Goal: Task Accomplishment & Management: Use online tool/utility

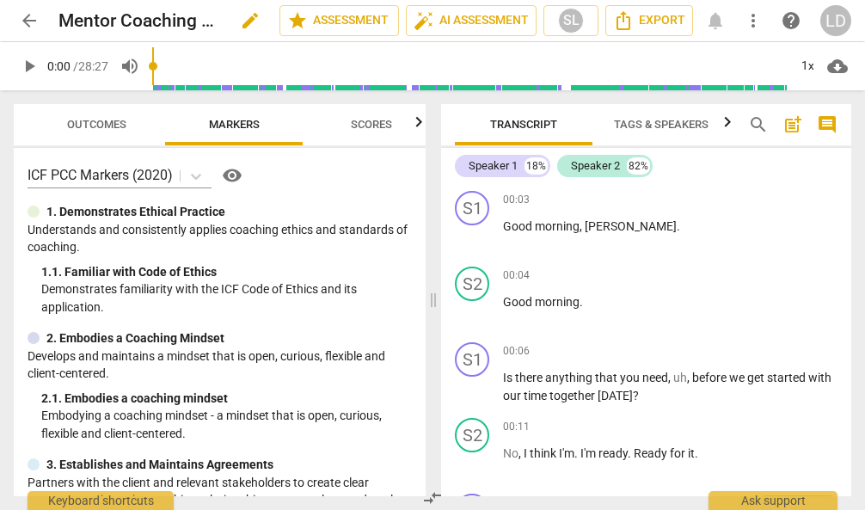
click at [240, 28] on span "edit" at bounding box center [250, 20] width 21 height 21
click at [240, 28] on span "clear" at bounding box center [250, 20] width 21 height 21
click at [240, 17] on span "edit" at bounding box center [250, 20] width 21 height 21
click at [138, 22] on input "Mentor Coaching 1_2025 08 24" at bounding box center [130, 20] width 145 height 33
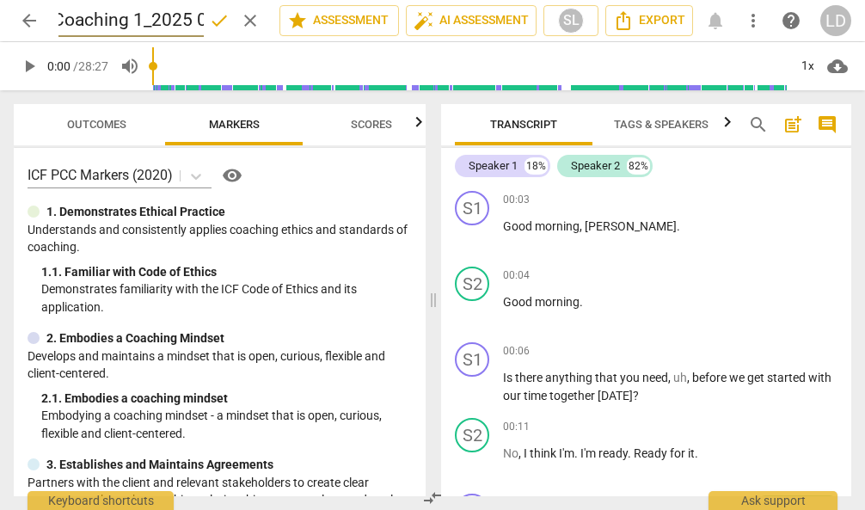
scroll to position [0, 0]
drag, startPoint x: 138, startPoint y: 22, endPoint x: 52, endPoint y: 17, distance: 86.2
click at [52, 17] on div "arrow_back Mentor Coaching 1_2025 08 24 done clear star Assessment auto_fix_hig…" at bounding box center [433, 20] width 838 height 33
type input "[PERSON_NAME] MC#1"
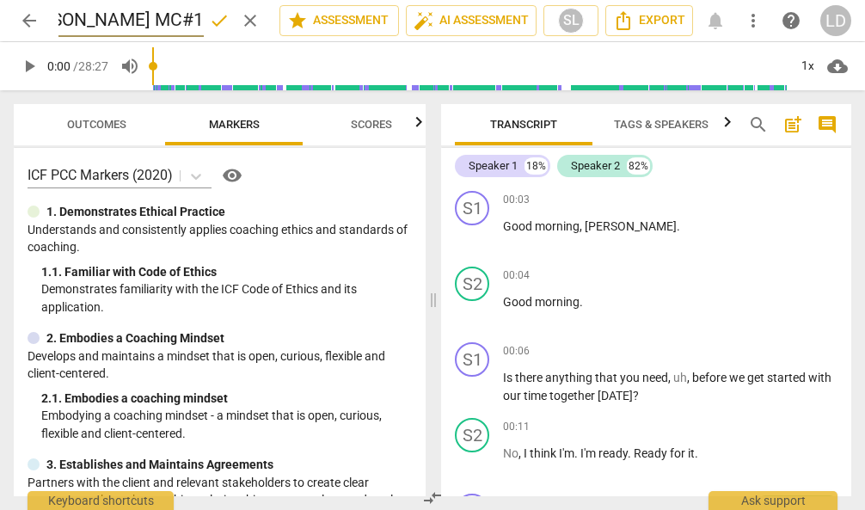
scroll to position [0, 0]
click at [209, 18] on span "done" at bounding box center [219, 20] width 21 height 21
click at [34, 21] on span "arrow_back" at bounding box center [29, 20] width 21 height 21
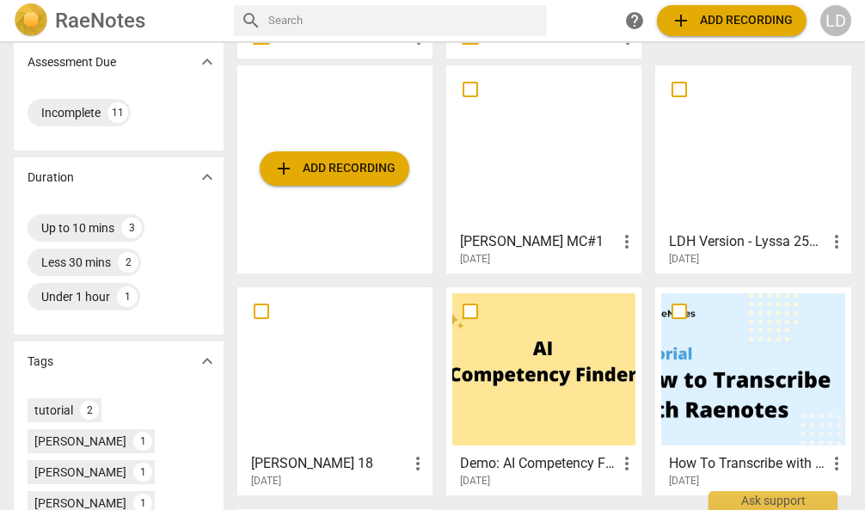
scroll to position [360, 0]
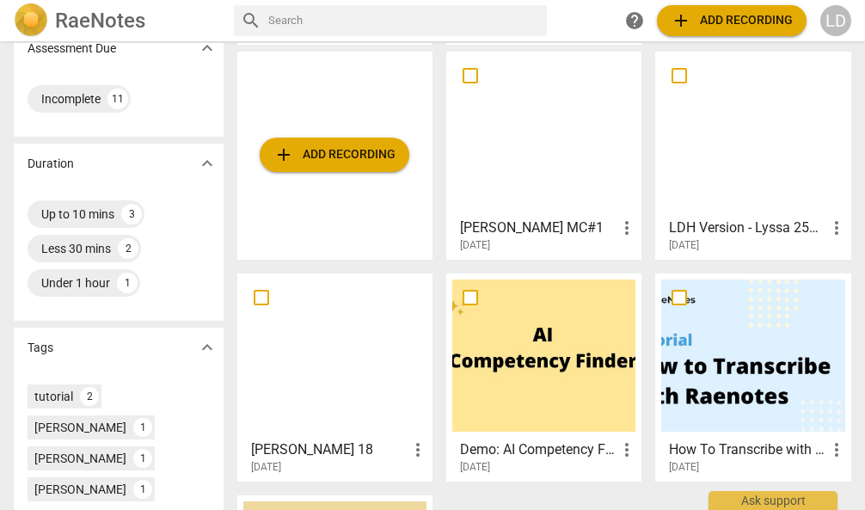
click at [341, 413] on div at bounding box center [334, 356] width 183 height 152
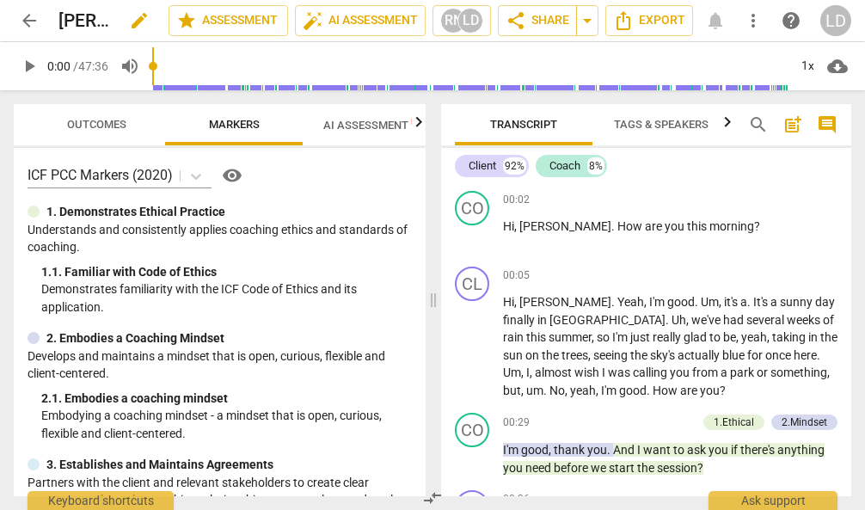
click at [129, 21] on span "edit" at bounding box center [139, 20] width 21 height 21
click at [2, 19] on header "arrow_back [PERSON_NAME] 18 done clear star Assessment auto_fix_high AI Assessm…" at bounding box center [432, 20] width 865 height 41
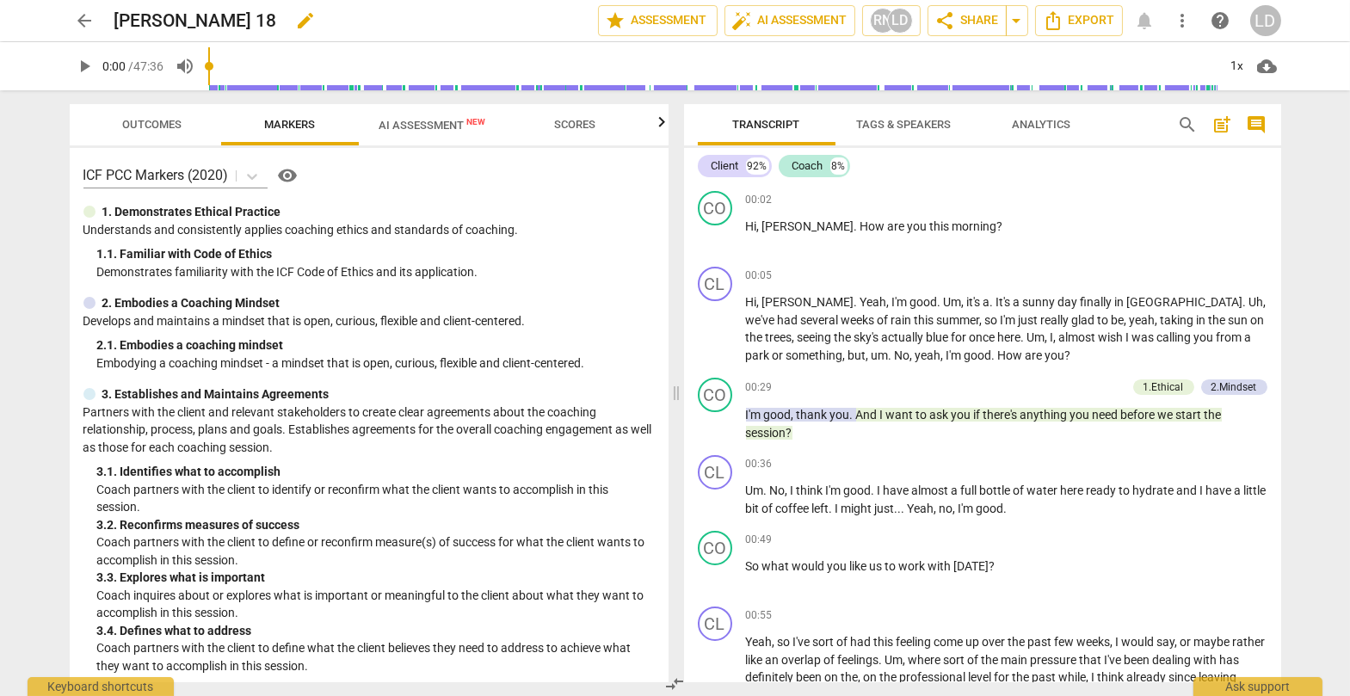
click at [317, 16] on span "edit" at bounding box center [306, 20] width 21 height 21
drag, startPoint x: 305, startPoint y: 21, endPoint x: 116, endPoint y: 11, distance: 189.5
click at [116, 11] on input "[PERSON_NAME] 18" at bounding box center [318, 20] width 408 height 33
type input "[PERSON_NAME] MC #2 Intensive"
click at [527, 15] on span "done" at bounding box center [537, 20] width 21 height 21
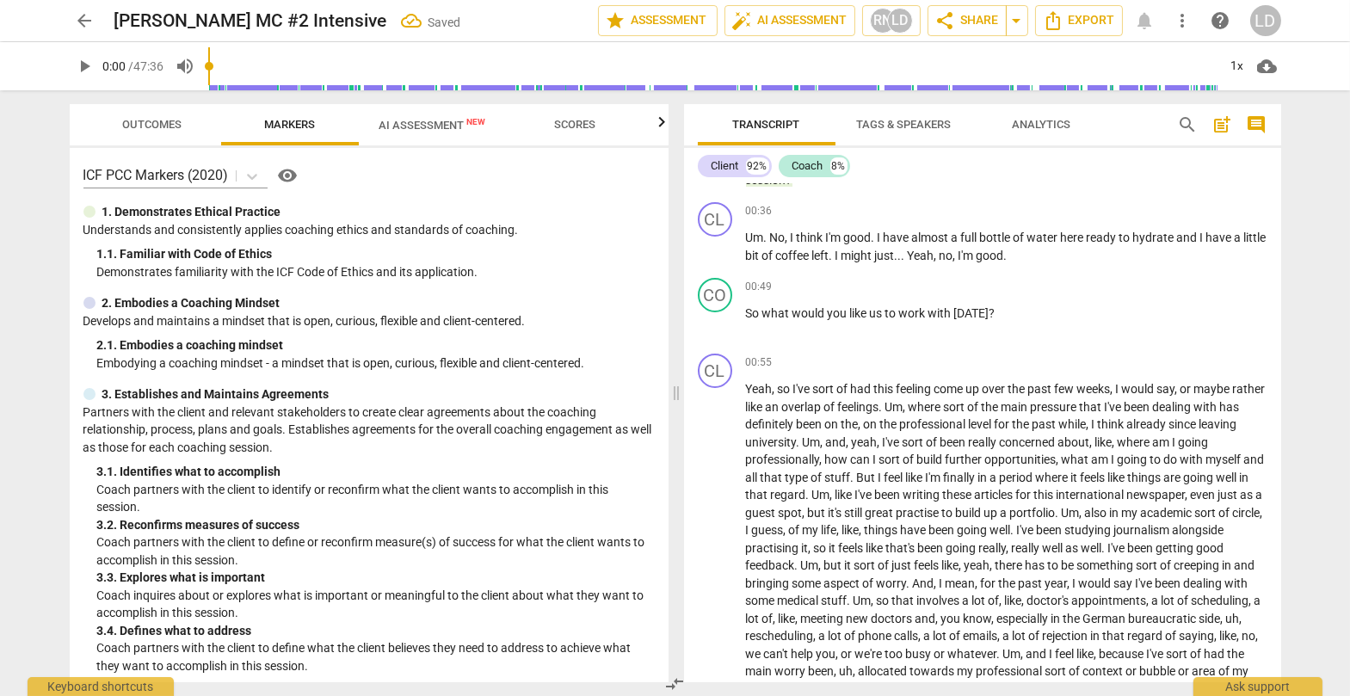
scroll to position [252, 0]
click at [864, 296] on div "+" at bounding box center [1173, 287] width 17 height 17
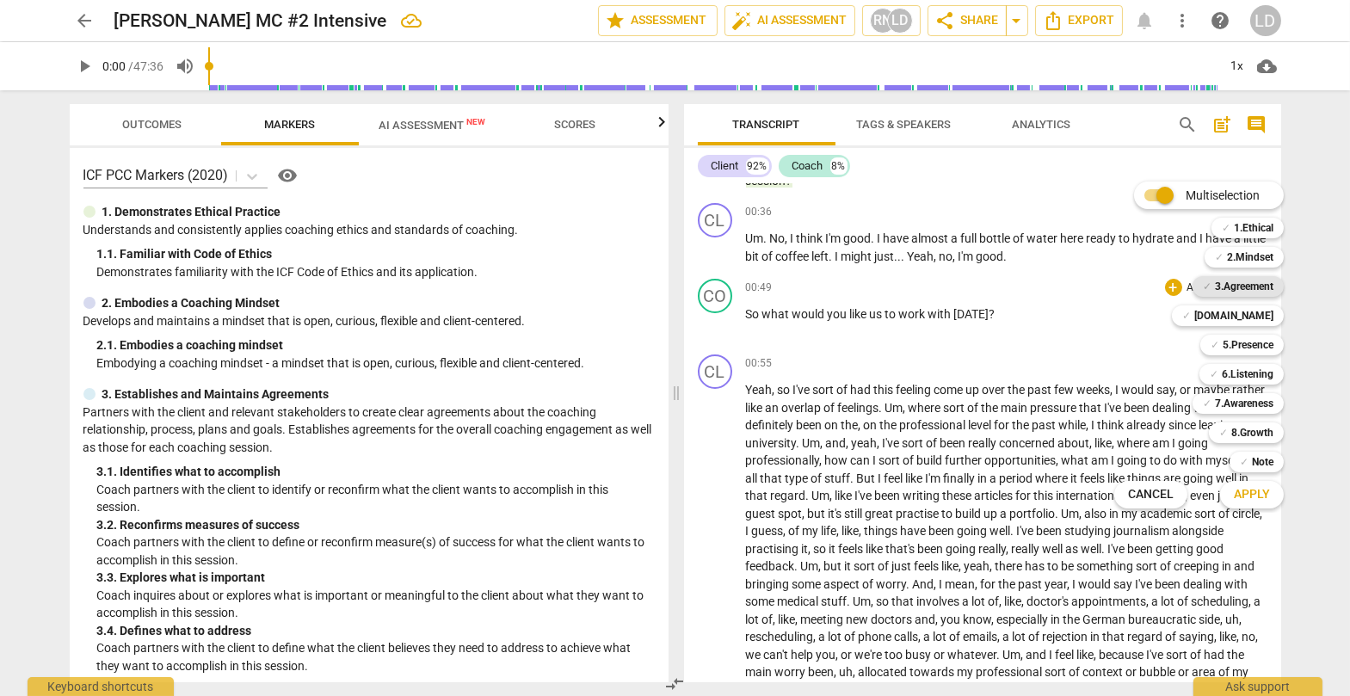
click at [864, 285] on b "3.Agreement" at bounding box center [1244, 286] width 58 height 21
click at [864, 311] on b "[DOMAIN_NAME]" at bounding box center [1233, 315] width 79 height 21
click at [864, 345] on b "5.Presence" at bounding box center [1247, 345] width 51 height 21
click at [864, 408] on b "7.Awareness" at bounding box center [1244, 403] width 58 height 21
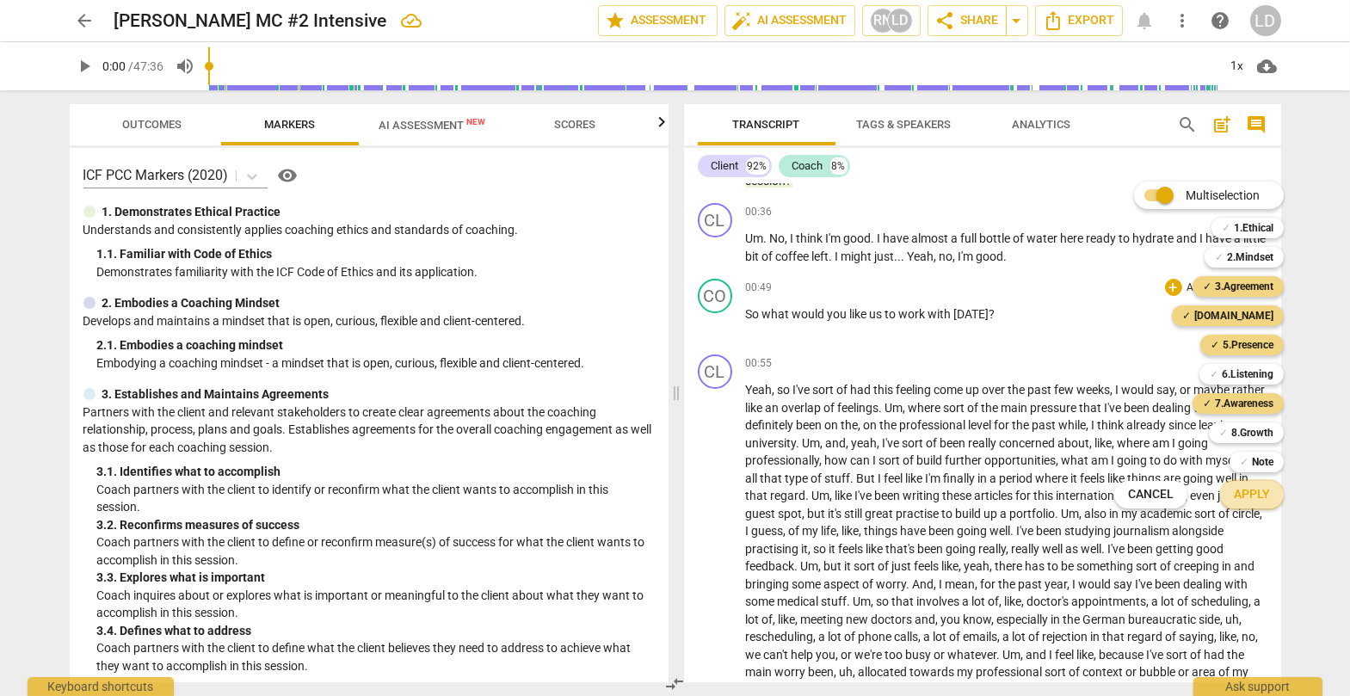
click at [864, 499] on span "Apply" at bounding box center [1251, 494] width 36 height 17
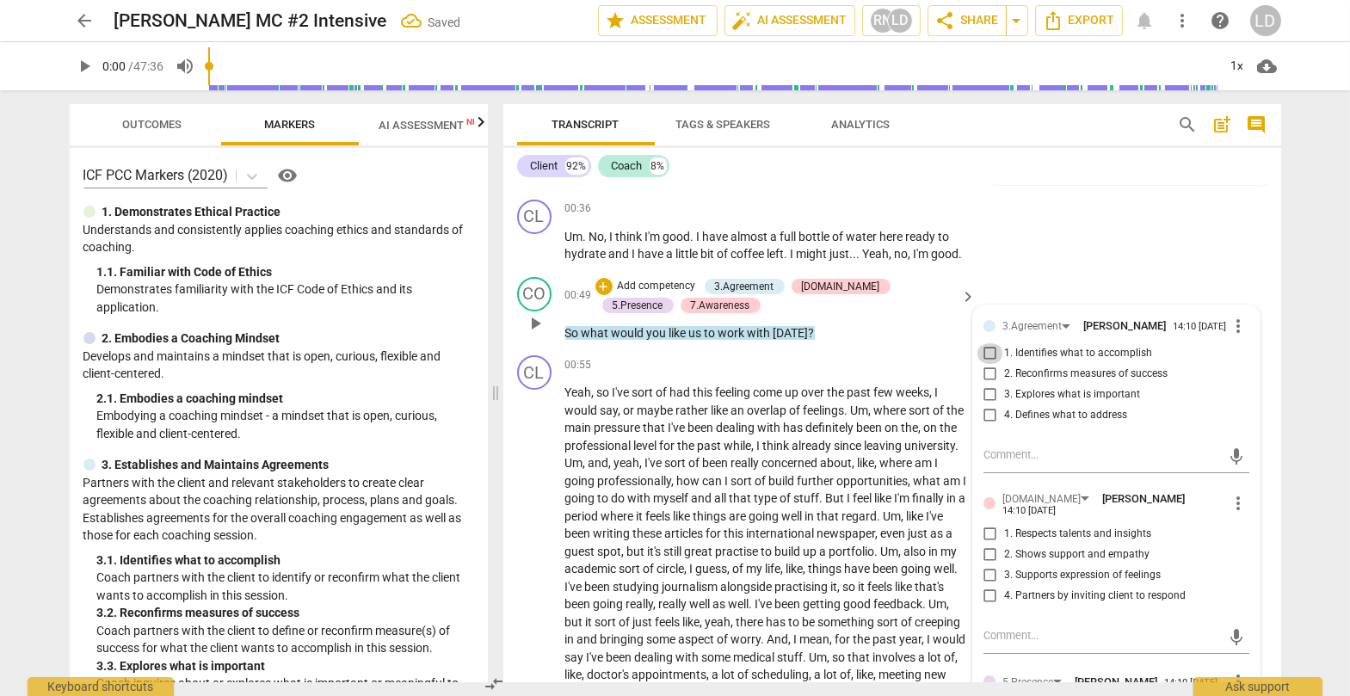
click at [864, 364] on input "1. Identifies what to accomplish" at bounding box center [990, 353] width 28 height 21
checkbox input "true"
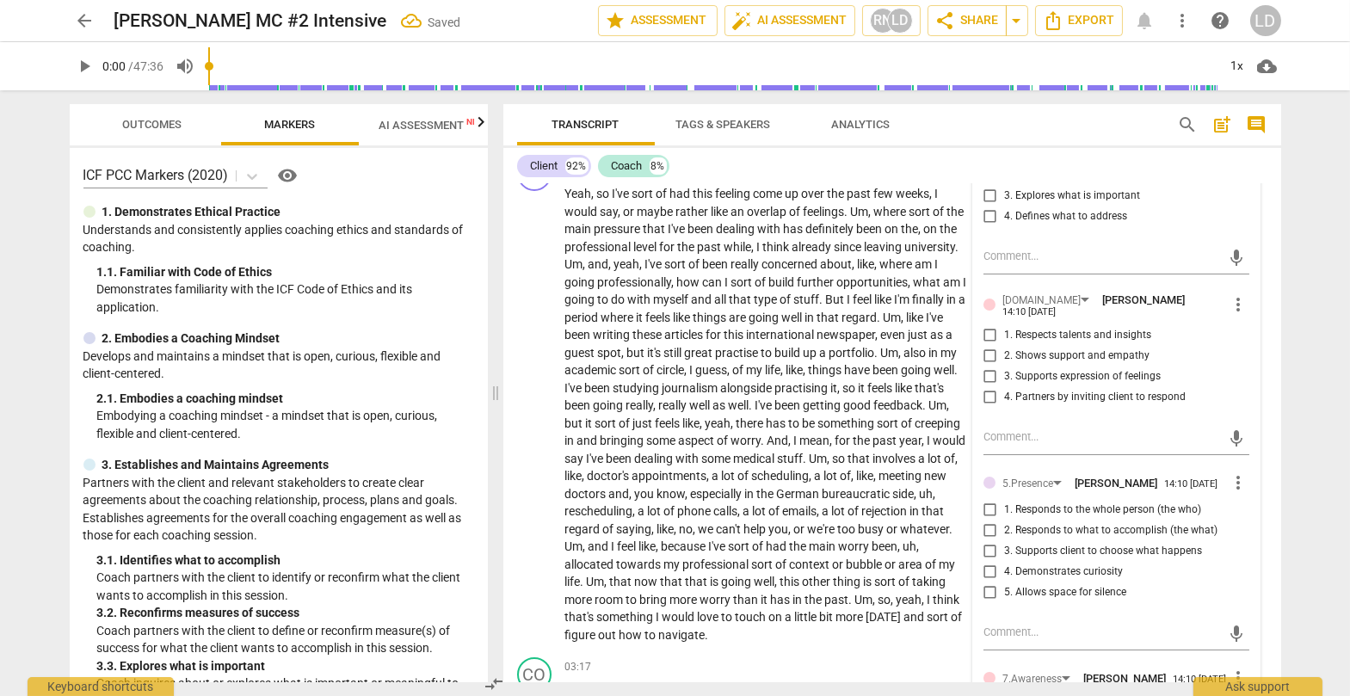
scroll to position [481, 0]
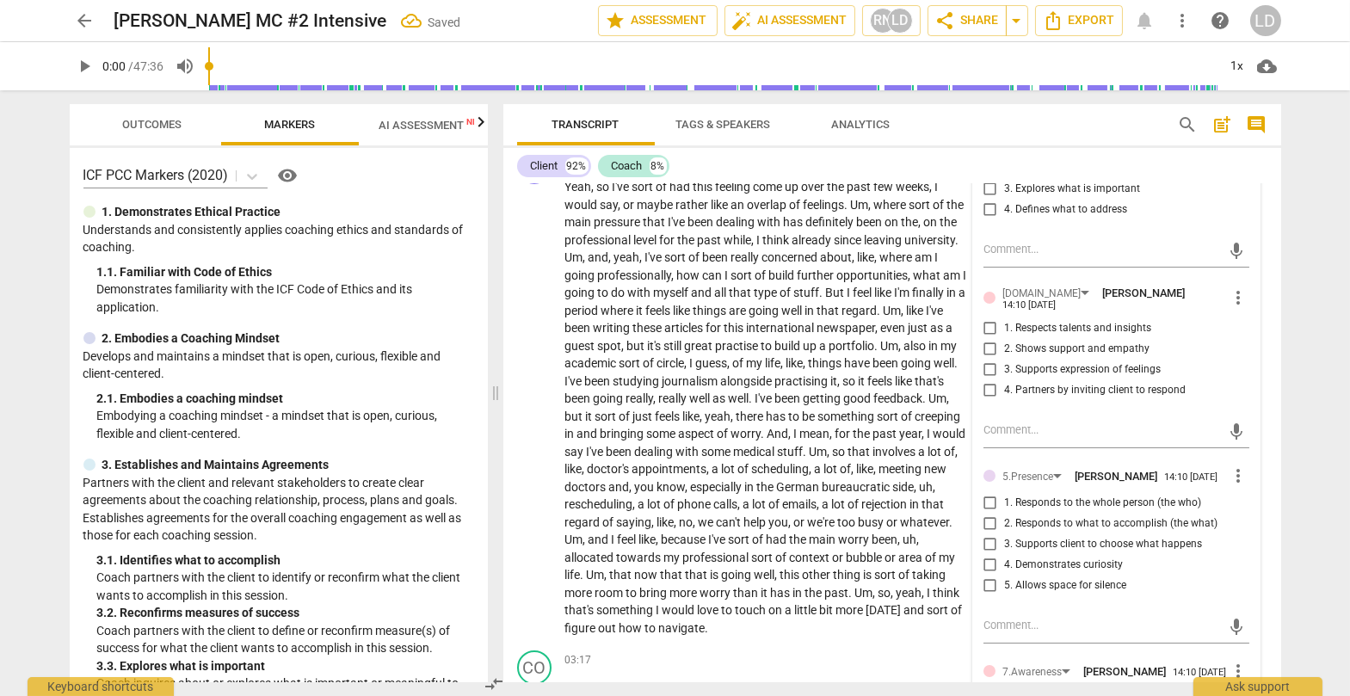
click at [864, 401] on input "4. Partners by inviting client to respond" at bounding box center [990, 390] width 28 height 21
checkbox input "true"
click at [864, 380] on input "3. Supports expression of feelings" at bounding box center [990, 370] width 28 height 21
checkbox input "true"
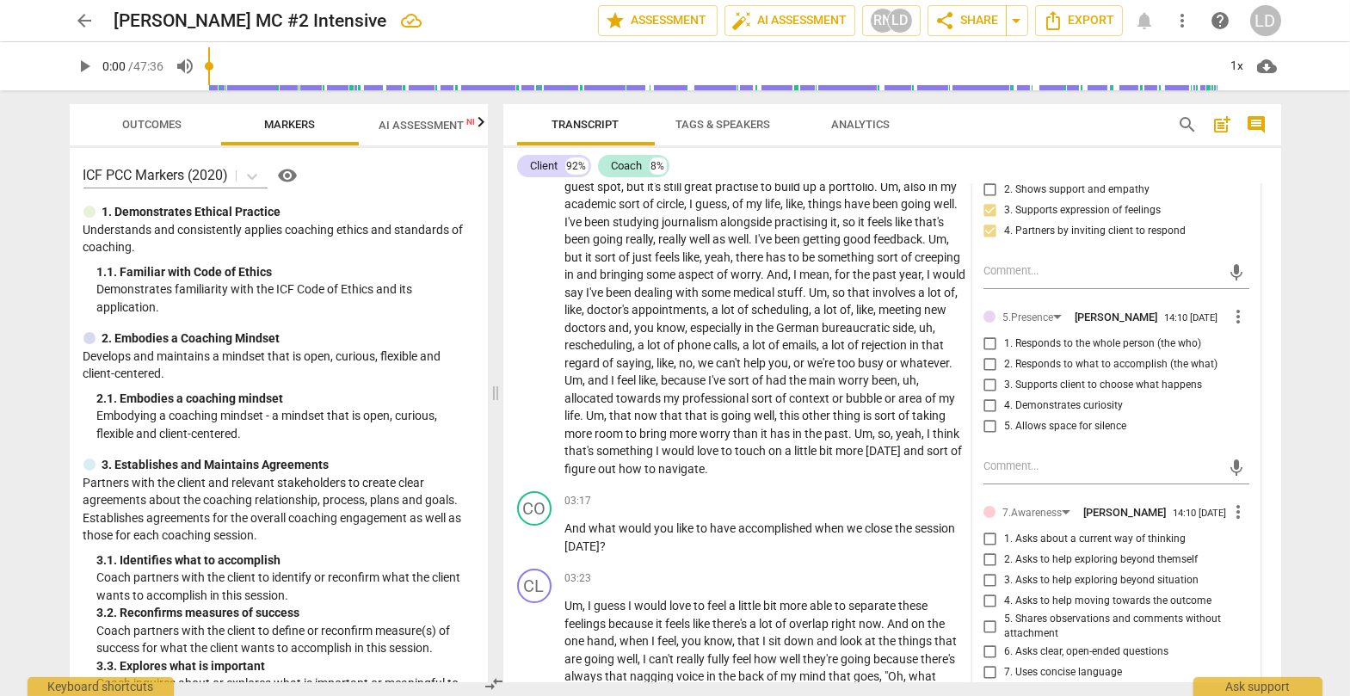
scroll to position [643, 0]
click at [864, 372] on input "2. Responds to what to accomplish (the what)" at bounding box center [990, 362] width 28 height 21
checkbox input "true"
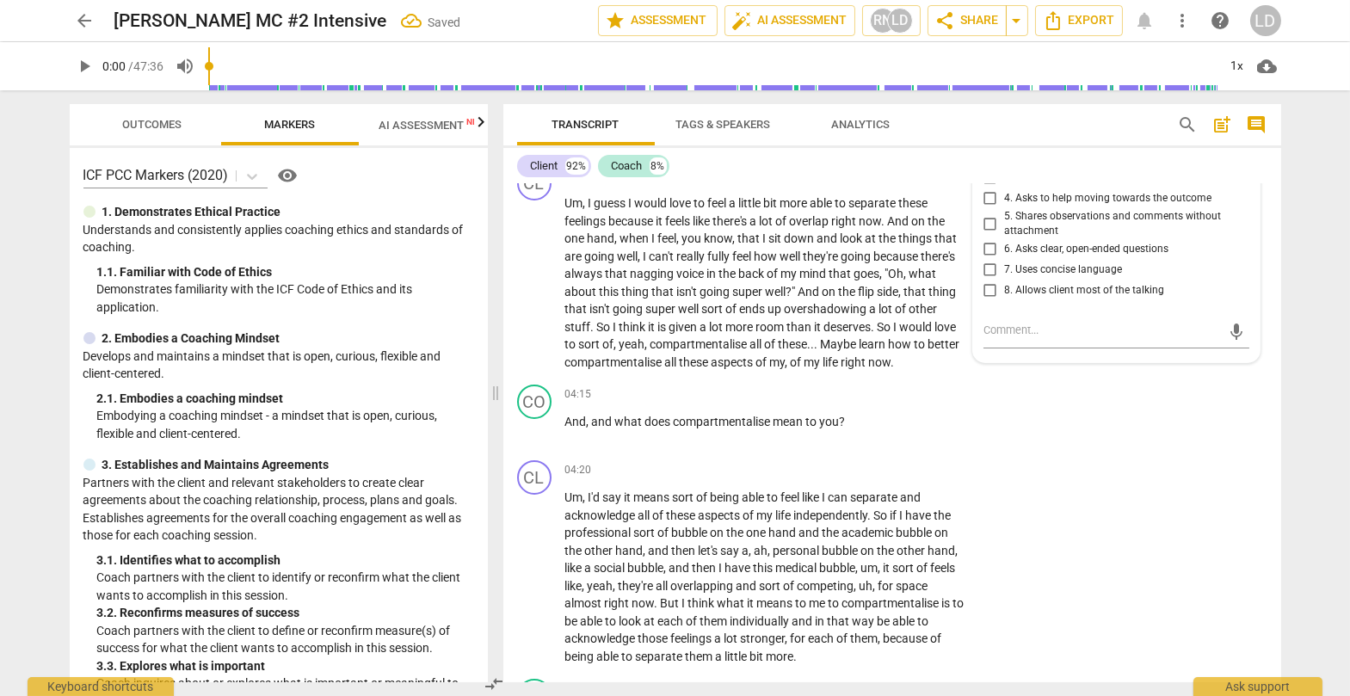
scroll to position [1090, 0]
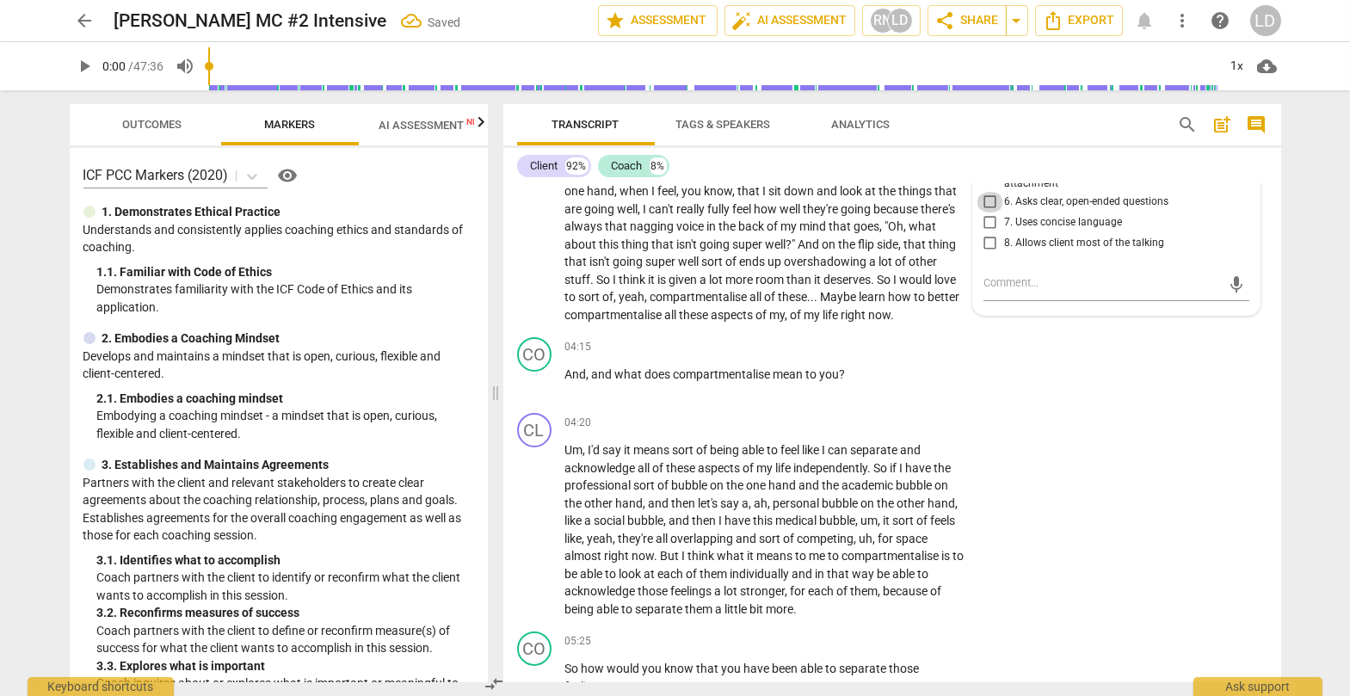
click at [864, 212] on input "6. Asks clear, open-ended questions" at bounding box center [990, 202] width 28 height 21
checkbox input "true"
click at [864, 233] on input "7. Uses concise language" at bounding box center [990, 222] width 28 height 21
checkbox input "true"
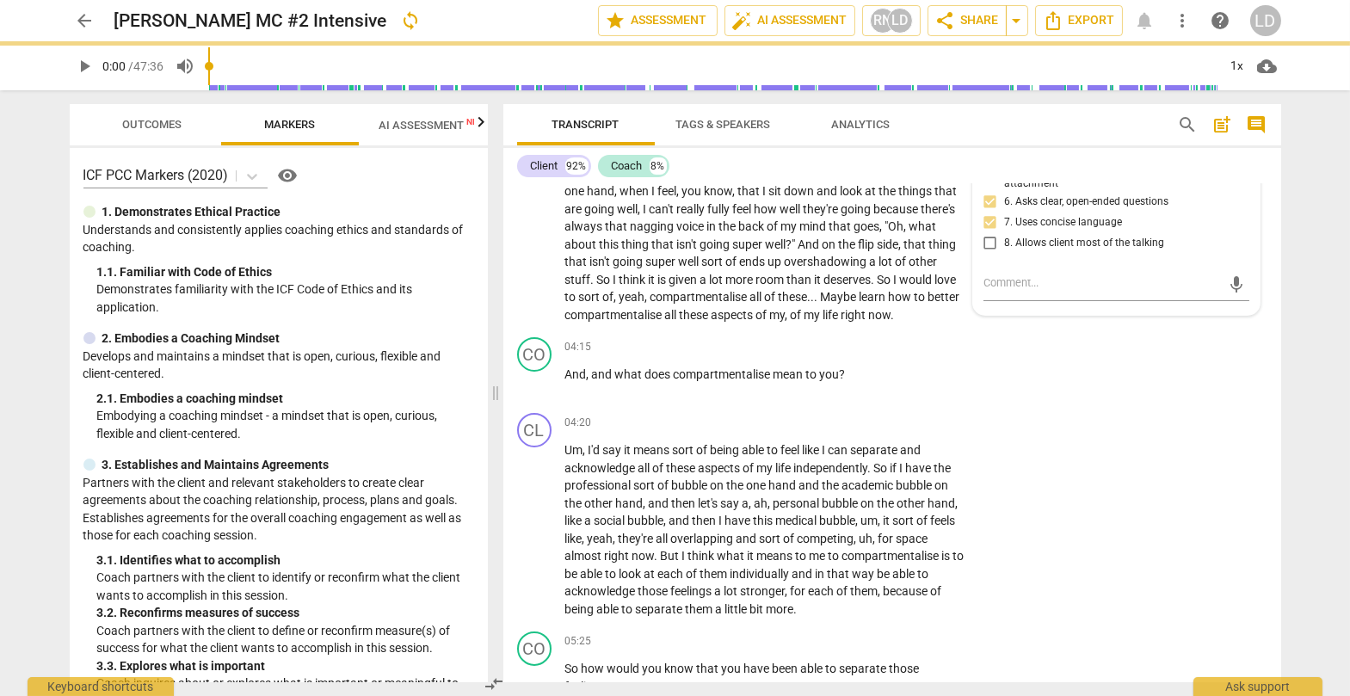
click at [864, 254] on input "8. Allows client most of the talking" at bounding box center [990, 243] width 28 height 21
checkbox input "true"
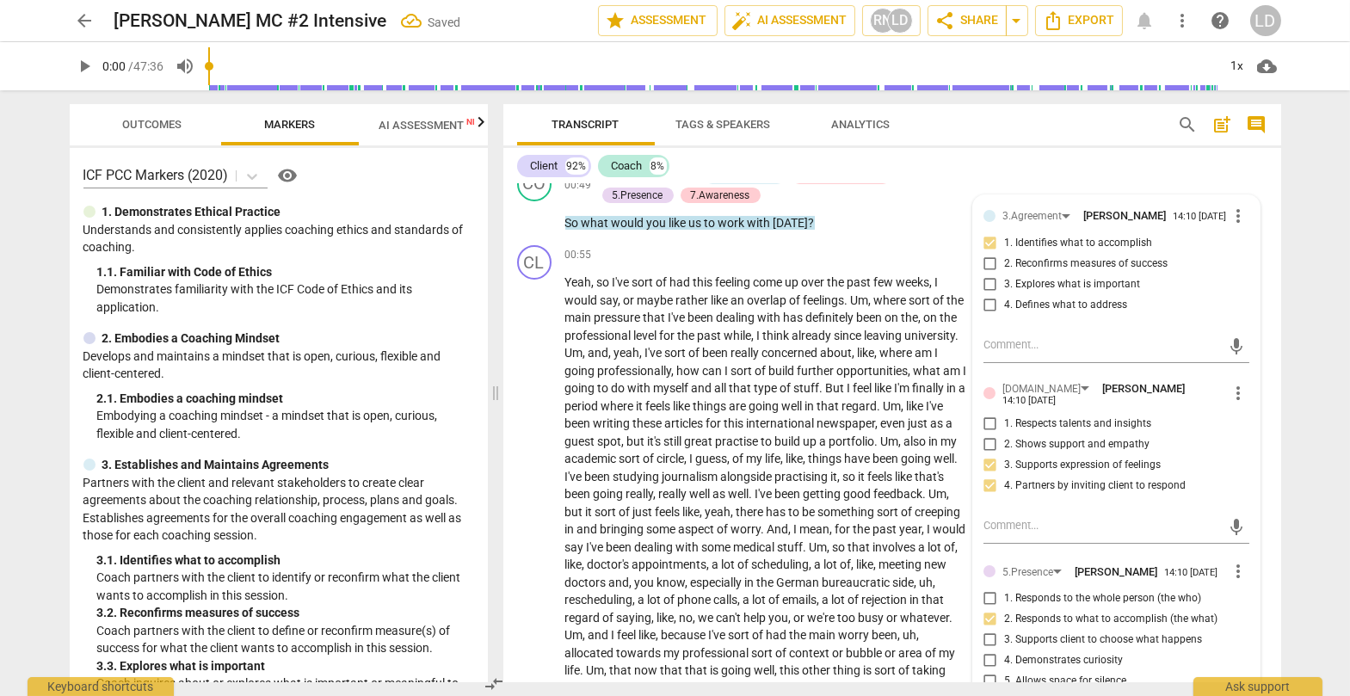
scroll to position [384, 0]
click at [634, 343] on span "professional" at bounding box center [599, 336] width 69 height 14
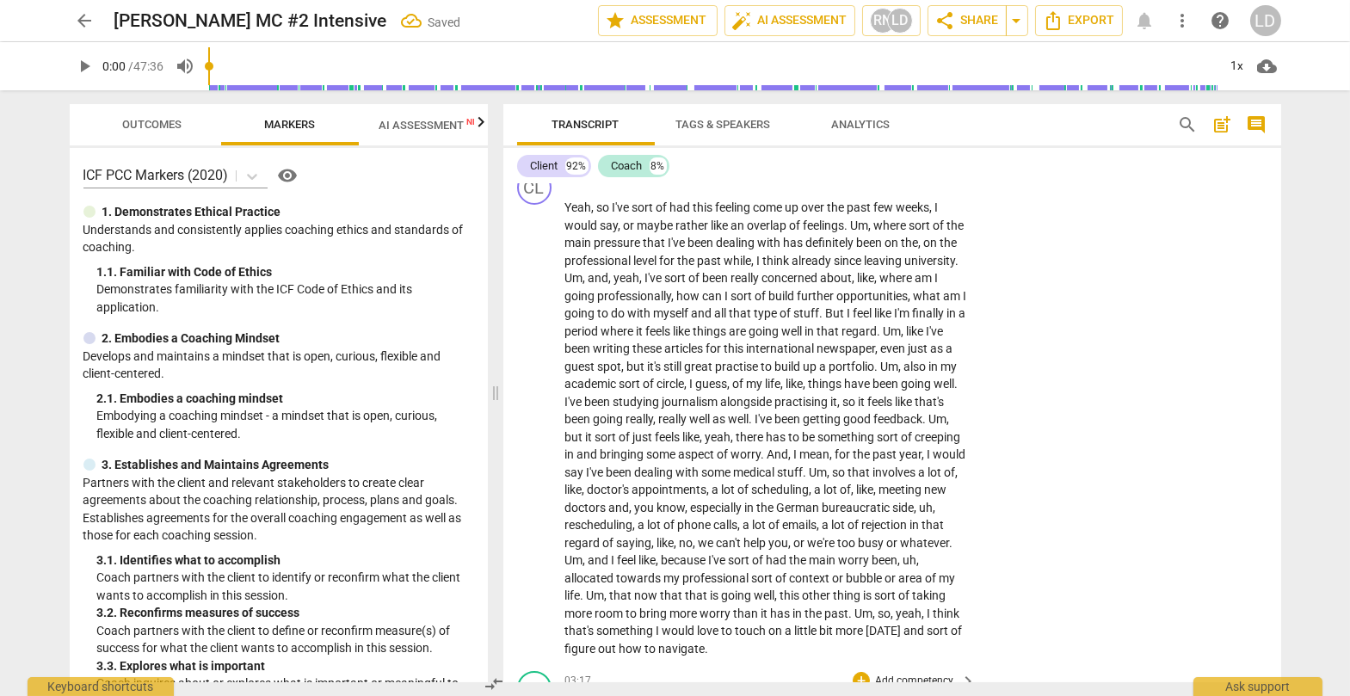
scroll to position [461, 0]
drag, startPoint x: 861, startPoint y: 316, endPoint x: 619, endPoint y: 338, distance: 242.7
click at [619, 338] on p "Yeah , so I've sort of had this feeling come up over the past few weeks , I wou…" at bounding box center [766, 427] width 403 height 458
click at [660, 317] on icon "button" at bounding box center [664, 317] width 10 height 12
drag, startPoint x: 773, startPoint y: 340, endPoint x: 866, endPoint y: 335, distance: 93.0
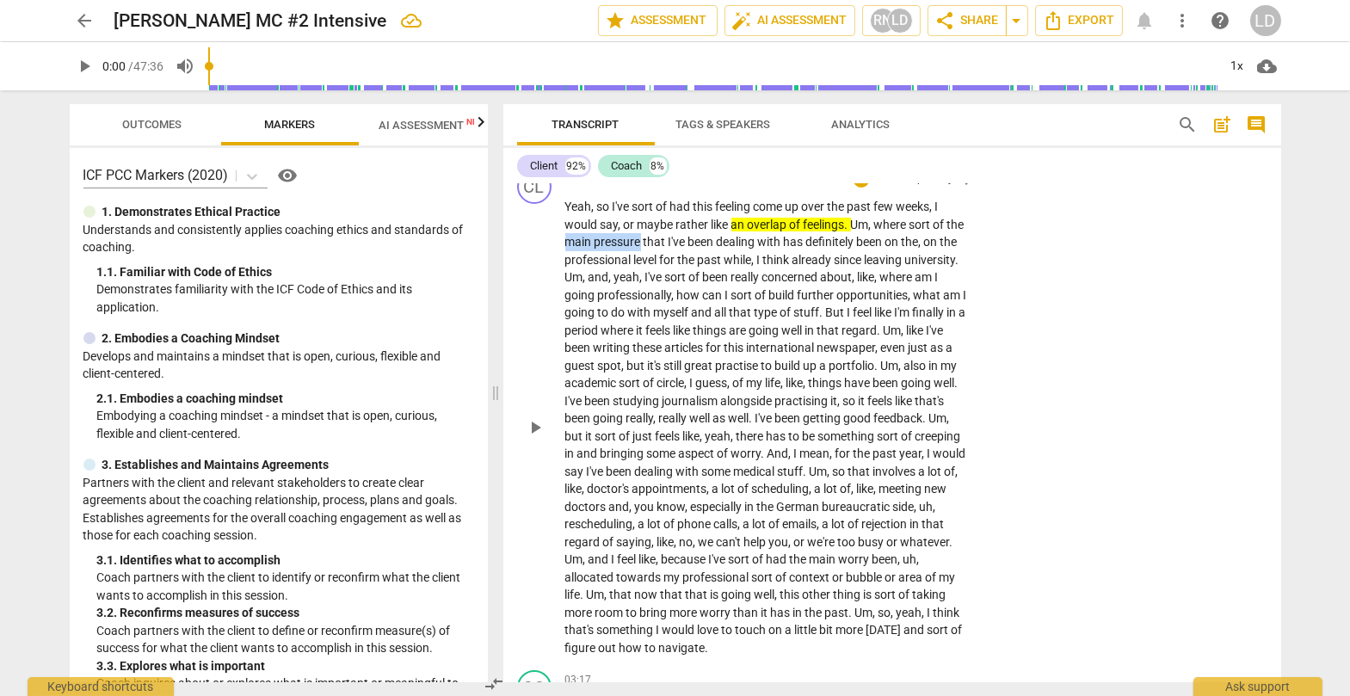
click at [864, 335] on p "Yeah , so I've sort of had this feeling come up over the past few weeks , I wou…" at bounding box center [766, 427] width 403 height 458
click at [864, 313] on icon "button" at bounding box center [910, 317] width 10 height 12
drag, startPoint x: 828, startPoint y: 363, endPoint x: 596, endPoint y: 381, distance: 232.9
click at [596, 381] on p "Yeah , so I've sort of had this feeling come up over the past few weeks , I wou…" at bounding box center [766, 427] width 403 height 458
click at [635, 360] on icon "button" at bounding box center [637, 360] width 10 height 12
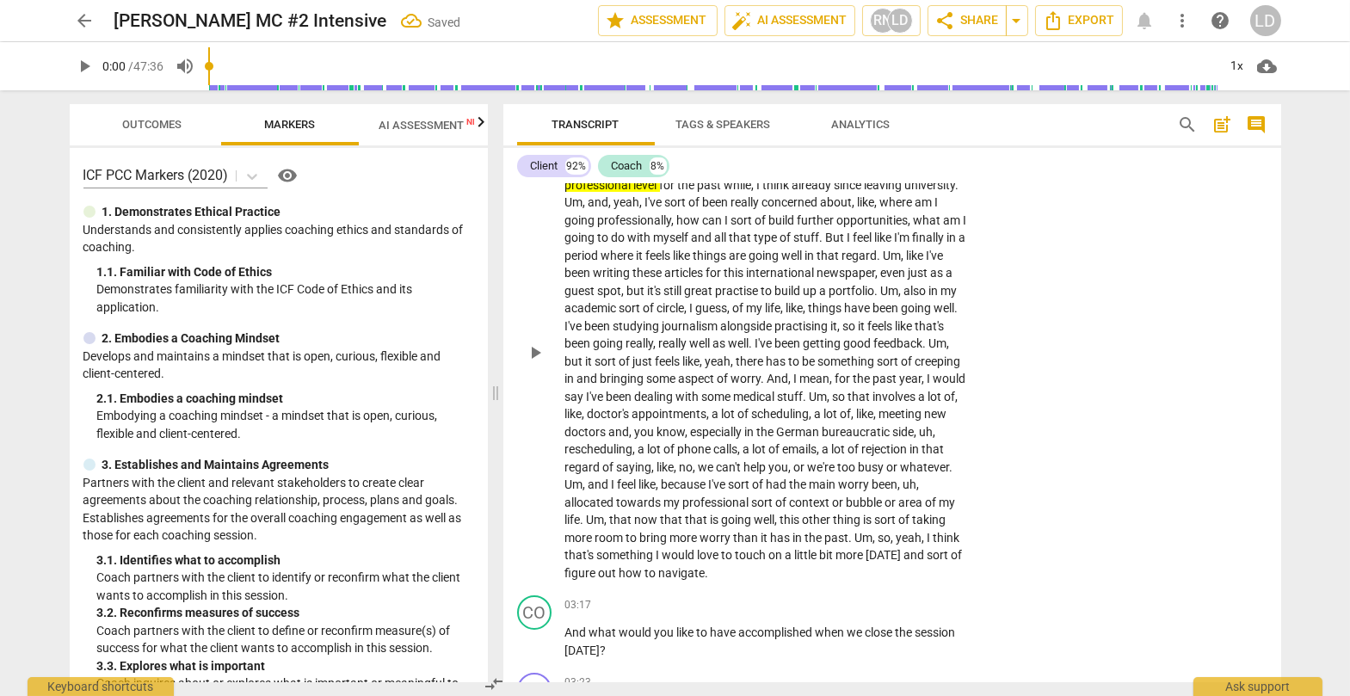
scroll to position [544, 0]
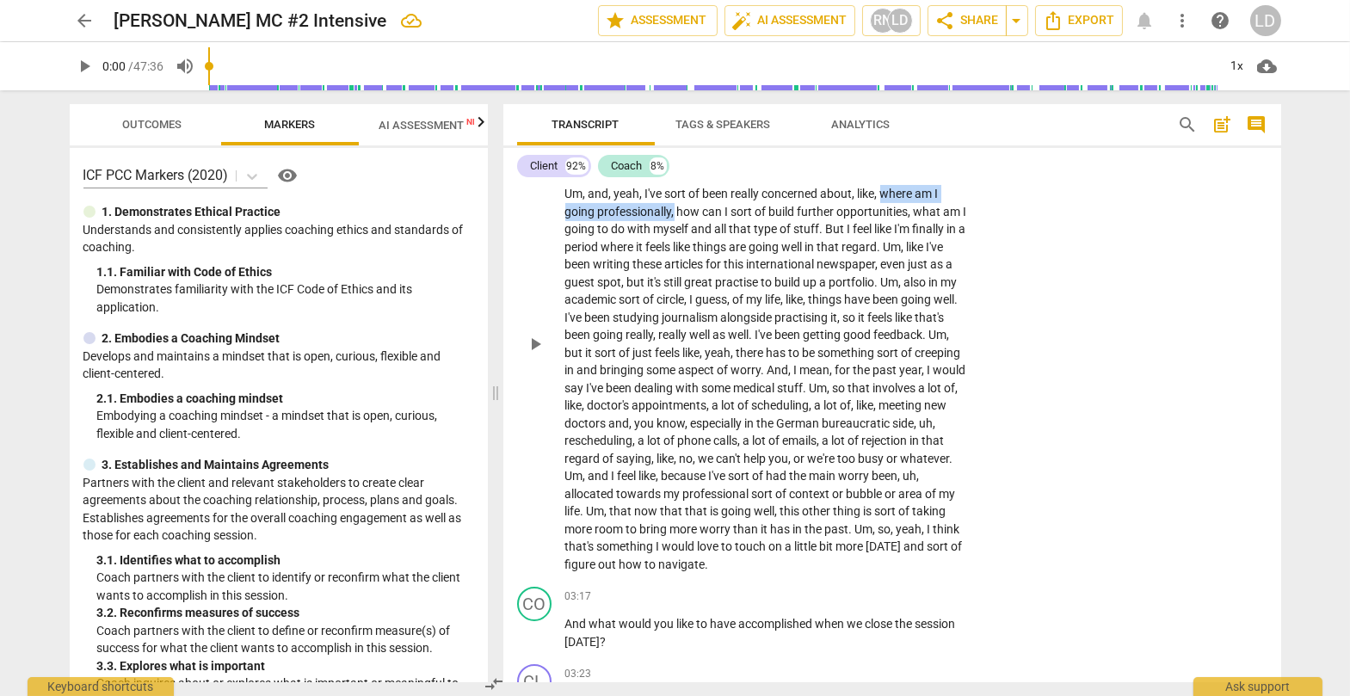
drag, startPoint x: 639, startPoint y: 344, endPoint x: 852, endPoint y: 337, distance: 213.4
click at [852, 337] on p "Yeah , so I've sort of had this feeling come up over the past few weeks , I wou…" at bounding box center [766, 343] width 403 height 458
click at [864, 326] on icon "button" at bounding box center [893, 328] width 6 height 7
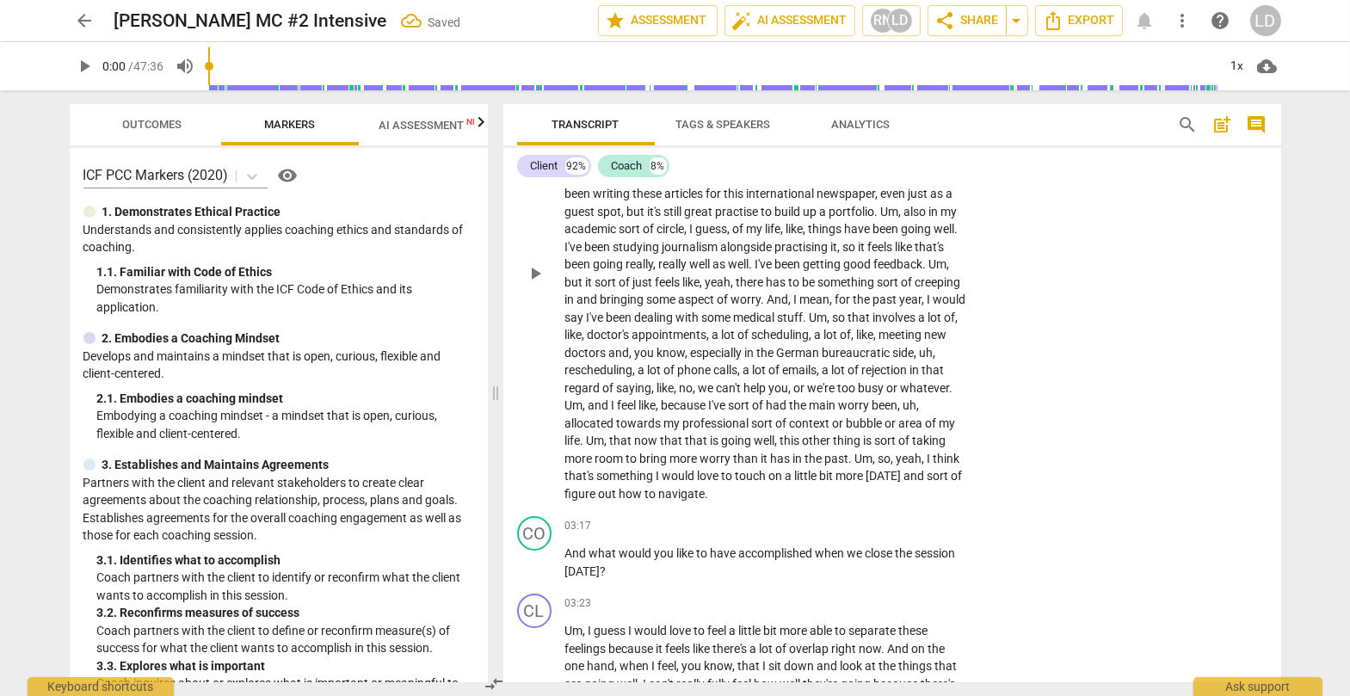
scroll to position [617, 0]
drag, startPoint x: 765, startPoint y: 294, endPoint x: 770, endPoint y: 307, distance: 13.9
click at [770, 307] on p "Yeah , so I've sort of had this feeling come up over the past few weeks , I wou…" at bounding box center [766, 271] width 403 height 458
click at [807, 294] on icon "button" at bounding box center [811, 293] width 10 height 12
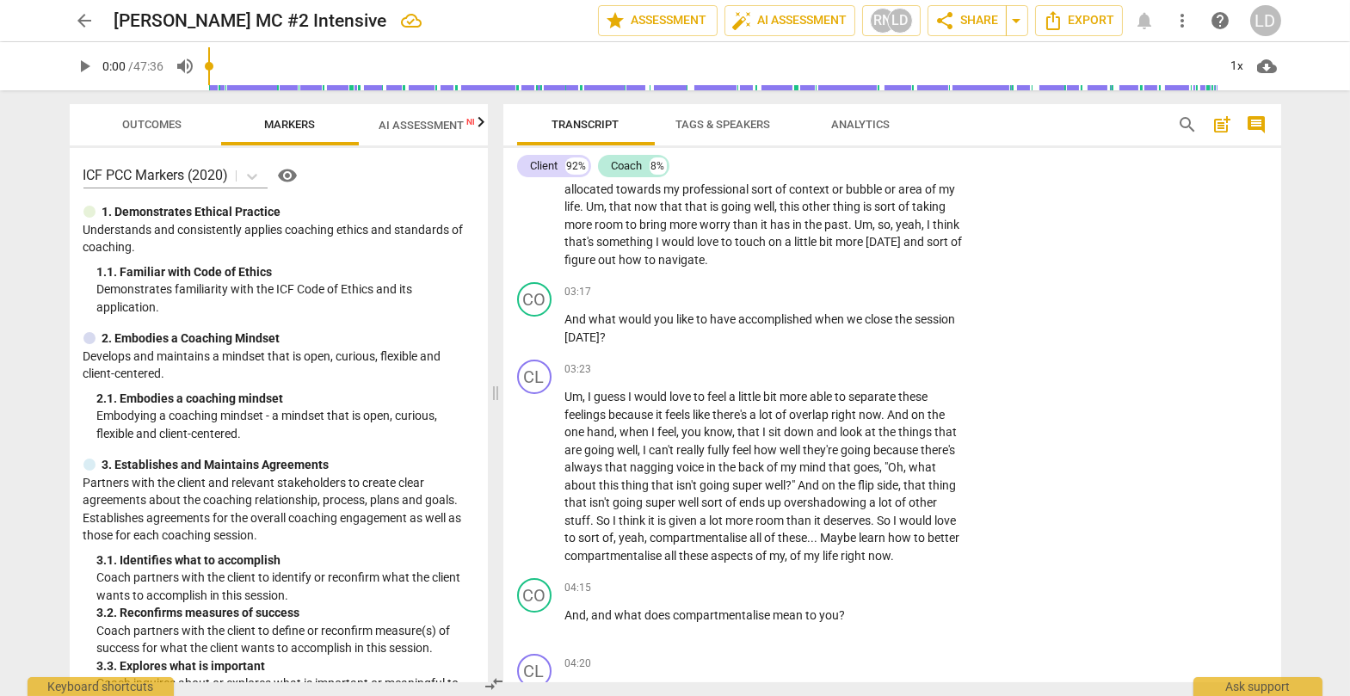
scroll to position [851, 0]
drag, startPoint x: 898, startPoint y: 255, endPoint x: 871, endPoint y: 298, distance: 49.9
click at [864, 267] on p "Yeah , so I've sort of had this feeling come up over the past few weeks , I wou…" at bounding box center [766, 37] width 403 height 458
click at [864, 282] on icon "button" at bounding box center [912, 282] width 17 height 21
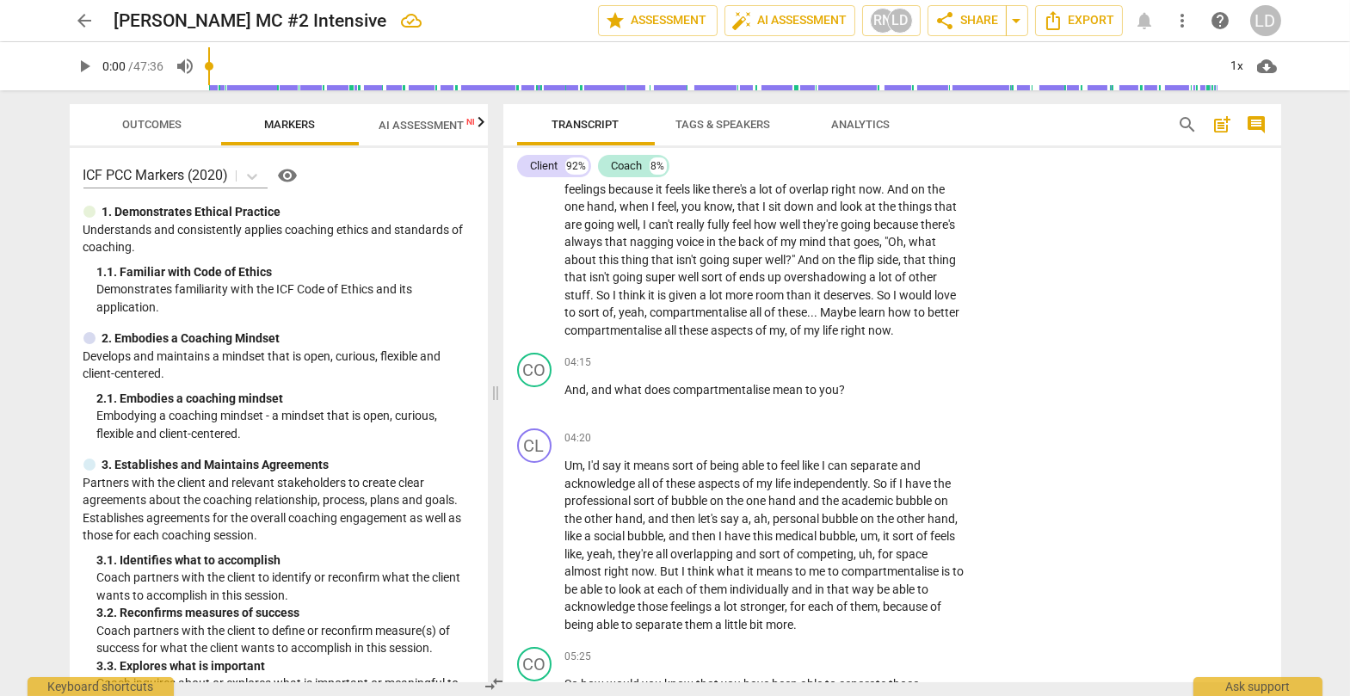
scroll to position [1079, 0]
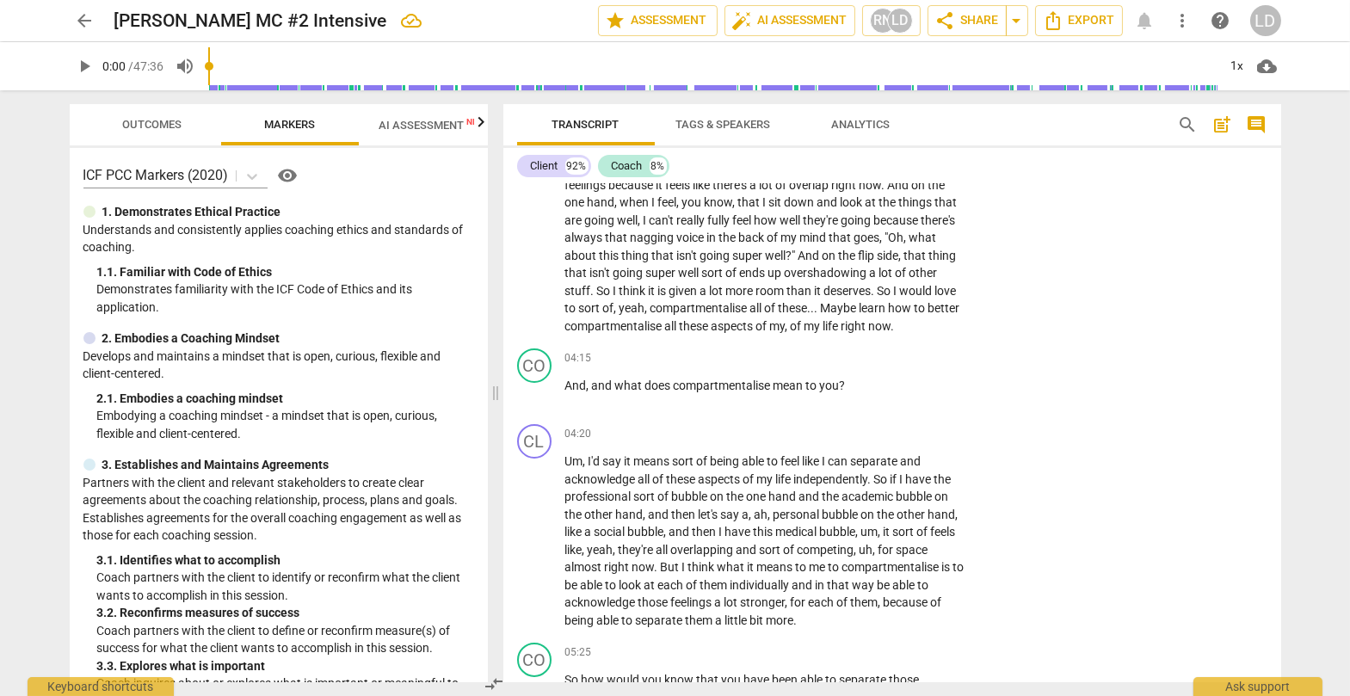
drag, startPoint x: 657, startPoint y: 252, endPoint x: 728, endPoint y: 292, distance: 81.3
click at [770, 269] on icon "button" at bounding box center [773, 275] width 17 height 21
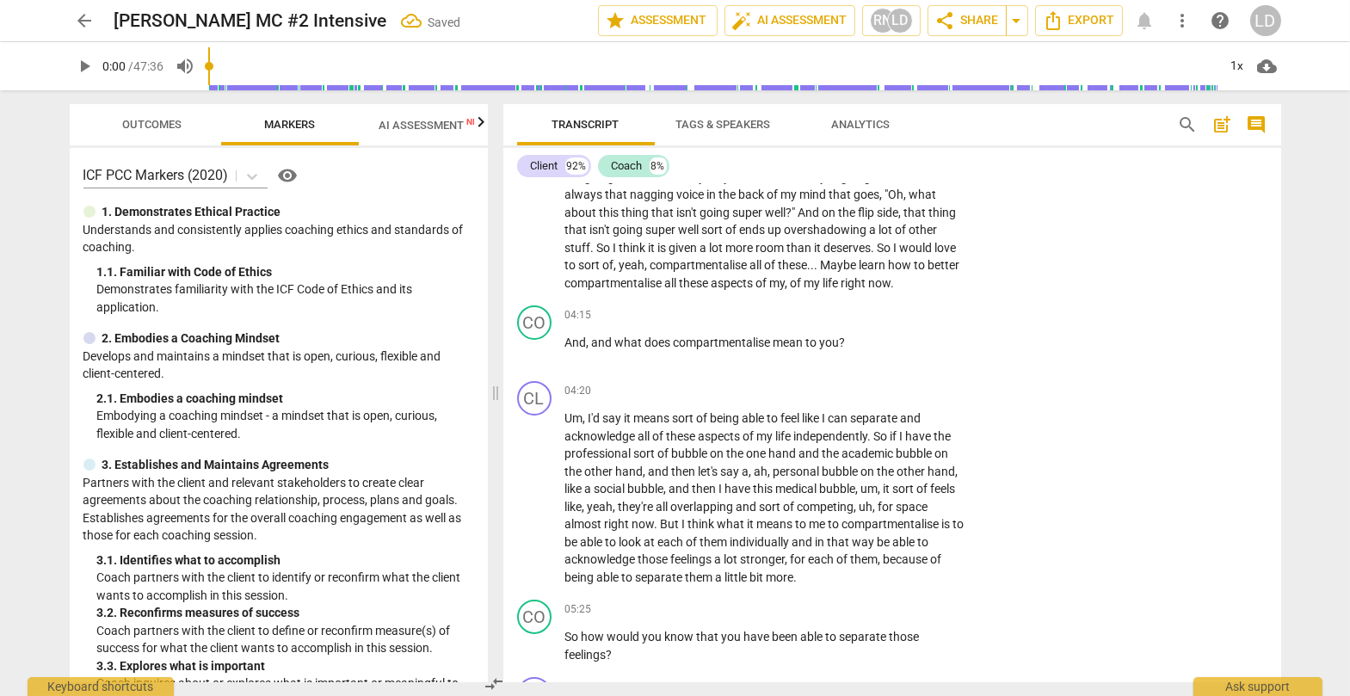
scroll to position [1125, 0]
drag, startPoint x: 599, startPoint y: 273, endPoint x: 790, endPoint y: 292, distance: 192.0
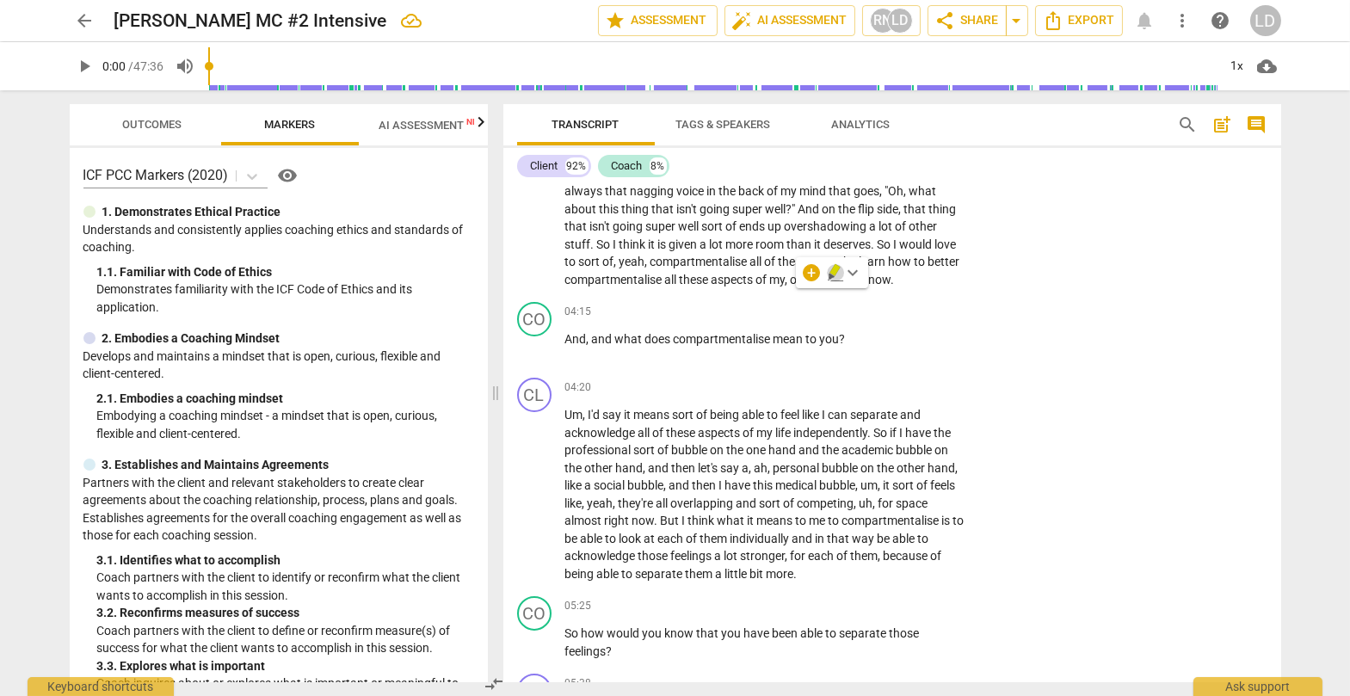
click at [833, 273] on icon "button" at bounding box center [834, 270] width 10 height 12
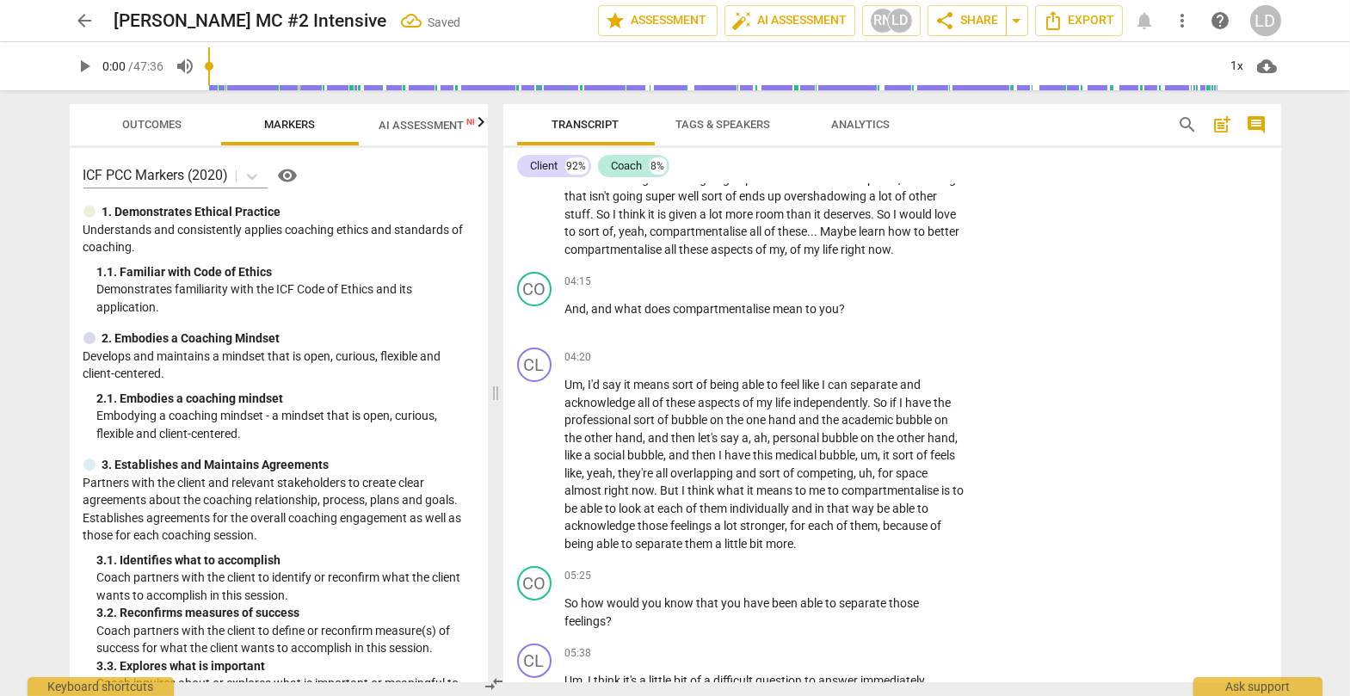
scroll to position [1162, 0]
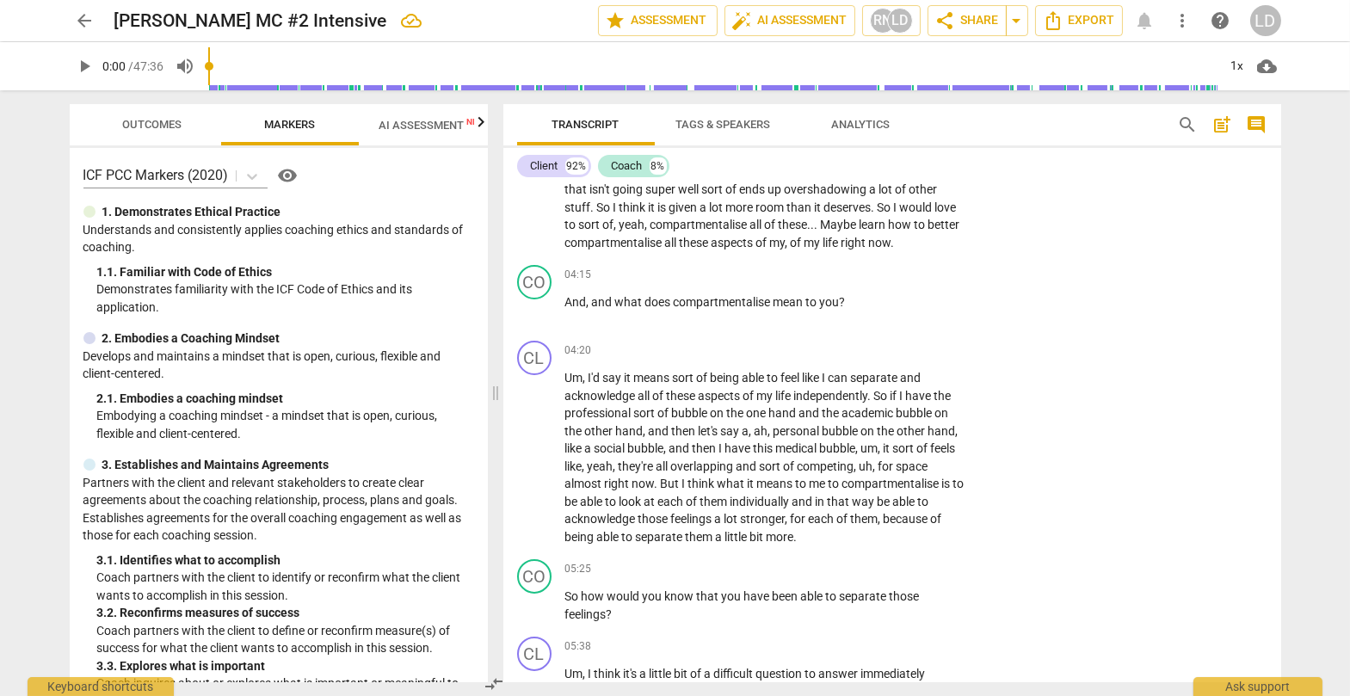
drag, startPoint x: 682, startPoint y: 299, endPoint x: 855, endPoint y: 292, distance: 173.1
click at [864, 273] on icon "button" at bounding box center [894, 279] width 17 height 21
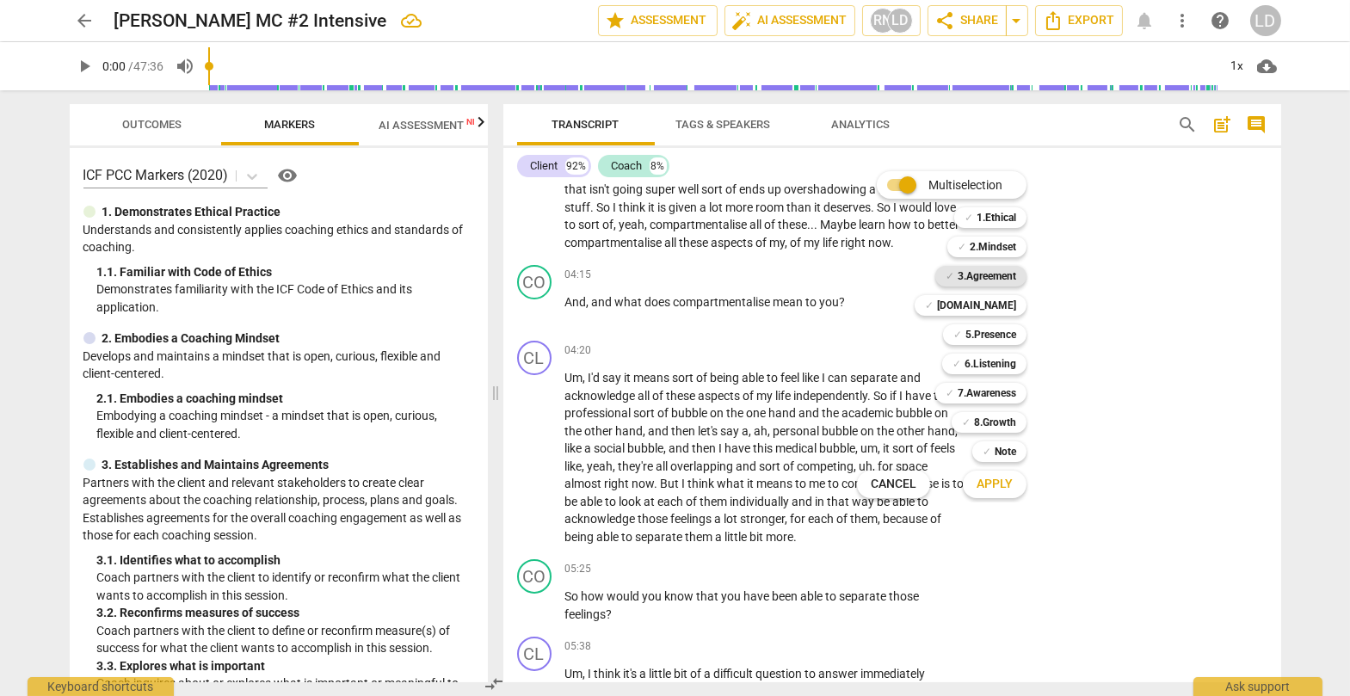
click at [864, 275] on b "3.Agreement" at bounding box center [986, 276] width 58 height 21
click at [864, 311] on b "[DOMAIN_NAME]" at bounding box center [976, 305] width 79 height 21
click at [864, 329] on b "5.Presence" at bounding box center [990, 334] width 51 height 21
click at [864, 354] on b "6.Listening" at bounding box center [990, 364] width 52 height 21
click at [864, 385] on b "7.Awareness" at bounding box center [986, 393] width 58 height 21
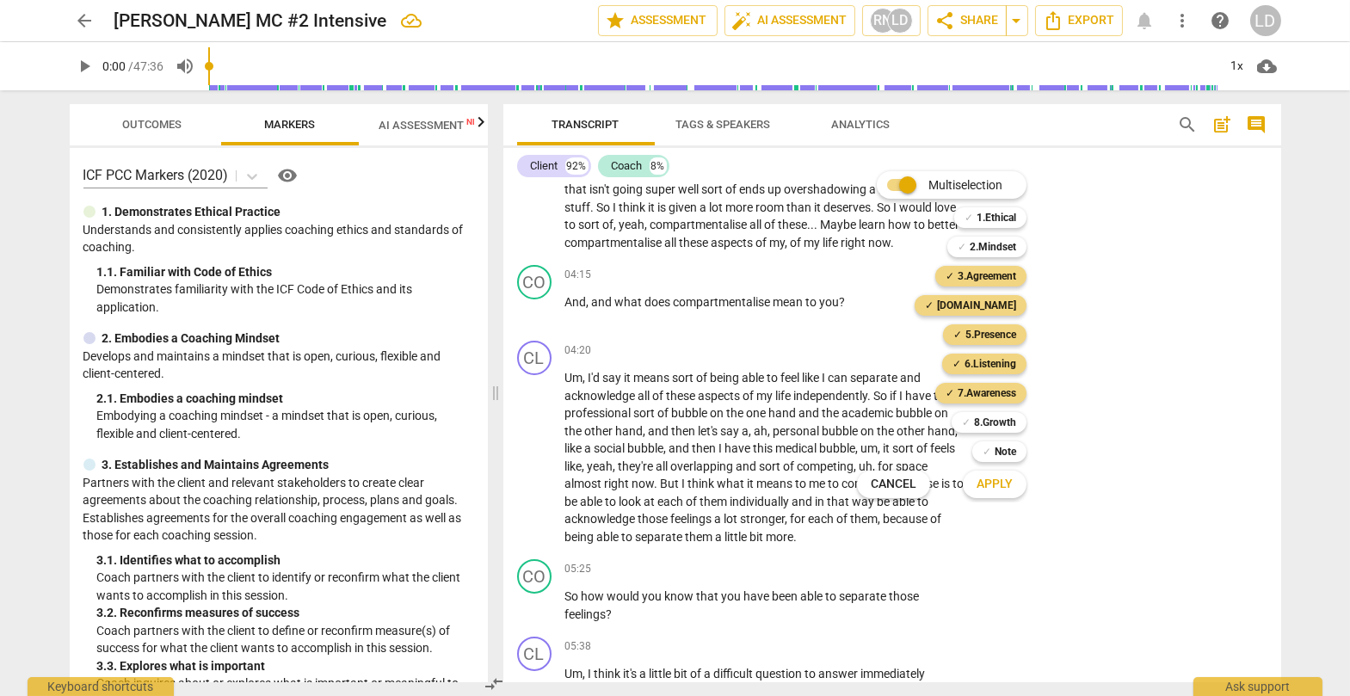
click at [864, 484] on span "Apply" at bounding box center [994, 484] width 36 height 17
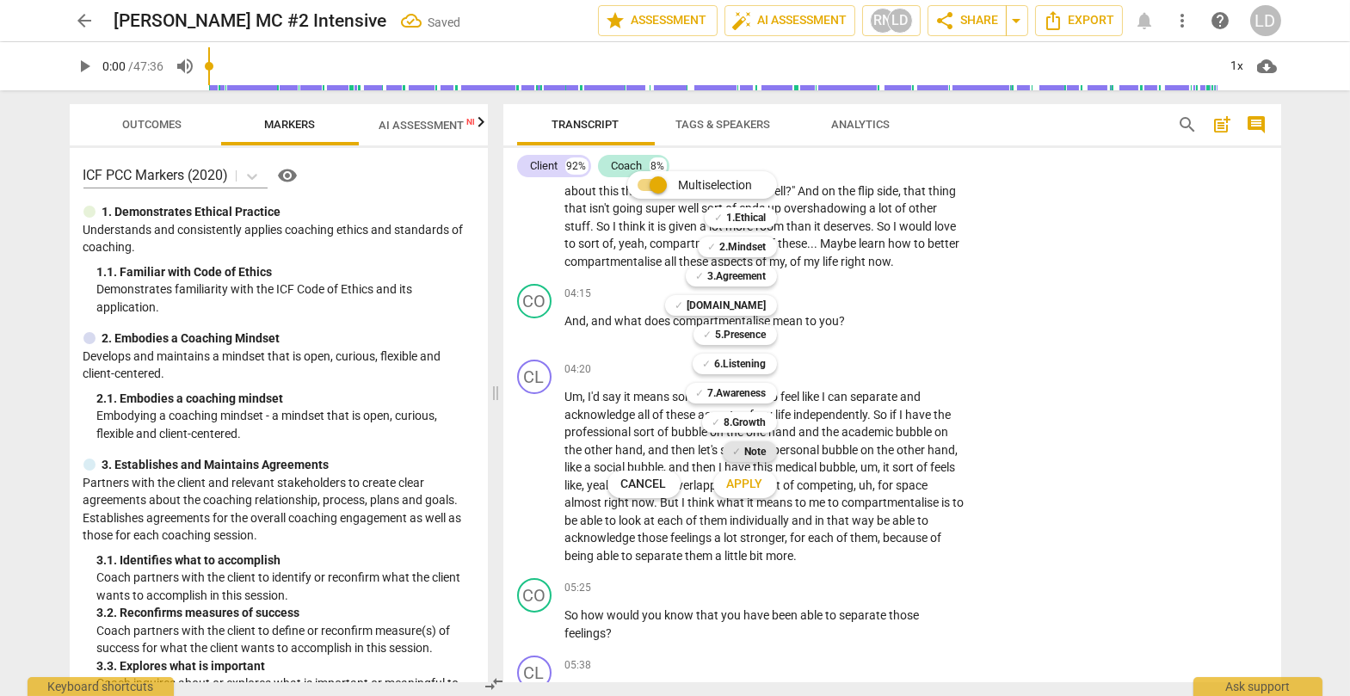
click at [741, 454] on span "✓" at bounding box center [737, 451] width 9 height 21
click at [761, 480] on span "Apply" at bounding box center [745, 484] width 36 height 17
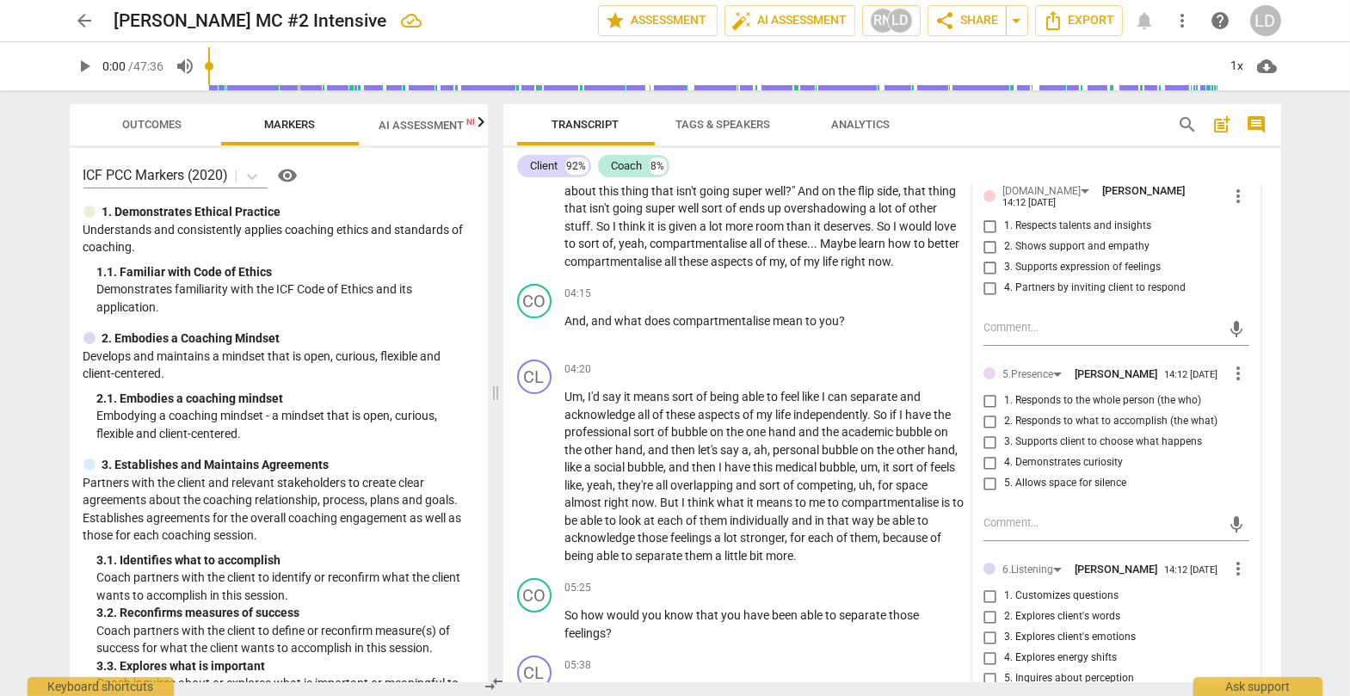
click at [864, 77] on input "2. Reconfirms measures of success" at bounding box center [990, 66] width 28 height 21
checkbox input "true"
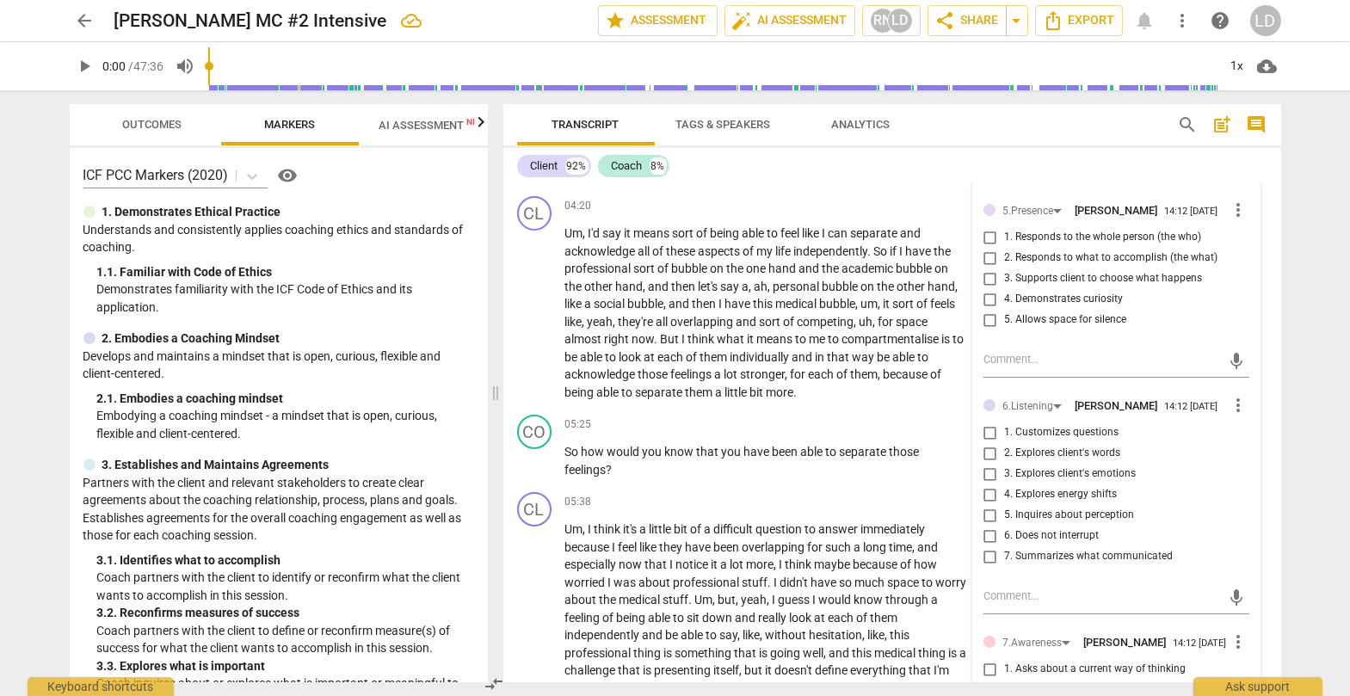
scroll to position [1326, 0]
click at [864, 114] on input "3. Supports expression of feelings" at bounding box center [990, 103] width 28 height 21
checkbox input "true"
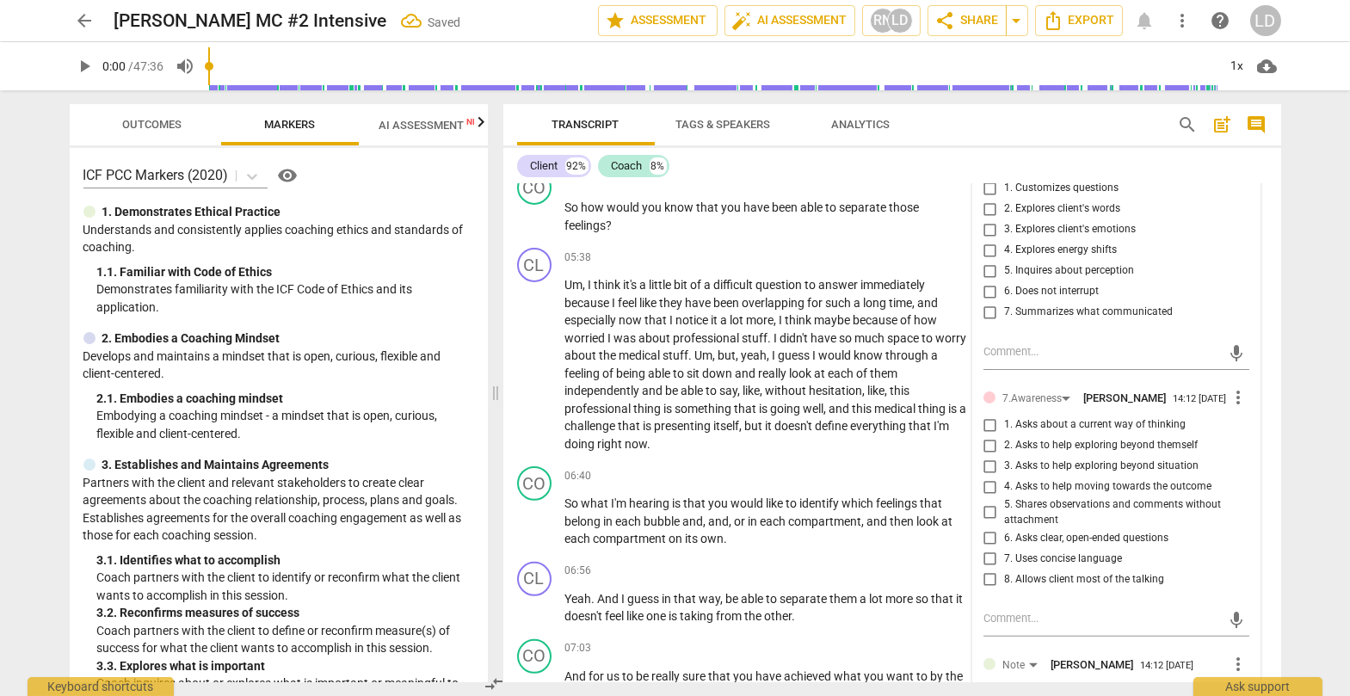
scroll to position [1574, 0]
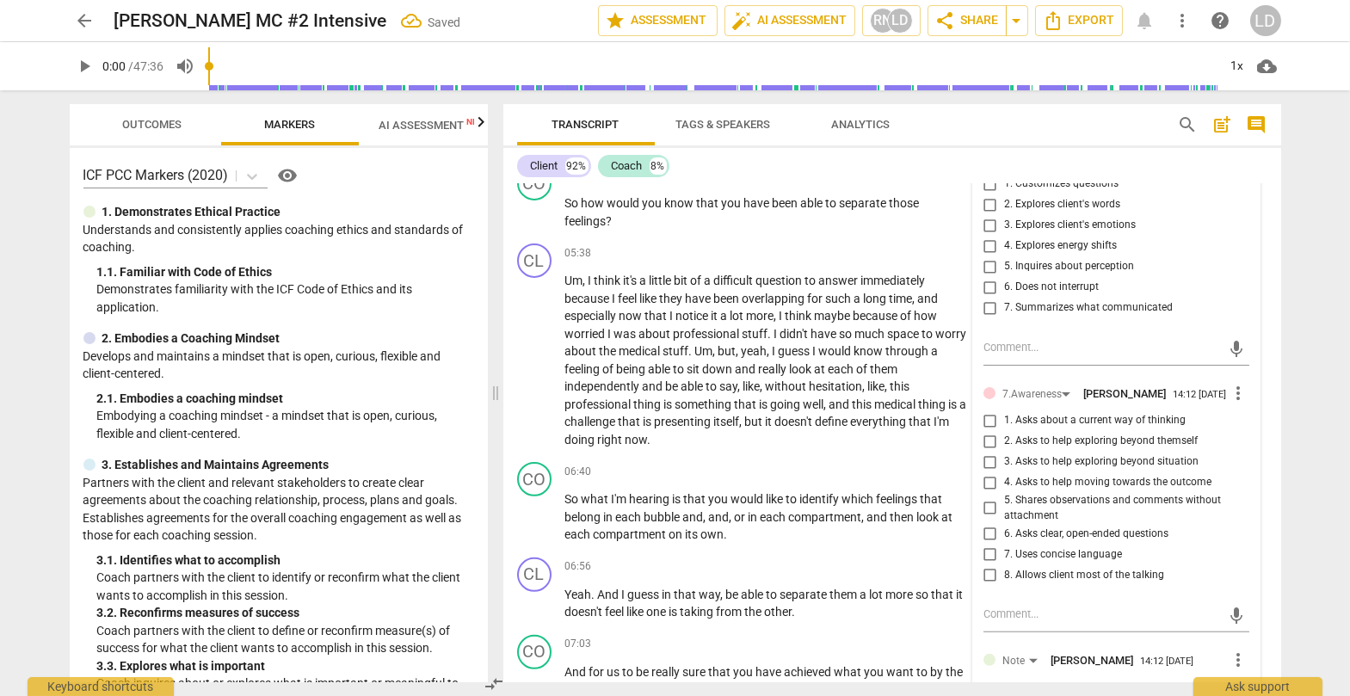
checkbox input "true"
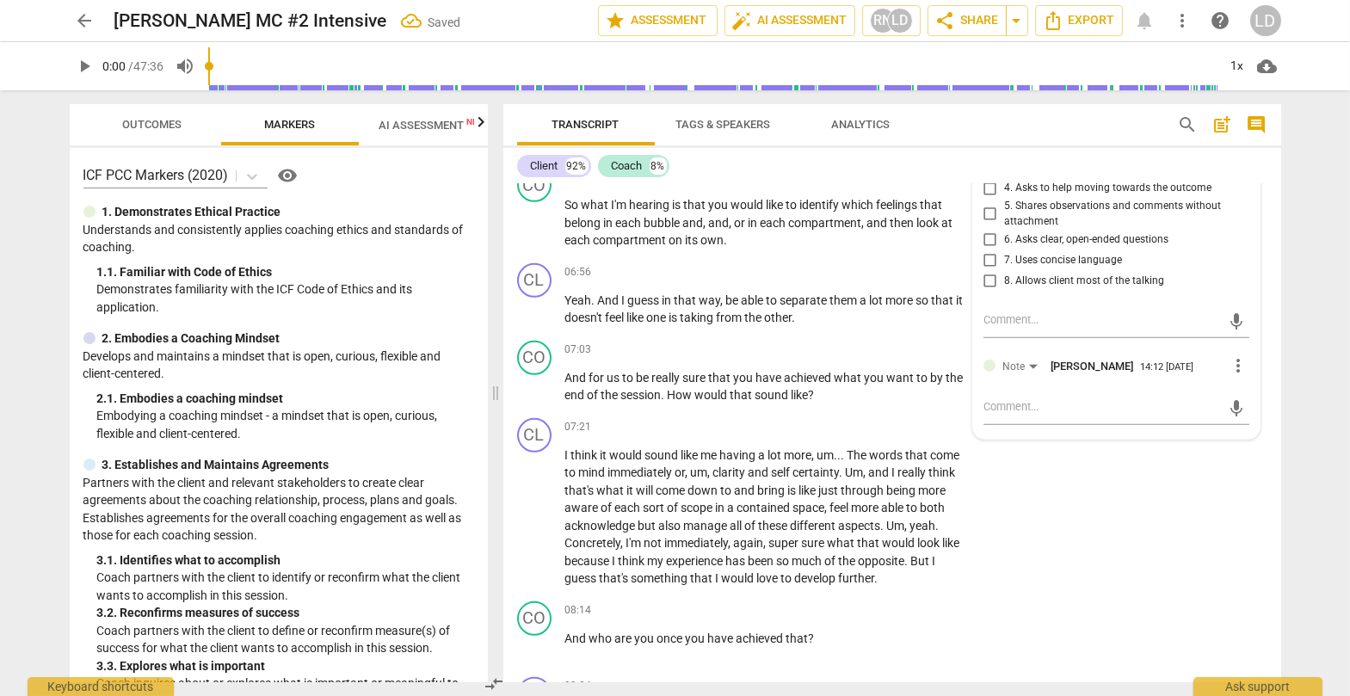
scroll to position [1882, 0]
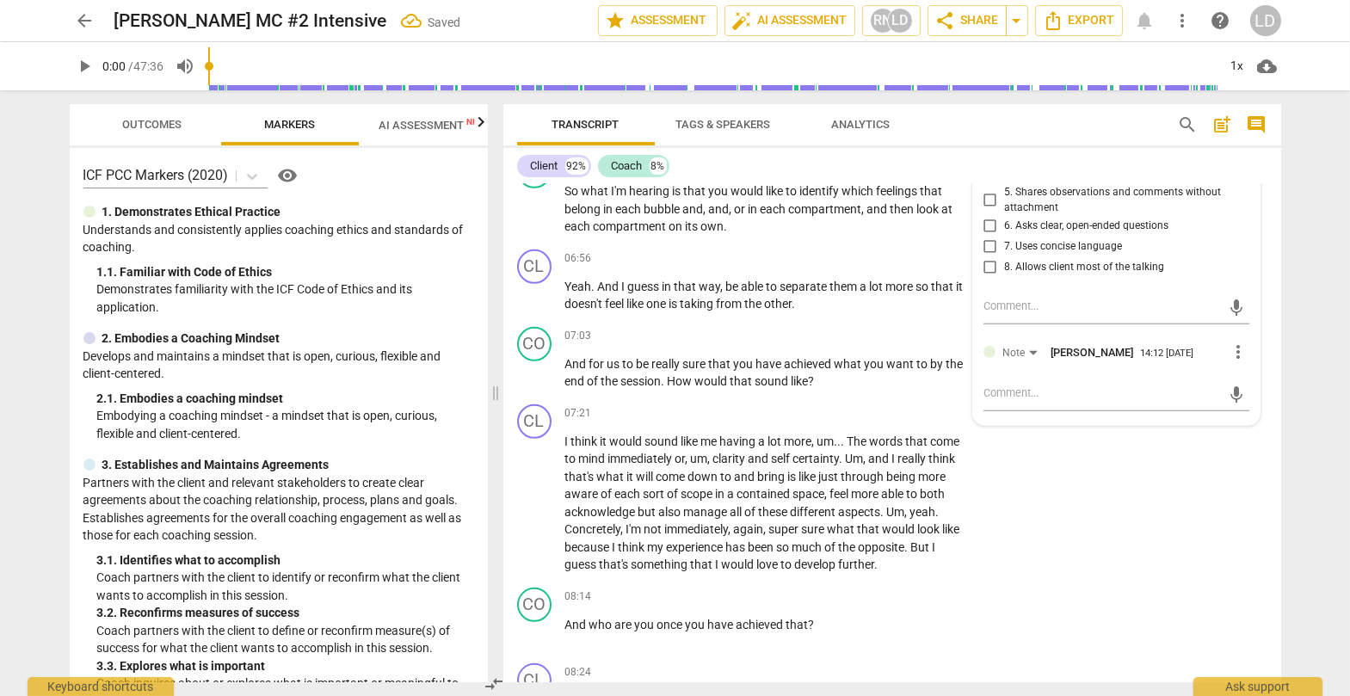
checkbox input "true"
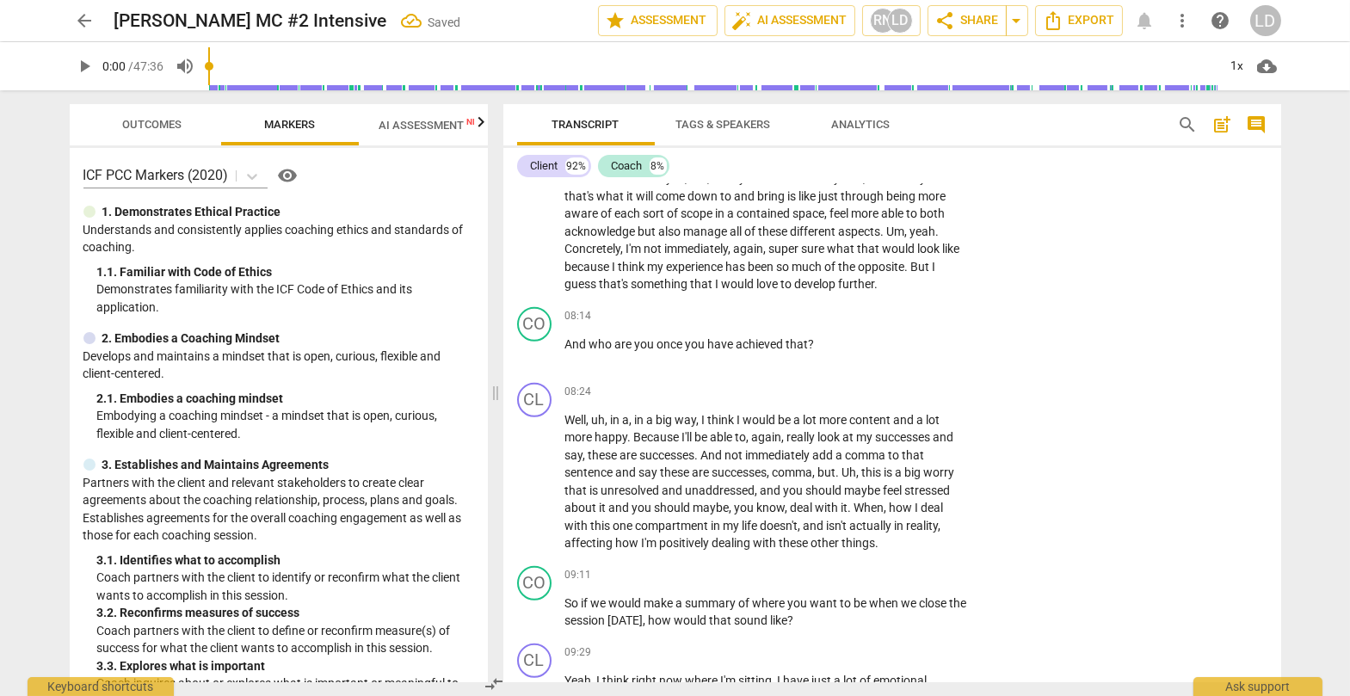
scroll to position [2166, 0]
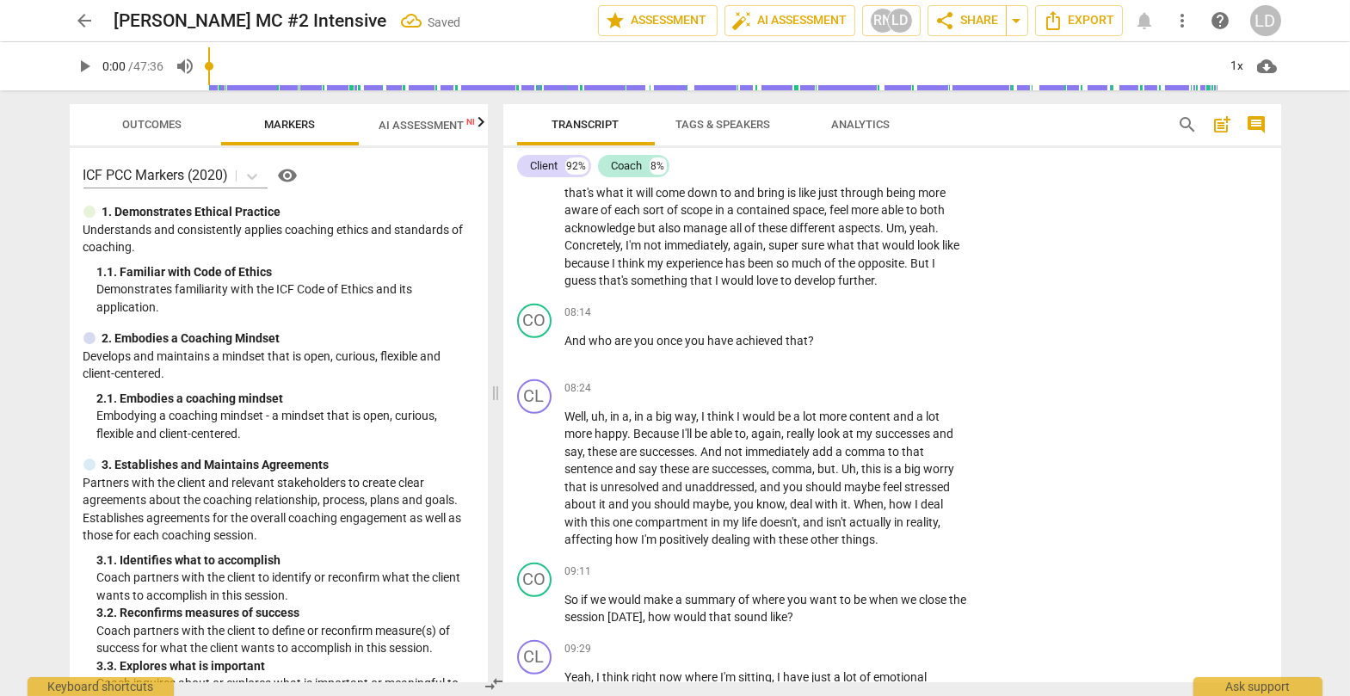
checkbox input "true"
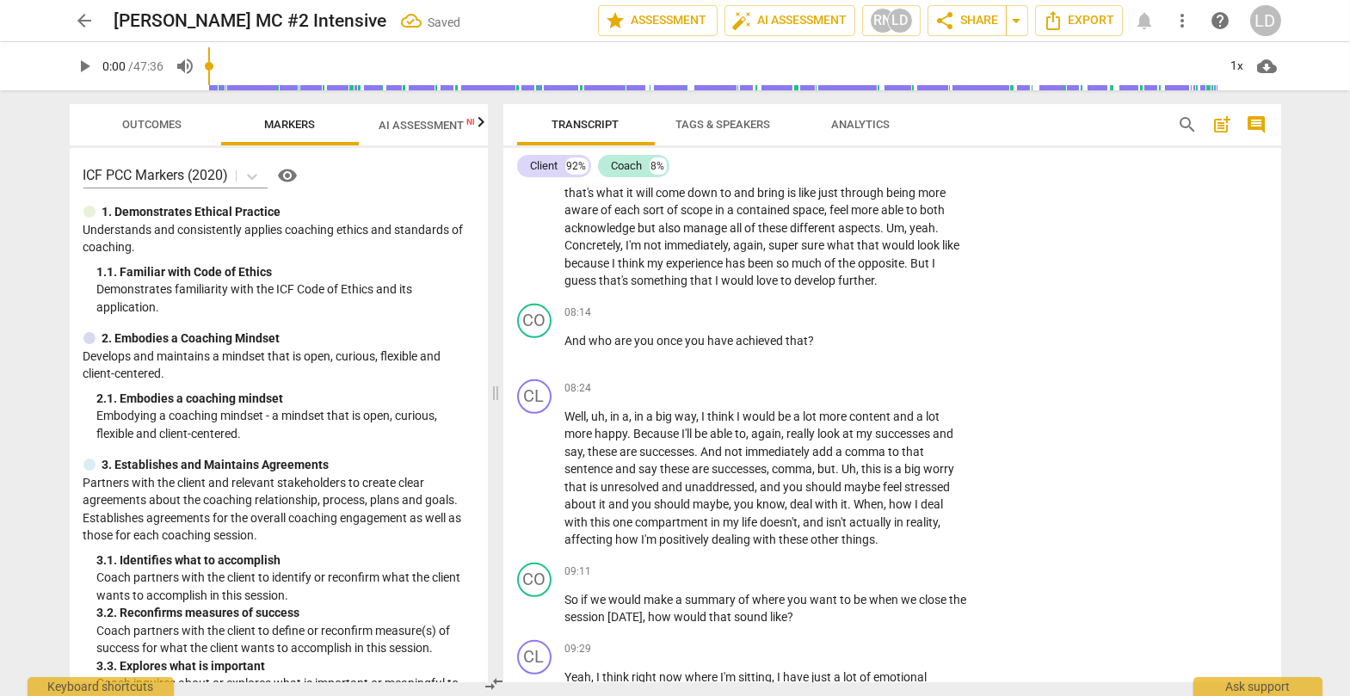
checkbox input "true"
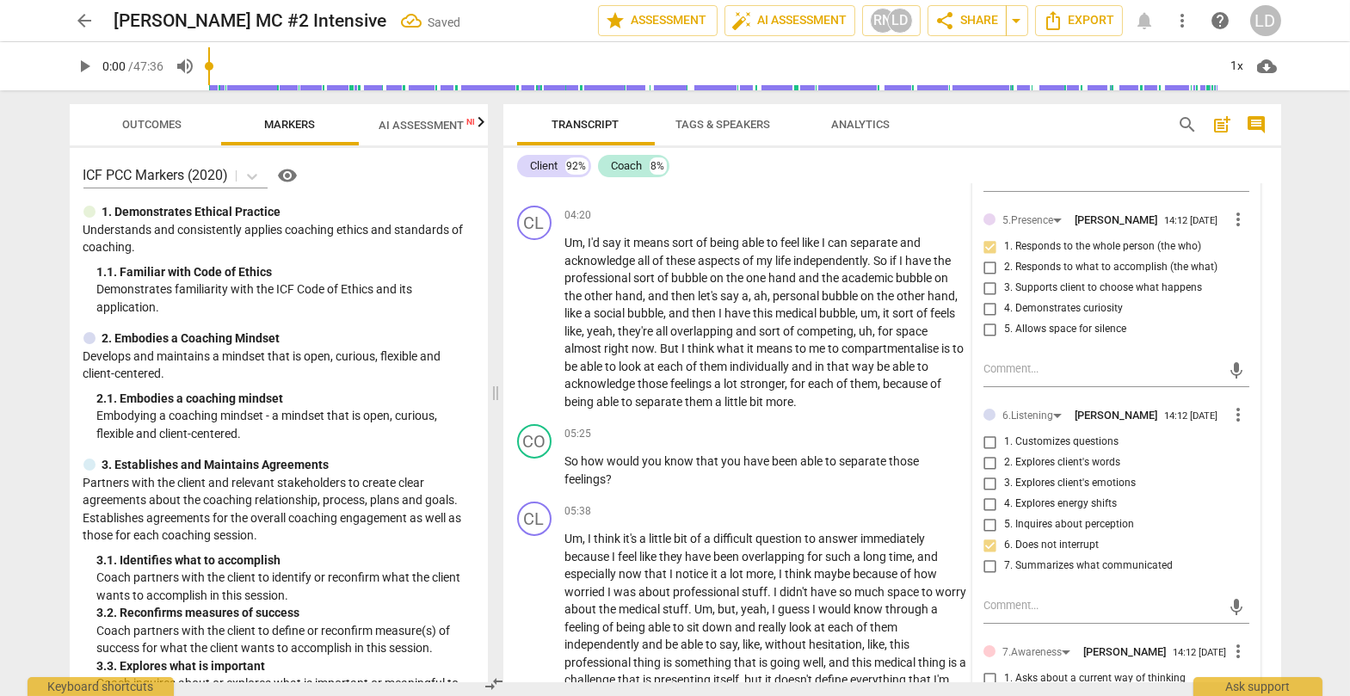
scroll to position [1318, 0]
drag, startPoint x: 644, startPoint y: 313, endPoint x: 721, endPoint y: 329, distance: 78.3
click at [721, 114] on p "Um , I guess I would love to feel a little bit more able to separate these feel…" at bounding box center [766, 26] width 403 height 176
click at [762, 312] on icon "button" at bounding box center [762, 313] width 10 height 12
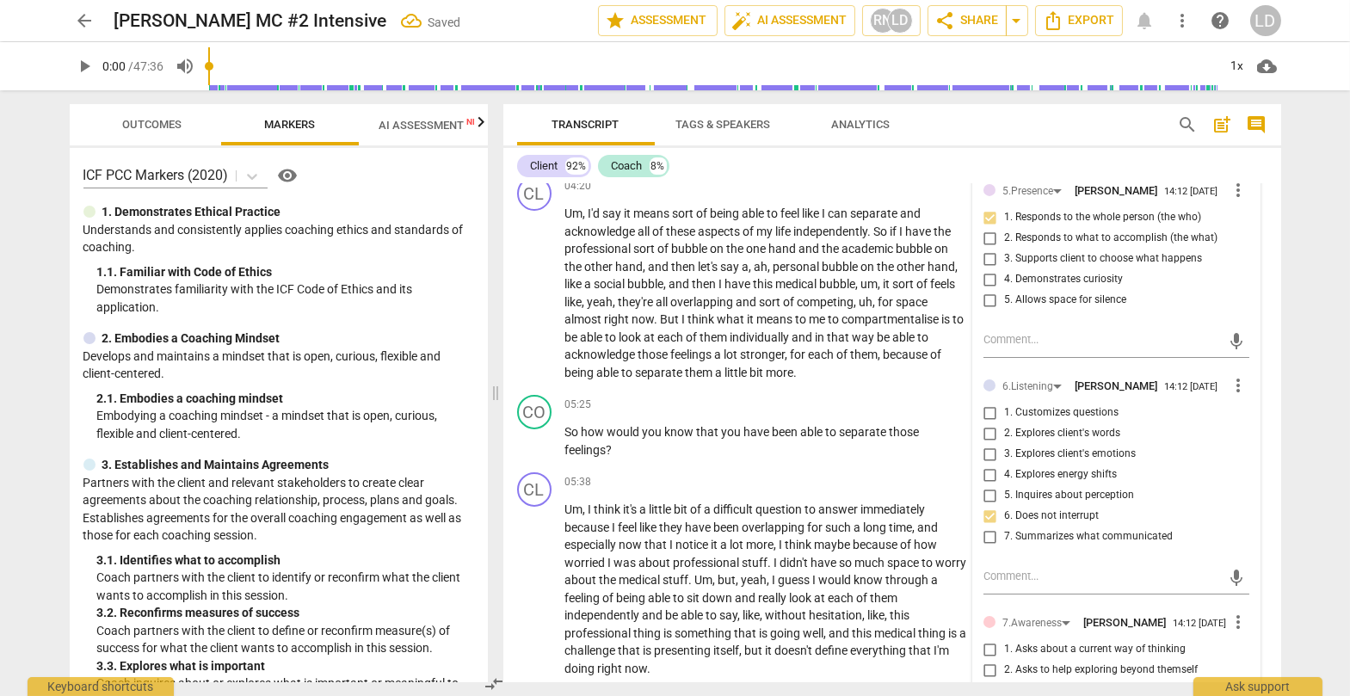
scroll to position [1370, 0]
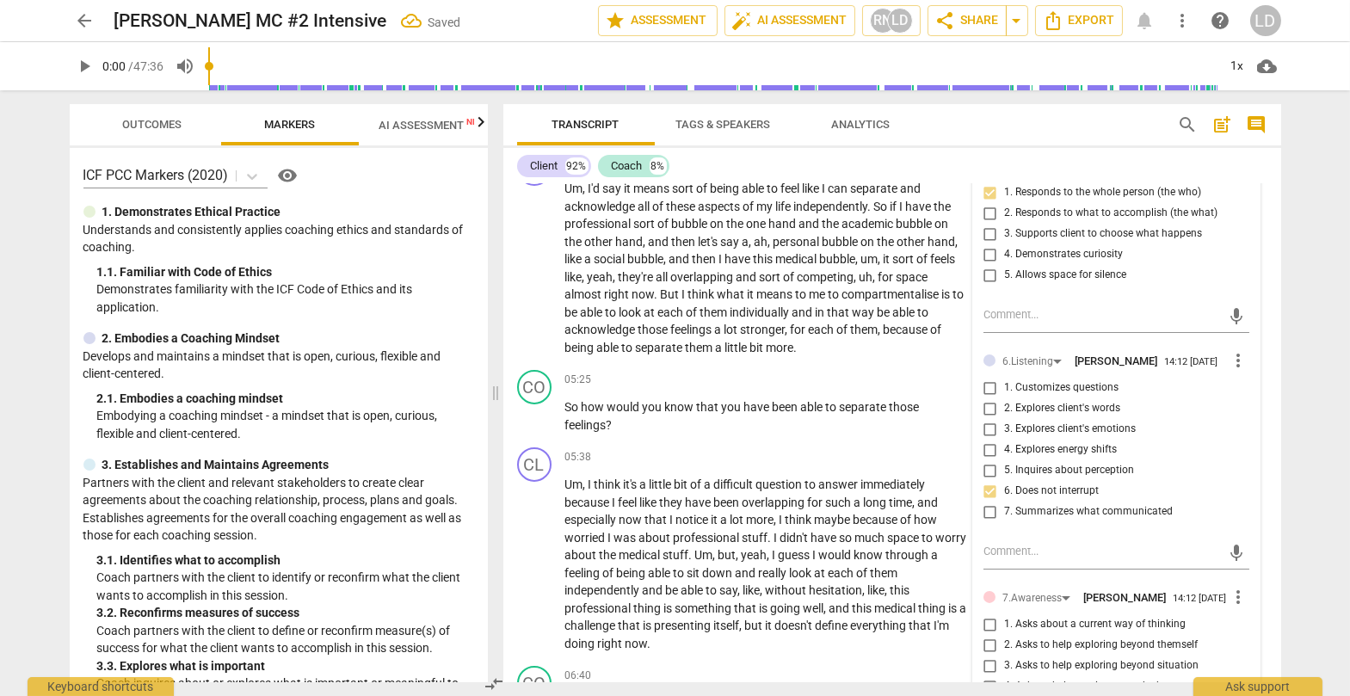
drag, startPoint x: 569, startPoint y: 308, endPoint x: 595, endPoint y: 308, distance: 26.7
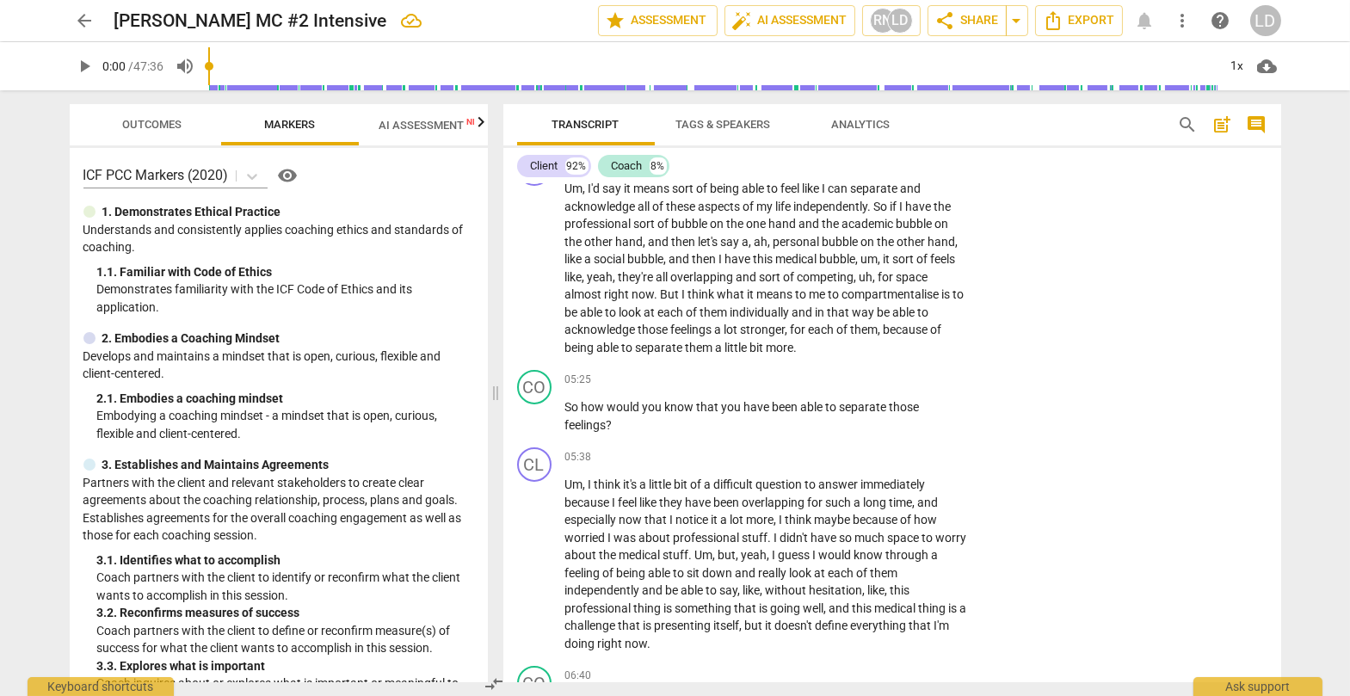
drag, startPoint x: 566, startPoint y: 306, endPoint x: 612, endPoint y: 307, distance: 45.6
click at [649, 288] on icon "button" at bounding box center [657, 285] width 17 height 21
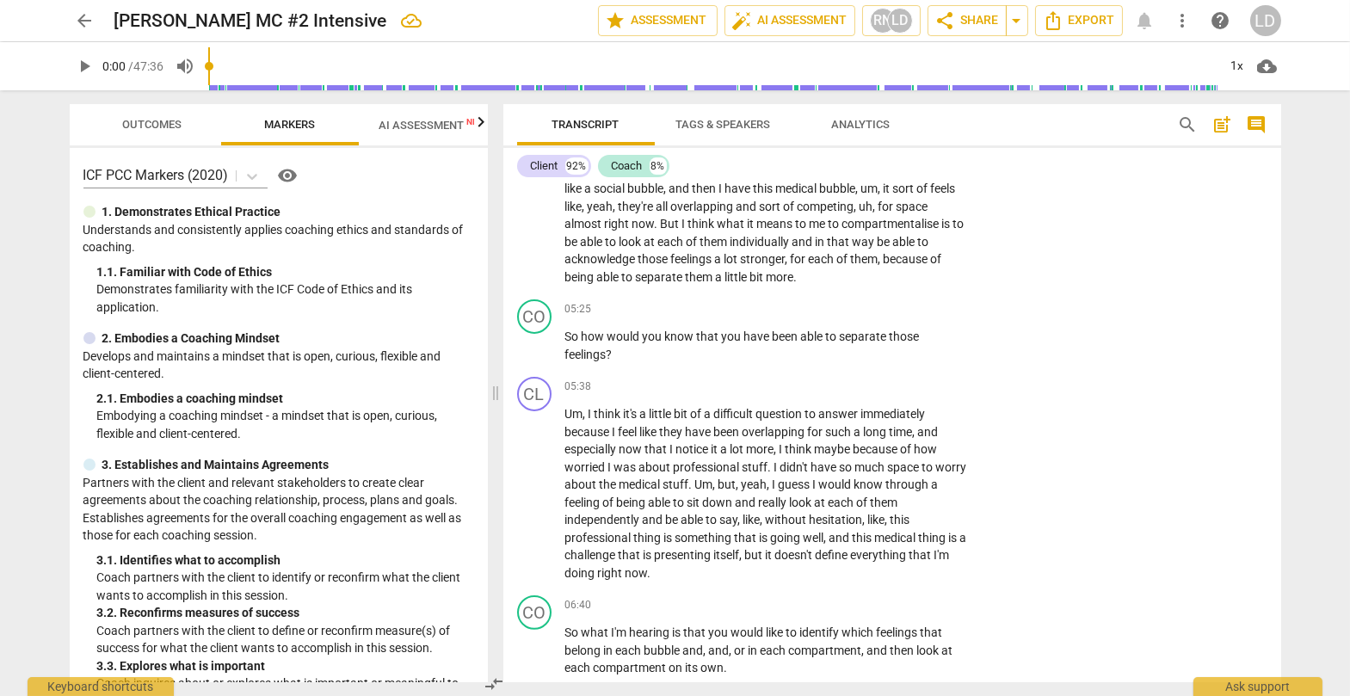
scroll to position [1466, 0]
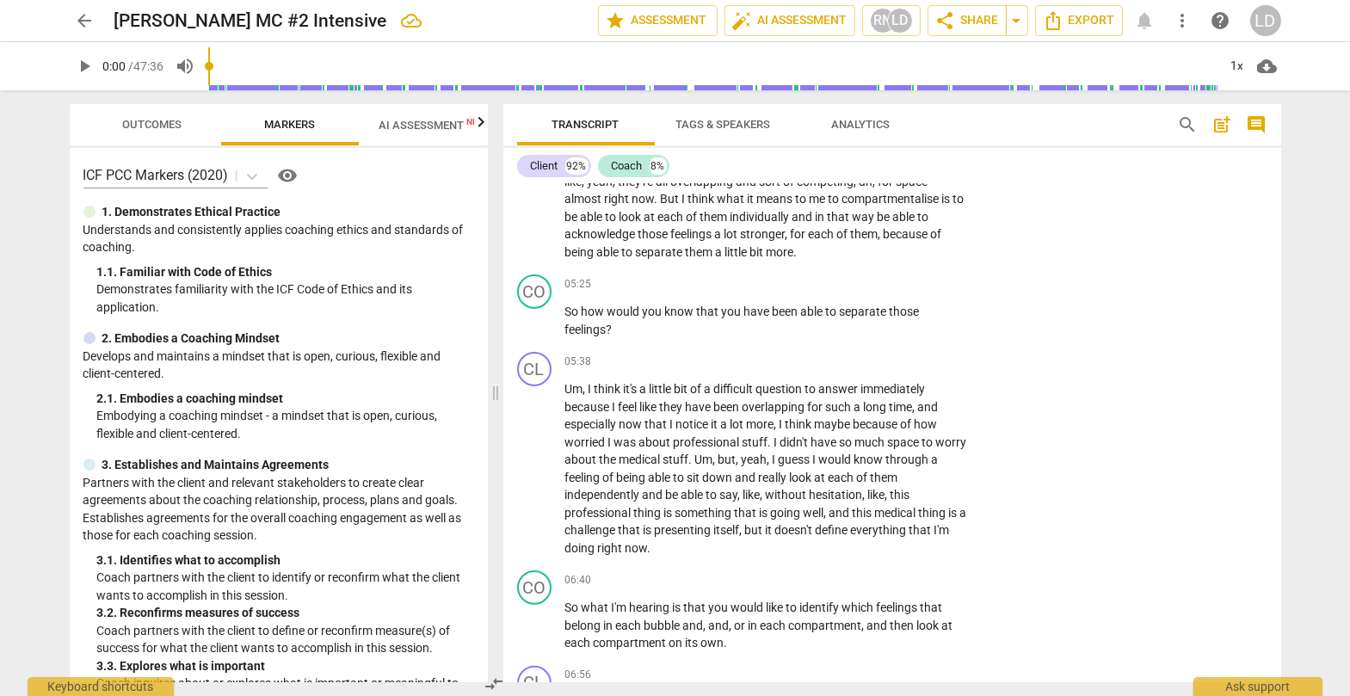
drag, startPoint x: 564, startPoint y: 275, endPoint x: 602, endPoint y: 320, distance: 58.6
click at [643, 300] on icon "button" at bounding box center [645, 298] width 10 height 12
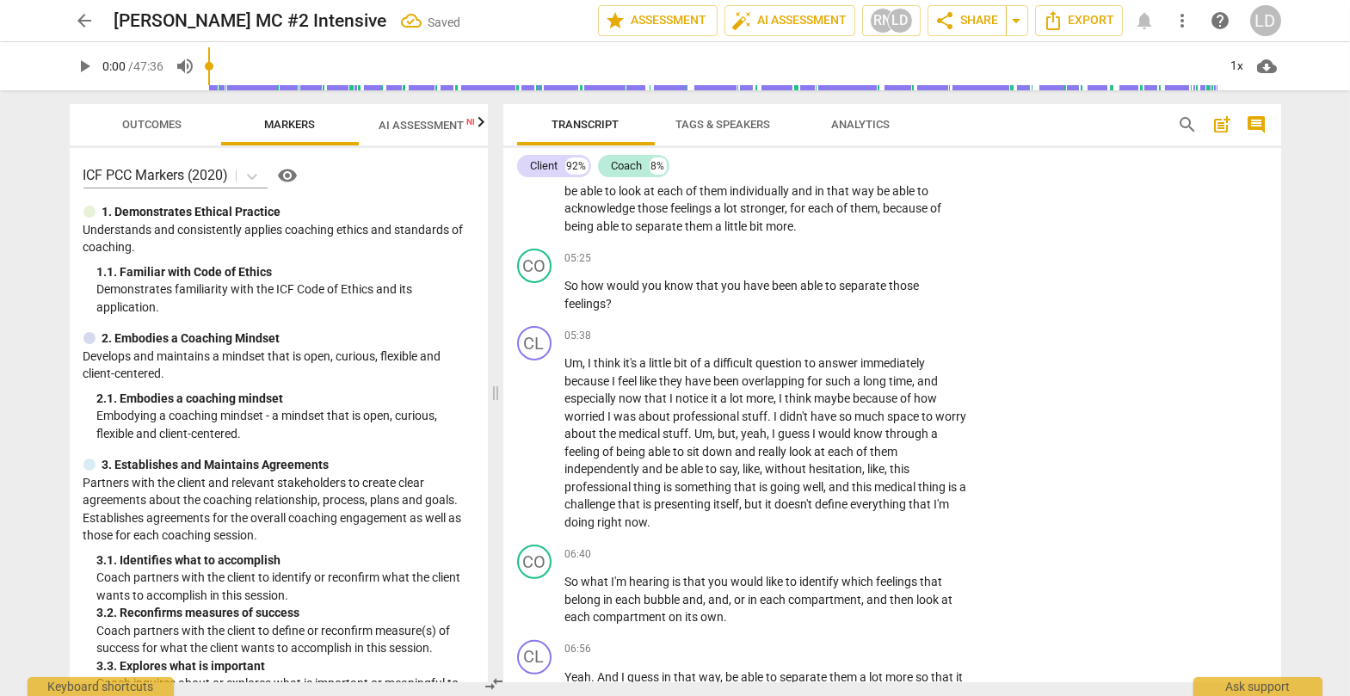
scroll to position [1492, 0]
drag, startPoint x: 638, startPoint y: 289, endPoint x: 924, endPoint y: 308, distance: 286.2
click at [864, 291] on icon "button" at bounding box center [964, 292] width 10 height 12
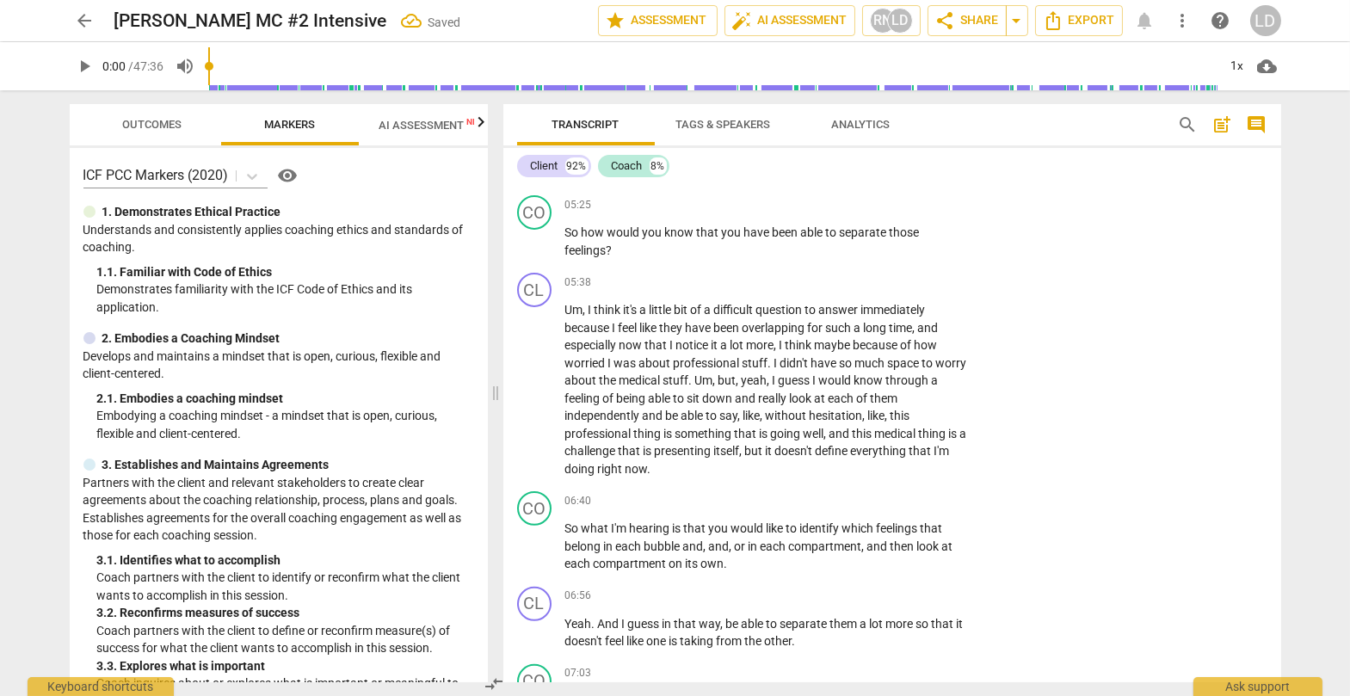
scroll to position [1549, 0]
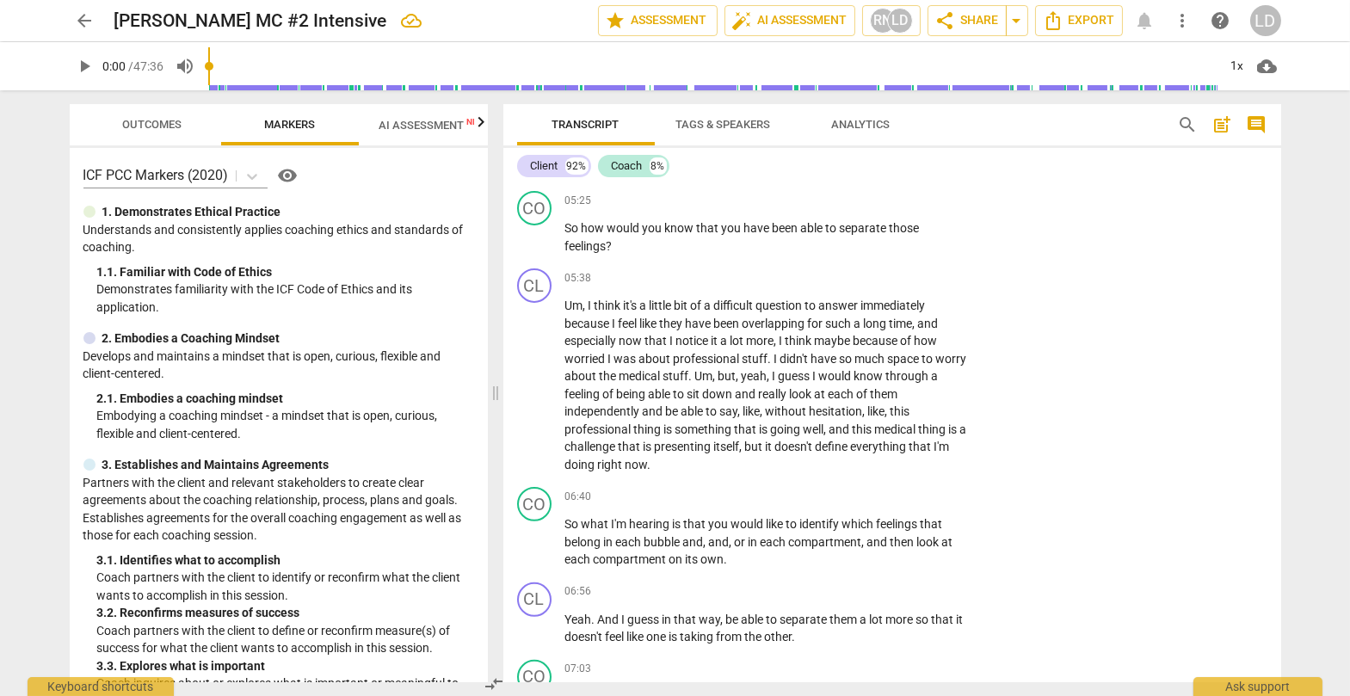
drag, startPoint x: 630, startPoint y: 278, endPoint x: 883, endPoint y: 274, distance: 253.8
click at [864, 256] on icon "button" at bounding box center [923, 258] width 10 height 12
drag, startPoint x: 919, startPoint y: 301, endPoint x: 789, endPoint y: 339, distance: 135.3
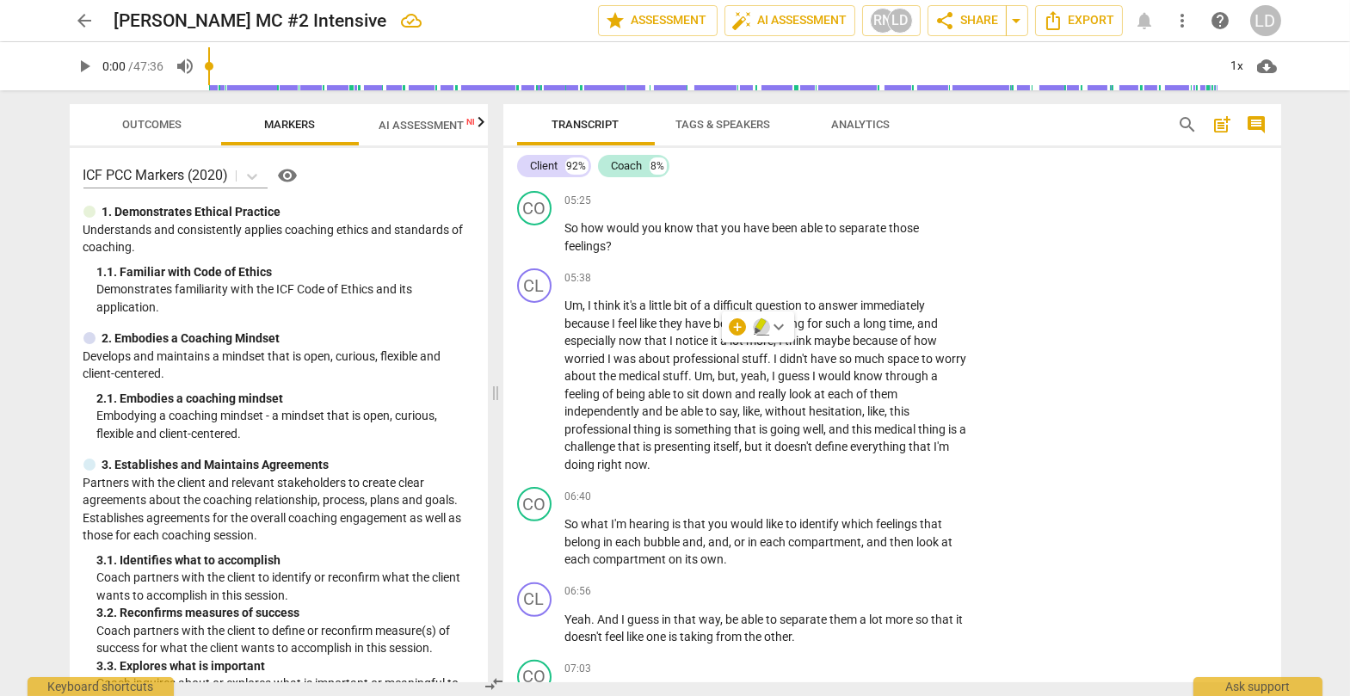
click at [757, 324] on icon "button" at bounding box center [760, 324] width 10 height 12
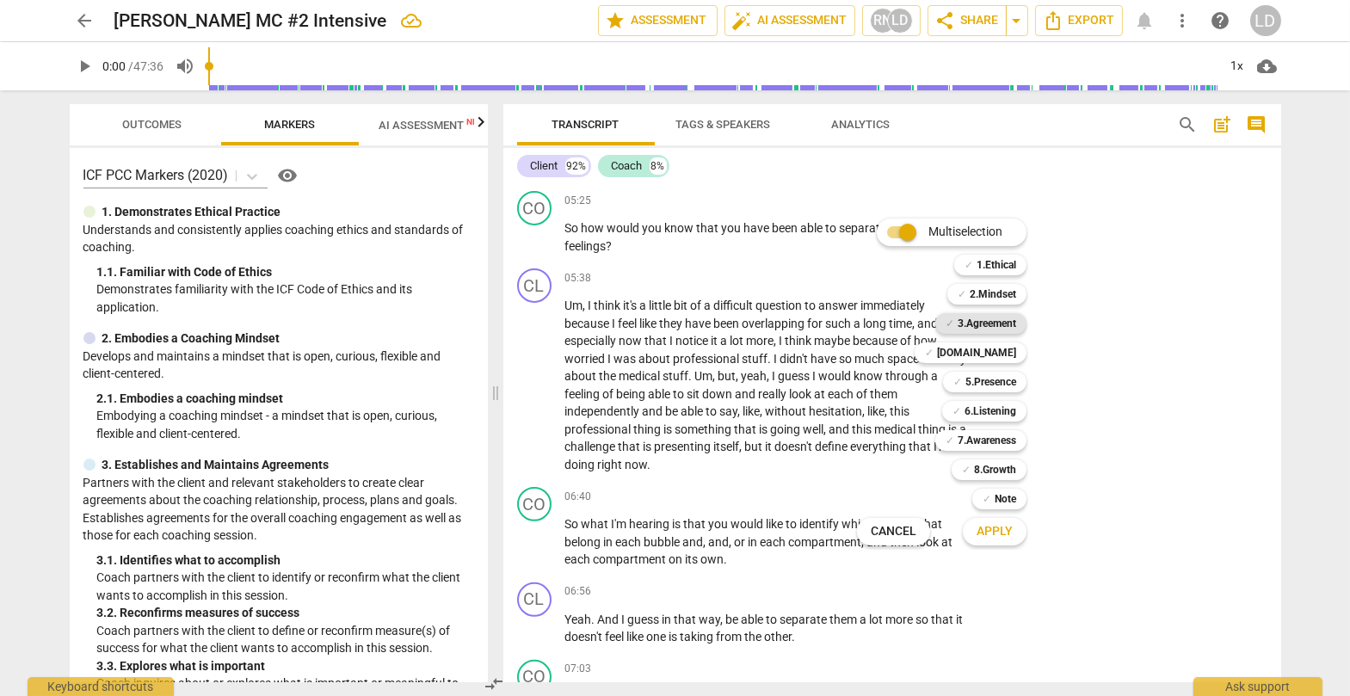
click at [864, 321] on b "3.Agreement" at bounding box center [986, 323] width 58 height 21
click at [864, 347] on b "[DOMAIN_NAME]" at bounding box center [976, 352] width 79 height 21
click at [864, 374] on b "5.Presence" at bounding box center [990, 382] width 51 height 21
click at [864, 404] on b "6.Listening" at bounding box center [990, 411] width 52 height 21
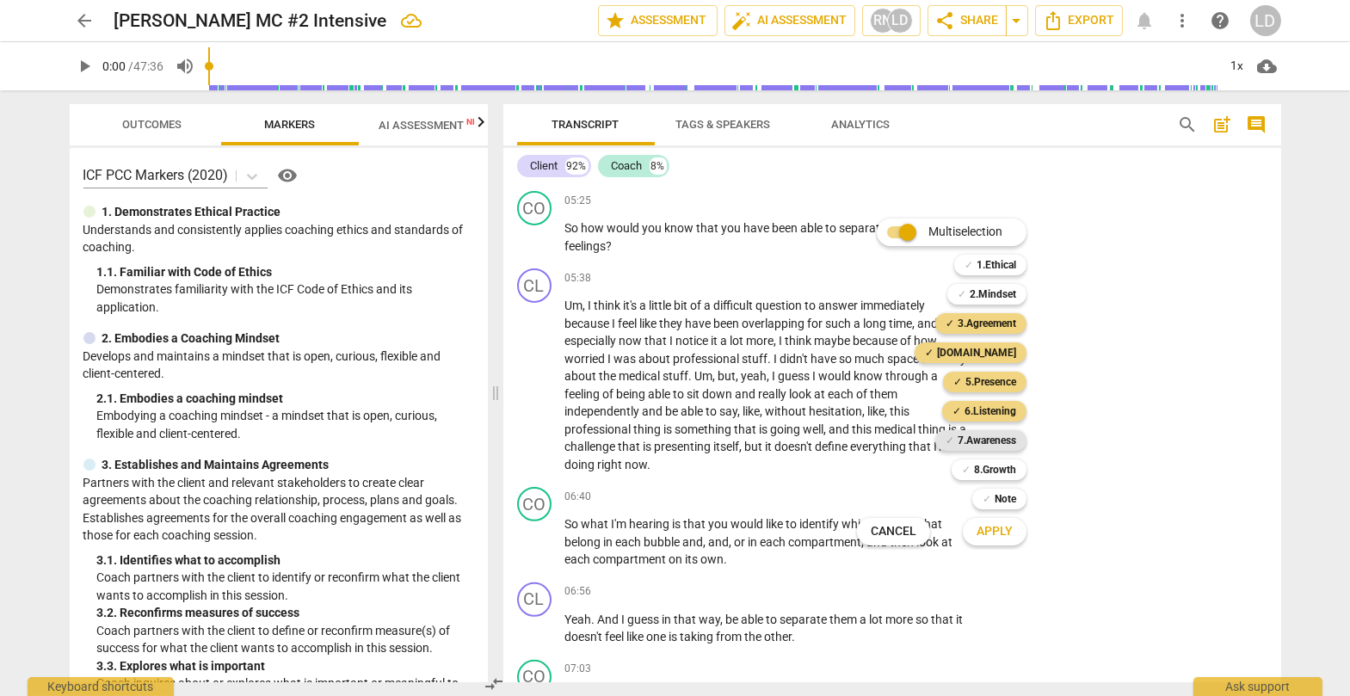
click at [864, 434] on b "7.Awareness" at bounding box center [986, 440] width 58 height 21
click at [864, 509] on span "Apply" at bounding box center [994, 531] width 36 height 17
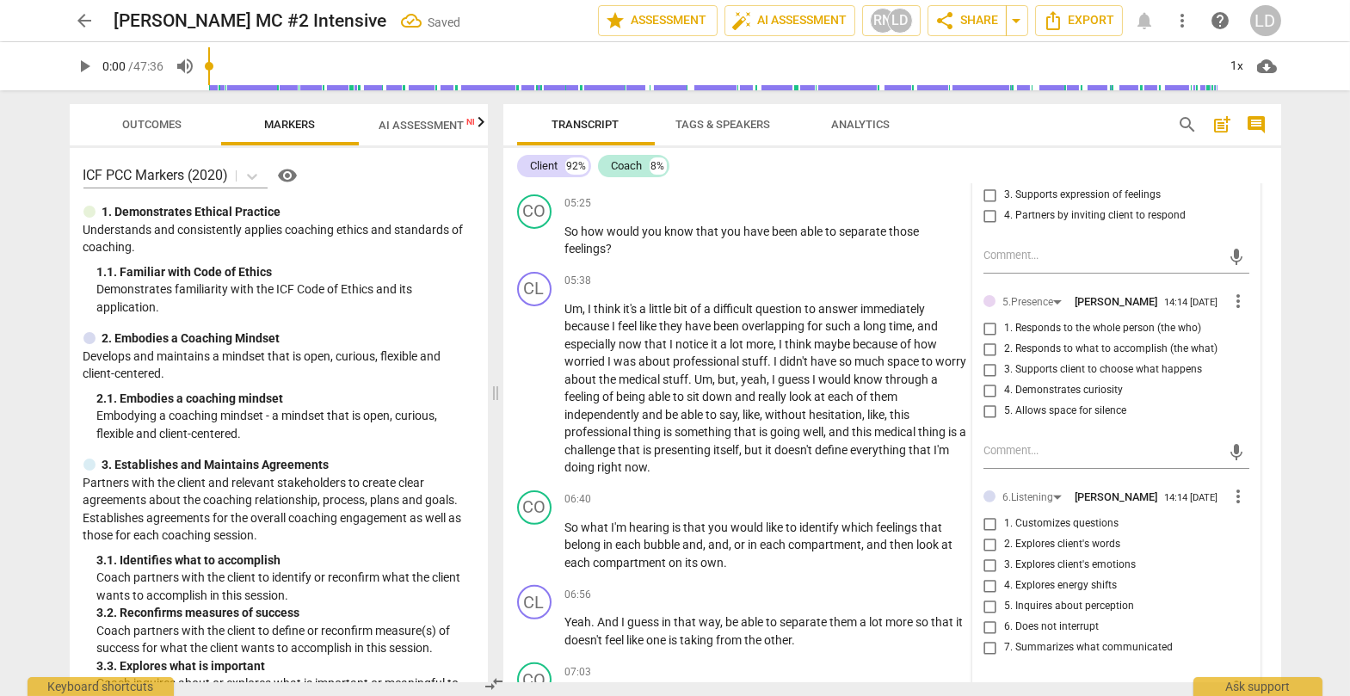
click at [864, 22] on span "3. Explores what is important" at bounding box center [1072, 14] width 136 height 15
click at [864, 25] on input "3. Explores what is important" at bounding box center [990, 14] width 28 height 21
checkbox input "true"
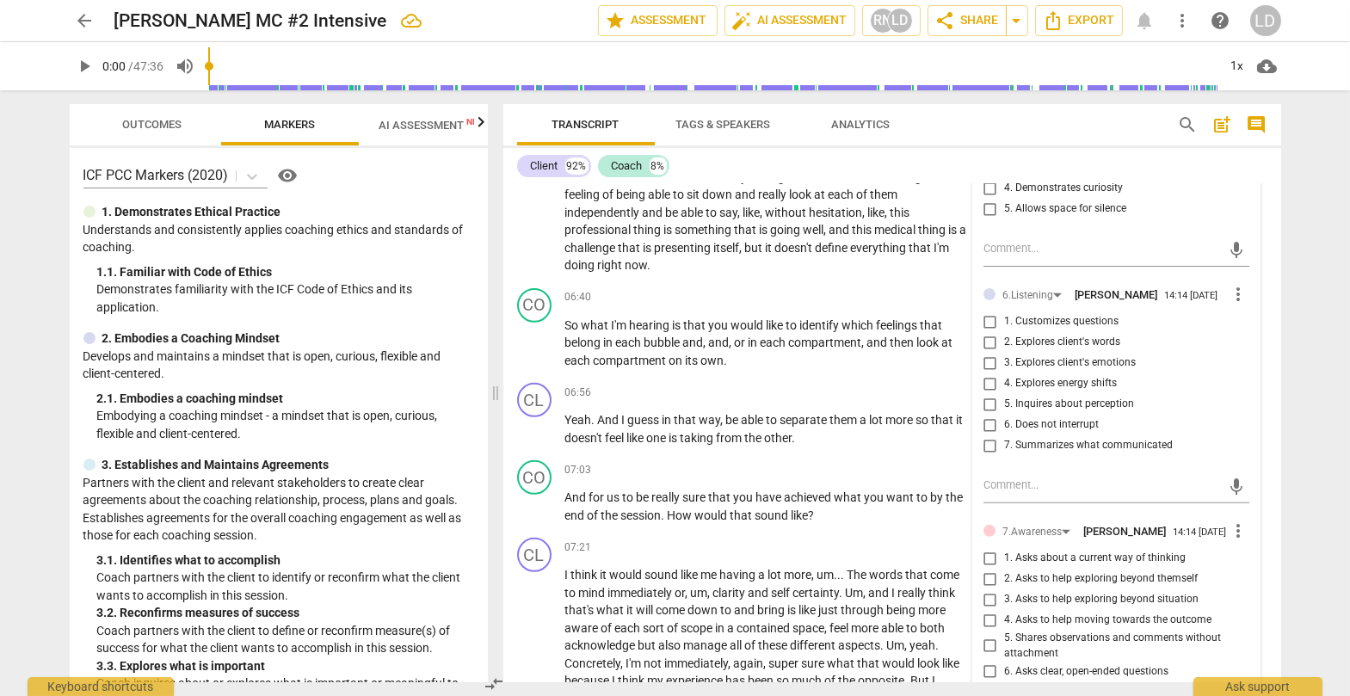
scroll to position [1753, 0]
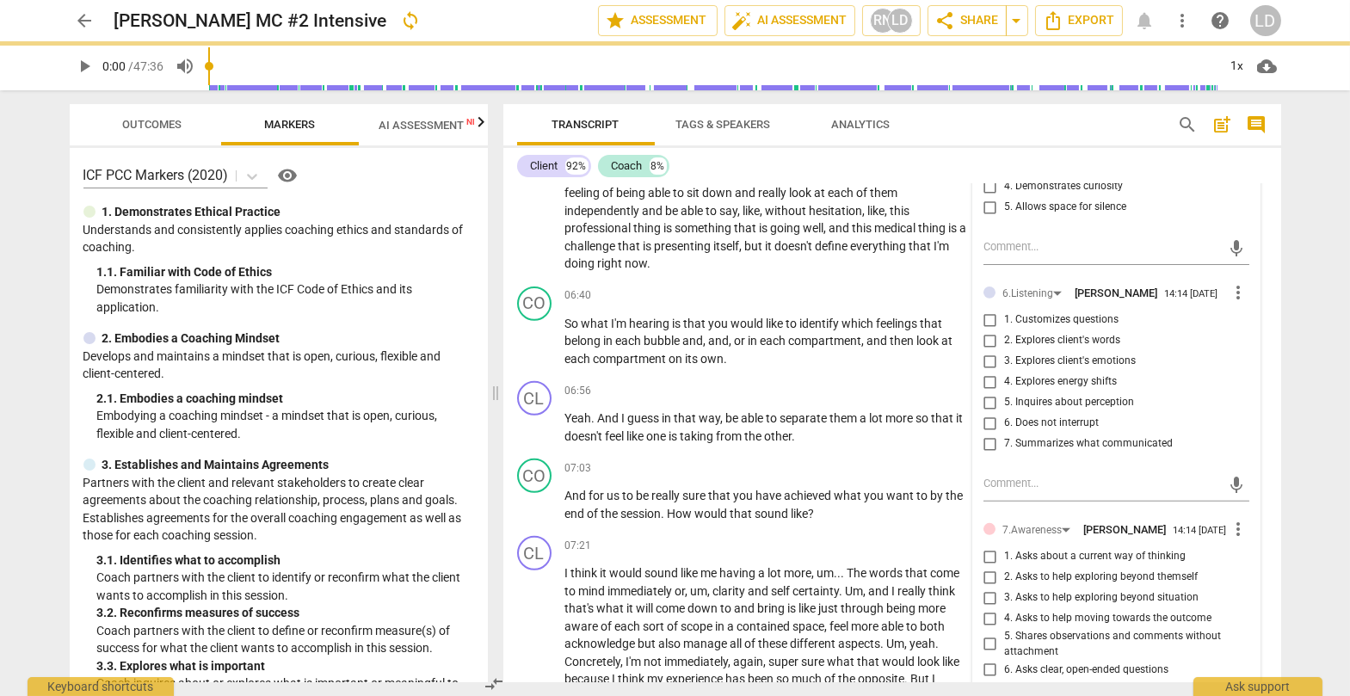
checkbox input "true"
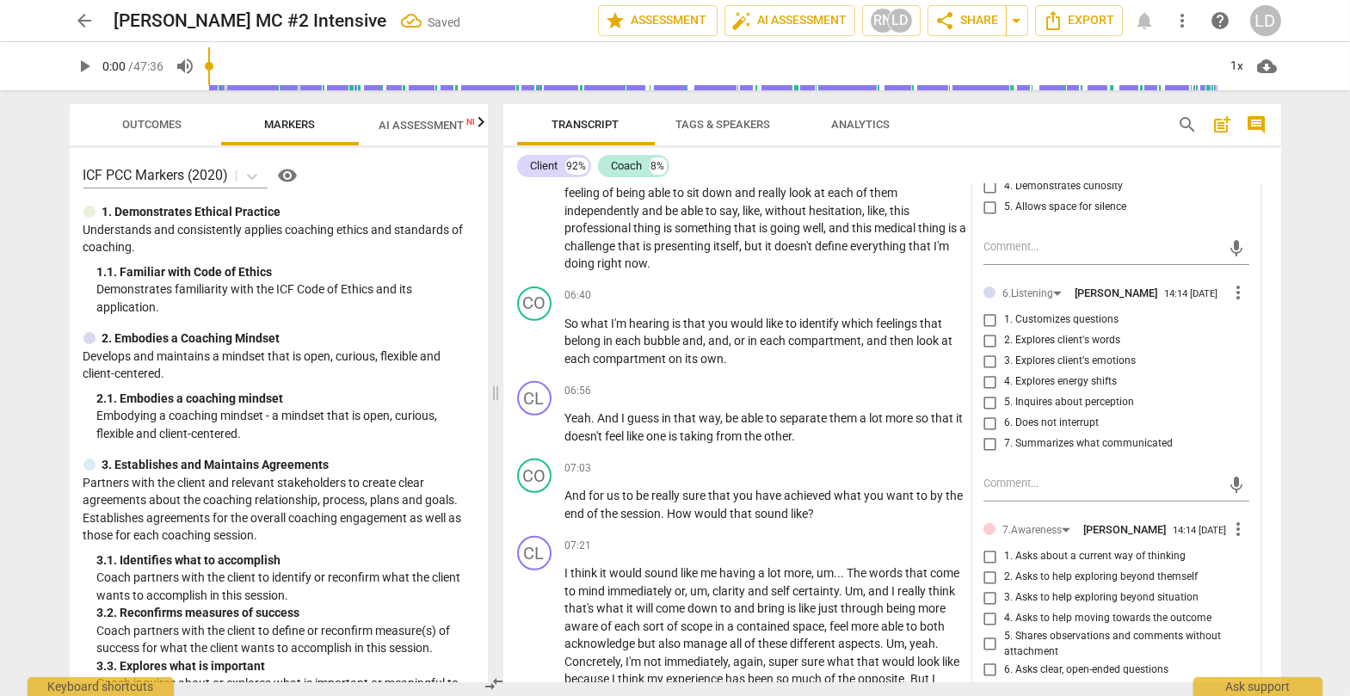
click at [864, 20] on span "4. Partners by inviting client to respond" at bounding box center [1094, 11] width 181 height 15
click at [864, 22] on input "4. Partners by inviting client to respond" at bounding box center [990, 12] width 28 height 21
checkbox input "true"
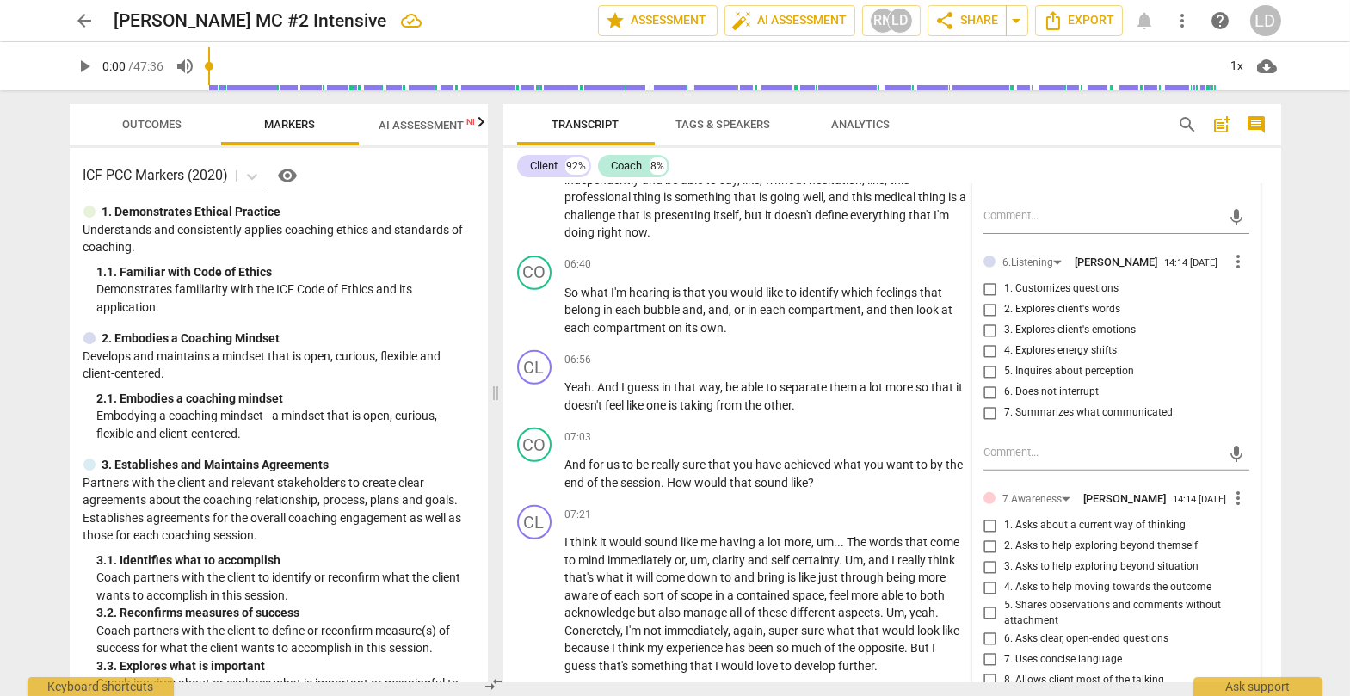
scroll to position [1785, 0]
checkbox input "true"
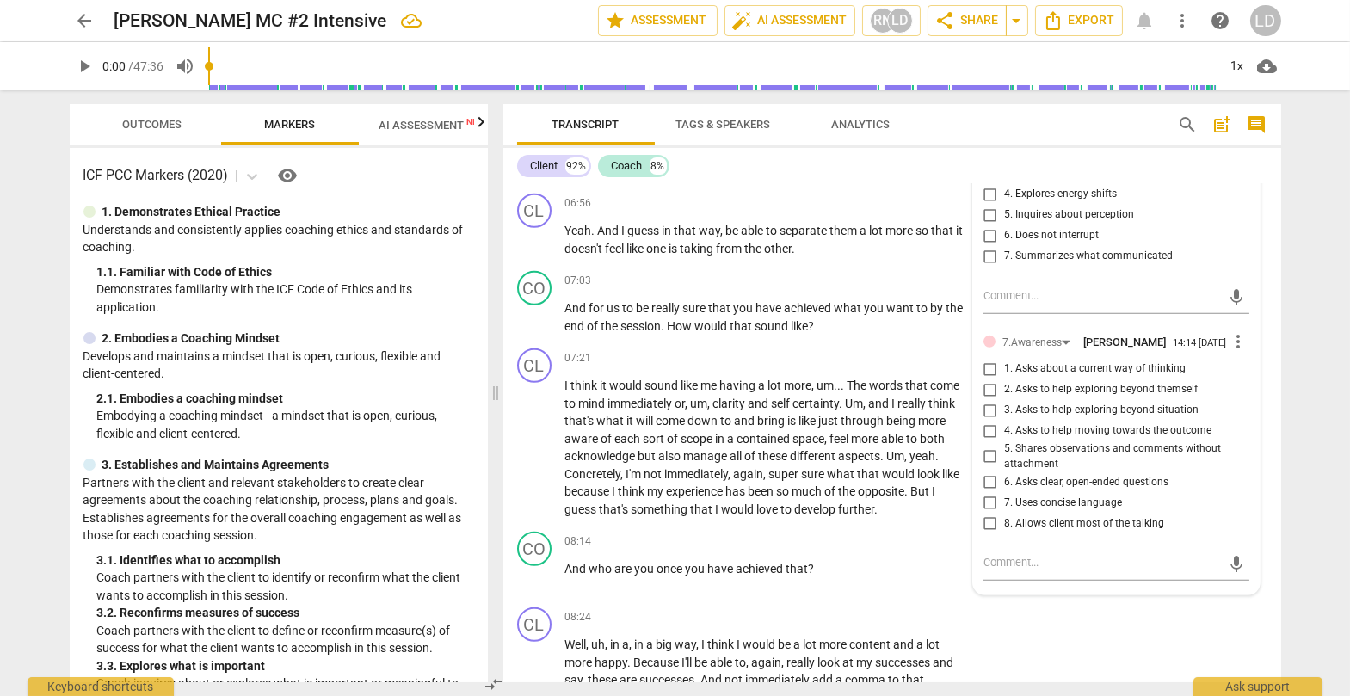
scroll to position [1944, 0]
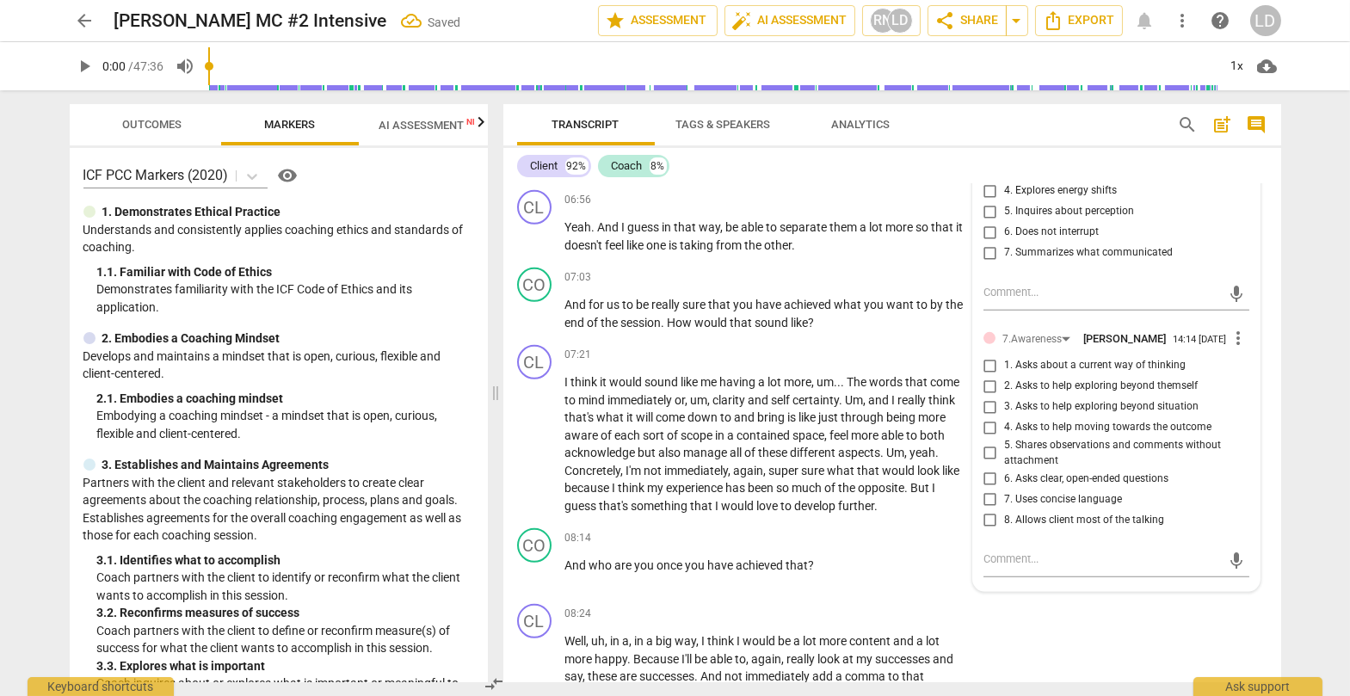
checkbox input "true"
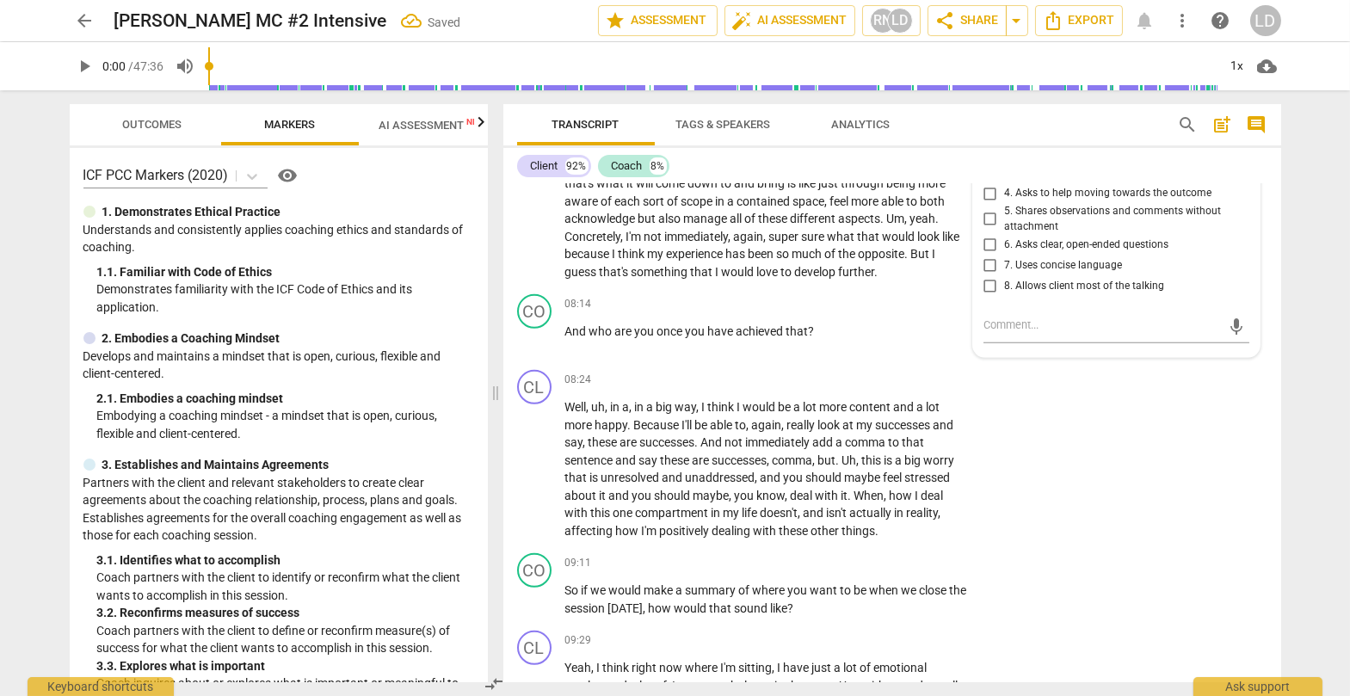
scroll to position [2181, 0]
checkbox input "true"
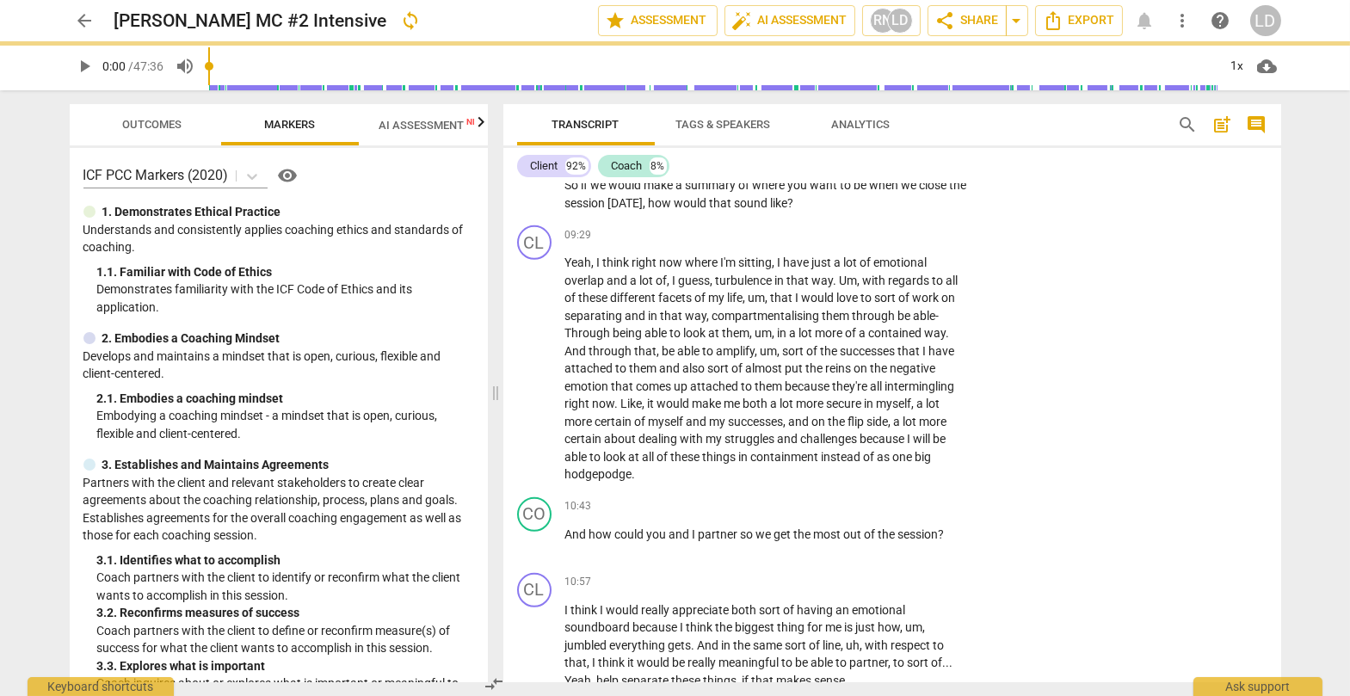
scroll to position [2586, 0]
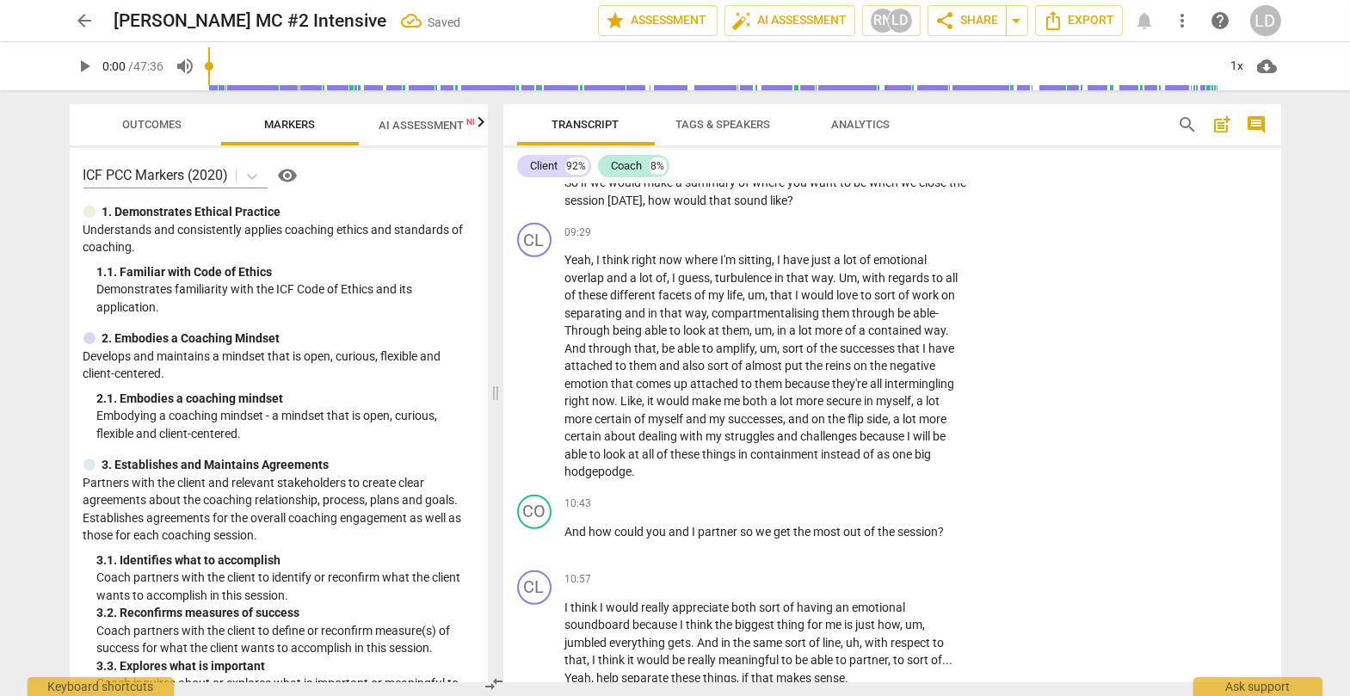
checkbox input "true"
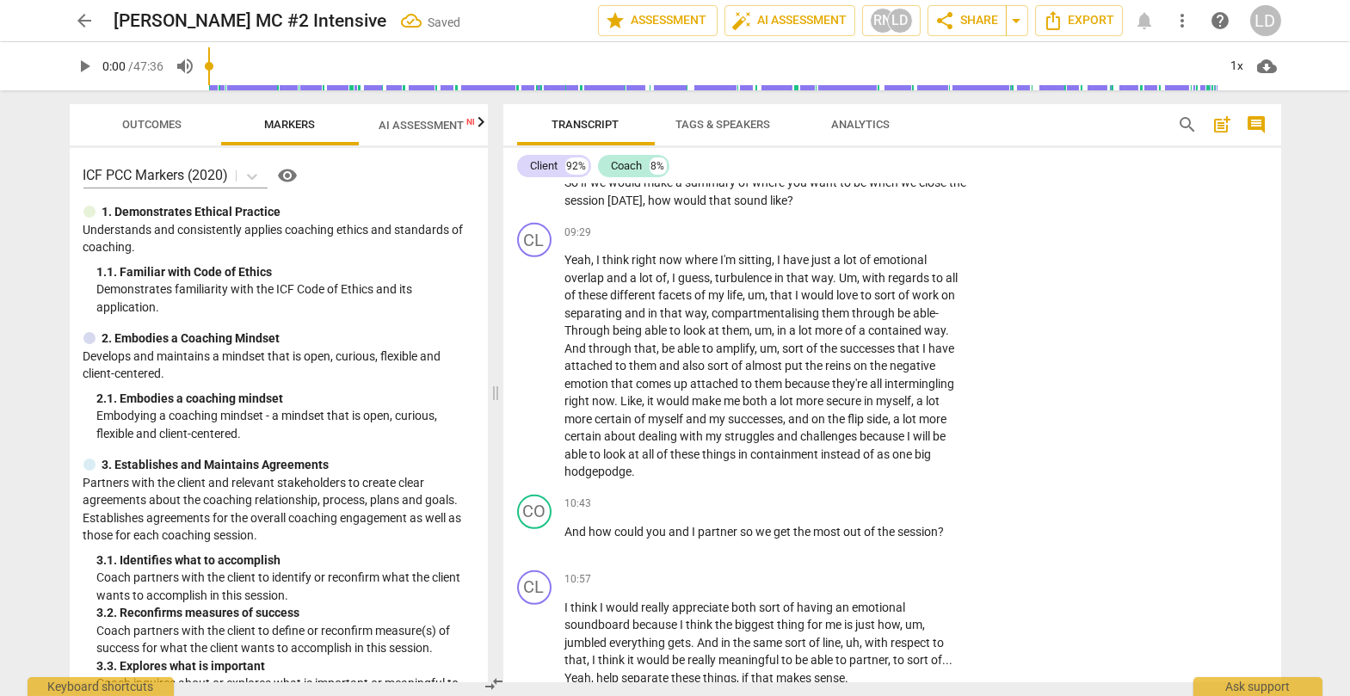
checkbox input "true"
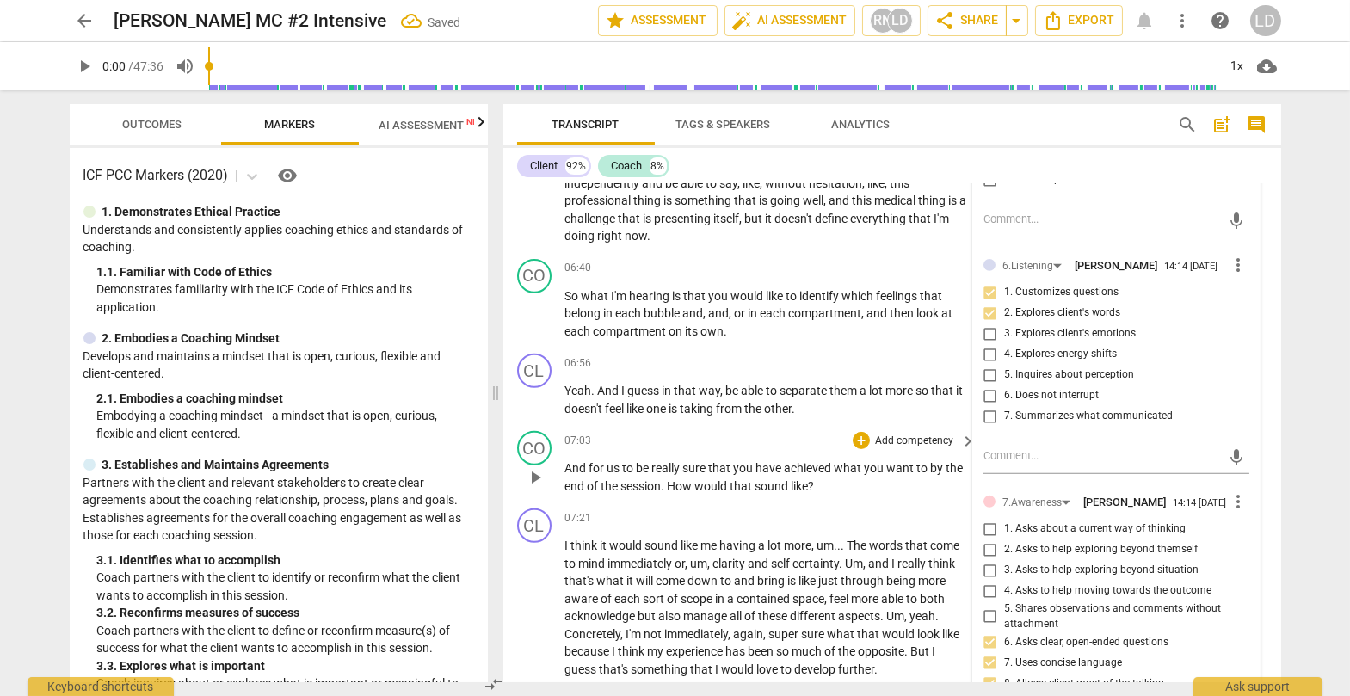
scroll to position [1758, 0]
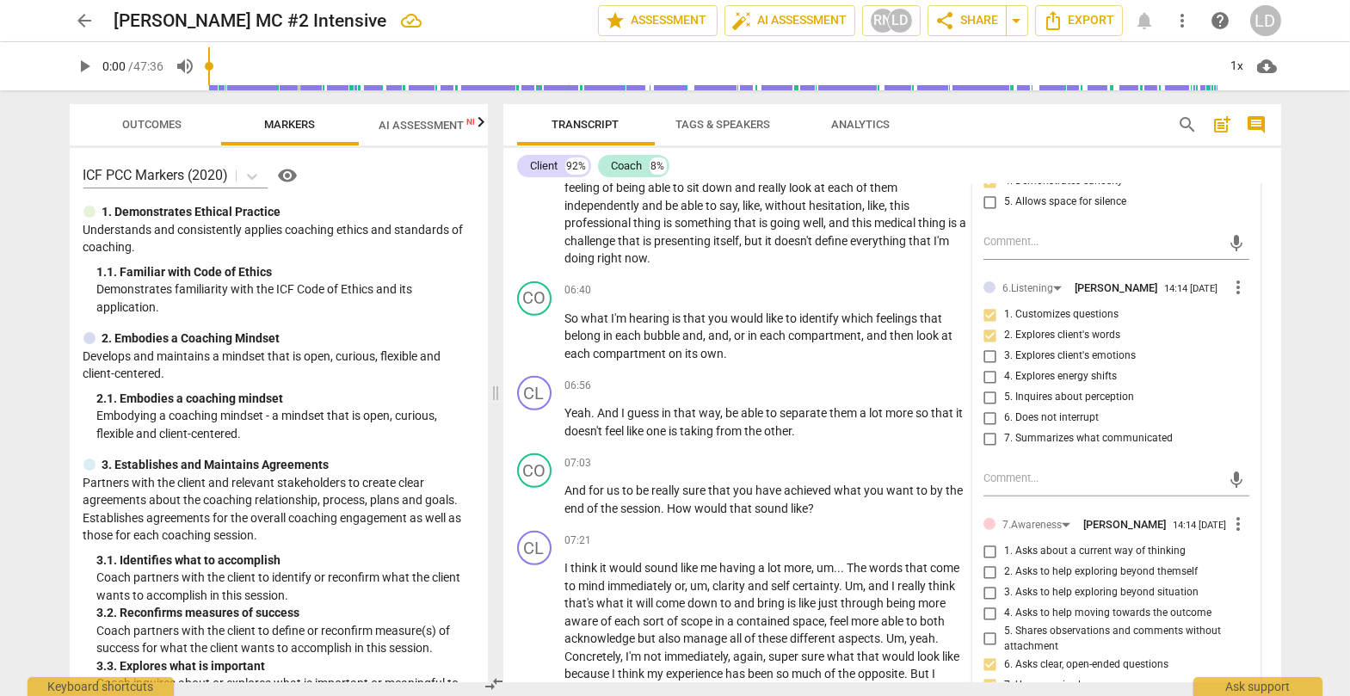
drag, startPoint x: 747, startPoint y: 281, endPoint x: 944, endPoint y: 311, distance: 198.4
click at [864, 291] on icon "button" at bounding box center [979, 291] width 6 height 7
drag, startPoint x: 741, startPoint y: 327, endPoint x: 956, endPoint y: 326, distance: 214.2
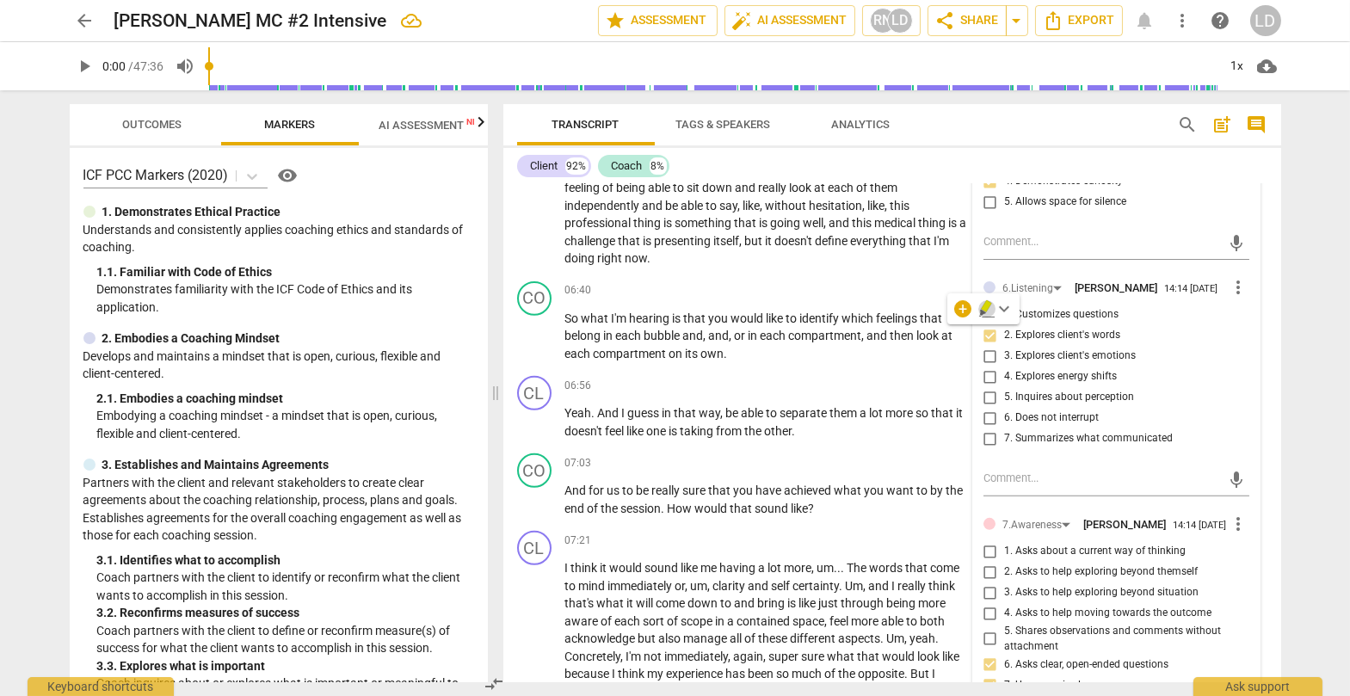
click at [864, 307] on icon "button" at bounding box center [986, 306] width 10 height 12
drag, startPoint x: 707, startPoint y: 349, endPoint x: 843, endPoint y: 353, distance: 135.9
click at [864, 328] on icon "button" at bounding box center [886, 329] width 10 height 12
drag, startPoint x: 760, startPoint y: 372, endPoint x: 873, endPoint y: 372, distance: 112.7
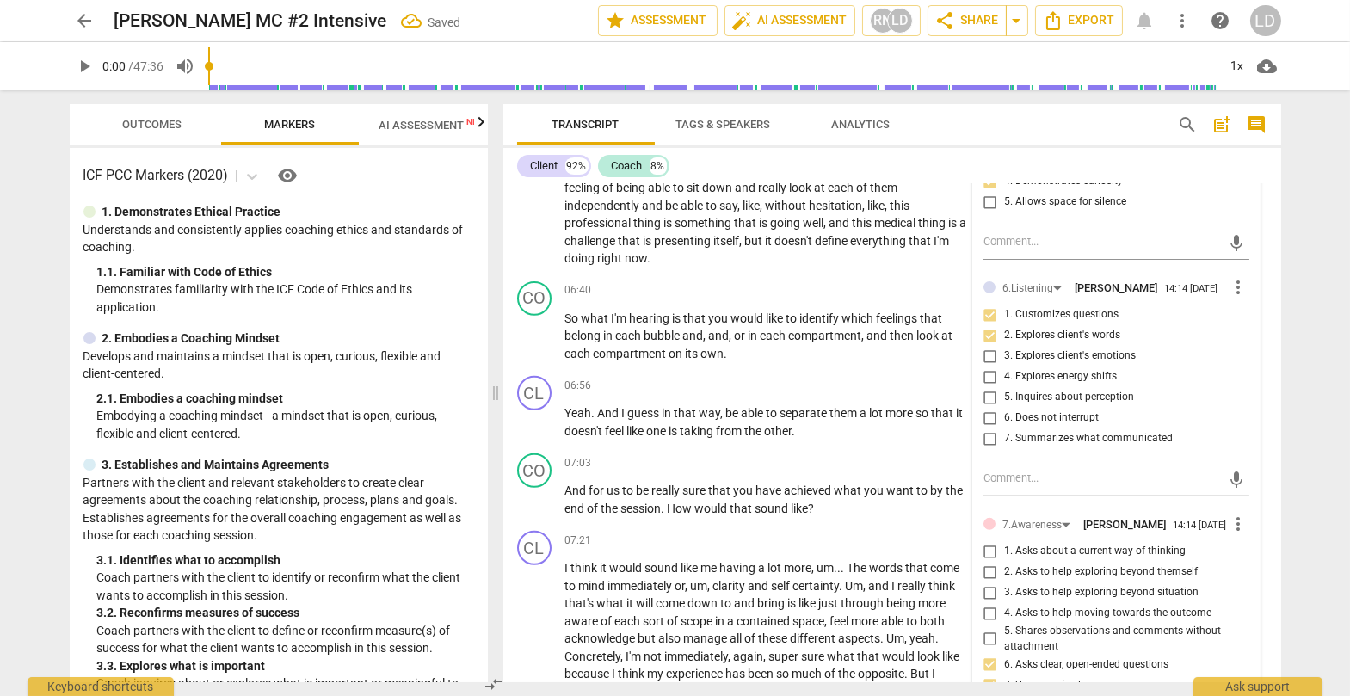
click at [864, 348] on icon "button" at bounding box center [911, 351] width 10 height 12
drag, startPoint x: 633, startPoint y: 396, endPoint x: 729, endPoint y: 393, distance: 96.4
click at [767, 372] on icon "button" at bounding box center [771, 372] width 10 height 12
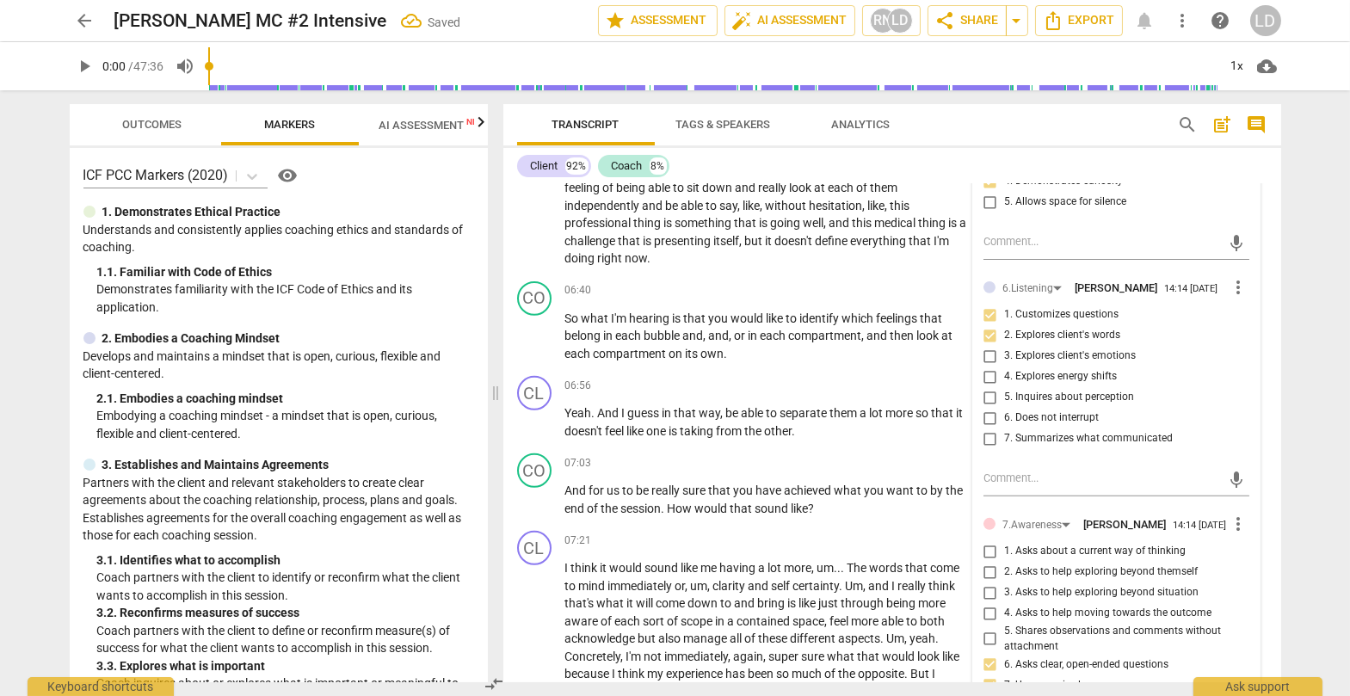
drag, startPoint x: 874, startPoint y: 397, endPoint x: 612, endPoint y: 417, distance: 263.2
click at [650, 398] on icon "button" at bounding box center [652, 401] width 6 height 7
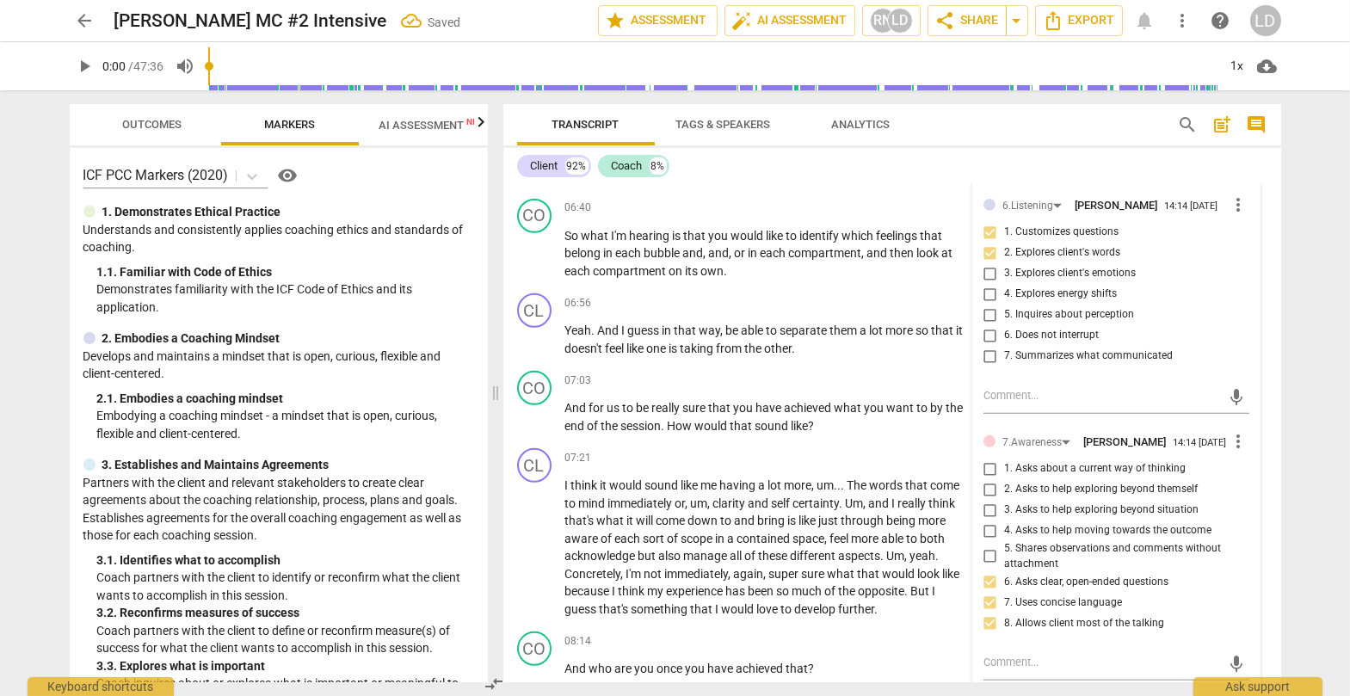
scroll to position [1843, 0]
drag, startPoint x: 956, startPoint y: 354, endPoint x: 831, endPoint y: 392, distance: 130.3
click at [864, 379] on icon "button" at bounding box center [872, 378] width 17 height 21
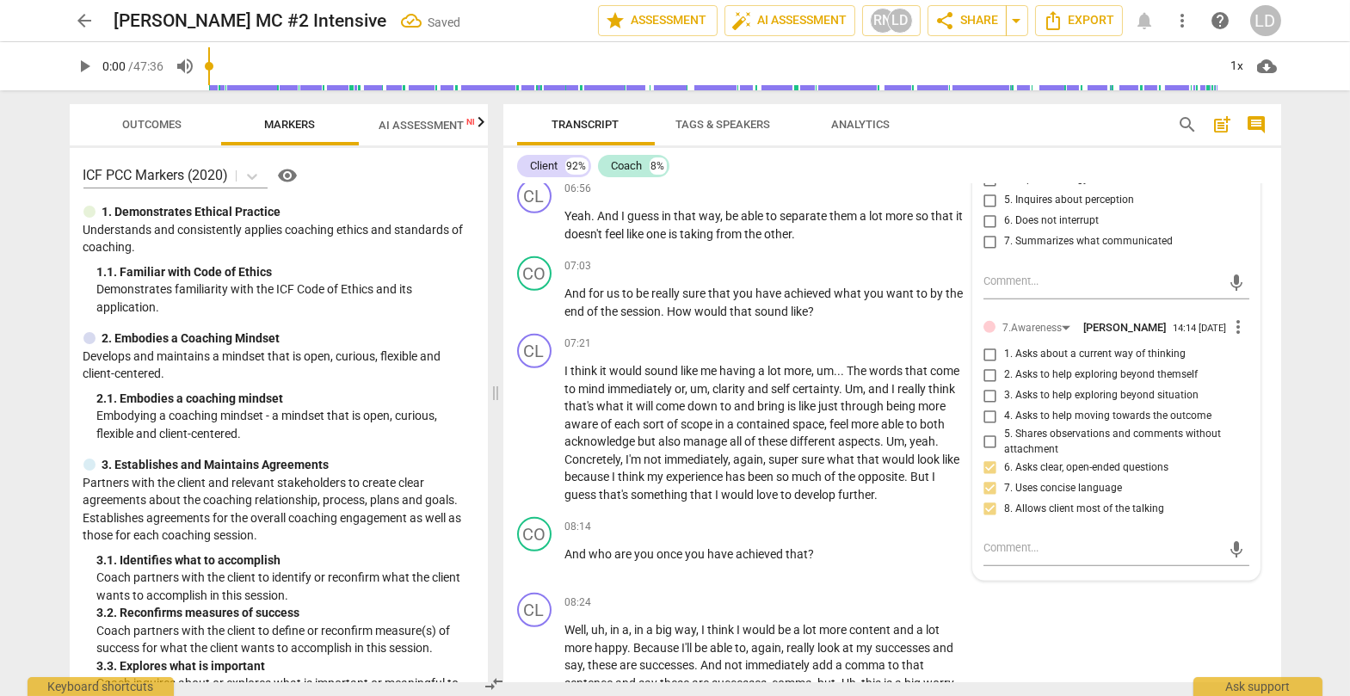
scroll to position [1961, 0]
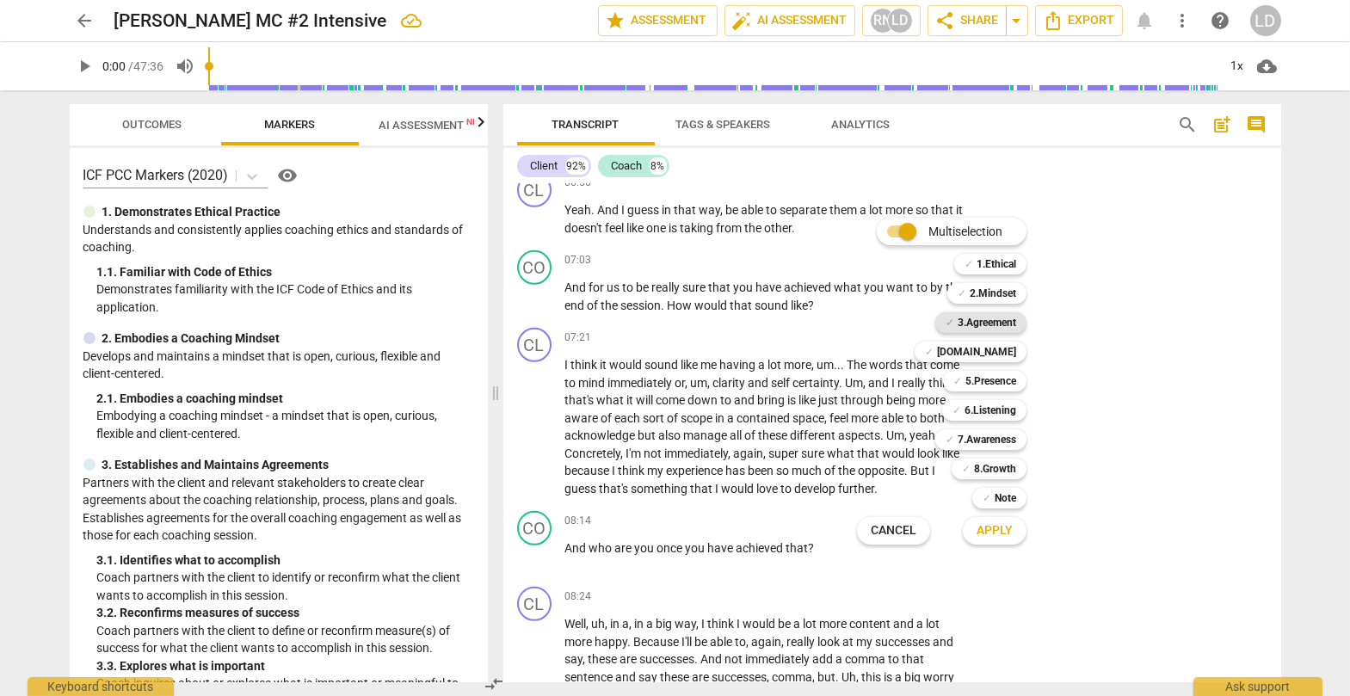
click at [864, 317] on b "3.Agreement" at bounding box center [986, 322] width 58 height 21
click at [864, 345] on b "[DOMAIN_NAME]" at bounding box center [976, 351] width 79 height 21
click at [864, 383] on b "5.Presence" at bounding box center [990, 381] width 51 height 21
click at [864, 409] on b "6.Listening" at bounding box center [990, 410] width 52 height 21
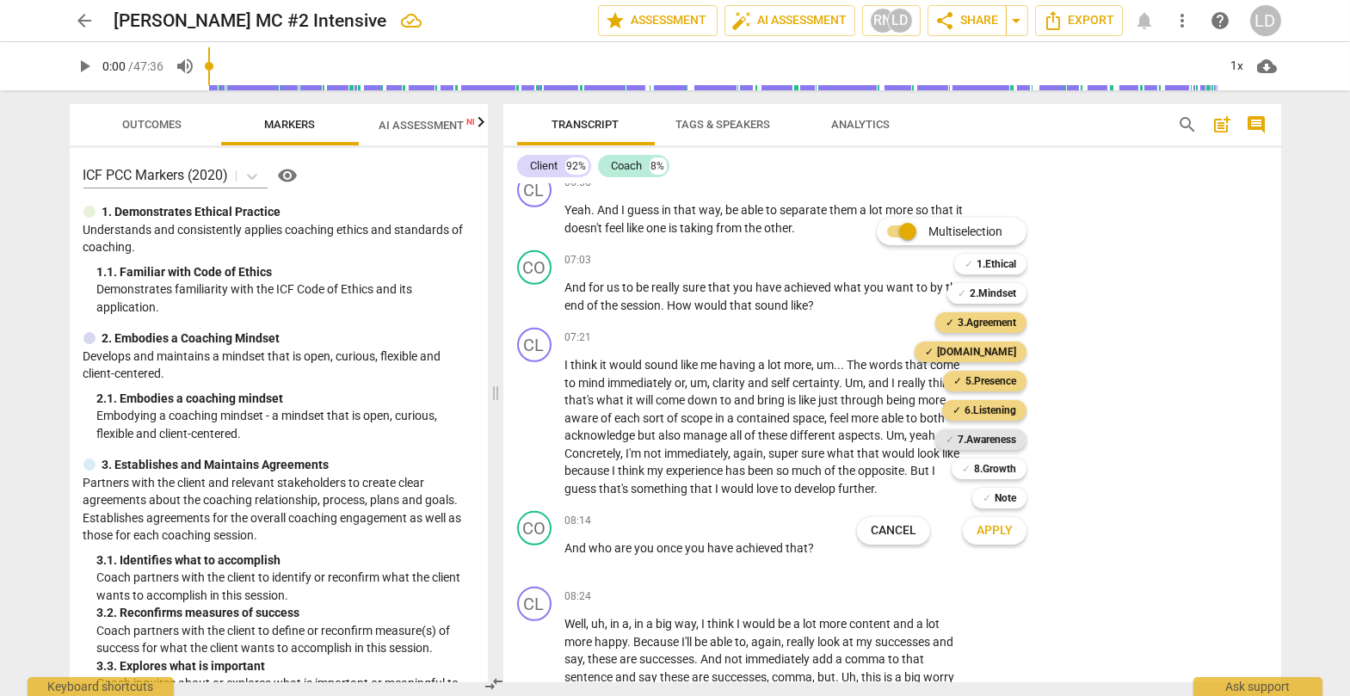
click at [864, 433] on b "7.Awareness" at bounding box center [986, 439] width 58 height 21
click at [864, 492] on b "Note" at bounding box center [1005, 498] width 22 height 21
click at [864, 509] on span "Apply" at bounding box center [994, 530] width 36 height 17
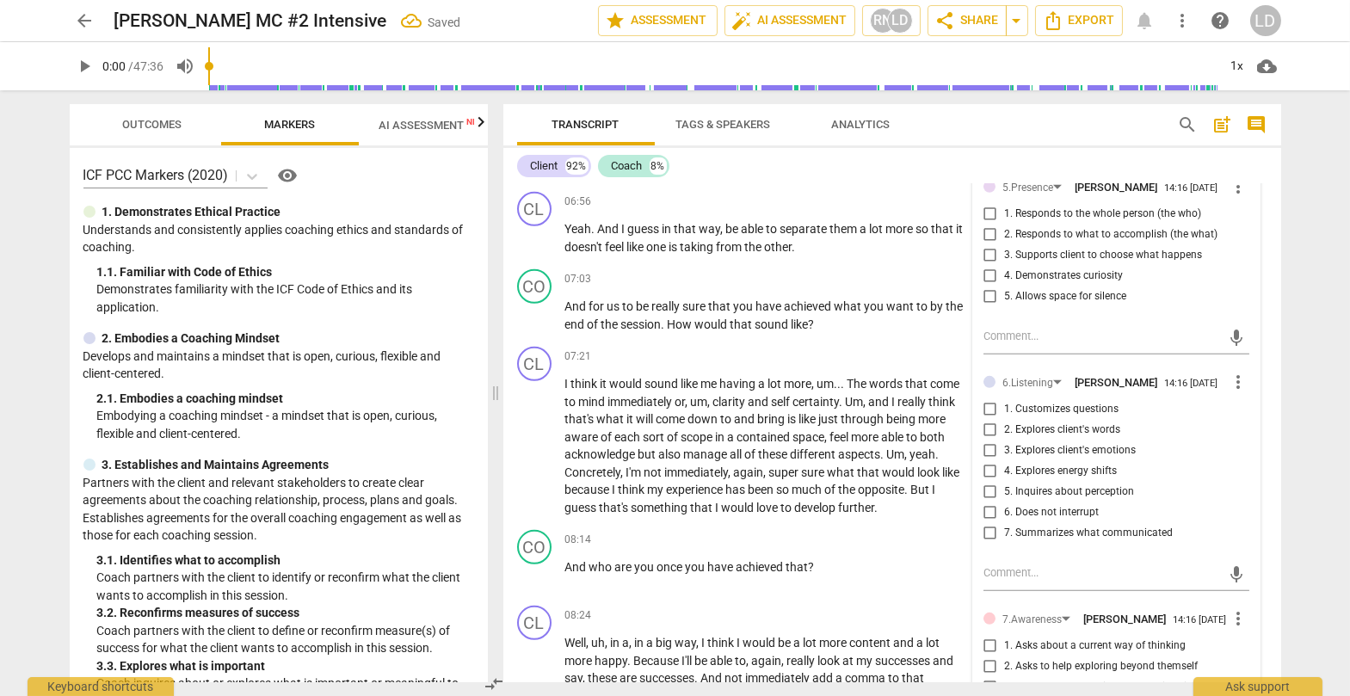
checkbox input "true"
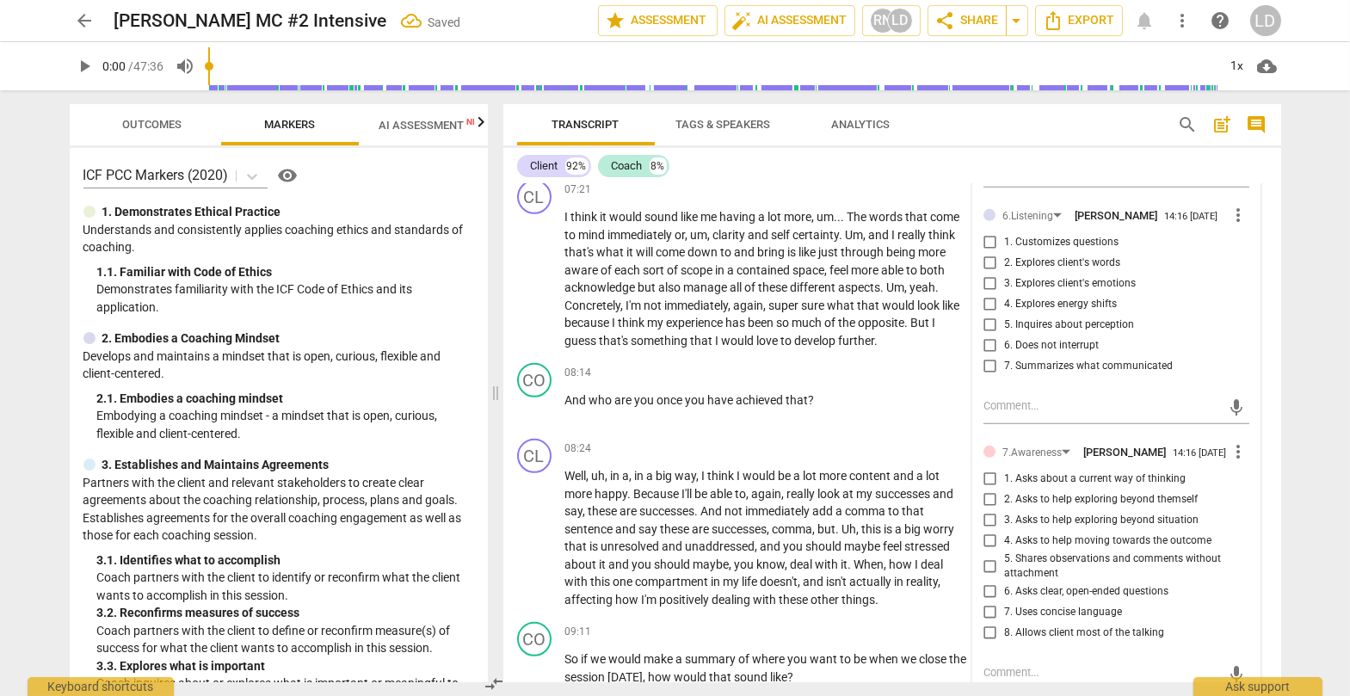
scroll to position [2135, 0]
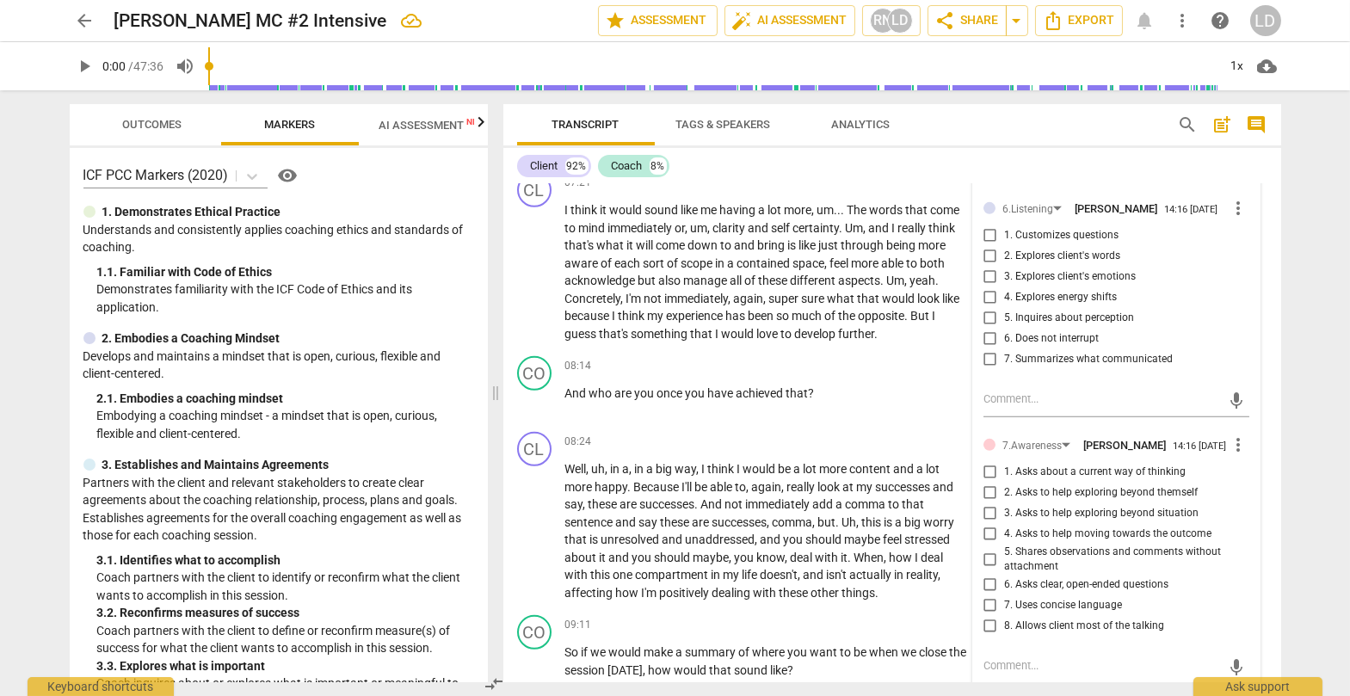
checkbox input "true"
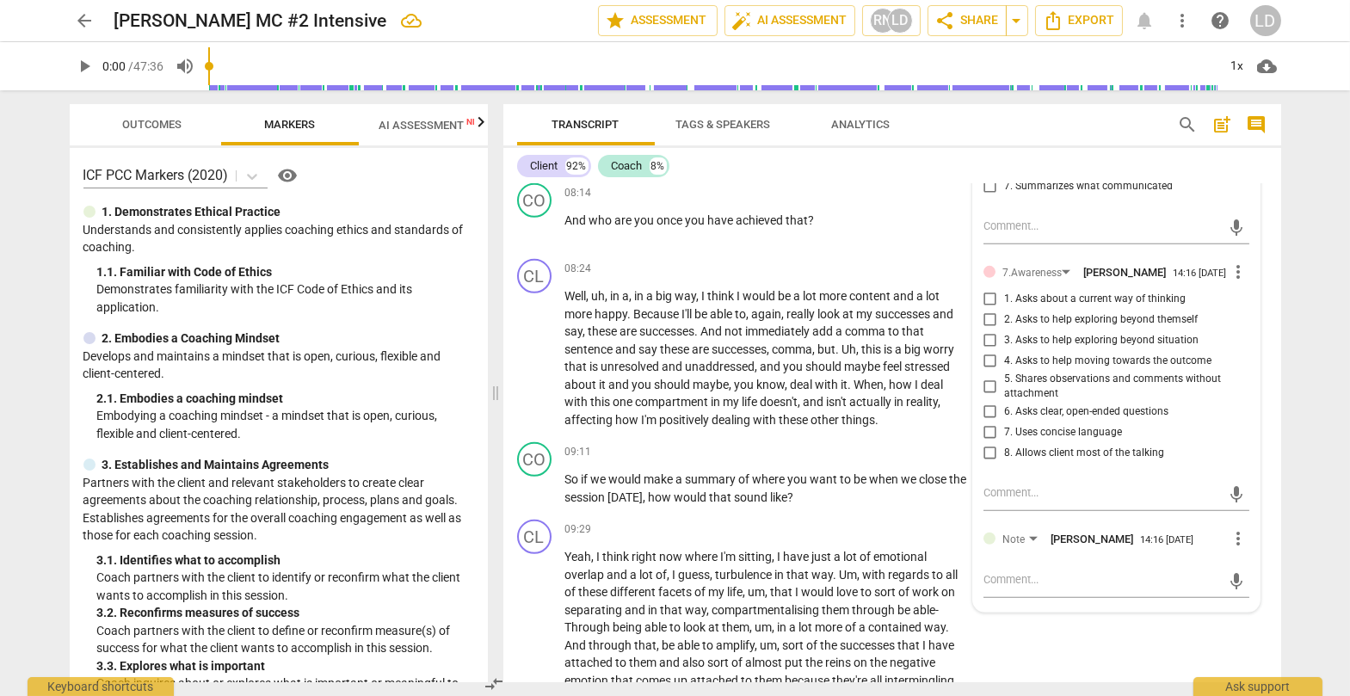
scroll to position [2311, 0]
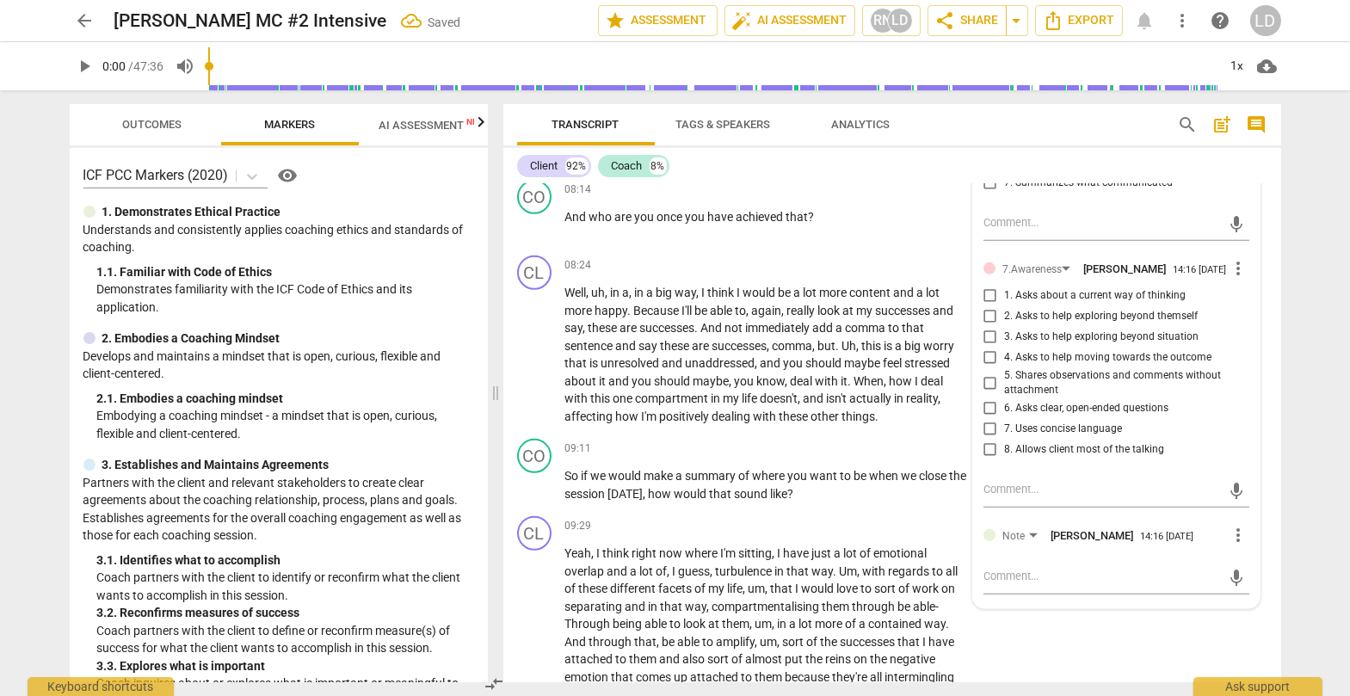
checkbox input "true"
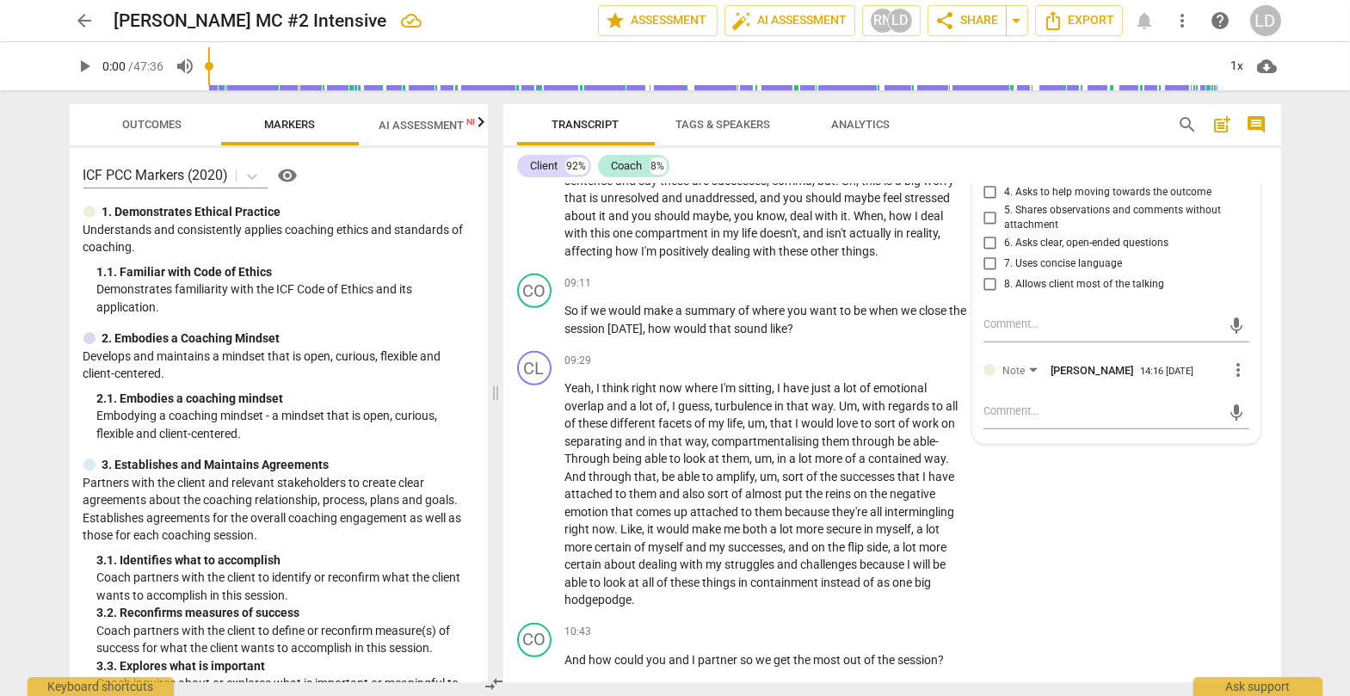
scroll to position [2478, 0]
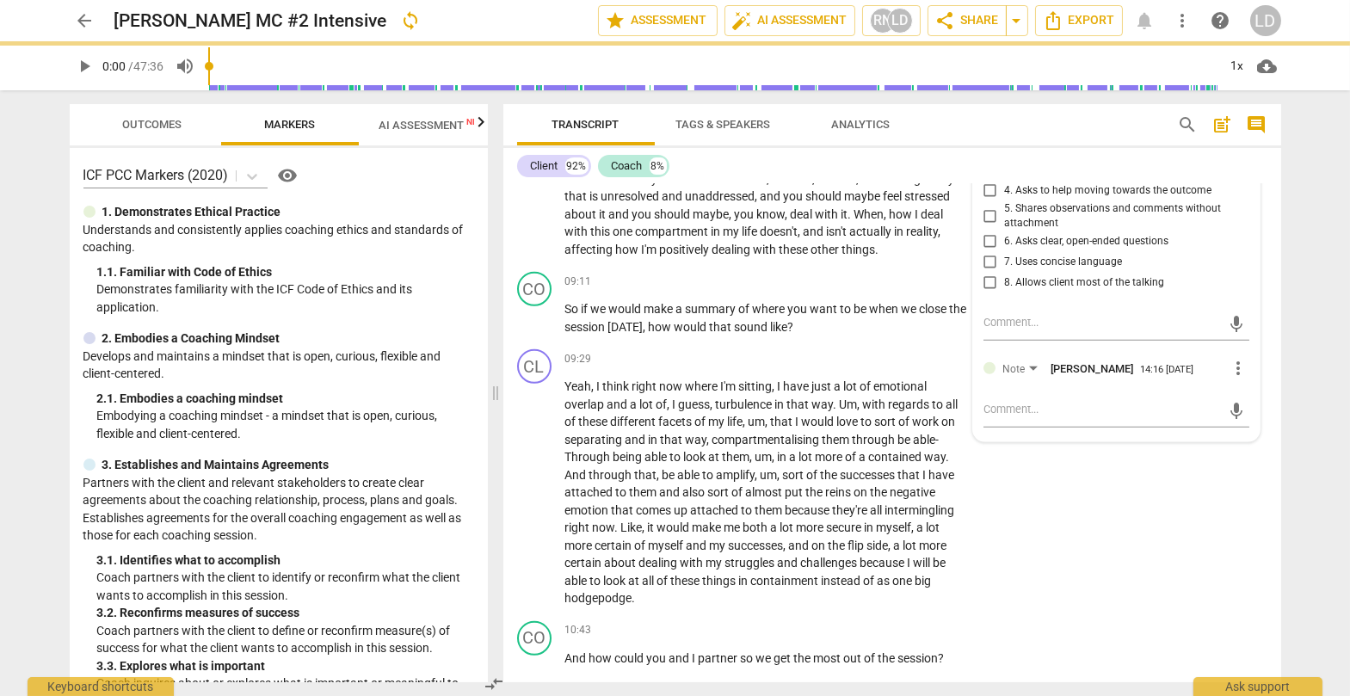
checkbox input "true"
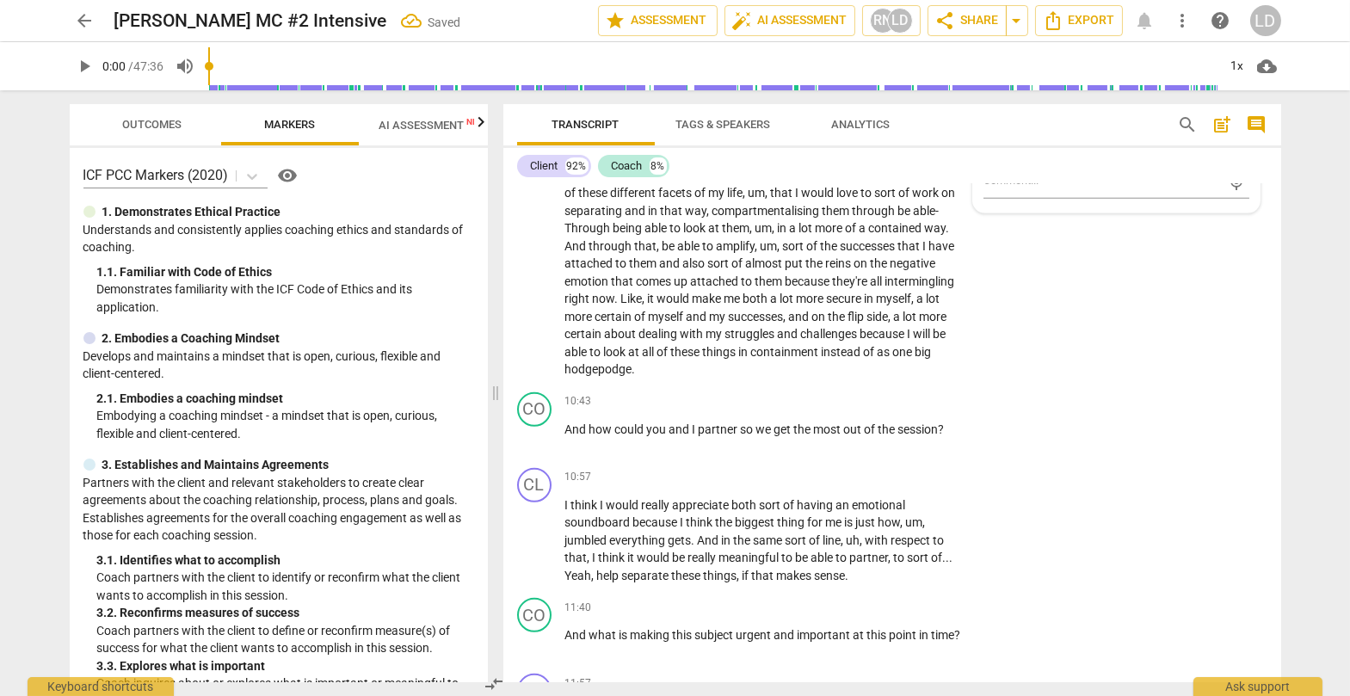
scroll to position [2719, 0]
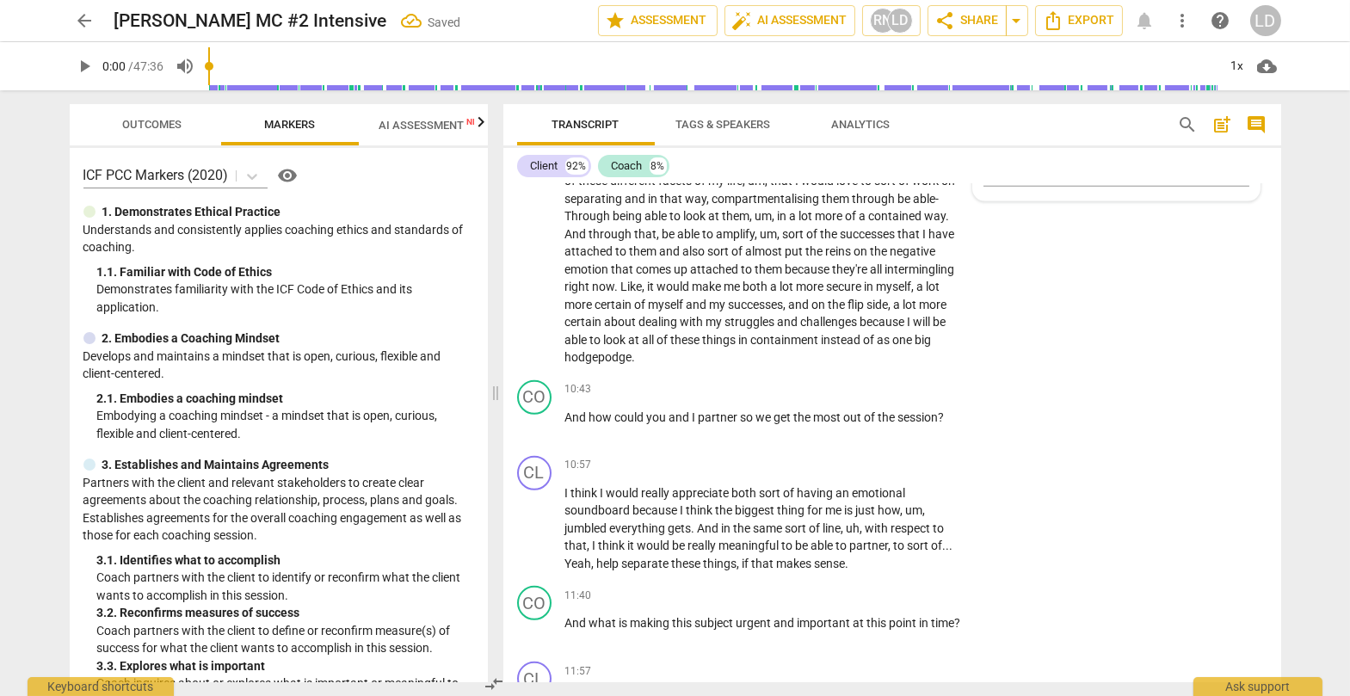
checkbox input "true"
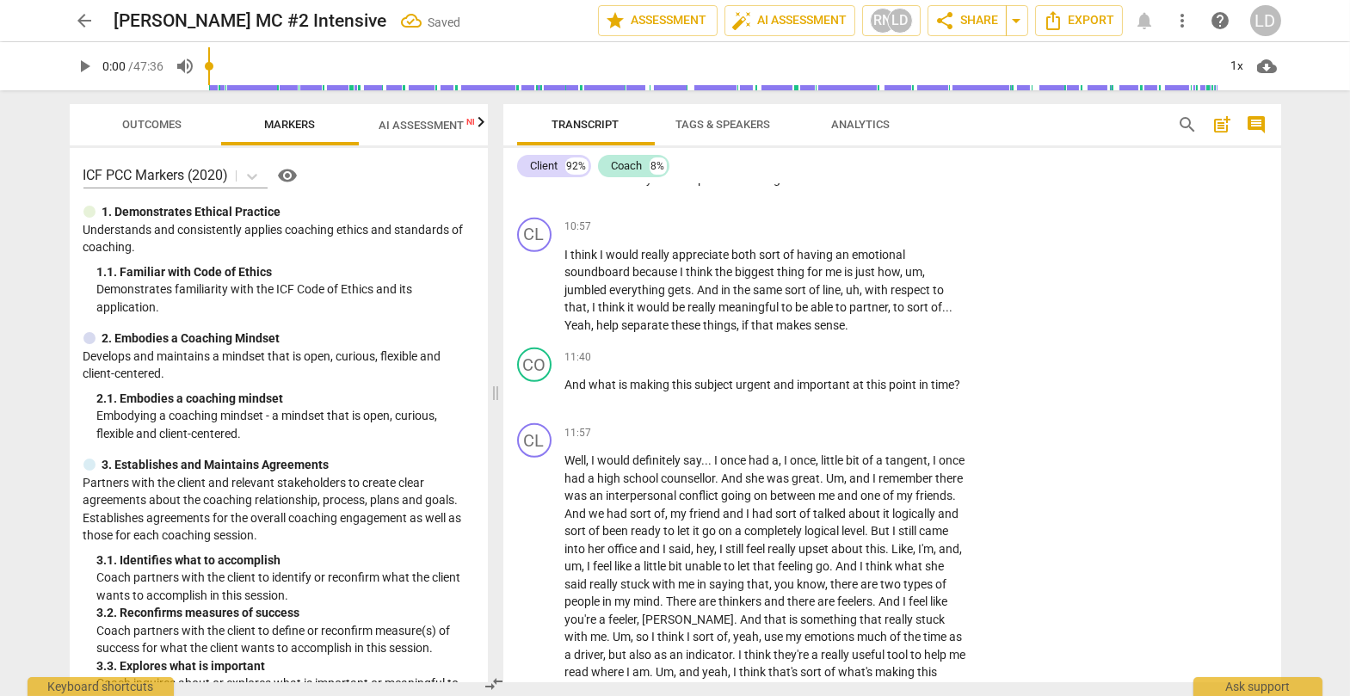
scroll to position [2960, 0]
checkbox input "true"
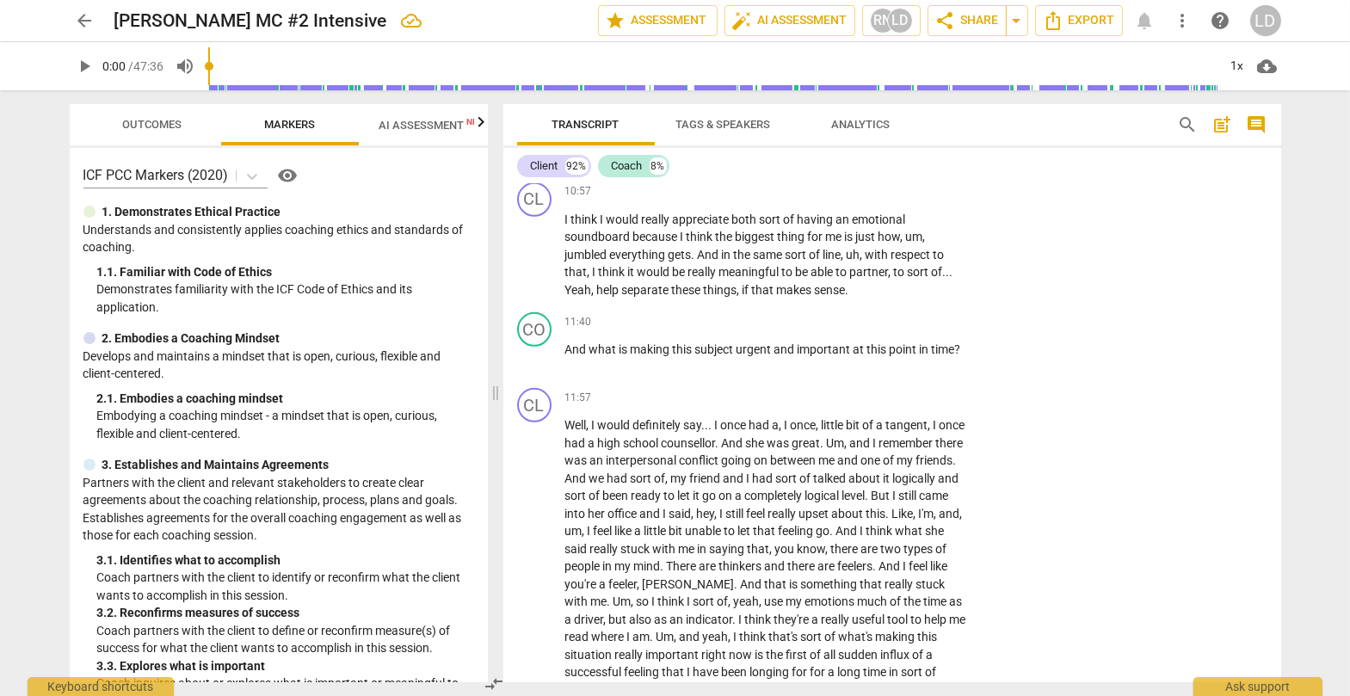
scroll to position [3007, 0]
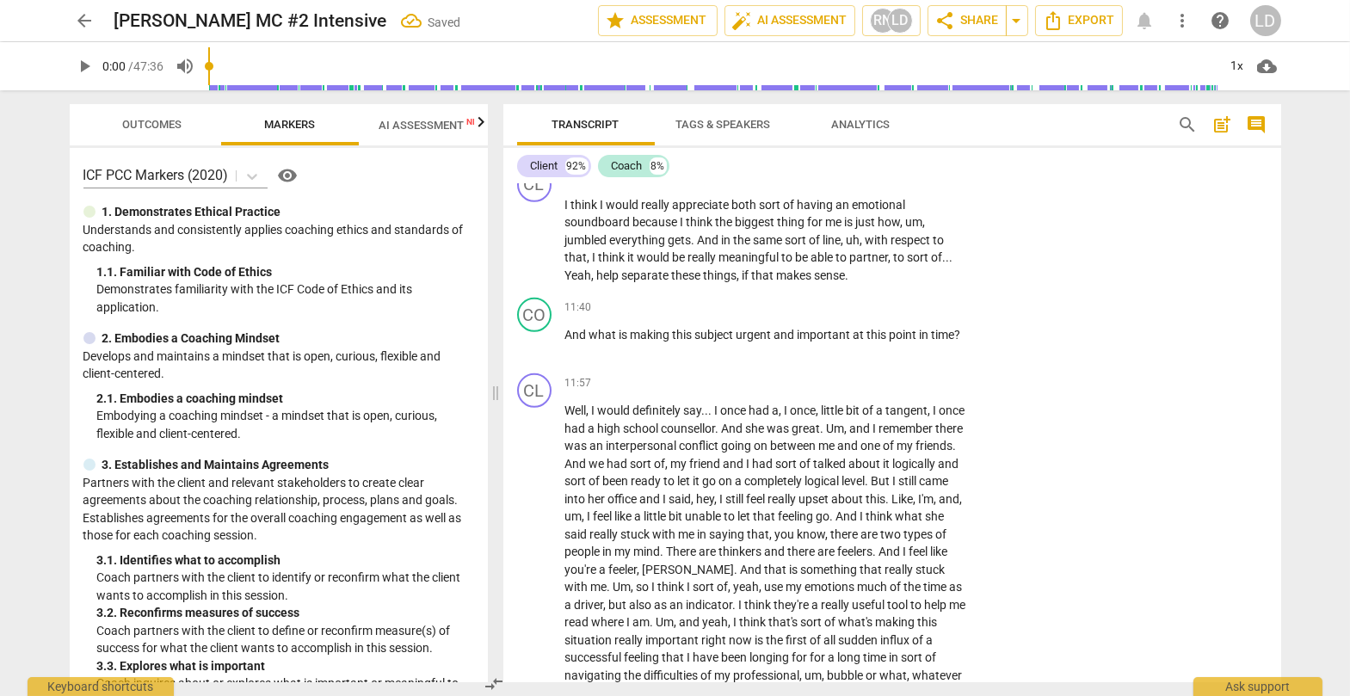
checkbox input "true"
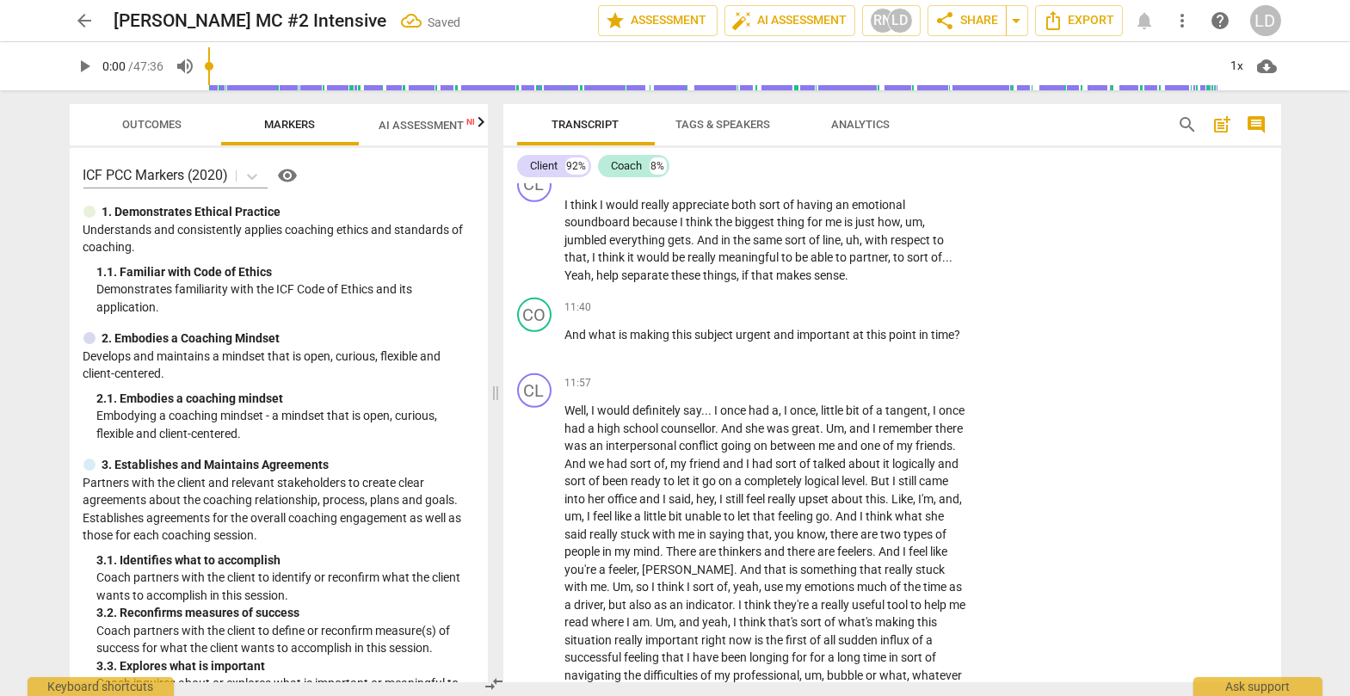
checkbox input "true"
type textarea "T"
type textarea "Th"
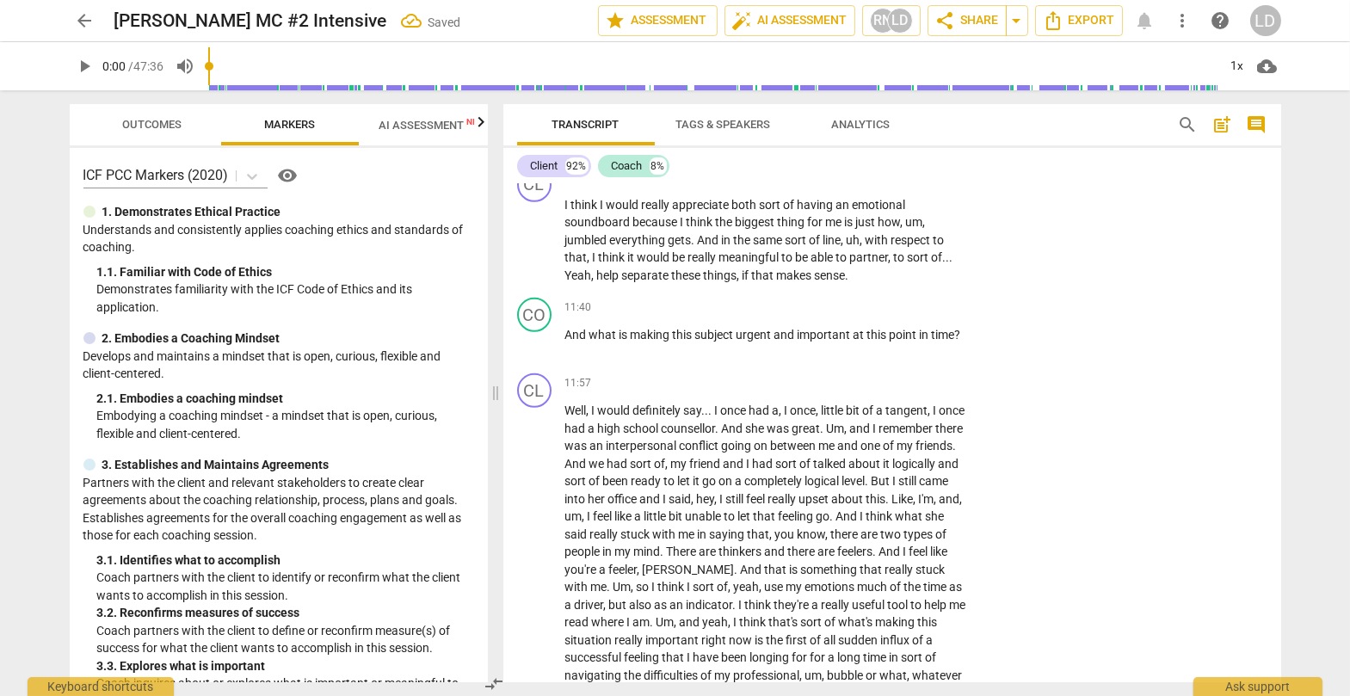
type textarea "Th"
type textarea "The"
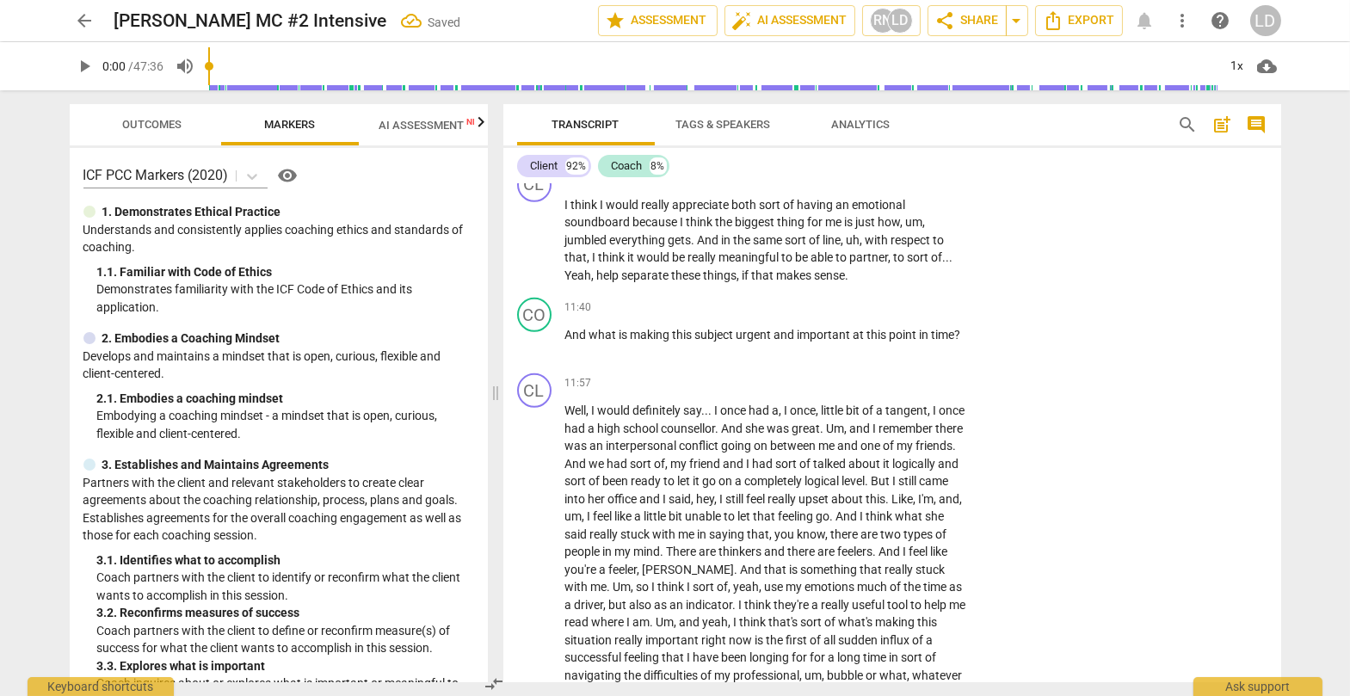
type textarea "The t"
type textarea "The th"
type textarea "The thi"
type textarea "The thin"
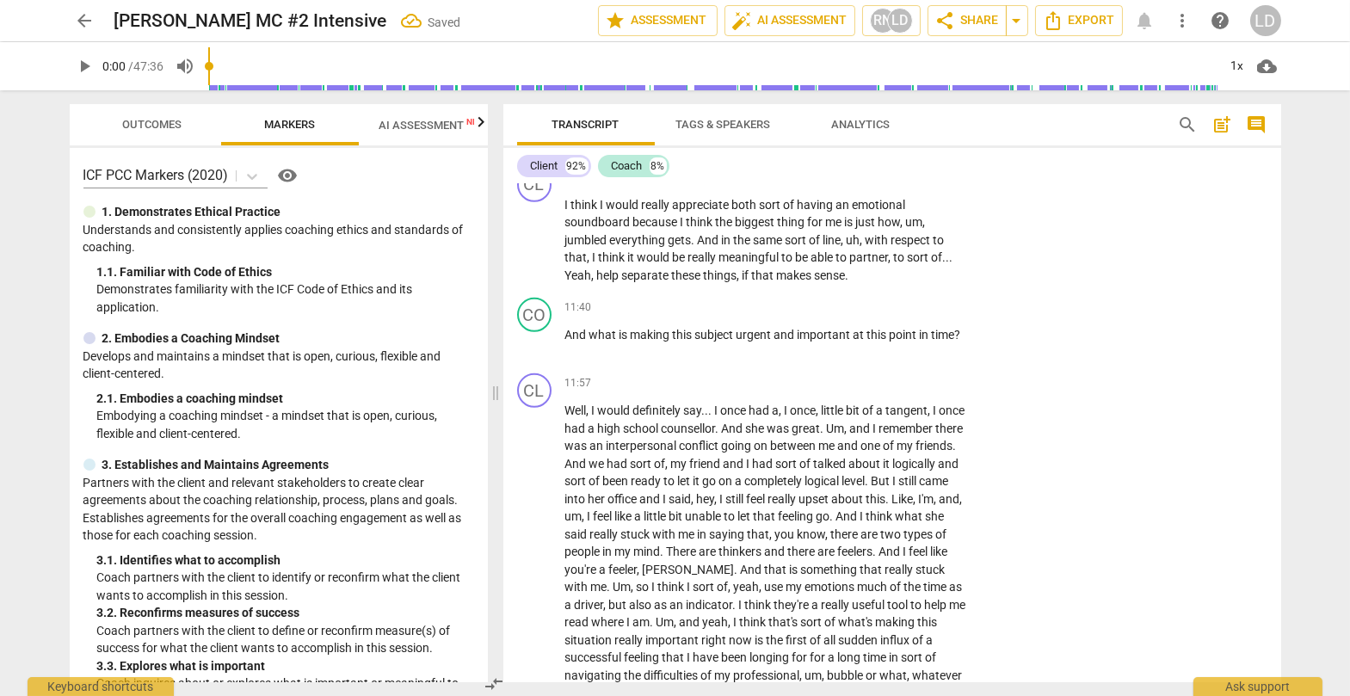
type textarea "The thin"
type textarea "The think"
type textarea "The thinki"
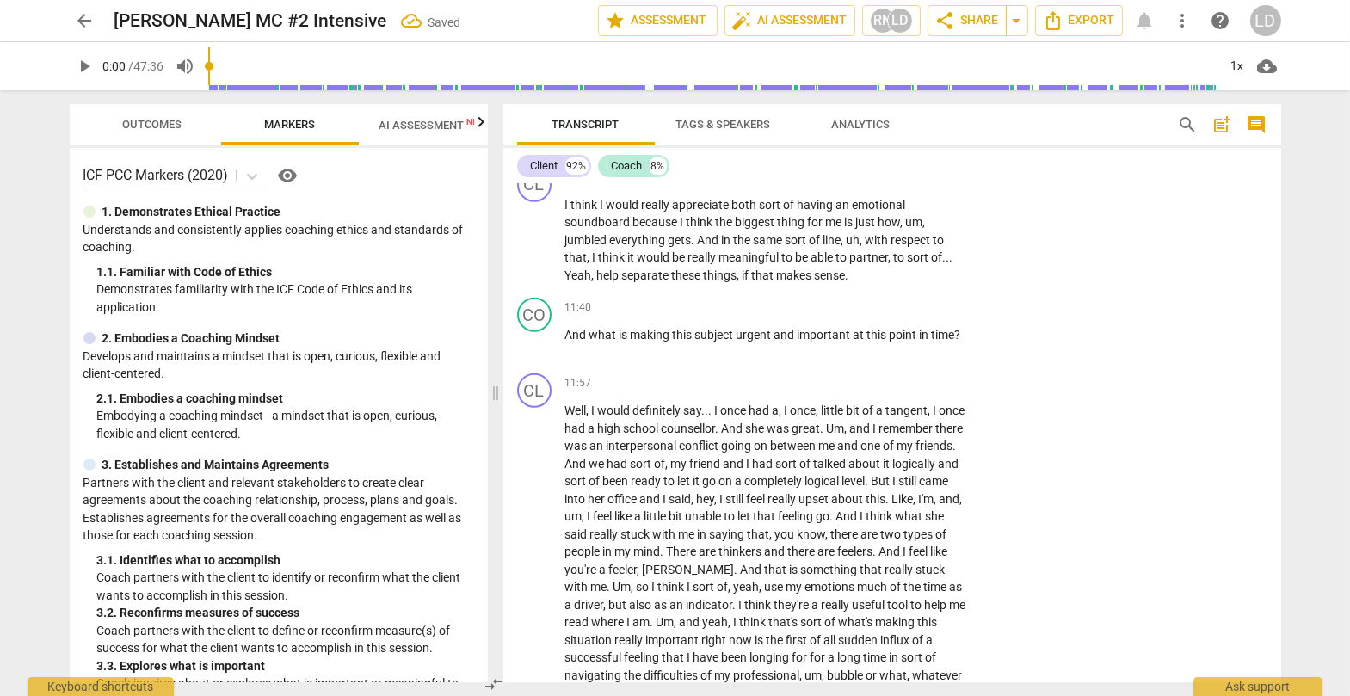
type textarea "The think"
type textarea "The thinke"
type textarea "The thinker"
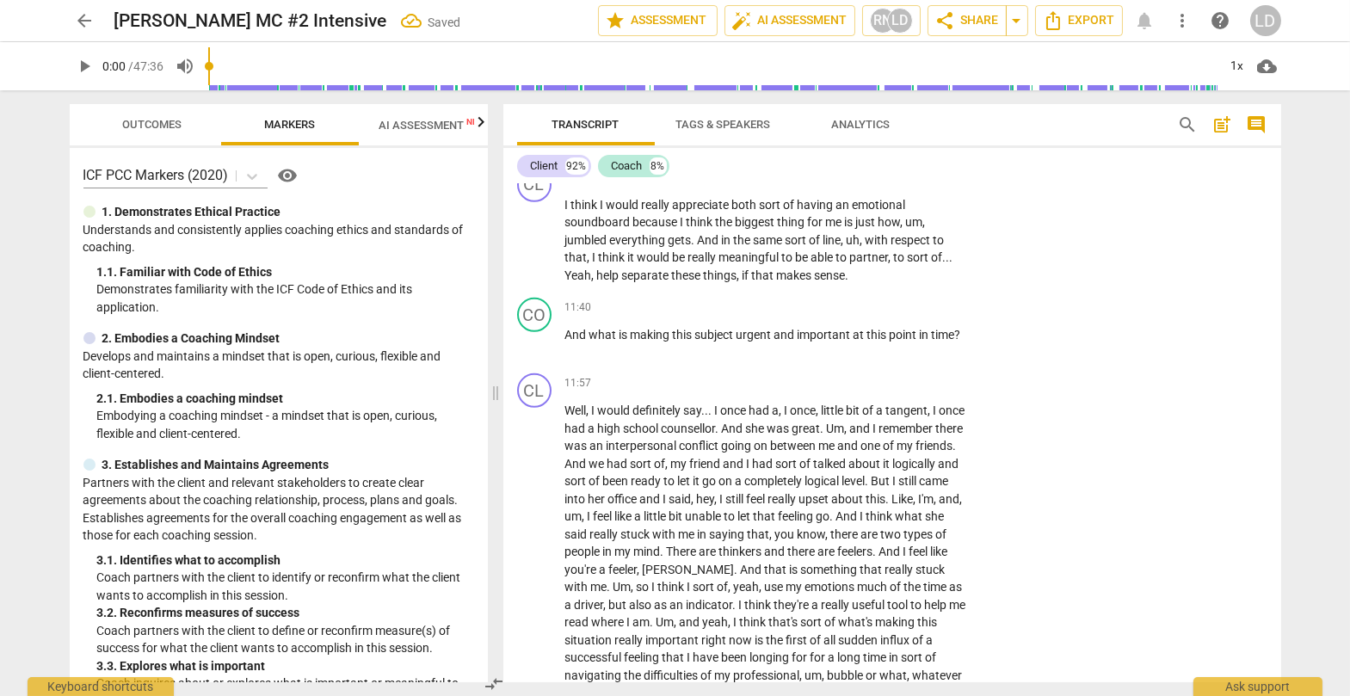
type textarea "The thinker"
type textarea "The thinker g"
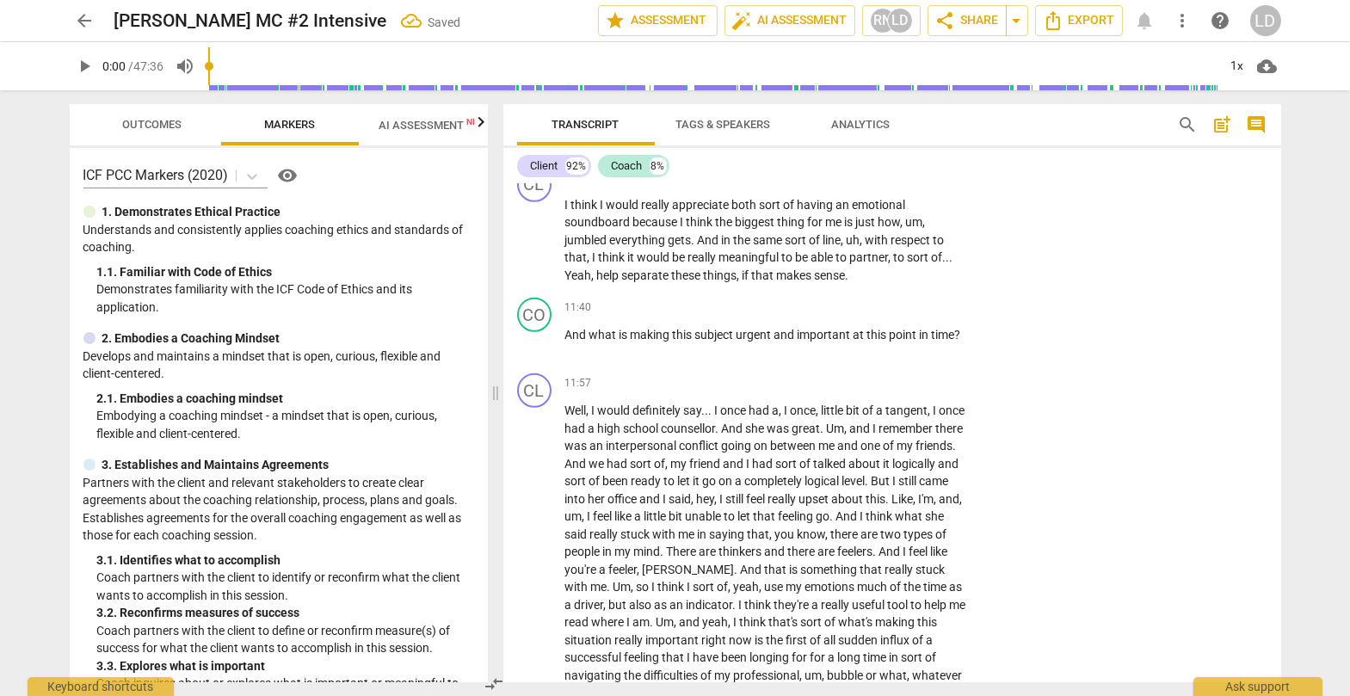
type textarea "The thinker ga"
type textarea "The thinker gav"
type textarea "The thinker gave"
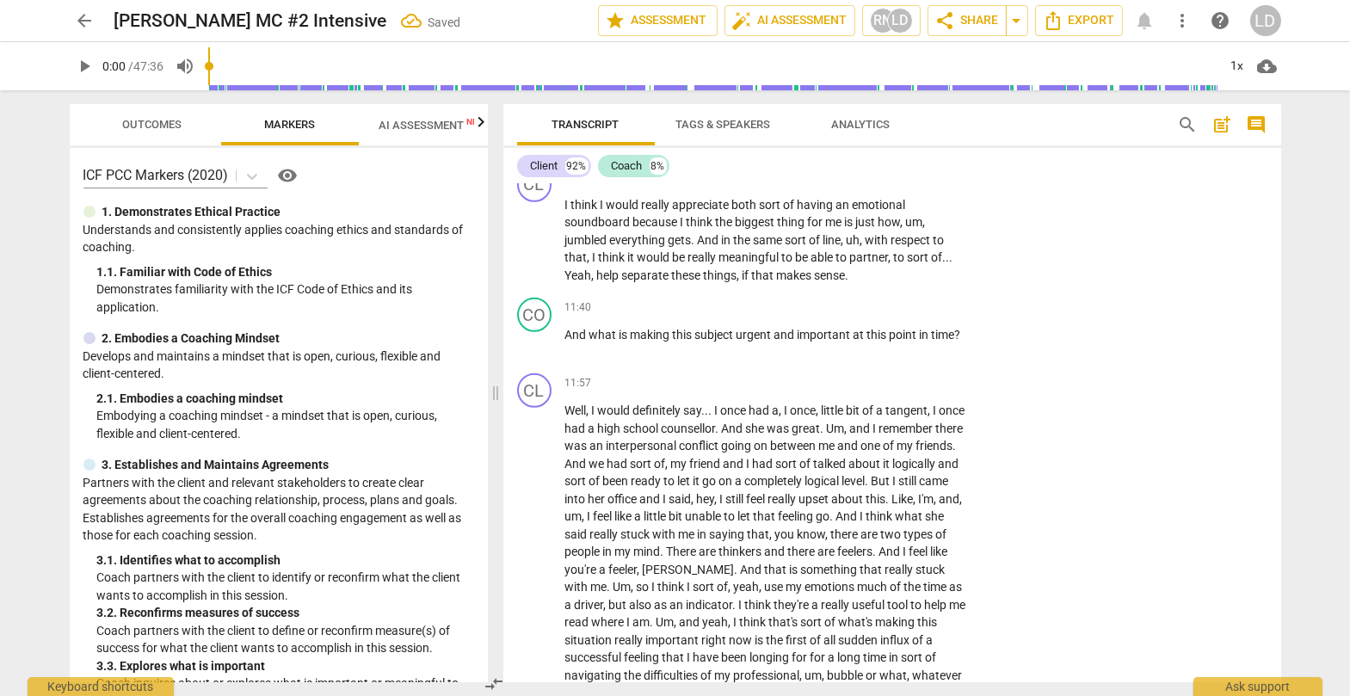
type textarea "The thinker gave"
type textarea "The thinker gave y"
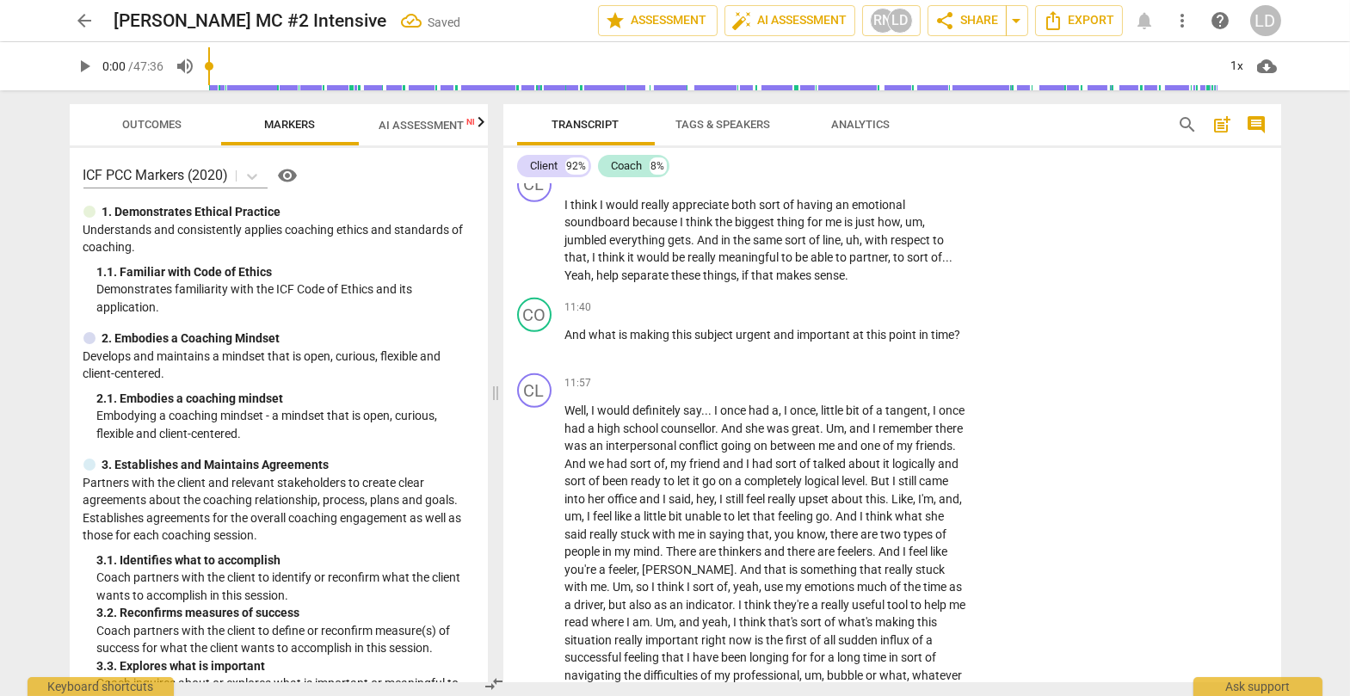
type textarea "The thinker gave [PERSON_NAME]"
type textarea "The thinker gave you"
type textarea "The thinker gave you t"
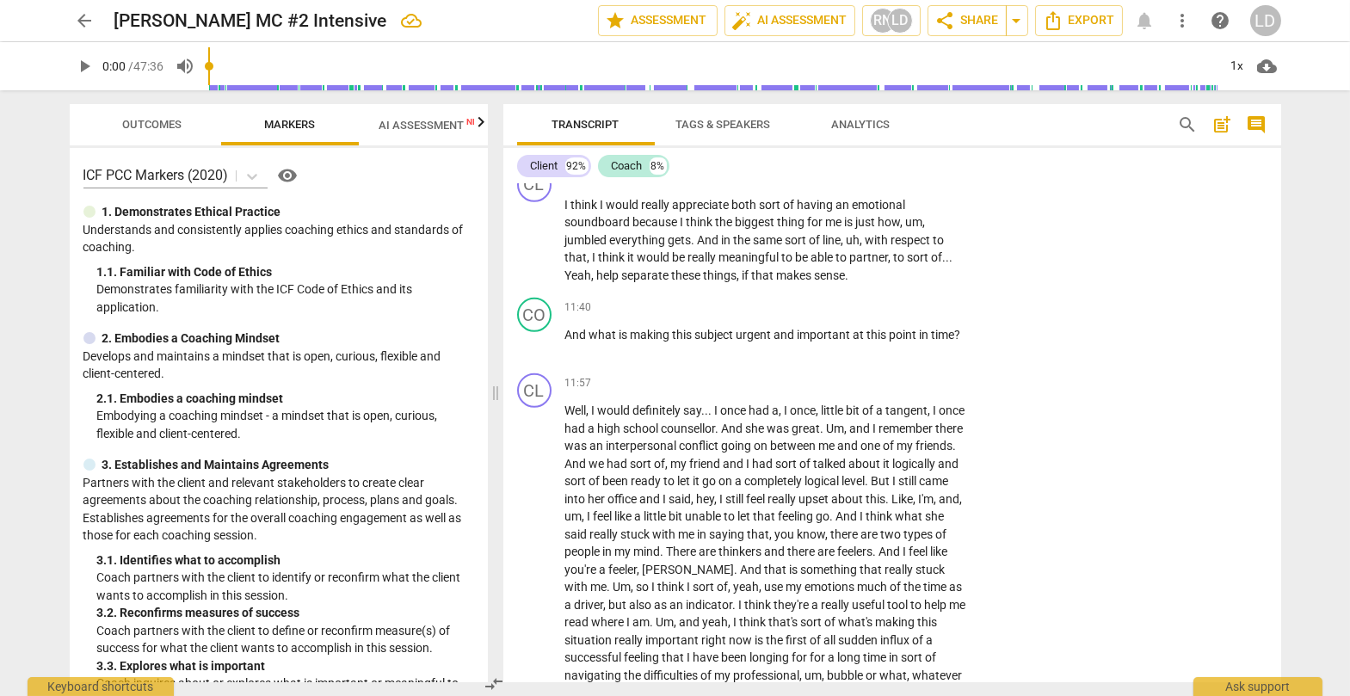
type textarea "The thinker gave you t"
type textarea "The thinker gave you th"
type textarea "The thinker gave you thi"
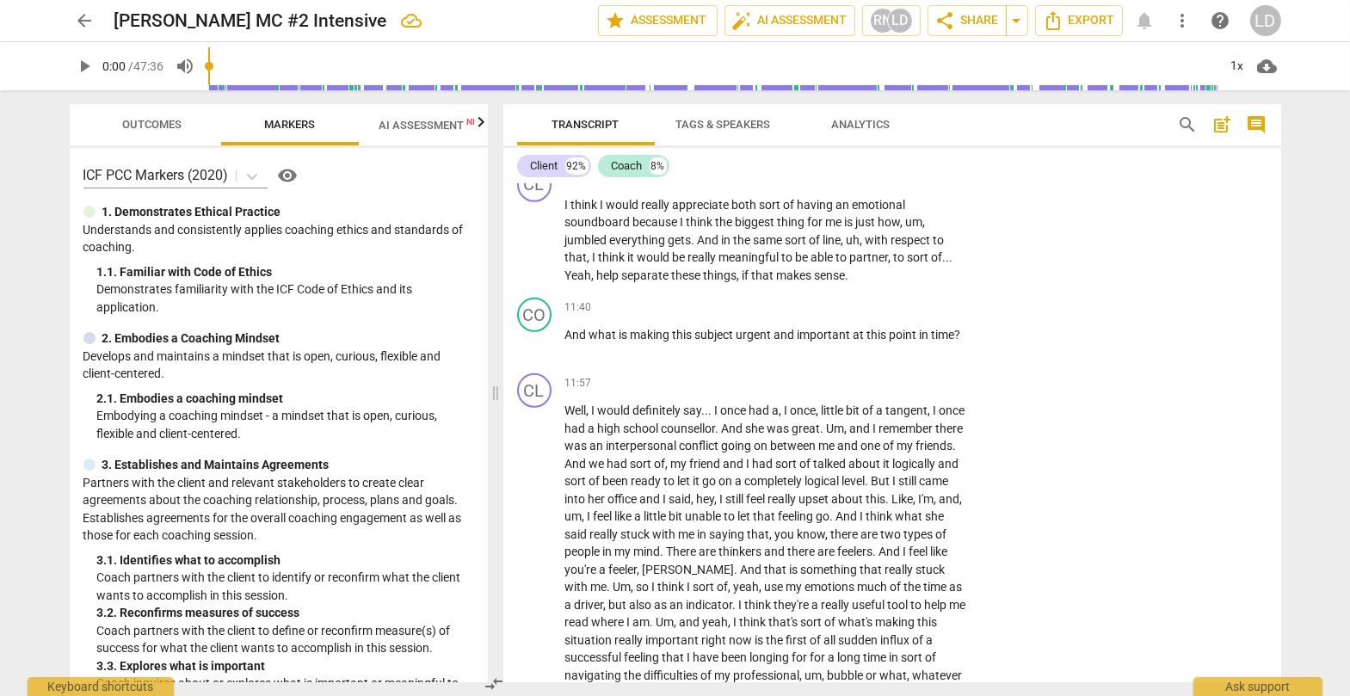
type textarea "The thinker gave you this"
type textarea "The thinker gave you this b"
type textarea "The thinker gave you this be"
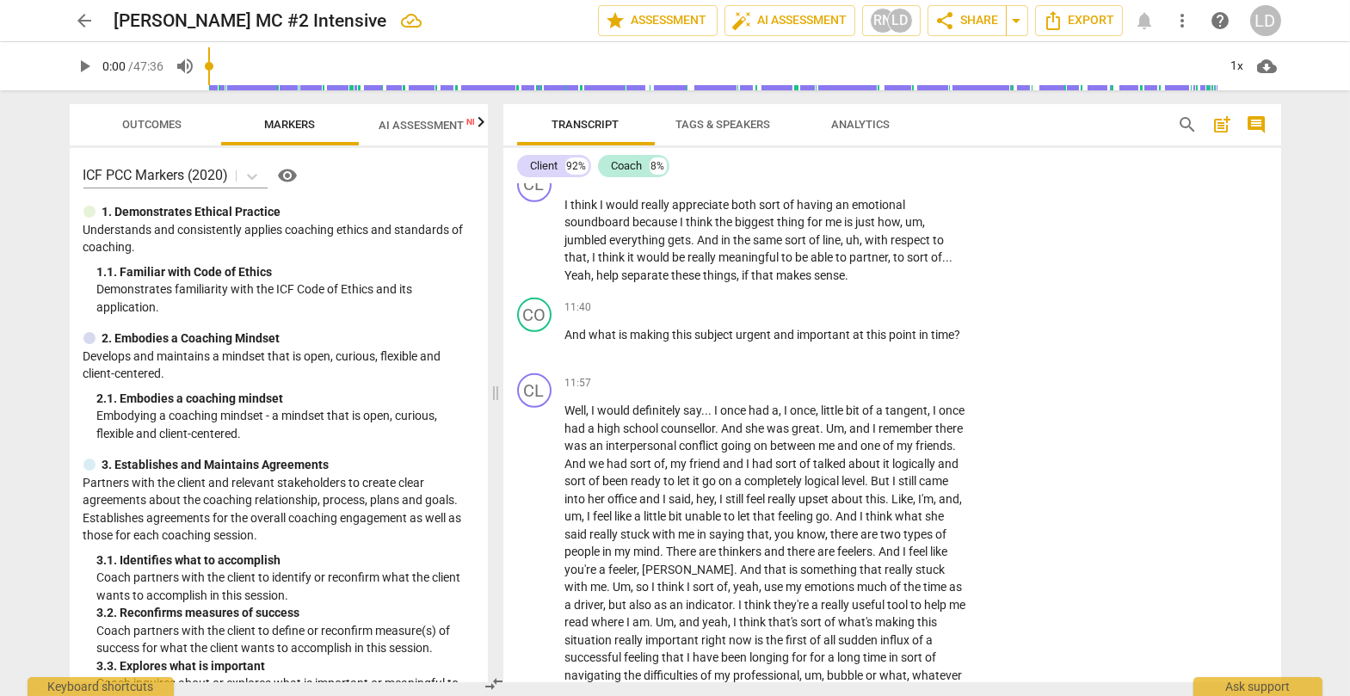
type textarea "The thinker gave you this be"
type textarea "The thinker gave you this bea"
type textarea "The thinker gave you this beau"
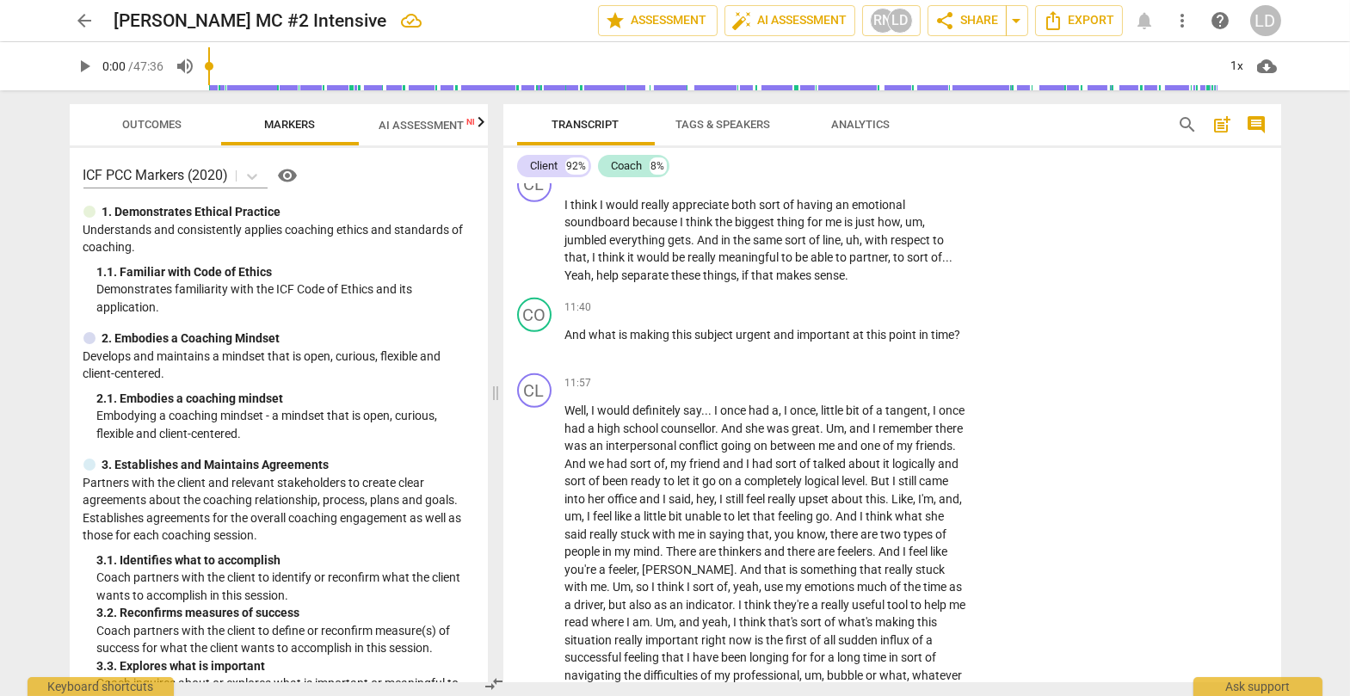
type textarea "The thinker gave you this beaut"
type textarea "The thinker gave you this beauti"
type textarea "The thinker gave you this beautif"
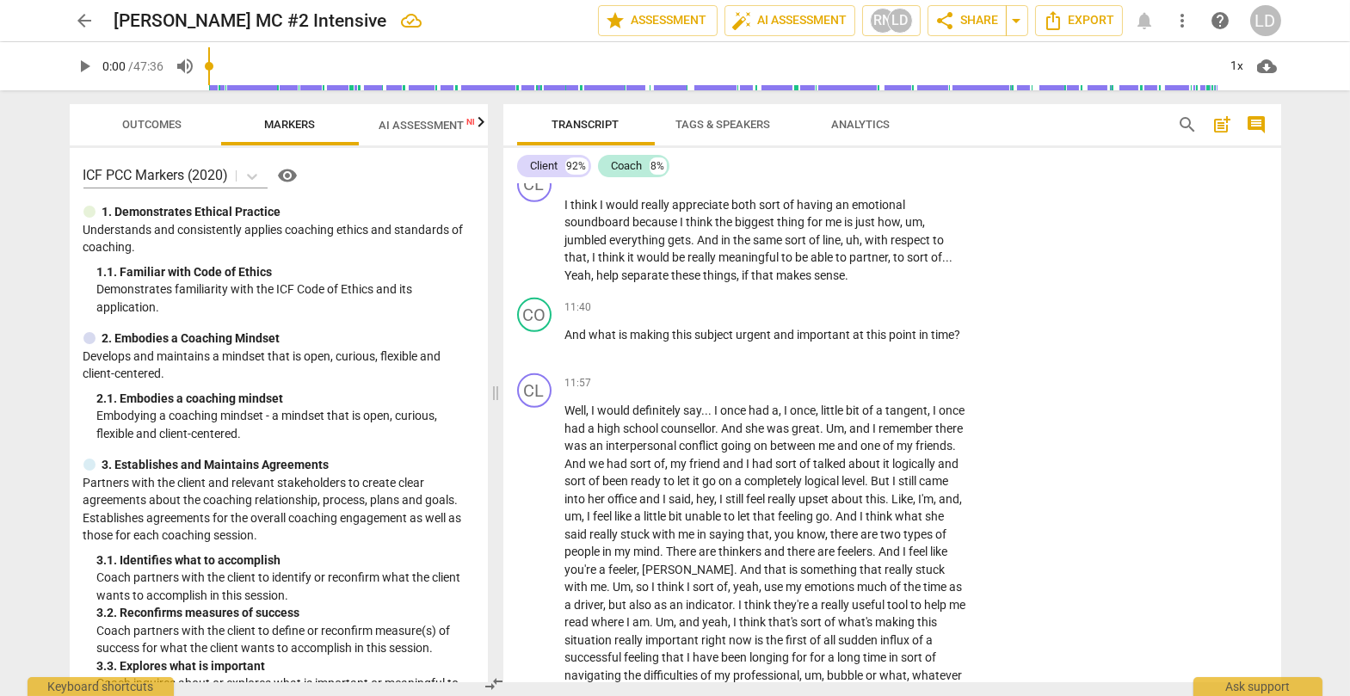
type textarea "The thinker gave you this beautif"
type textarea "The thinker gave you this beautifu"
type textarea "The thinker gave you this beautiful"
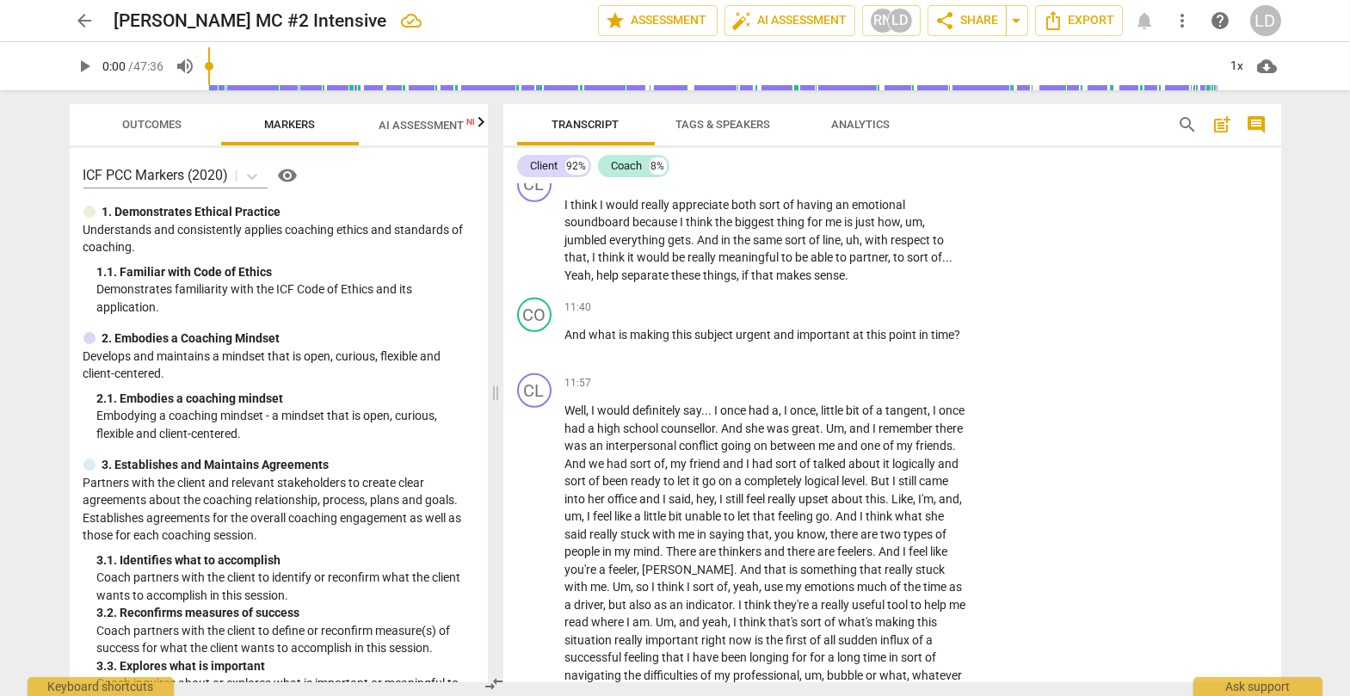
type textarea "The thinker gave you this beautiful"
type textarea "The thinker gave you this beautiful m"
type textarea "The thinker gave you this beautiful me"
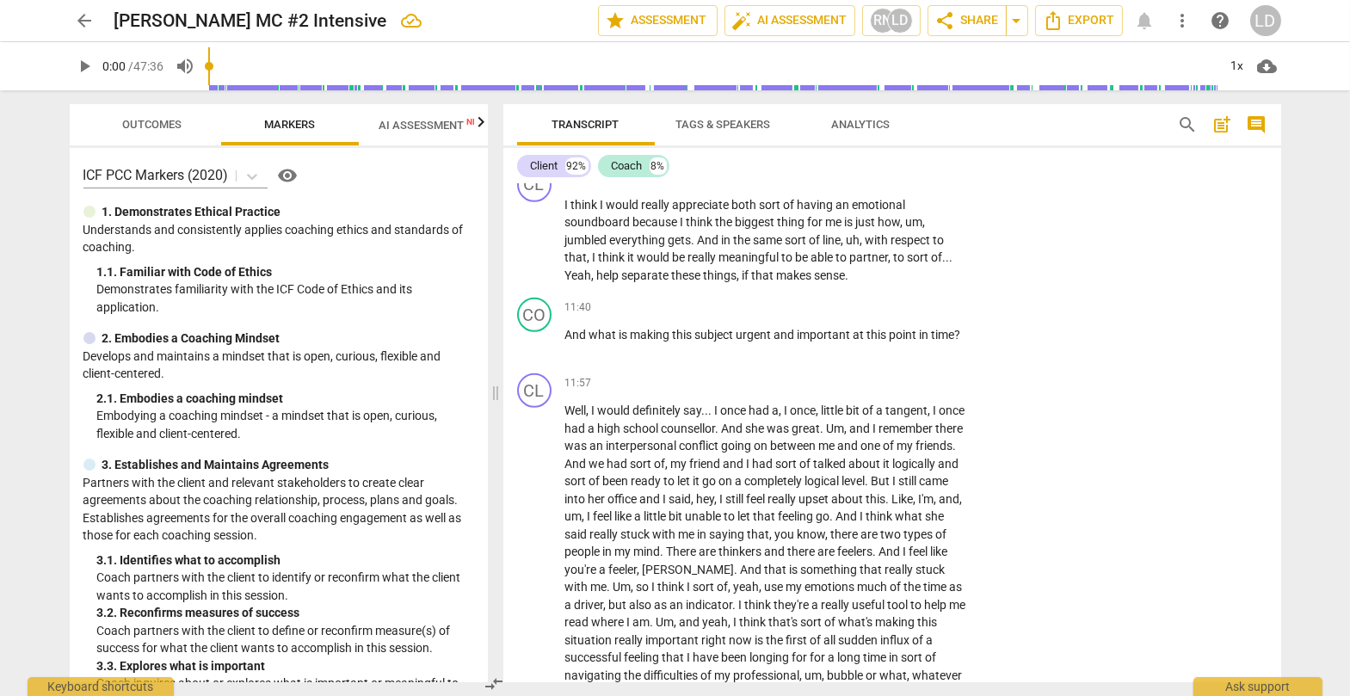
type textarea "The thinker gave you this beautiful met"
type textarea "The thinker gave you this beautiful meta"
type textarea "The thinker gave you this beautiful metap"
type textarea "The thinker gave you this beautiful metaph"
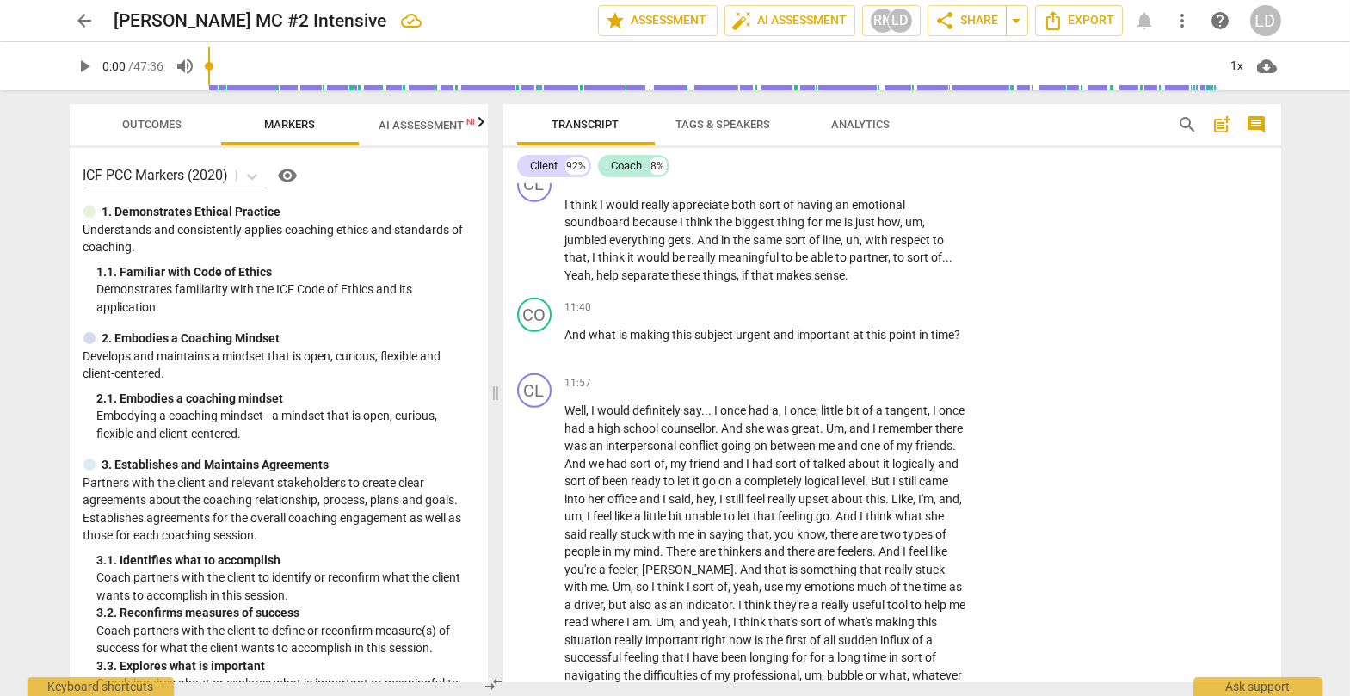
type textarea "The thinker gave you this beautiful metaph"
type textarea "The thinker gave you this beautiful metapho"
type textarea "The thinker gave you this beautiful metaphor"
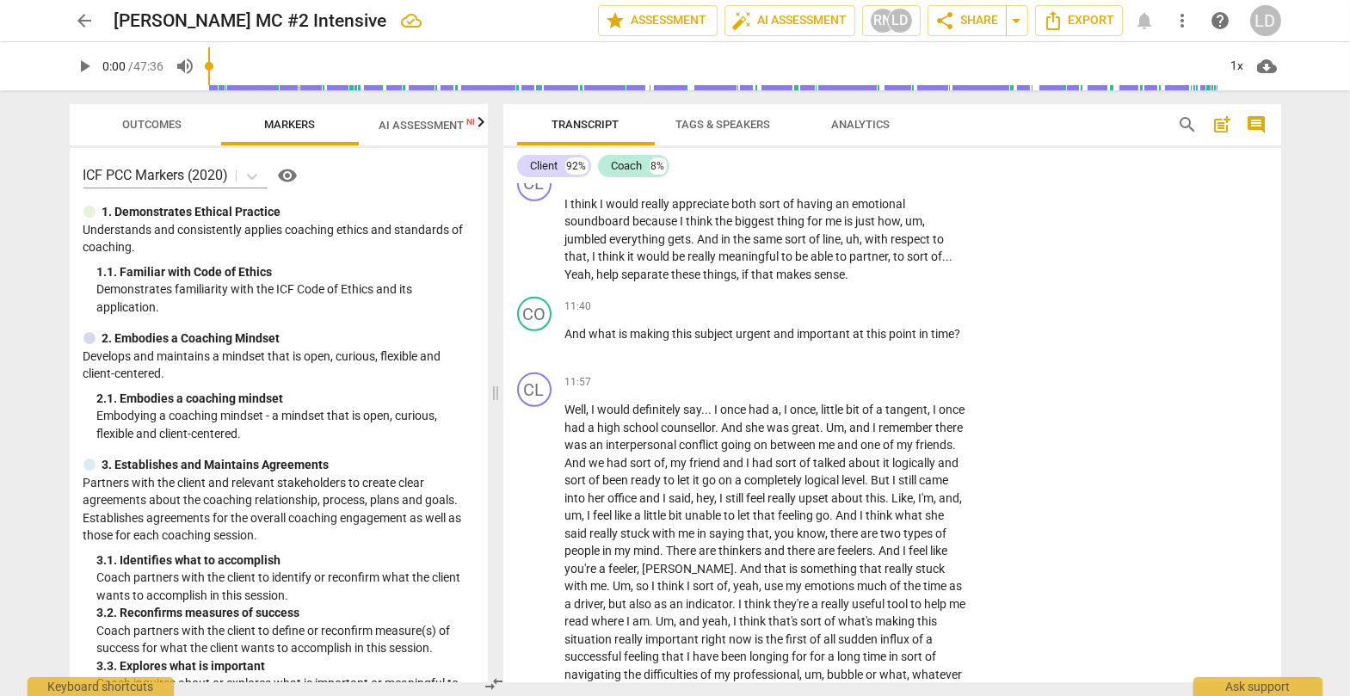
type textarea "The thinker gave you this beautiful metaphor"
type textarea "The thinker gave you this beautiful metaphor o"
type textarea "The thinker gave you this beautiful metaphor of"
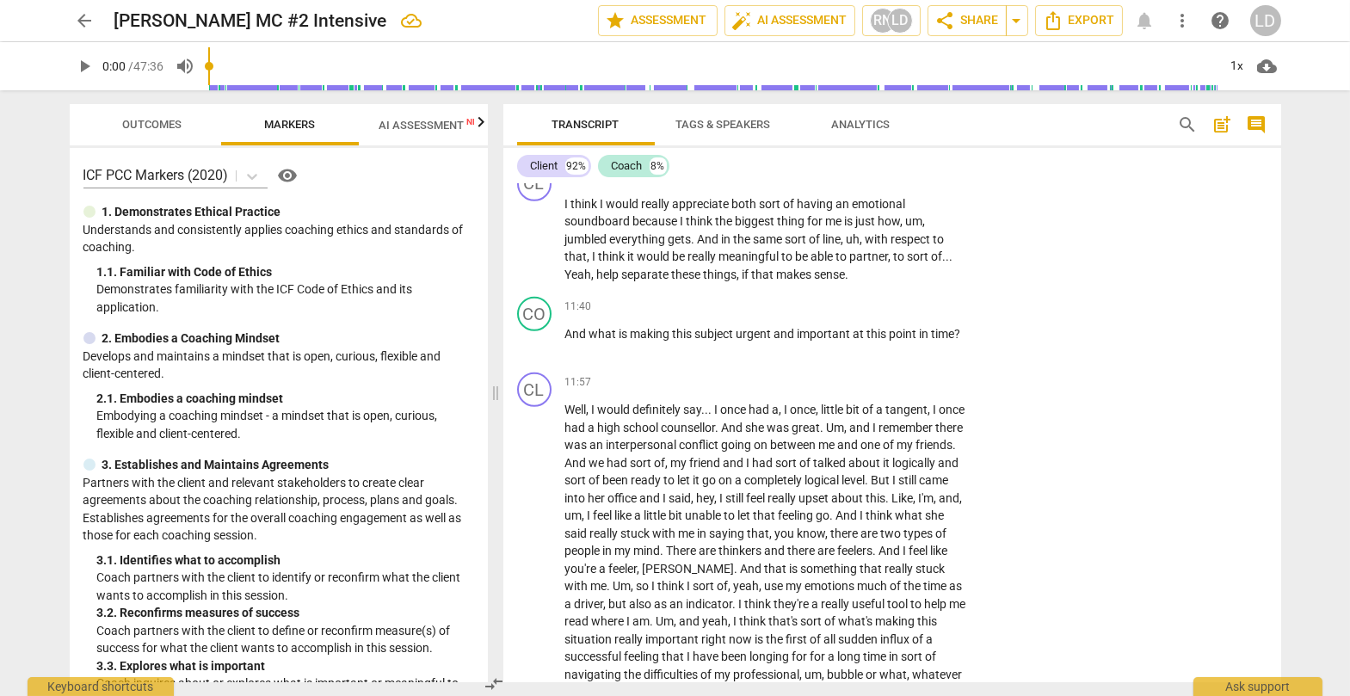
type textarea "The thinker gave you this beautiful metaphor of t"
type textarea "The thinker gave you this beautiful metaphor of th"
type textarea "The thinker gave you this beautiful metaphor of the"
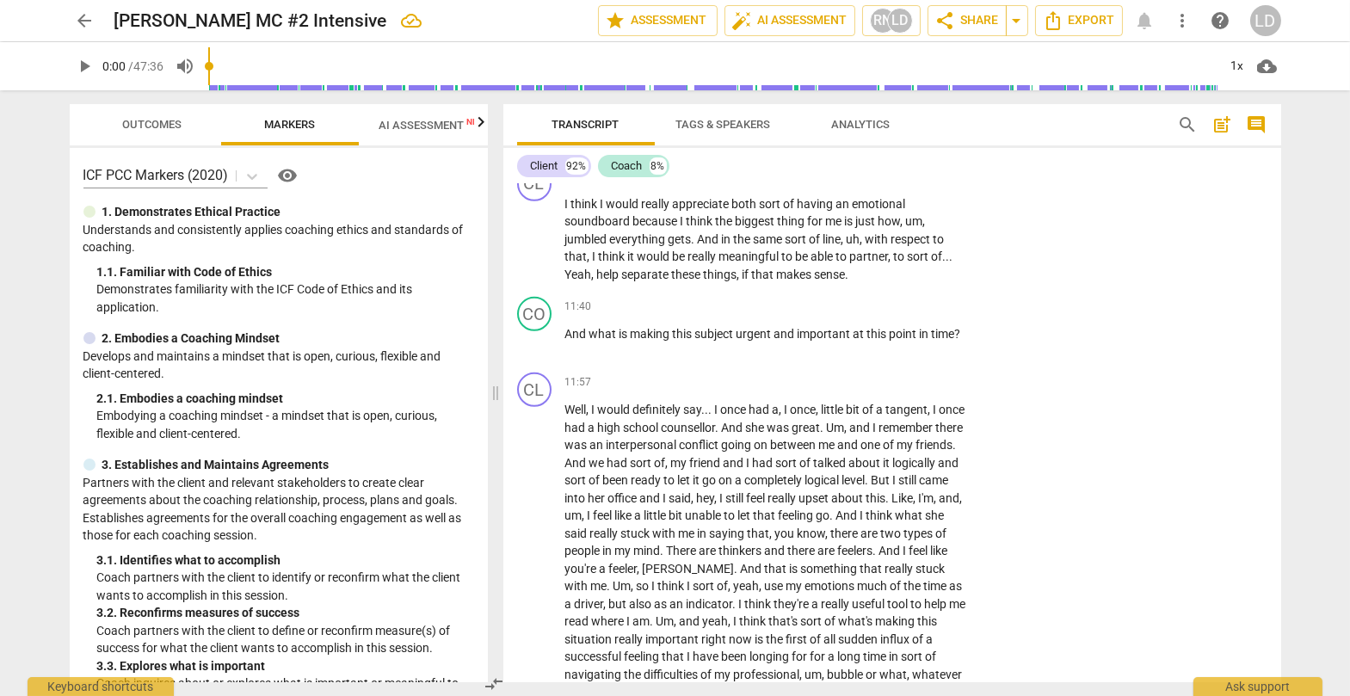
type textarea "The thinker gave you this beautiful metaphor of the"
type textarea "The thinker gave you this beautiful metaphor of the b"
type textarea "The thinker gave you this beautiful metaphor of the bu"
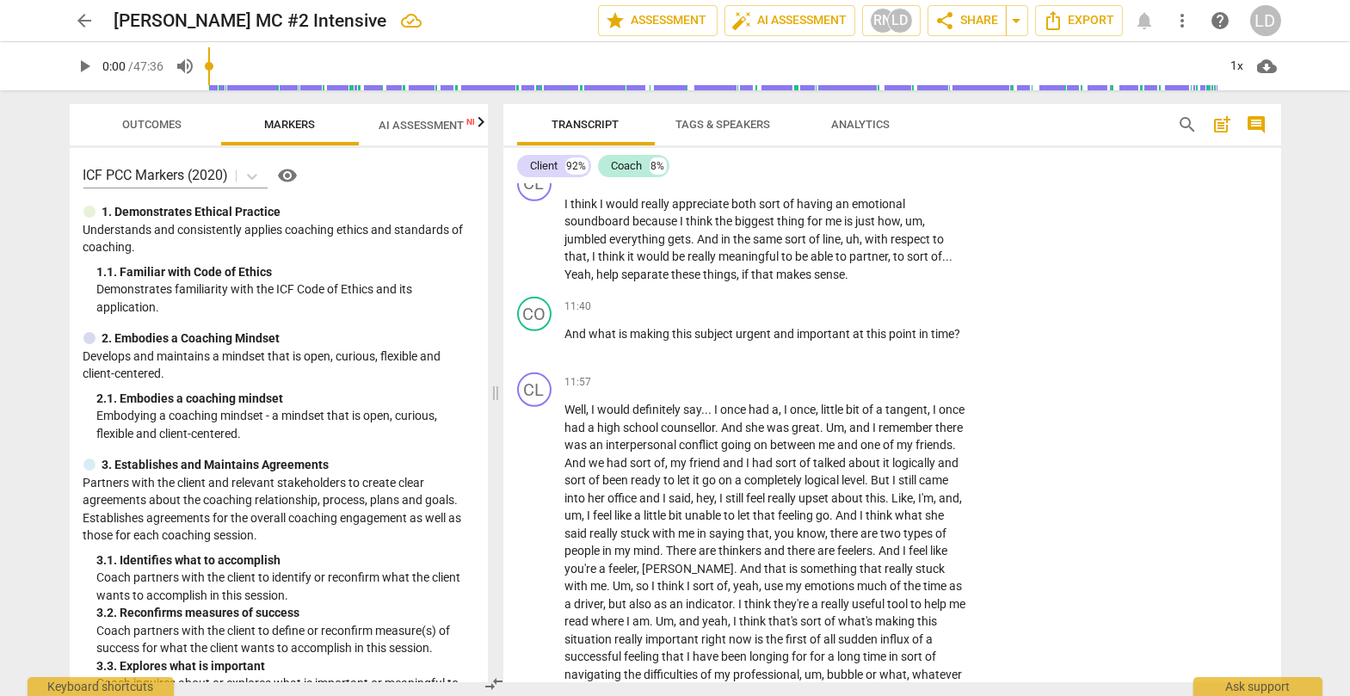
type textarea "The thinker gave you this beautiful metaphor of the bub"
type textarea "The thinker gave you this beautiful metaphor of the [PERSON_NAME]"
type textarea "The thinker gave you this beautiful metaphor of the bubbl"
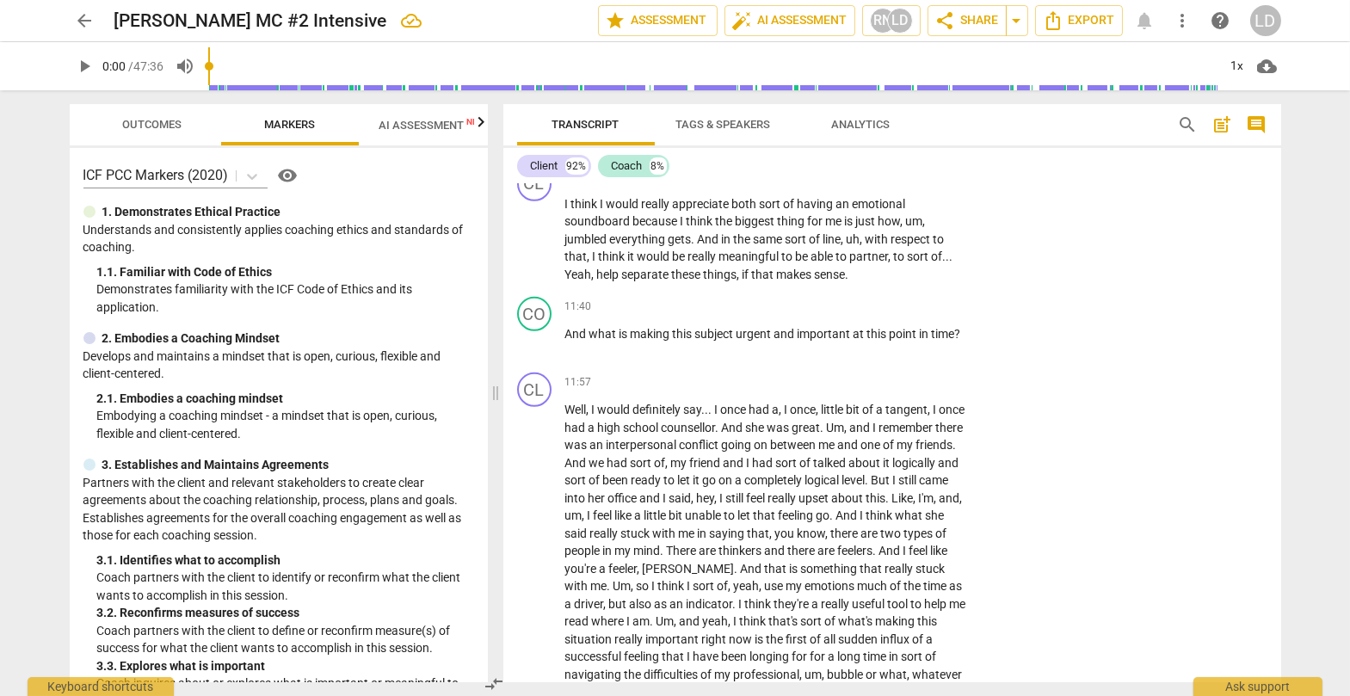
type textarea "The thinker gave you this beautiful metaphor of the bubbl"
type textarea "The thinker gave you this beautiful metaphor of the bubble"
type textarea "The thinker gave you this beautiful metaphor of the bubbles"
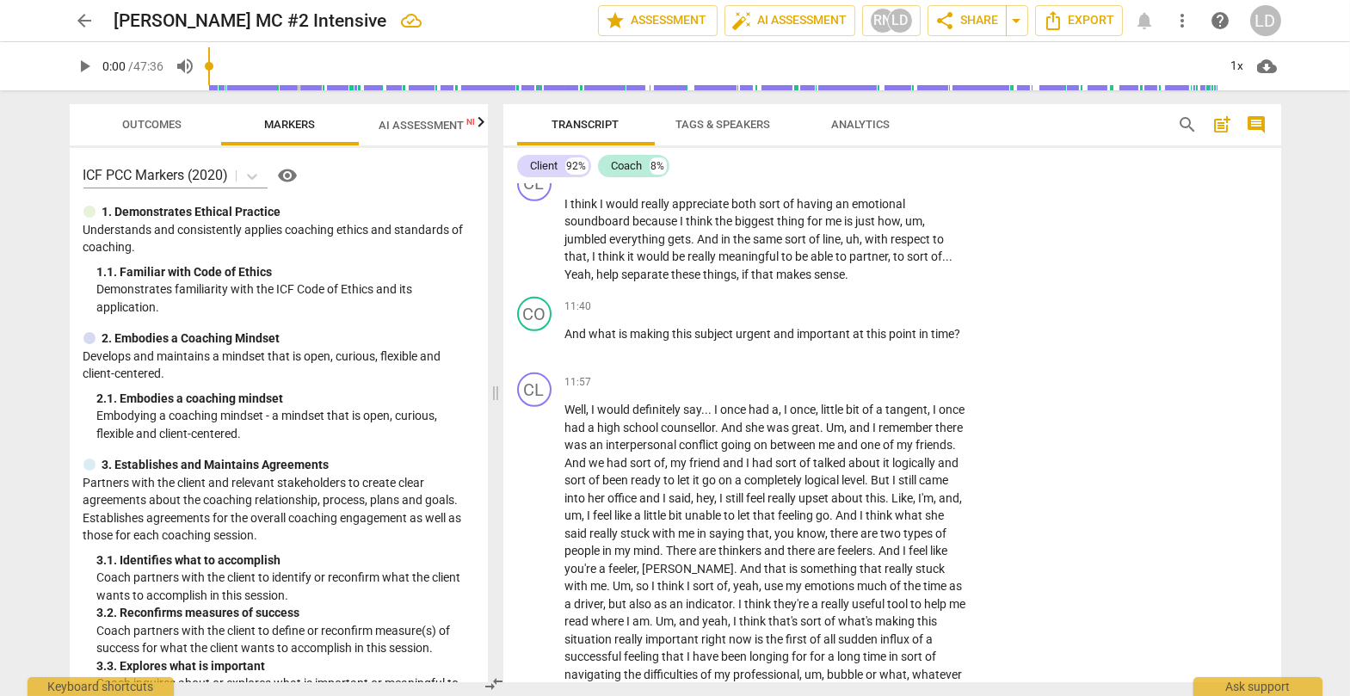
type textarea "The thinker gave you this beautiful metaphor of the bubbles."
type textarea "The thinker gave you this beautiful metaphor of the bubbles. A"
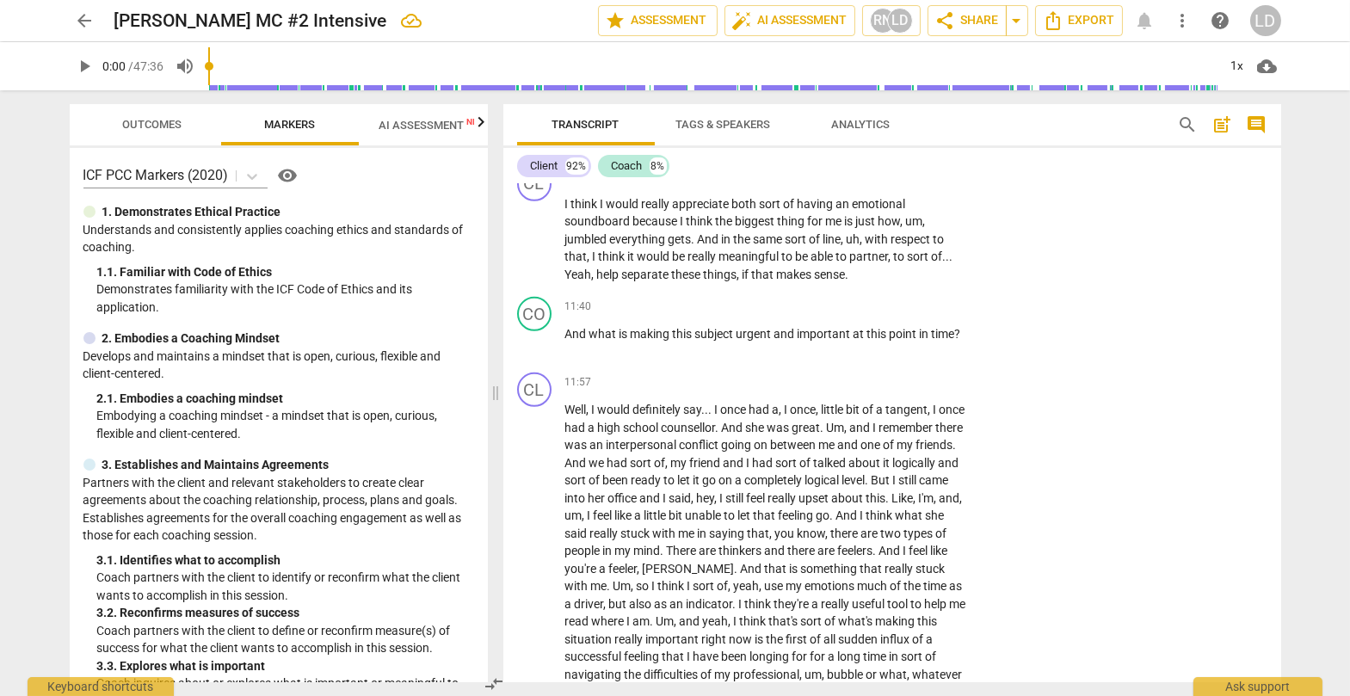
type textarea "The thinker gave you this beautiful metaphor of the bubbles. A"
type textarea "The thinker gave you this beautiful metaphor of the bubbles. A C"
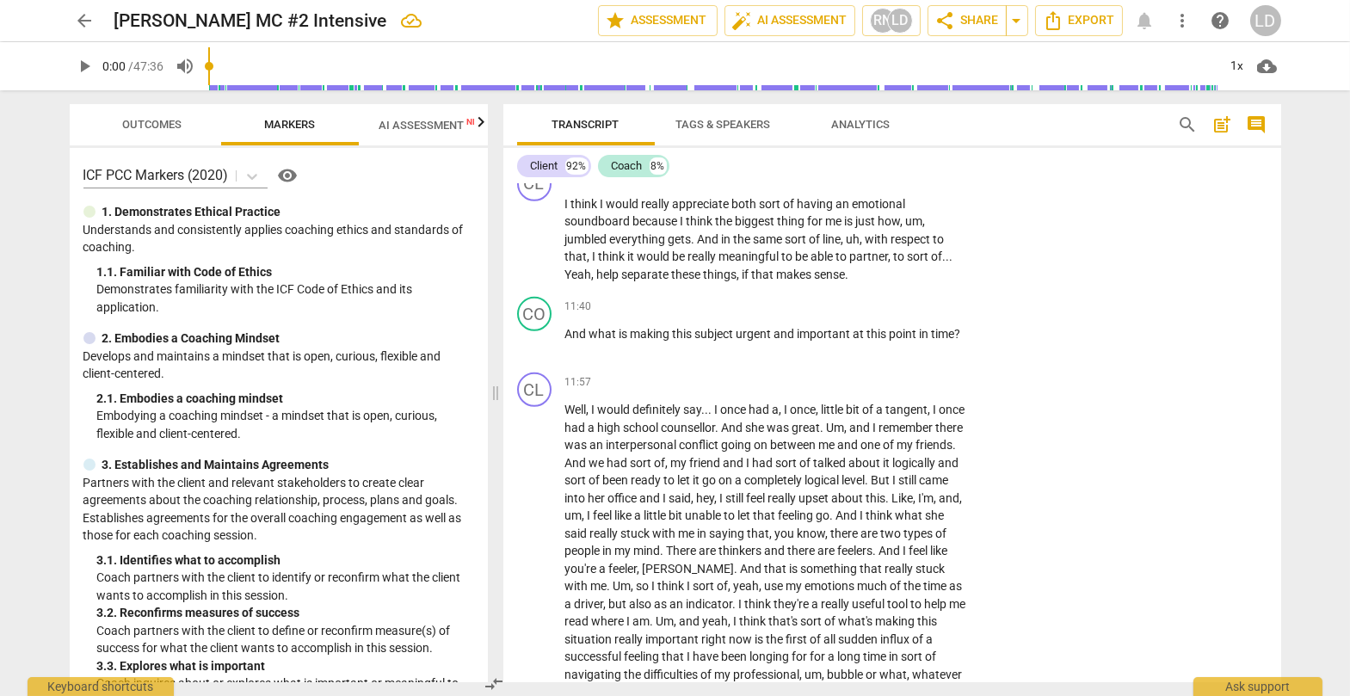
type textarea "The thinker gave you this beautiful metaphor of the bubbles. A CP"
type textarea "The thinker gave you this beautiful metaphor of the bubbles. A CP:"
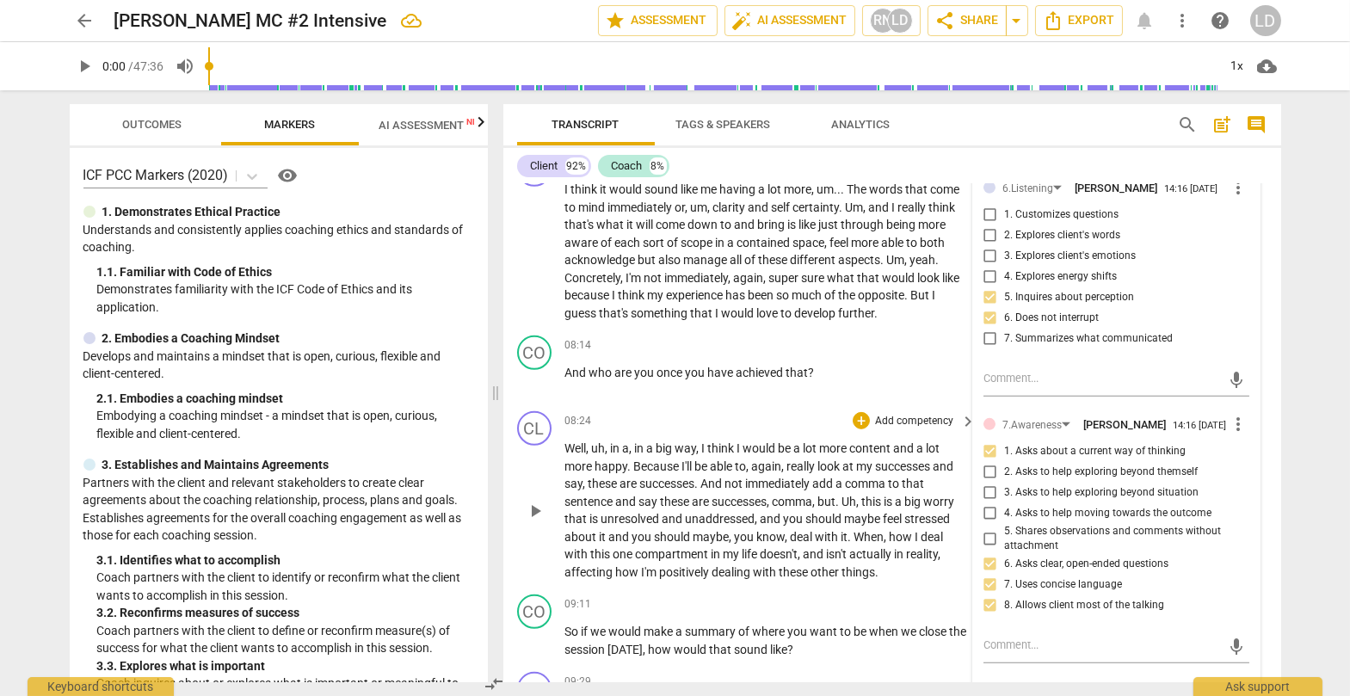
scroll to position [2150, 0]
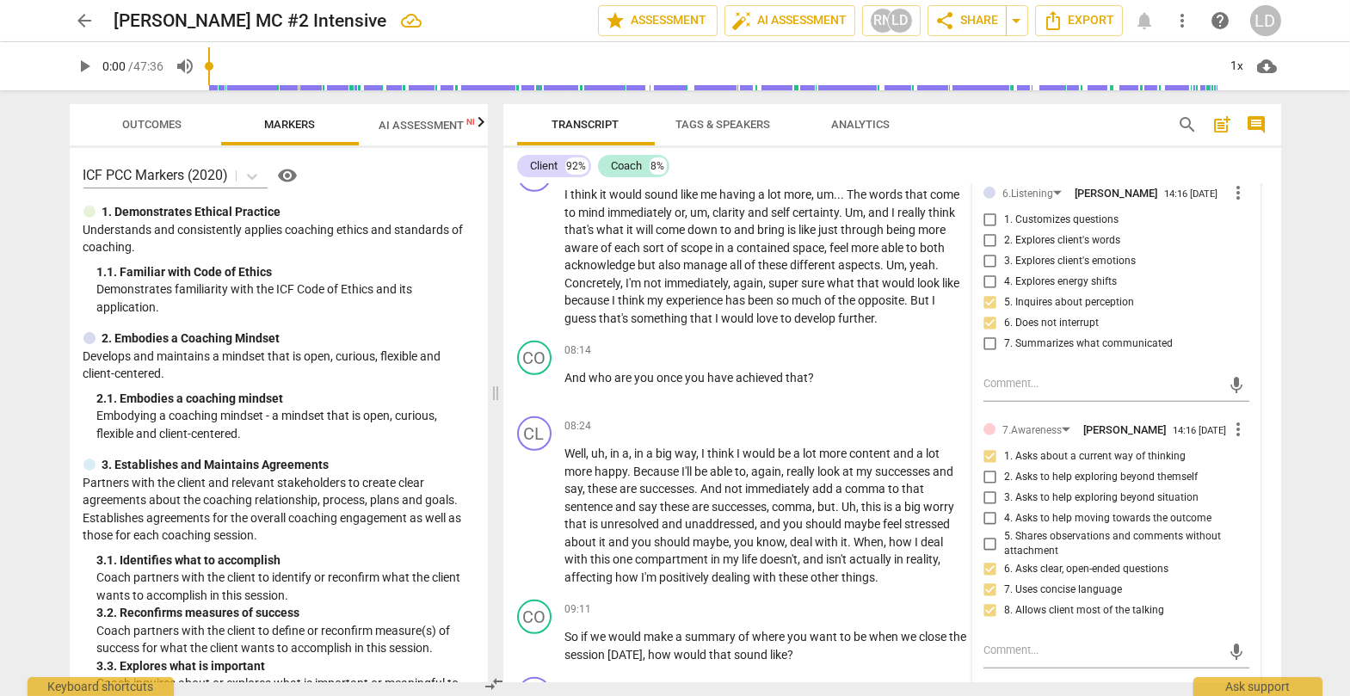
type textarea "The thinker gave you this beautiful metaphor of the bubbles. A CP:"
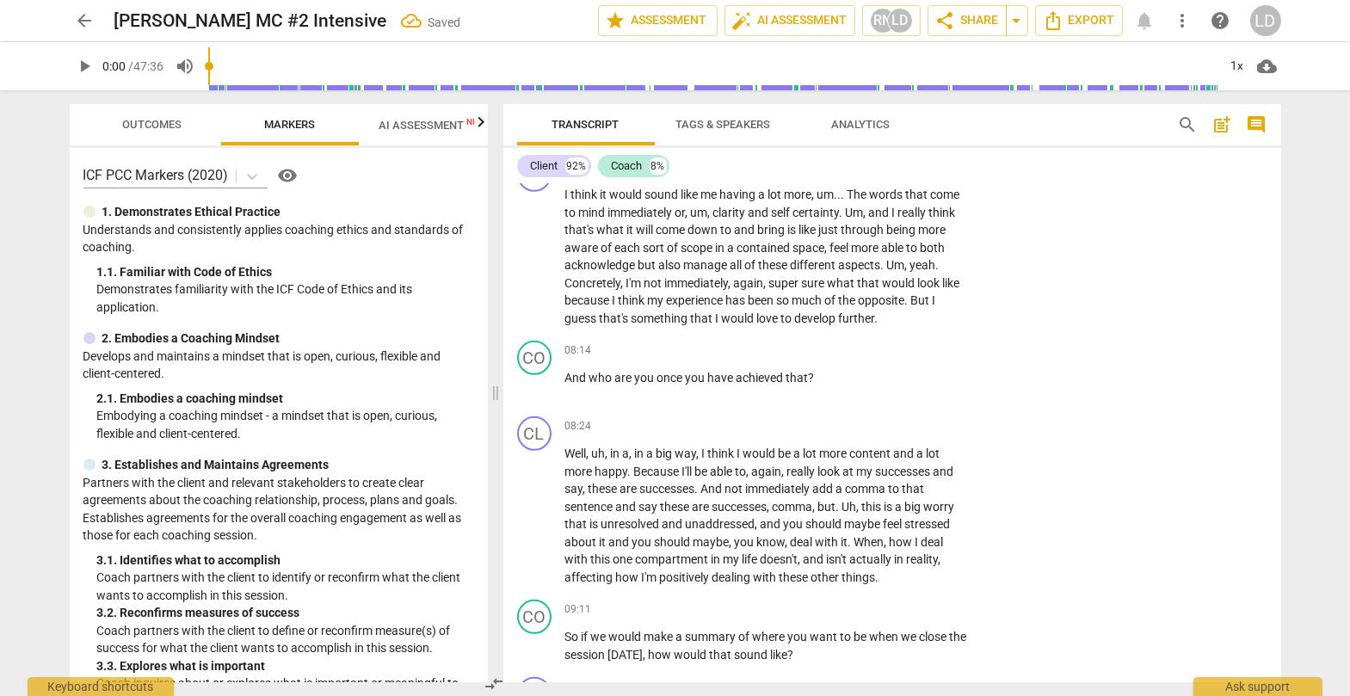
click at [159, 129] on span "Outcomes" at bounding box center [151, 124] width 59 height 13
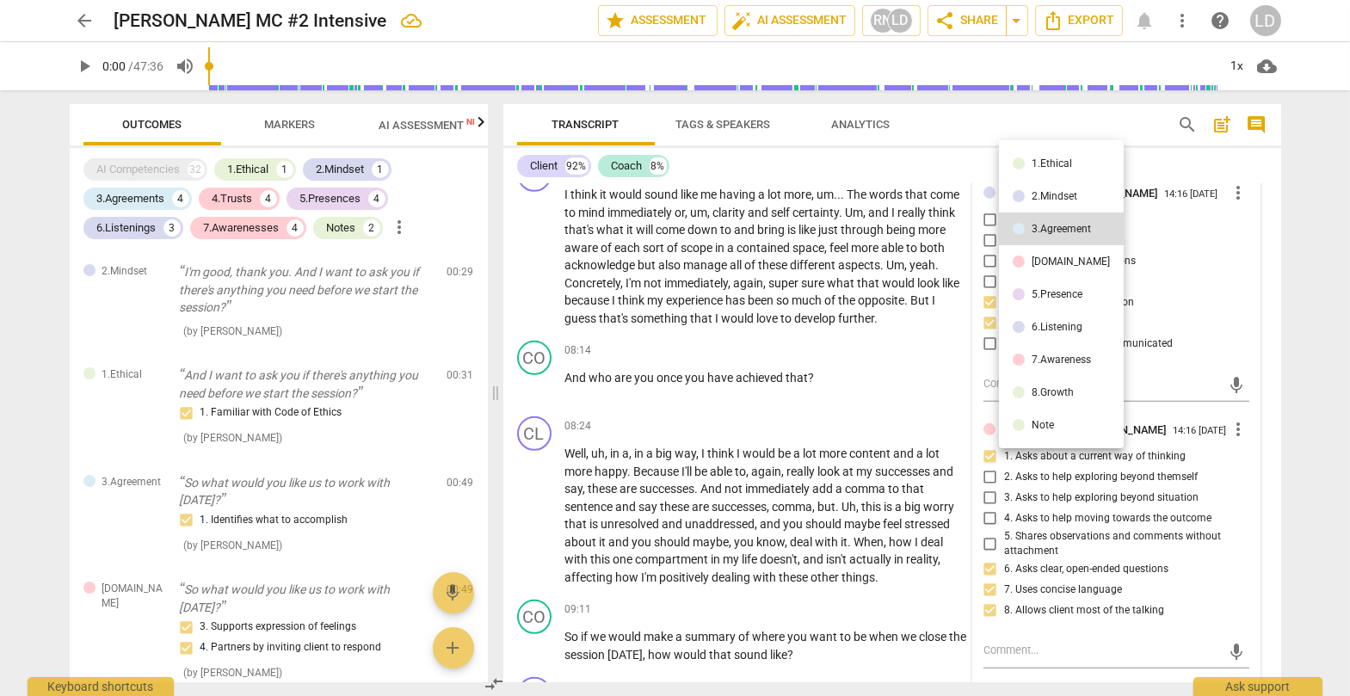
click at [864, 237] on li "3.Agreement" at bounding box center [1061, 228] width 125 height 33
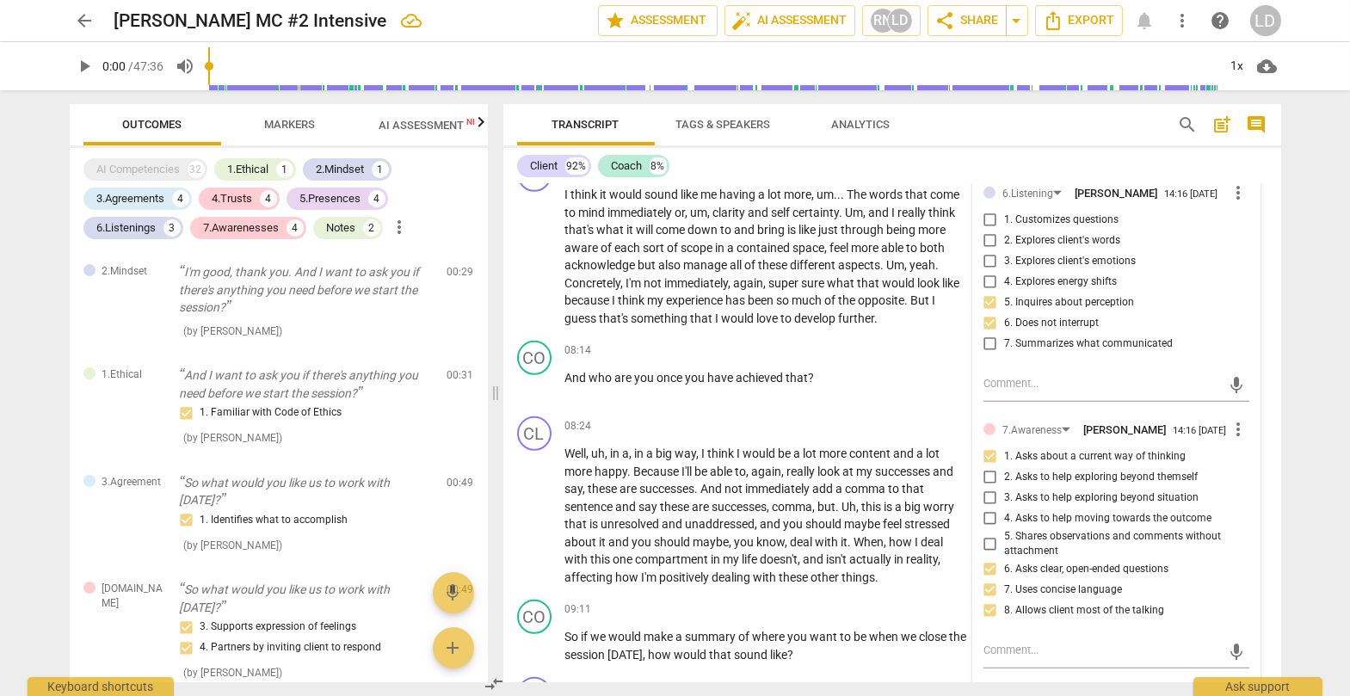
checkbox input "true"
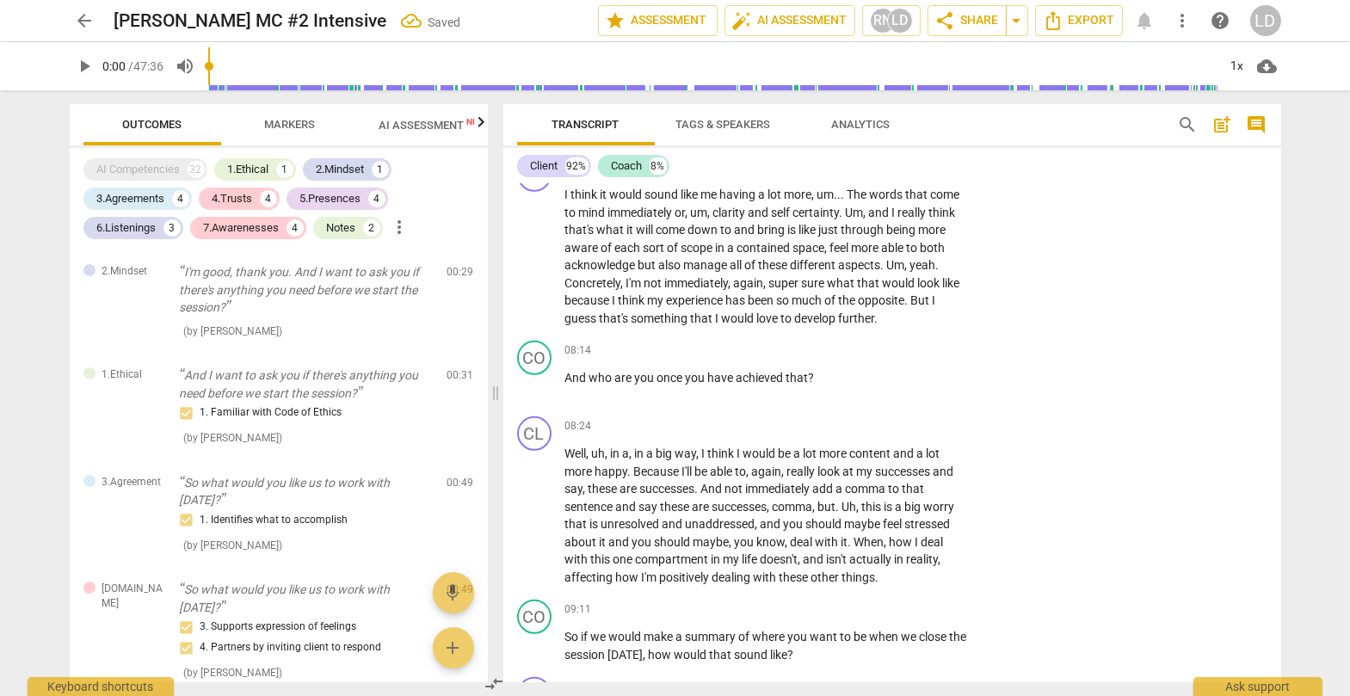
drag, startPoint x: 731, startPoint y: 257, endPoint x: 567, endPoint y: 236, distance: 165.7
copy p "So how would you know that you have been able to separate those feelings ?"
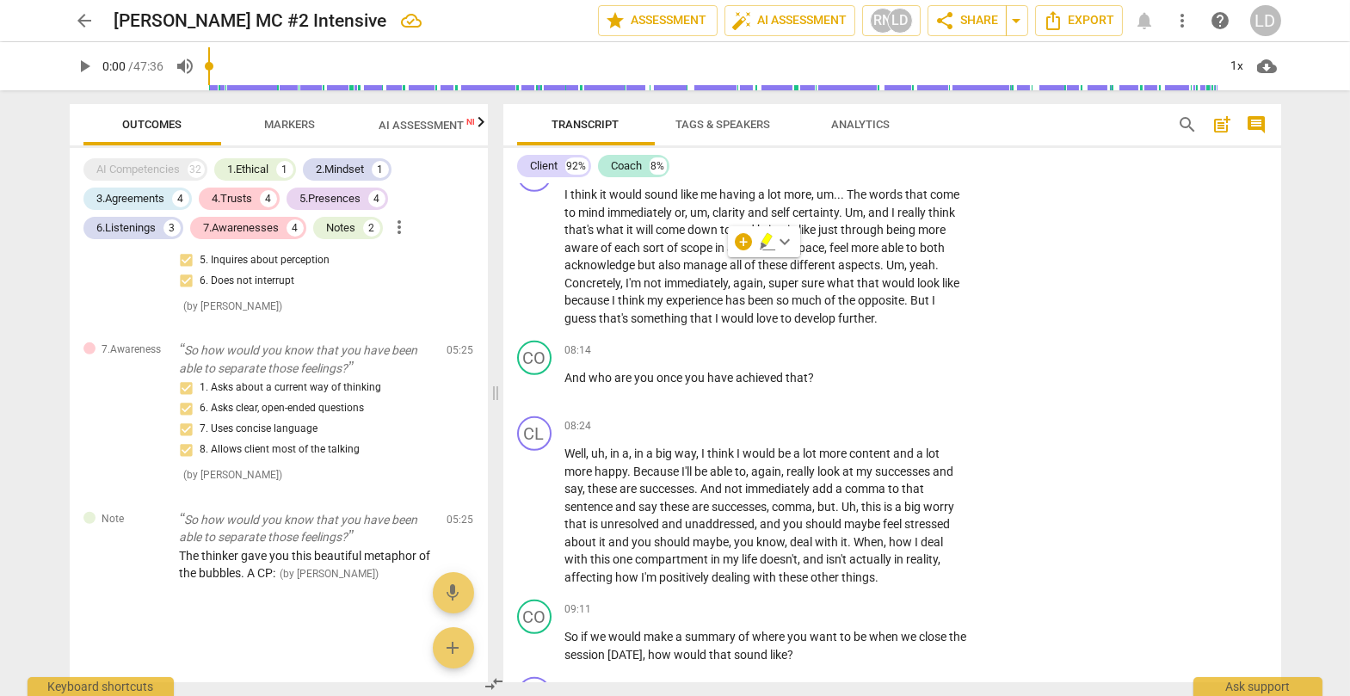
scroll to position [3149, 0]
type input "326"
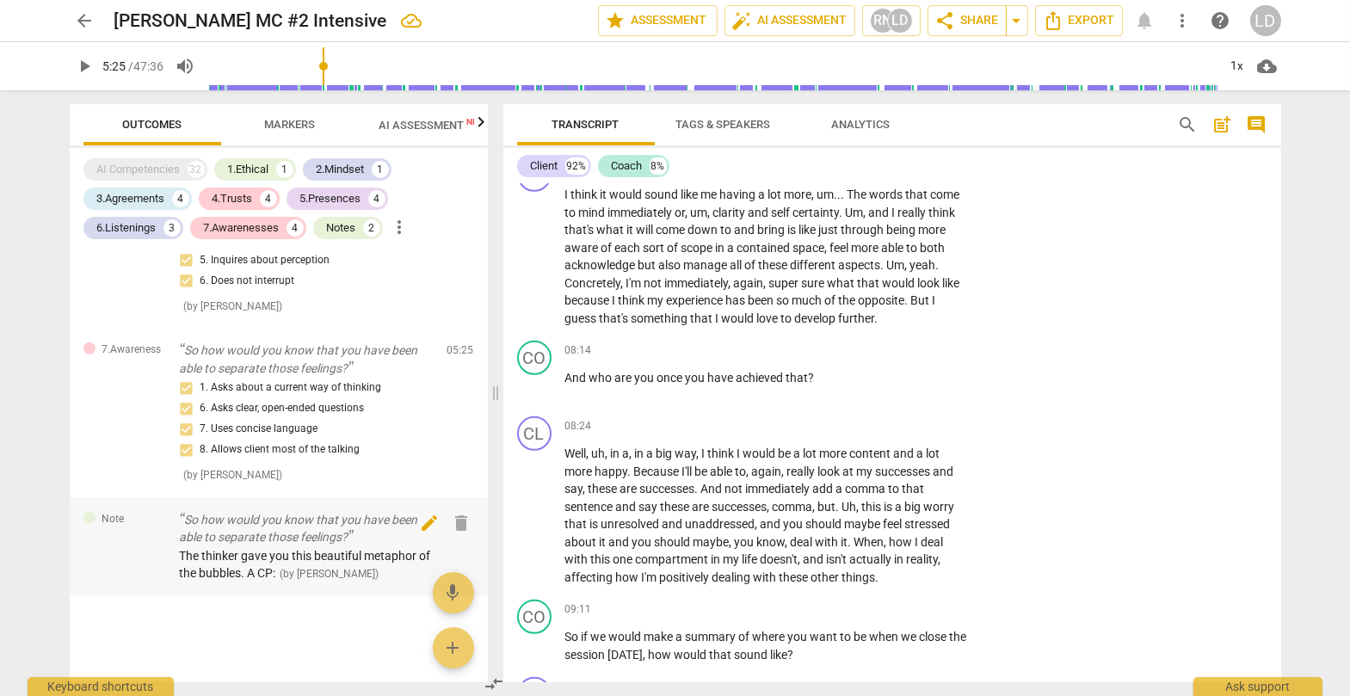
click at [420, 509] on span "edit" at bounding box center [429, 523] width 21 height 21
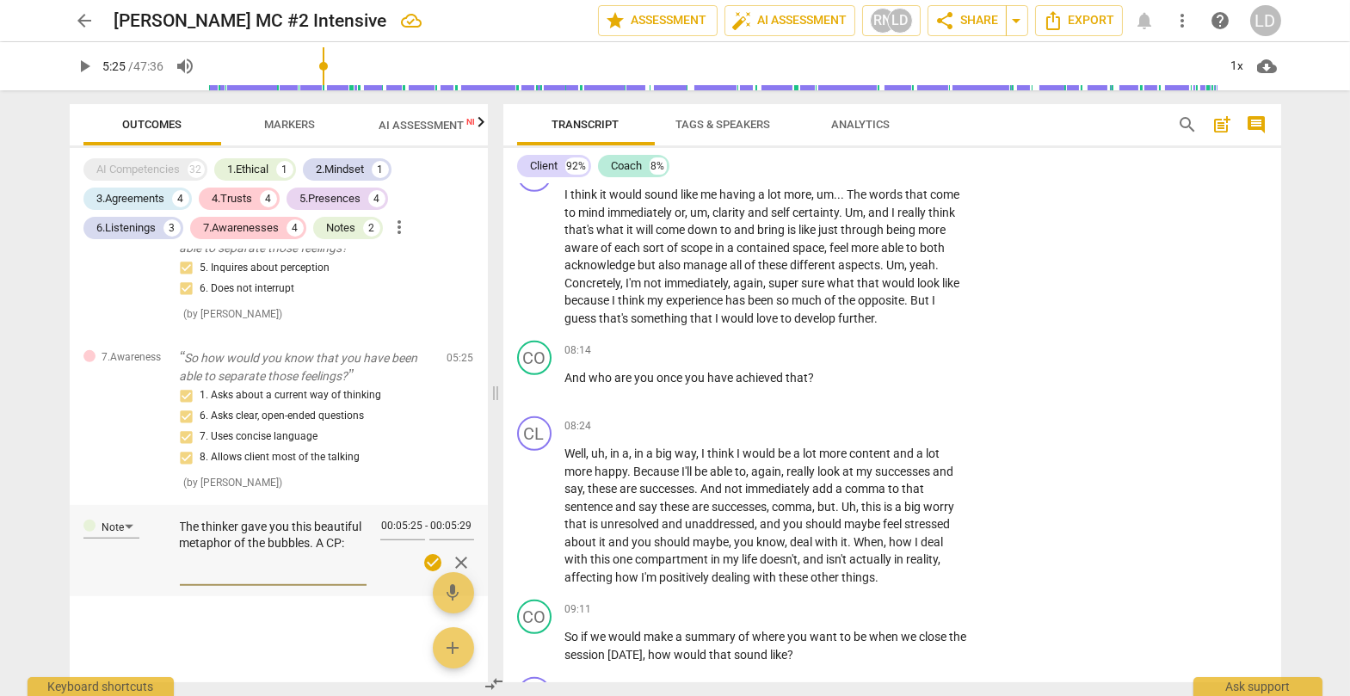
scroll to position [3071, 0]
click at [298, 509] on textarea "The thinker gave you this beautiful metaphor of the bubbles. A CP:" at bounding box center [273, 549] width 187 height 61
type textarea "The thinker gave you this beautiful metaphor of the bubbles. A CP:"
type textarea "The thinker gave you this beautiful metaphor of the bubbles. A CP: H"
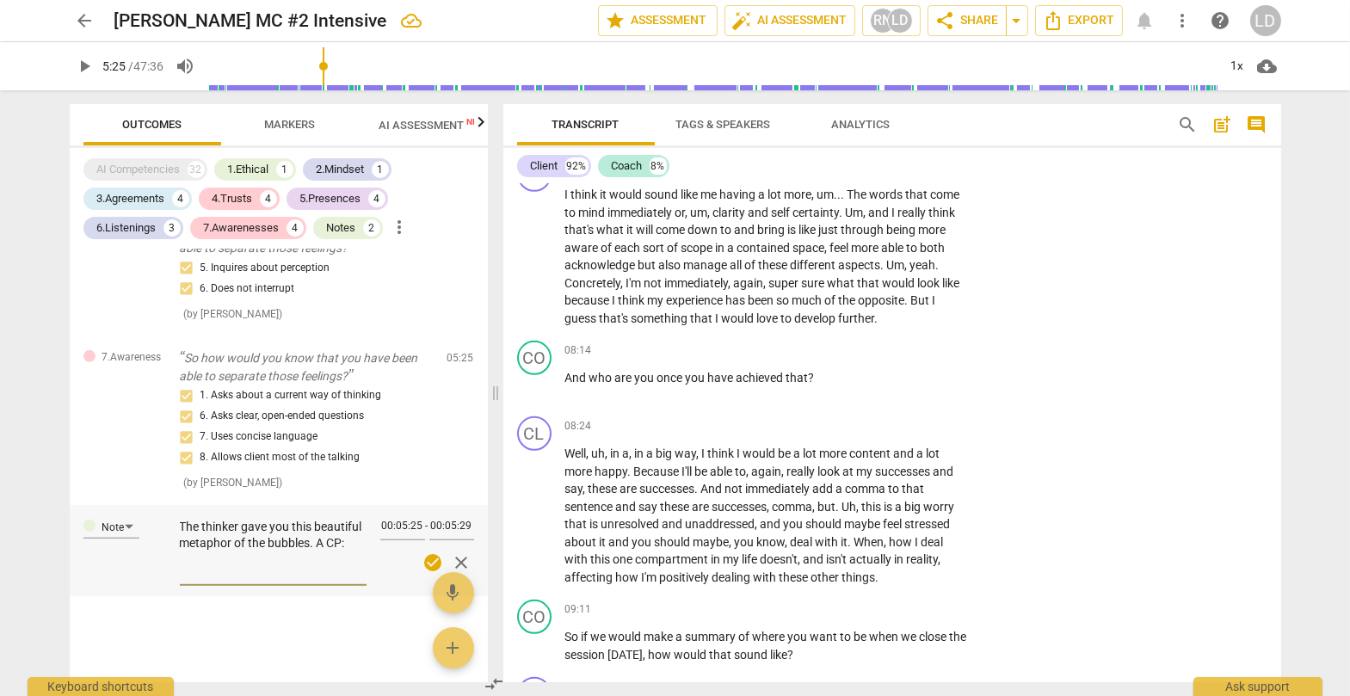
type textarea "The thinker gave you this beautiful metaphor of the bubbles. A CP: H"
type textarea "The thinker gave you this beautiful metaphor of the bubbles. A CP: Ho"
type textarea "The thinker gave you this beautiful metaphor of the bubbles. A CP: How"
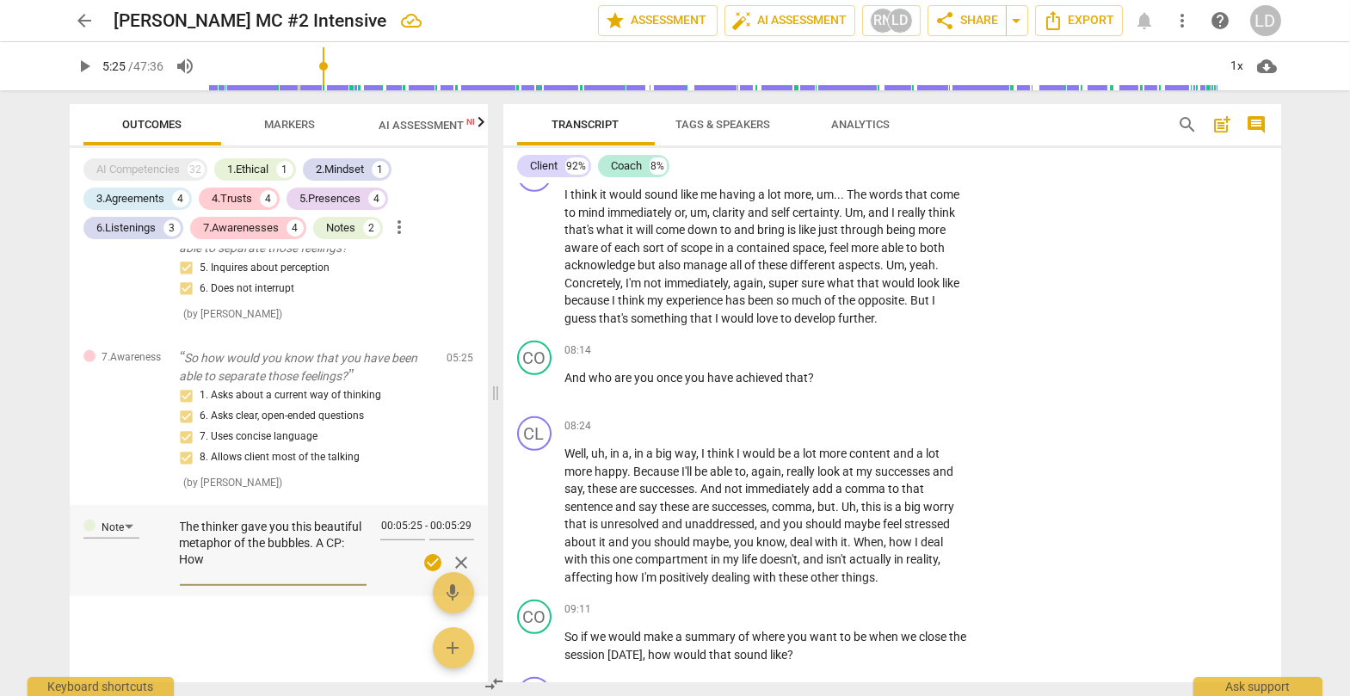
type textarea "The thinker gave you this beautiful metaphor of the bubbles. A CP: How"
type textarea "The thinker gave you this beautiful metaphor of the bubbles. A CP: How w"
type textarea "The thinker gave you this beautiful metaphor of the bubbles. A CP: How wo"
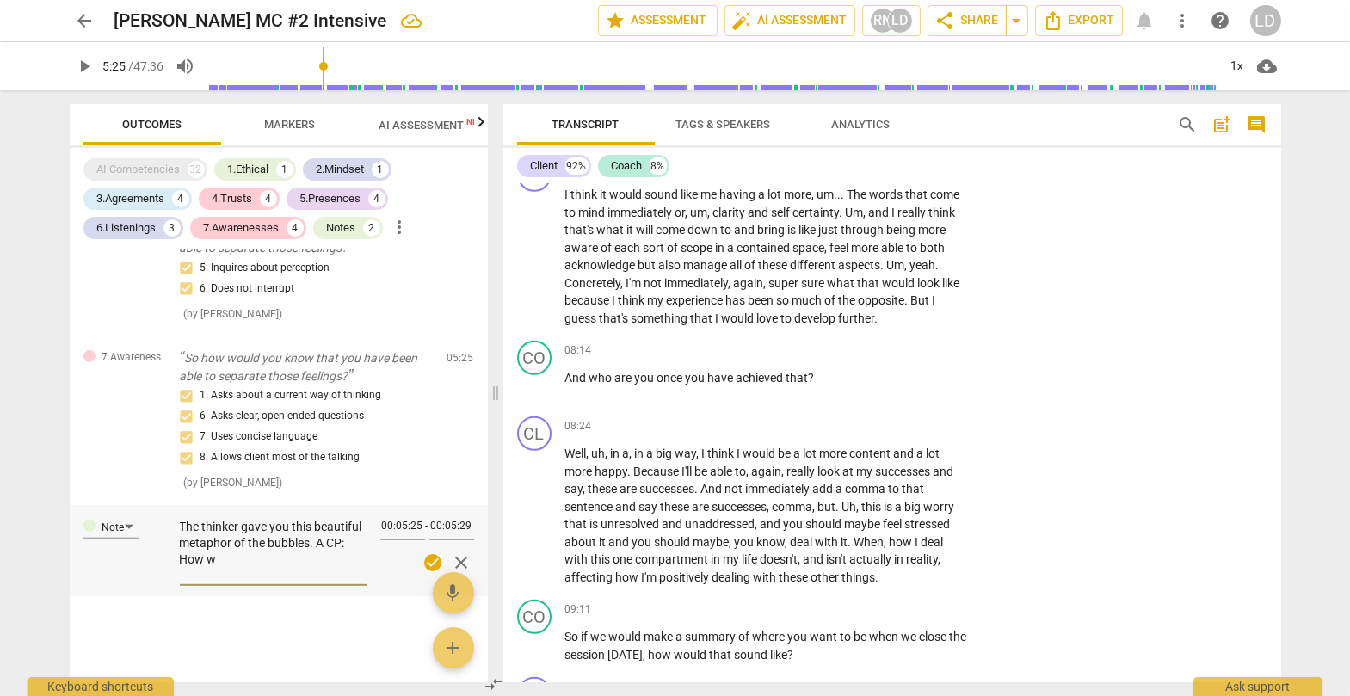
type textarea "The thinker gave you this beautiful metaphor of the bubbles. A CP: How wo"
type textarea "The thinker gave you this beautiful metaphor of the bubbles. A CP: How wou"
type textarea "The thinker gave you this beautiful metaphor of the bubbles. A CP: How woul"
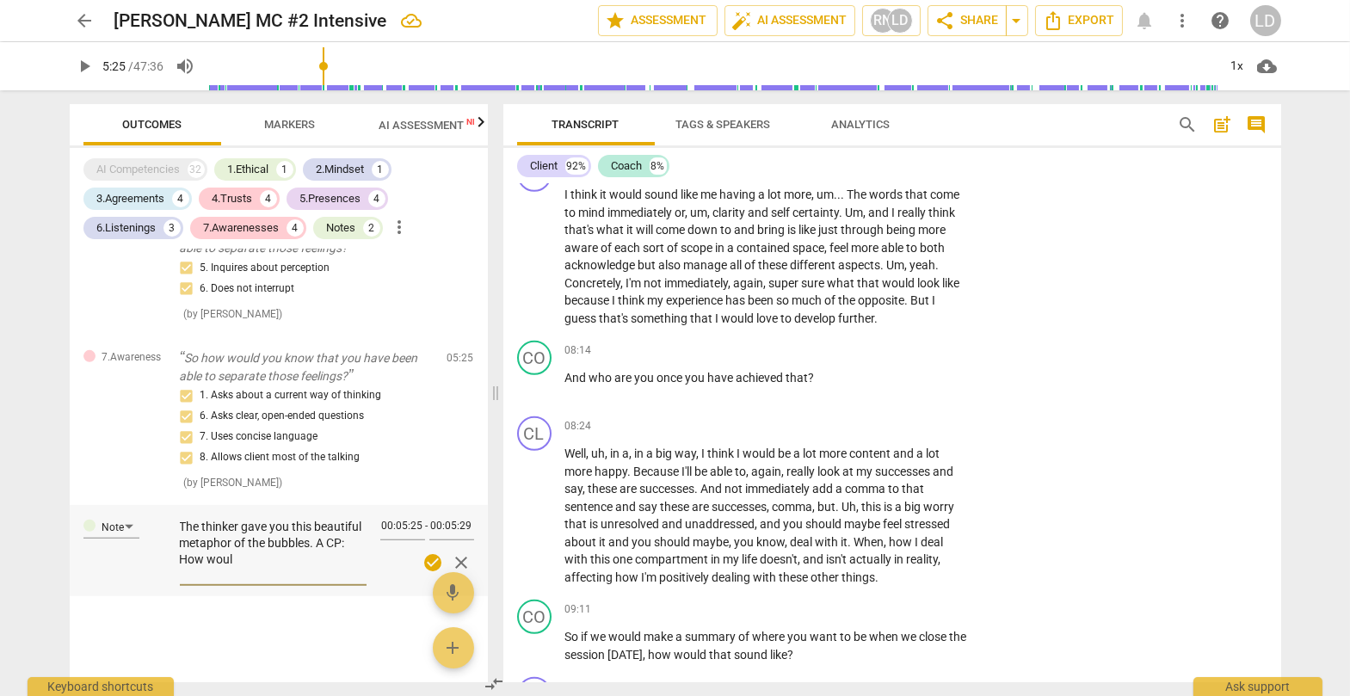
type textarea "The thinker gave you this beautiful metaphor of the bubbles. A CP: How would"
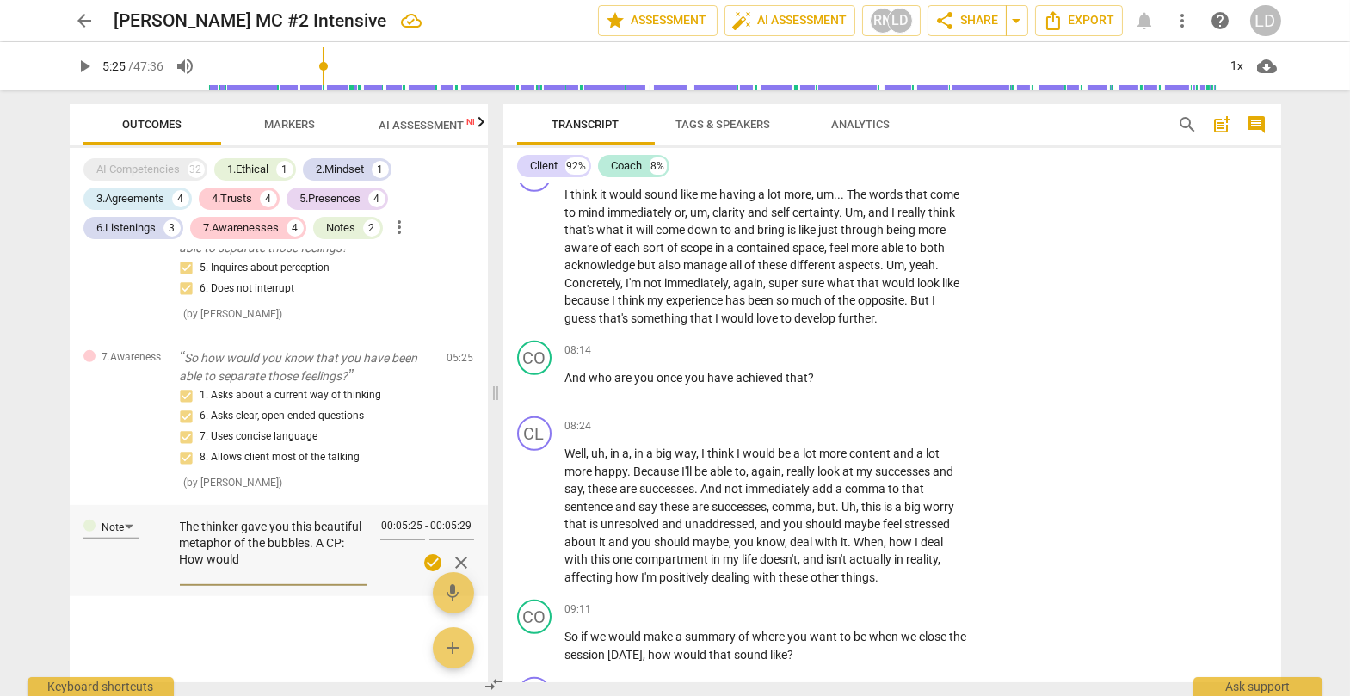
type textarea "The thinker gave you this beautiful metaphor of the bubbles. A CP: How would y"
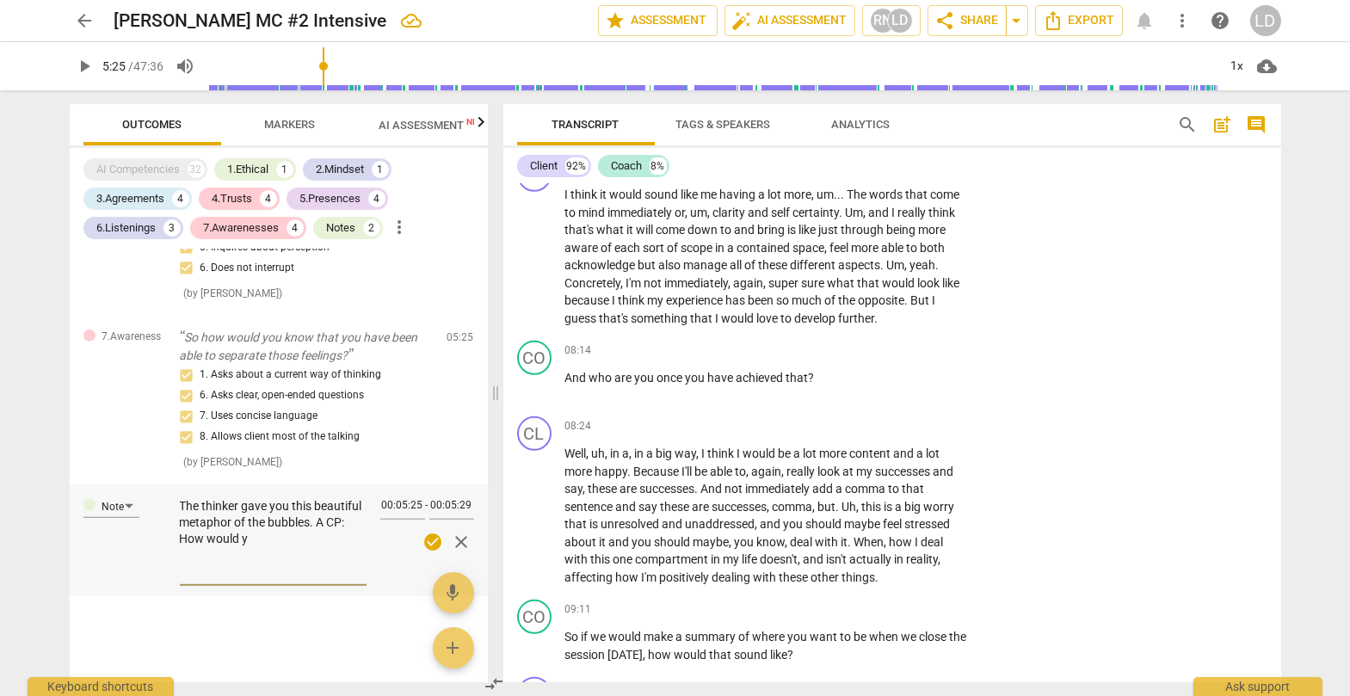
type textarea "The thinker gave you this beautiful metaphor of the bubbles. A CP: How would yo"
type textarea "The thinker gave you this beautiful metaphor of the bubbles. A CP: How would you"
type textarea "The thinker gave you this beautiful metaphor of the bubbles. A CP: How would yo…"
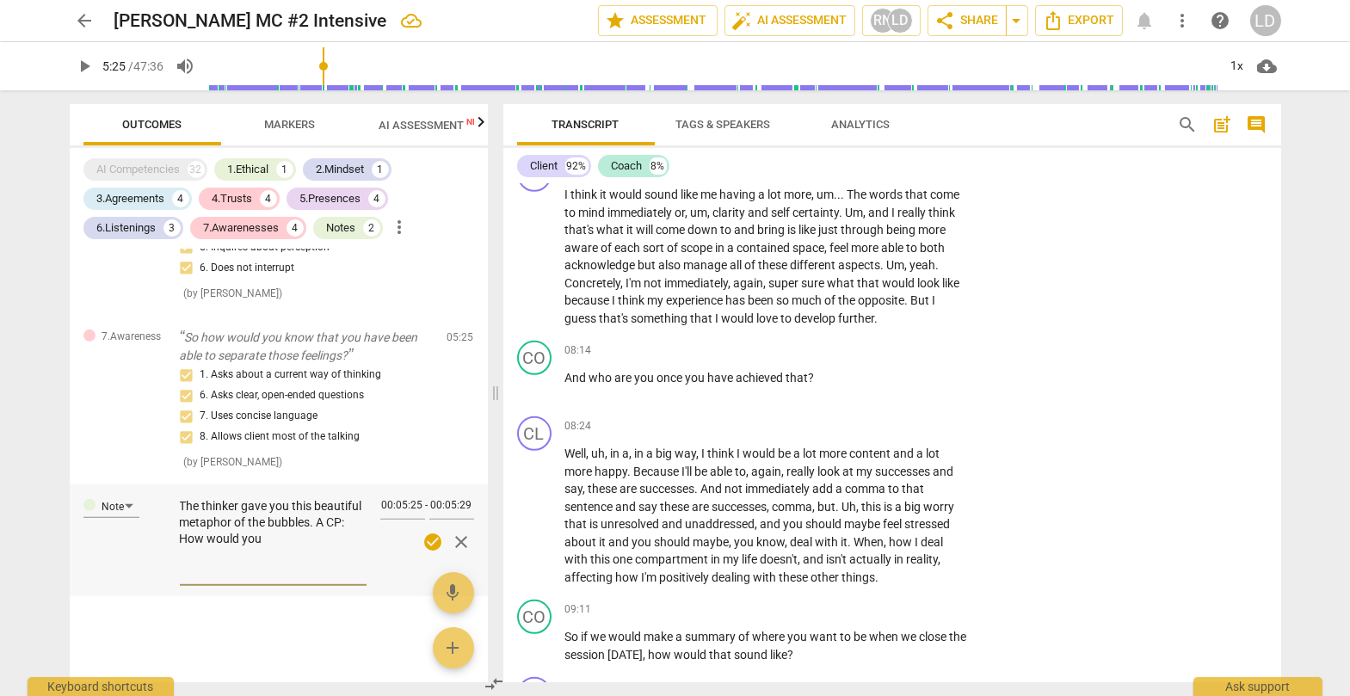
type textarea "The thinker gave you this beautiful metaphor of the bubbles. A CP: How would yo…"
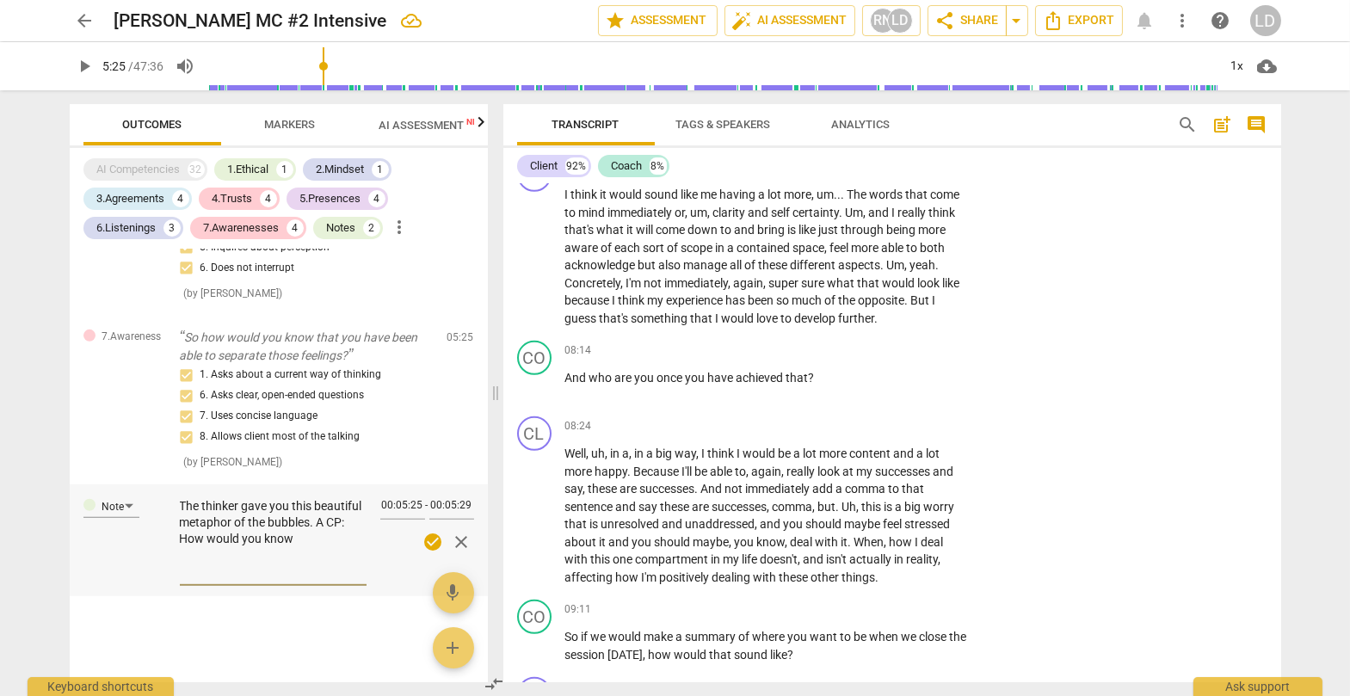
type textarea "The thinker gave you this beautiful metaphor of the bubbles. A CP: How would yo…"
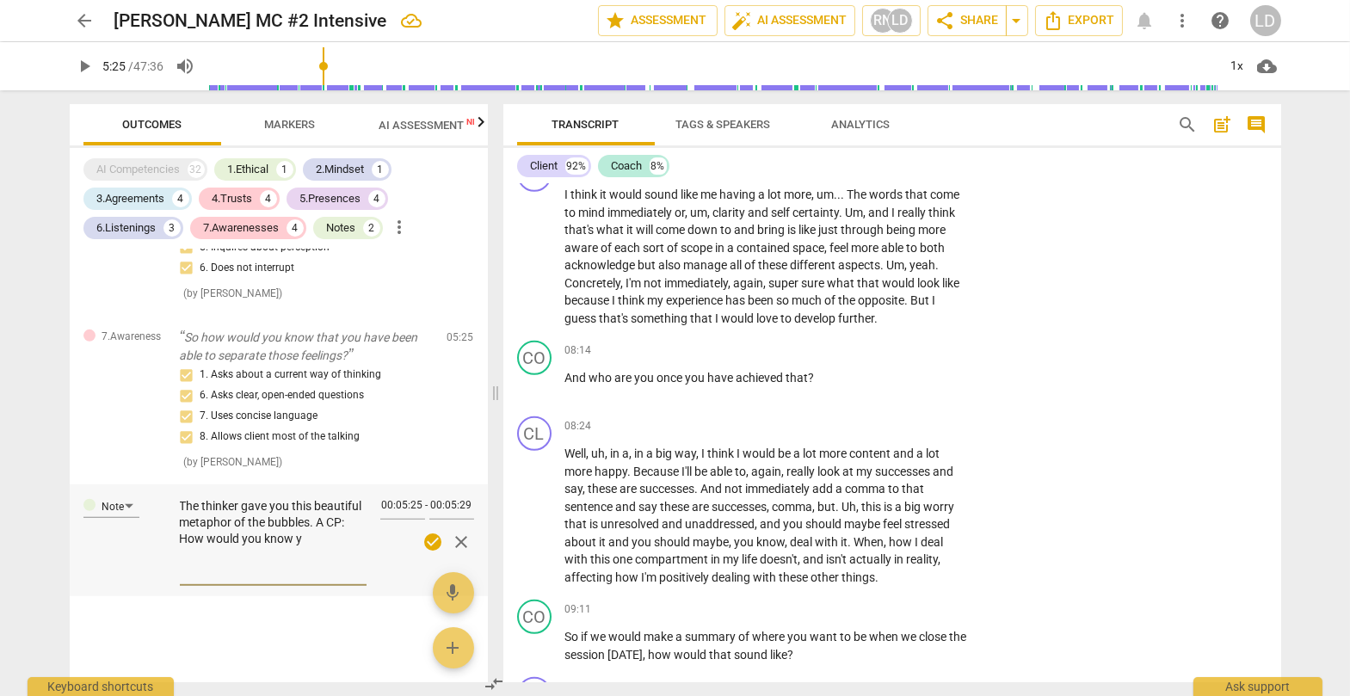
type textarea "The thinker gave you this beautiful metaphor of the bubbles. A CP: How would yo…"
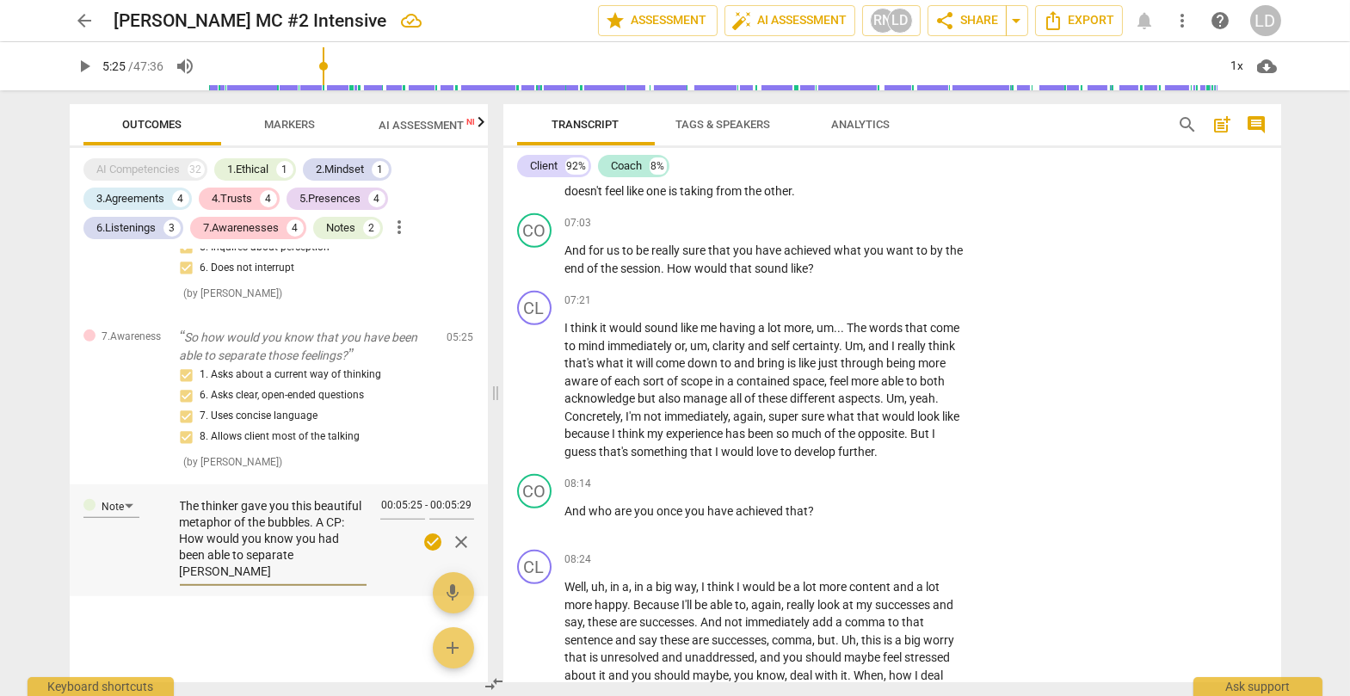
scroll to position [39, 0]
click at [422, 509] on span "check_circle" at bounding box center [432, 542] width 21 height 21
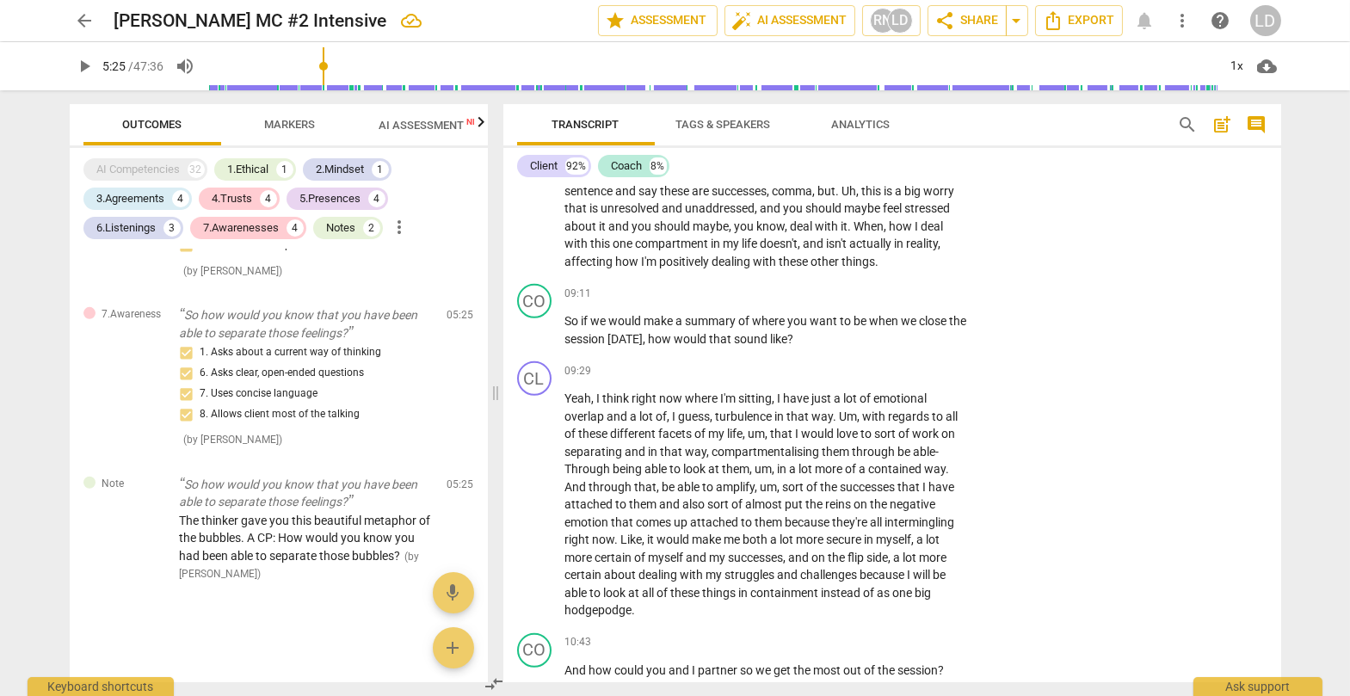
scroll to position [2469, 0]
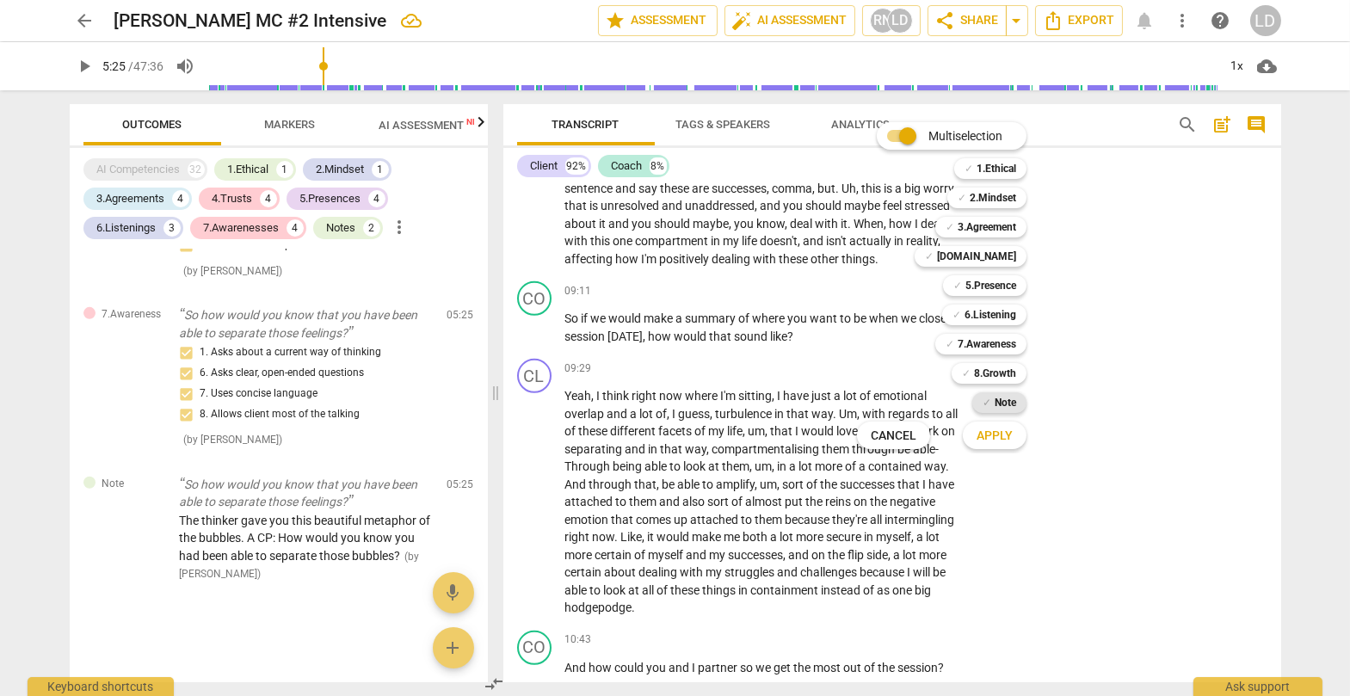
click at [864, 403] on b "Note" at bounding box center [1005, 402] width 22 height 21
click at [864, 433] on span "Apply" at bounding box center [994, 435] width 36 height 17
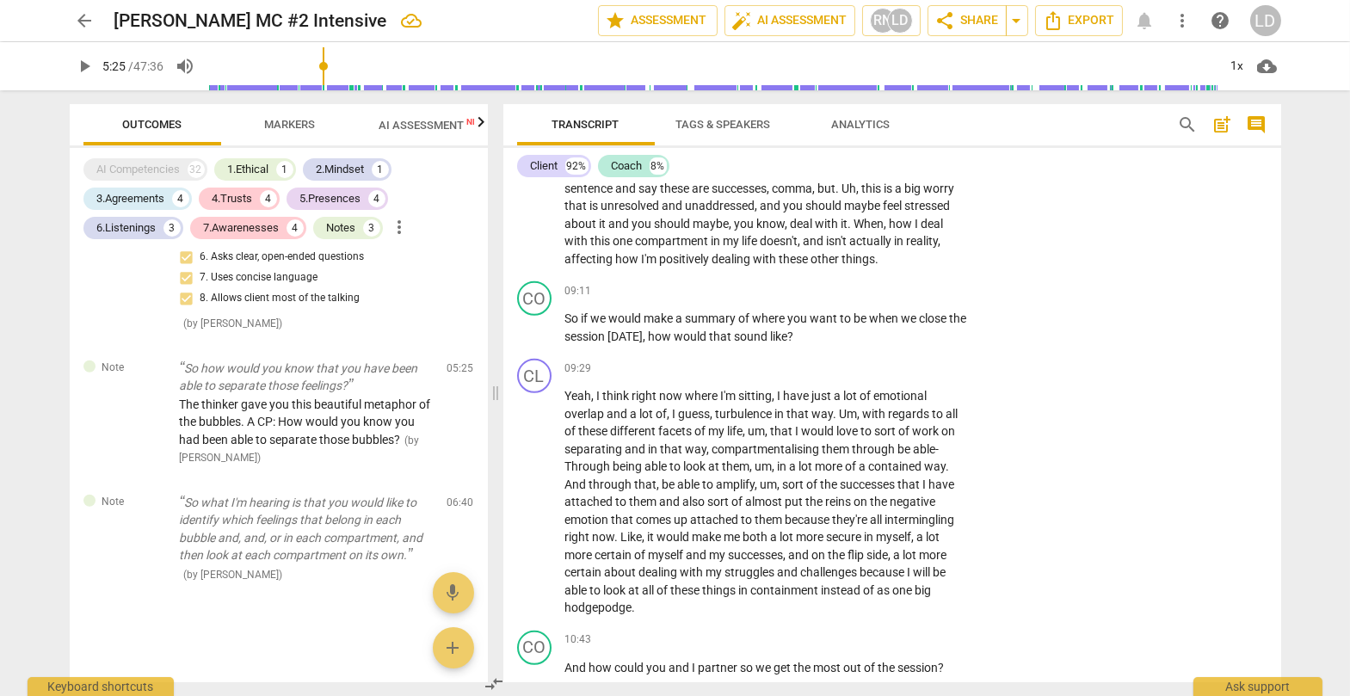
scroll to position [0, 0]
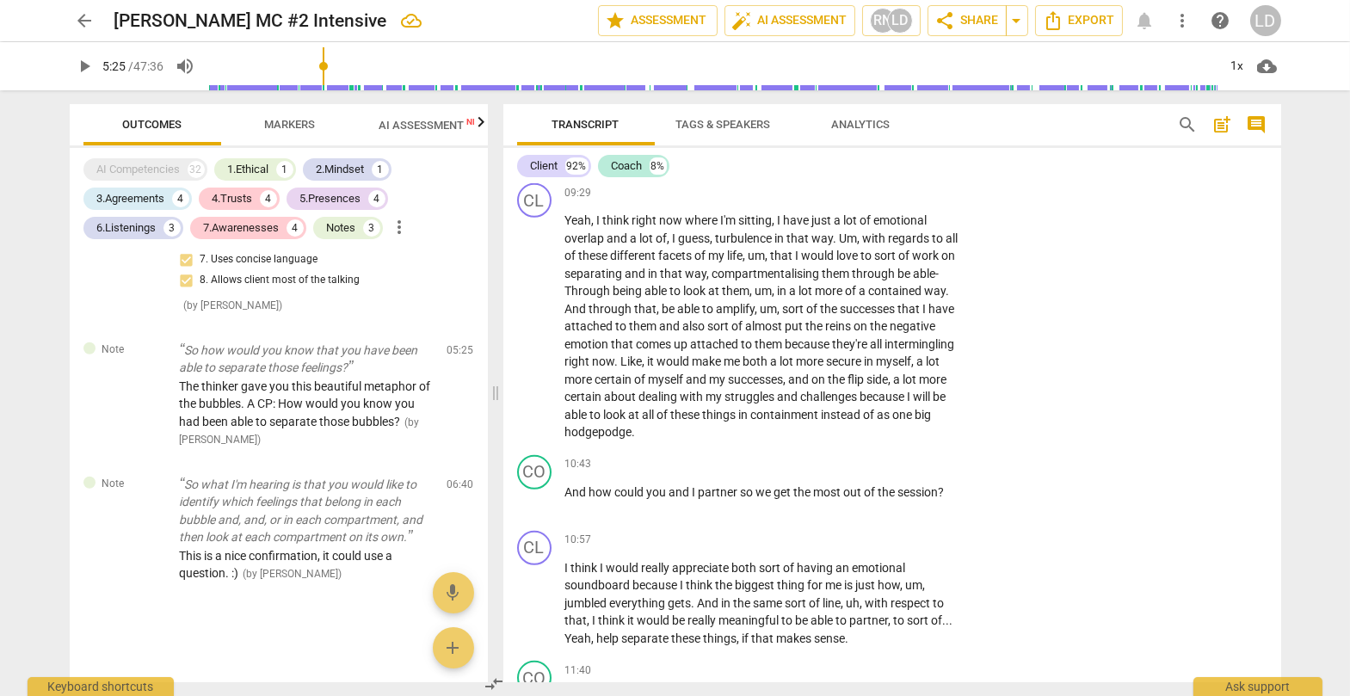
scroll to position [2645, 0]
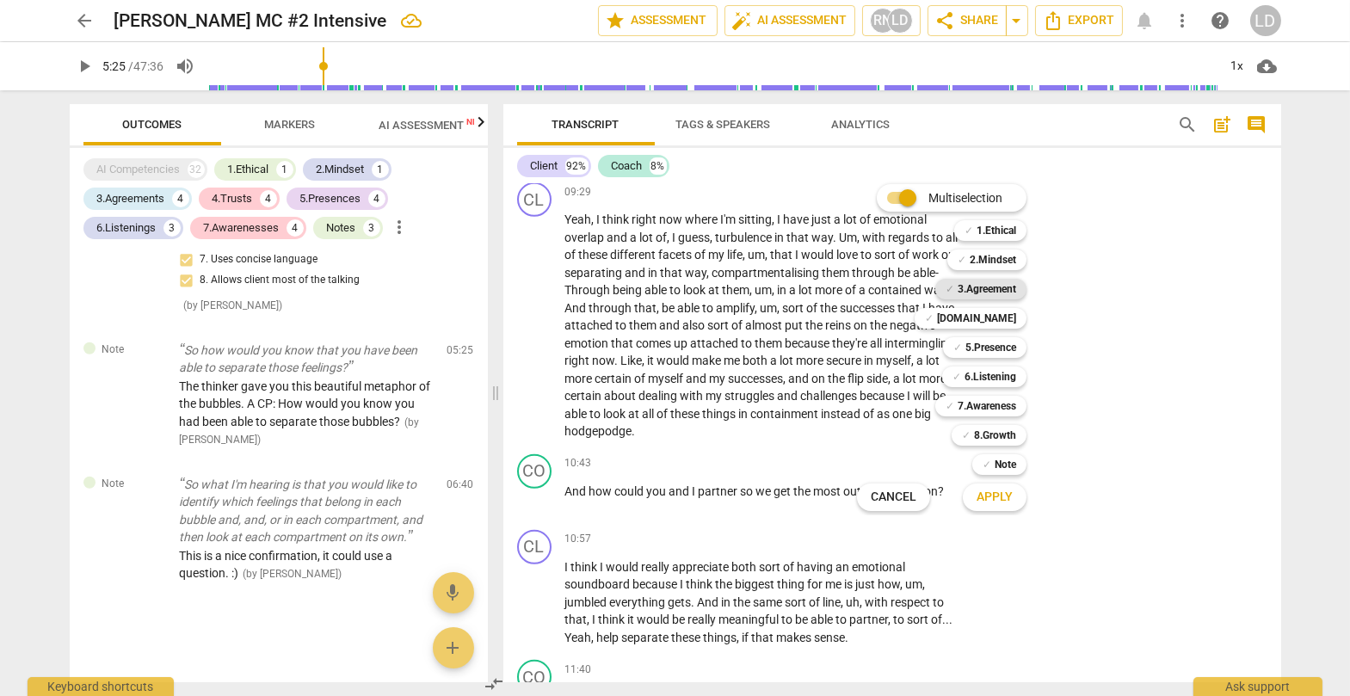
click at [864, 295] on b "3.Agreement" at bounding box center [986, 289] width 58 height 21
click at [864, 315] on b "[DOMAIN_NAME]" at bounding box center [976, 318] width 79 height 21
click at [864, 341] on b "5.Presence" at bounding box center [990, 347] width 51 height 21
click at [864, 372] on b "6.Listening" at bounding box center [990, 376] width 52 height 21
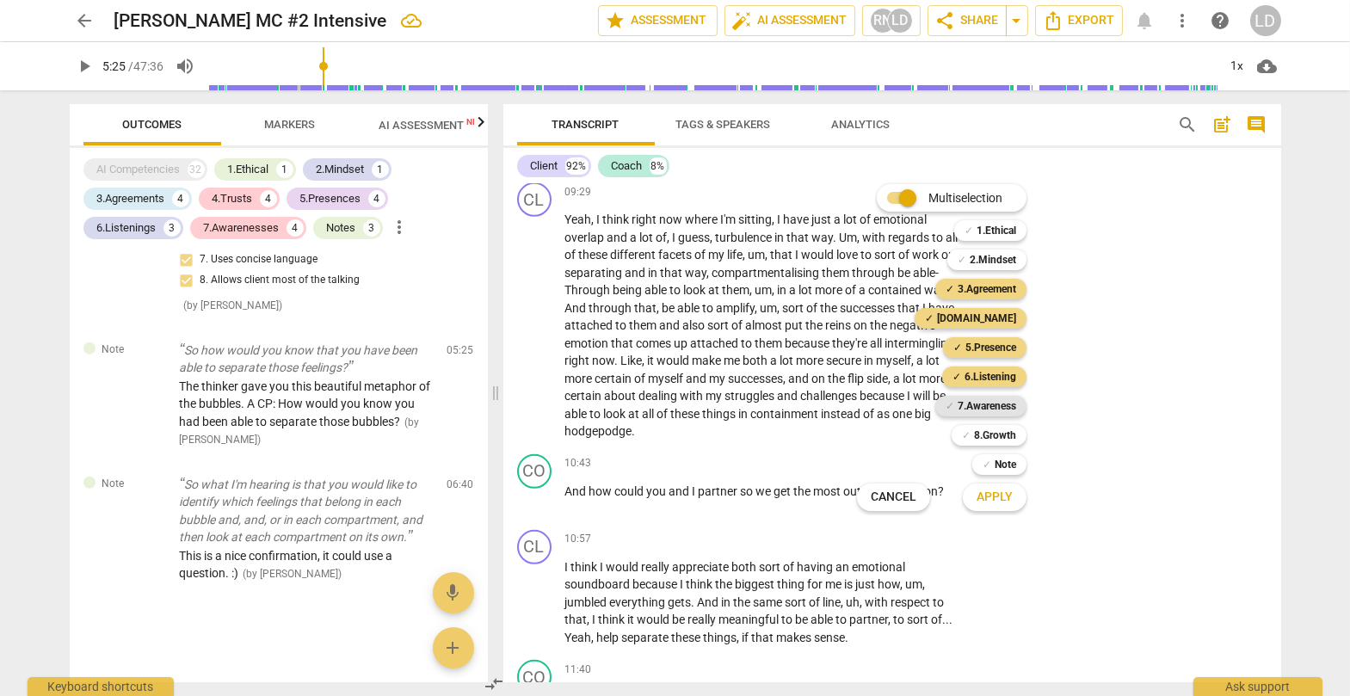
click at [864, 402] on b "7.Awareness" at bounding box center [986, 406] width 58 height 21
click at [864, 503] on span "Apply" at bounding box center [994, 497] width 36 height 17
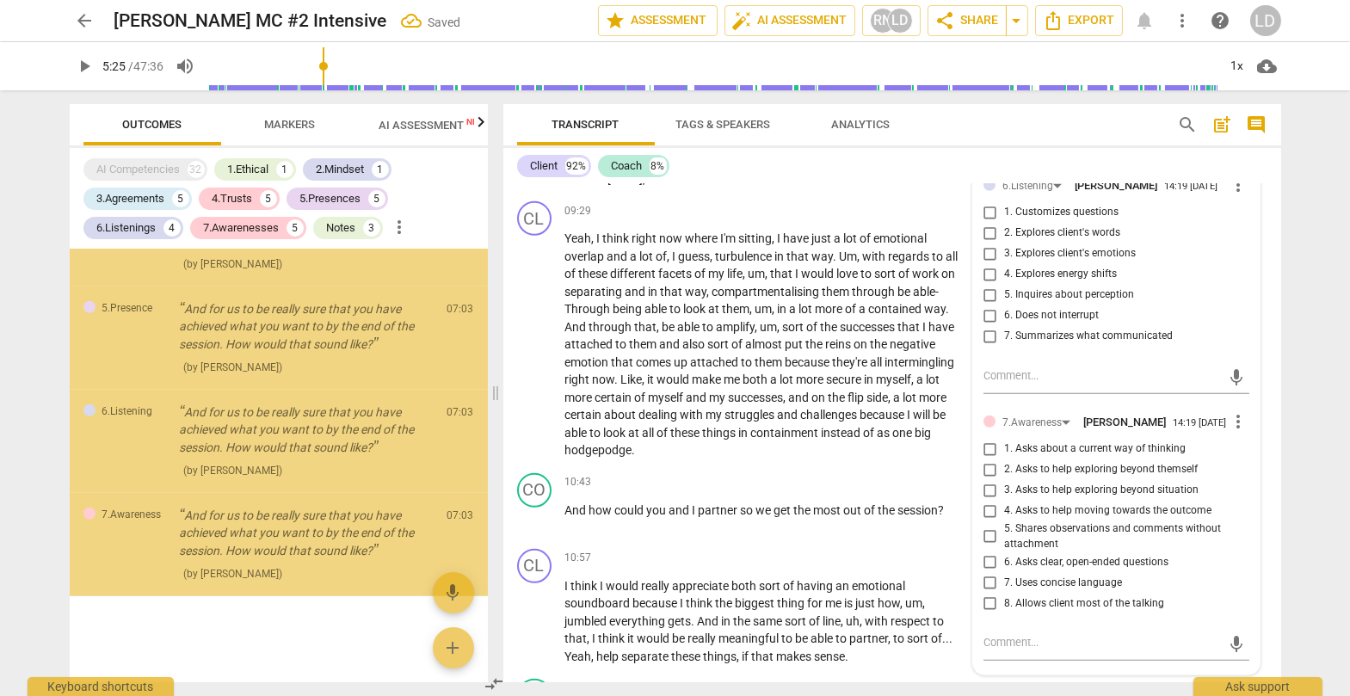
scroll to position [4112, 0]
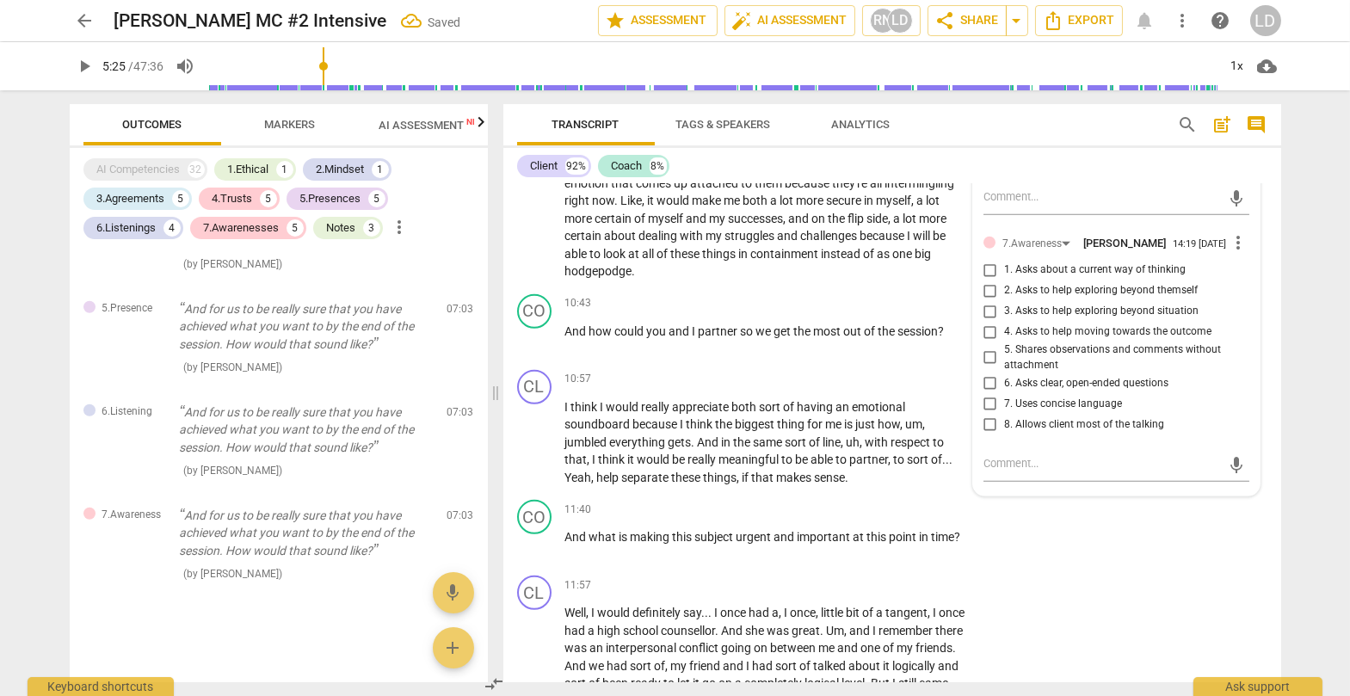
scroll to position [4134, 0]
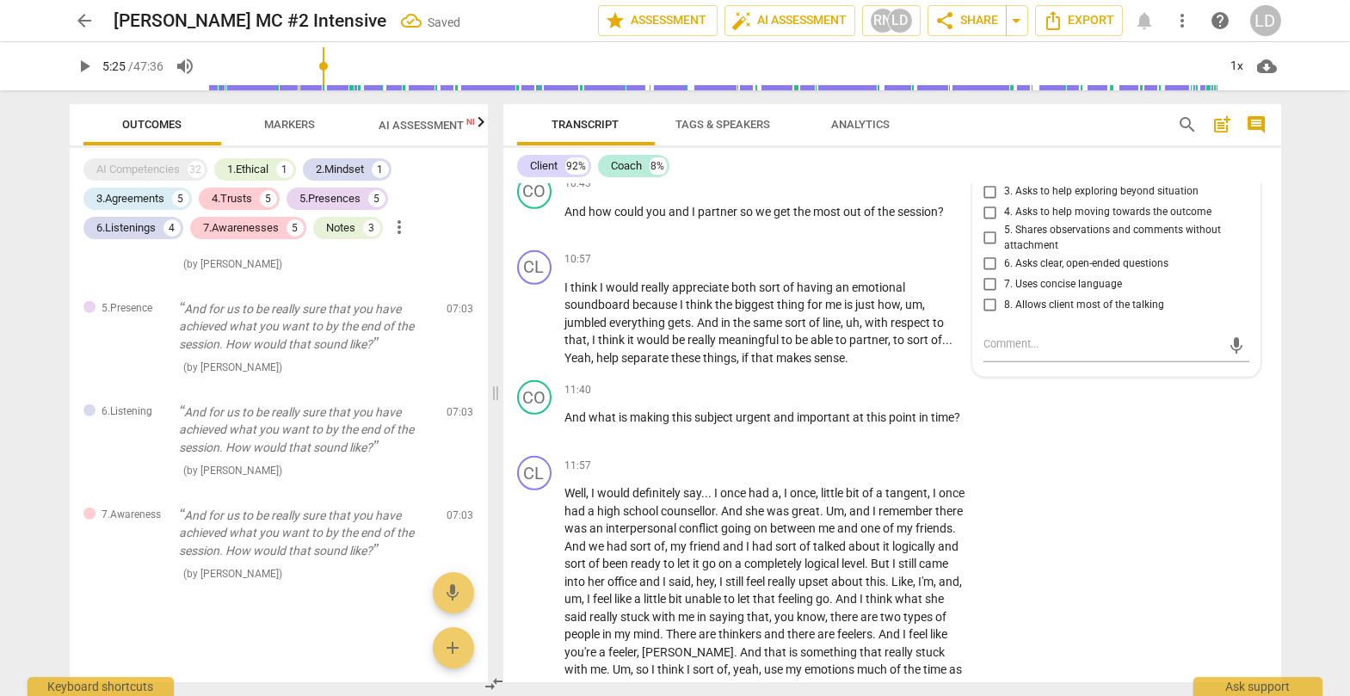
scroll to position [4155, 0]
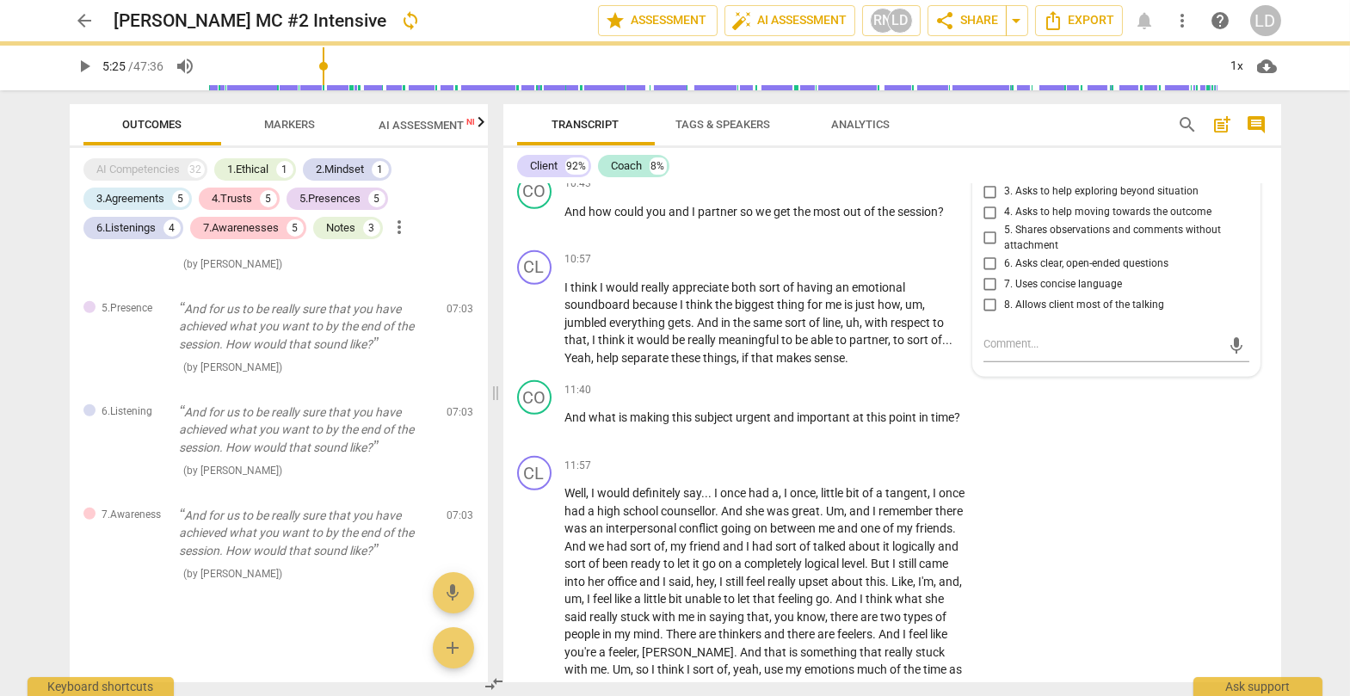
click at [297, 115] on span "Markers" at bounding box center [289, 125] width 92 height 23
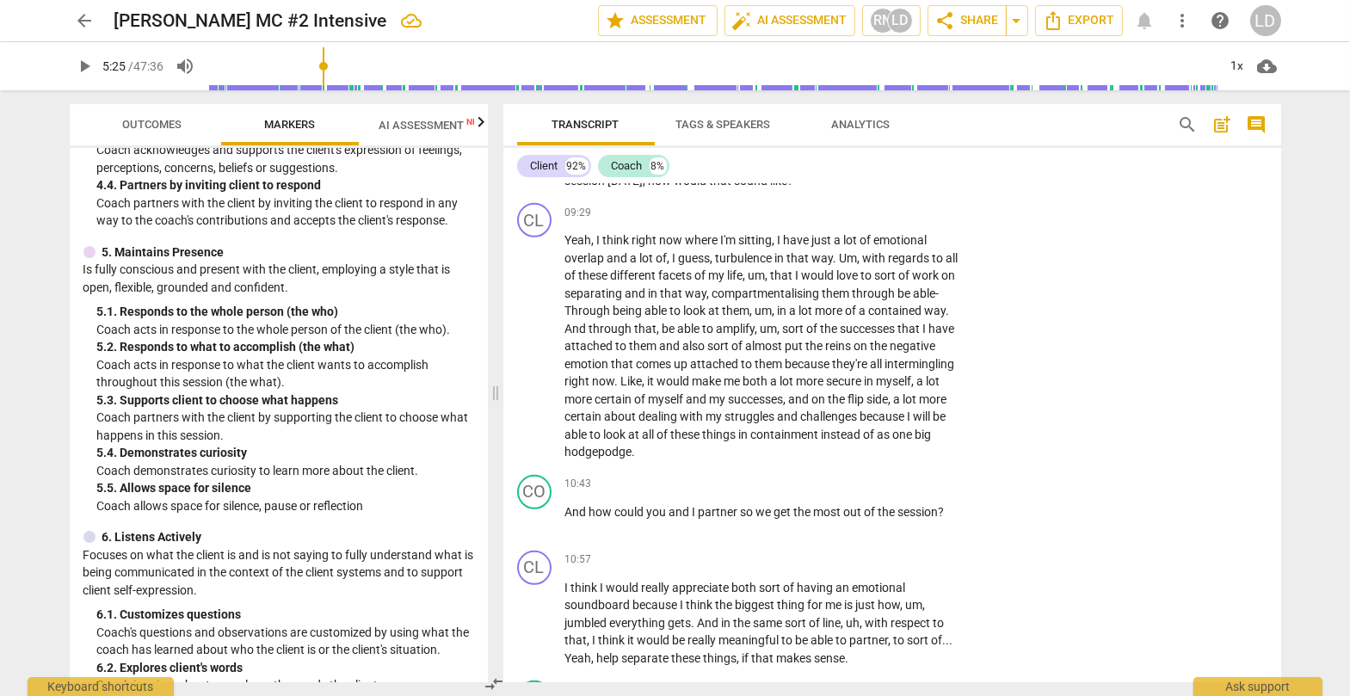
scroll to position [2649, 0]
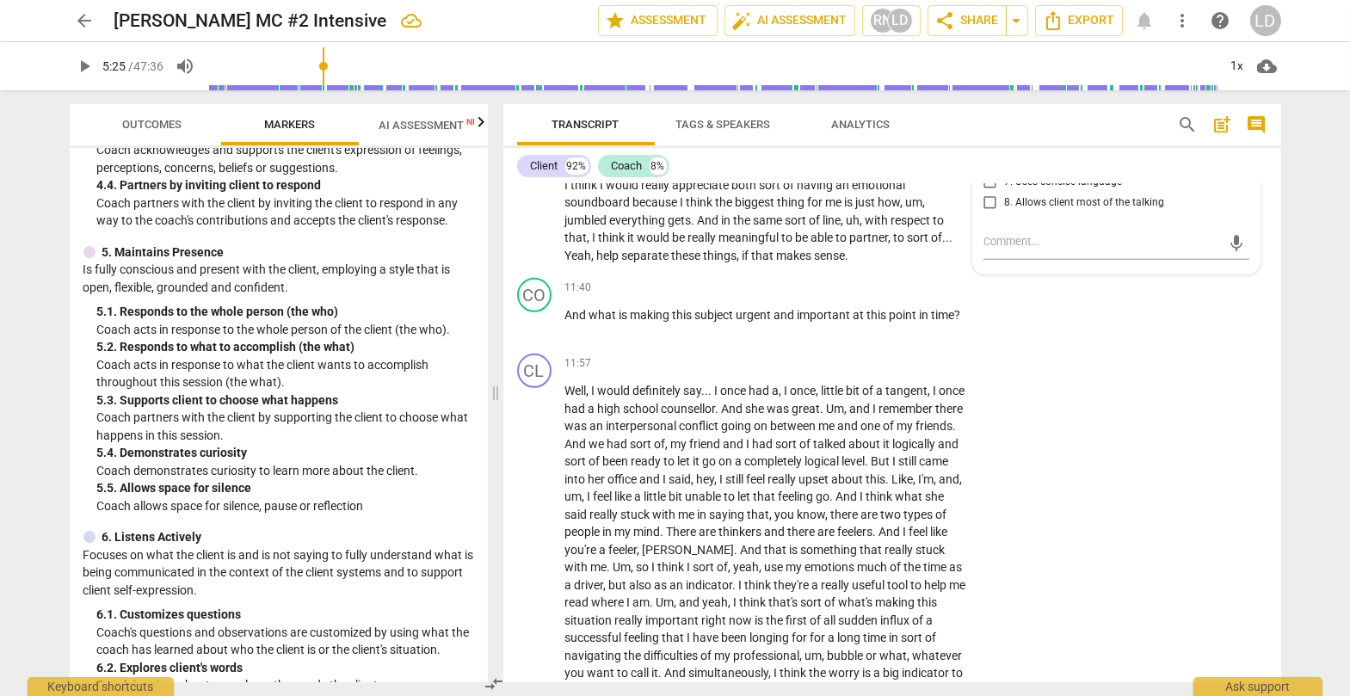
scroll to position [3048, 0]
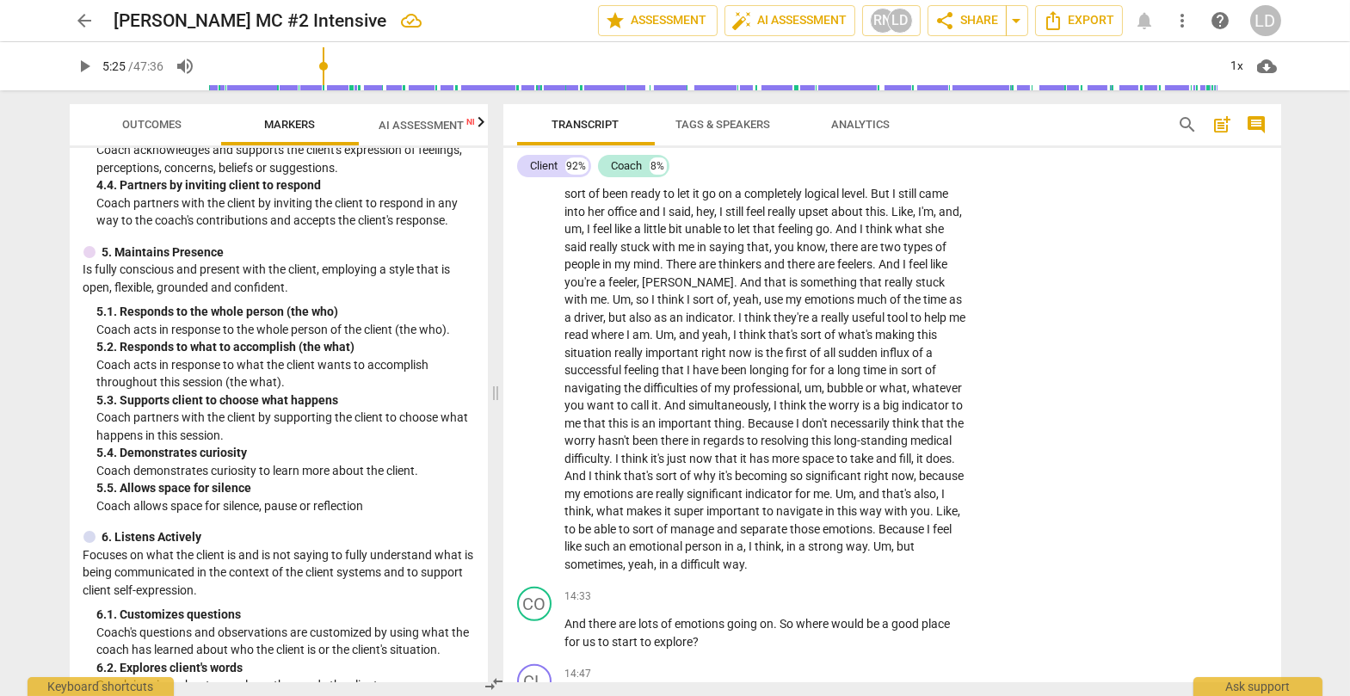
scroll to position [3314, 0]
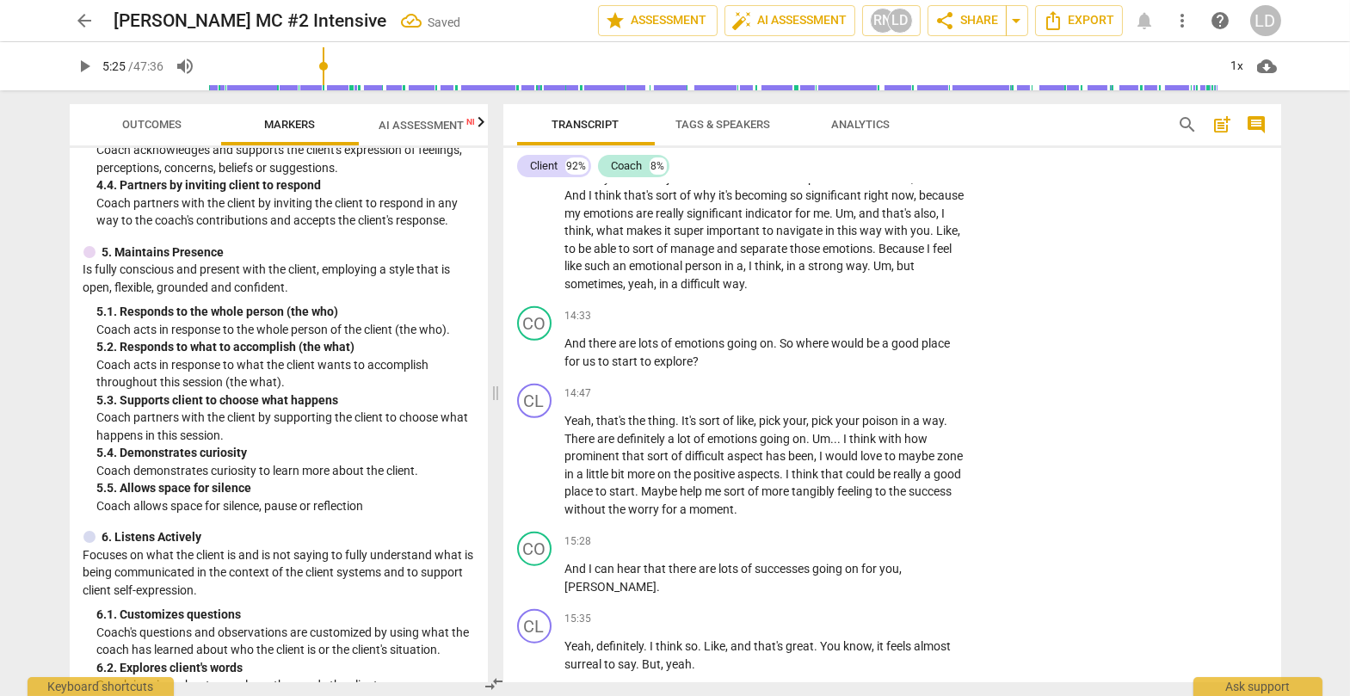
scroll to position [3595, 0]
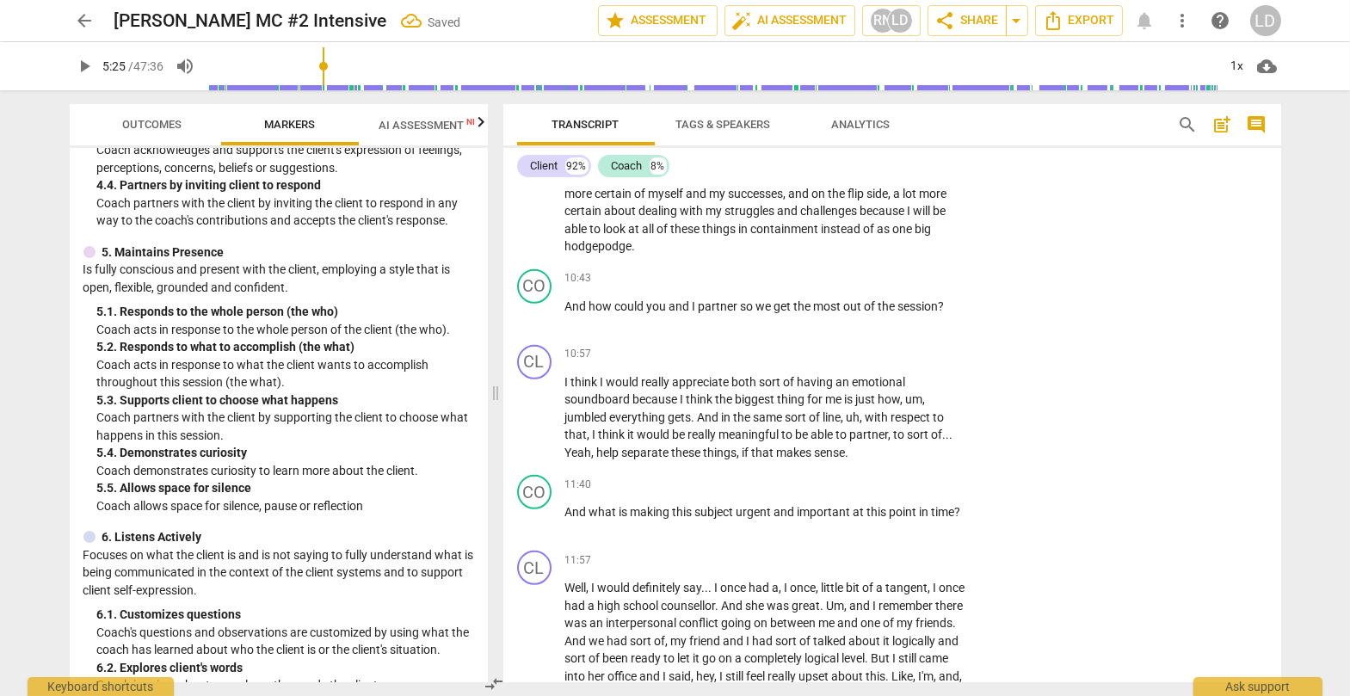
scroll to position [2852, 0]
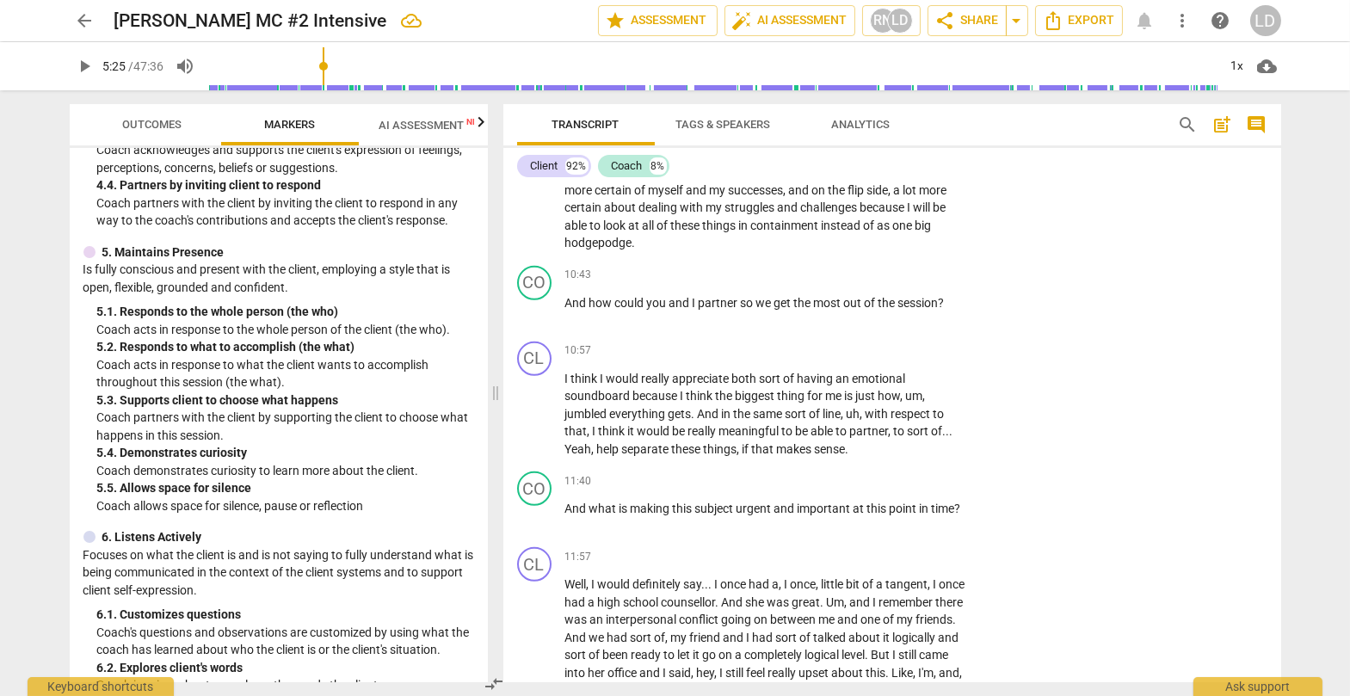
drag, startPoint x: 870, startPoint y: 320, endPoint x: 650, endPoint y: 341, distance: 220.3
click at [687, 321] on icon "button" at bounding box center [689, 318] width 10 height 12
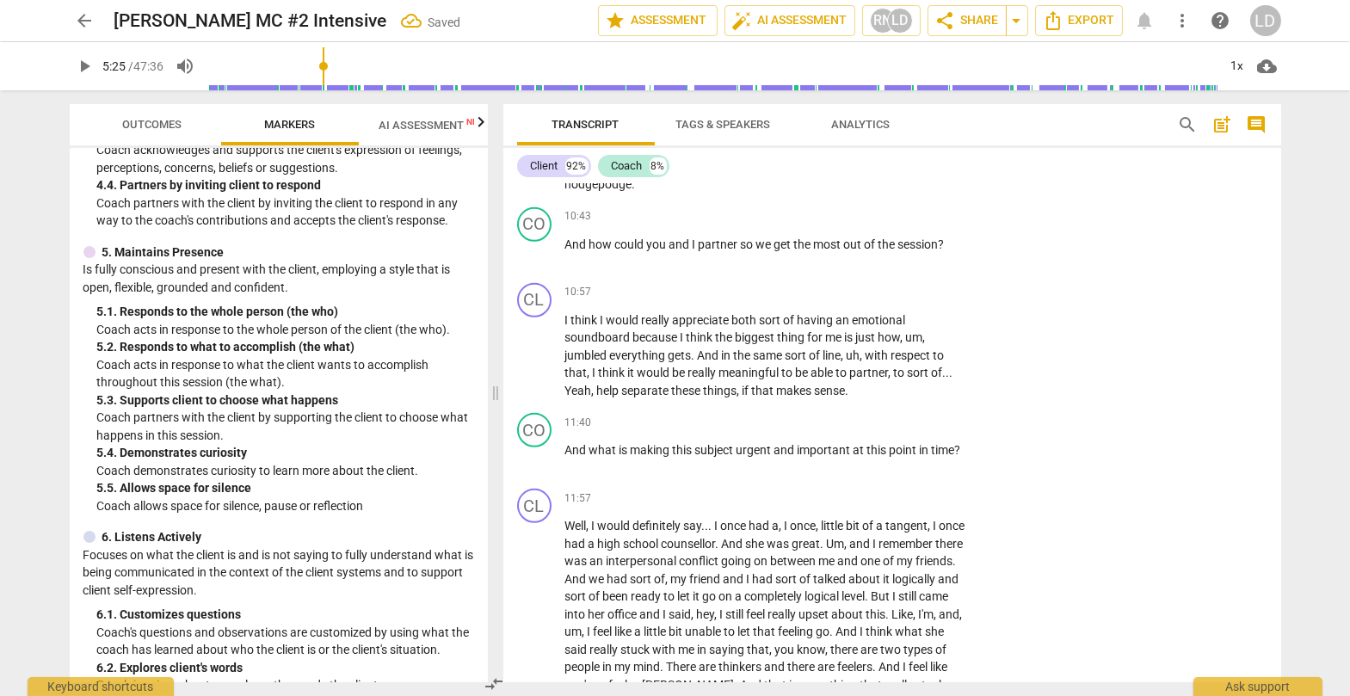
scroll to position [2915, 0]
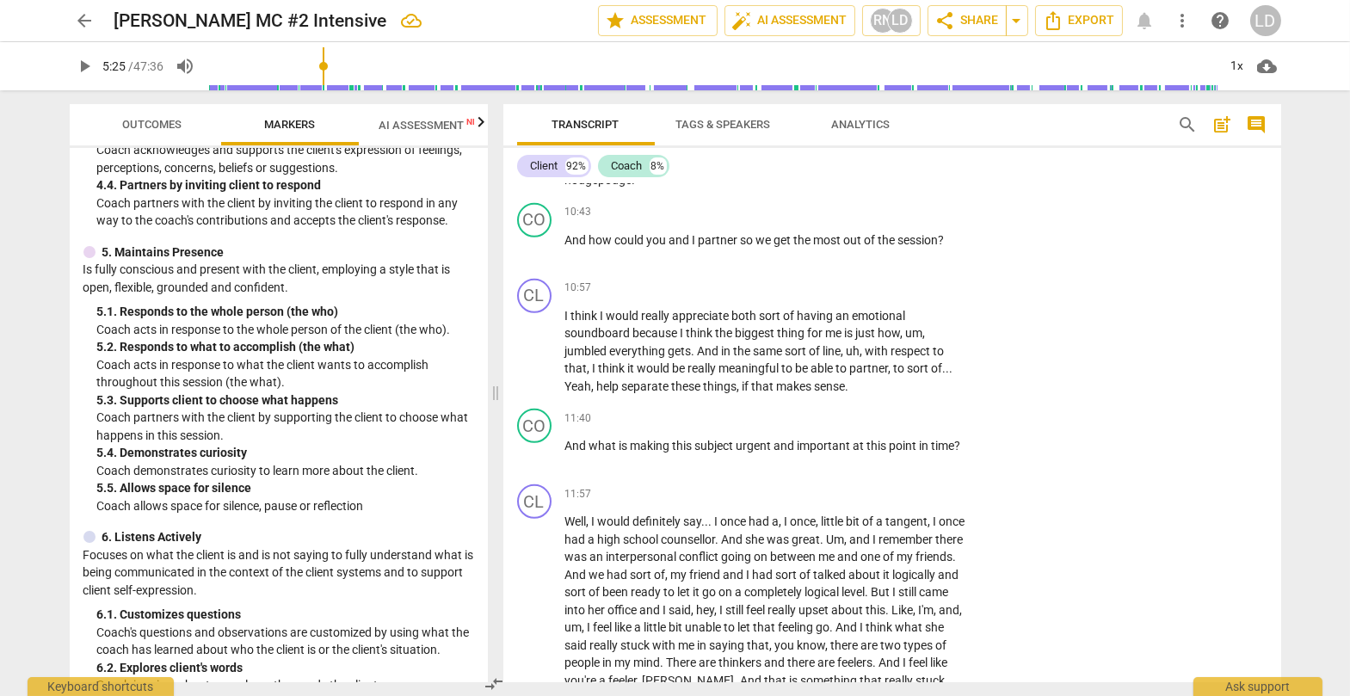
drag, startPoint x: 814, startPoint y: 302, endPoint x: 835, endPoint y: 320, distance: 28.1
click at [864, 299] on icon "button" at bounding box center [876, 300] width 10 height 12
drag, startPoint x: 840, startPoint y: 325, endPoint x: 623, endPoint y: 362, distance: 219.9
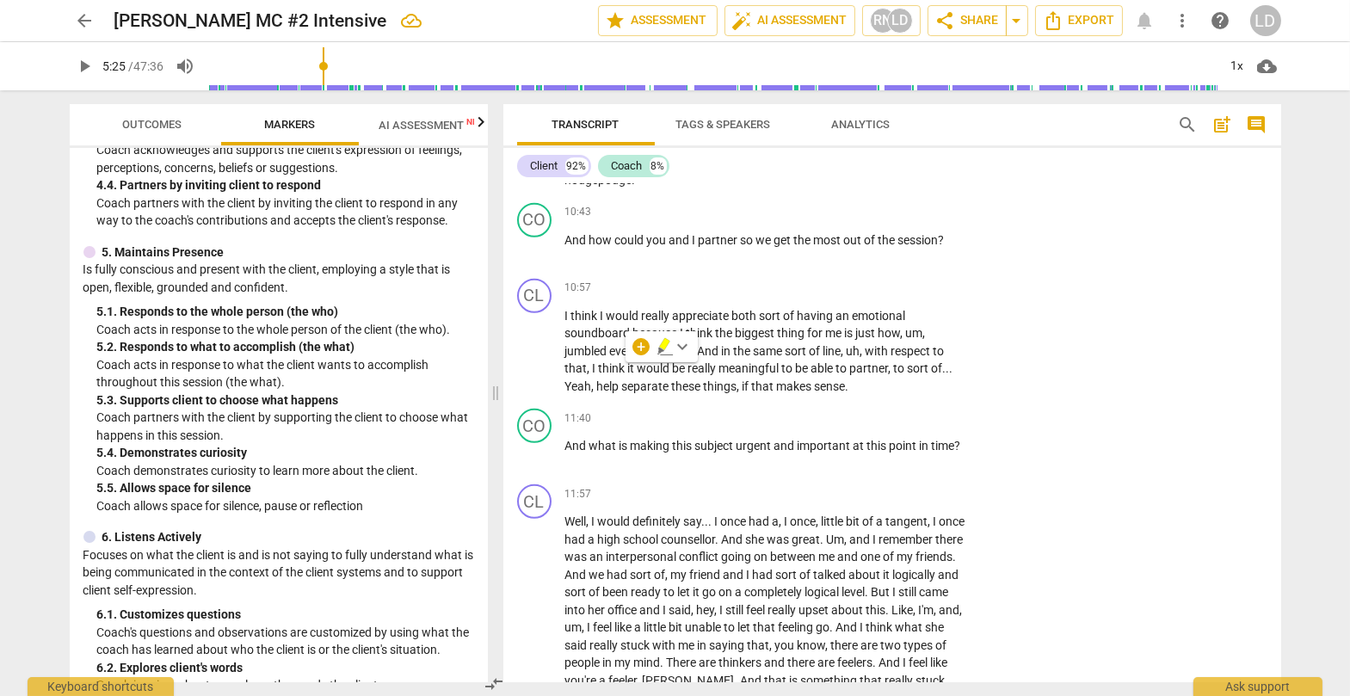
click at [659, 348] on icon "button" at bounding box center [661, 350] width 6 height 7
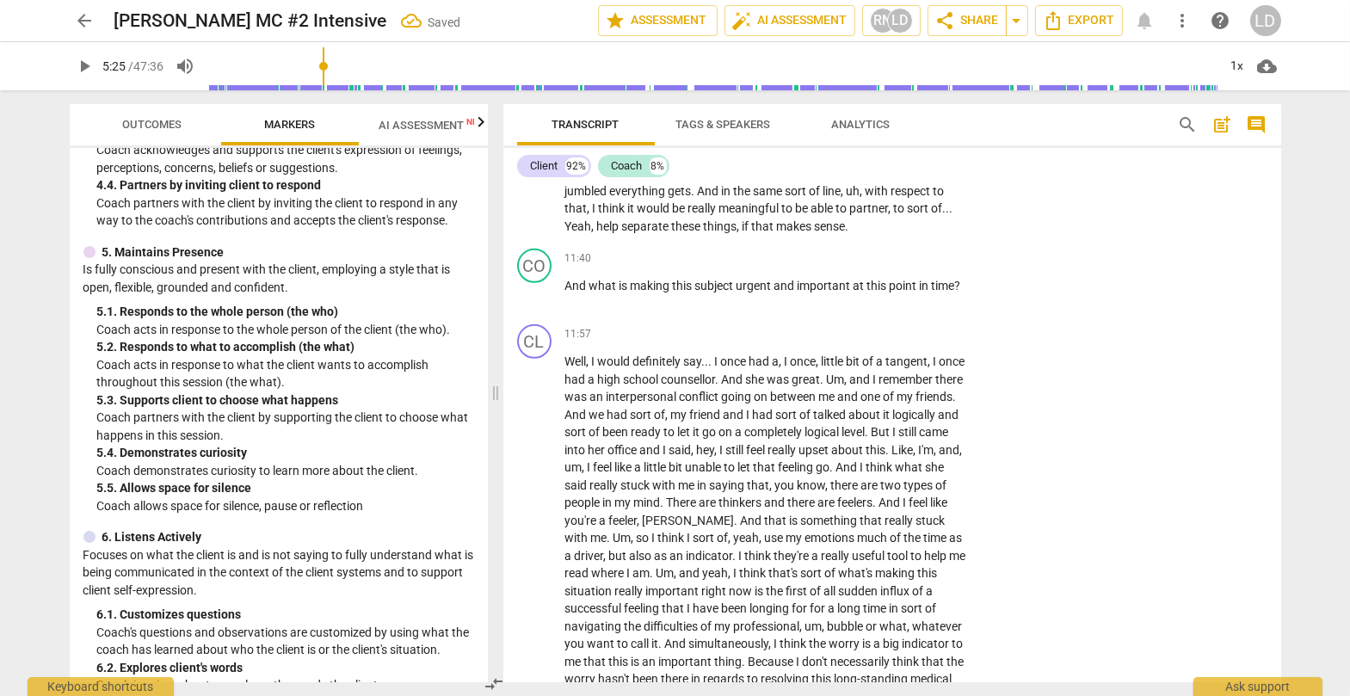
scroll to position [3078, 0]
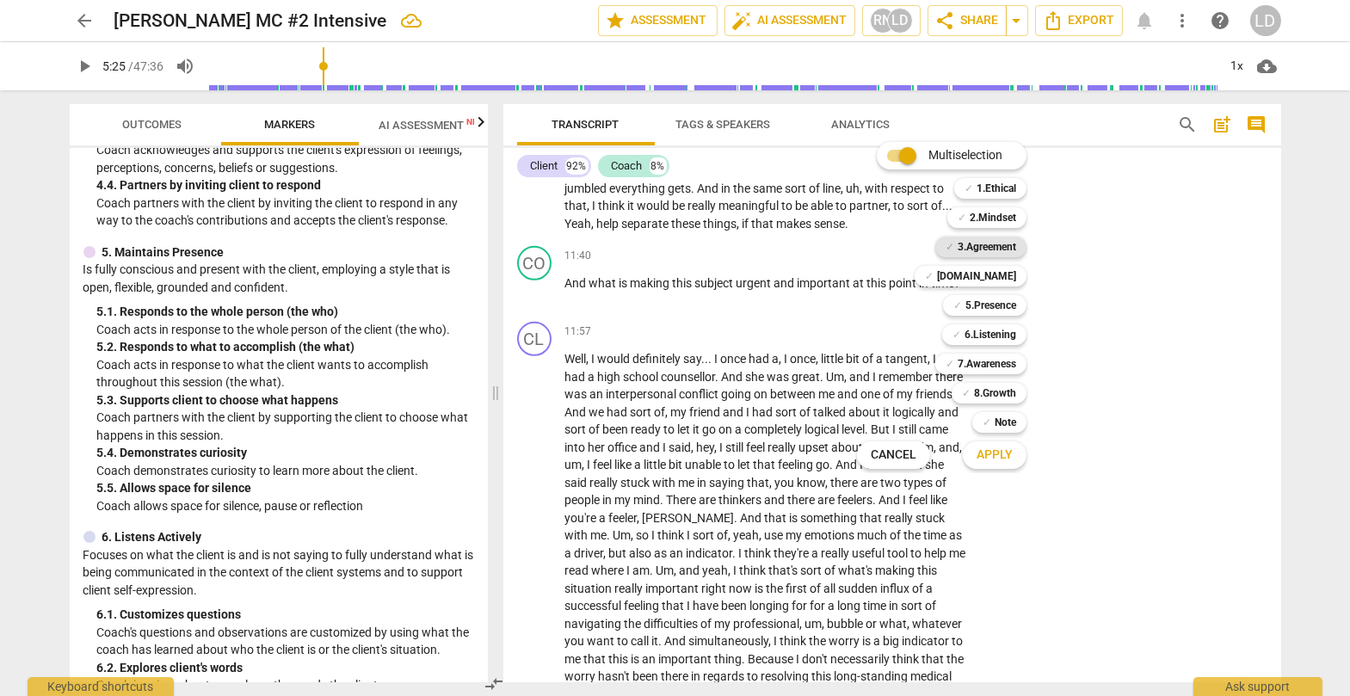
click at [864, 243] on b "3.Agreement" at bounding box center [986, 247] width 58 height 21
click at [864, 272] on b "[DOMAIN_NAME]" at bounding box center [976, 276] width 79 height 21
click at [864, 303] on b "5.Presence" at bounding box center [990, 305] width 51 height 21
click at [864, 329] on b "6.Listening" at bounding box center [990, 334] width 52 height 21
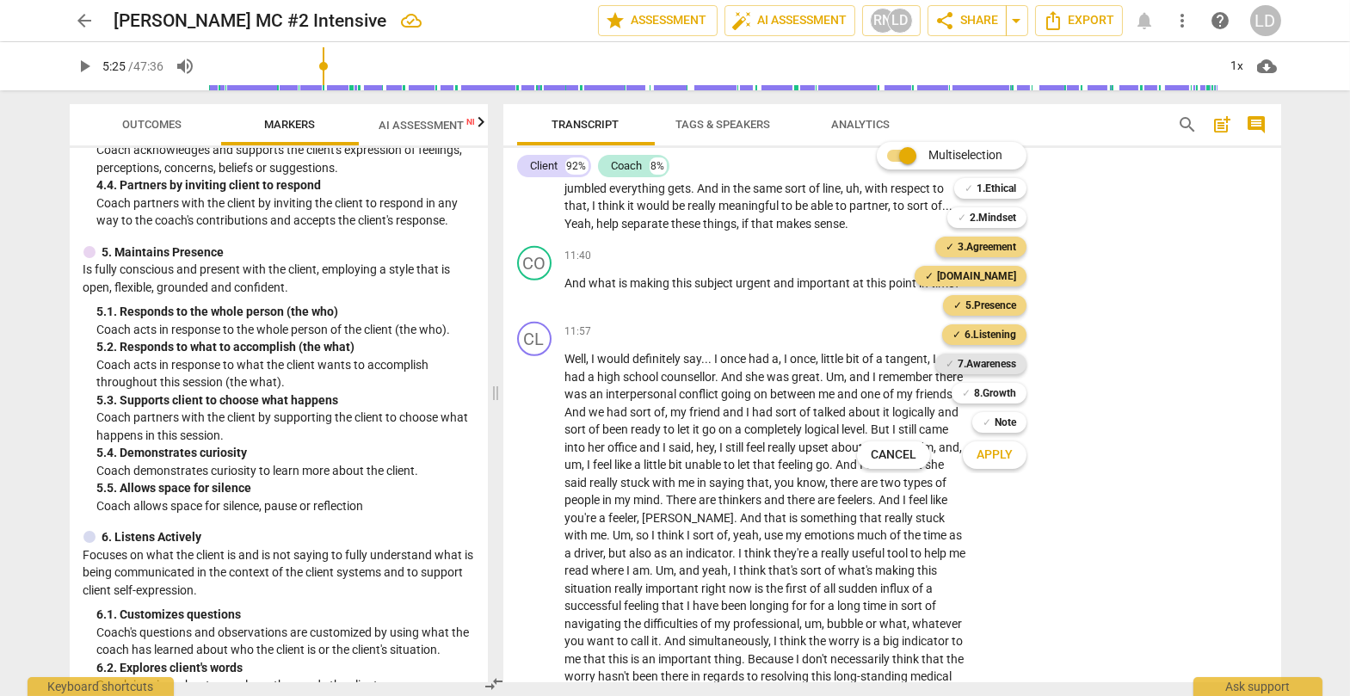
click at [864, 360] on b "7.Awareness" at bounding box center [986, 364] width 58 height 21
click at [864, 451] on span "Apply" at bounding box center [994, 454] width 36 height 17
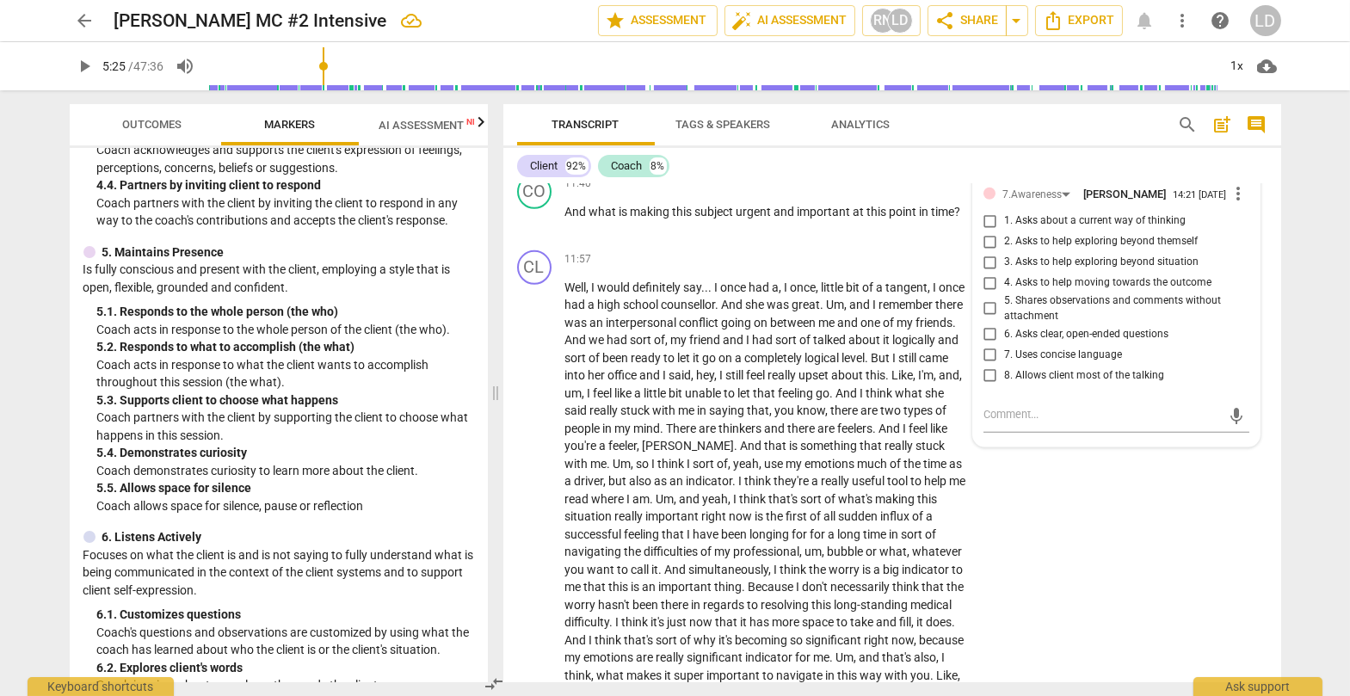
scroll to position [3153, 0]
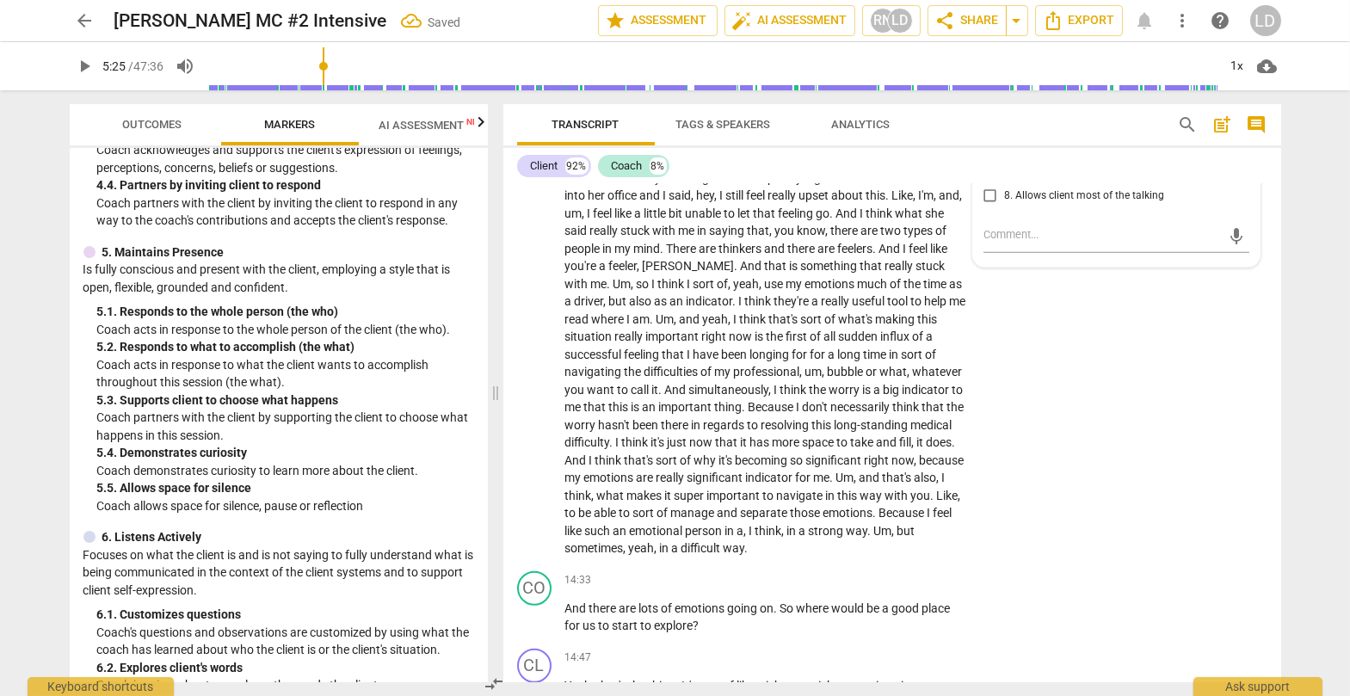
scroll to position [3333, 0]
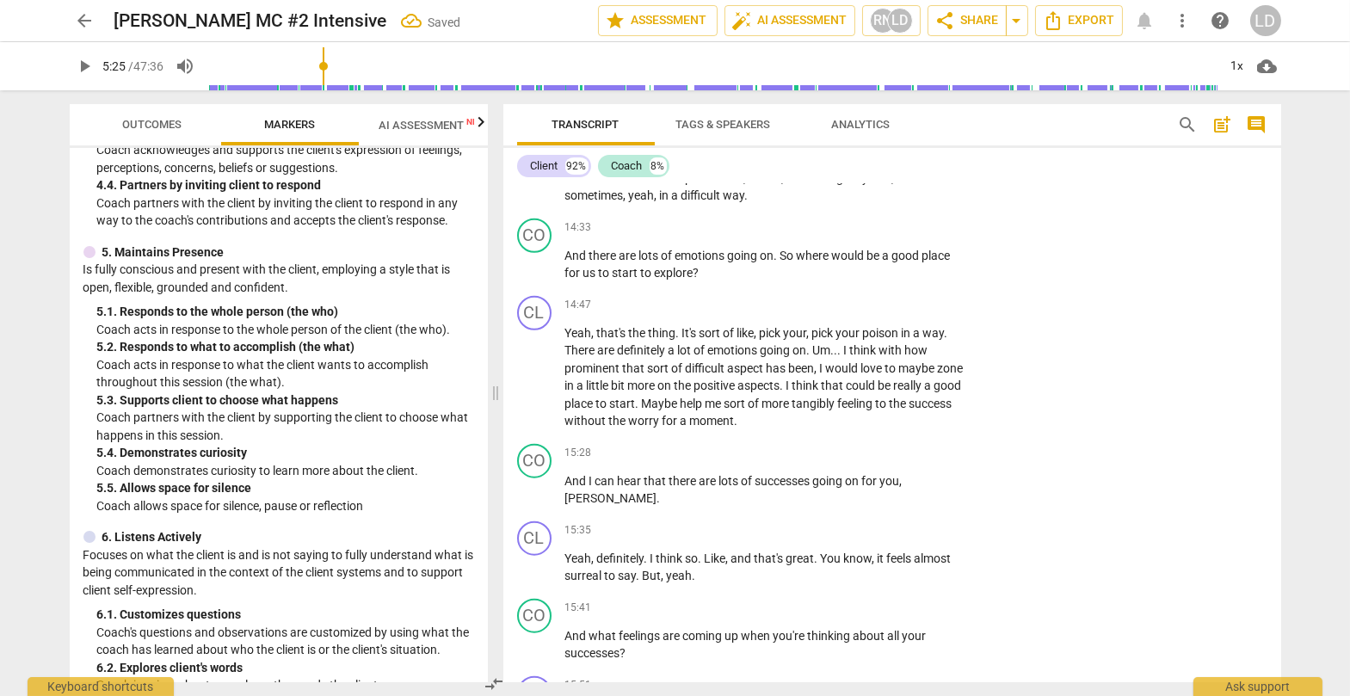
scroll to position [3693, 0]
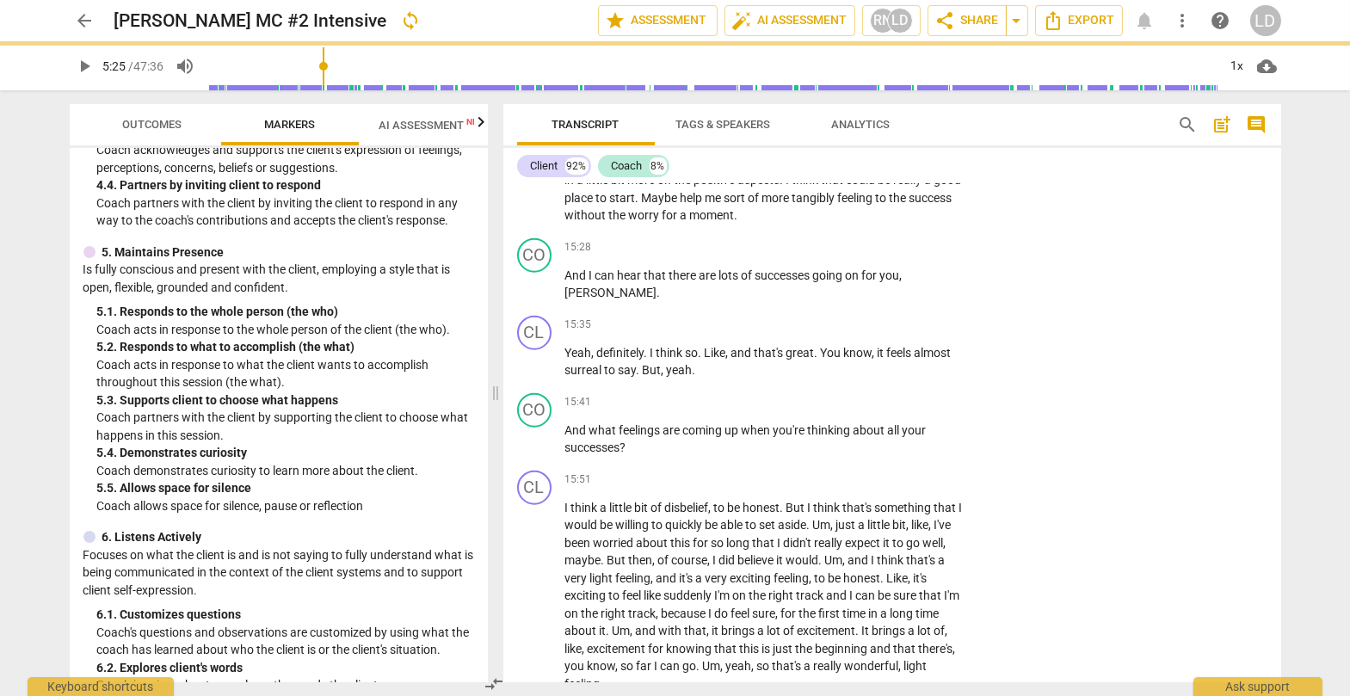
scroll to position [3892, 0]
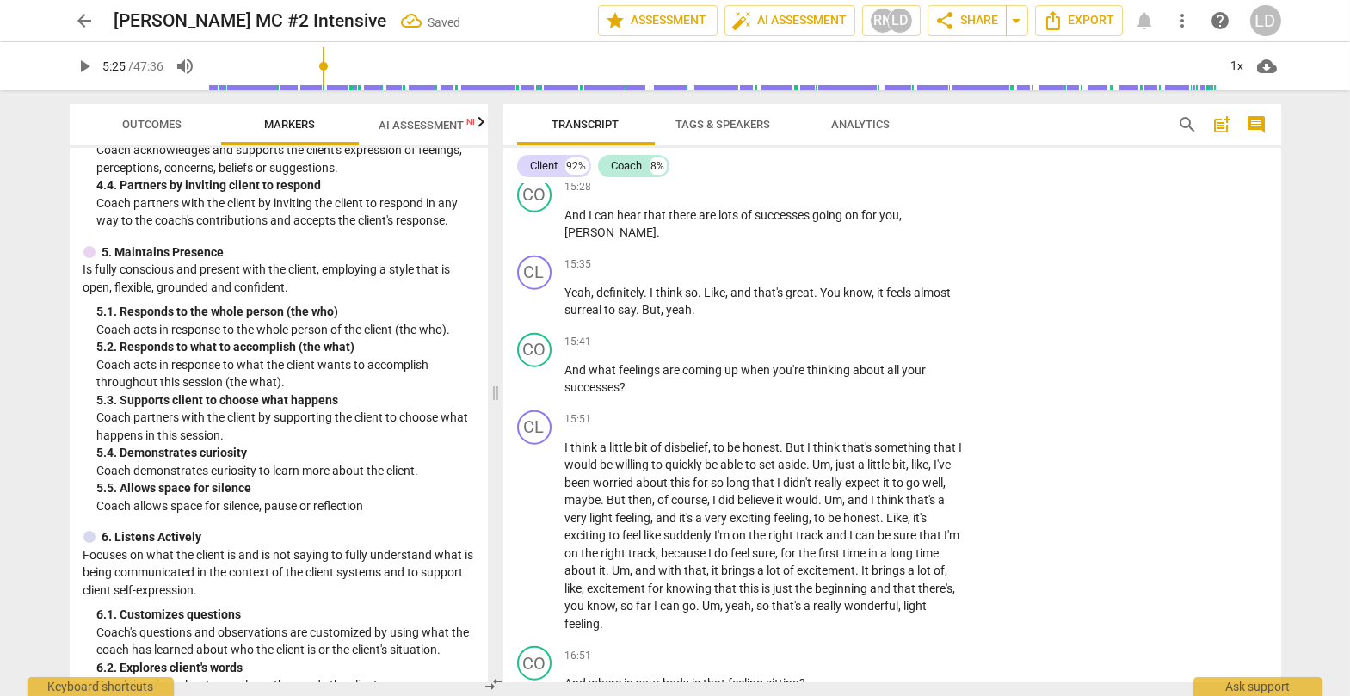
scroll to position [3952, 0]
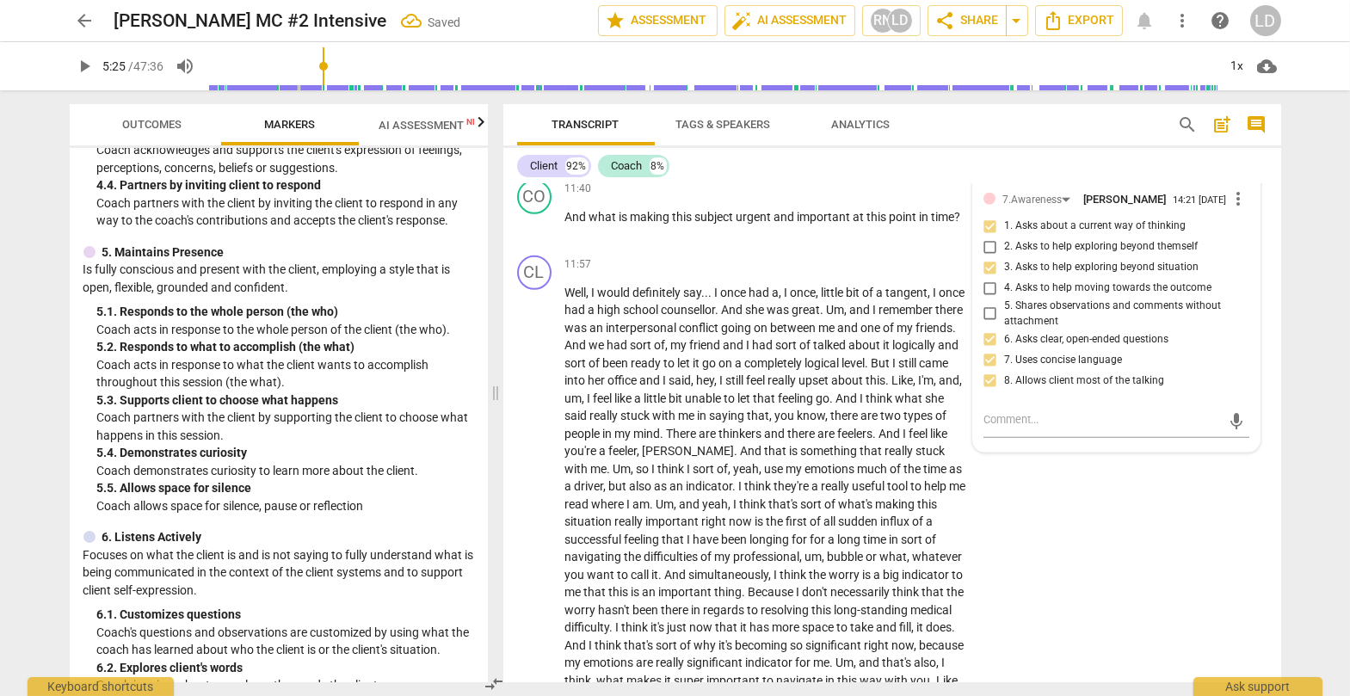
scroll to position [3149, 0]
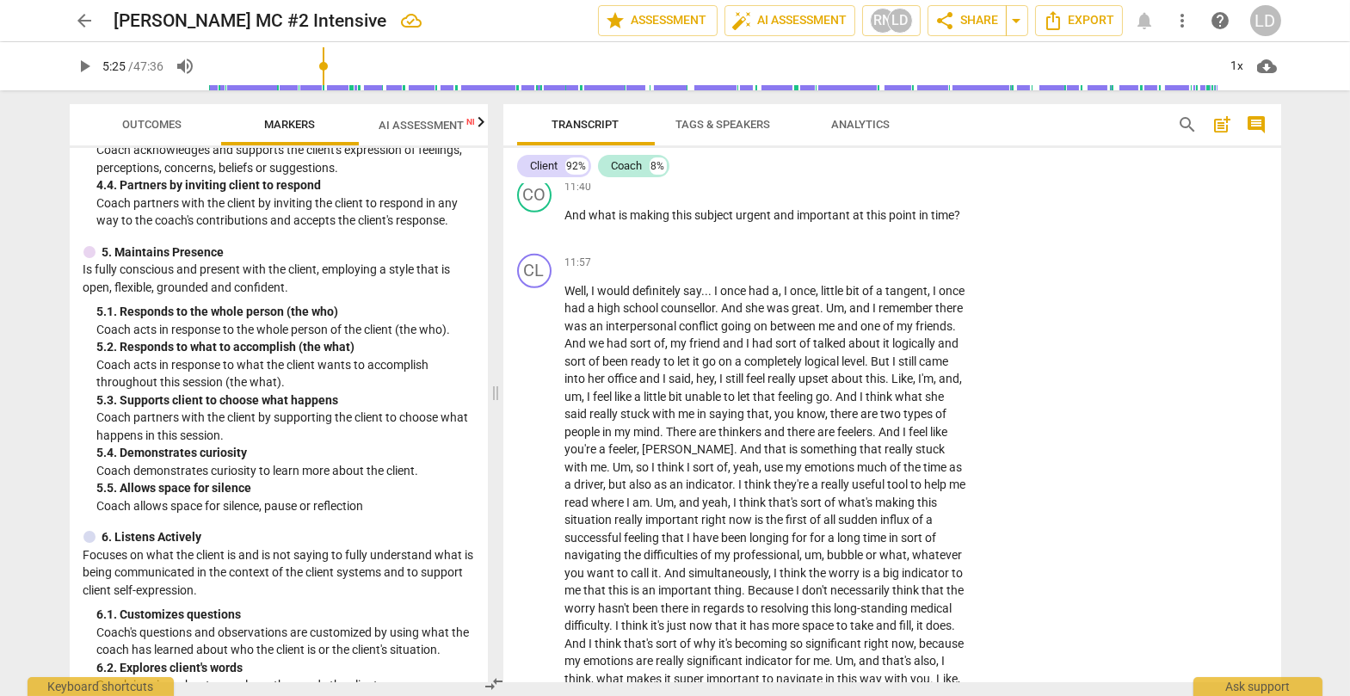
drag, startPoint x: 738, startPoint y: 345, endPoint x: 757, endPoint y: 366, distance: 28.6
click at [794, 350] on icon "button" at bounding box center [794, 351] width 6 height 7
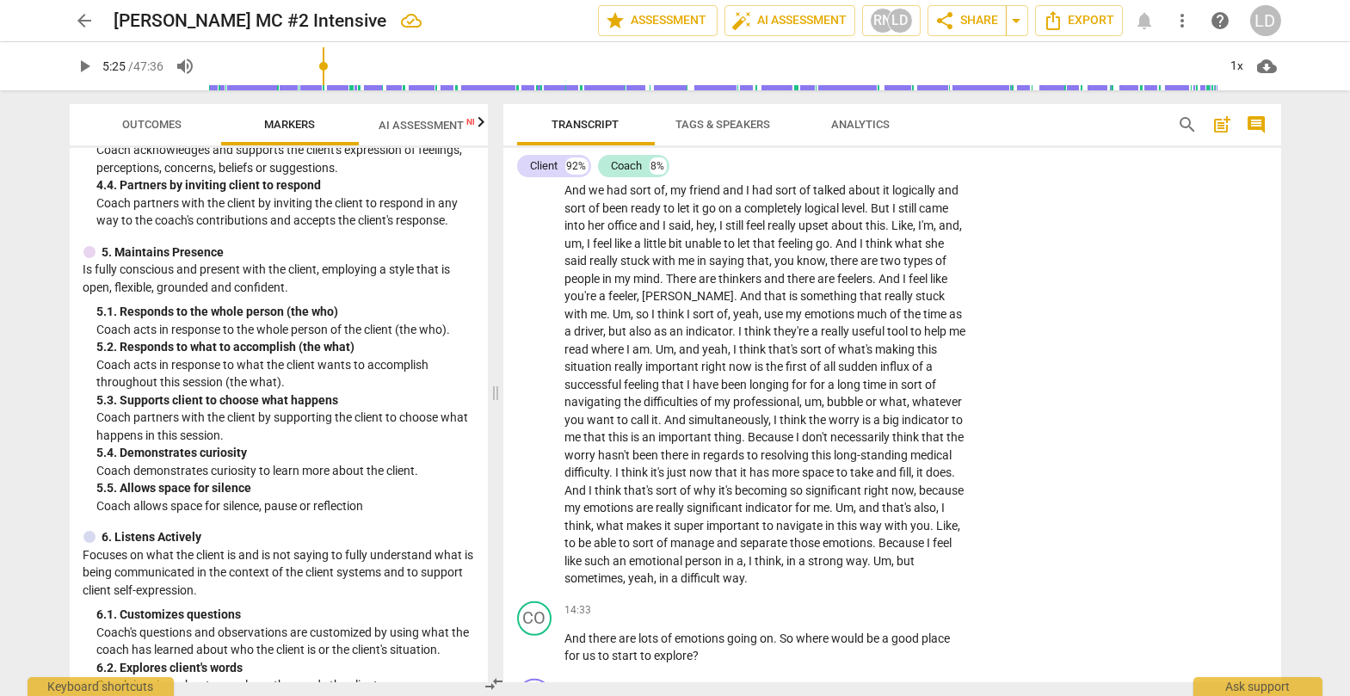
scroll to position [3313, 0]
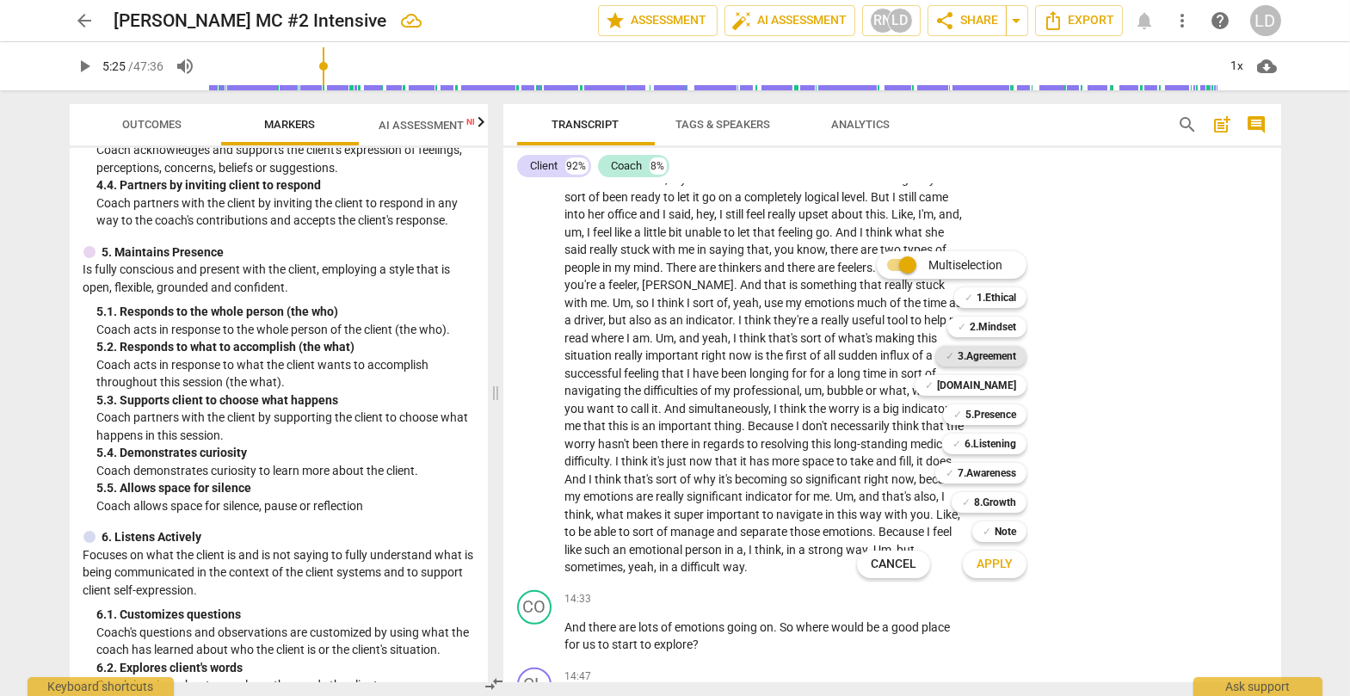
click at [864, 350] on b "3.Agreement" at bounding box center [986, 356] width 58 height 21
click at [864, 383] on span "✓" at bounding box center [929, 385] width 9 height 21
click at [864, 412] on b "5.Presence" at bounding box center [990, 414] width 51 height 21
click at [864, 440] on b "6.Listening" at bounding box center [990, 444] width 52 height 21
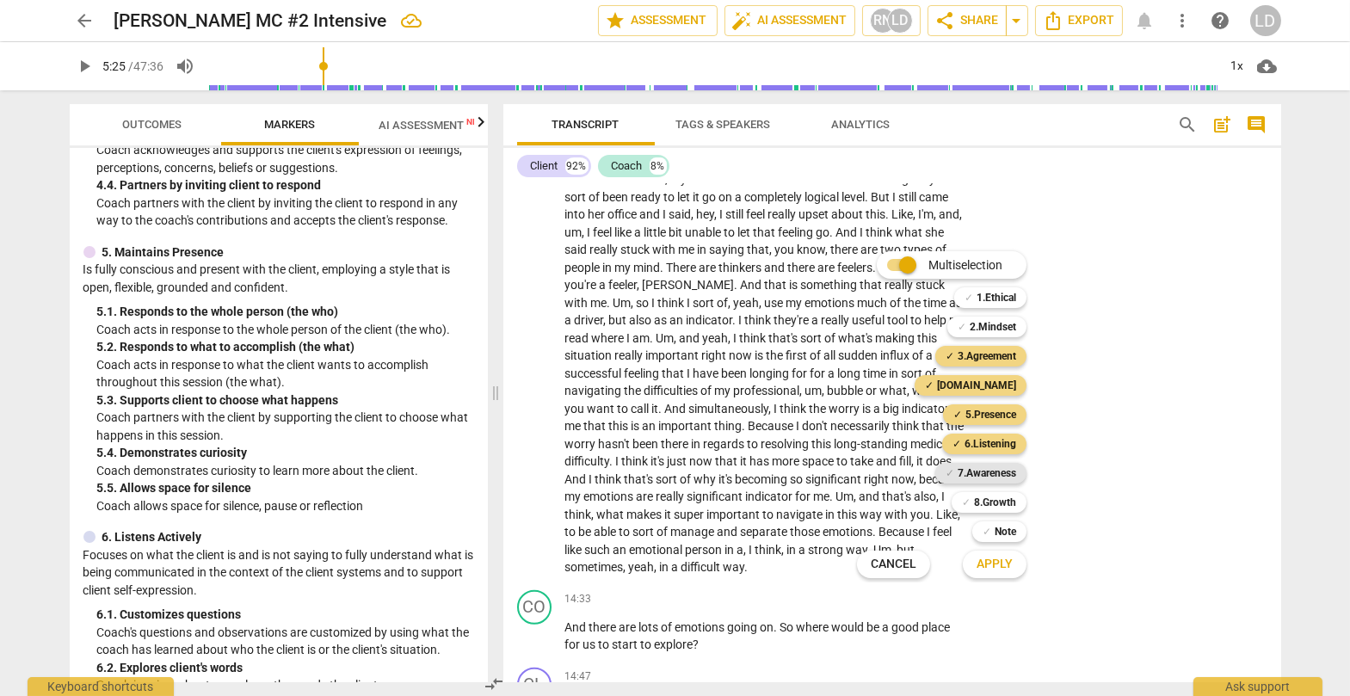
click at [864, 469] on b "7.Awareness" at bounding box center [986, 473] width 58 height 21
click at [864, 509] on span "Apply" at bounding box center [994, 564] width 36 height 17
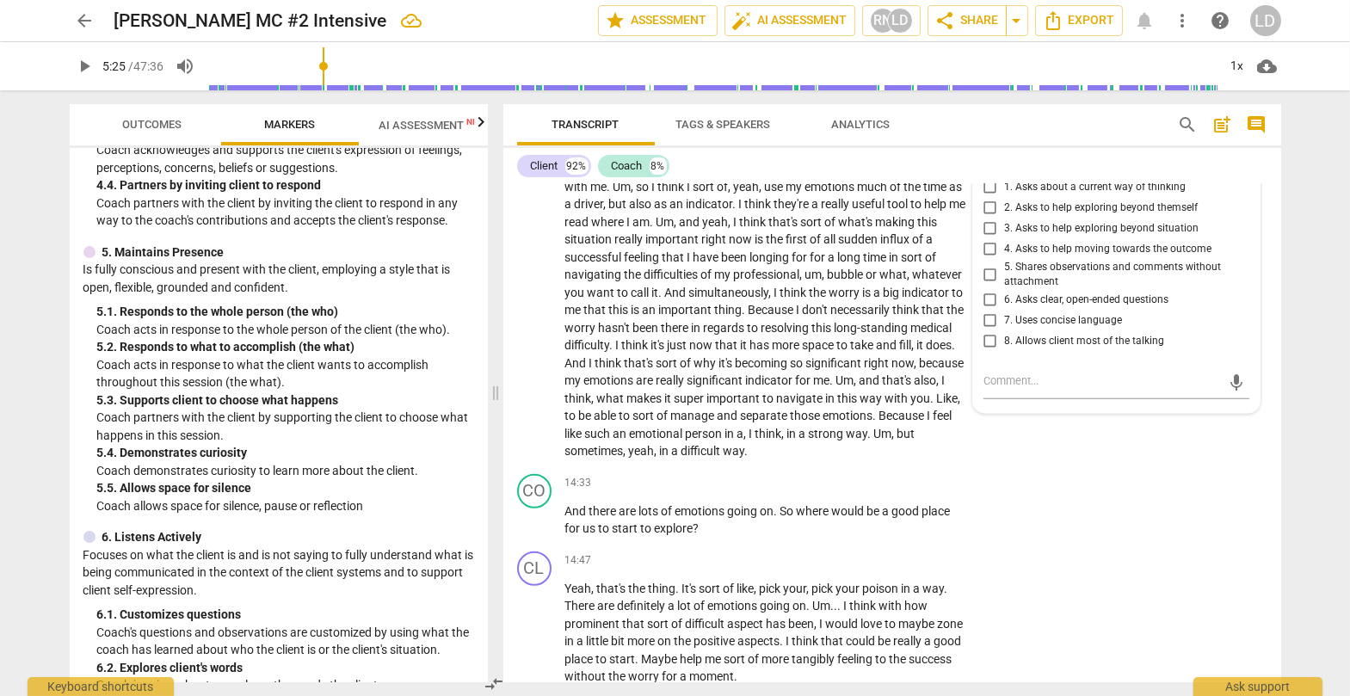
scroll to position [3449, 0]
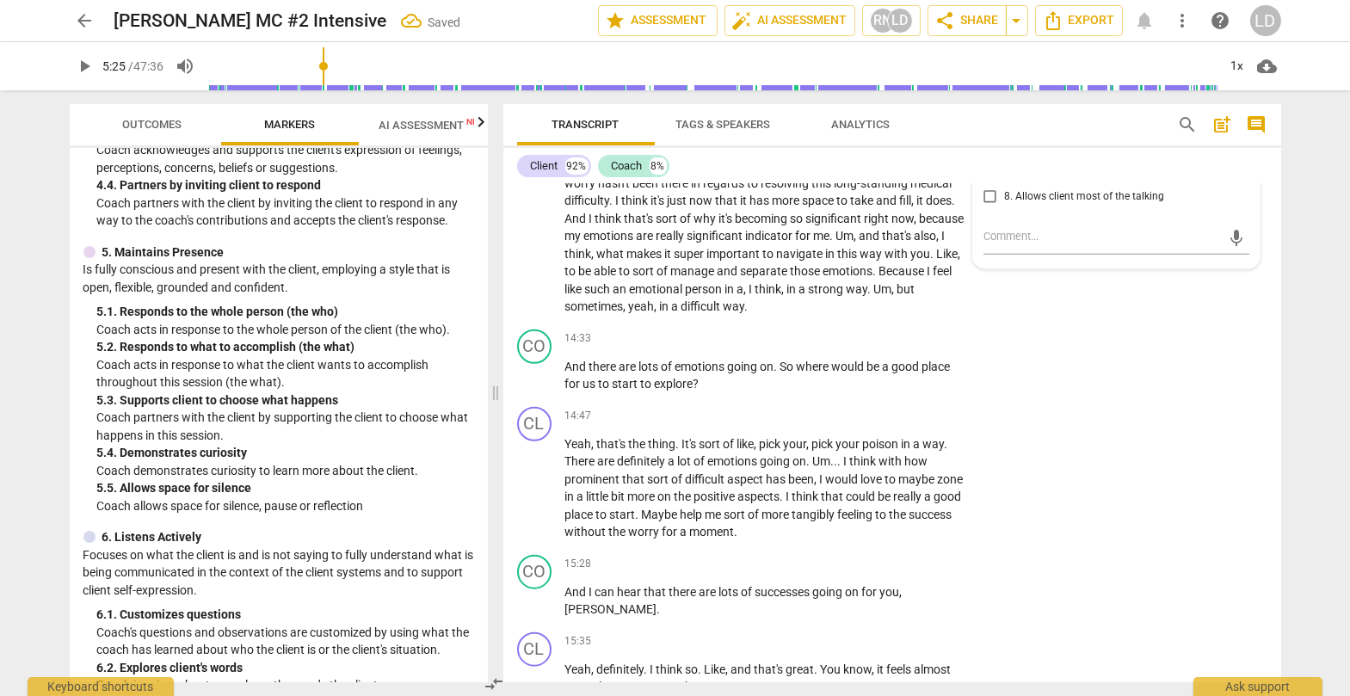
scroll to position [3595, 0]
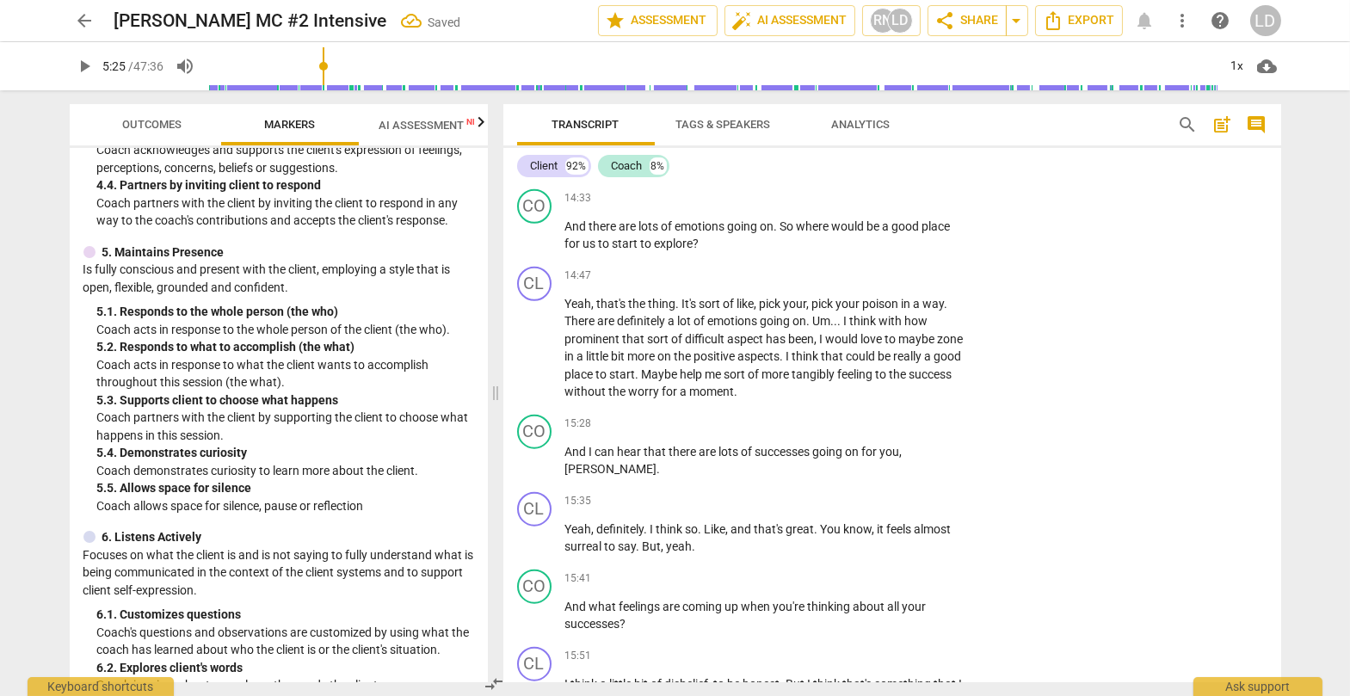
scroll to position [3734, 0]
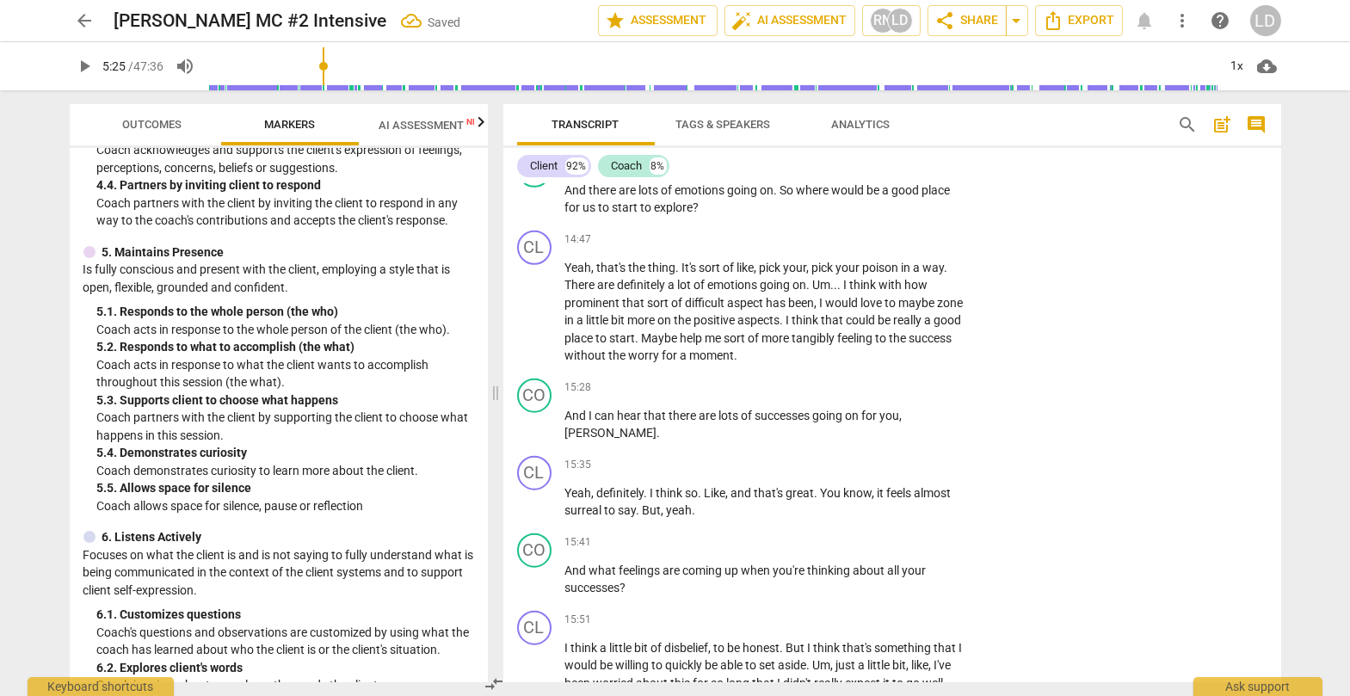
scroll to position [3791, 0]
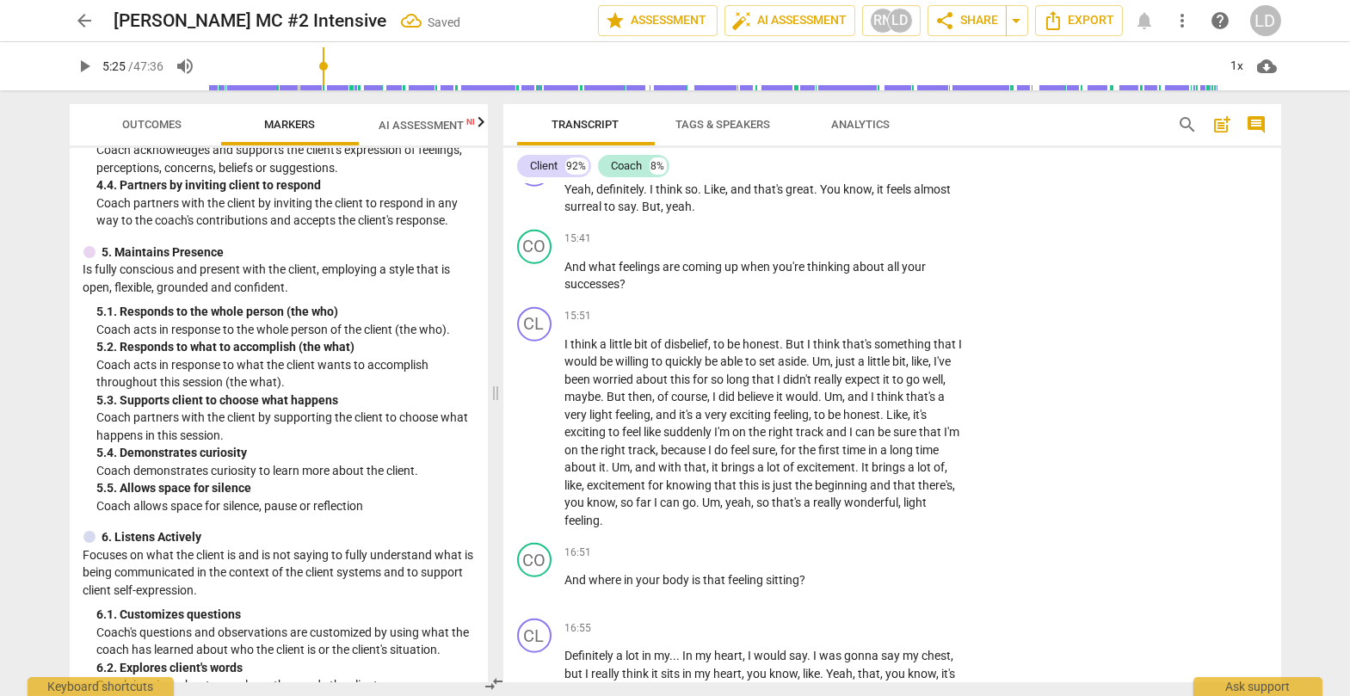
scroll to position [4090, 0]
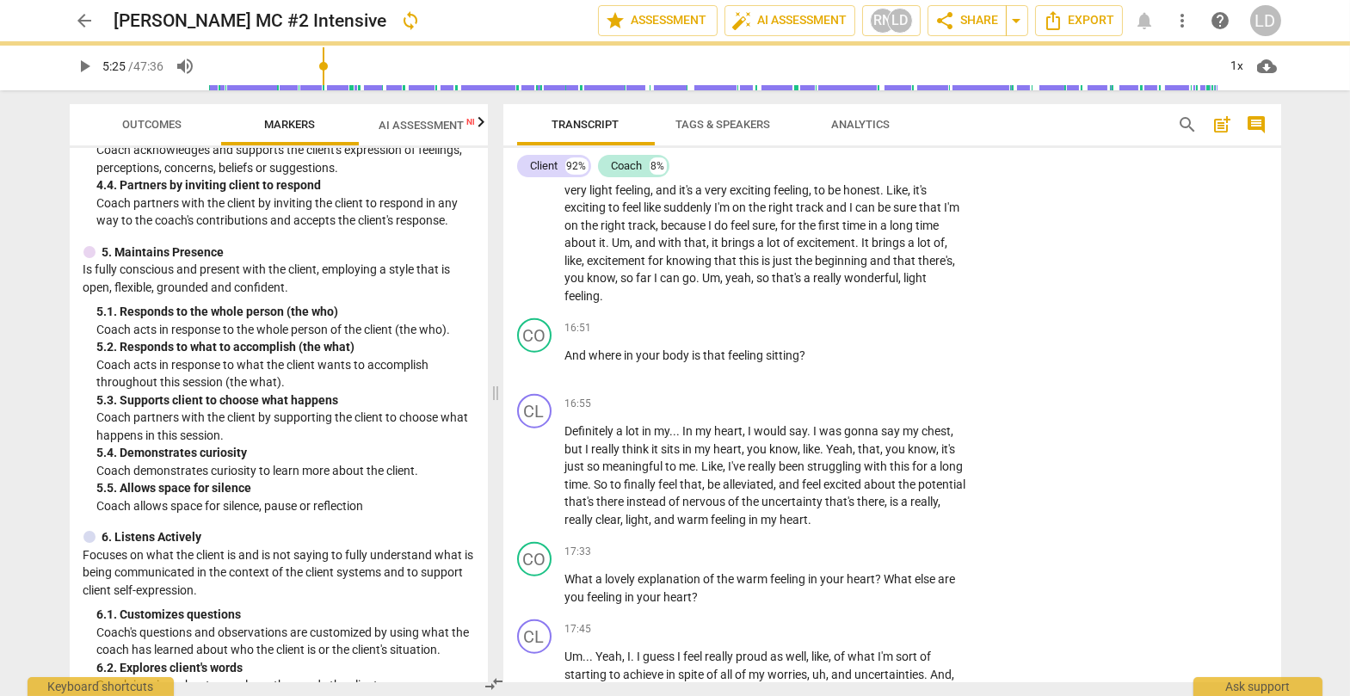
scroll to position [4299, 0]
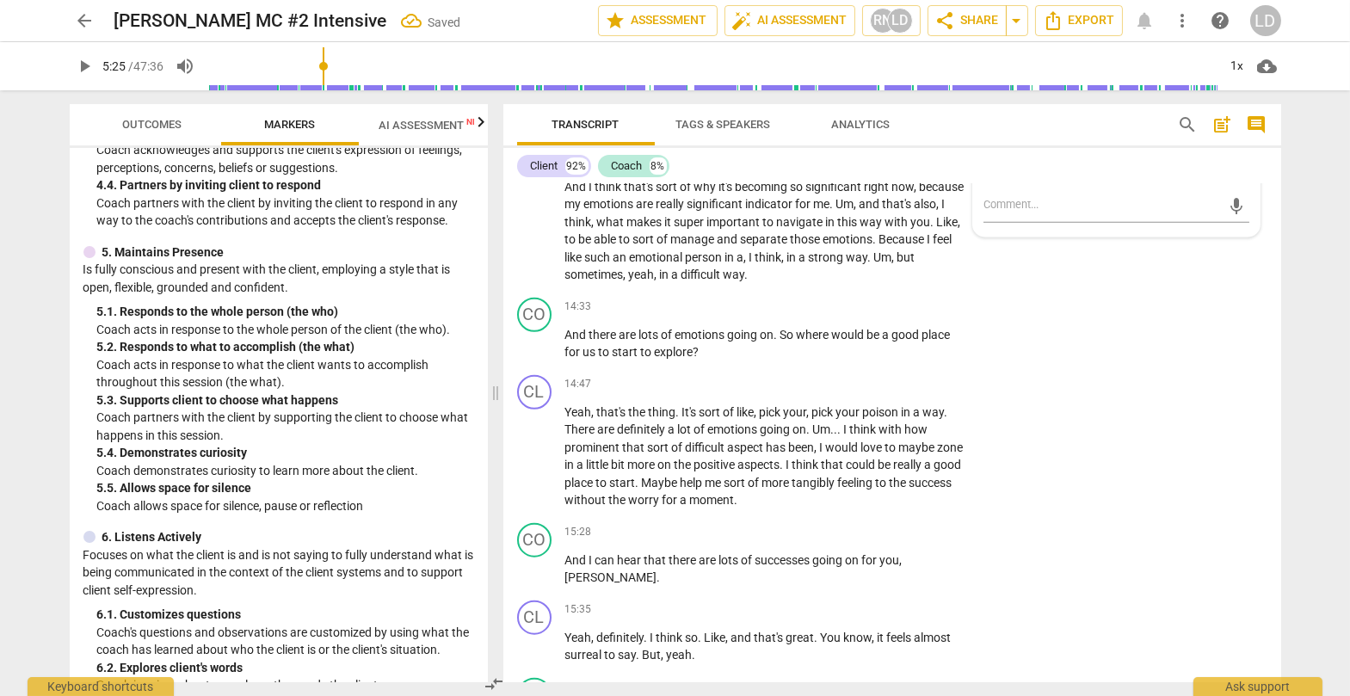
scroll to position [3632, 0]
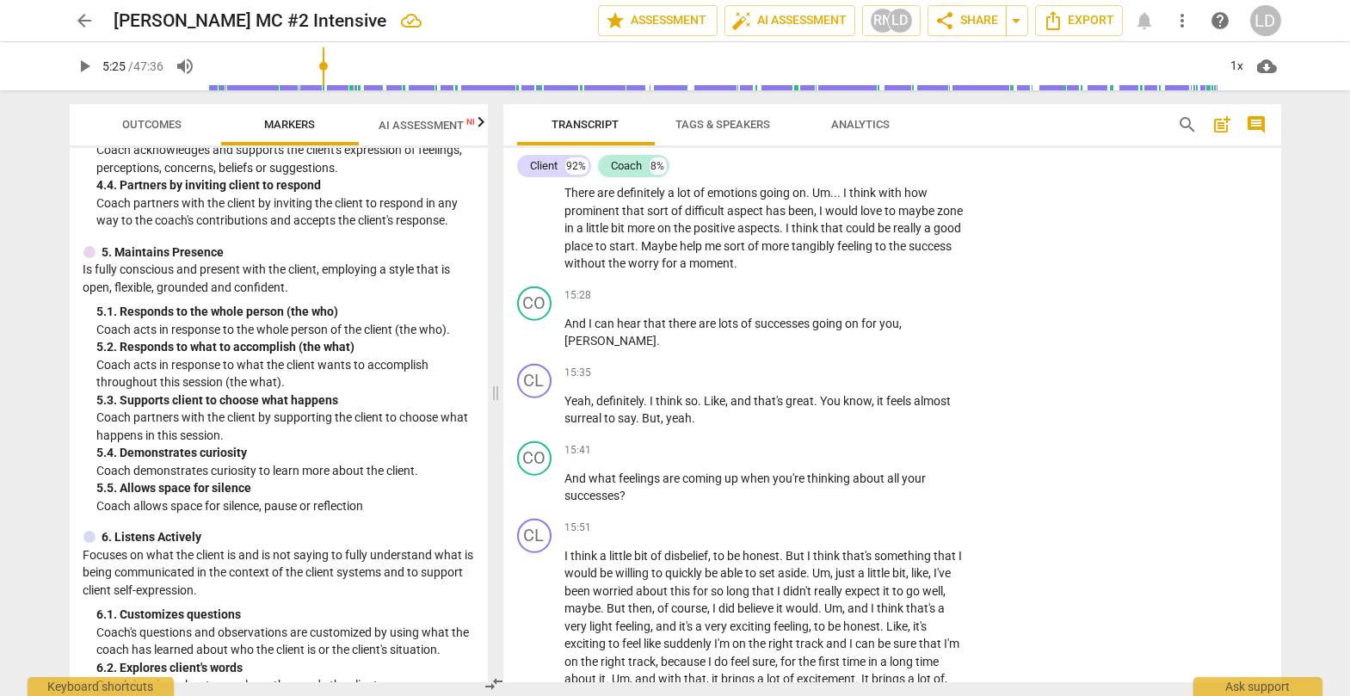
scroll to position [3866, 0]
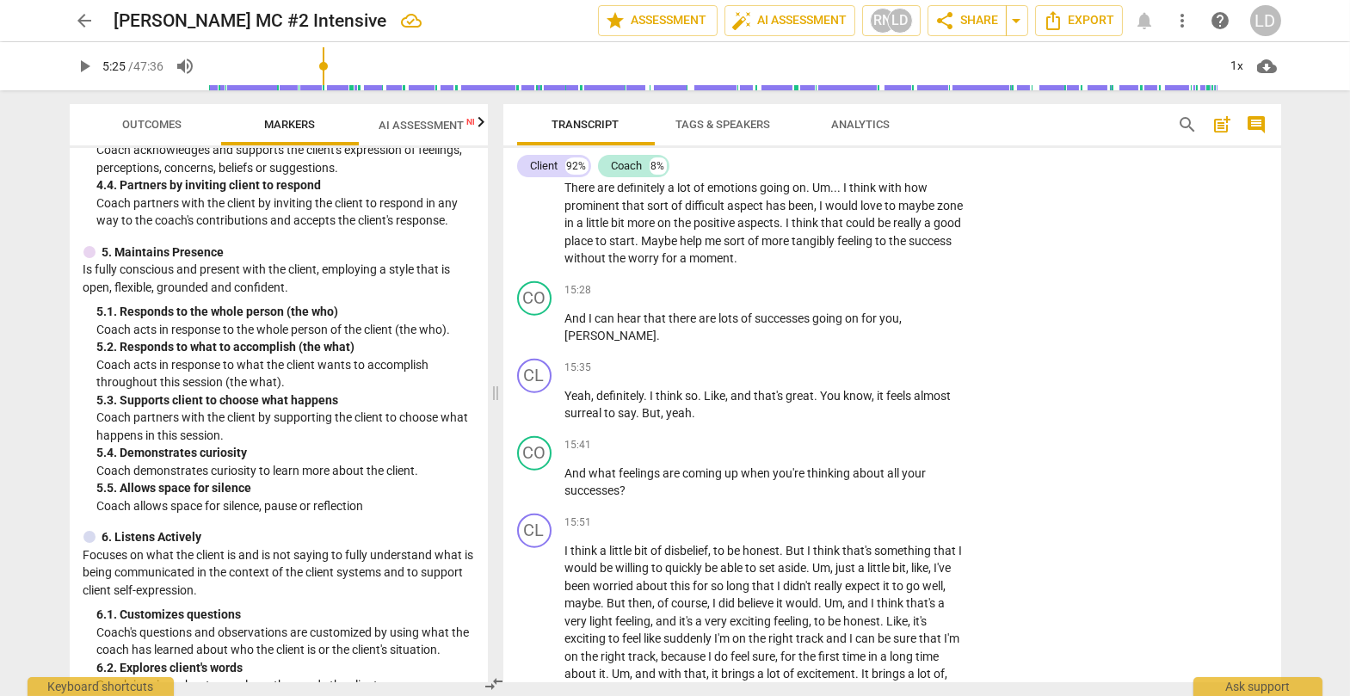
drag, startPoint x: 565, startPoint y: 410, endPoint x: 655, endPoint y: 434, distance: 93.5
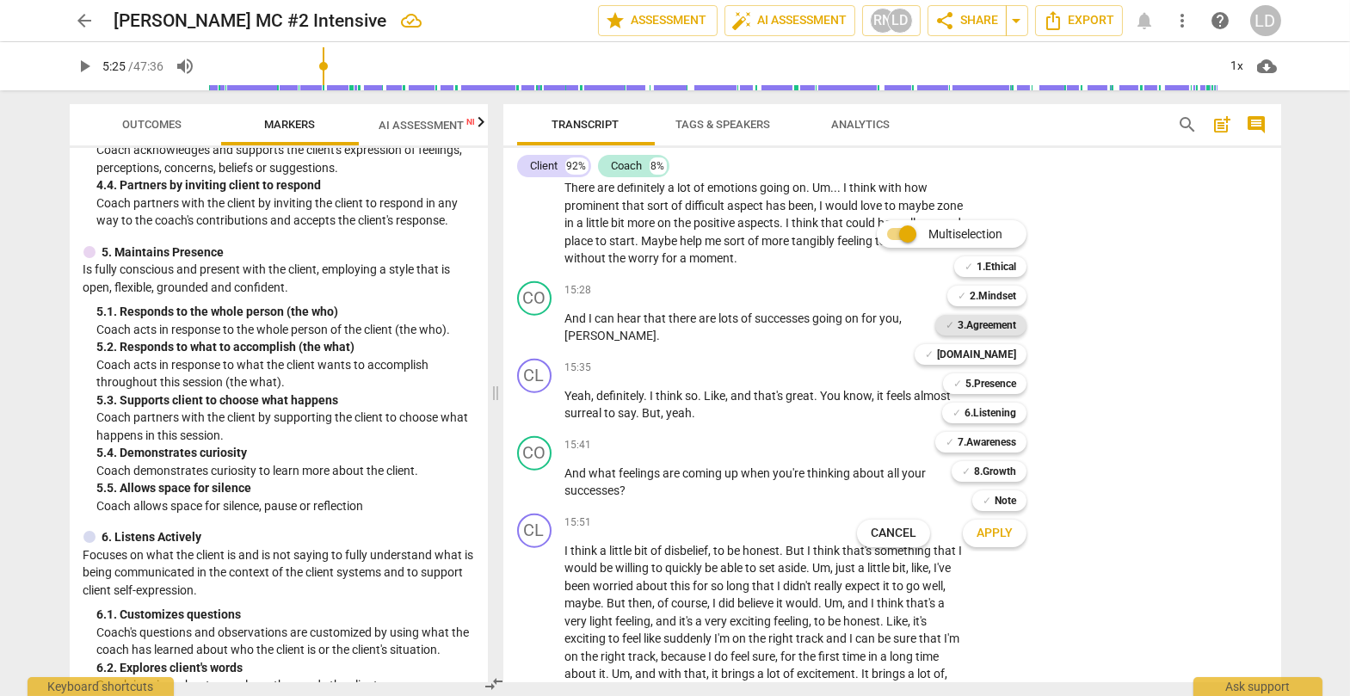
click at [864, 323] on b "3.Agreement" at bounding box center [986, 325] width 58 height 21
click at [864, 355] on b "[DOMAIN_NAME]" at bounding box center [976, 354] width 79 height 21
click at [864, 384] on b "5.Presence" at bounding box center [990, 383] width 51 height 21
click at [864, 412] on b "6.Listening" at bounding box center [990, 413] width 52 height 21
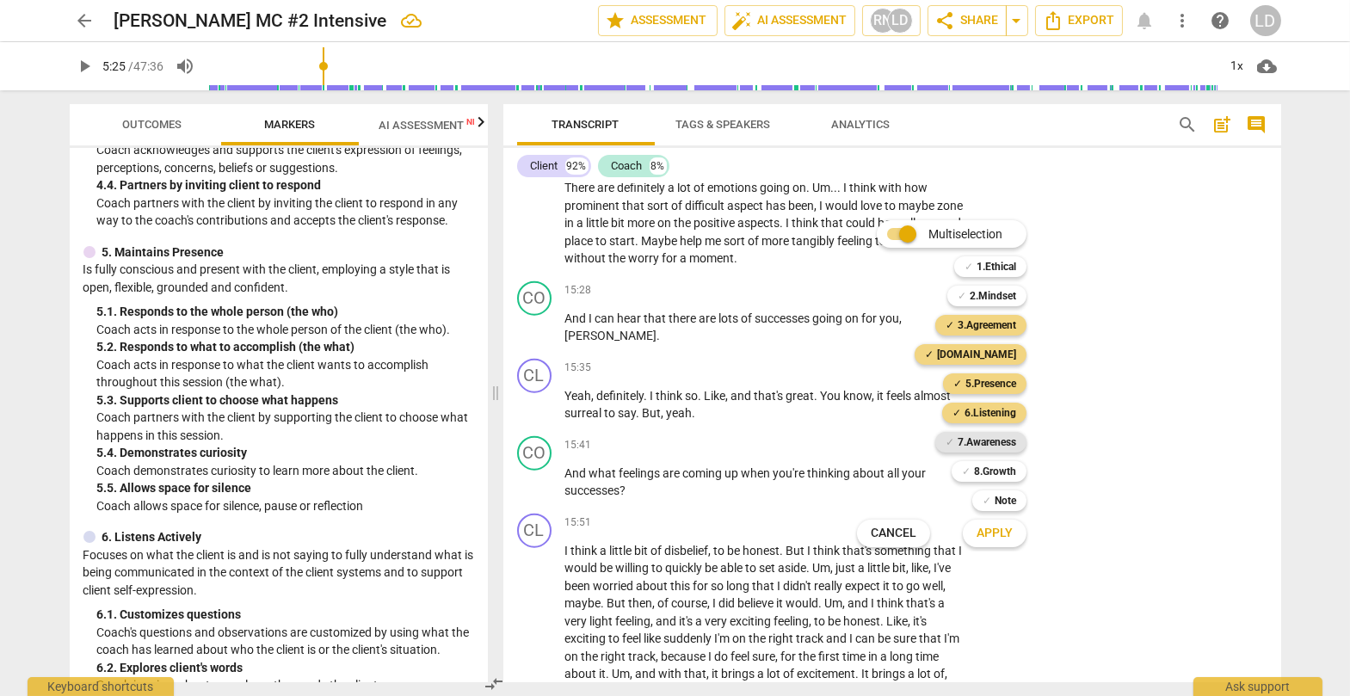
click at [864, 436] on b "7.Awareness" at bounding box center [986, 442] width 58 height 21
click at [864, 317] on b "3.Agreement" at bounding box center [986, 325] width 58 height 21
click at [864, 509] on span "Apply" at bounding box center [994, 533] width 36 height 17
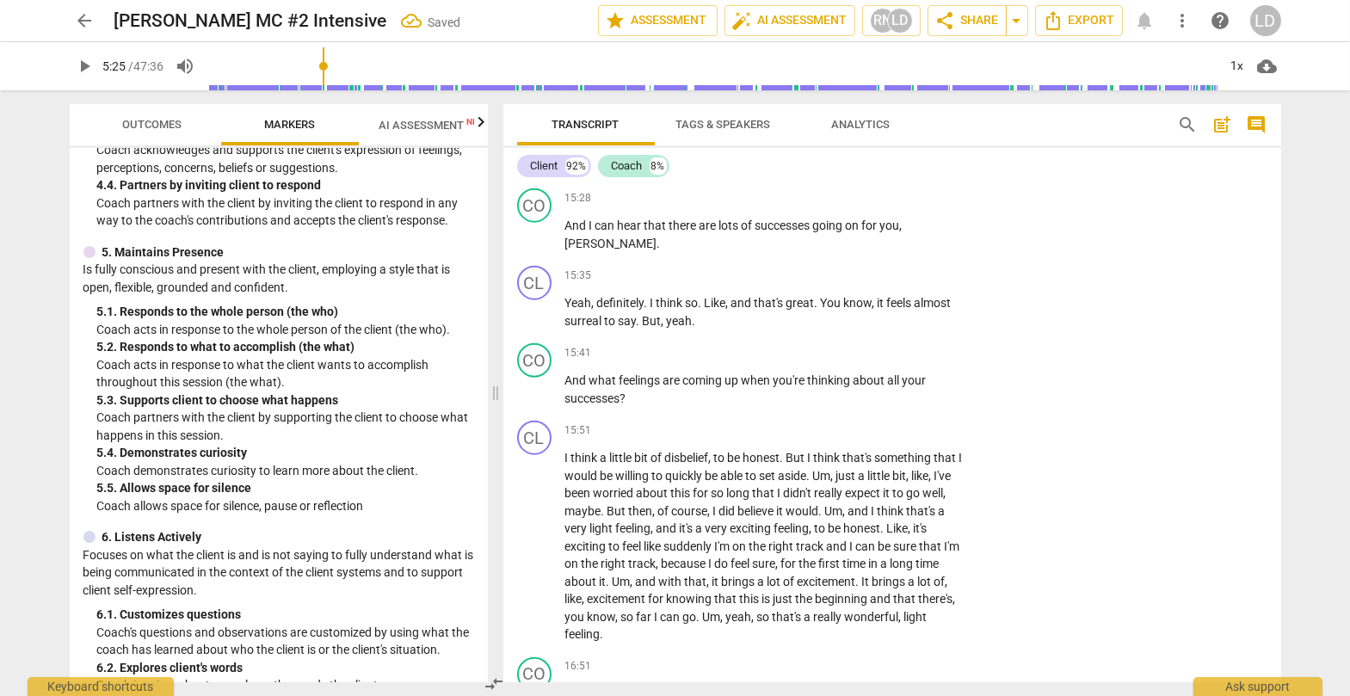
scroll to position [3964, 0]
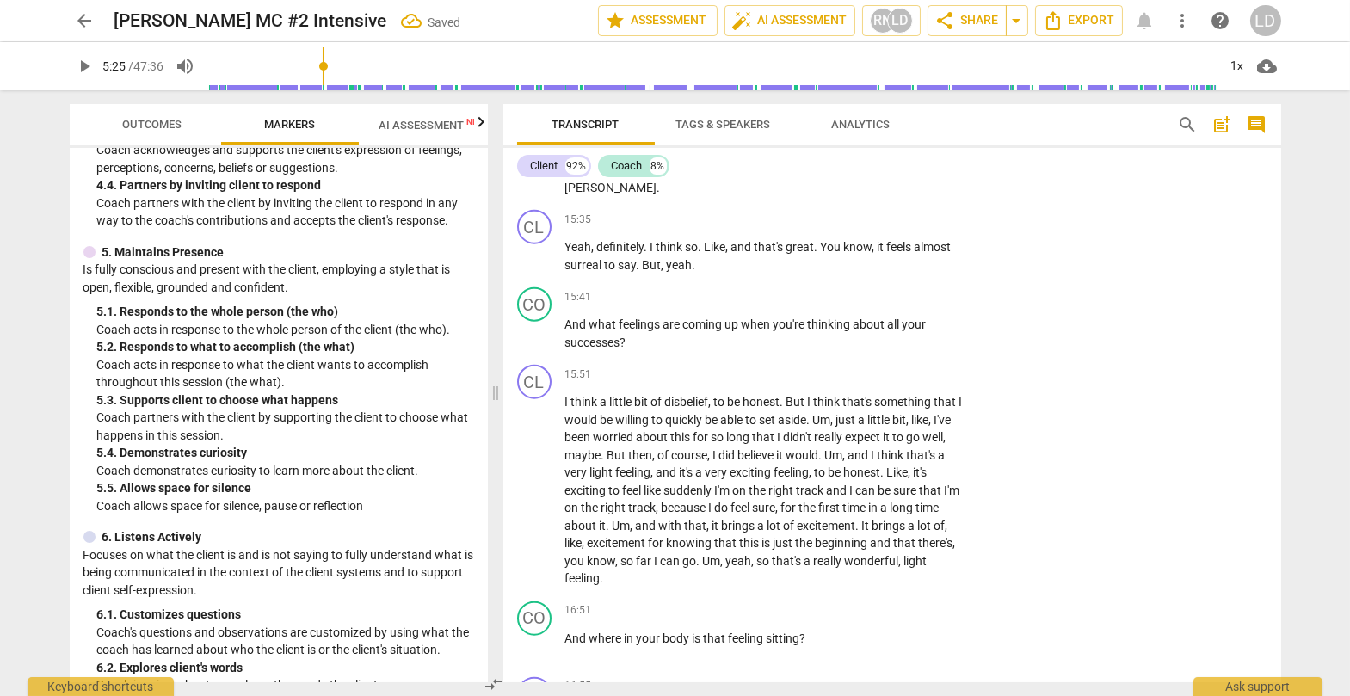
scroll to position [4036, 0]
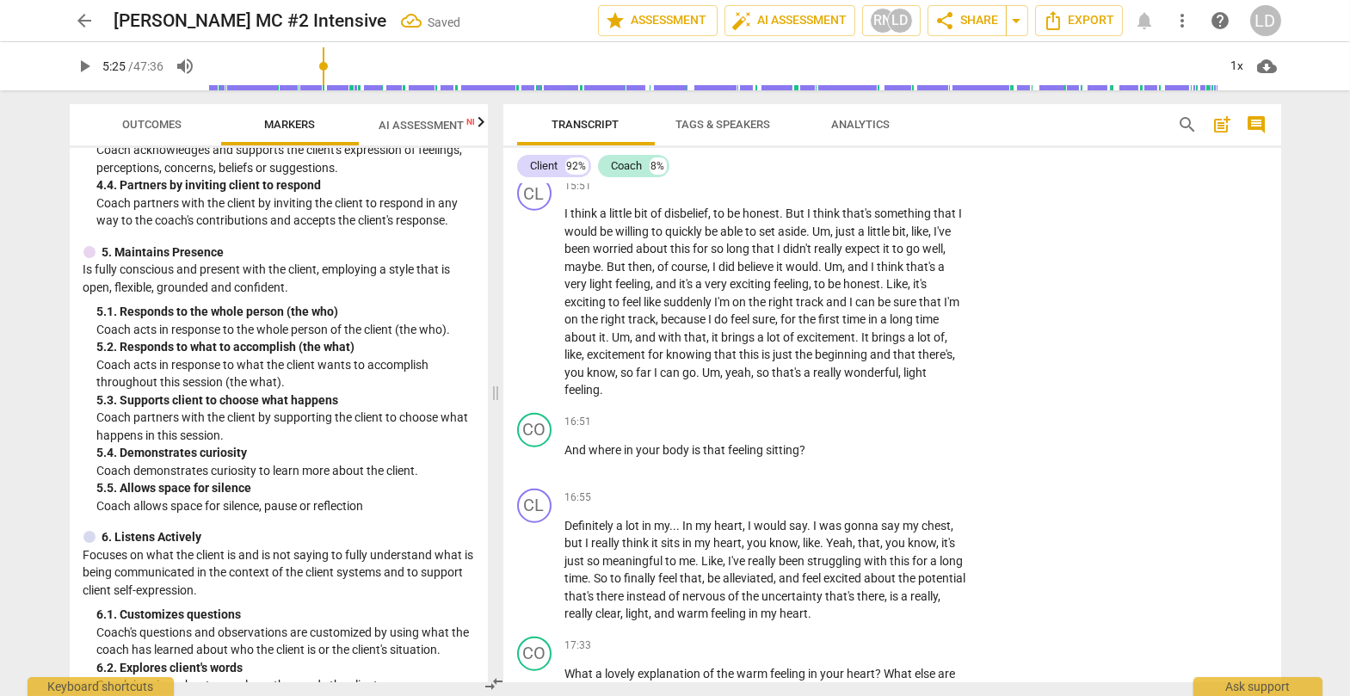
scroll to position [4207, 0]
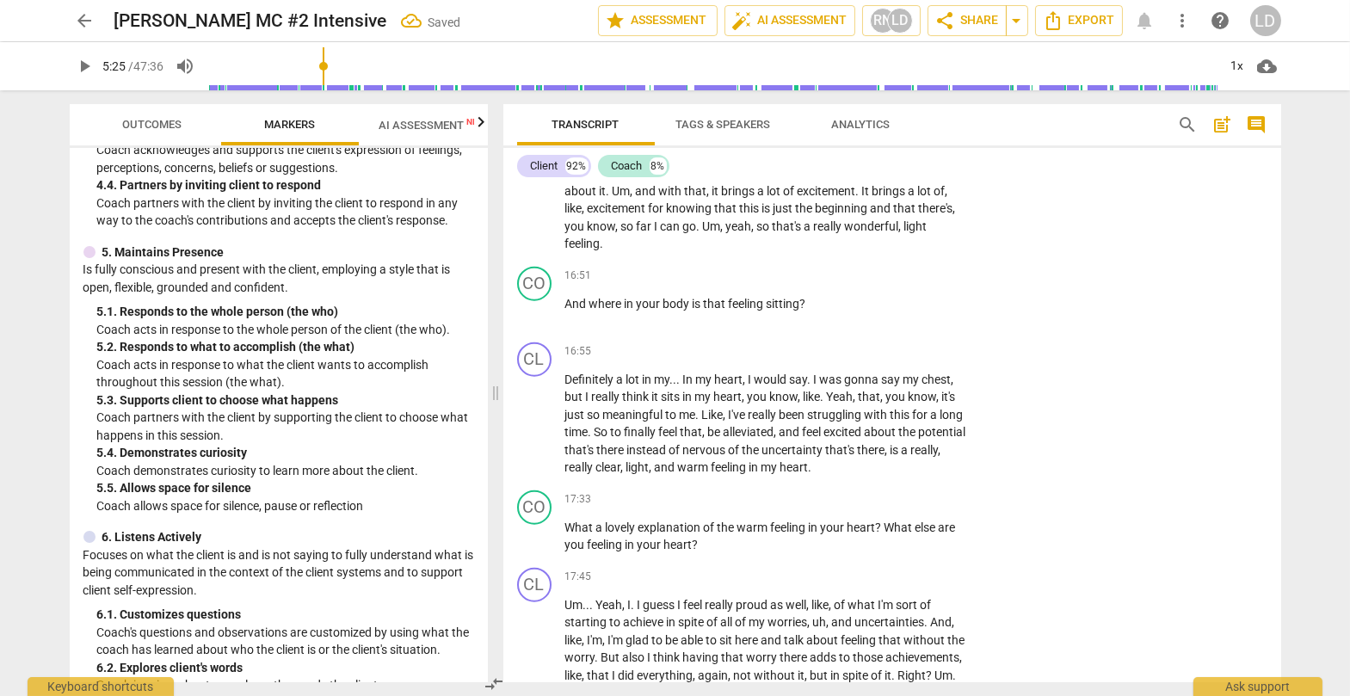
scroll to position [4358, 0]
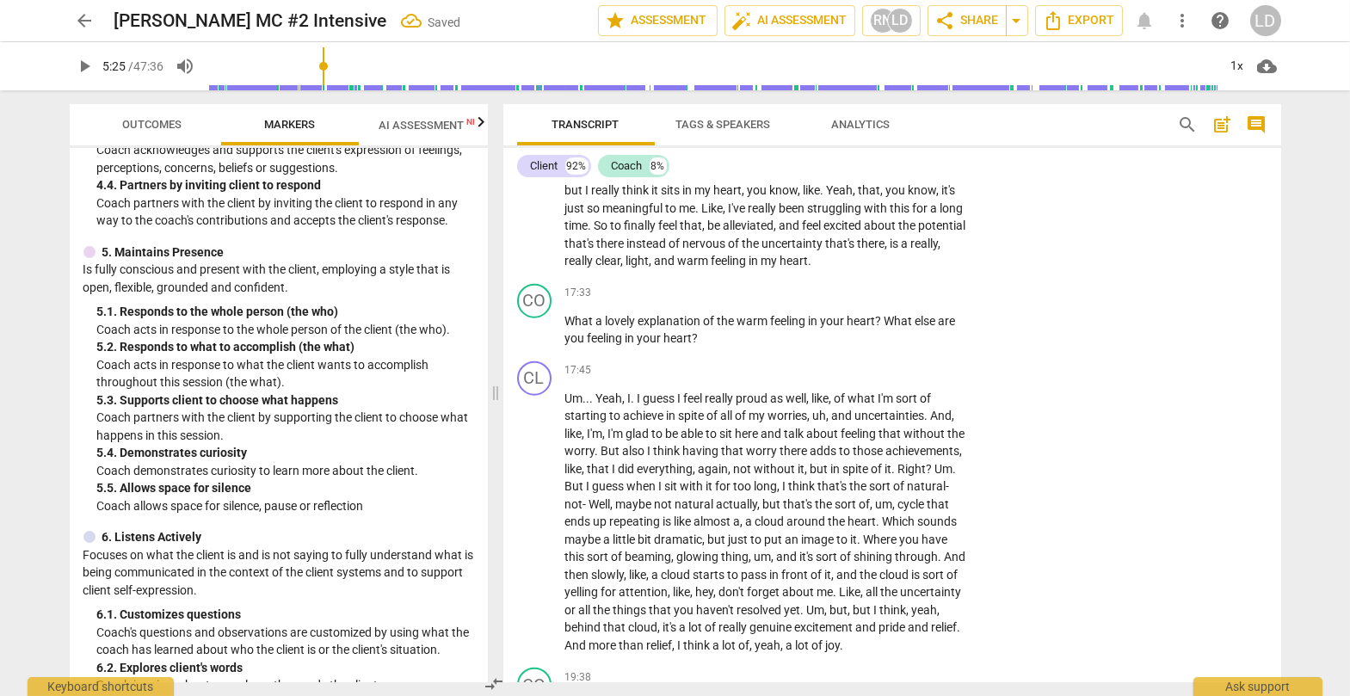
scroll to position [4582, 0]
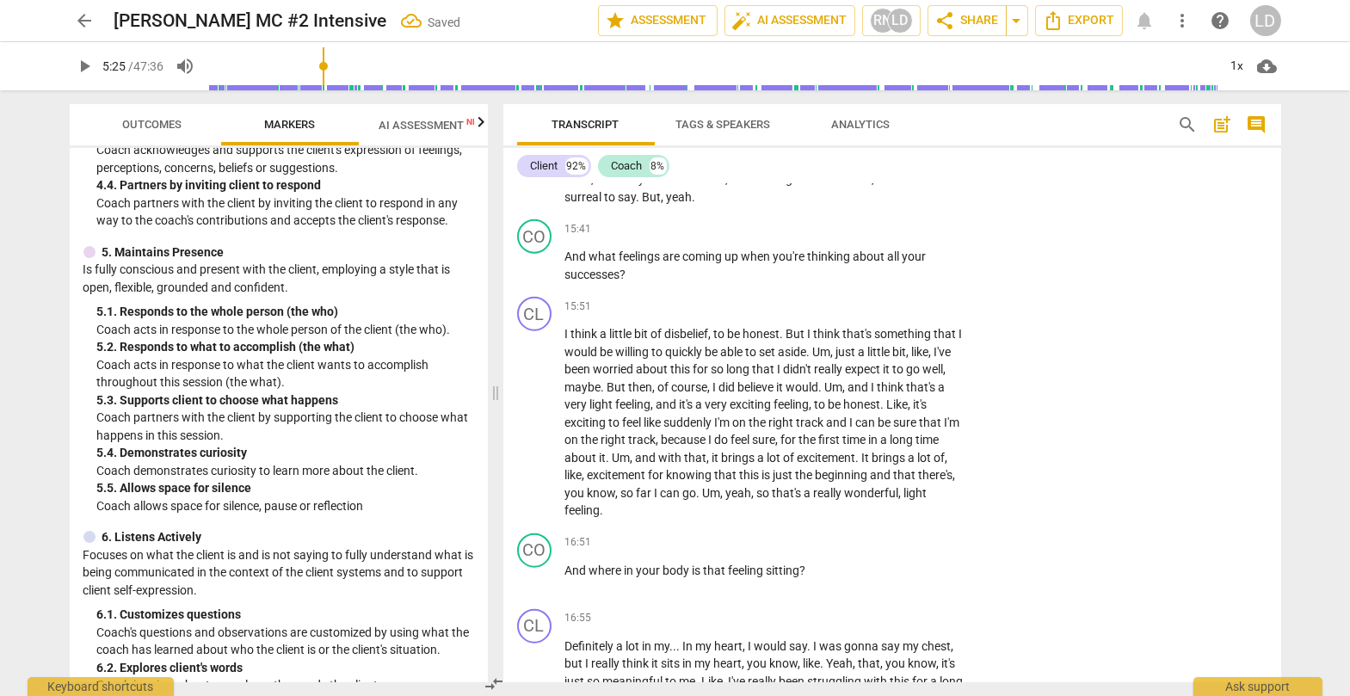
scroll to position [4087, 0]
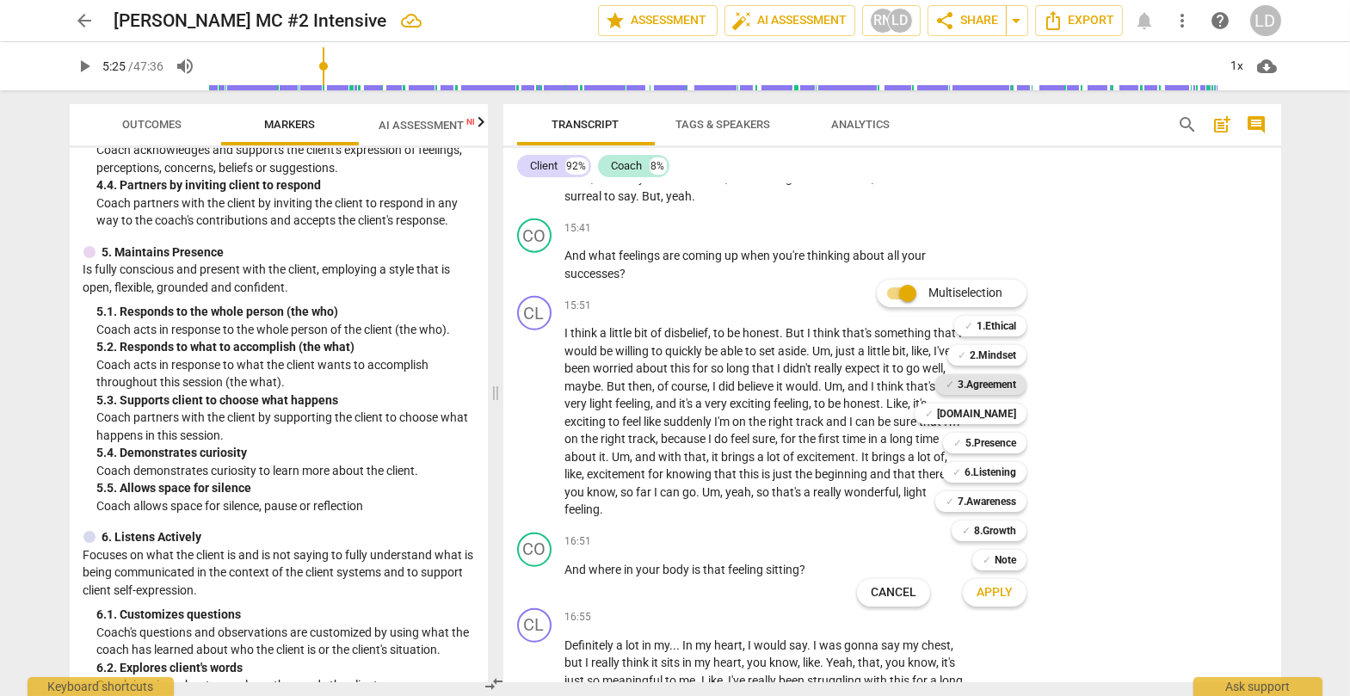
click at [864, 391] on b "3.Agreement" at bounding box center [986, 384] width 58 height 21
click at [864, 412] on span "✓" at bounding box center [929, 413] width 9 height 21
click at [864, 445] on b "5.Presence" at bounding box center [990, 443] width 51 height 21
click at [864, 472] on b "6.Listening" at bounding box center [990, 472] width 52 height 21
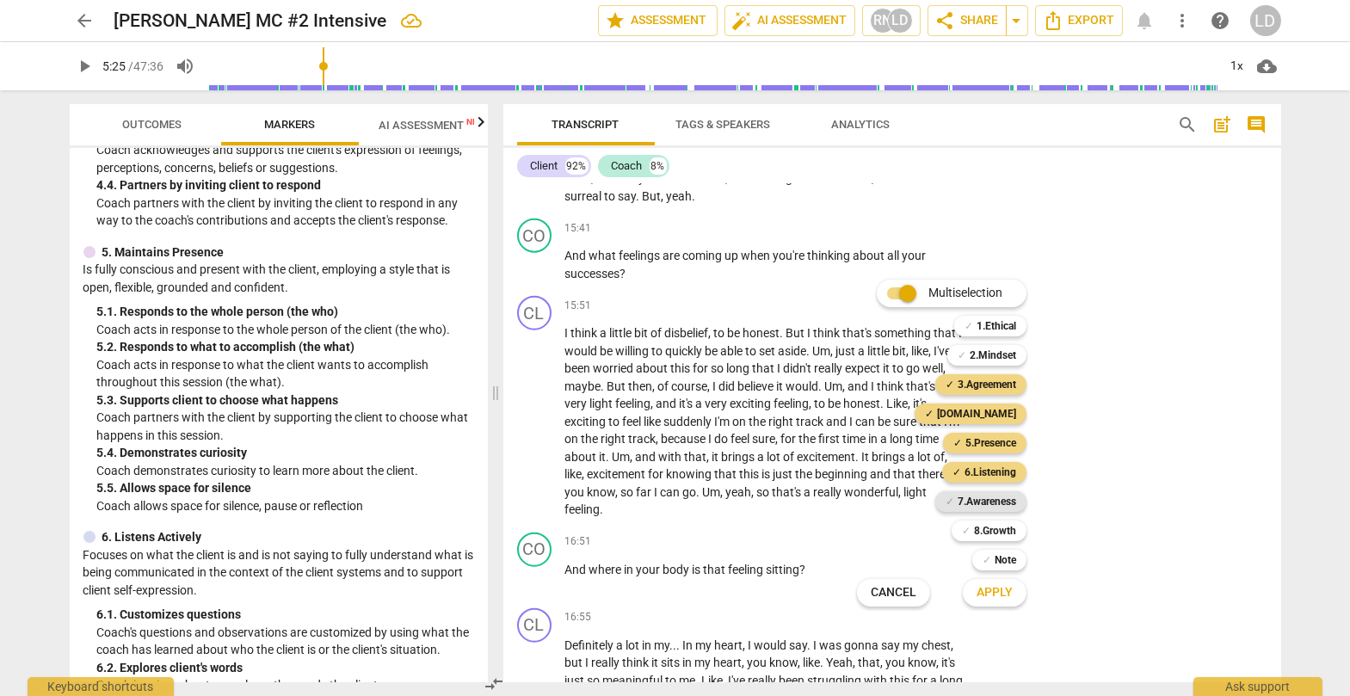
click at [864, 503] on b "7.Awareness" at bounding box center [986, 501] width 58 height 21
click at [864, 509] on span "Apply" at bounding box center [994, 592] width 36 height 17
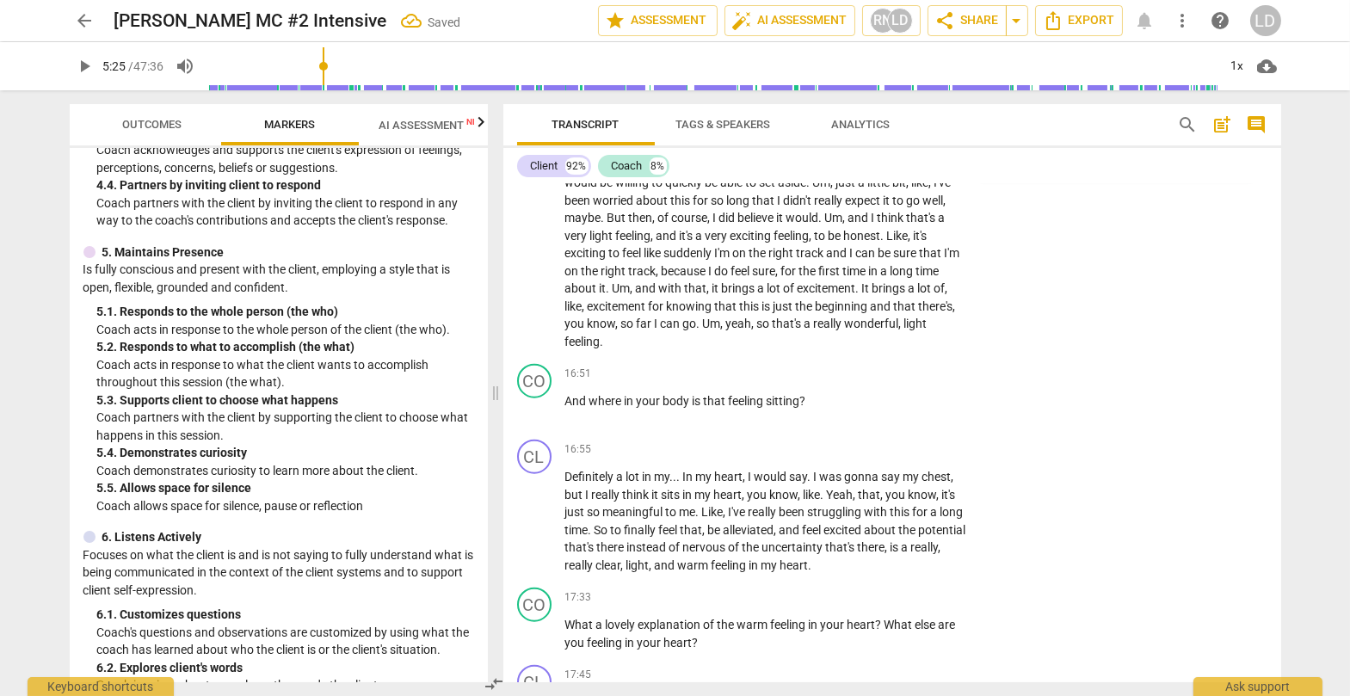
scroll to position [4258, 0]
click at [88, 63] on span "play_arrow" at bounding box center [85, 66] width 21 height 21
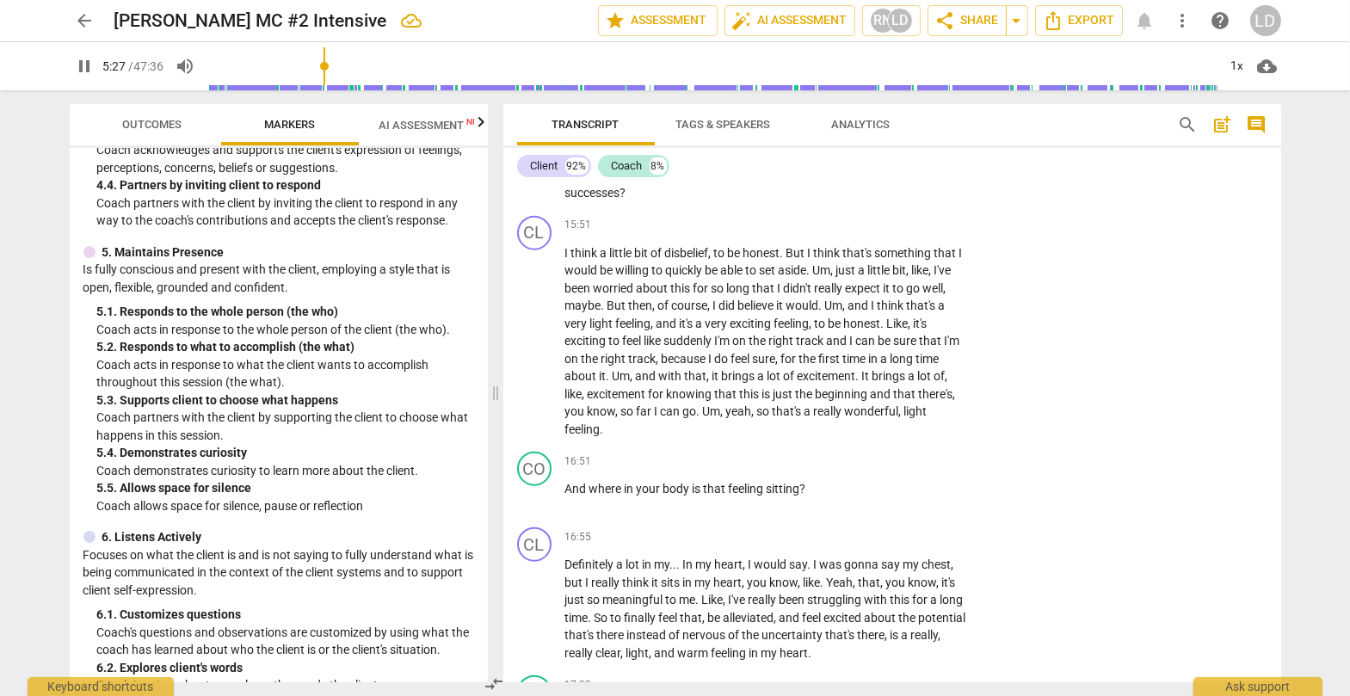
scroll to position [4174, 0]
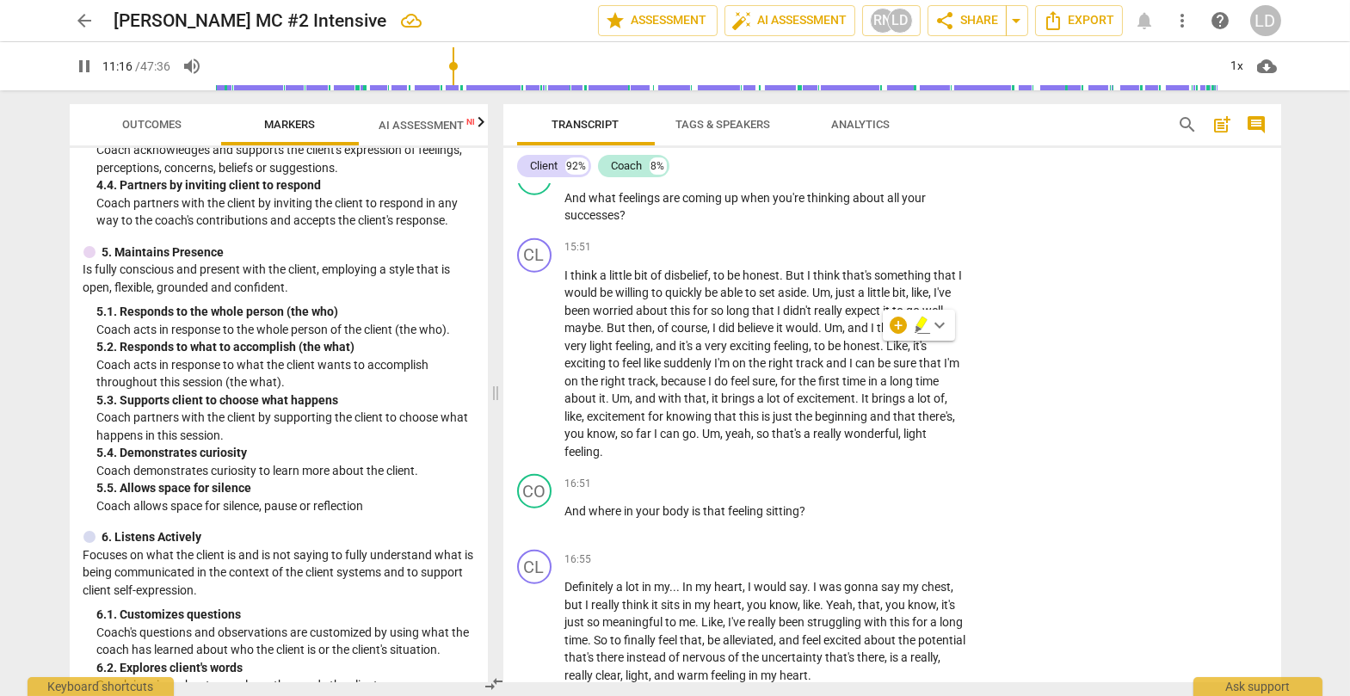
scroll to position [4158, 0]
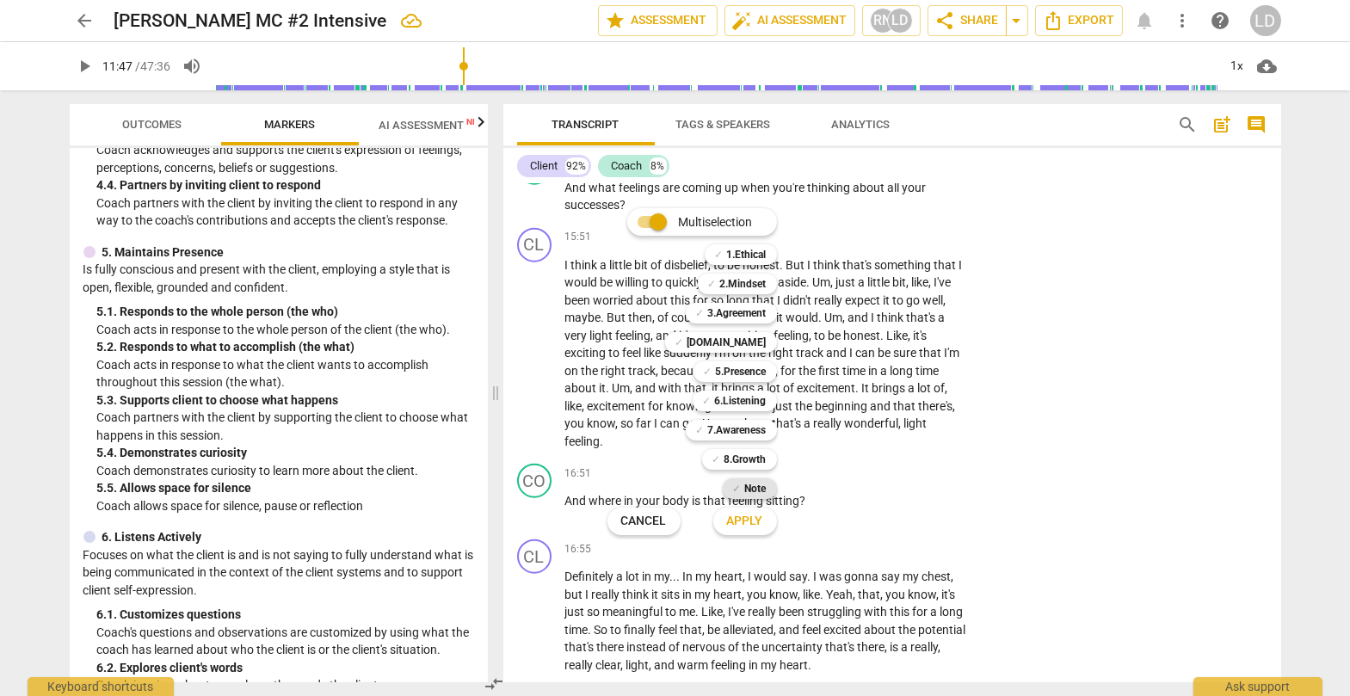
click at [763, 481] on b "Note" at bounding box center [756, 488] width 22 height 21
click at [763, 509] on span "Apply" at bounding box center [745, 521] width 36 height 17
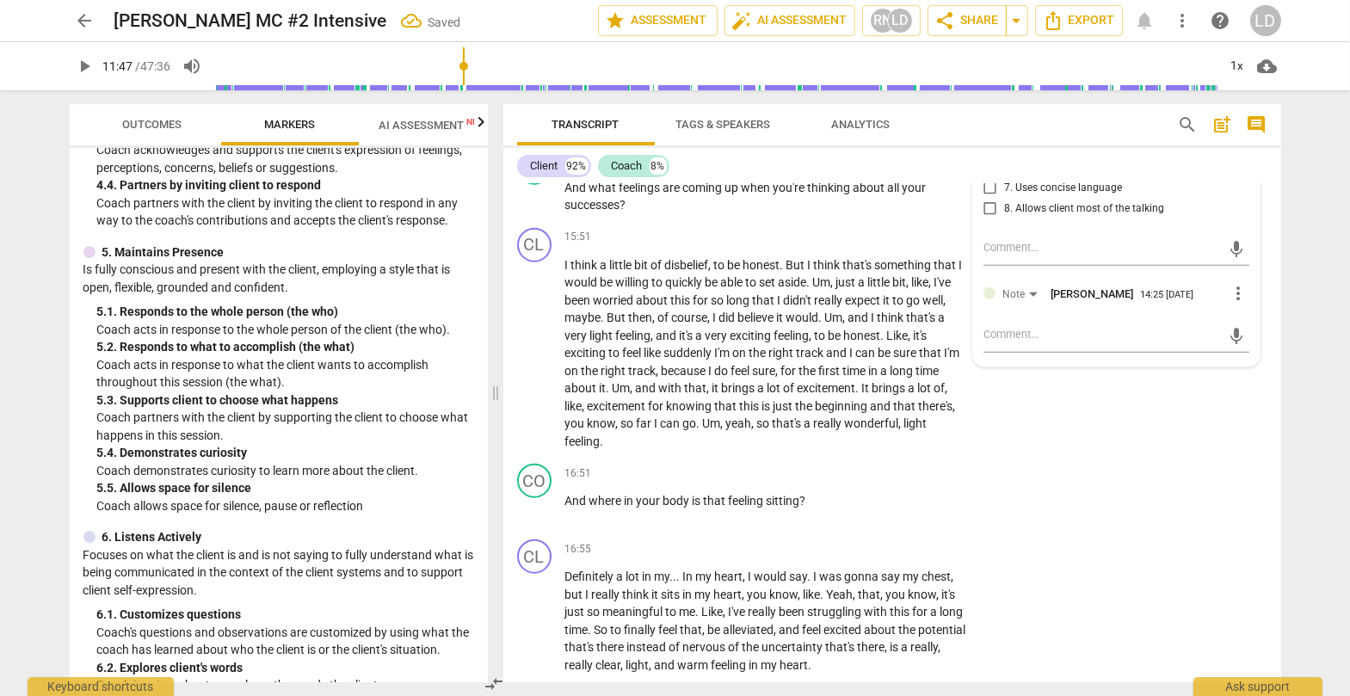
click at [128, 124] on span "Outcomes" at bounding box center [151, 124] width 59 height 13
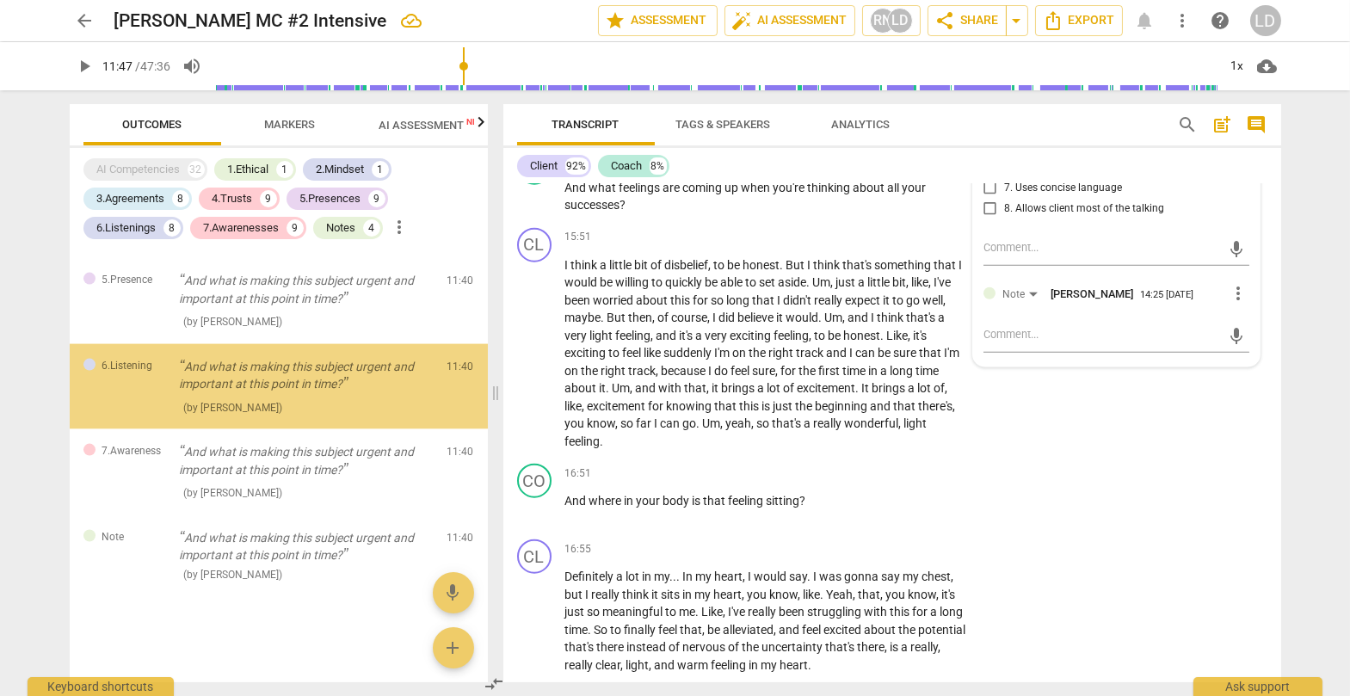
scroll to position [7808, 0]
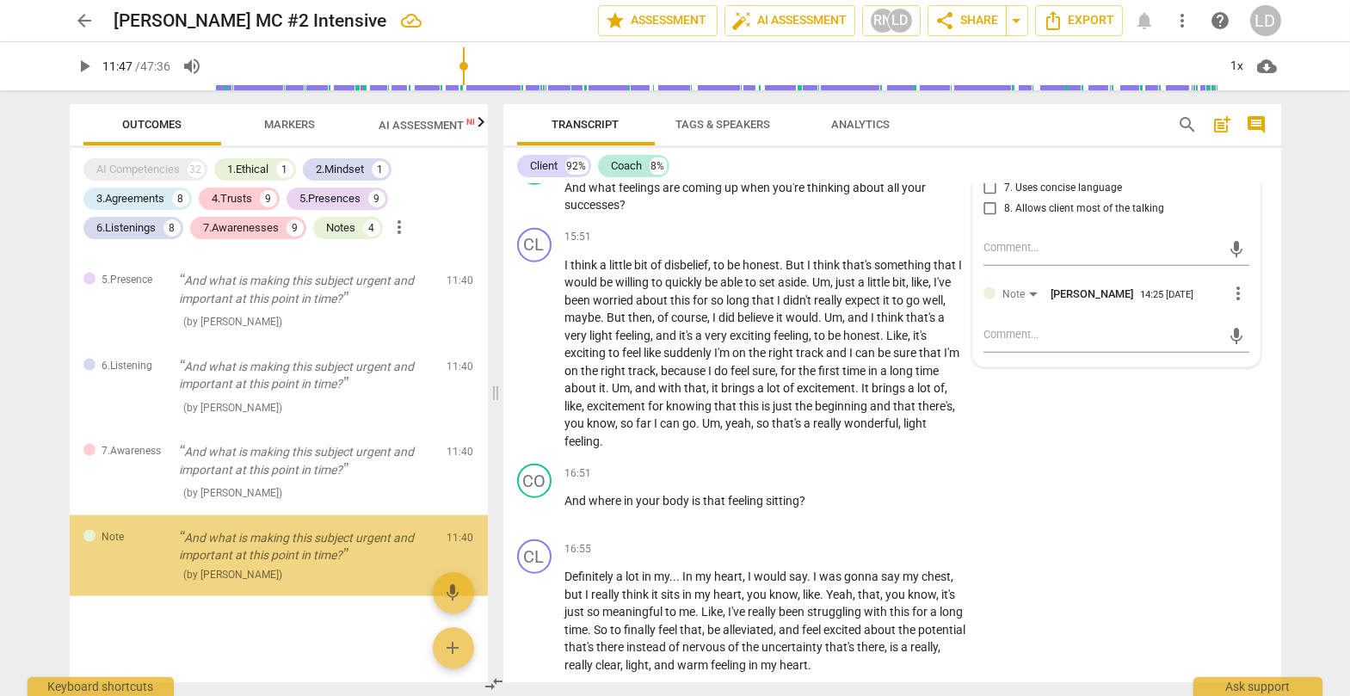
scroll to position [7976, 0]
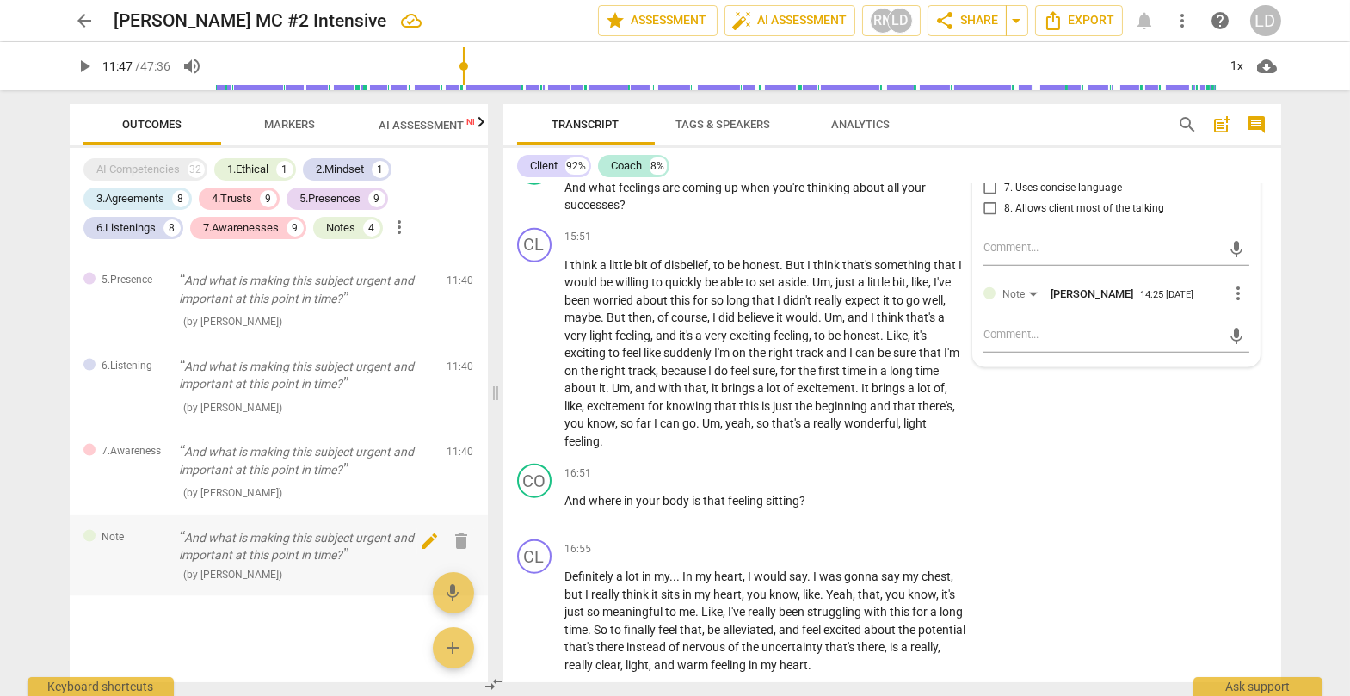
click at [419, 509] on span "edit" at bounding box center [429, 541] width 21 height 21
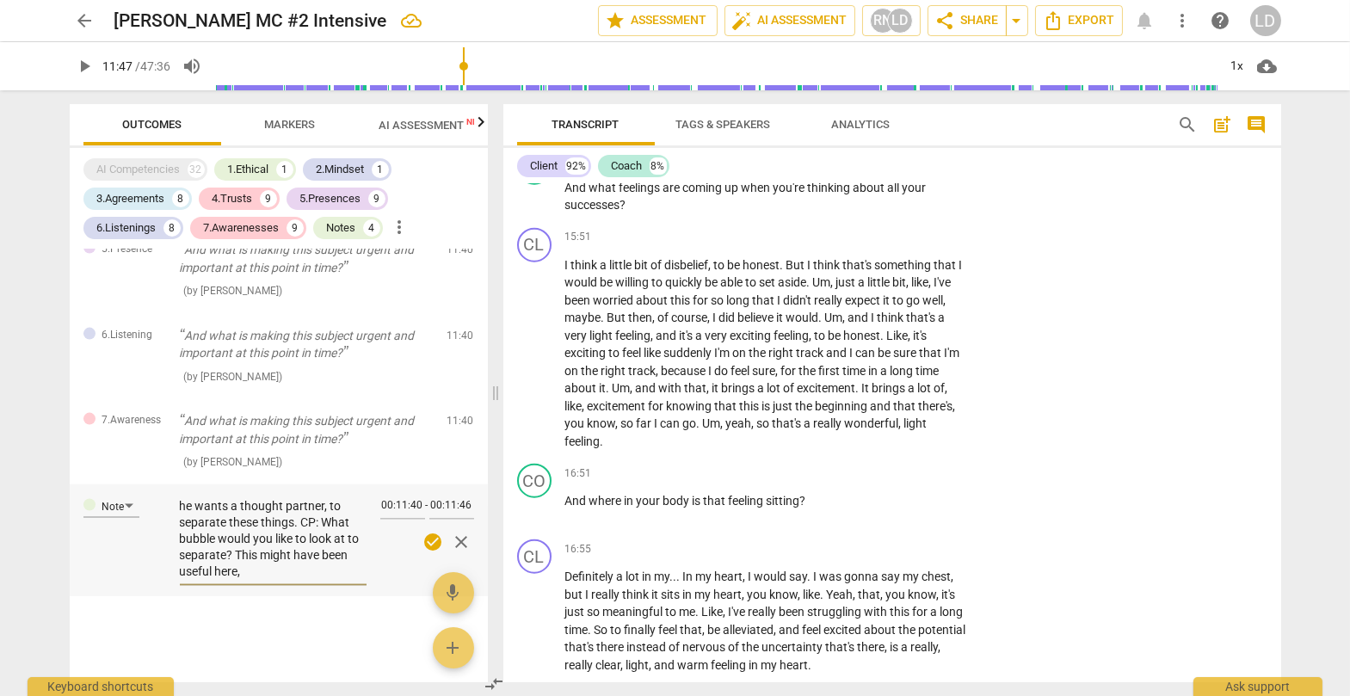
scroll to position [0, 0]
drag, startPoint x: 336, startPoint y: 606, endPoint x: 174, endPoint y: 526, distance: 181.2
click at [174, 509] on div "Note Nice question, he is telling you that he wants a thought partner, to separ…" at bounding box center [279, 540] width 418 height 112
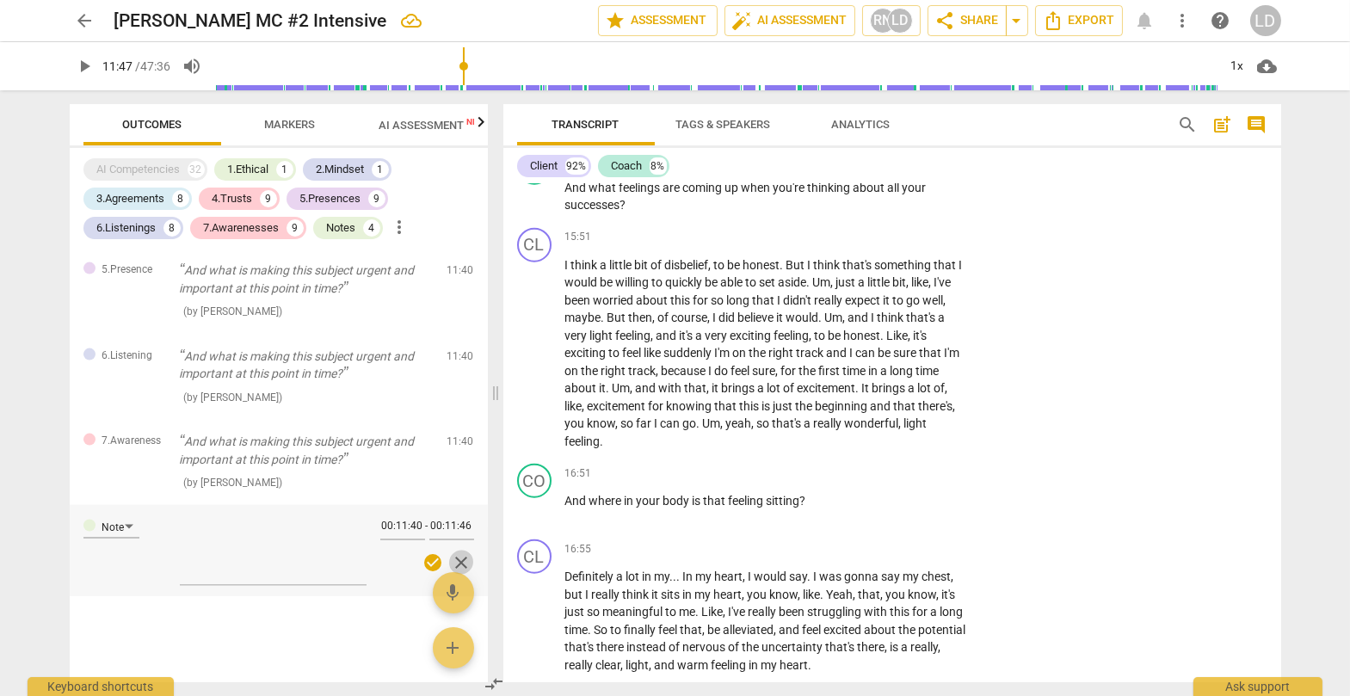
click at [458, 509] on span "close" at bounding box center [461, 562] width 21 height 21
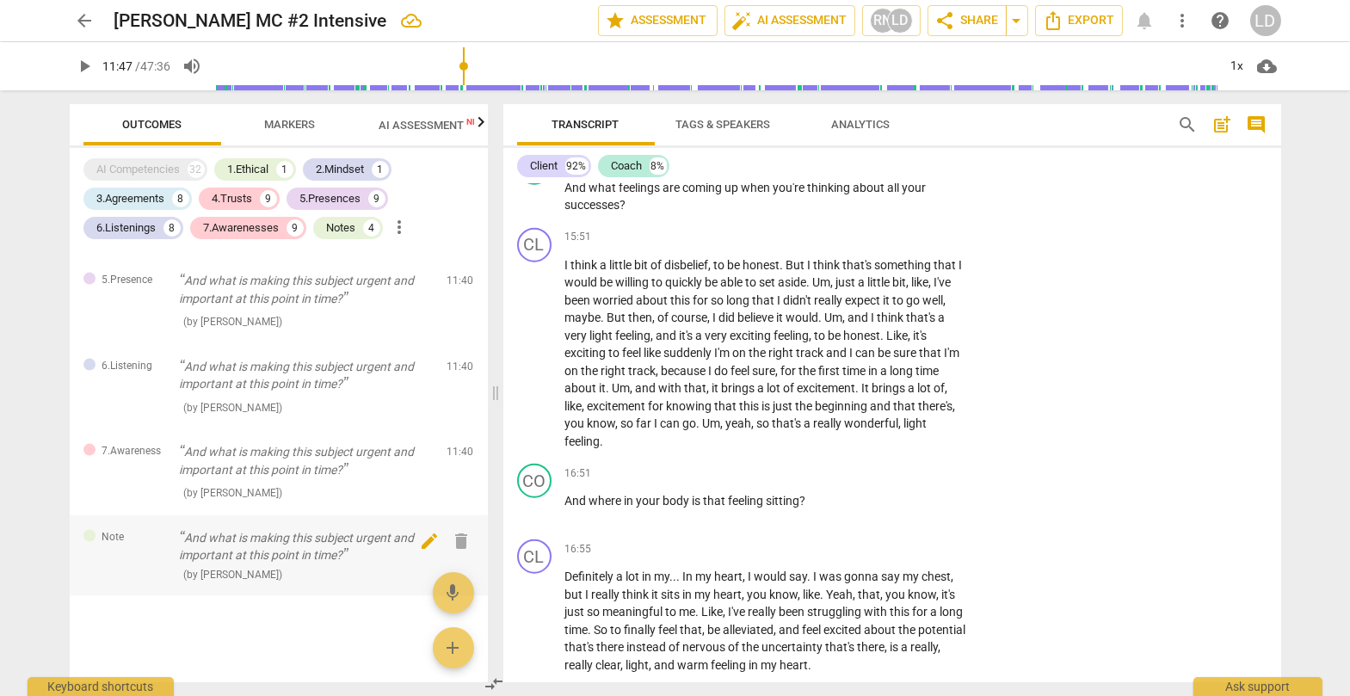
click at [457, 509] on span "delete" at bounding box center [461, 541] width 21 height 21
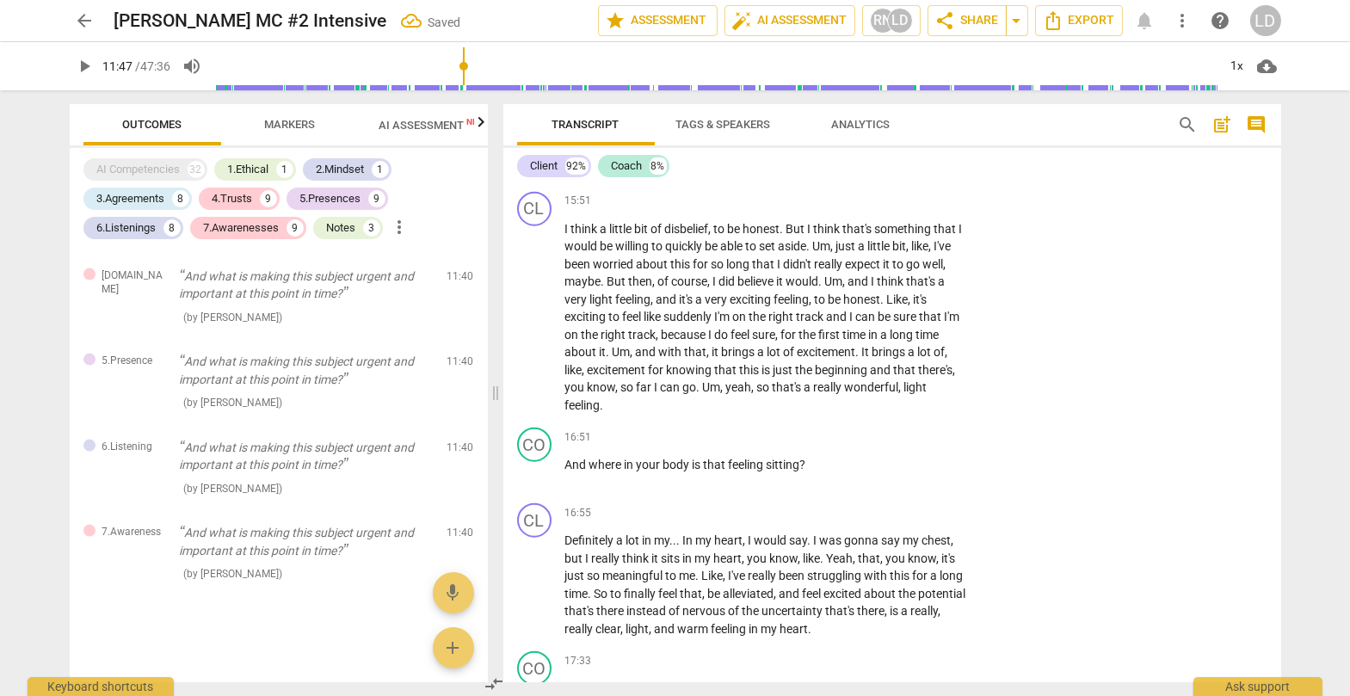
scroll to position [4198, 0]
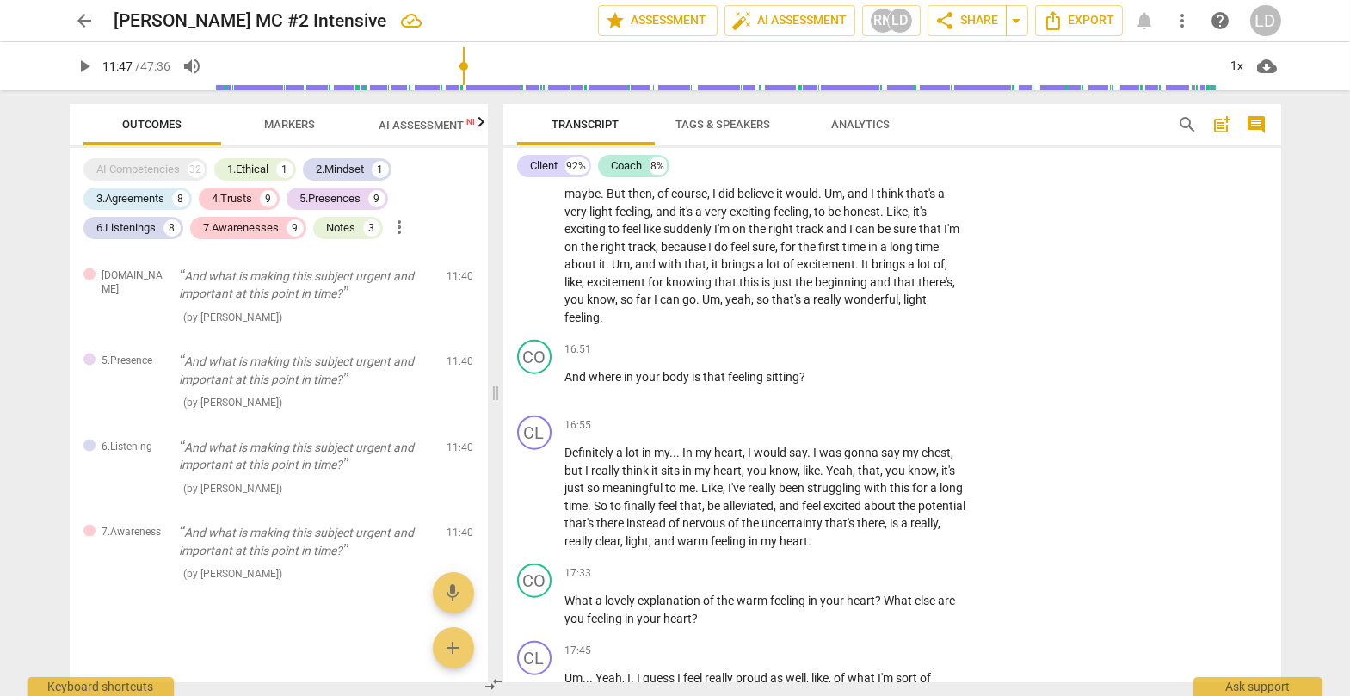
scroll to position [4286, 0]
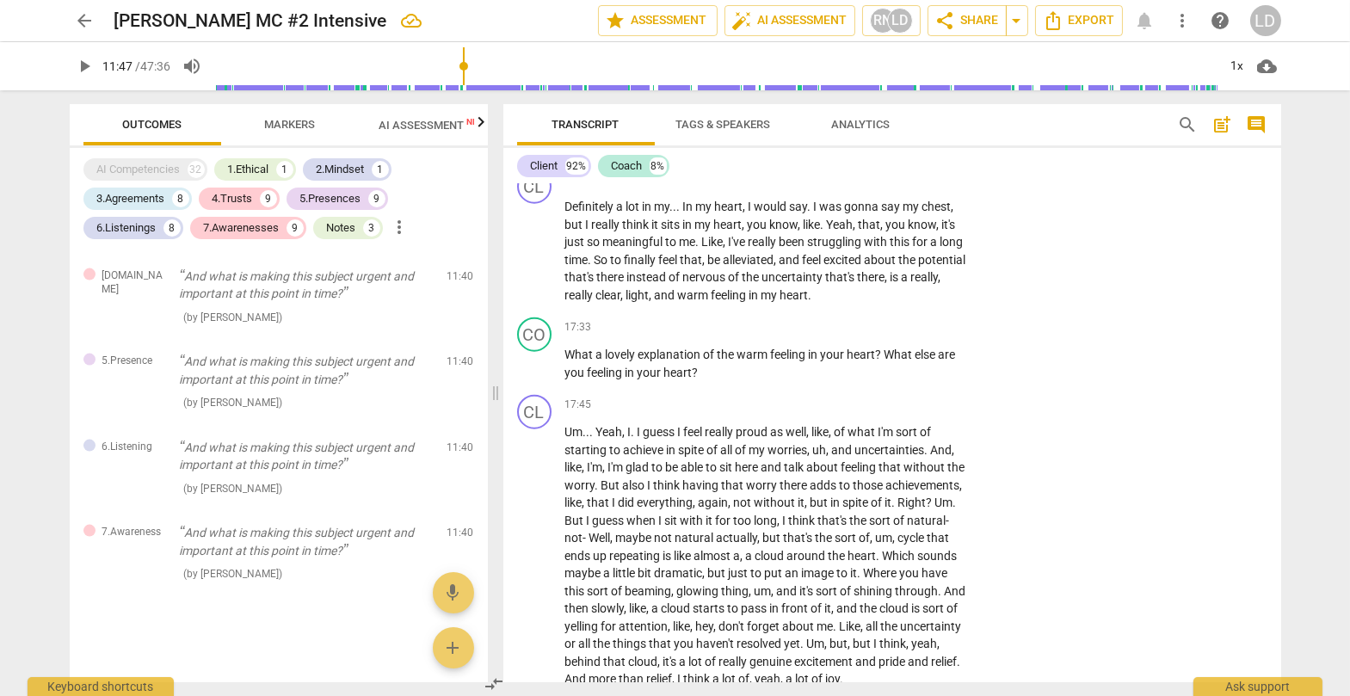
scroll to position [4531, 0]
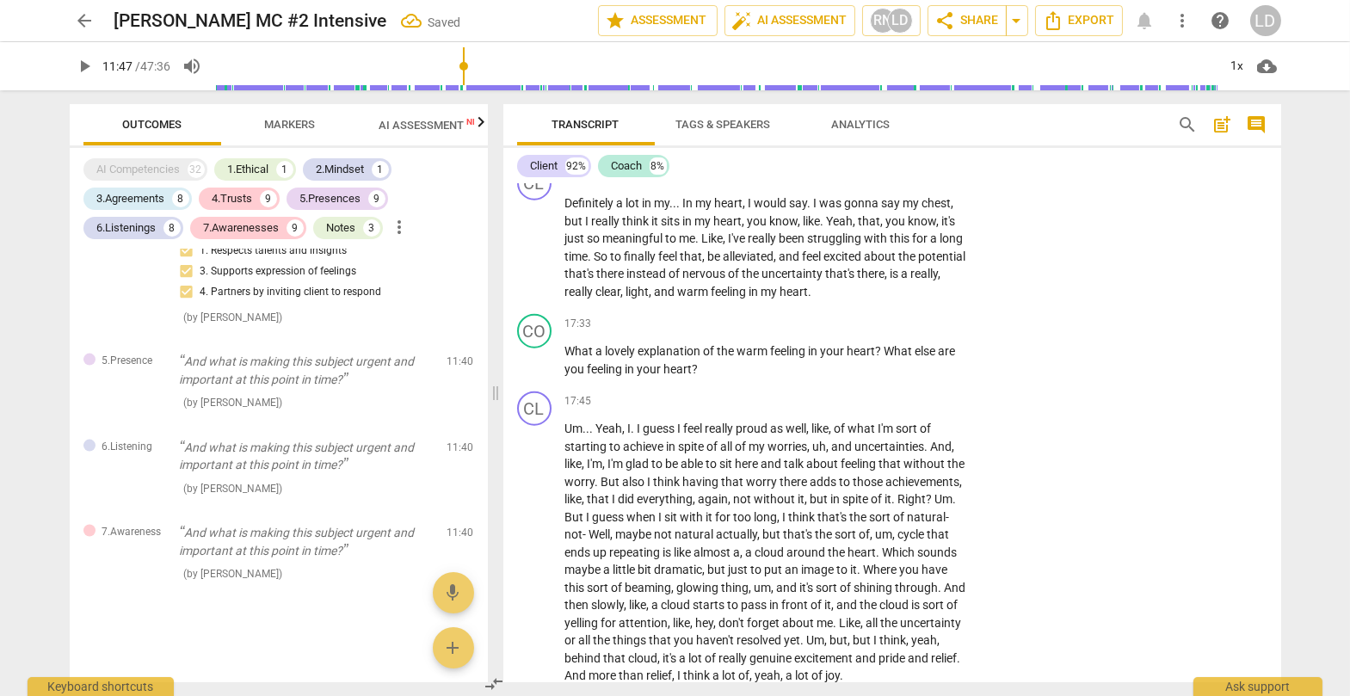
scroll to position [7939, 0]
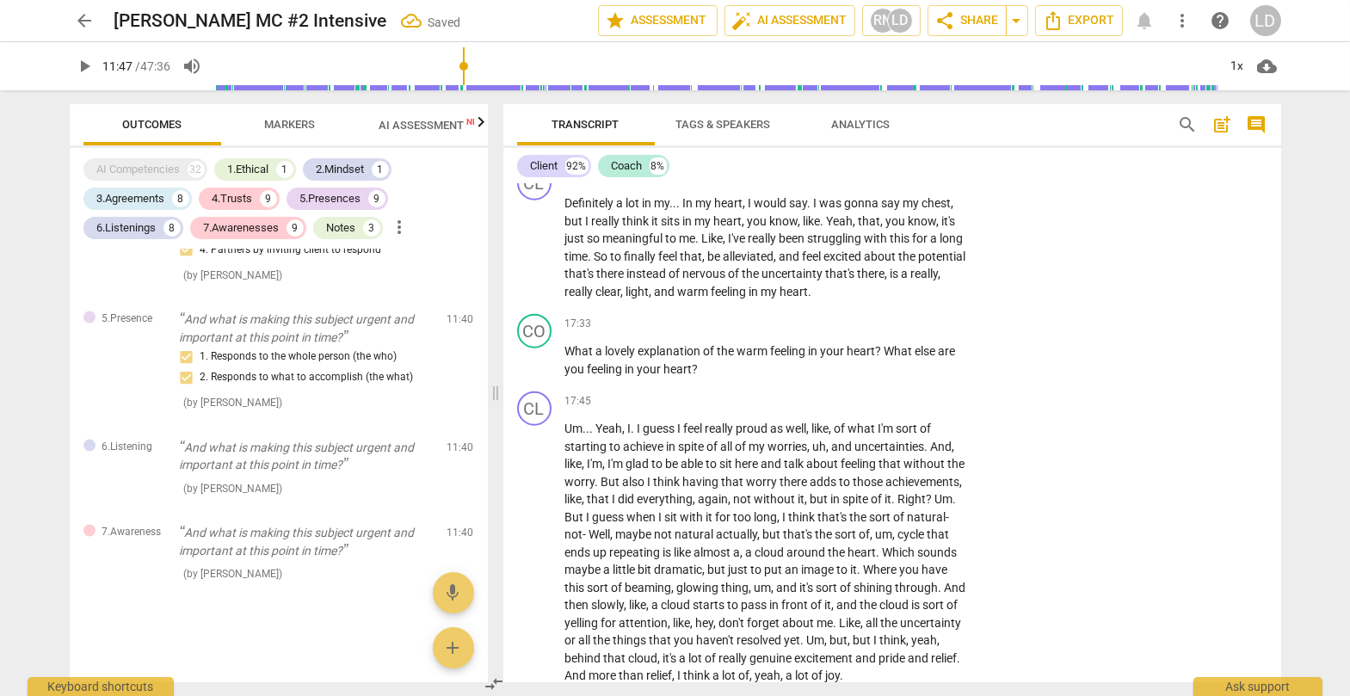
scroll to position [8016, 0]
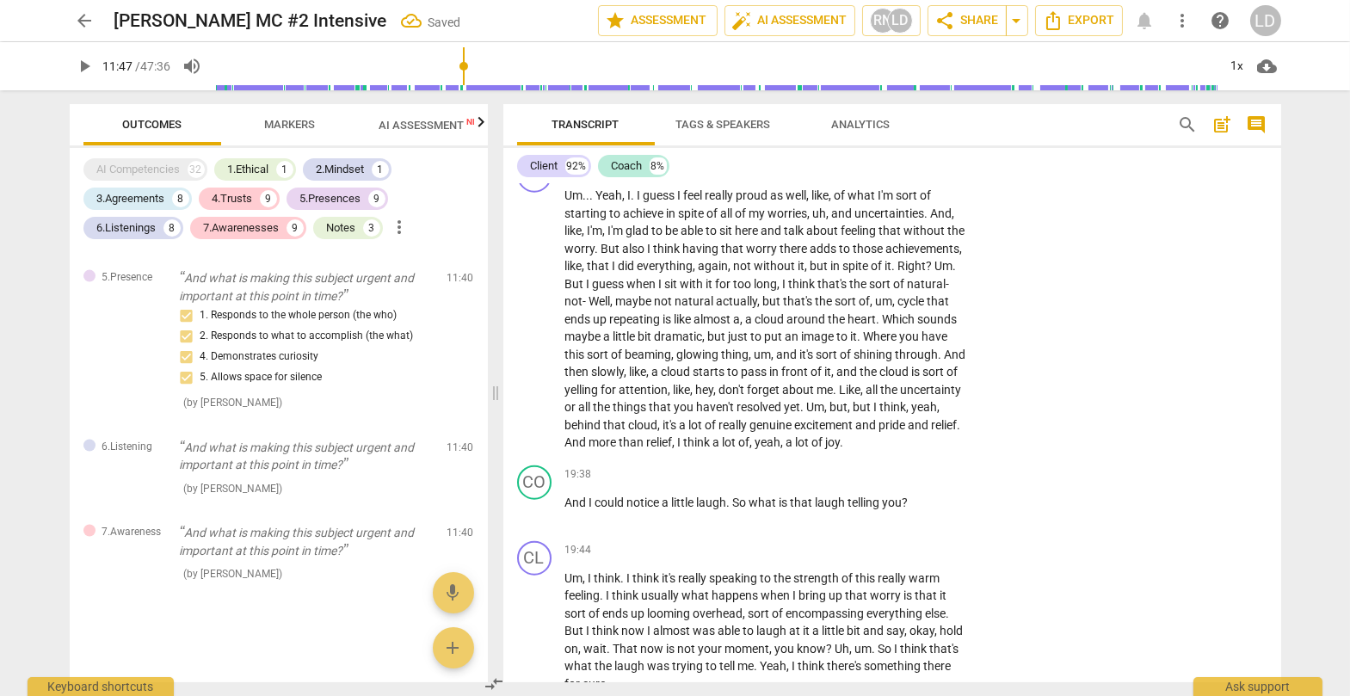
scroll to position [8057, 0]
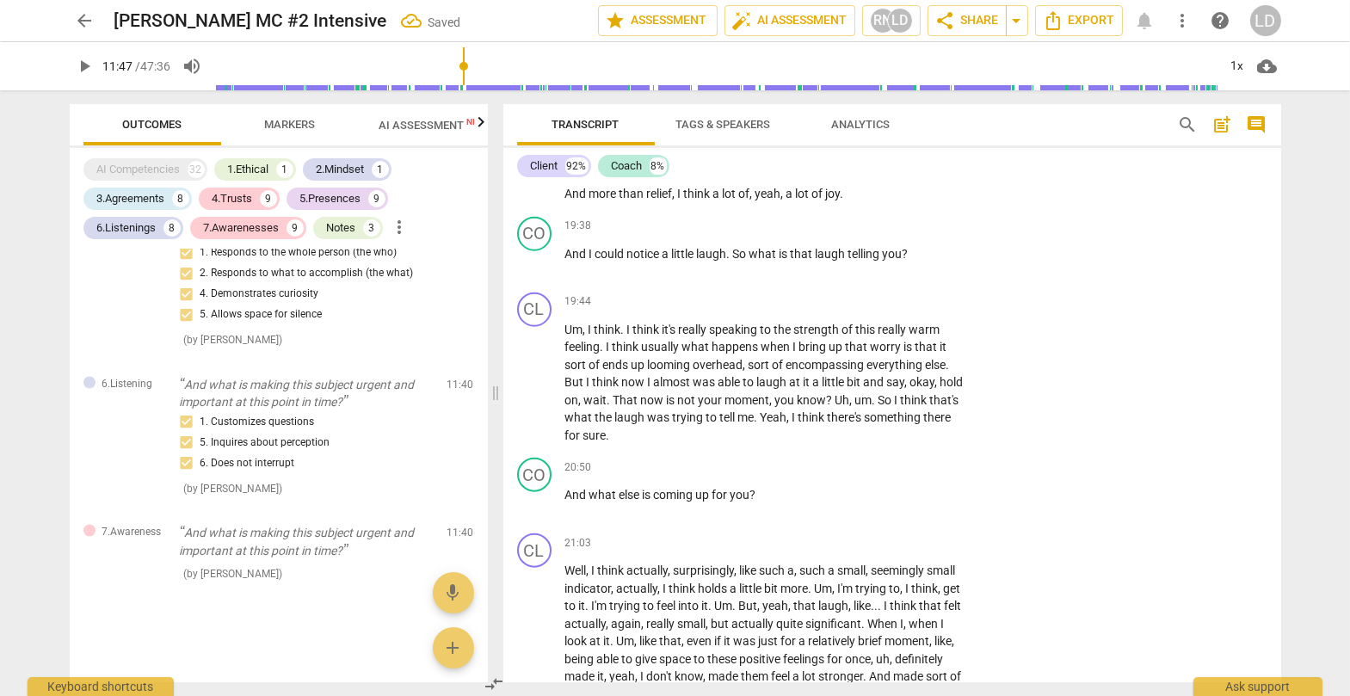
scroll to position [8120, 0]
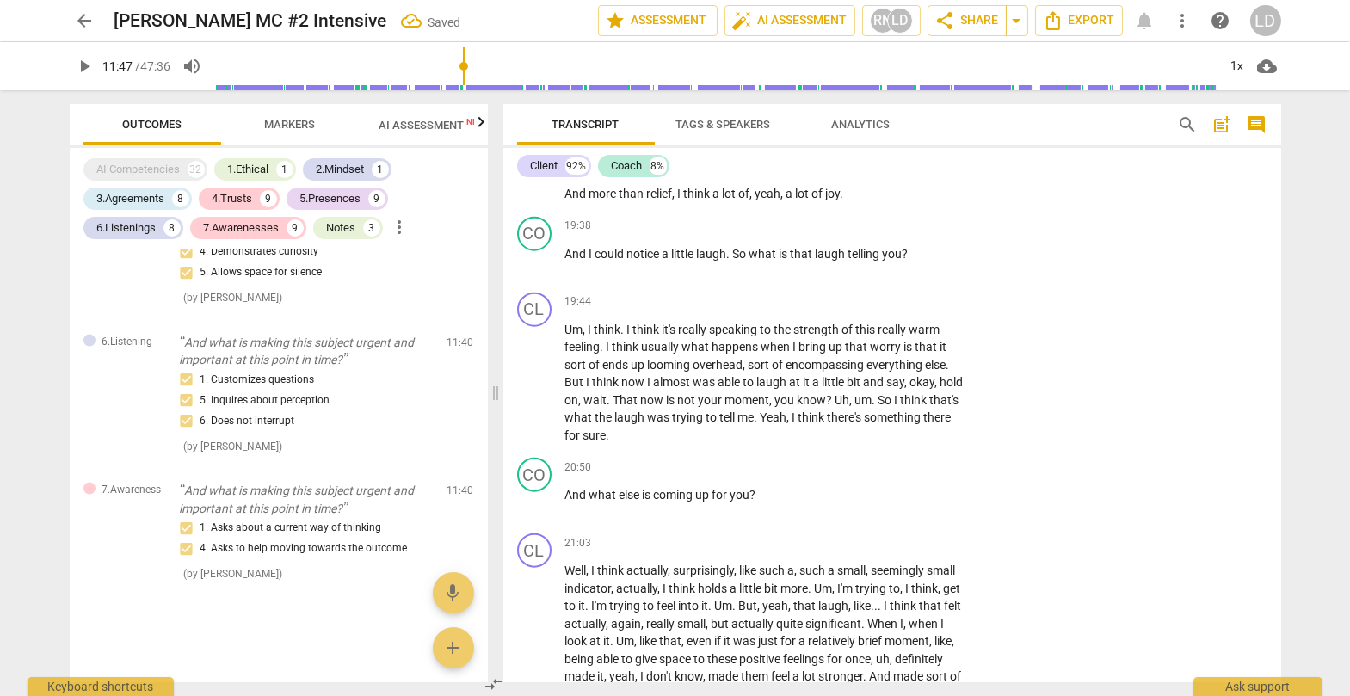
scroll to position [8139, 0]
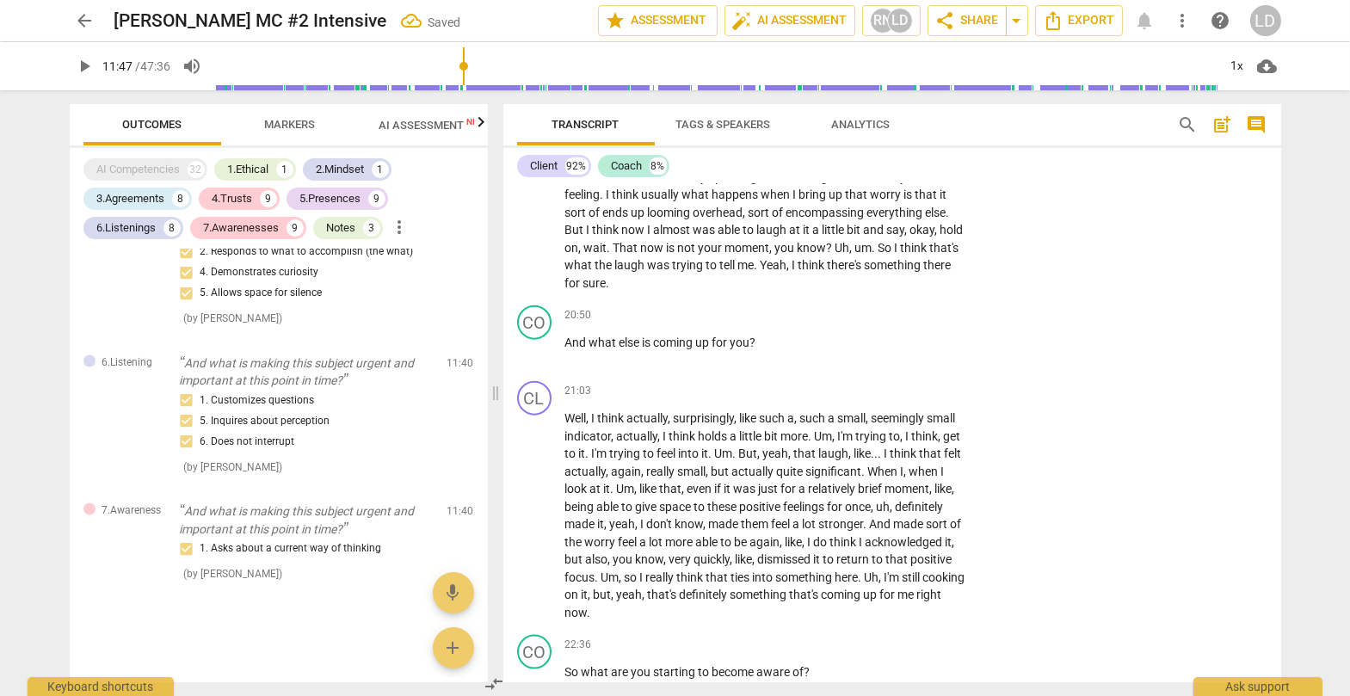
scroll to position [5171, 0]
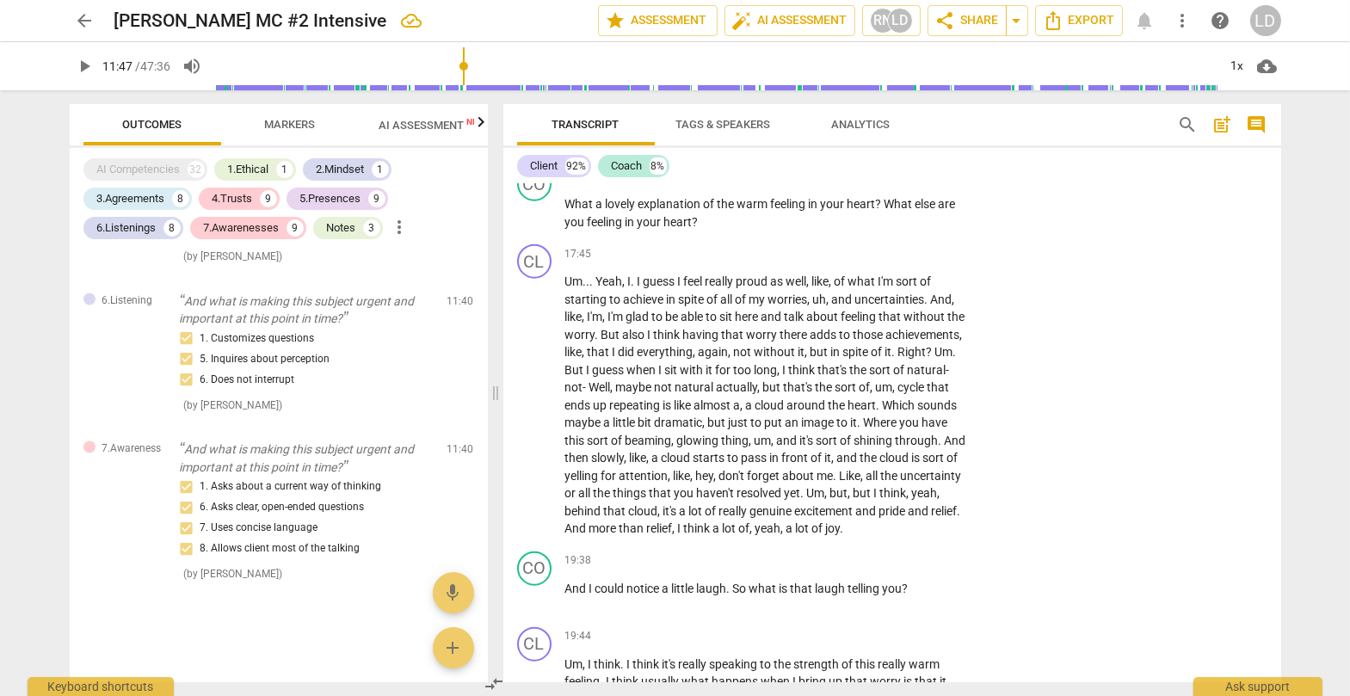
scroll to position [4679, 0]
drag, startPoint x: 822, startPoint y: 403, endPoint x: 871, endPoint y: 402, distance: 49.1
click at [864, 382] on icon "button" at bounding box center [909, 380] width 10 height 12
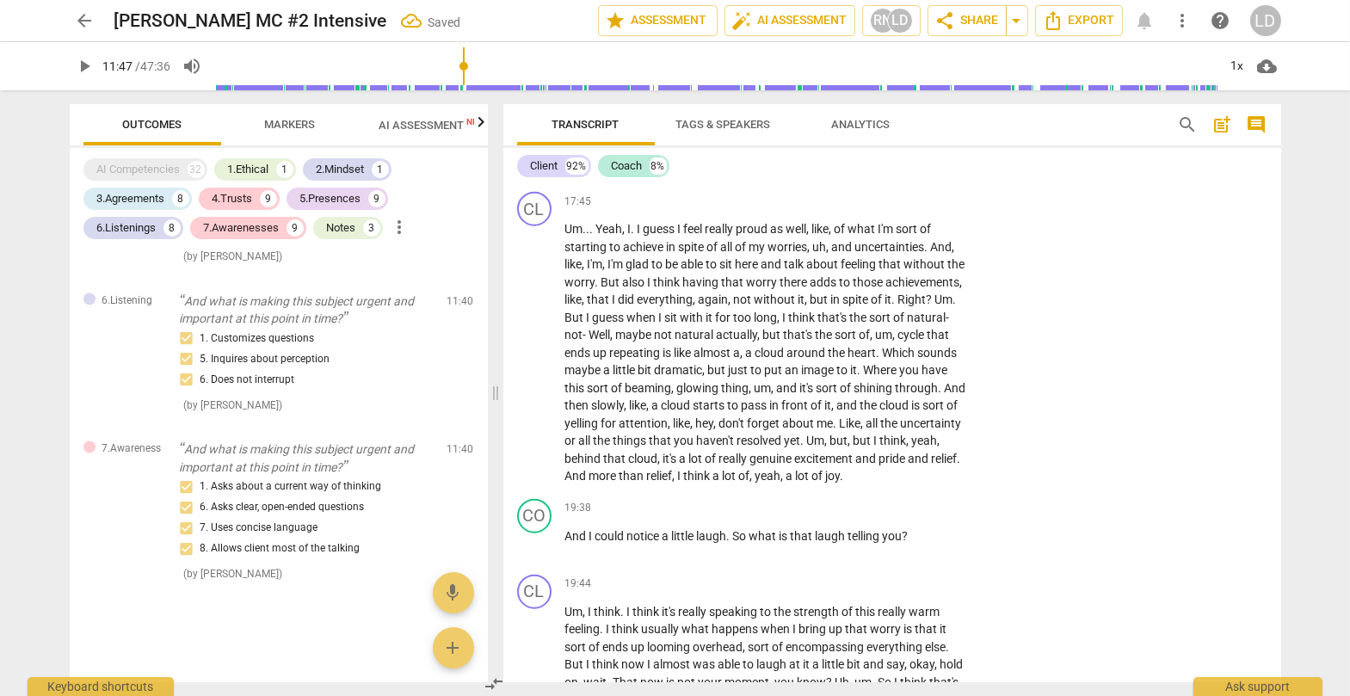
scroll to position [4731, 0]
drag, startPoint x: 566, startPoint y: 397, endPoint x: 714, endPoint y: 394, distance: 148.0
click at [753, 378] on icon "button" at bounding box center [755, 380] width 6 height 7
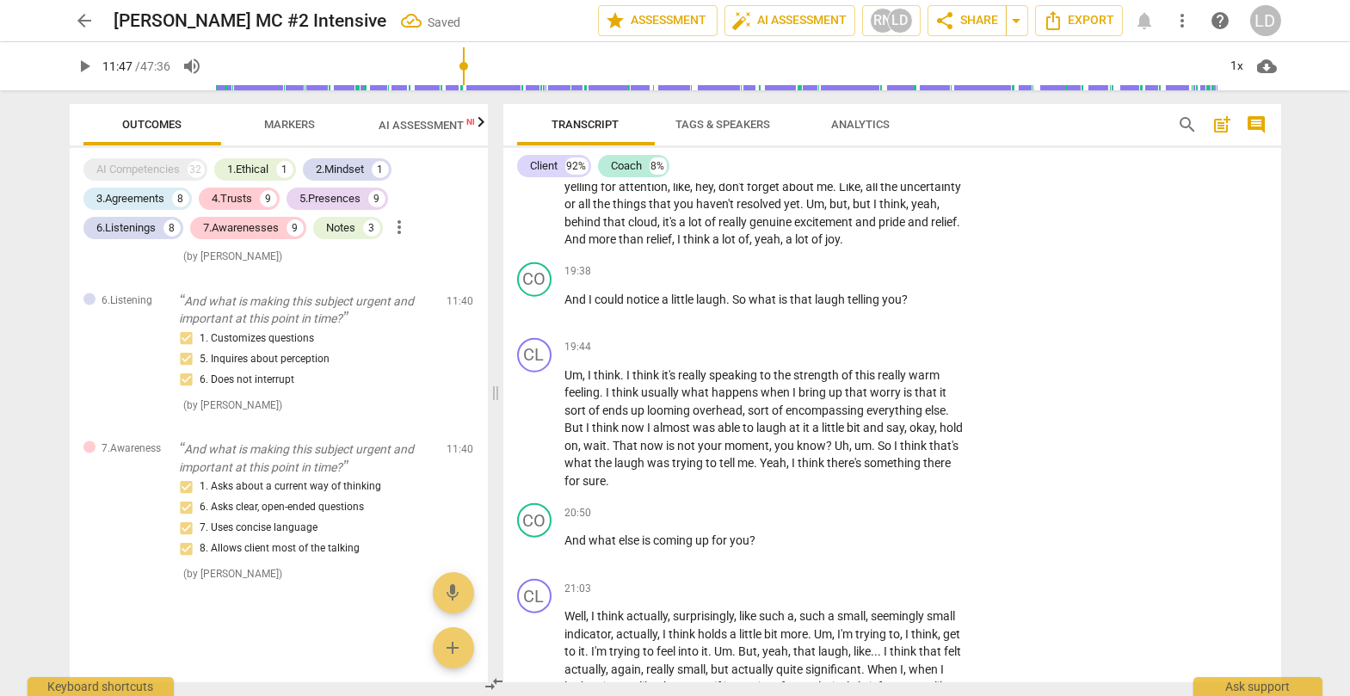
scroll to position [4971, 0]
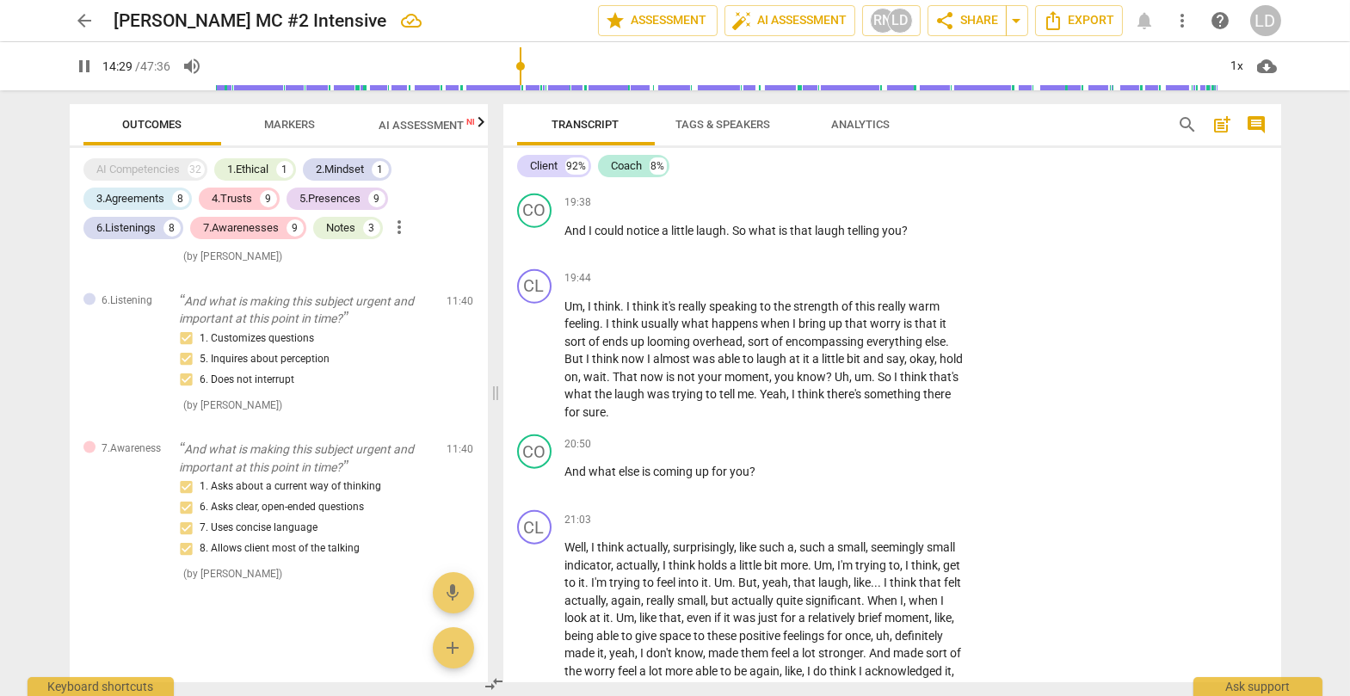
scroll to position [5037, 0]
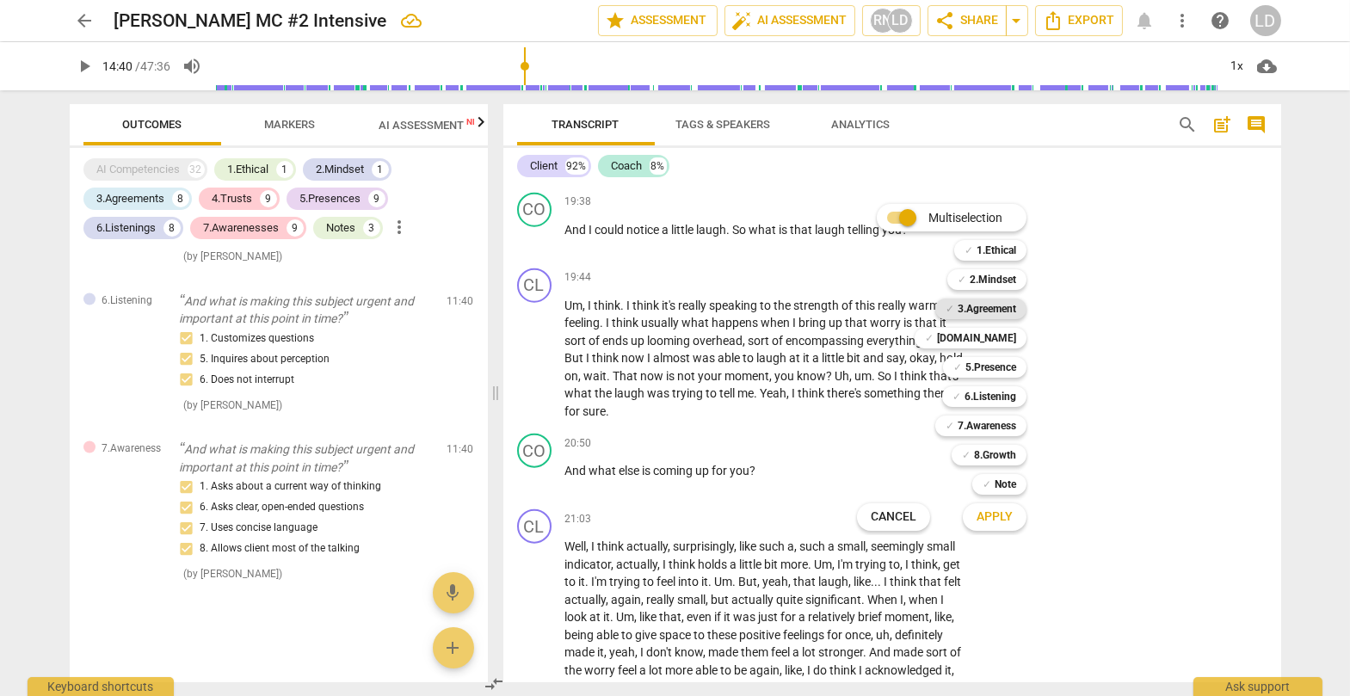
click at [864, 305] on b "3.Agreement" at bounding box center [986, 308] width 58 height 21
click at [864, 332] on b "[DOMAIN_NAME]" at bounding box center [976, 338] width 79 height 21
click at [864, 362] on b "5.Presence" at bounding box center [990, 367] width 51 height 21
click at [864, 395] on b "6.Listening" at bounding box center [990, 396] width 52 height 21
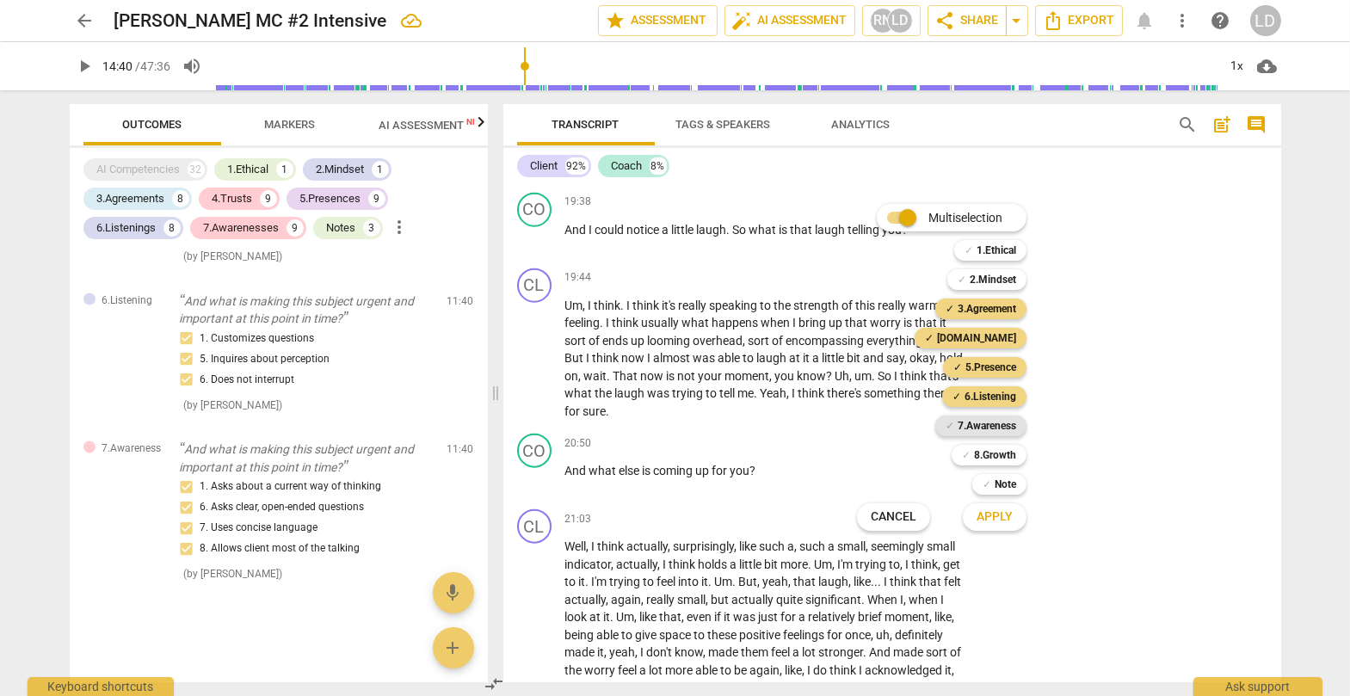
click at [864, 416] on b "7.Awareness" at bounding box center [986, 425] width 58 height 21
click at [864, 509] on span "Apply" at bounding box center [994, 516] width 36 height 17
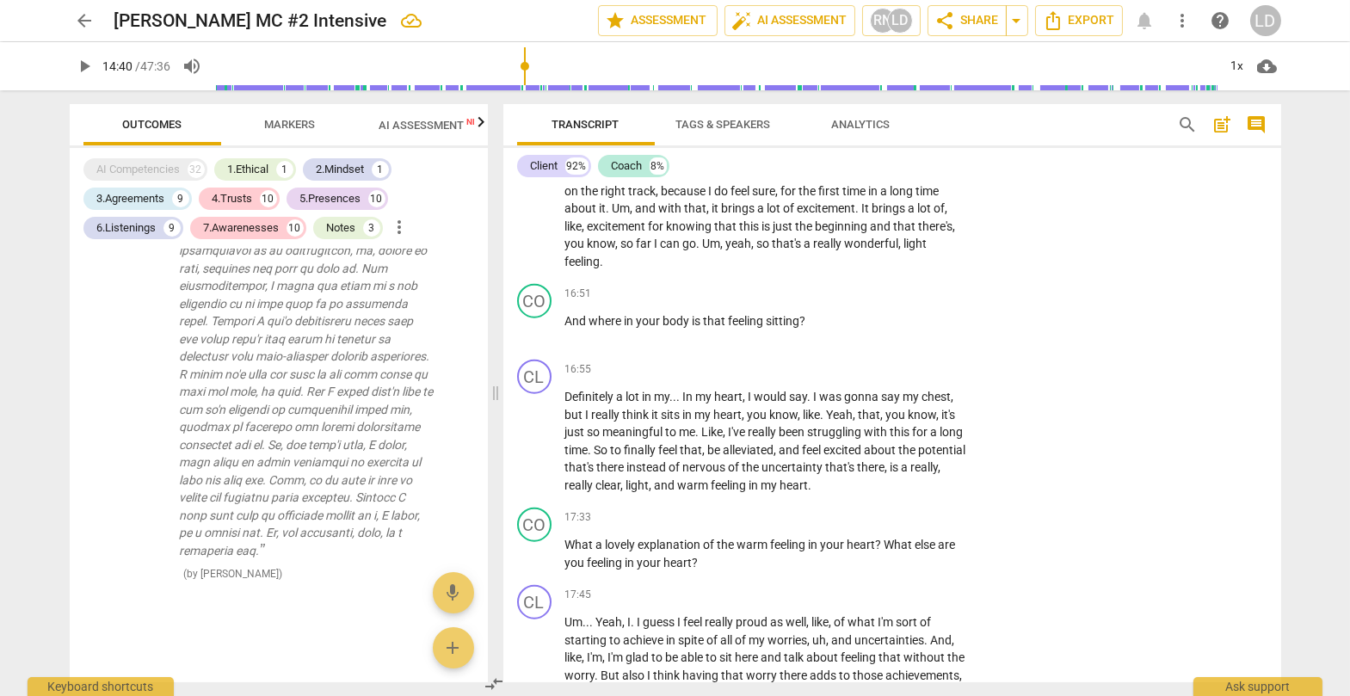
scroll to position [4359, 0]
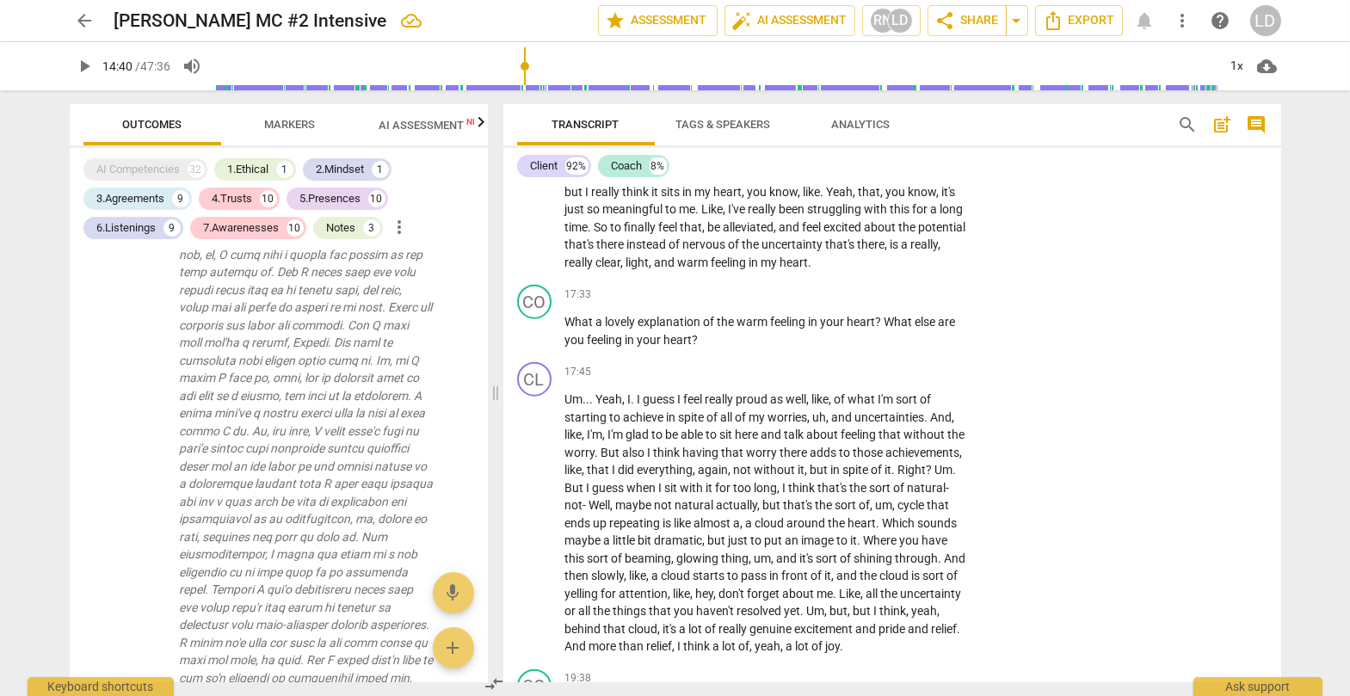
scroll to position [8451, 0]
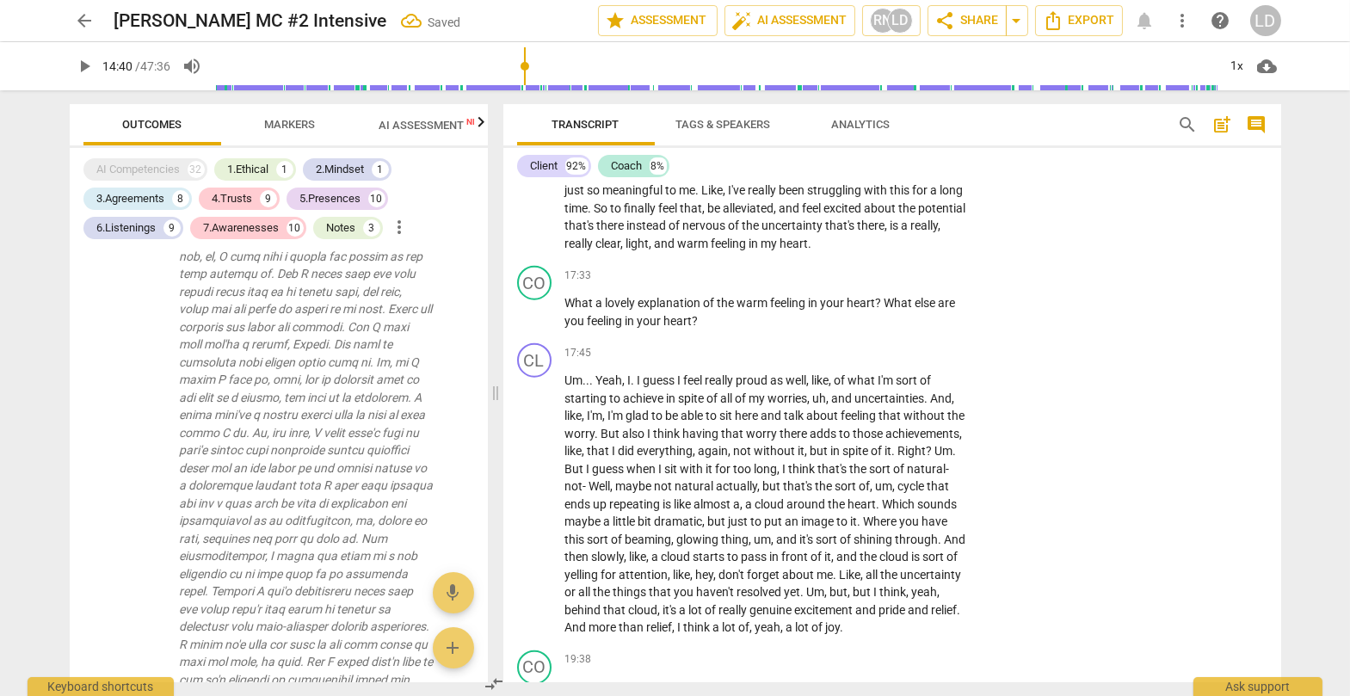
scroll to position [4570, 0]
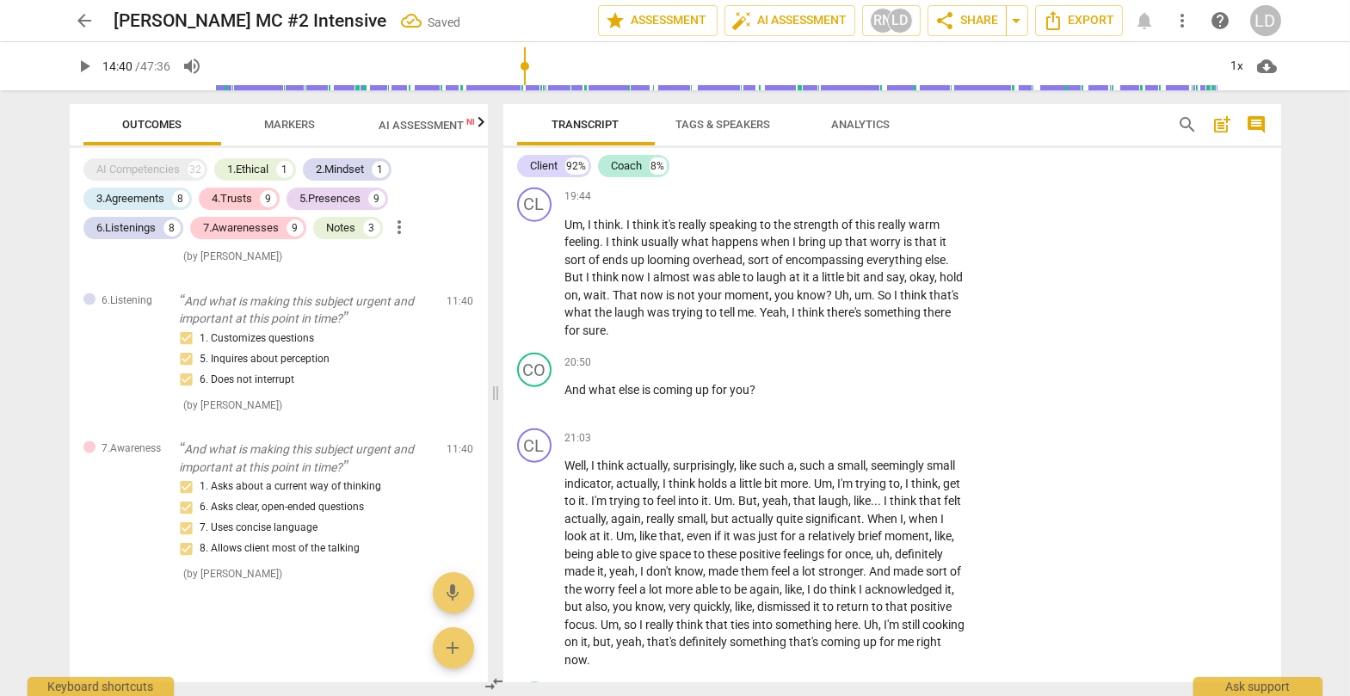
scroll to position [5121, 0]
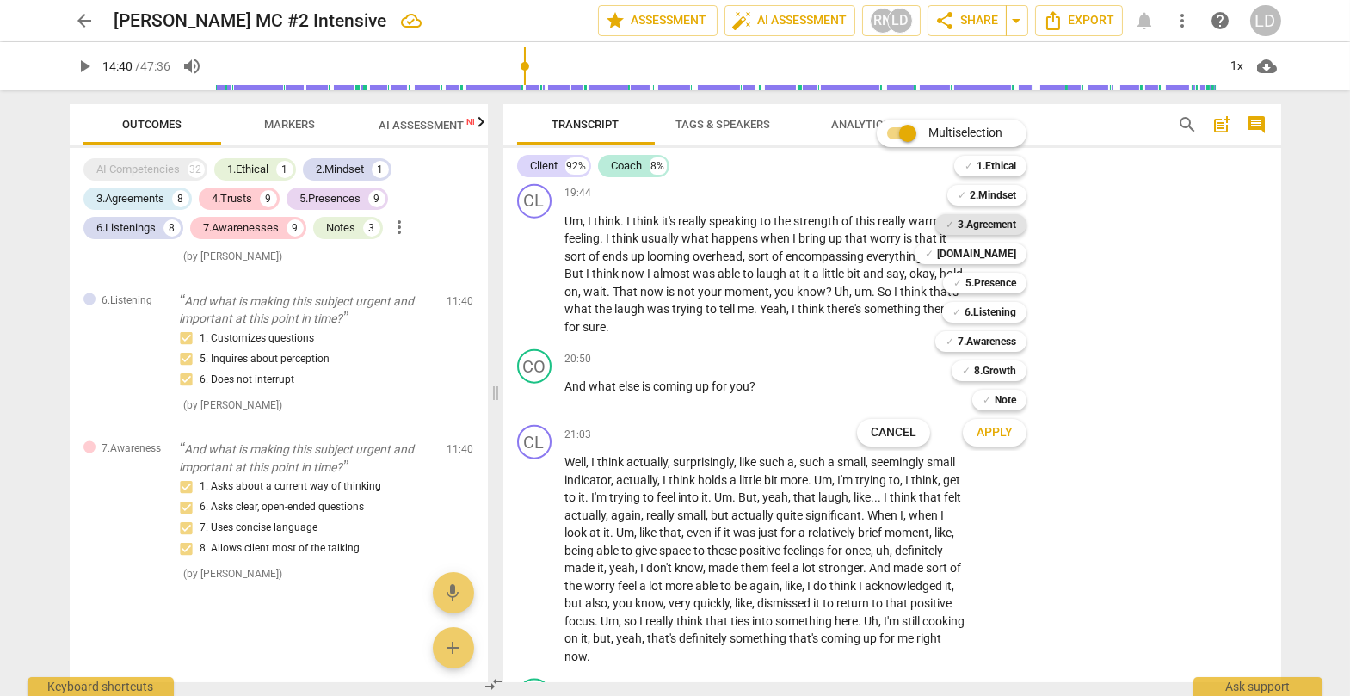
click at [864, 225] on b "3.Agreement" at bounding box center [986, 224] width 58 height 21
click at [864, 253] on b "[DOMAIN_NAME]" at bounding box center [976, 253] width 79 height 21
click at [864, 286] on b "5.Presence" at bounding box center [990, 283] width 51 height 21
click at [864, 311] on b "6.Listening" at bounding box center [990, 312] width 52 height 21
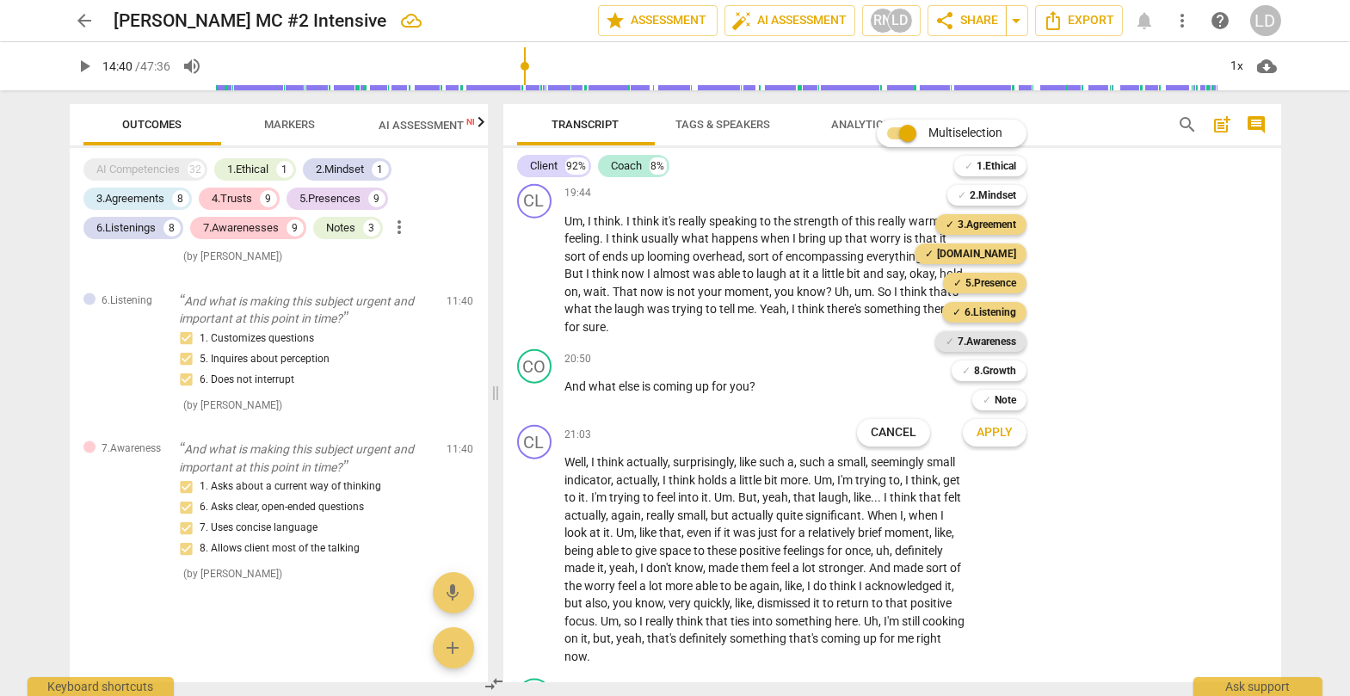
click at [864, 335] on b "7.Awareness" at bounding box center [986, 341] width 58 height 21
click at [864, 439] on span "Apply" at bounding box center [994, 432] width 36 height 17
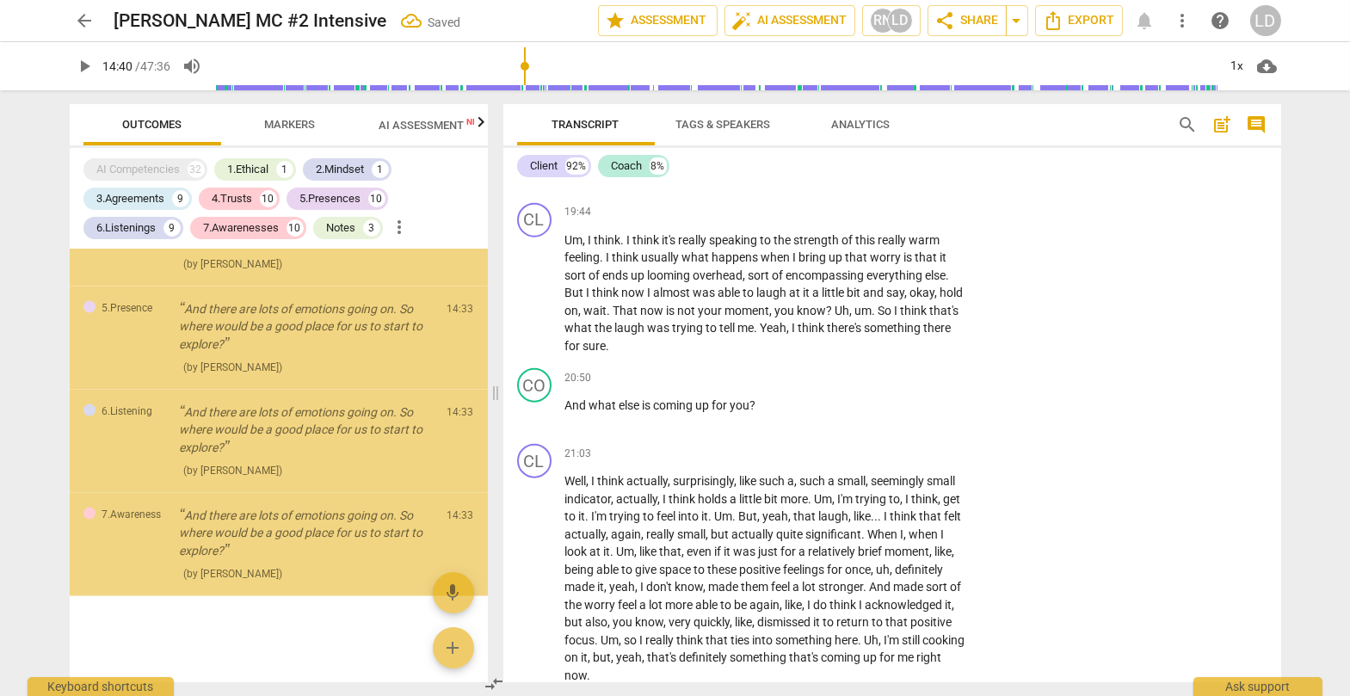
scroll to position [8825, 0]
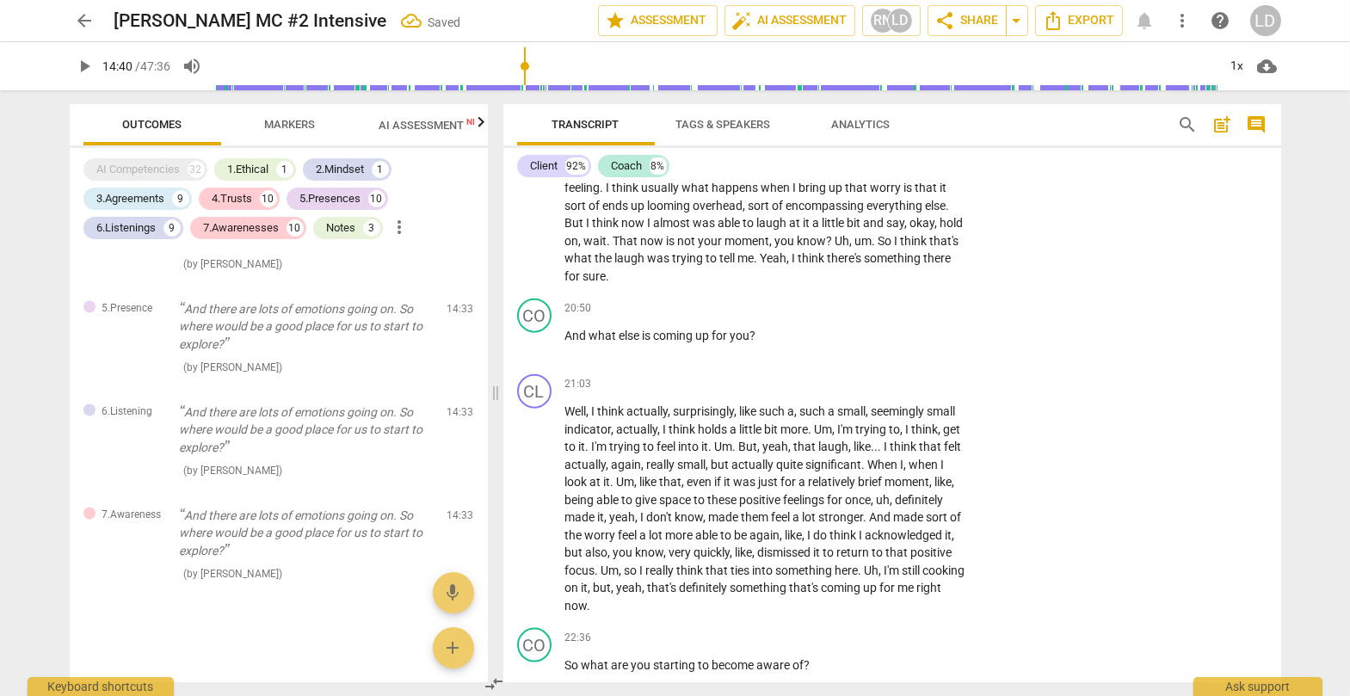
scroll to position [5218, 0]
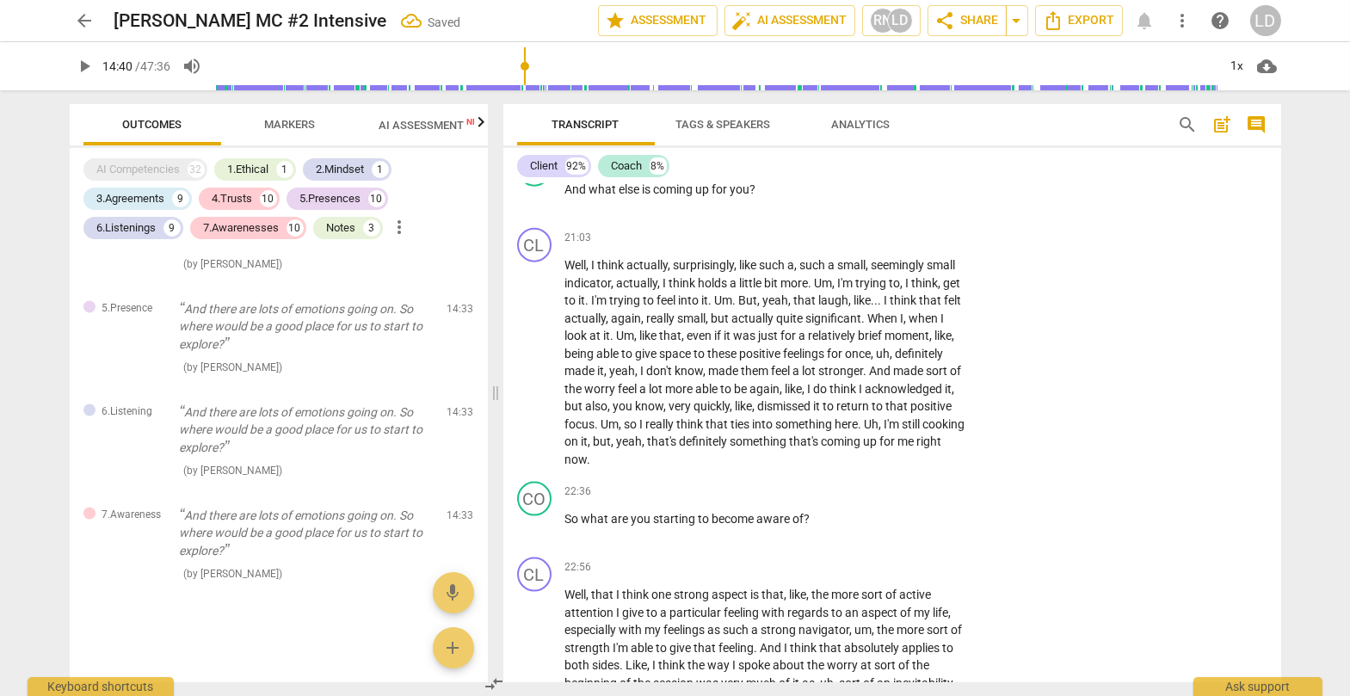
scroll to position [5342, 0]
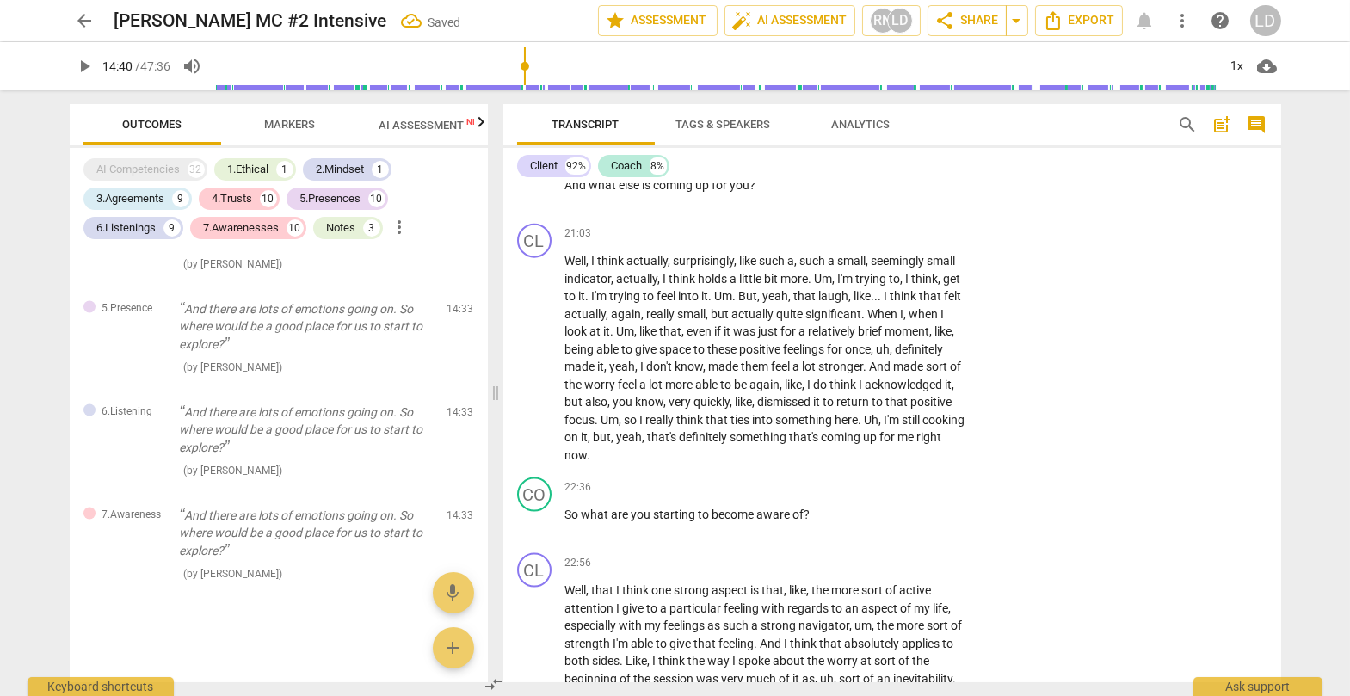
scroll to position [8946, 0]
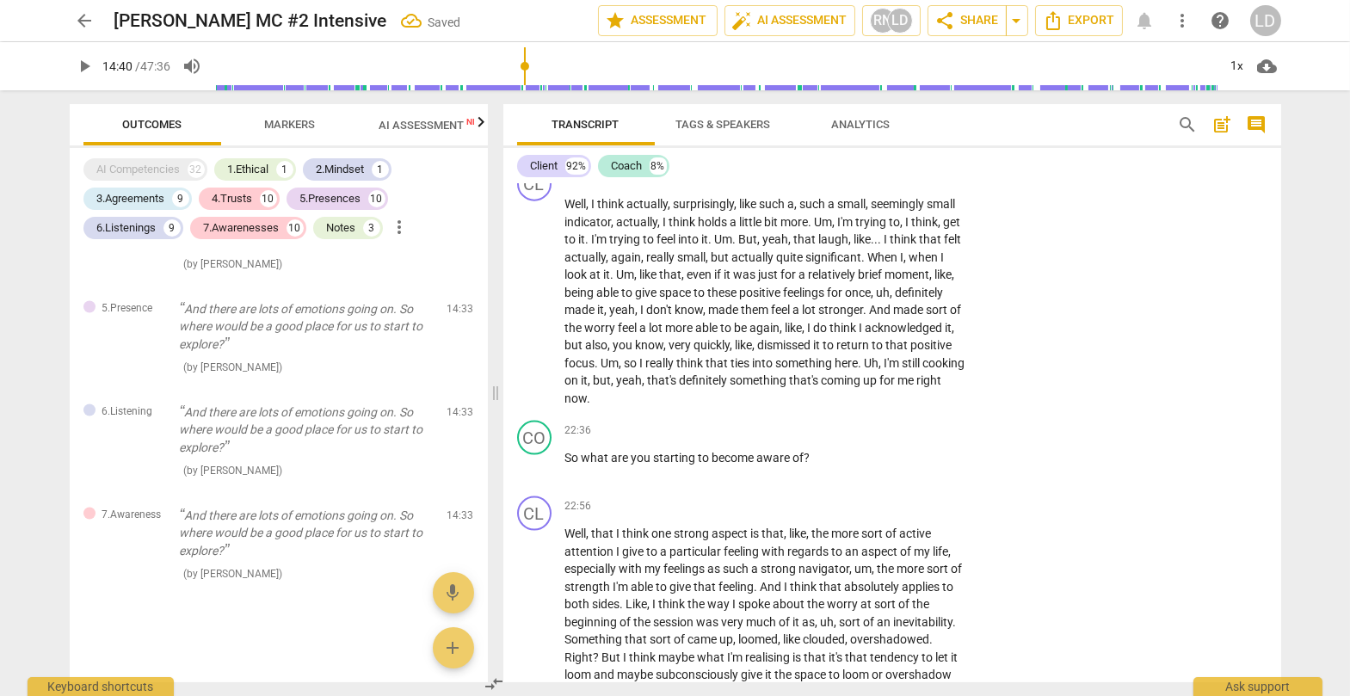
scroll to position [5407, 0]
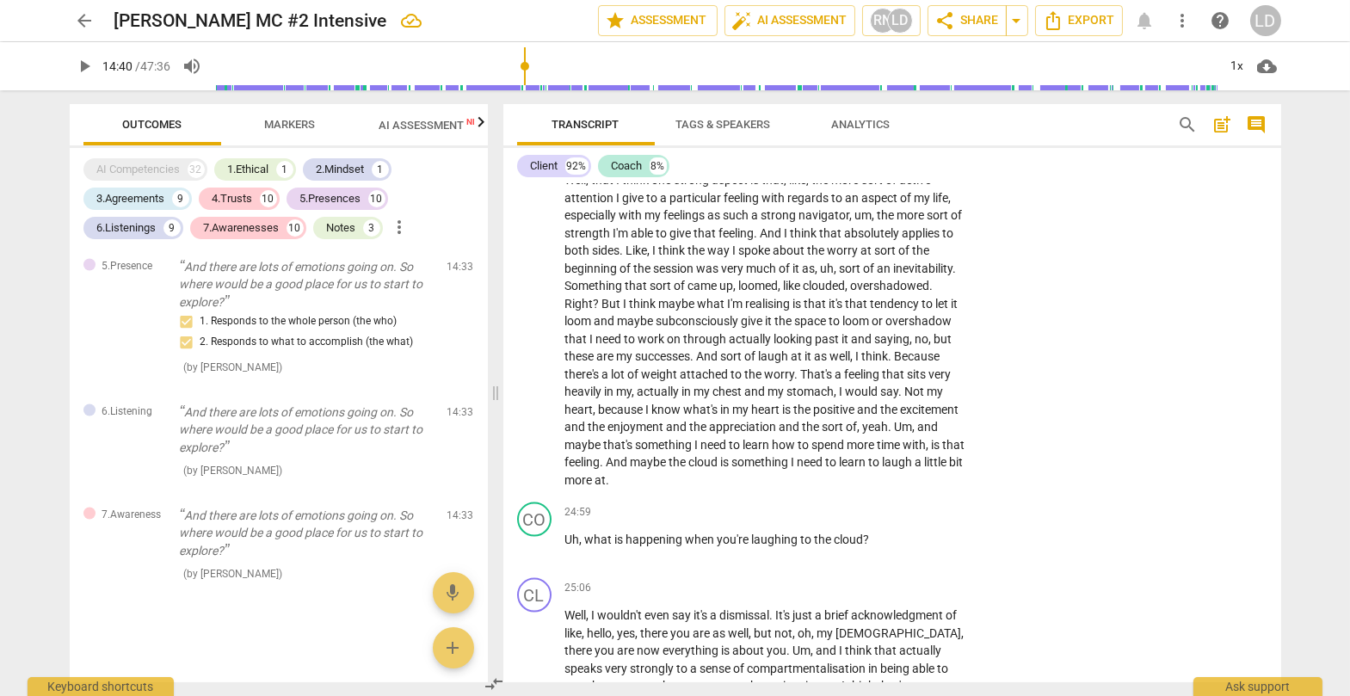
scroll to position [5759, 0]
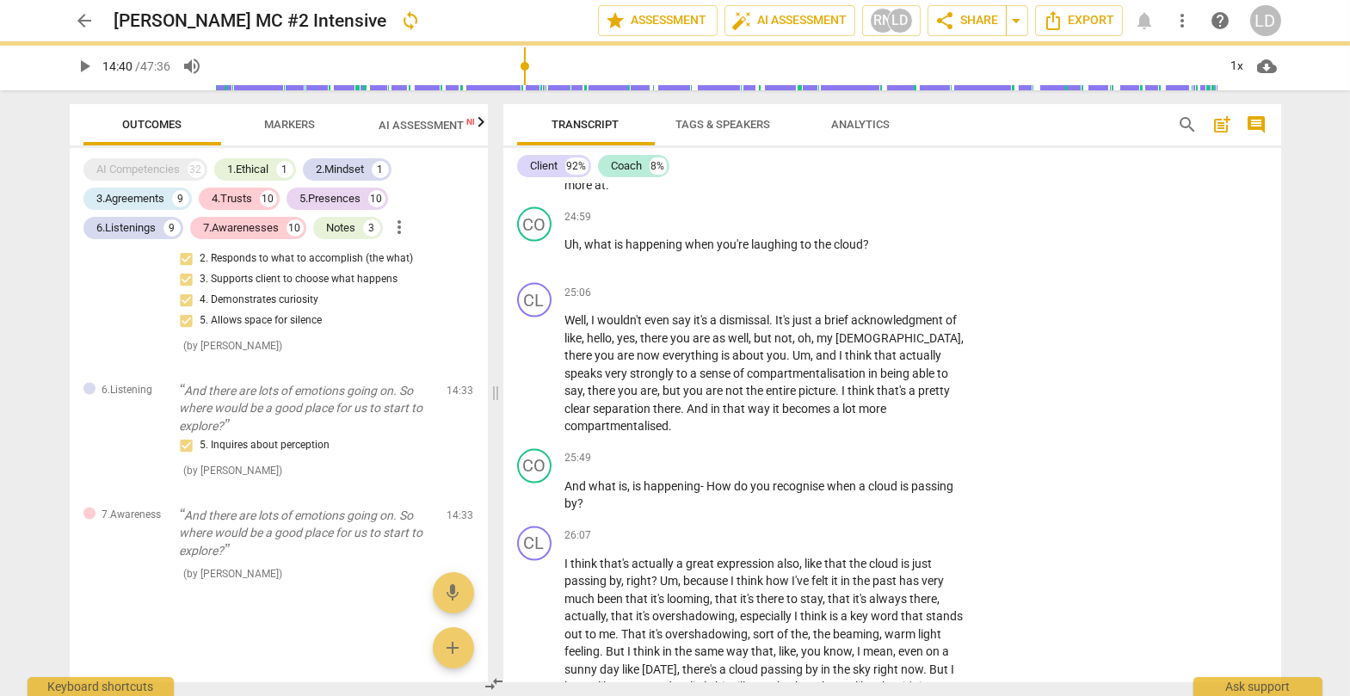
scroll to position [6049, 0]
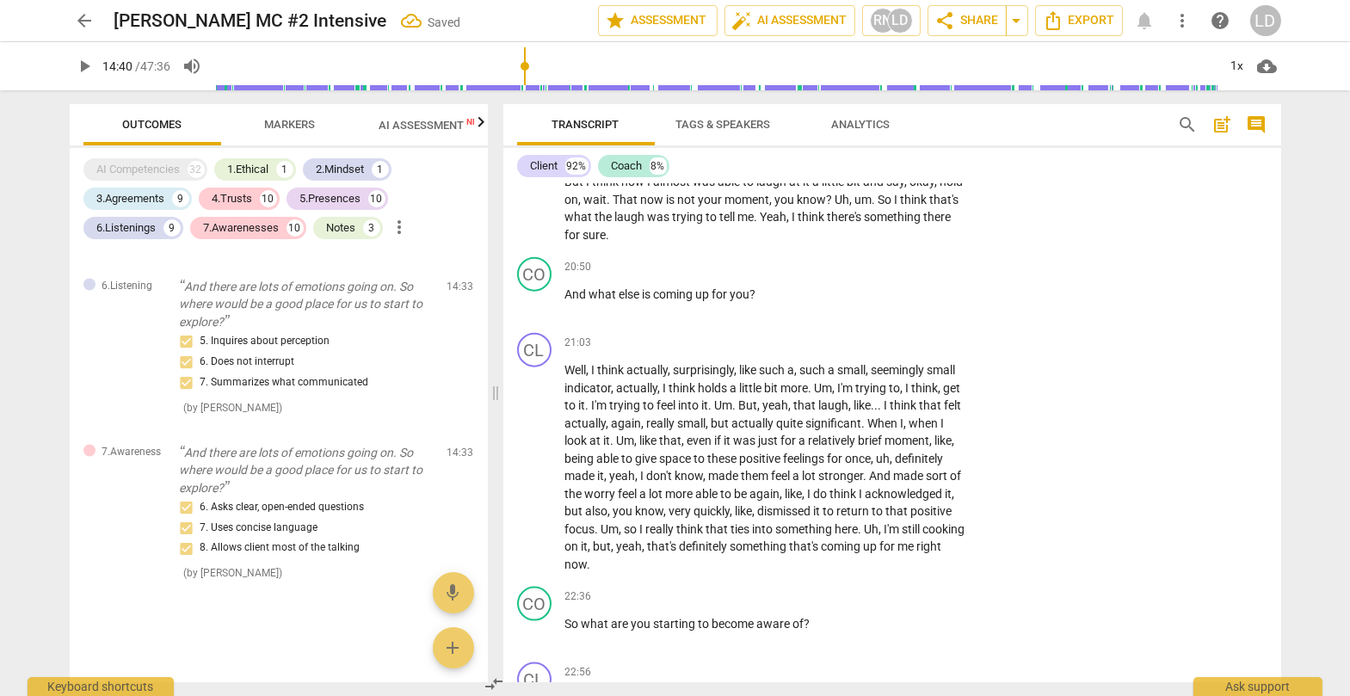
scroll to position [5233, 0]
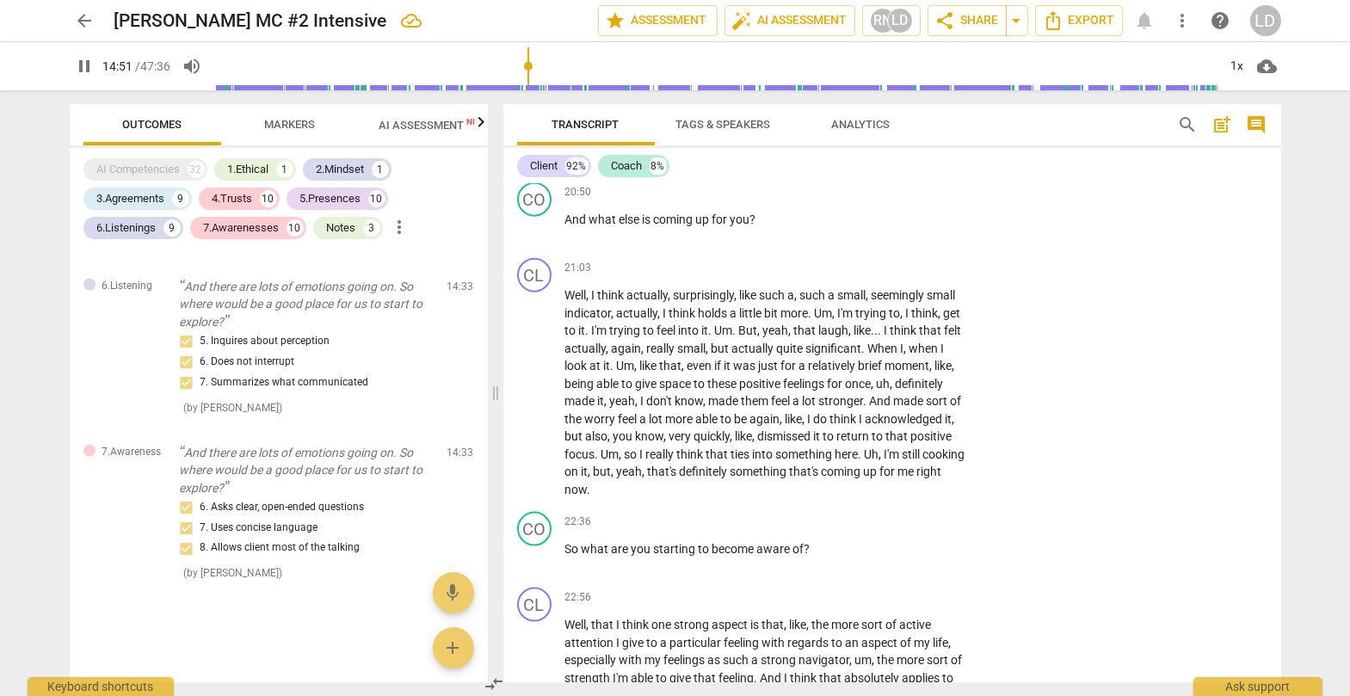
scroll to position [5308, 0]
drag, startPoint x: 830, startPoint y: 290, endPoint x: 760, endPoint y: 316, distance: 75.1
click at [800, 300] on icon "button" at bounding box center [804, 298] width 17 height 21
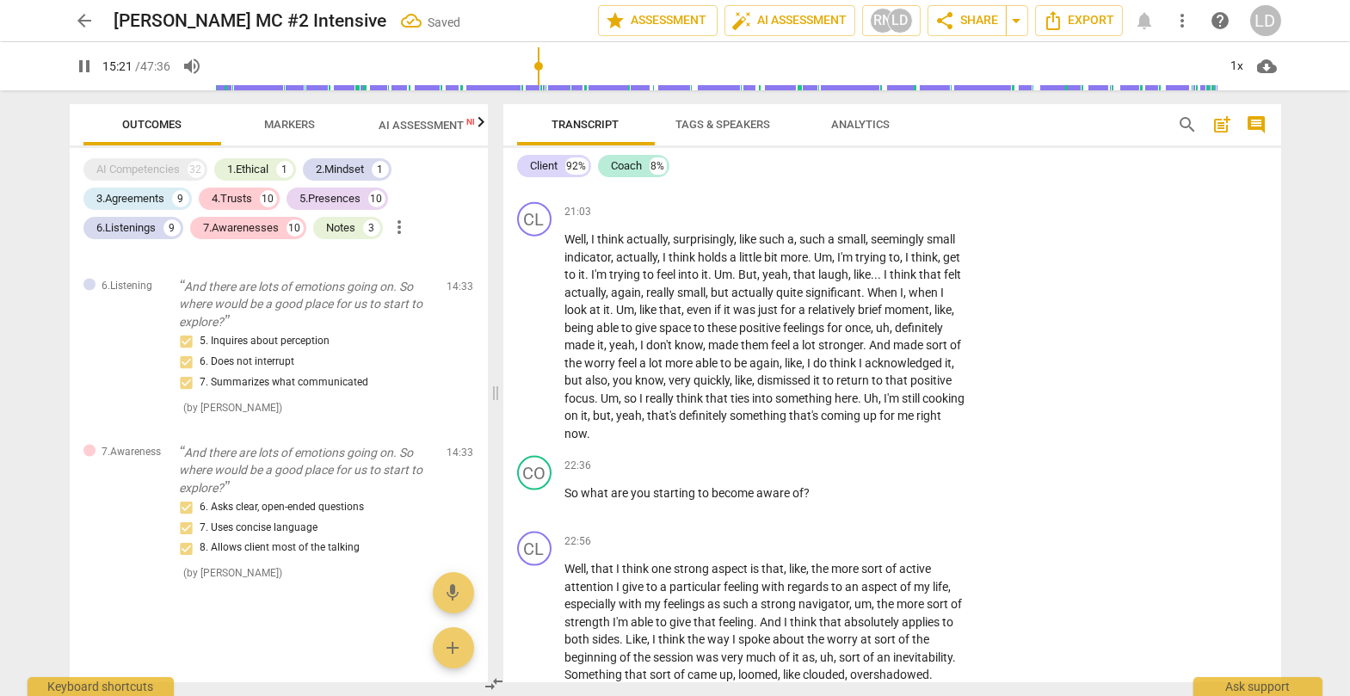
scroll to position [5371, 0]
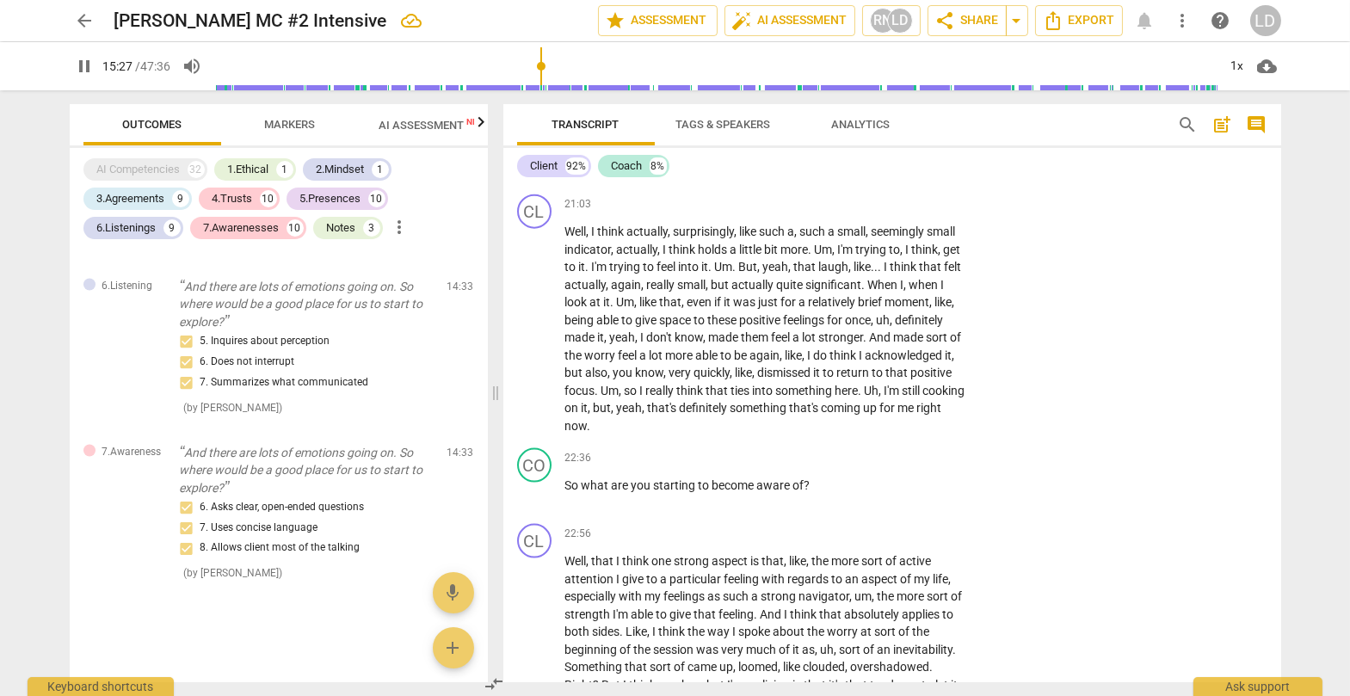
drag, startPoint x: 700, startPoint y: 279, endPoint x: 938, endPoint y: 292, distance: 238.7
click at [864, 280] on icon "button" at bounding box center [968, 277] width 10 height 12
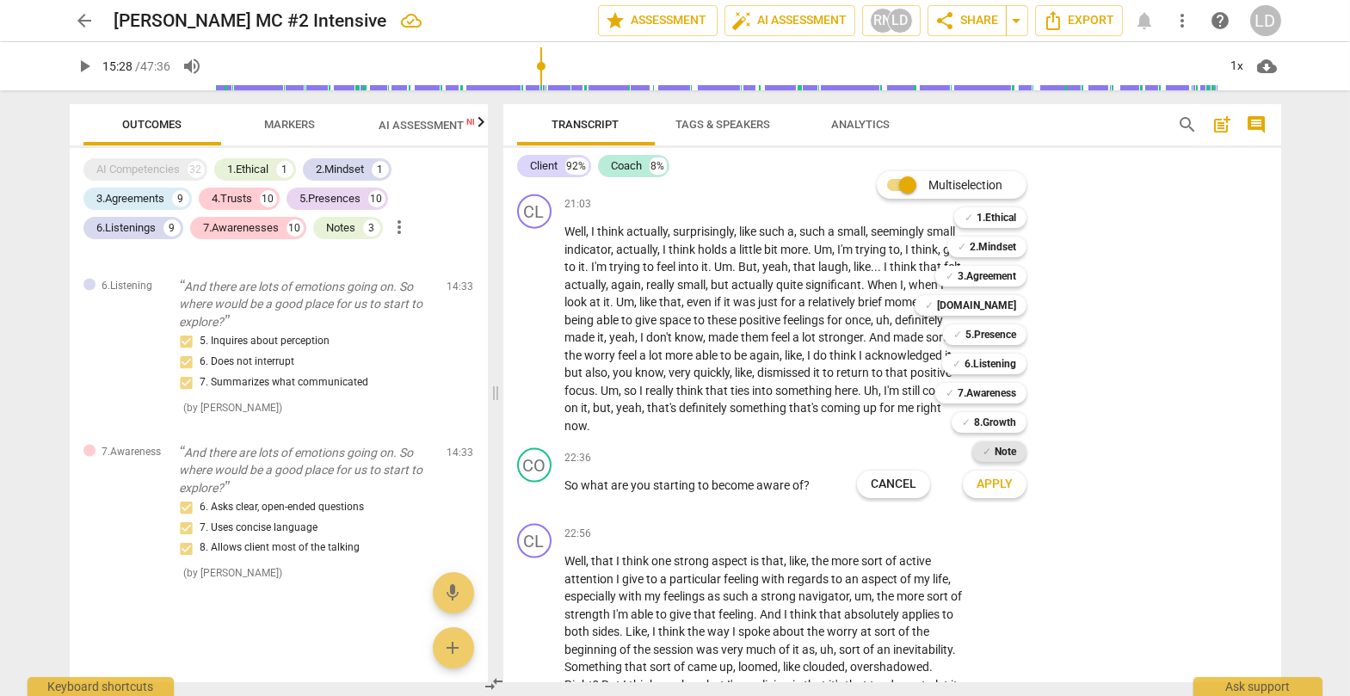
click at [864, 441] on b "Note" at bounding box center [1005, 451] width 22 height 21
click at [864, 483] on span "Apply" at bounding box center [994, 484] width 36 height 17
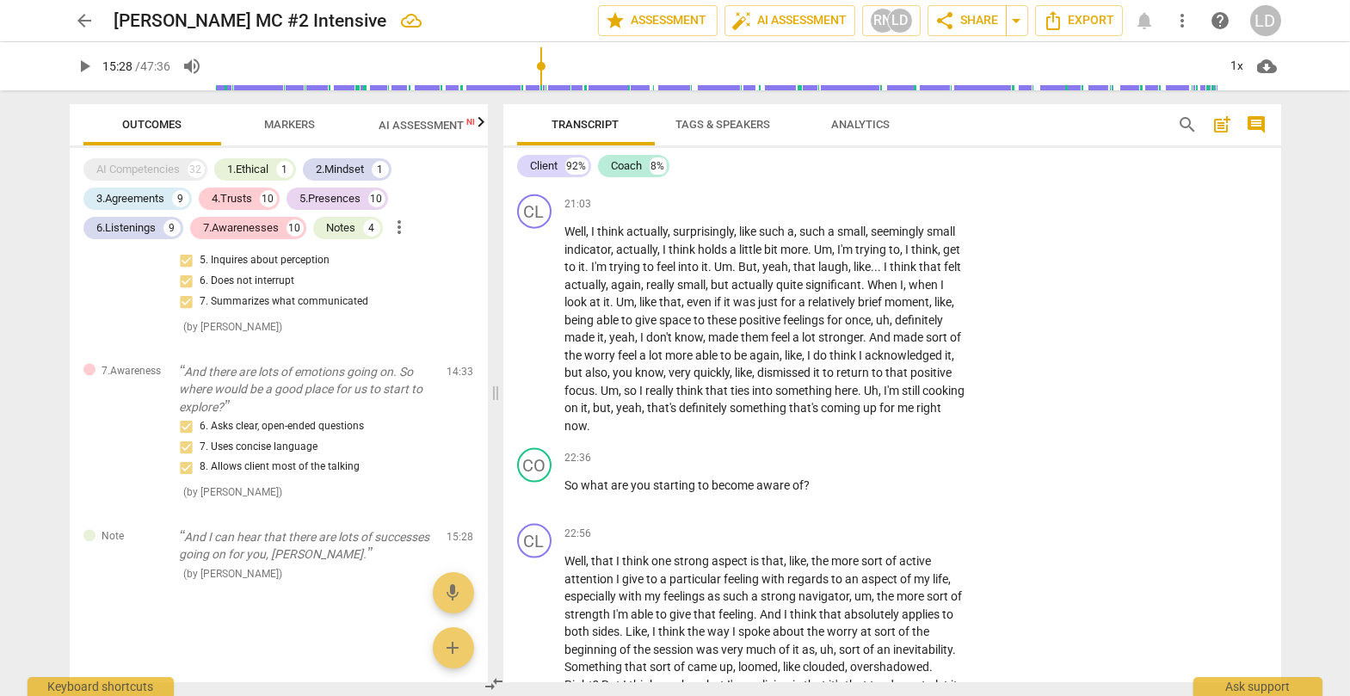
scroll to position [0, 0]
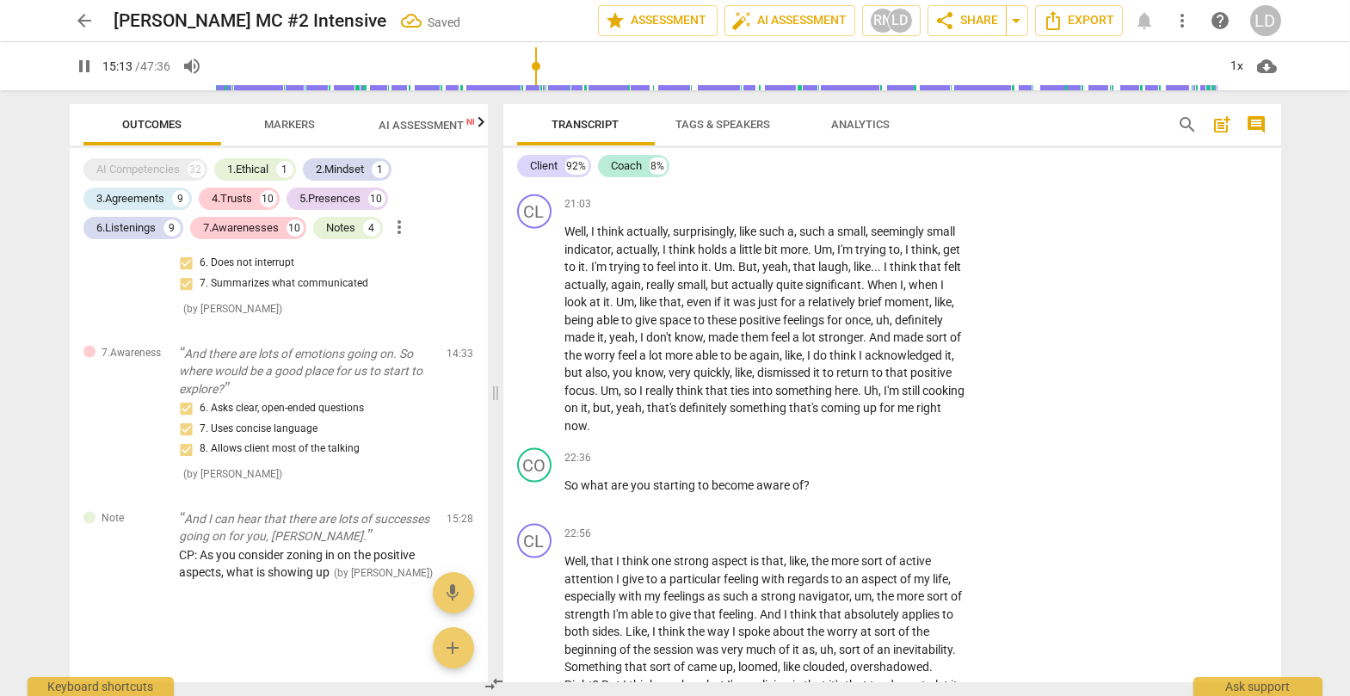
click at [419, 509] on span "edit" at bounding box center [429, 523] width 21 height 21
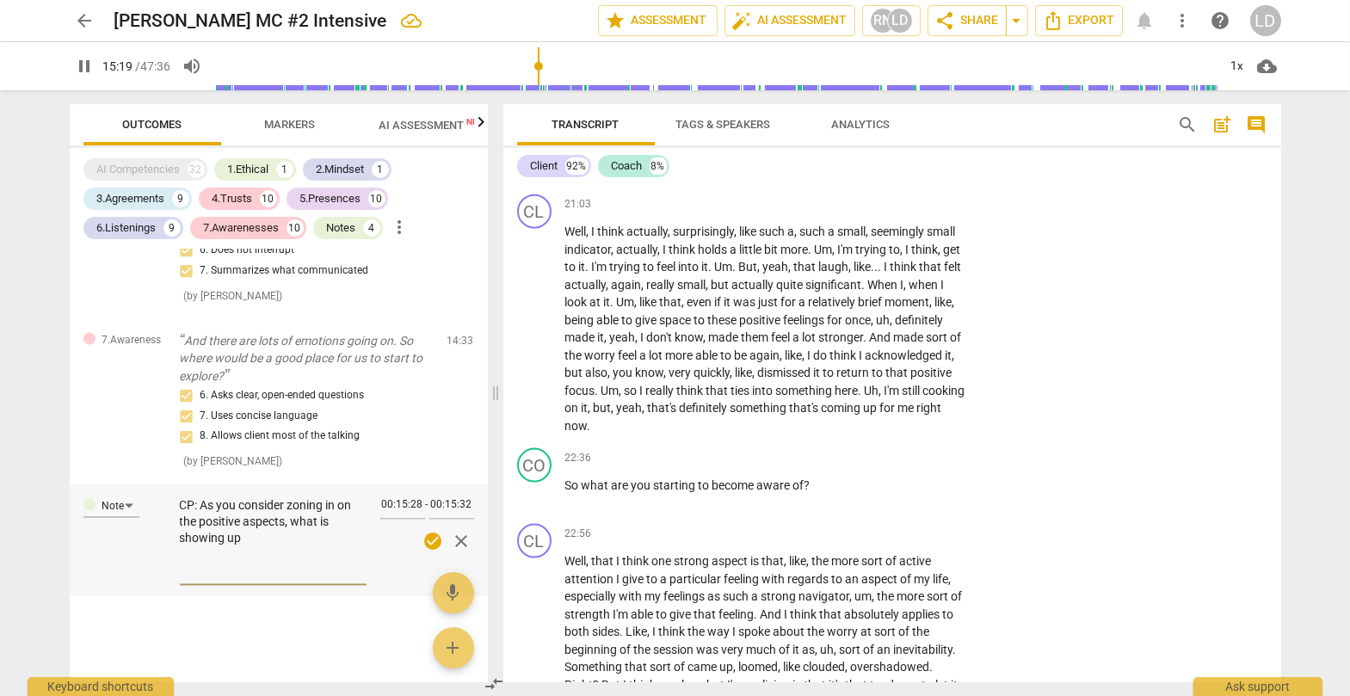
click at [310, 509] on textarea "CP: As you consider zoning in on the positive aspects, what is showing up" at bounding box center [273, 539] width 187 height 82
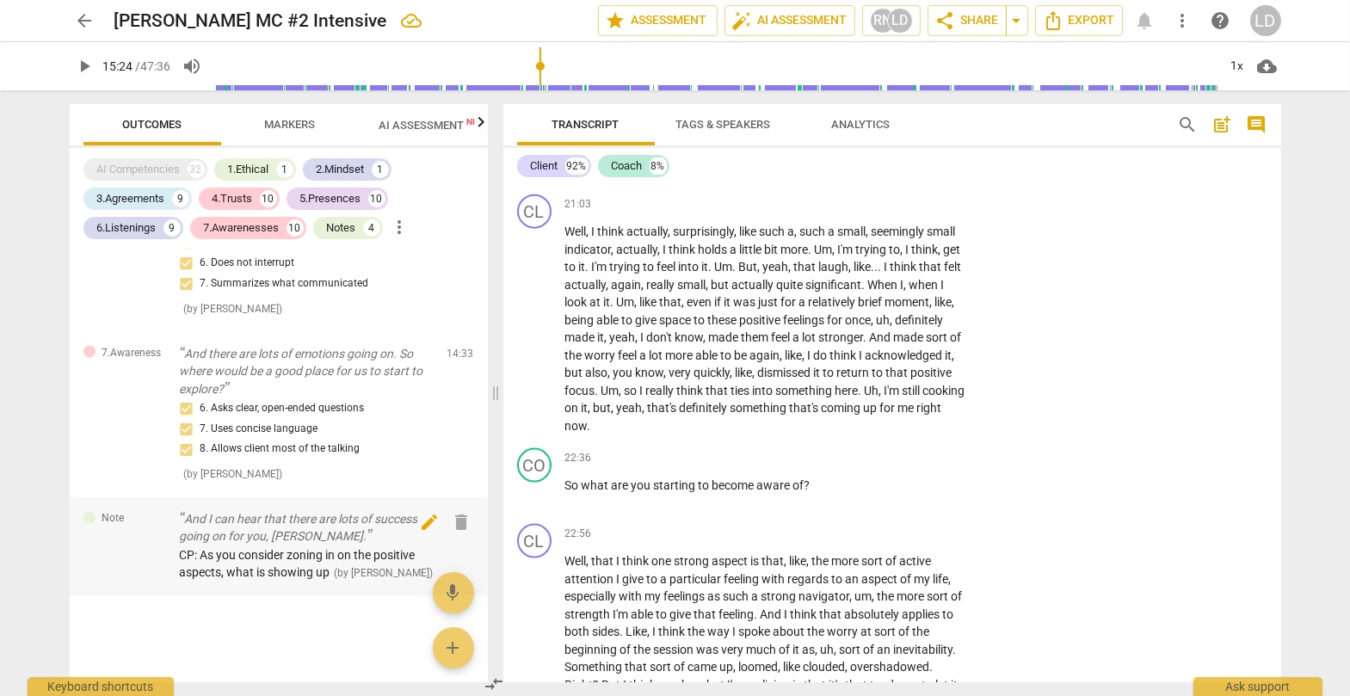
click at [419, 509] on span "edit" at bounding box center [429, 523] width 21 height 21
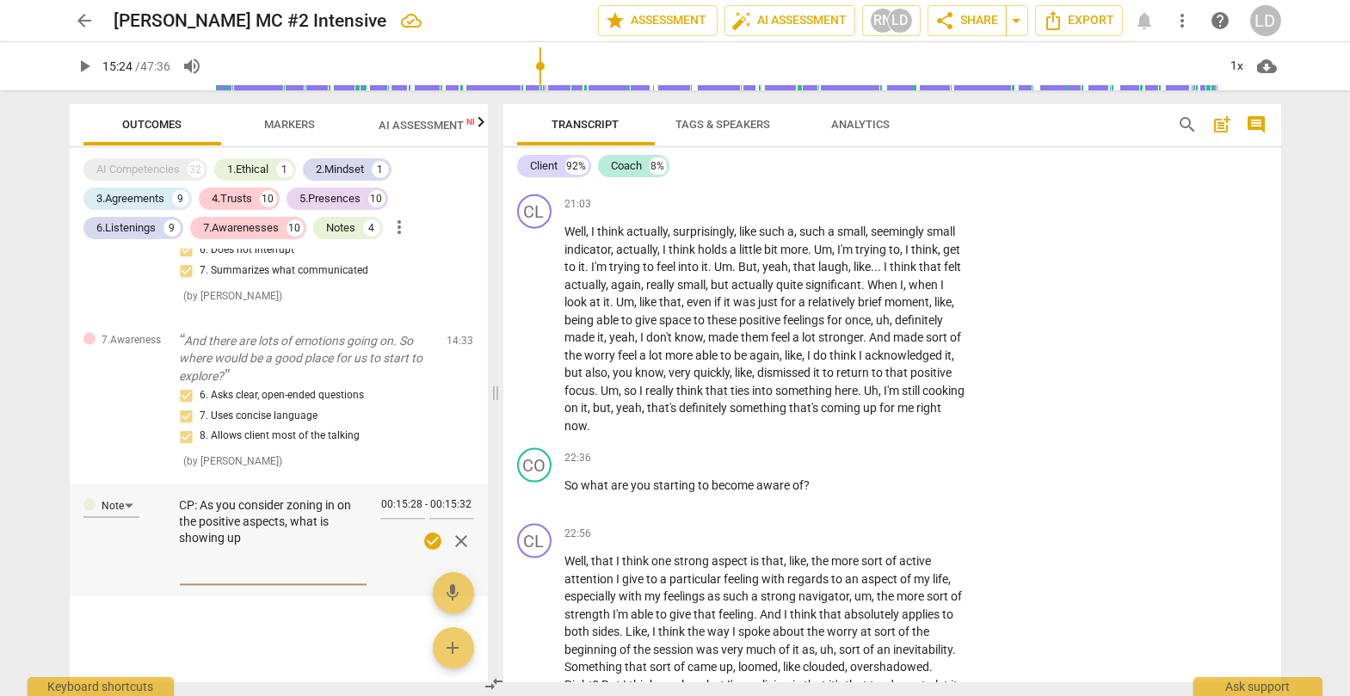
click at [301, 509] on textarea "CP: As you consider zoning in on the positive aspects, what is showing up" at bounding box center [273, 539] width 187 height 82
click at [422, 509] on span "check_circle" at bounding box center [432, 542] width 21 height 21
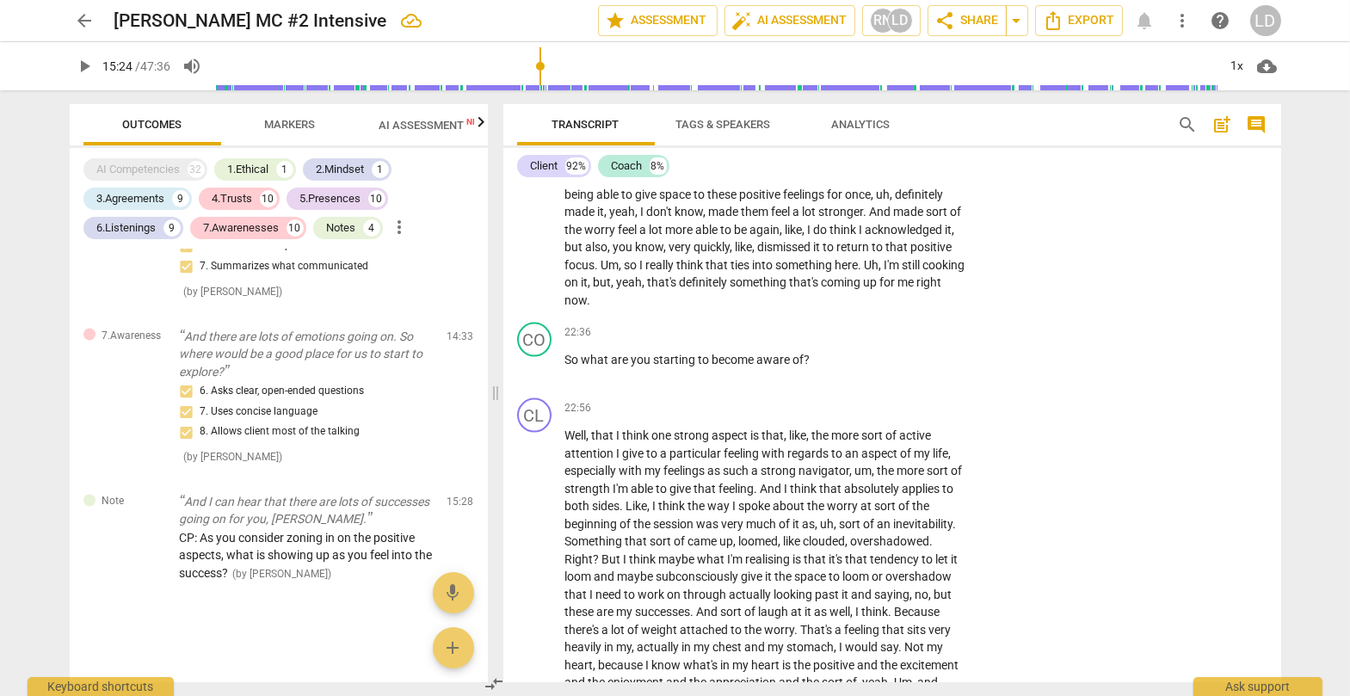
scroll to position [5499, 0]
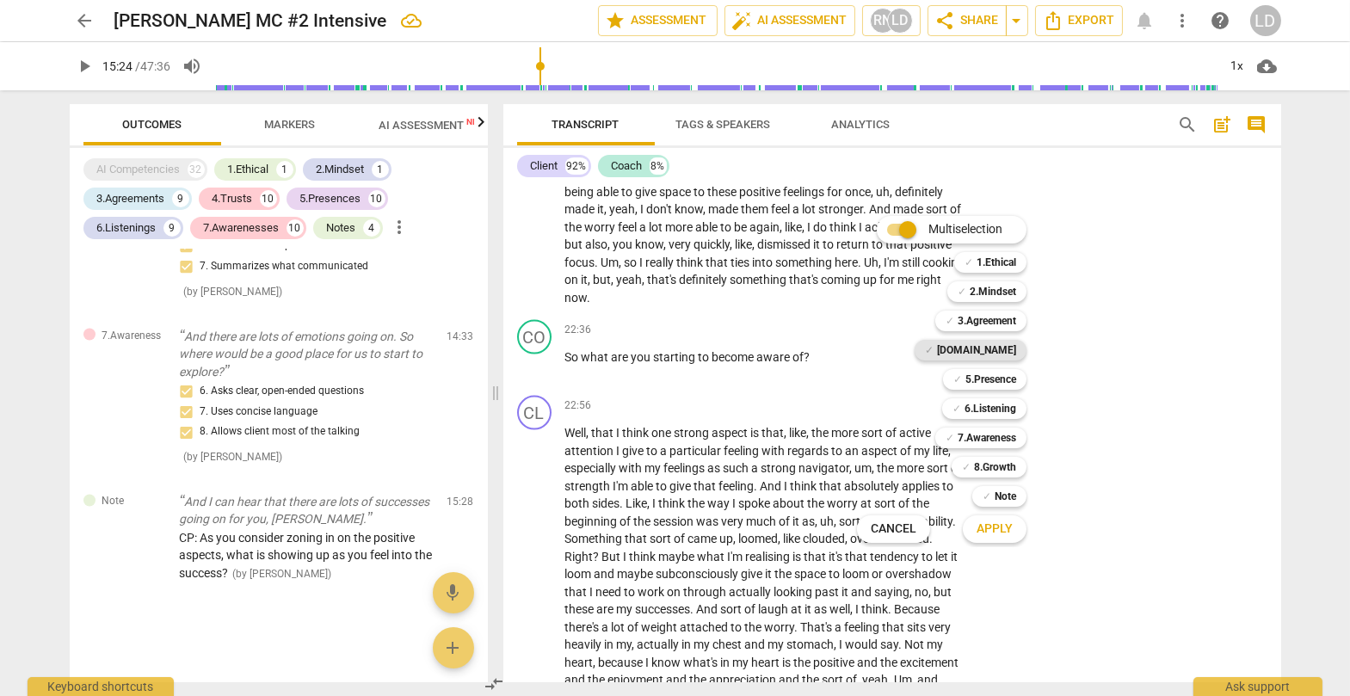
click at [864, 346] on b "[DOMAIN_NAME]" at bounding box center [976, 350] width 79 height 21
click at [864, 369] on b "5.Presence" at bounding box center [990, 379] width 51 height 21
click at [864, 403] on b "6.Listening" at bounding box center [990, 408] width 52 height 21
click at [864, 434] on b "7.Awareness" at bounding box center [986, 437] width 58 height 21
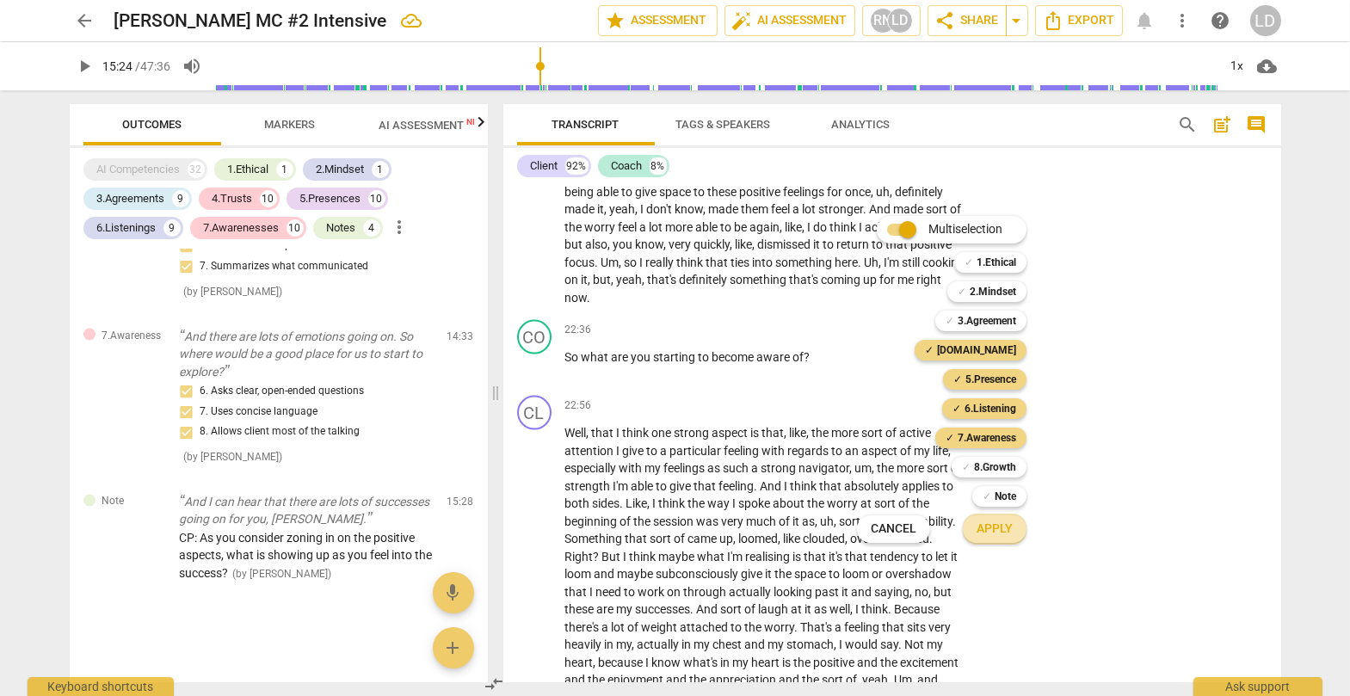
click at [864, 509] on span "Apply" at bounding box center [994, 528] width 36 height 17
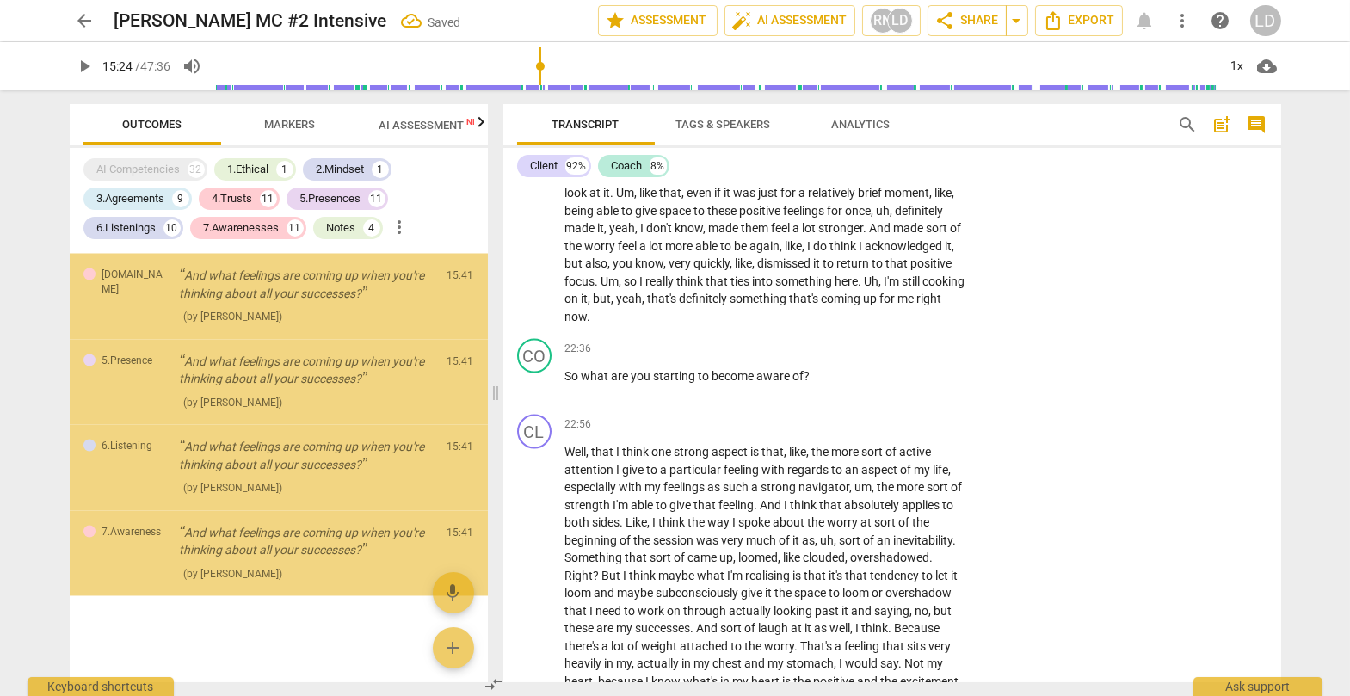
scroll to position [9872, 0]
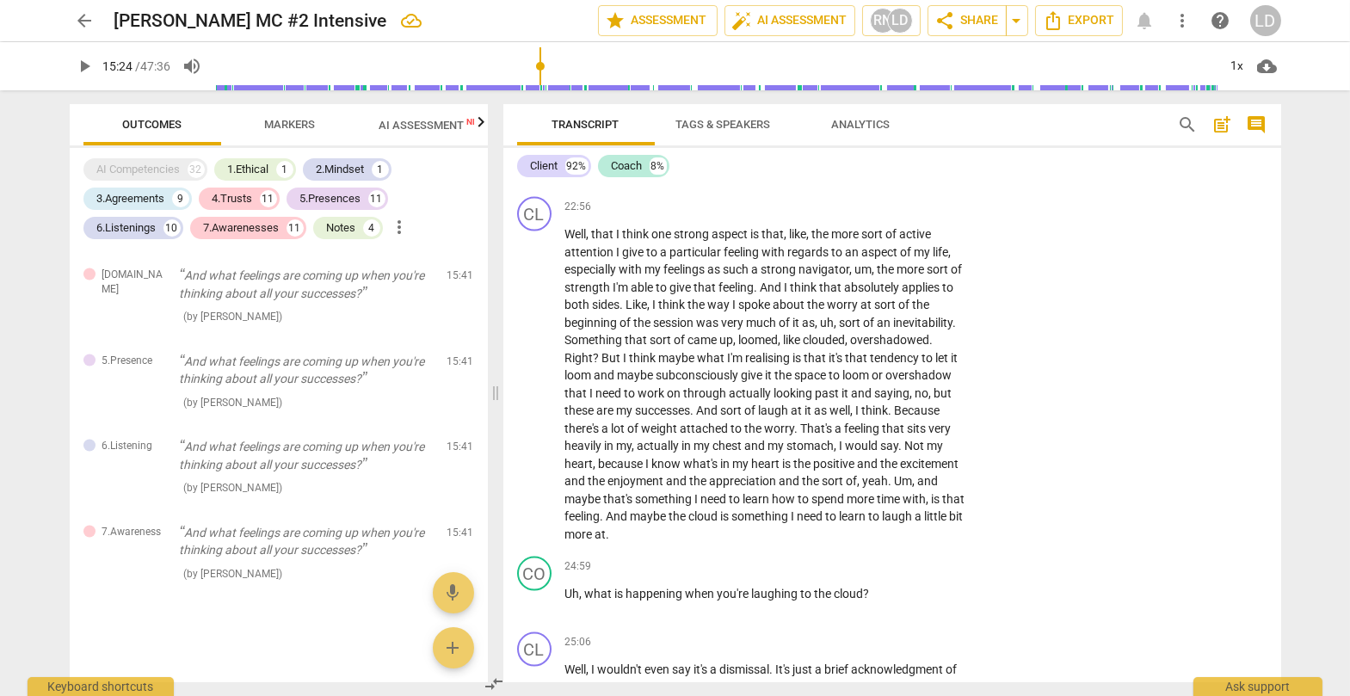
scroll to position [5723, 0]
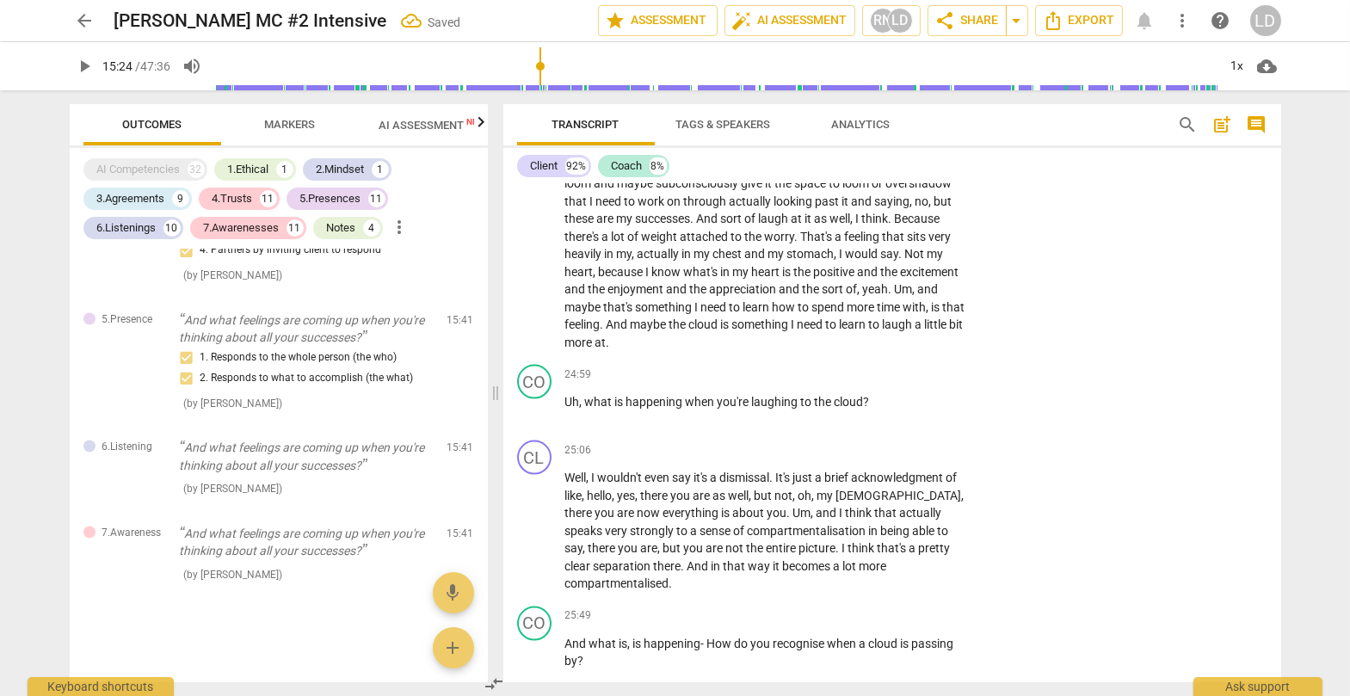
scroll to position [5920, 0]
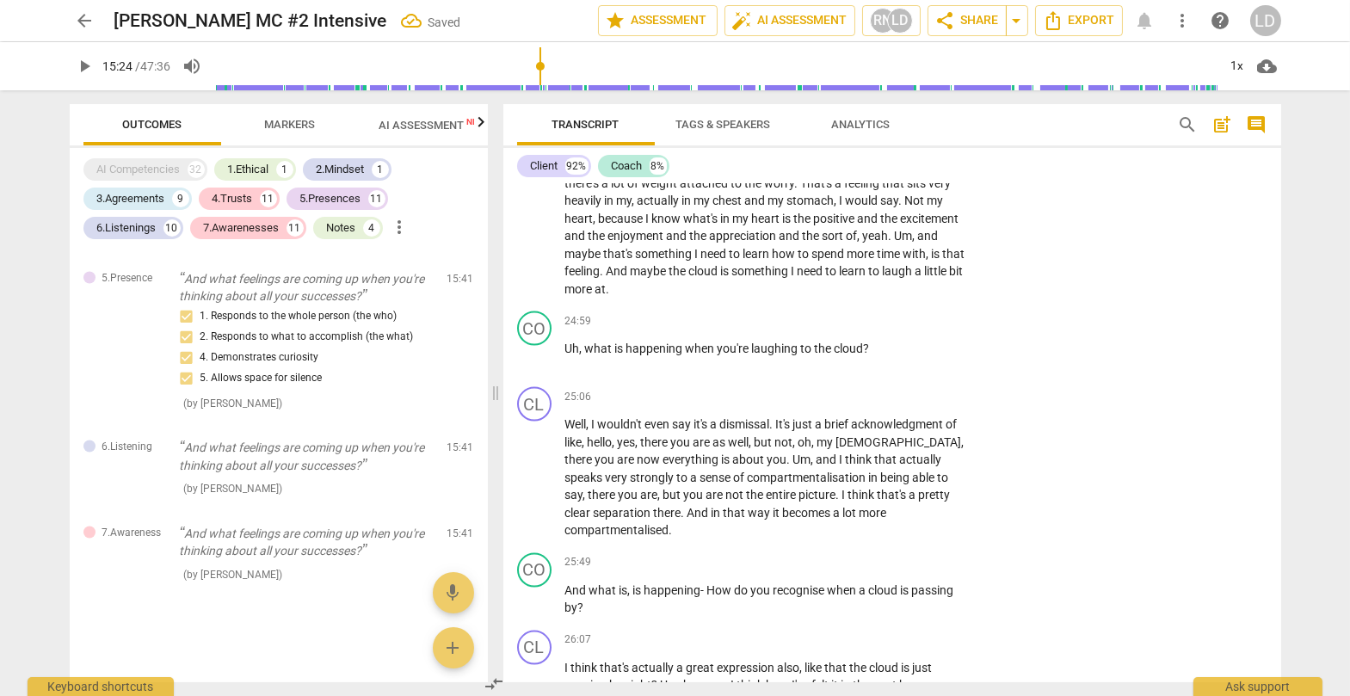
scroll to position [5970, 0]
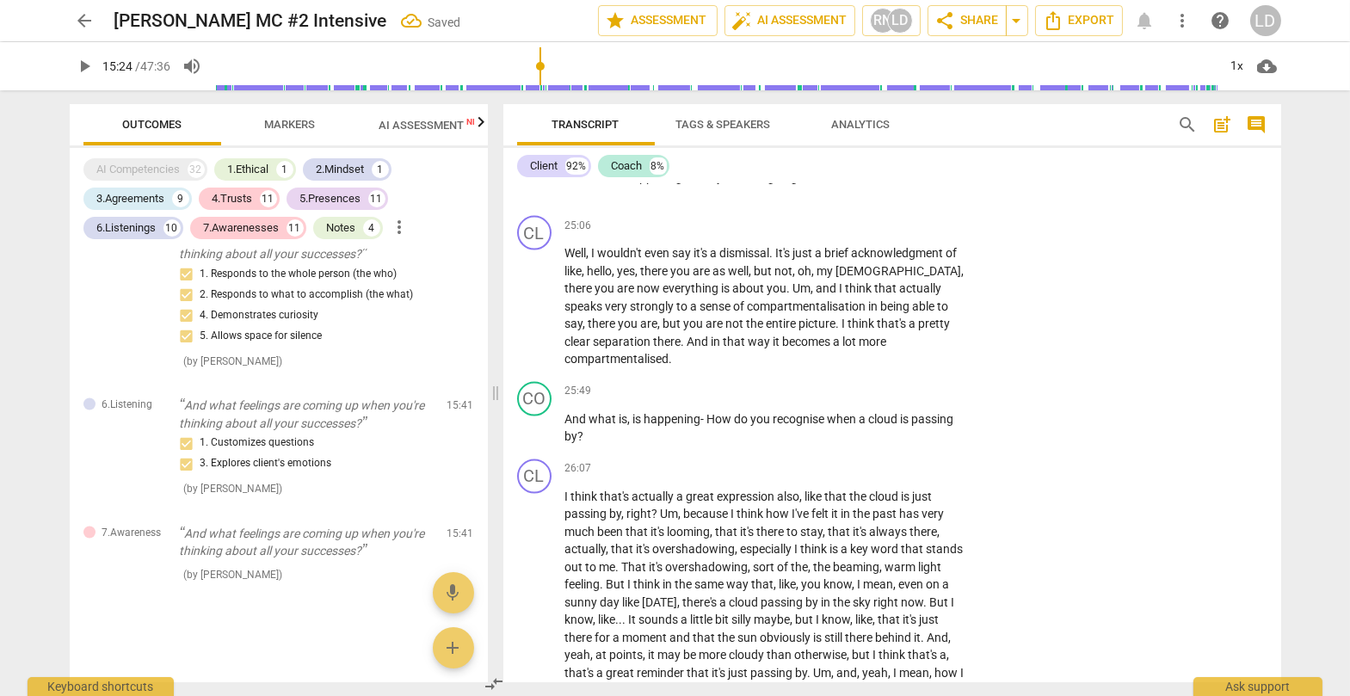
scroll to position [6134, 0]
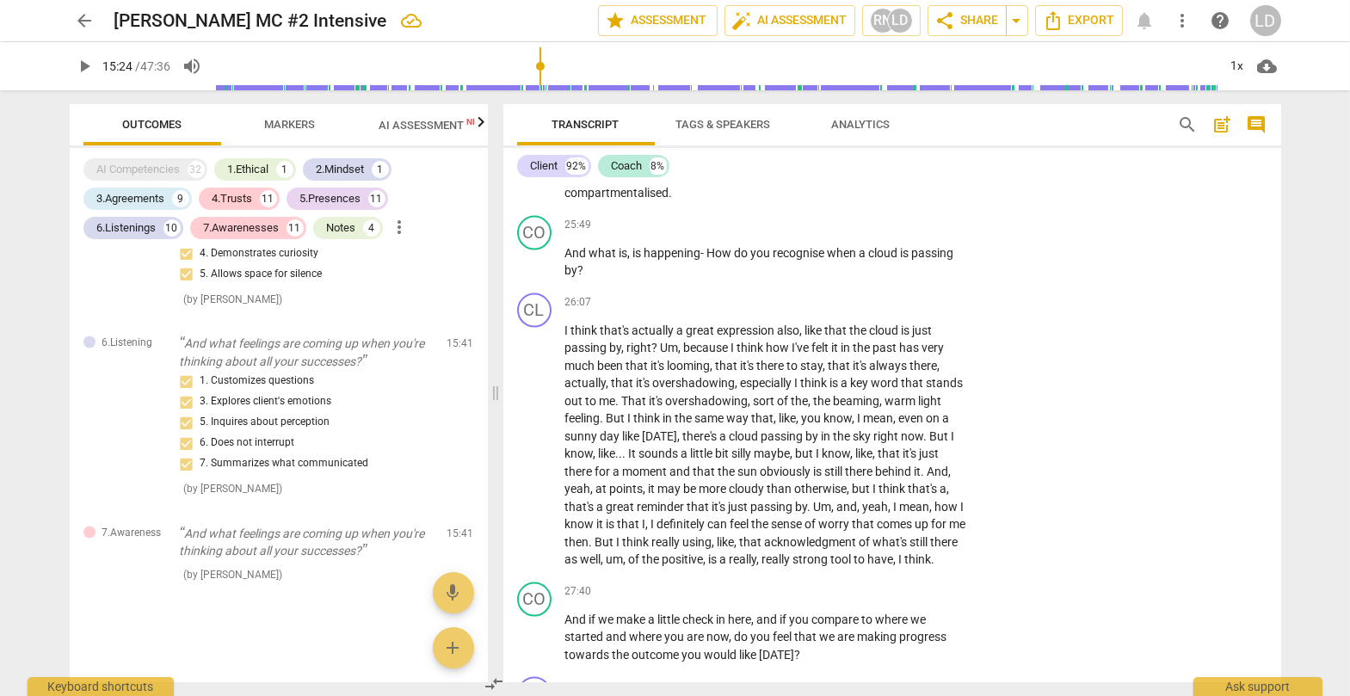
scroll to position [6300, 0]
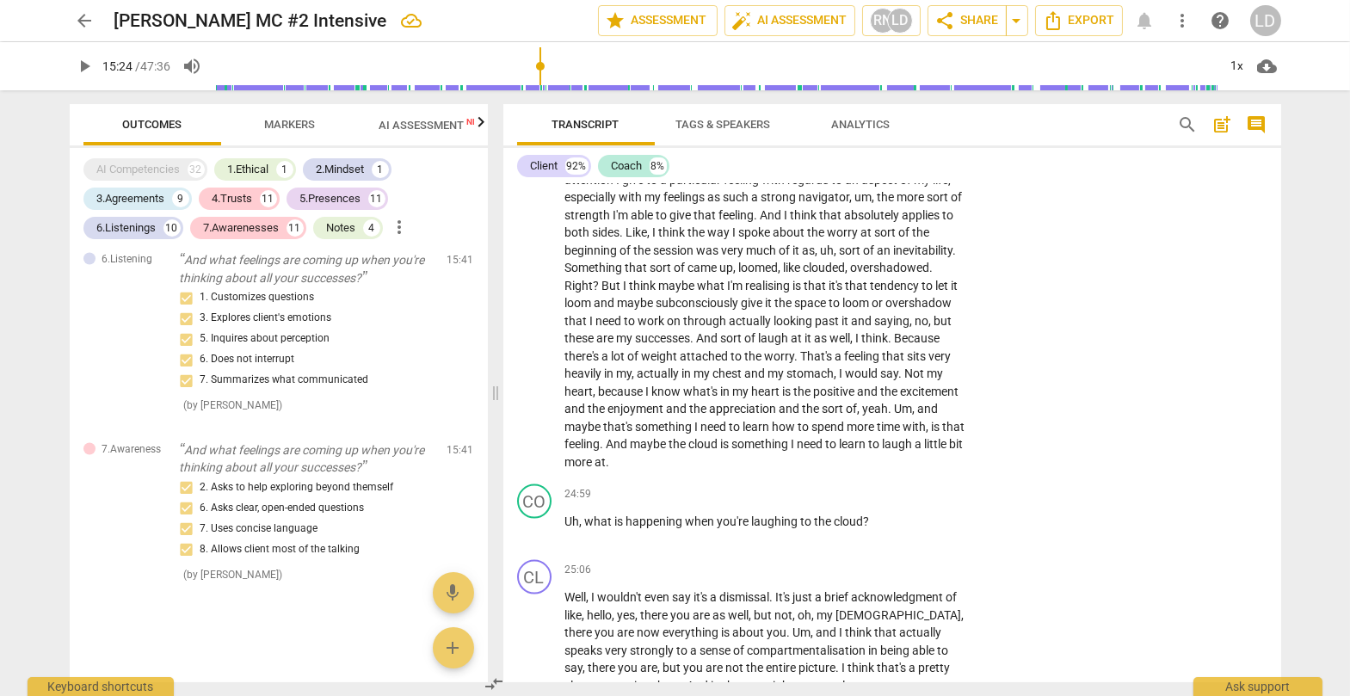
scroll to position [5791, 0]
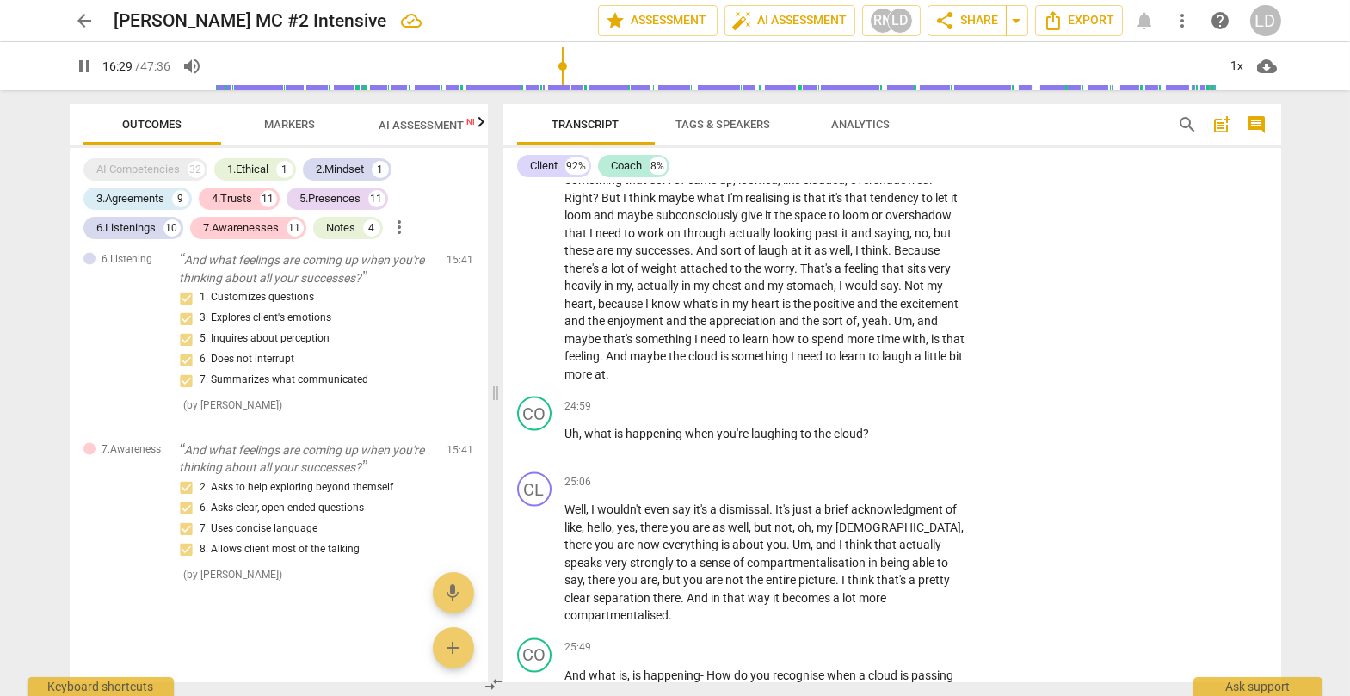
scroll to position [5883, 0]
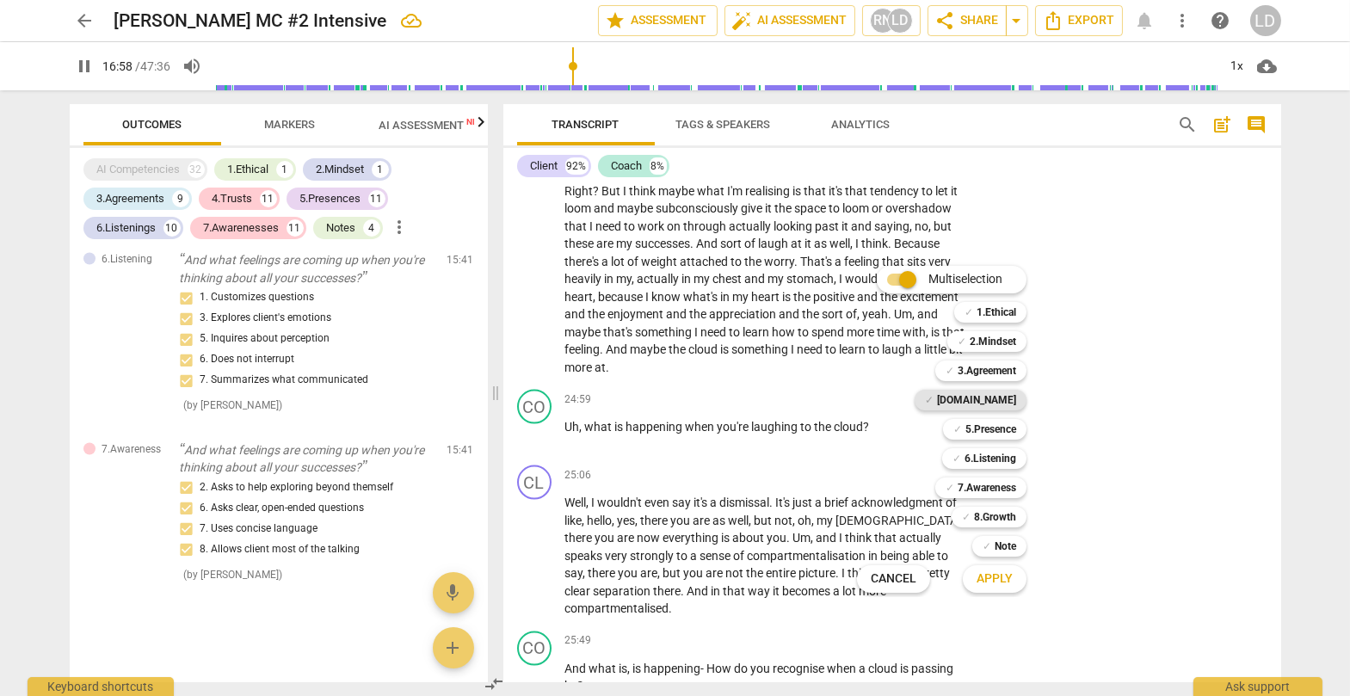
click at [864, 402] on b "[DOMAIN_NAME]" at bounding box center [976, 400] width 79 height 21
click at [864, 427] on b "5.Presence" at bounding box center [990, 429] width 51 height 21
click at [864, 448] on b "6.Listening" at bounding box center [990, 458] width 52 height 21
click at [864, 486] on b "7.Awareness" at bounding box center [986, 487] width 58 height 21
click at [864, 509] on span "Apply" at bounding box center [994, 578] width 36 height 17
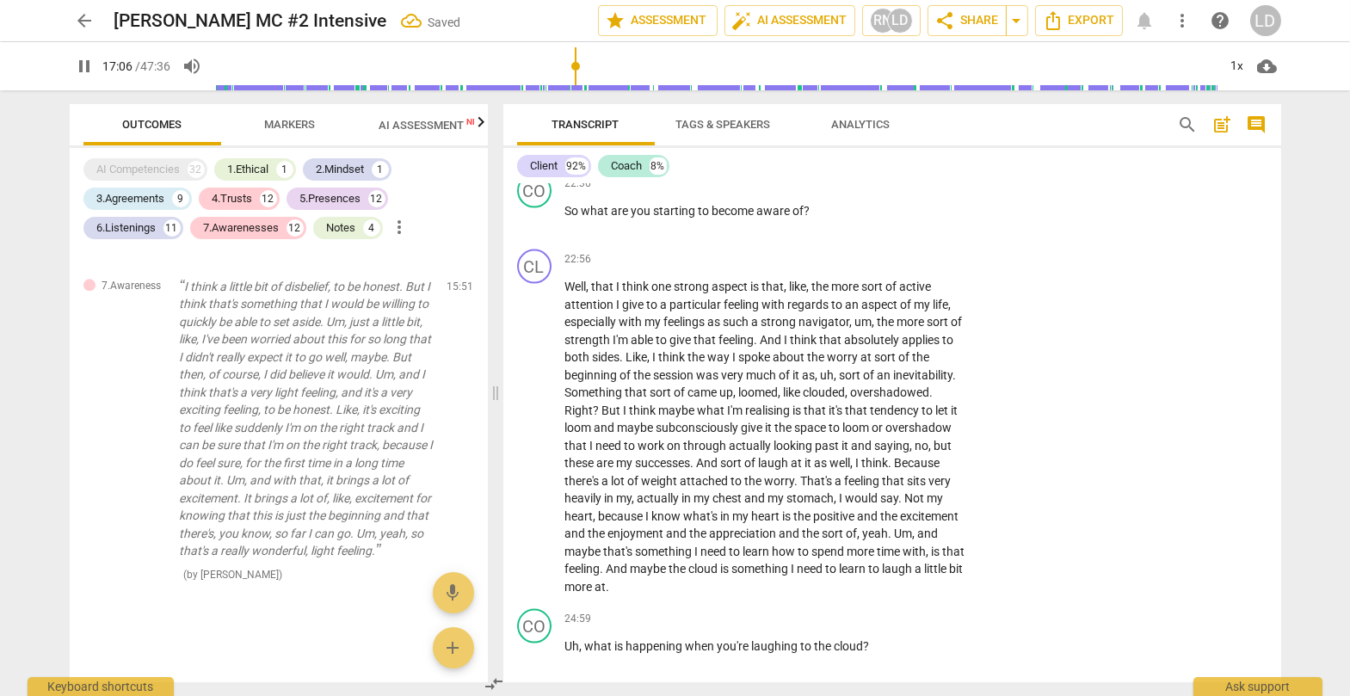
scroll to position [5673, 0]
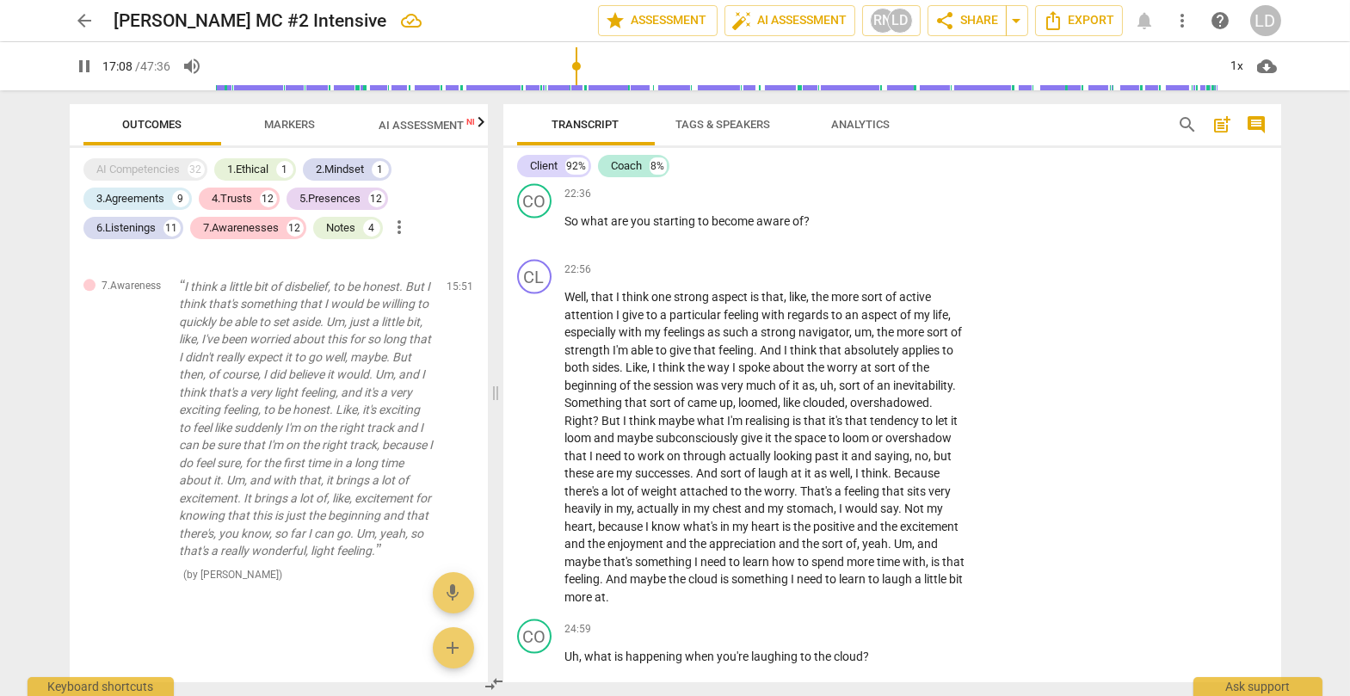
click at [864, 383] on li "Delete" at bounding box center [1251, 387] width 59 height 33
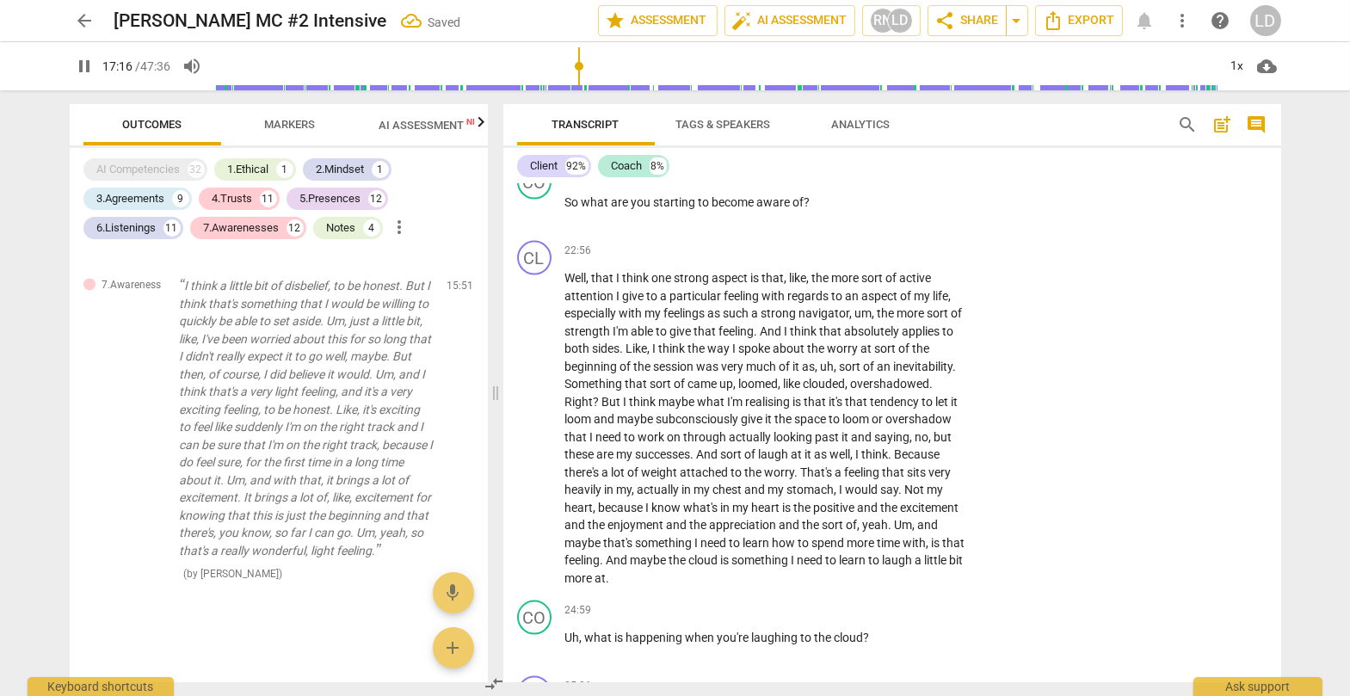
click at [864, 392] on li "Delete" at bounding box center [1251, 387] width 59 height 33
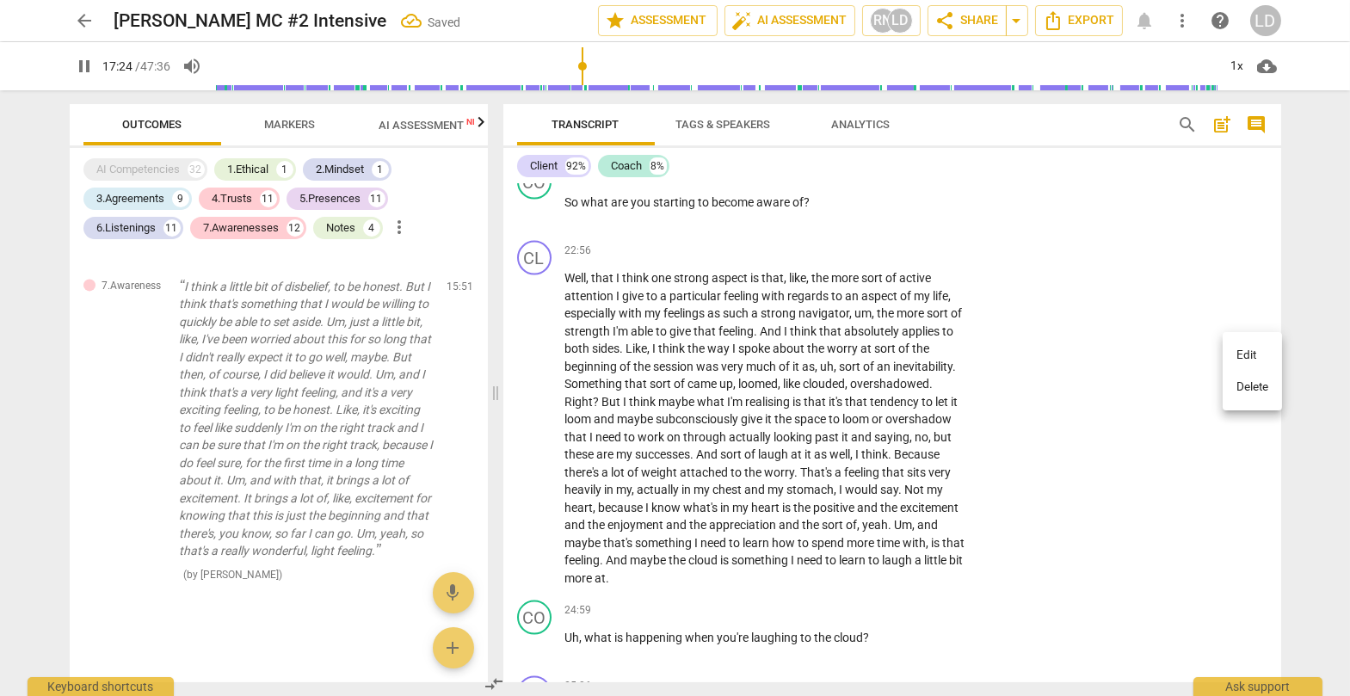
click at [864, 400] on li "Delete" at bounding box center [1251, 387] width 59 height 33
click at [864, 388] on li "Delete" at bounding box center [1251, 384] width 59 height 33
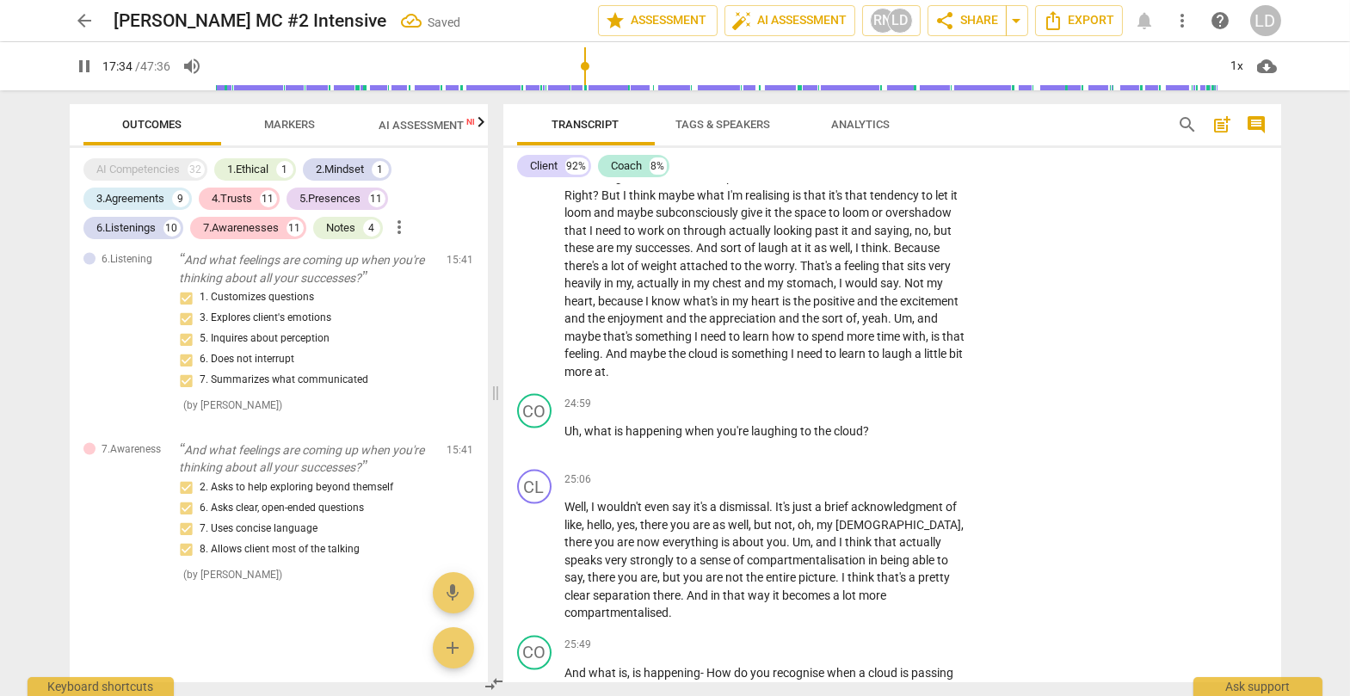
scroll to position [5889, 0]
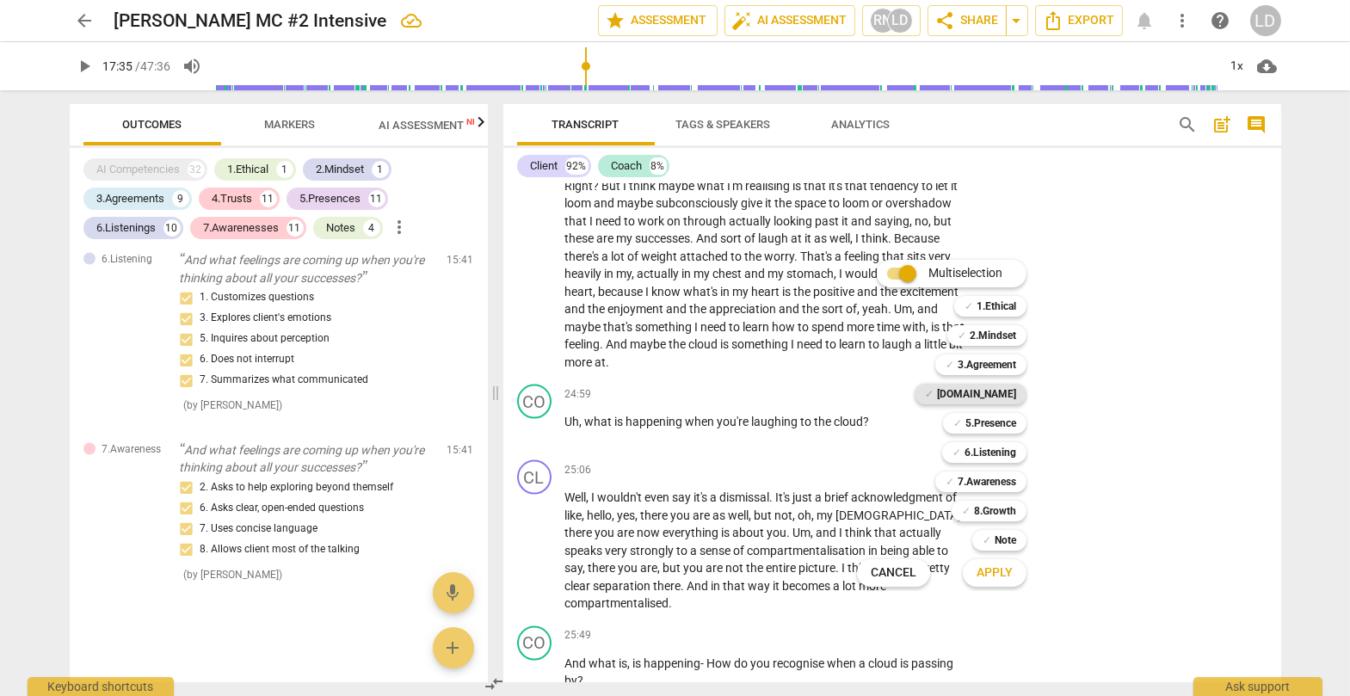
click at [864, 396] on b "[DOMAIN_NAME]" at bounding box center [976, 394] width 79 height 21
click at [864, 423] on b "5.Presence" at bounding box center [990, 423] width 51 height 21
click at [864, 447] on b "6.Listening" at bounding box center [990, 452] width 52 height 21
click at [864, 480] on b "7.Awareness" at bounding box center [986, 481] width 58 height 21
click at [864, 509] on span "Apply" at bounding box center [994, 572] width 36 height 17
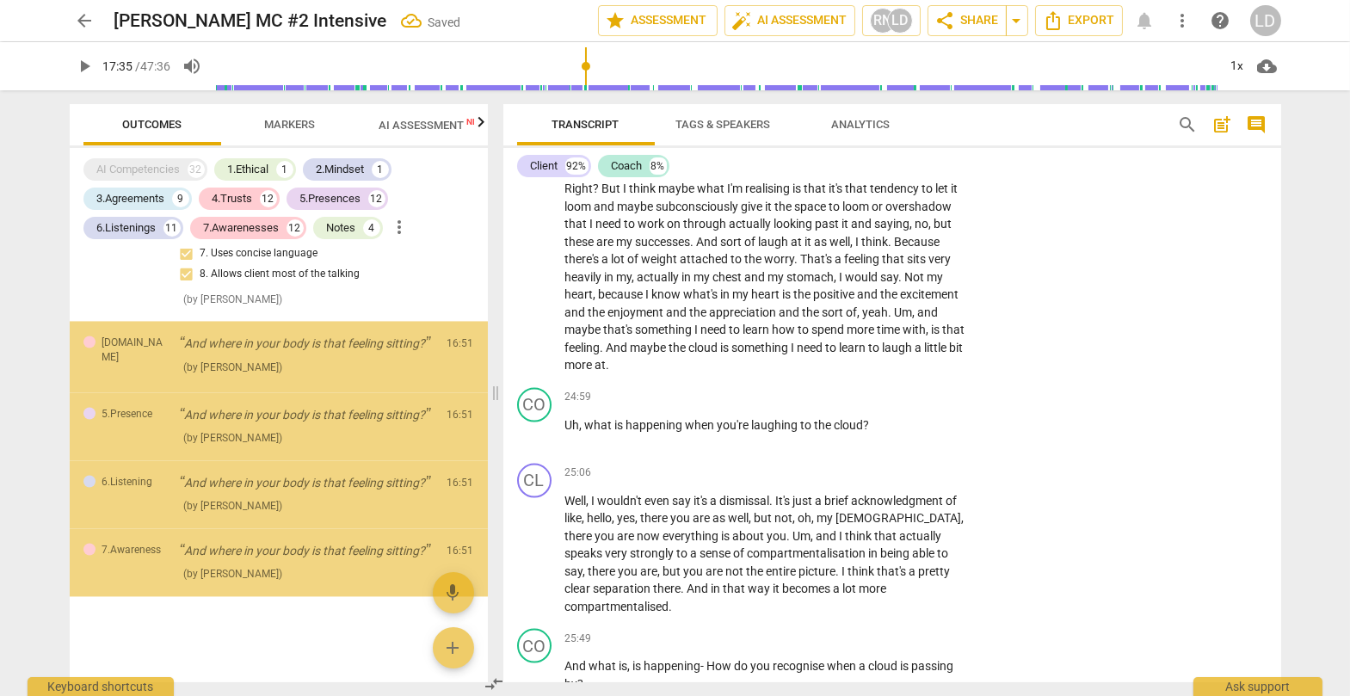
scroll to position [10669, 0]
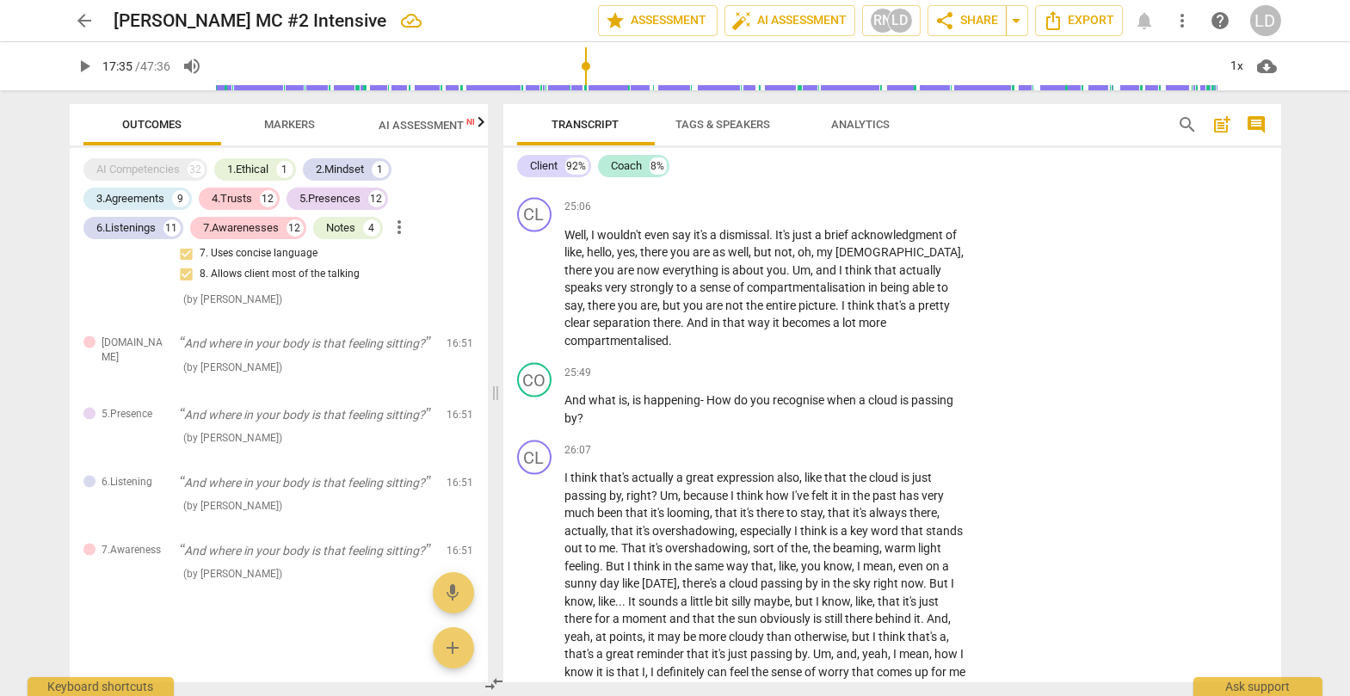
scroll to position [6155, 0]
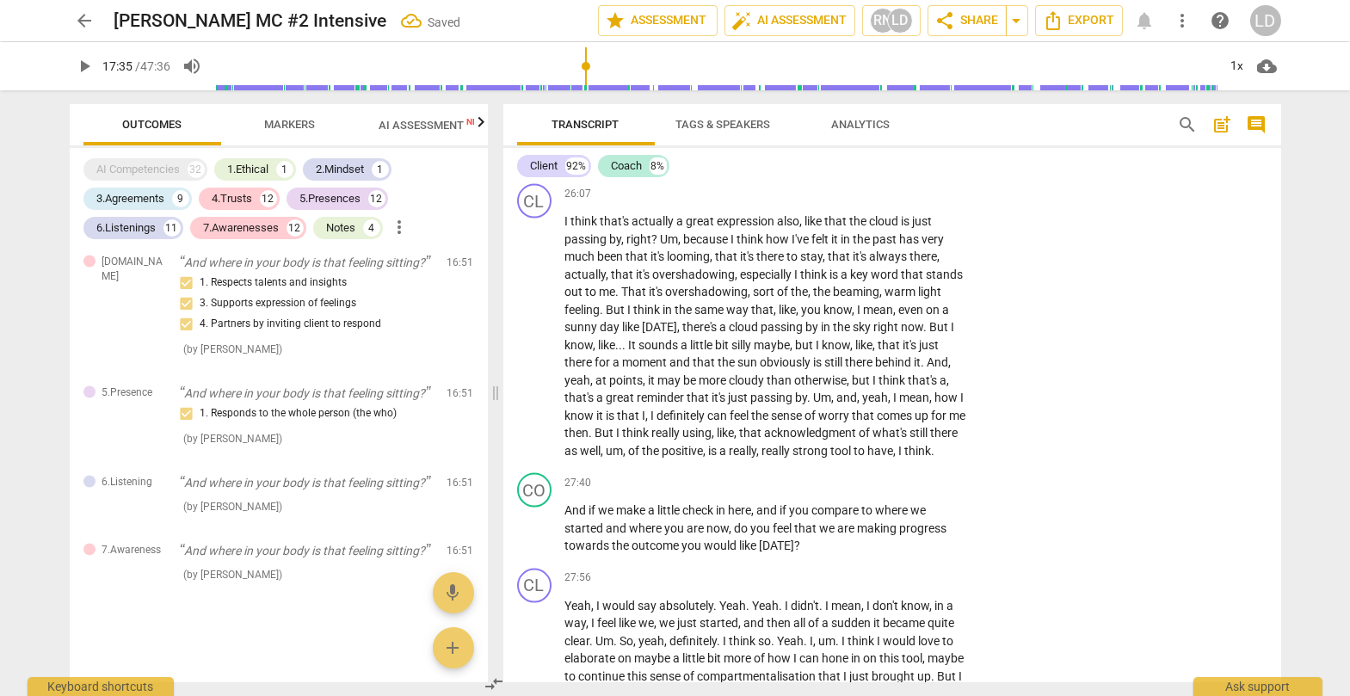
scroll to position [6414, 0]
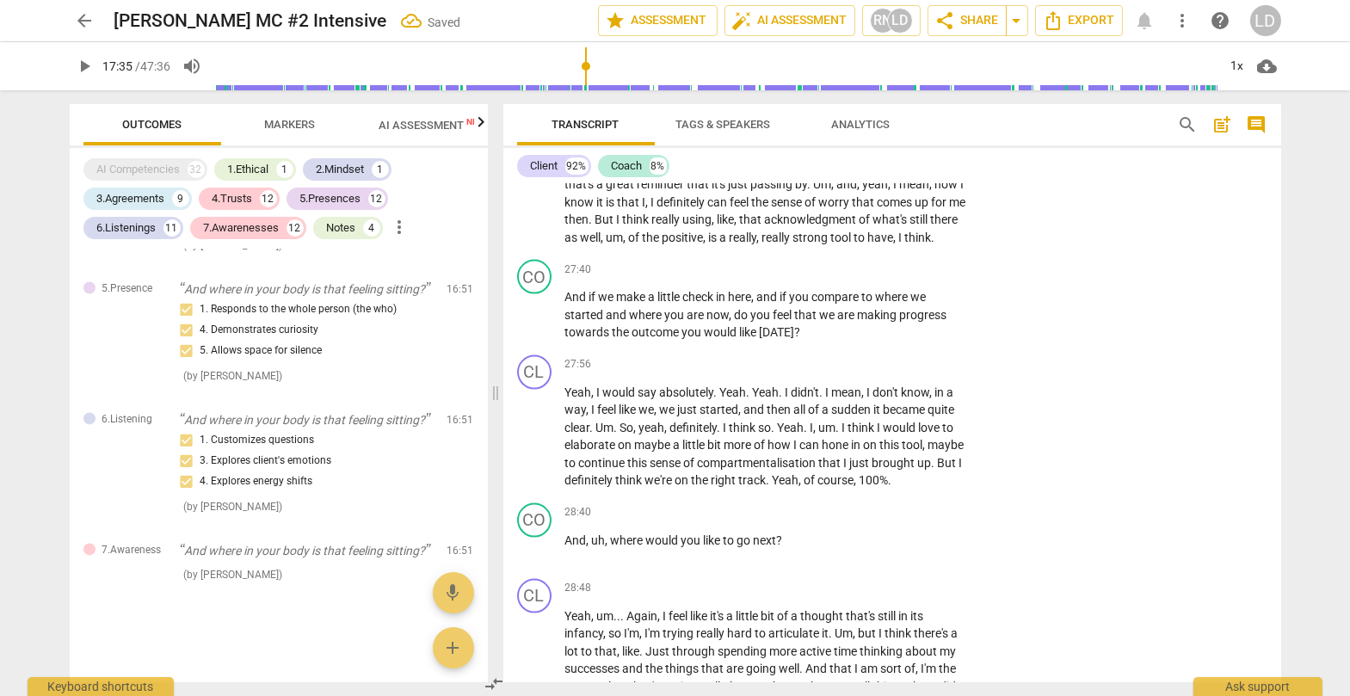
scroll to position [6631, 0]
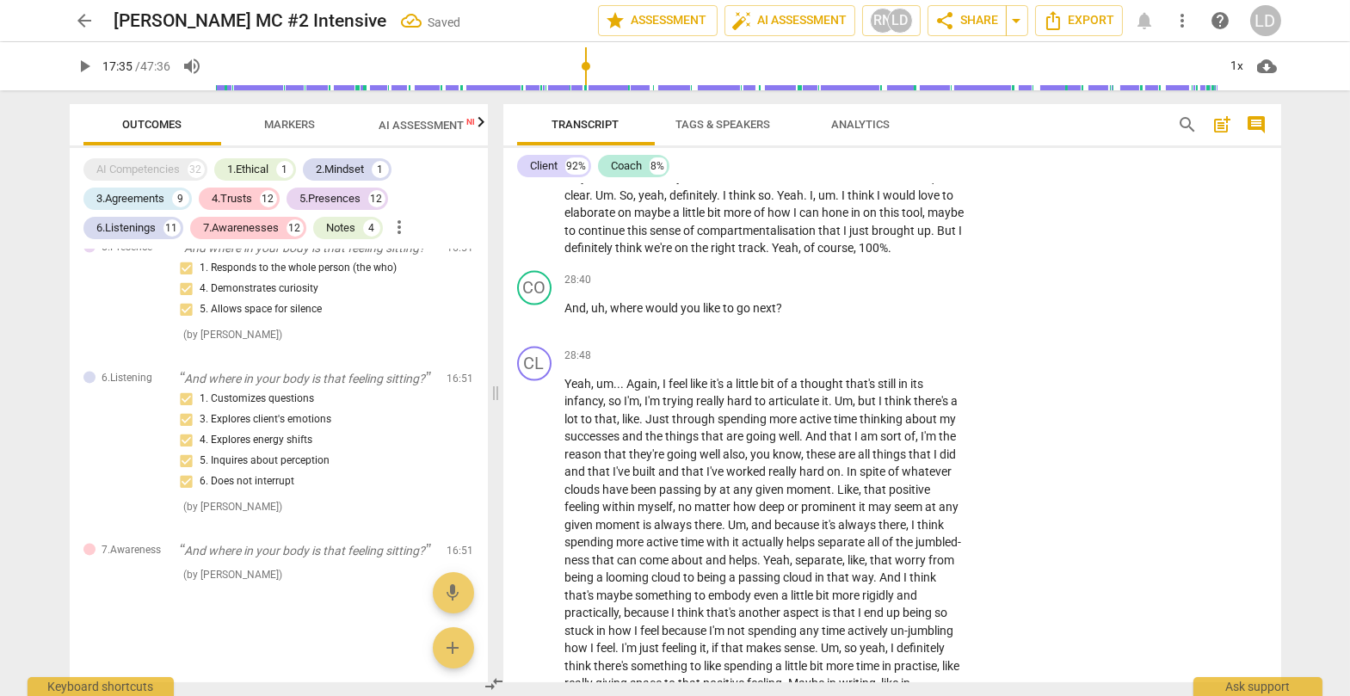
scroll to position [6860, 0]
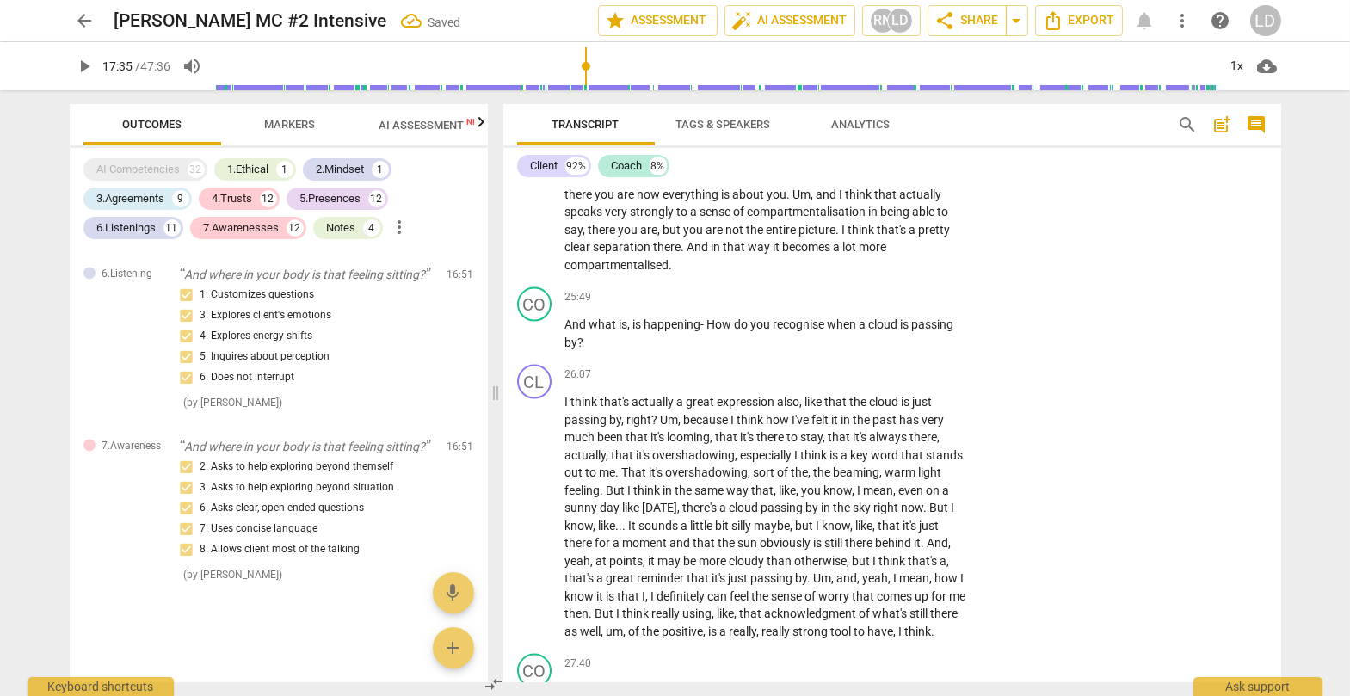
scroll to position [6233, 0]
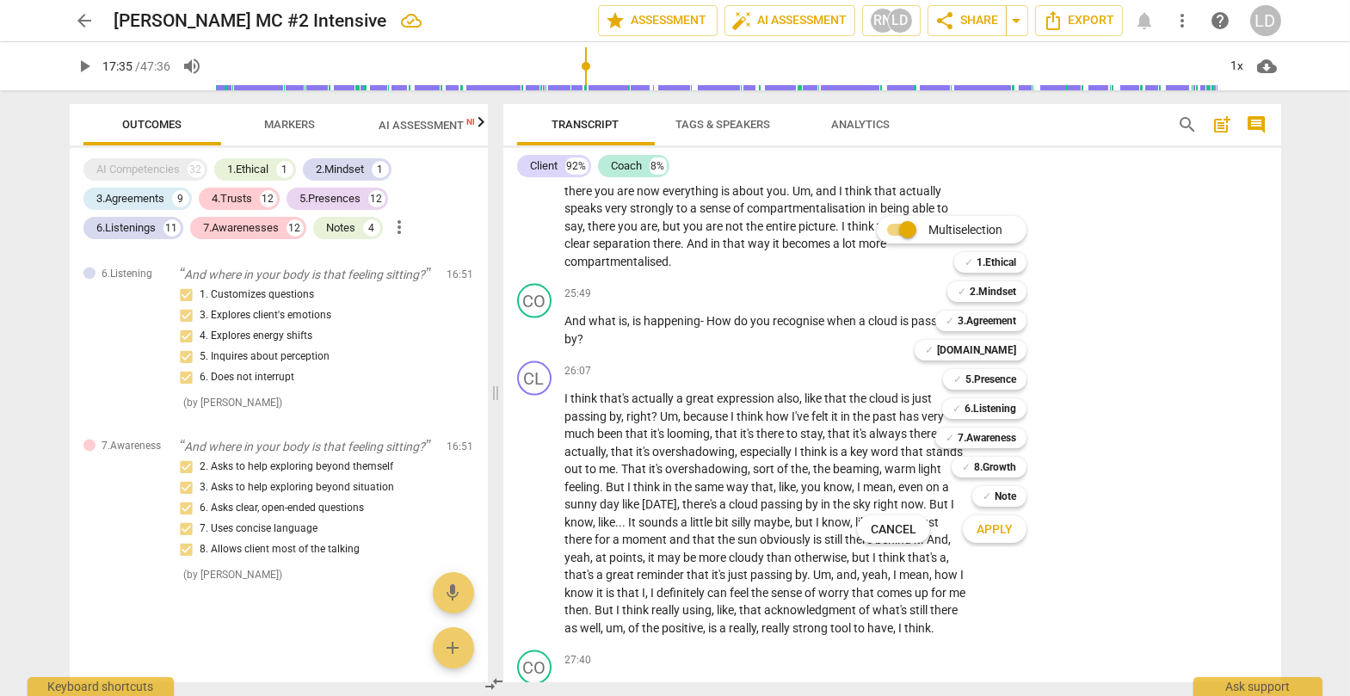
click at [860, 379] on div "Multiselection m ✓ 1.Ethical 1 ✓ 2.Mindset 2 ✓ 3.Agreement 3 ✓ [DOMAIN_NAME] 4 …" at bounding box center [954, 379] width 209 height 335
click at [864, 351] on b "[DOMAIN_NAME]" at bounding box center [976, 350] width 79 height 21
click at [864, 378] on b "5.Presence" at bounding box center [990, 379] width 51 height 21
click at [864, 400] on b "6.Listening" at bounding box center [990, 408] width 52 height 21
click at [864, 436] on b "7.Awareness" at bounding box center [986, 437] width 58 height 21
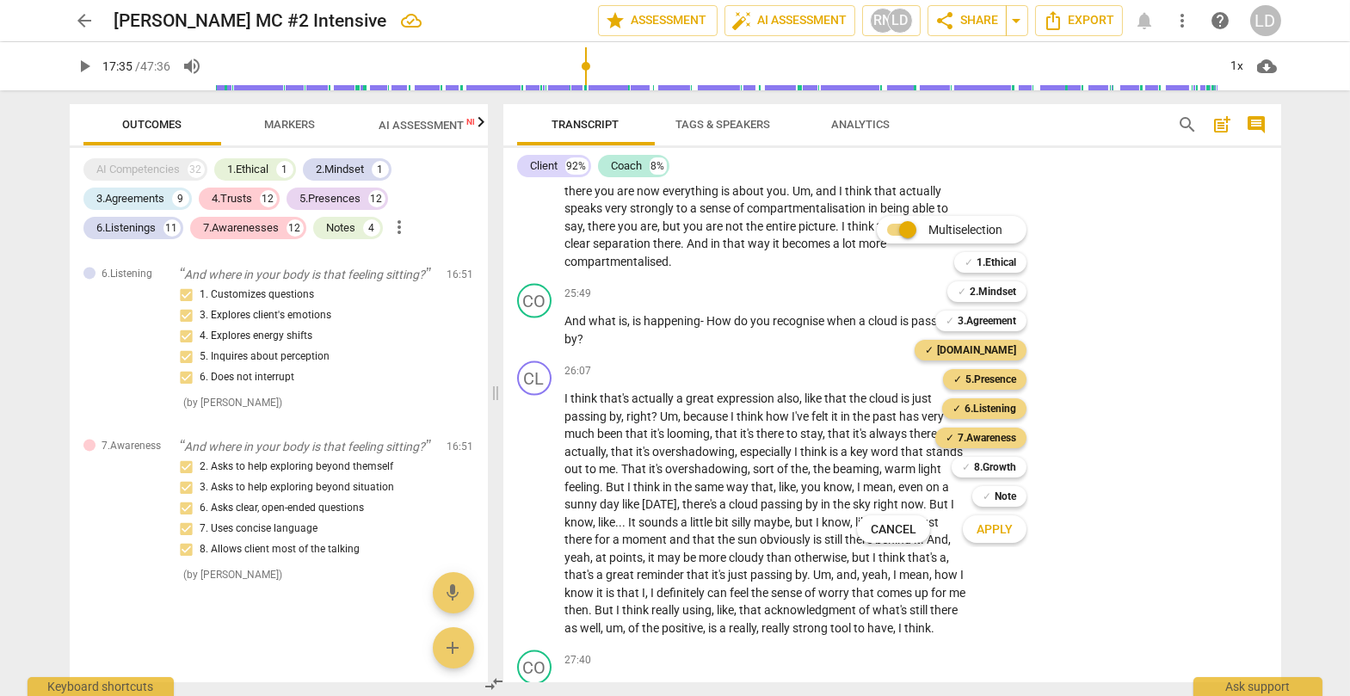
click at [864, 509] on span "Apply" at bounding box center [994, 529] width 36 height 17
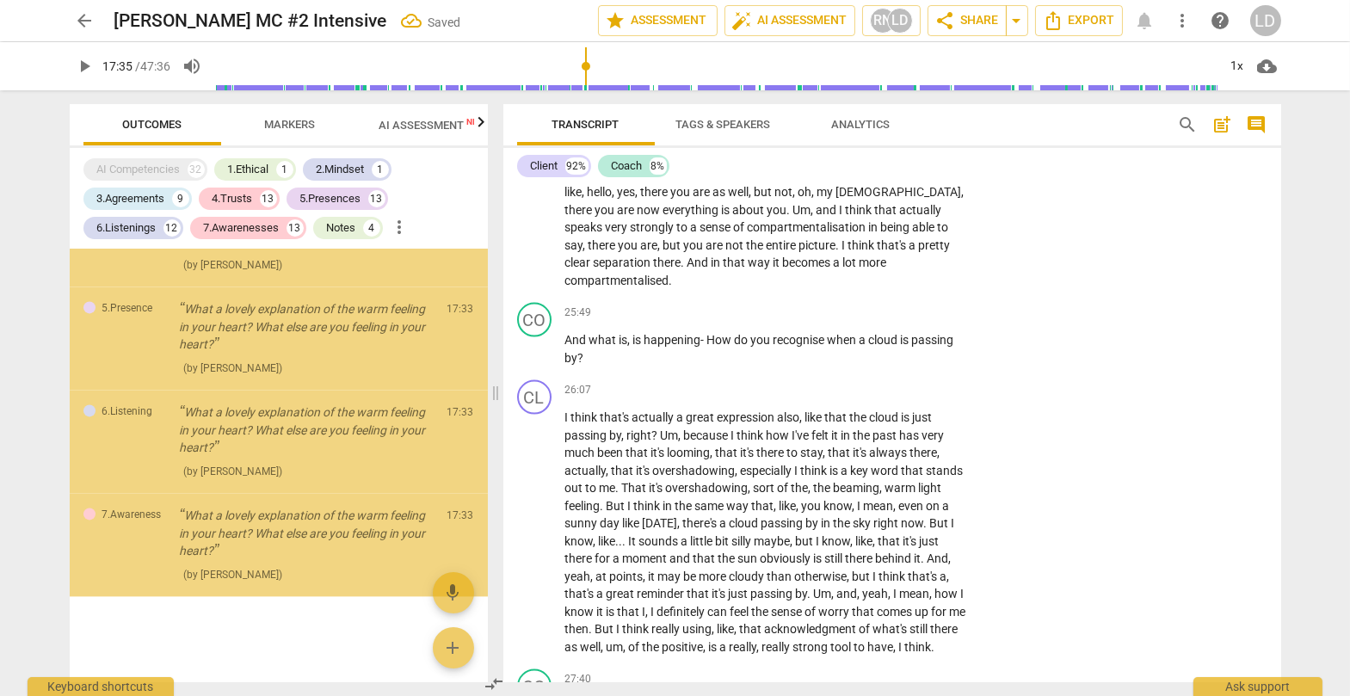
scroll to position [11555, 0]
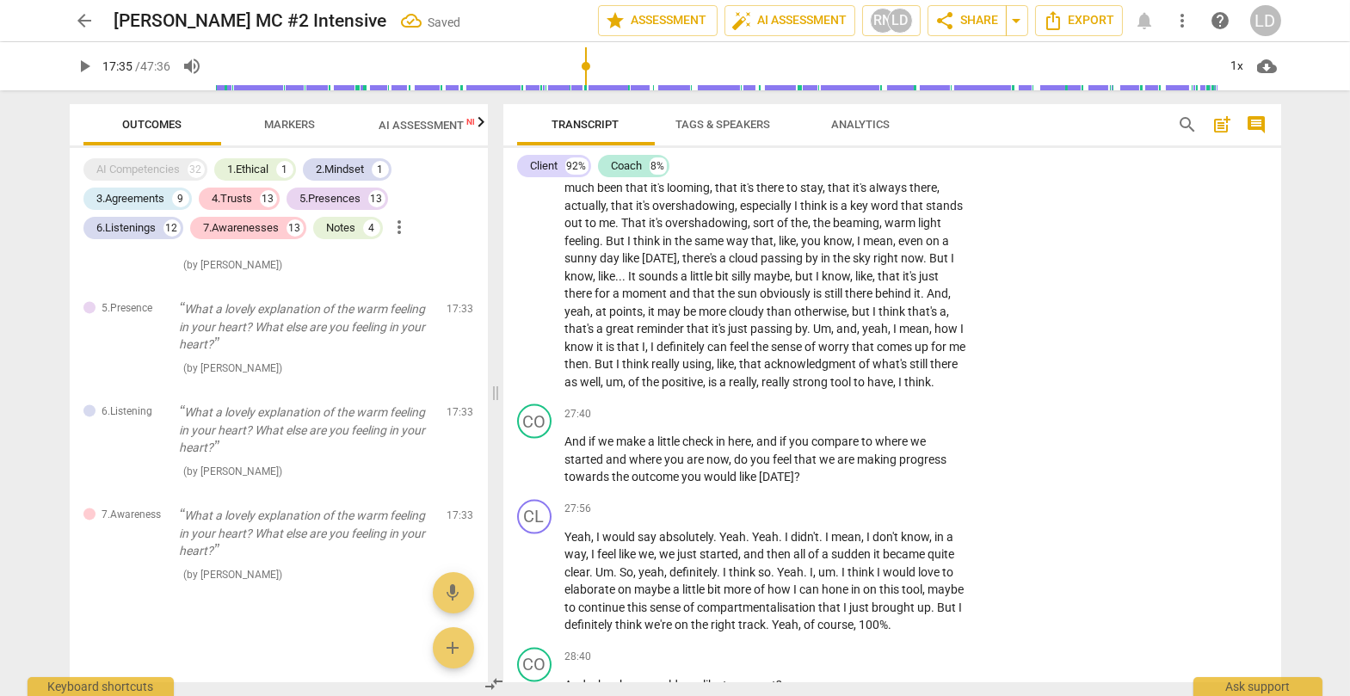
scroll to position [11577, 0]
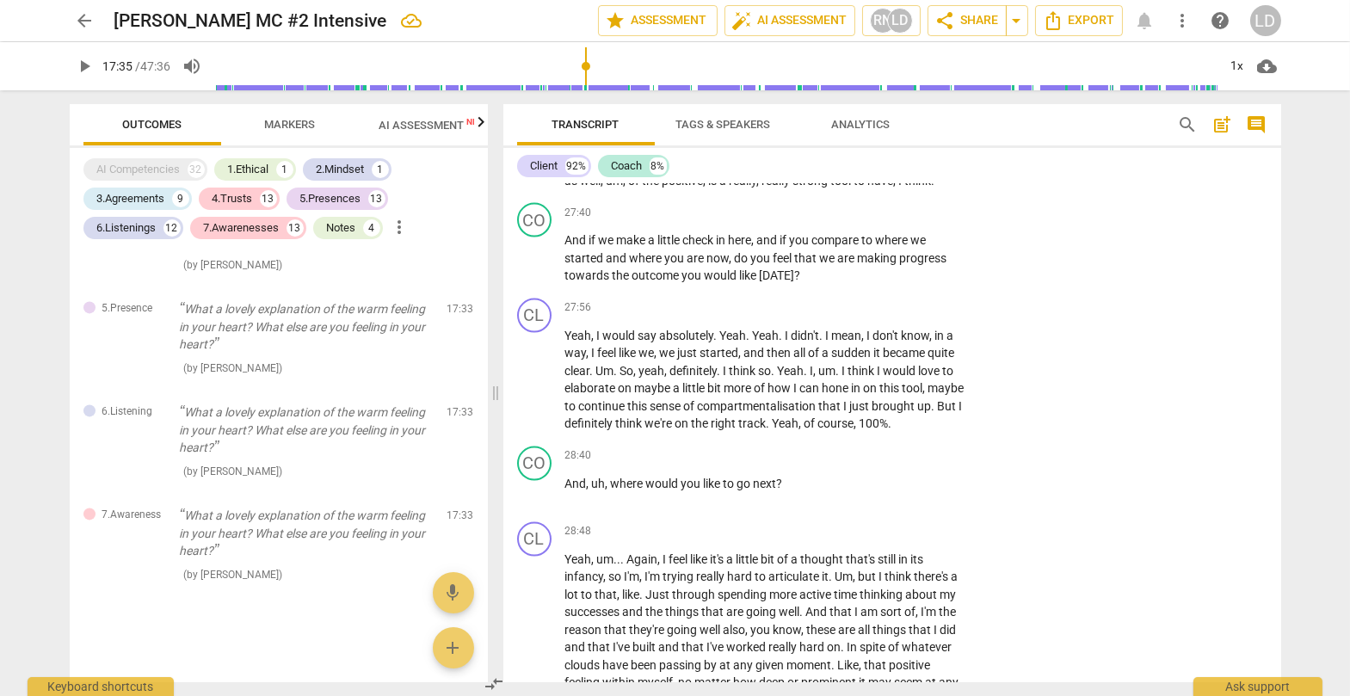
scroll to position [6701, 0]
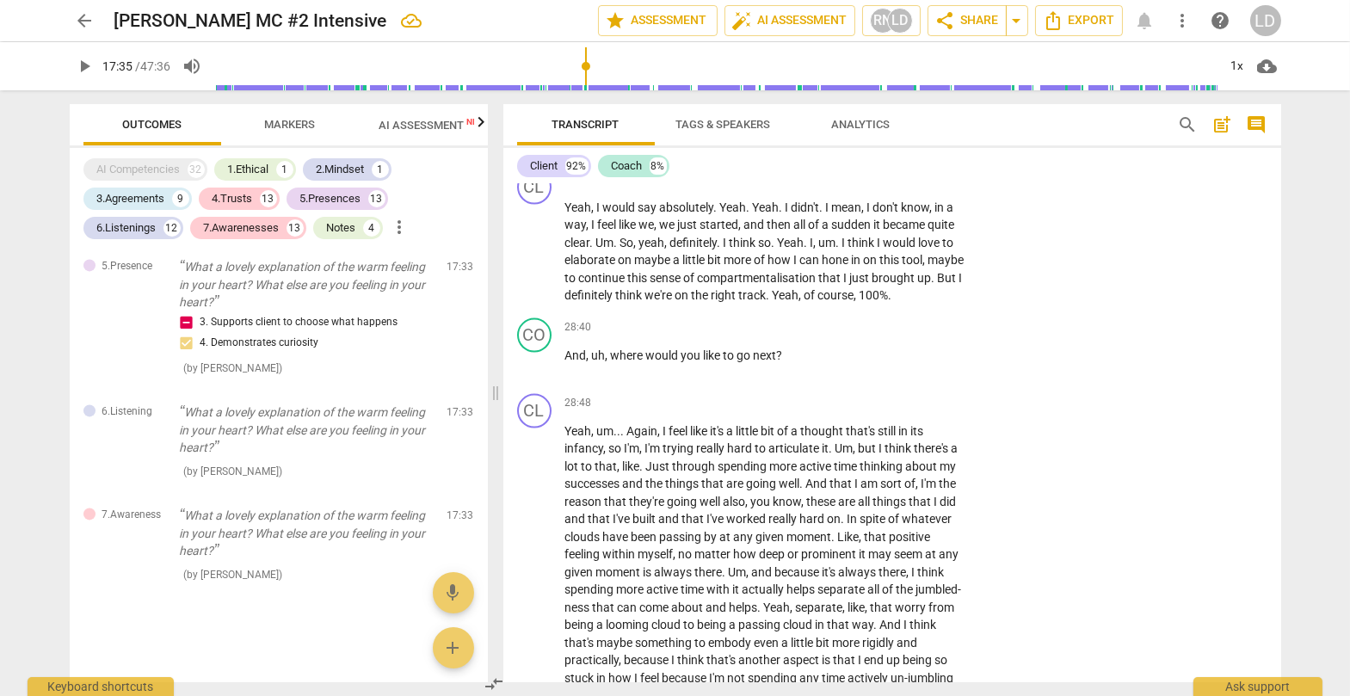
scroll to position [6829, 0]
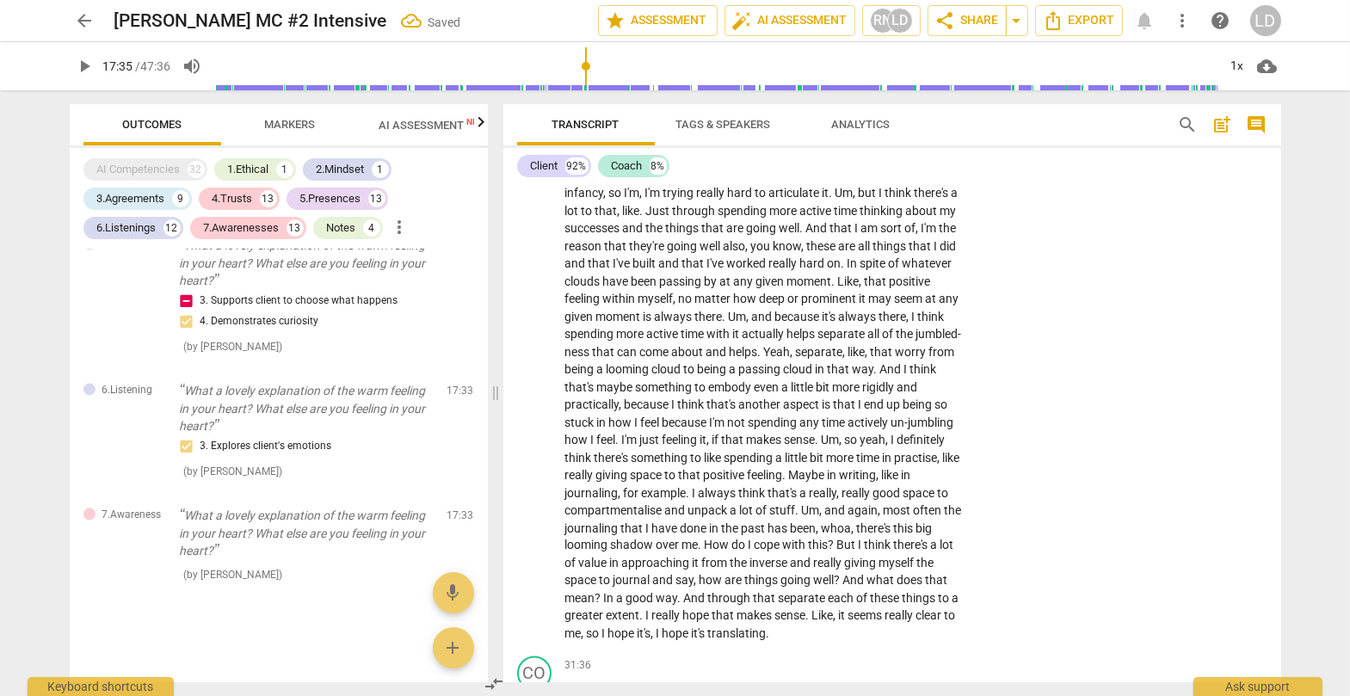
scroll to position [7084, 0]
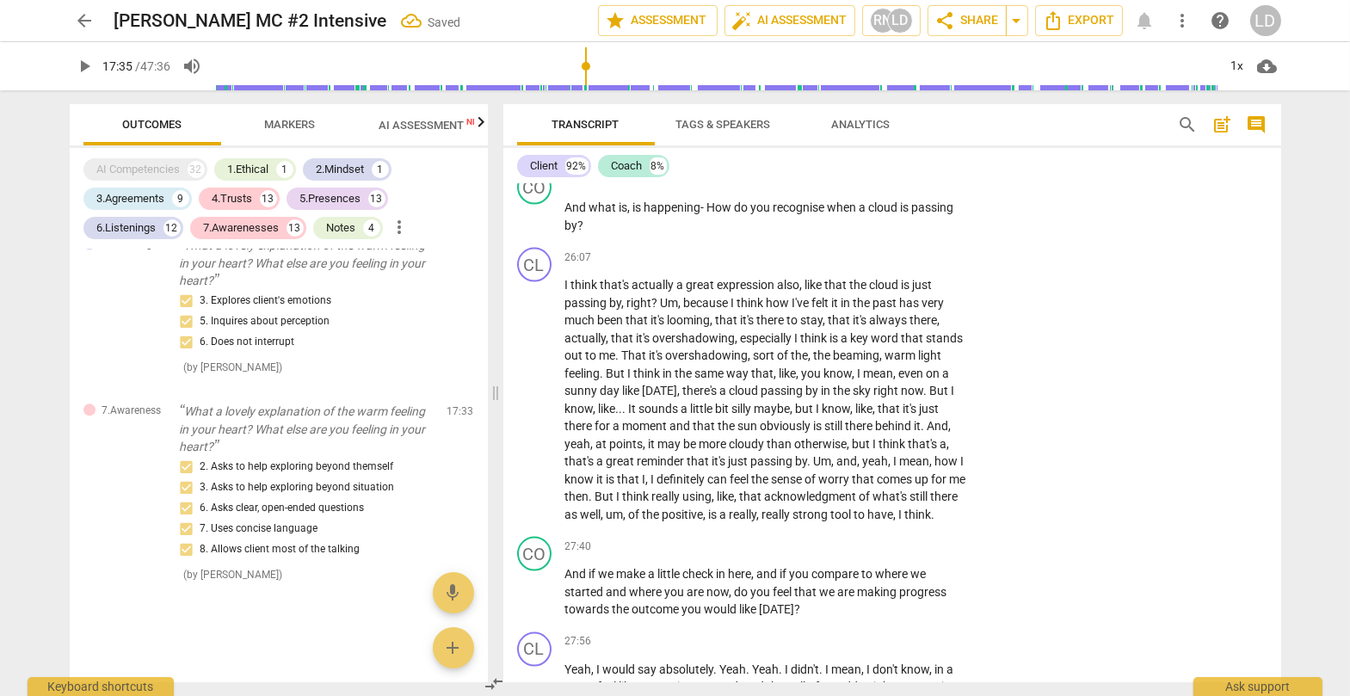
scroll to position [6345, 0]
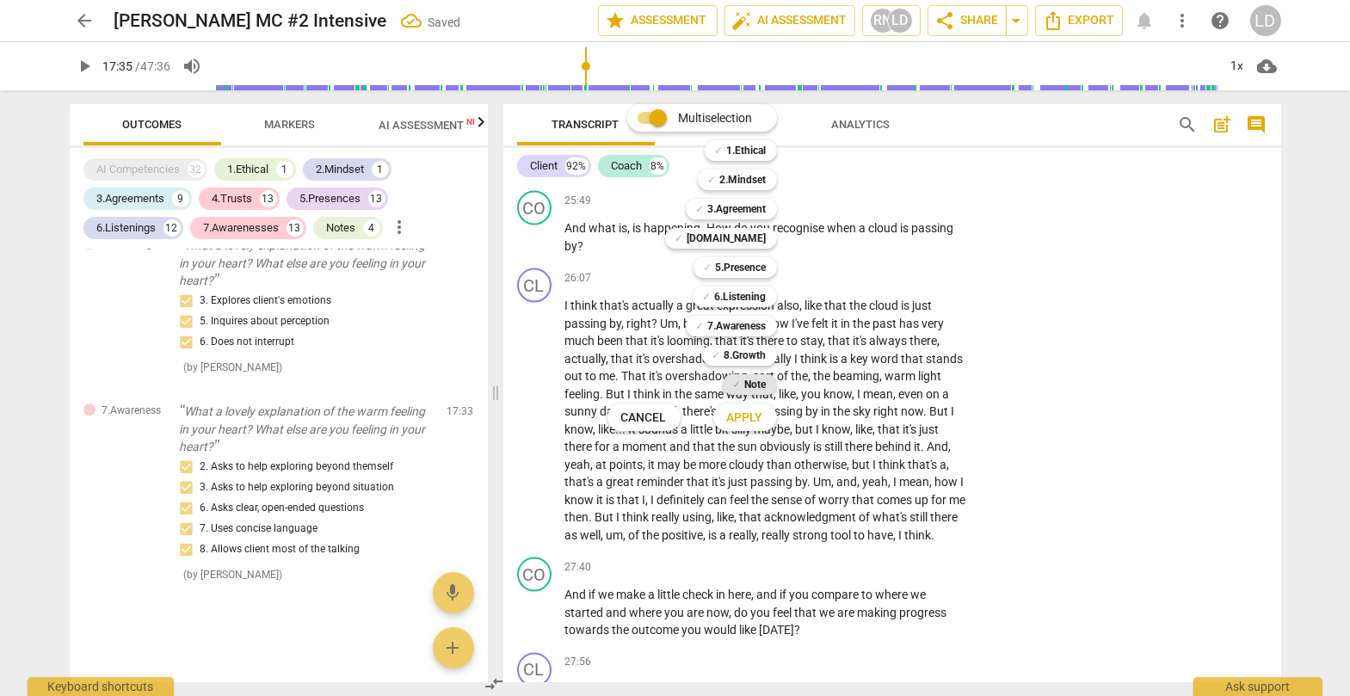
click at [766, 383] on b "Note" at bounding box center [756, 384] width 22 height 21
click at [763, 421] on span "Apply" at bounding box center [745, 417] width 36 height 17
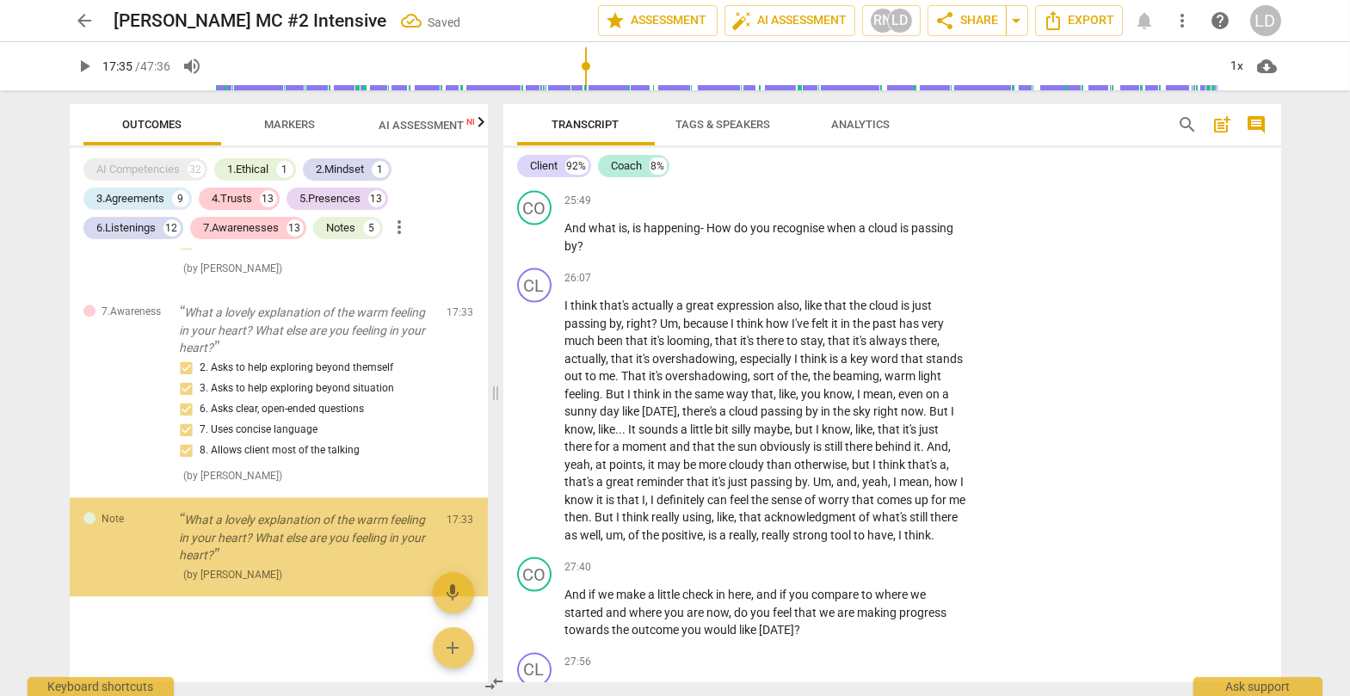
scroll to position [11953, 0]
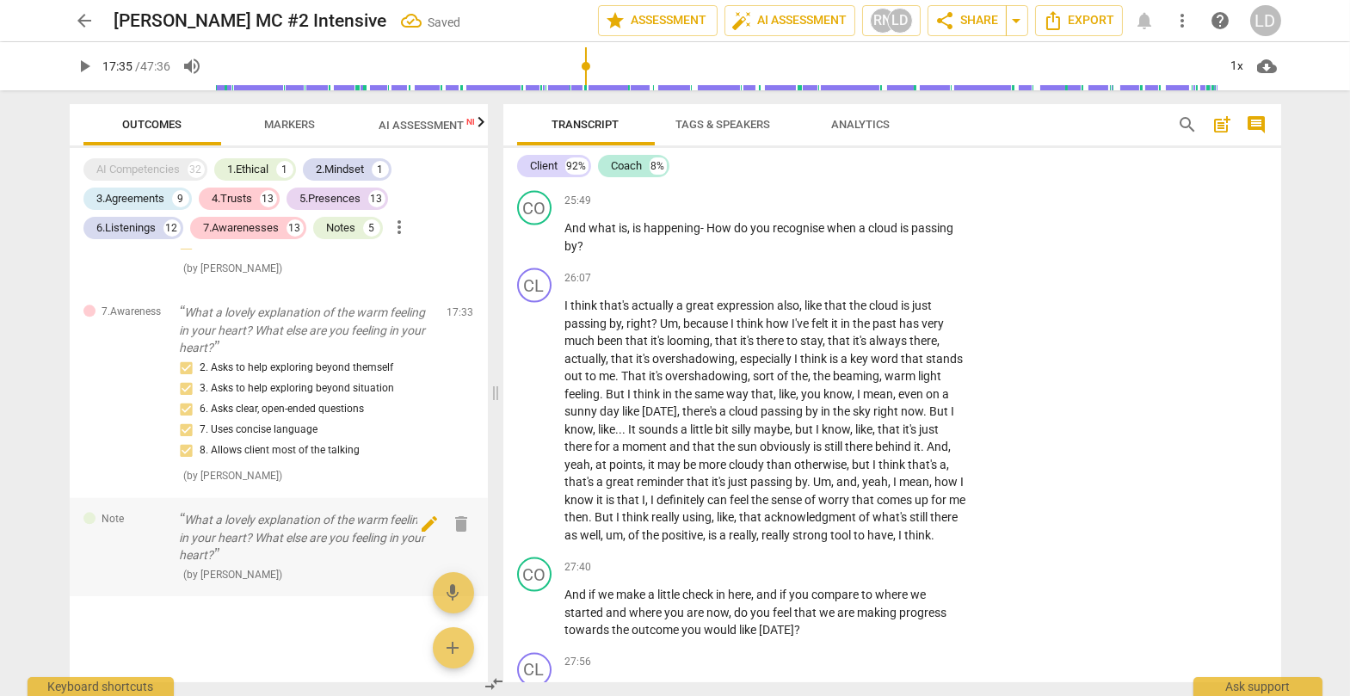
click at [423, 509] on span "edit" at bounding box center [429, 524] width 21 height 21
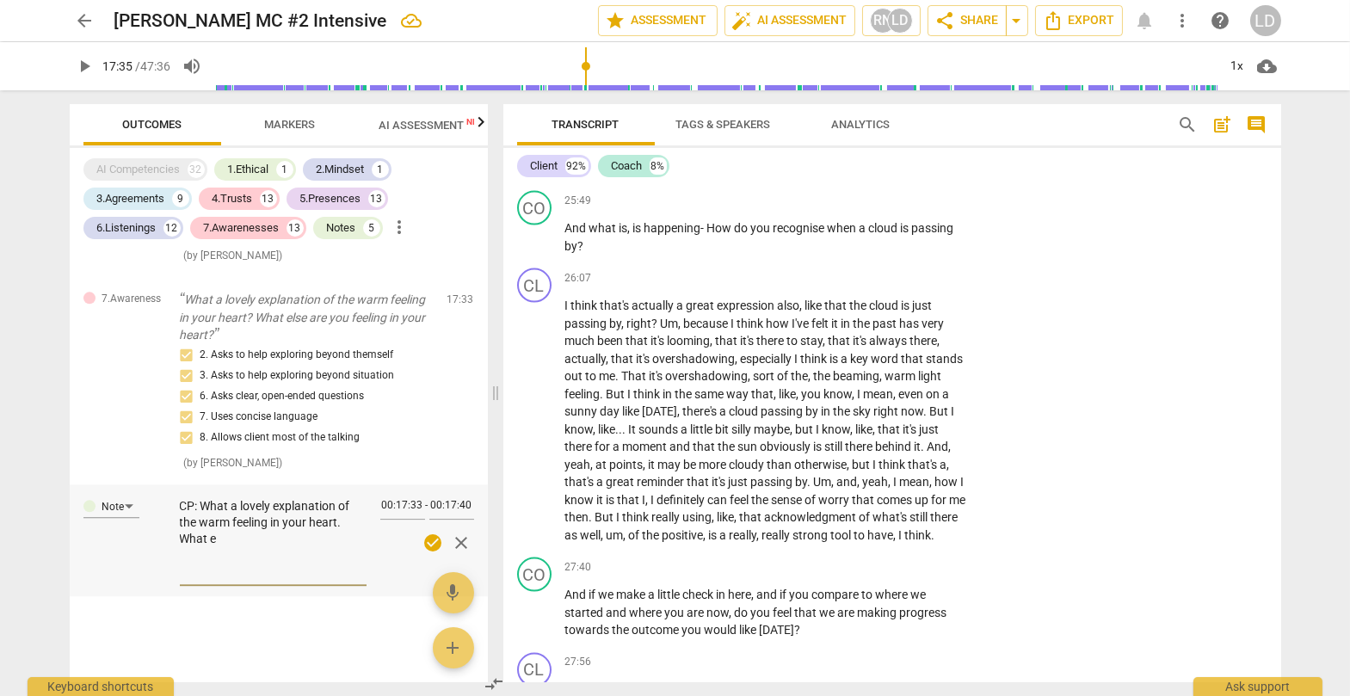
scroll to position [0, 0]
click at [210, 509] on textarea "CP: What a lovely explanation of the warm feeling in your heart. What else are …" at bounding box center [273, 539] width 187 height 82
click at [341, 509] on textarea "CP: "What a lovely explanation of the warm feeling in your heart. What else are…" at bounding box center [273, 539] width 187 height 82
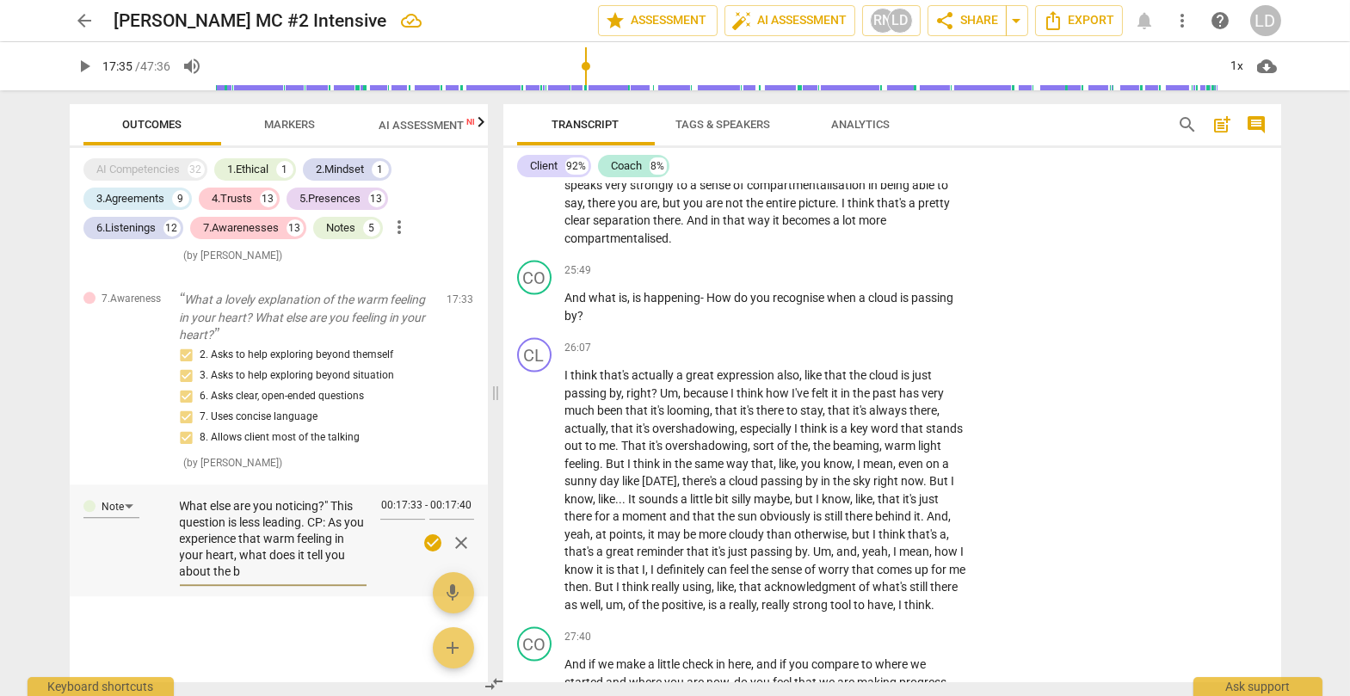
scroll to position [120, 0]
drag, startPoint x: 320, startPoint y: 564, endPoint x: 320, endPoint y: 575, distance: 11.2
click at [320, 509] on textarea "CP: "What a lovely explanation of the warm feeling in your heart. What else are…" at bounding box center [273, 539] width 187 height 82
click at [316, 509] on textarea "CP: "What a lovely explanation of the warm feeling in your heart. What else are…" at bounding box center [273, 539] width 187 height 82
click at [422, 509] on span "check_circle" at bounding box center [432, 542] width 21 height 21
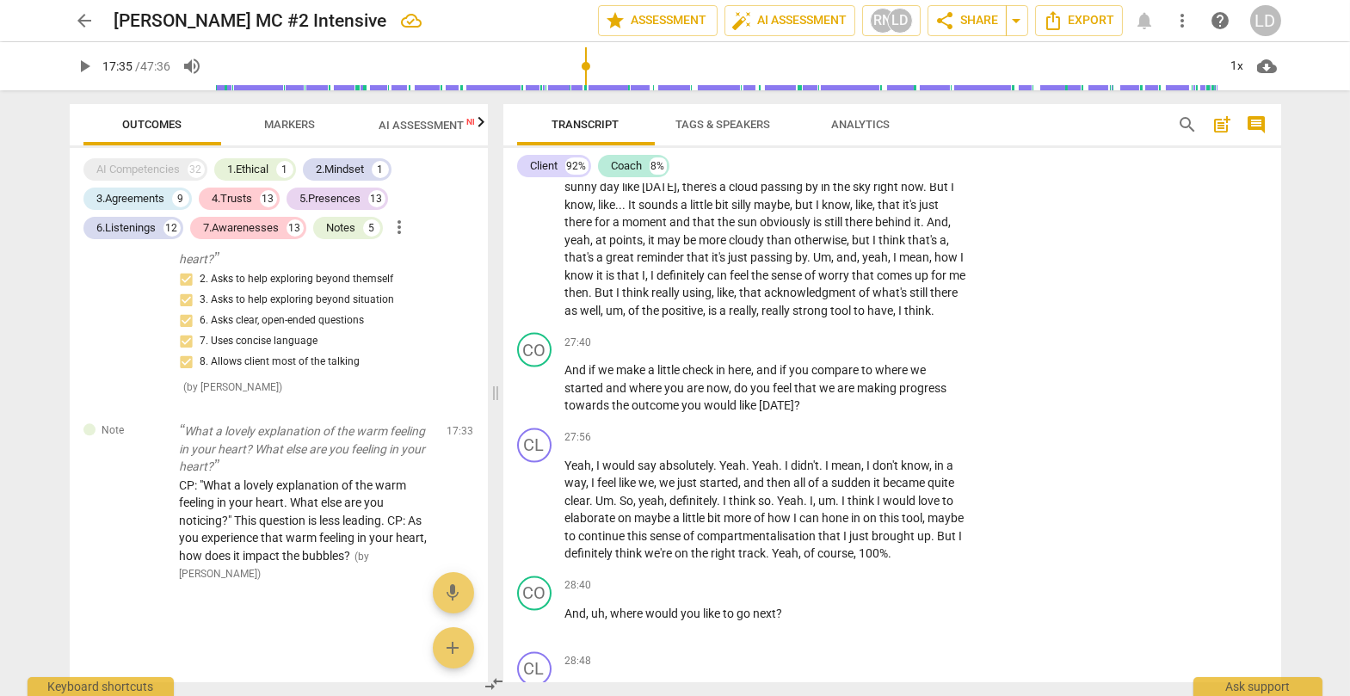
scroll to position [6571, 0]
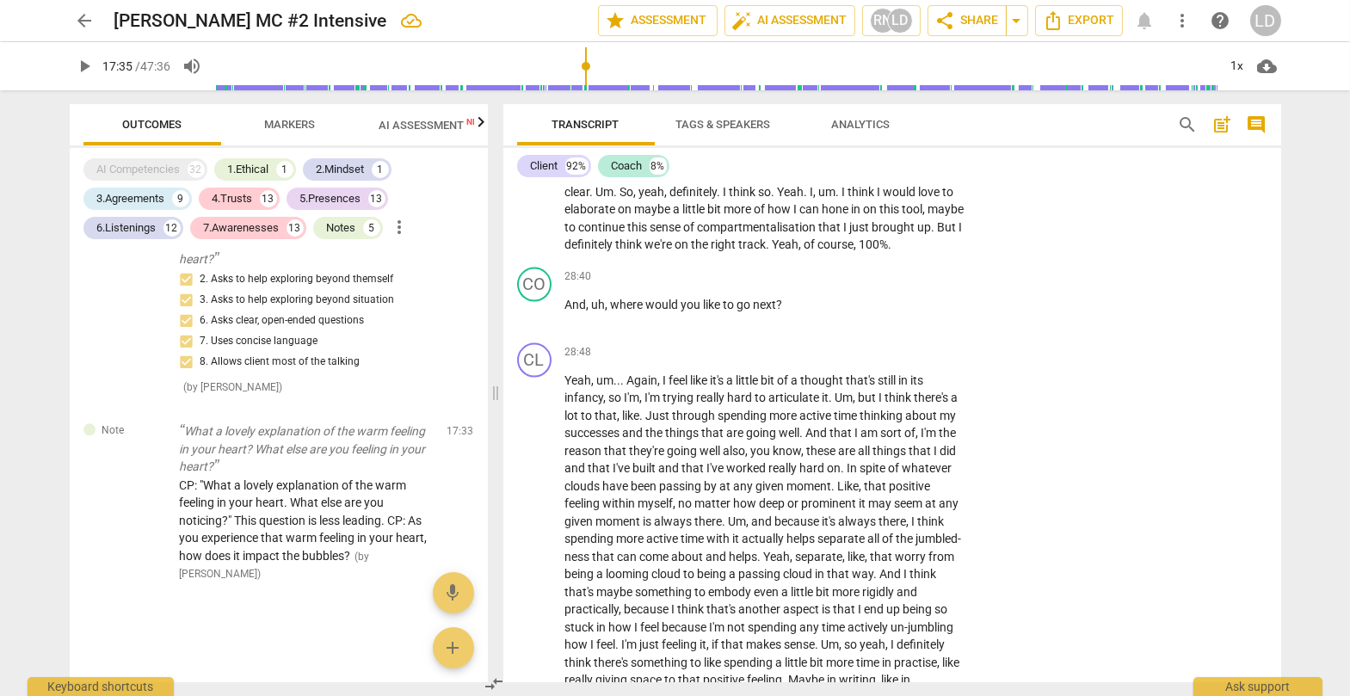
scroll to position [6885, 0]
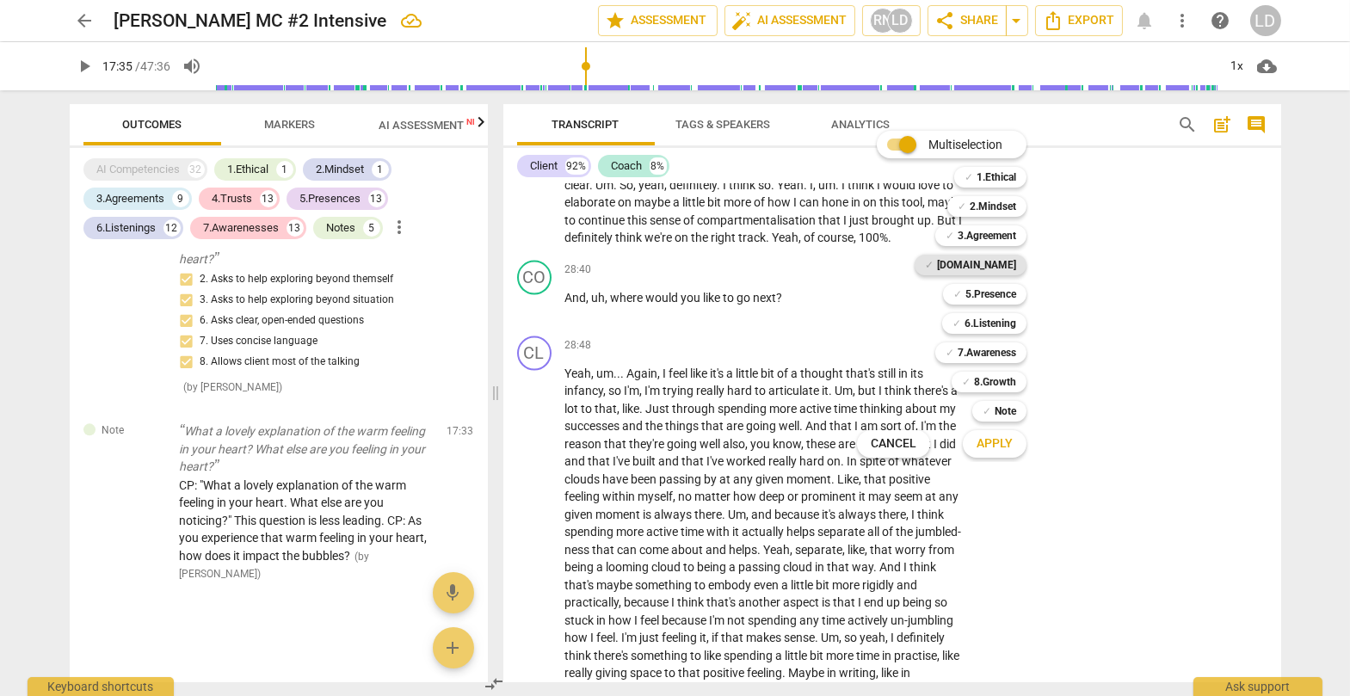
click at [864, 260] on b "[DOMAIN_NAME]" at bounding box center [976, 265] width 79 height 21
click at [864, 292] on b "5.Presence" at bounding box center [990, 294] width 51 height 21
click at [864, 316] on b "6.Listening" at bounding box center [990, 323] width 52 height 21
click at [864, 341] on div "✓ 7.Awareness 7" at bounding box center [990, 352] width 124 height 29
click at [864, 349] on b "7.Awareness" at bounding box center [986, 352] width 58 height 21
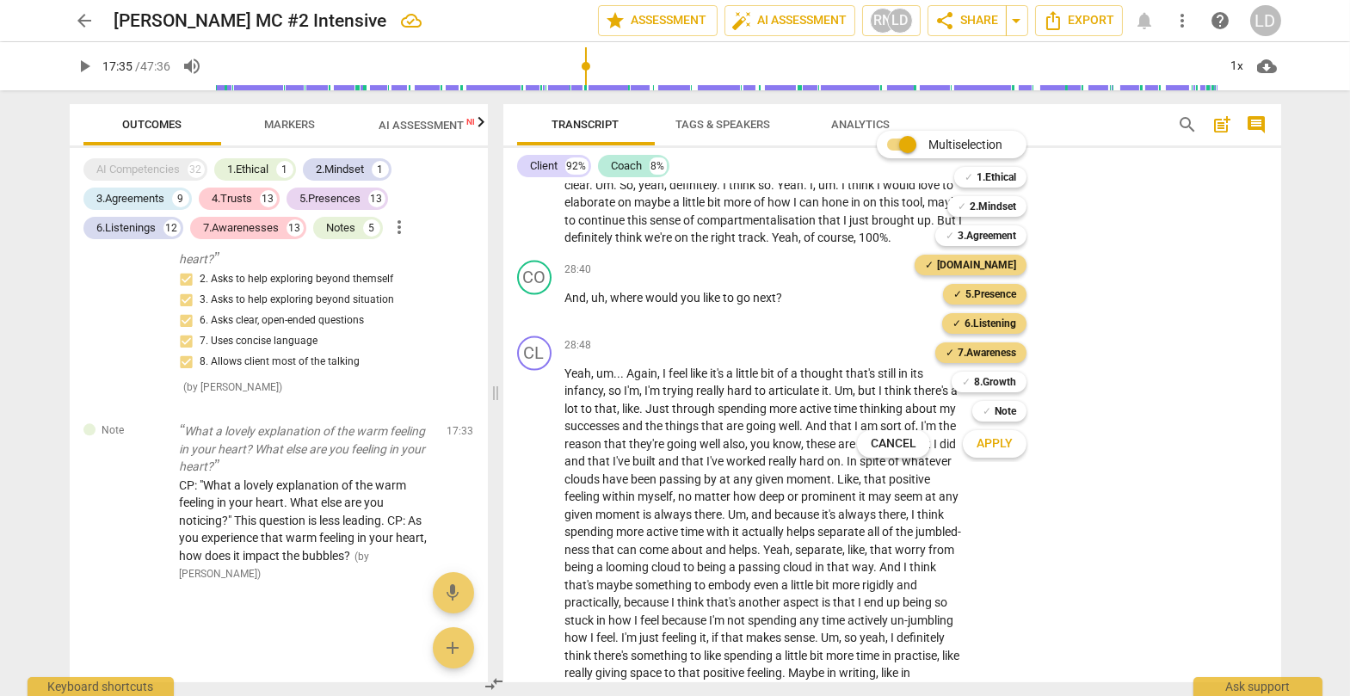
click at [864, 435] on span "Apply" at bounding box center [994, 443] width 36 height 17
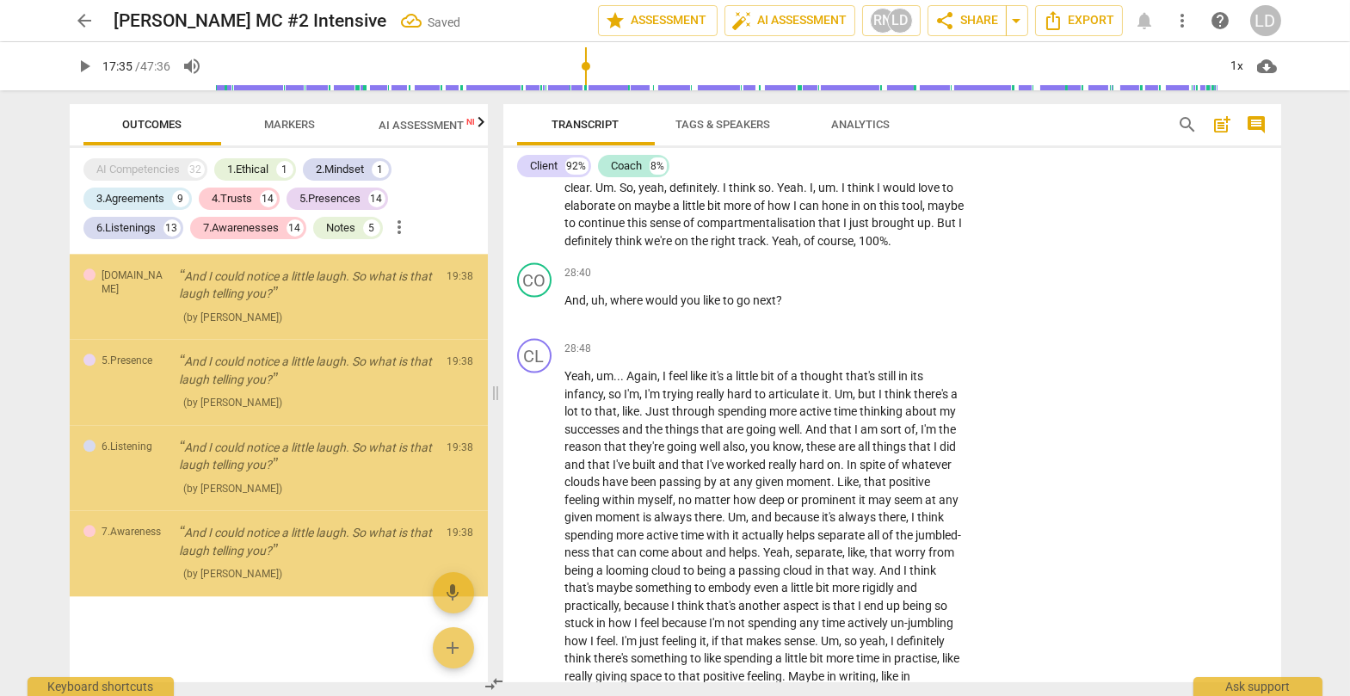
scroll to position [12481, 0]
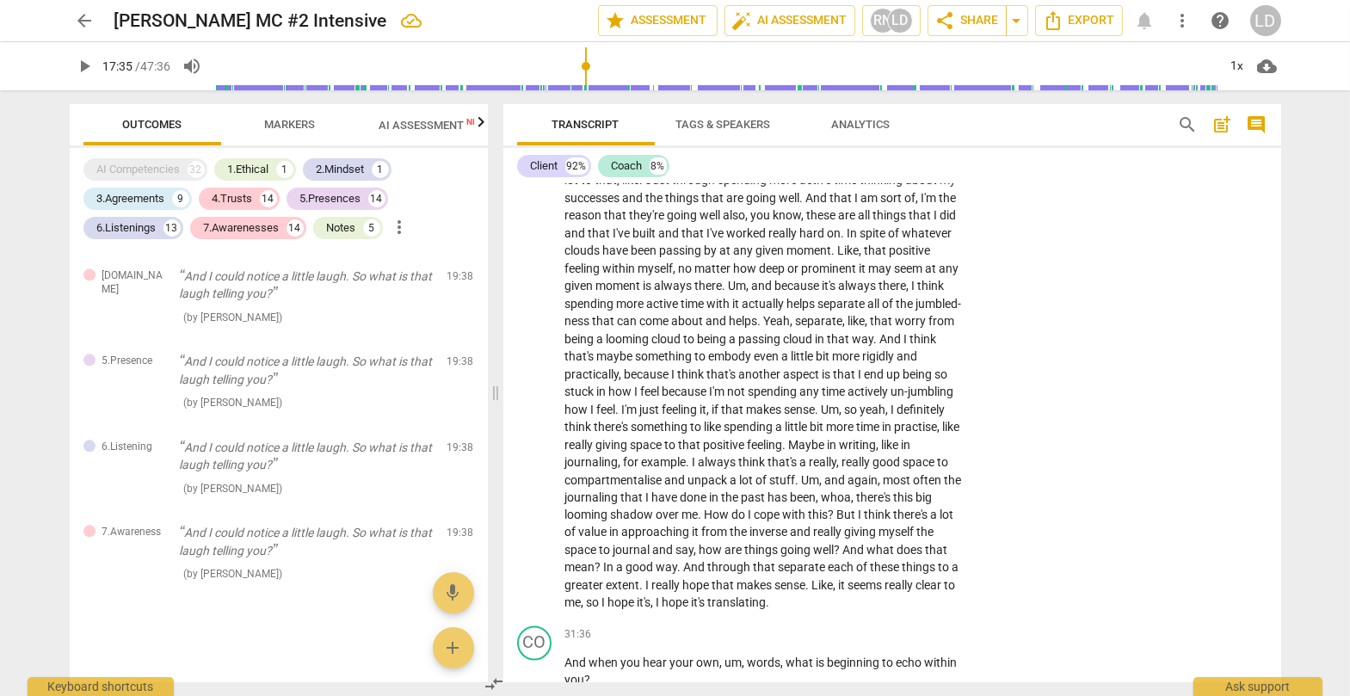
scroll to position [7118, 0]
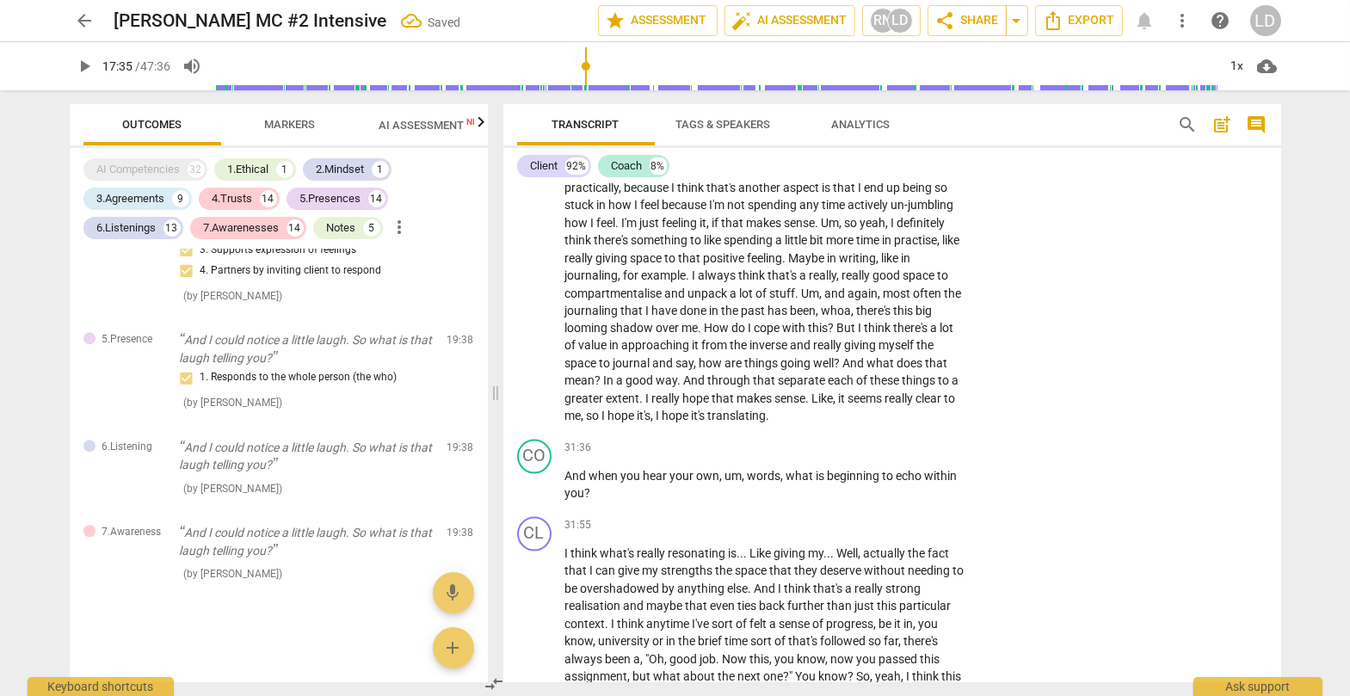
scroll to position [7310, 0]
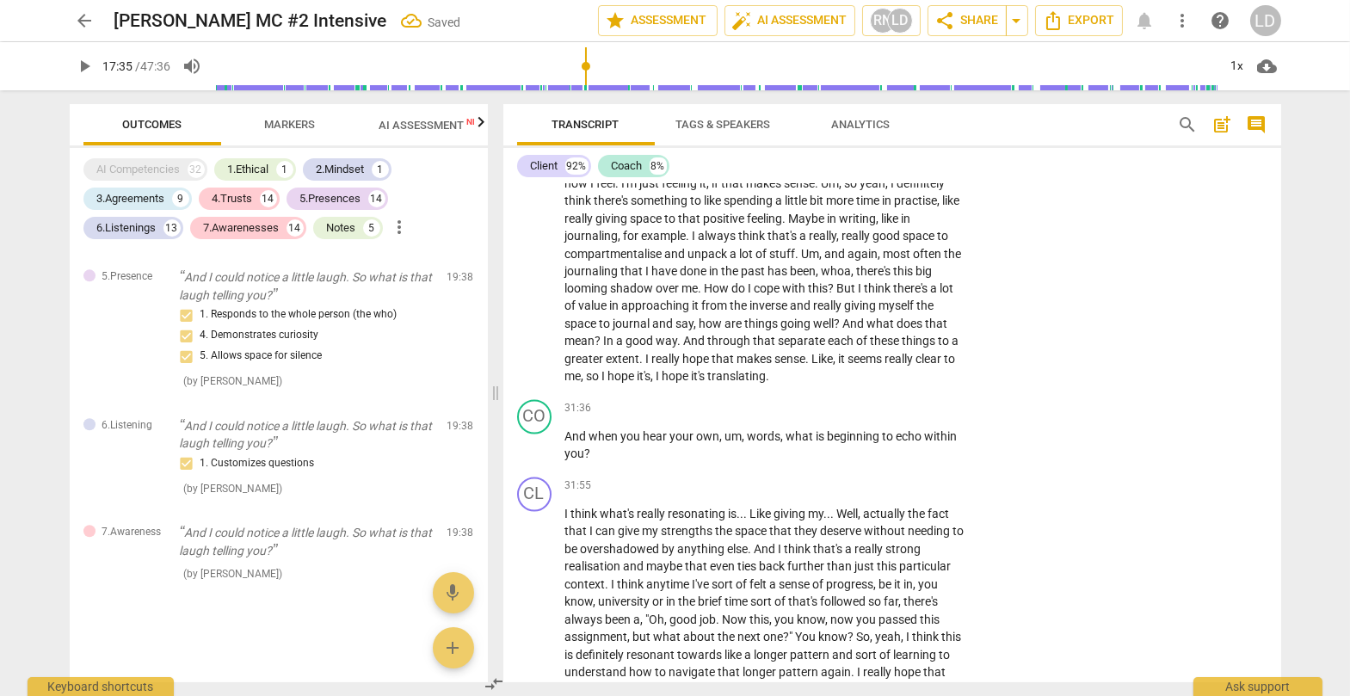
scroll to position [7350, 0]
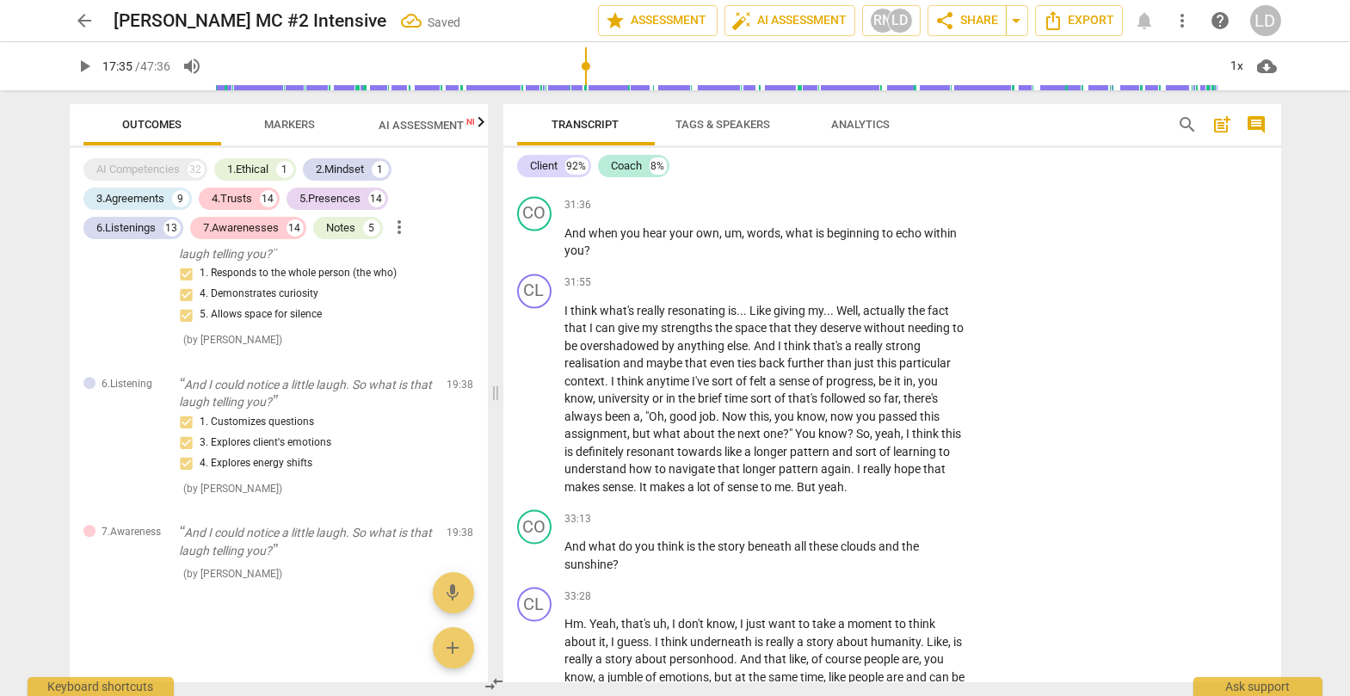
scroll to position [7550, 0]
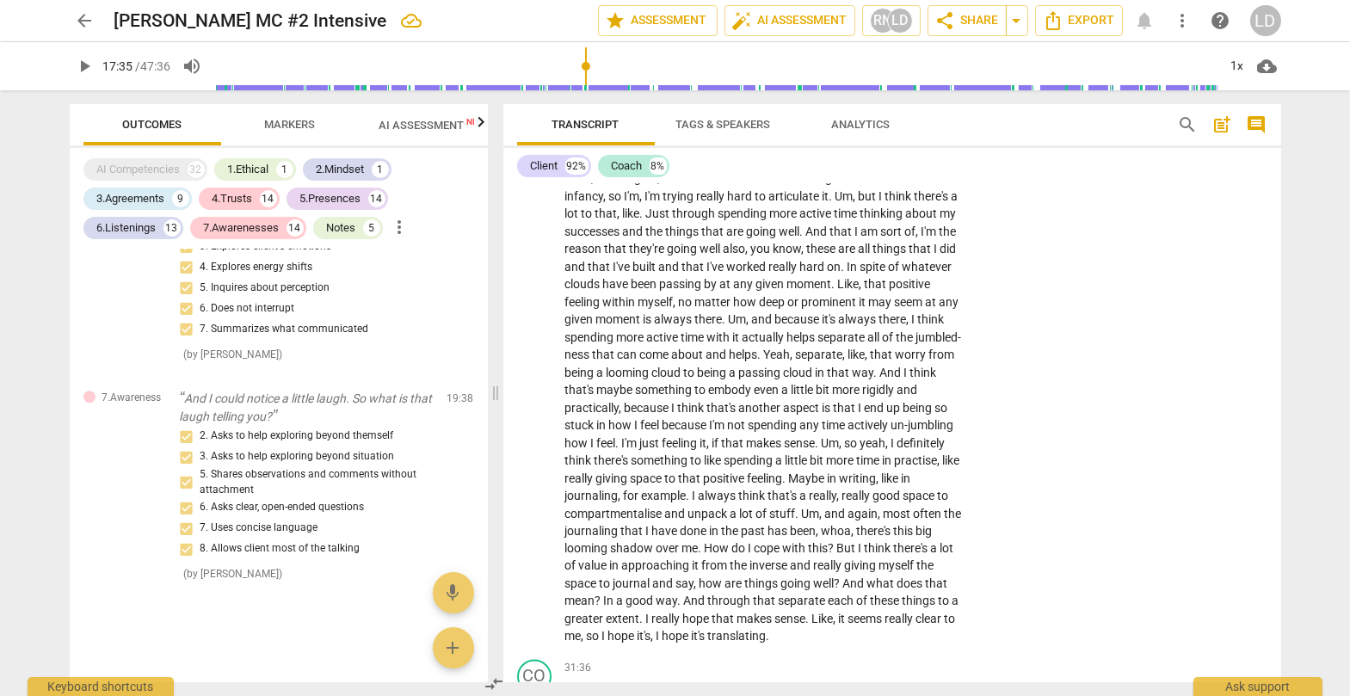
scroll to position [7094, 0]
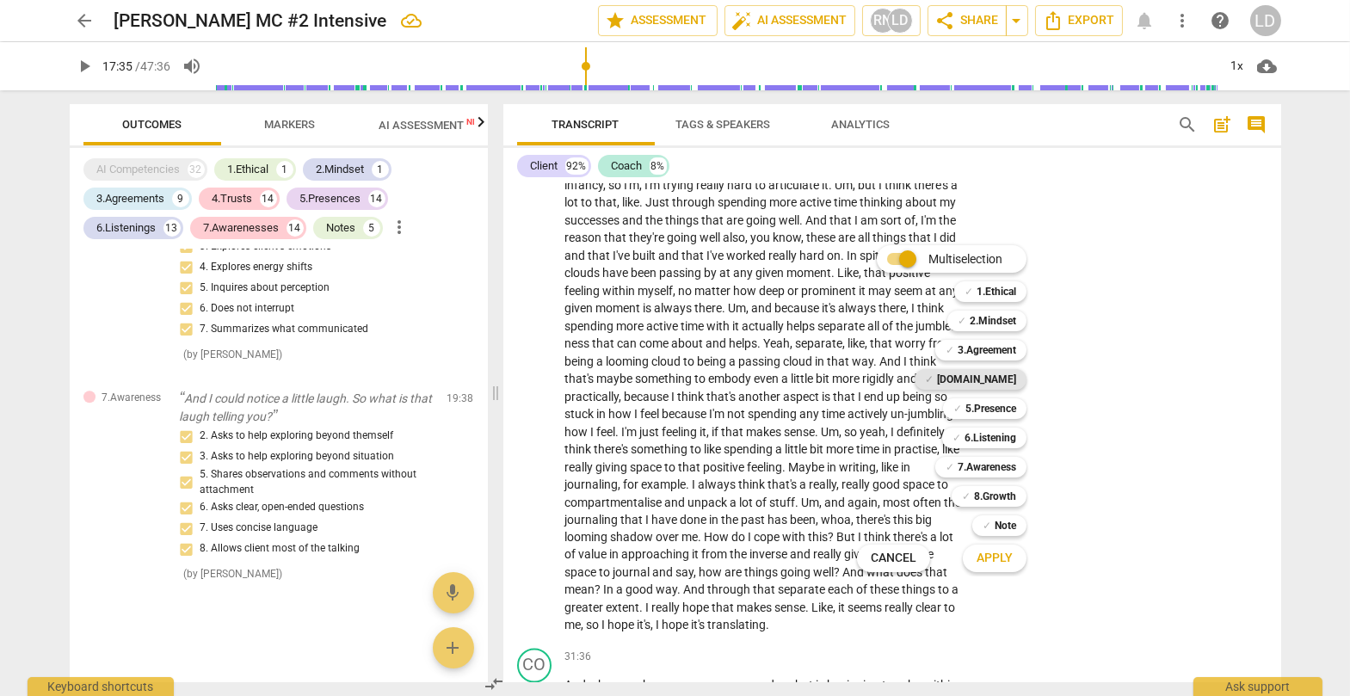
click at [864, 373] on div "✓ [DOMAIN_NAME]" at bounding box center [970, 379] width 112 height 21
click at [864, 399] on b "5.Presence" at bounding box center [990, 408] width 51 height 21
click at [864, 425] on div "✓ 6.Listening 6" at bounding box center [993, 437] width 117 height 29
click at [864, 435] on b "6.Listening" at bounding box center [990, 437] width 52 height 21
click at [864, 462] on b "7.Awareness" at bounding box center [986, 467] width 58 height 21
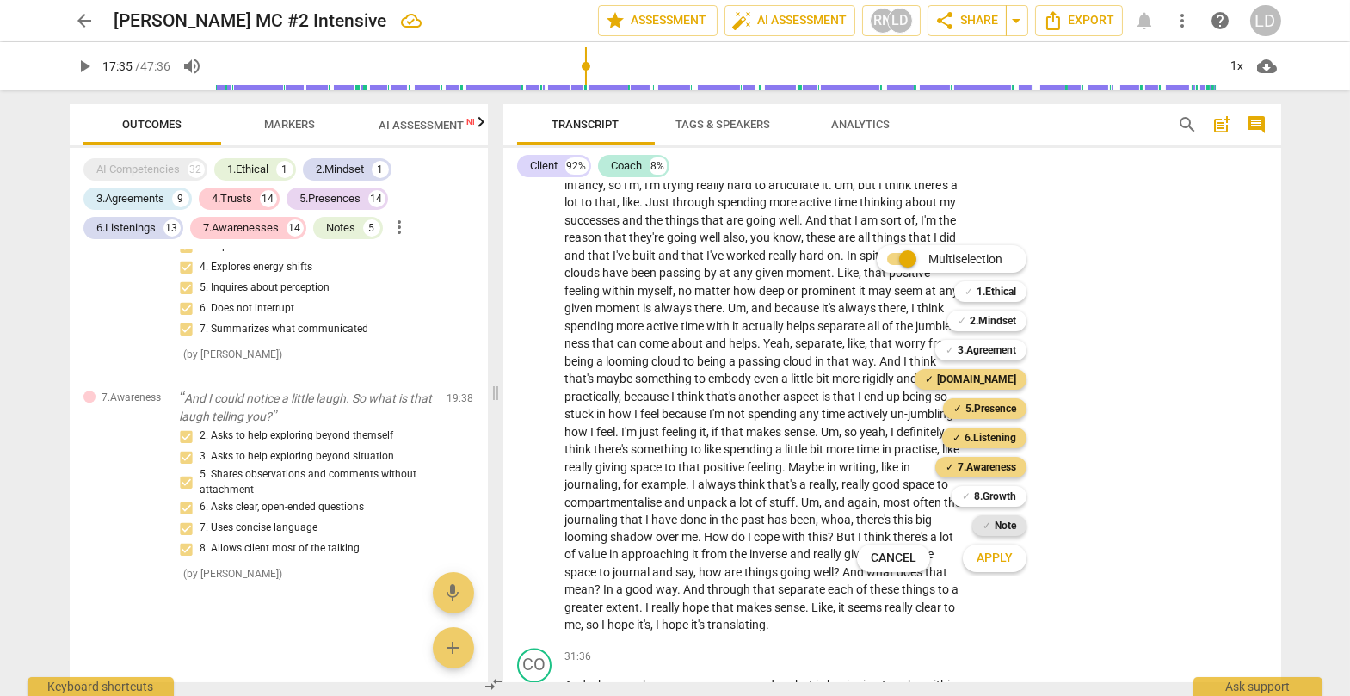
click at [864, 509] on b "Note" at bounding box center [1005, 525] width 22 height 21
click at [864, 509] on span "Apply" at bounding box center [994, 558] width 36 height 17
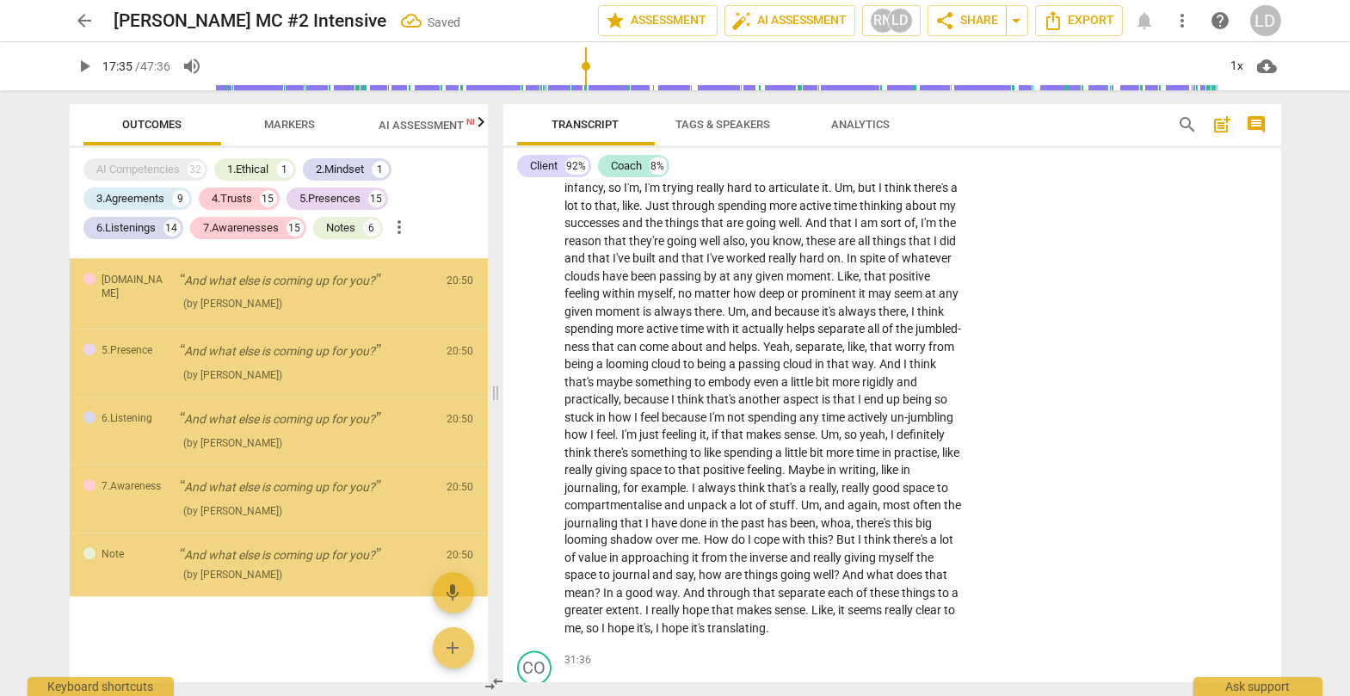
scroll to position [13452, 0]
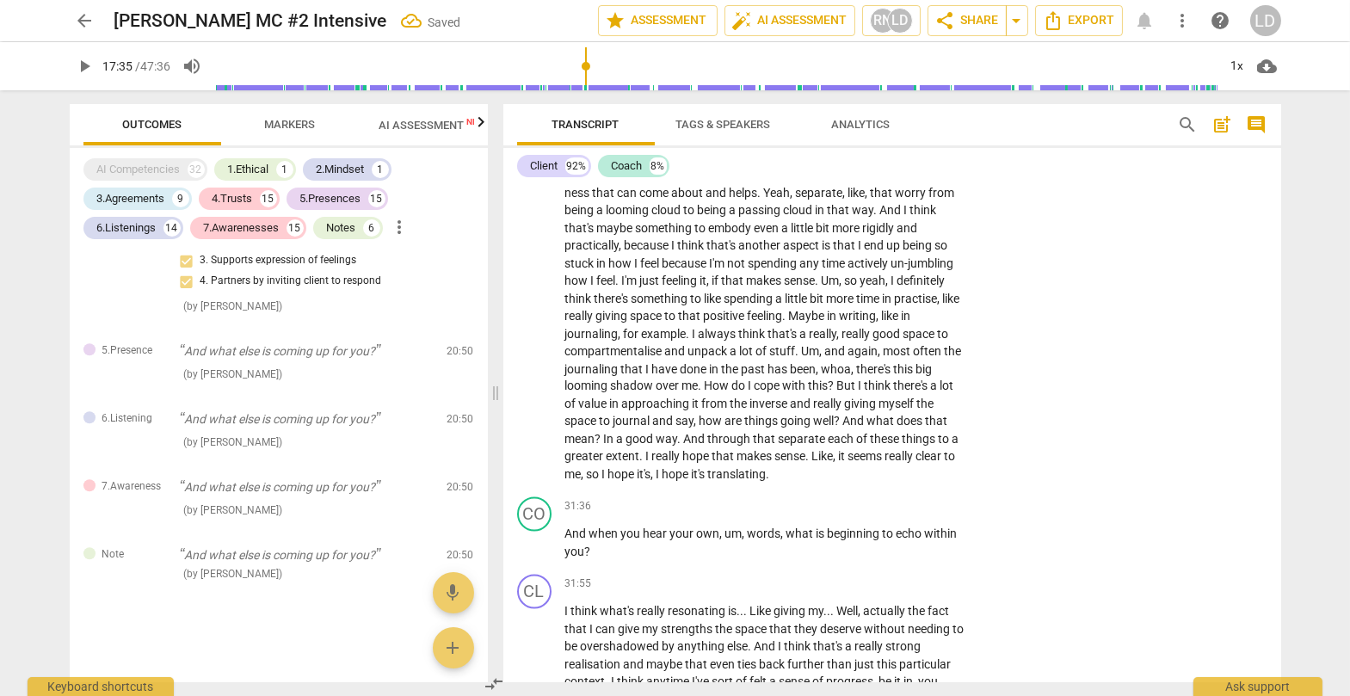
scroll to position [13532, 0]
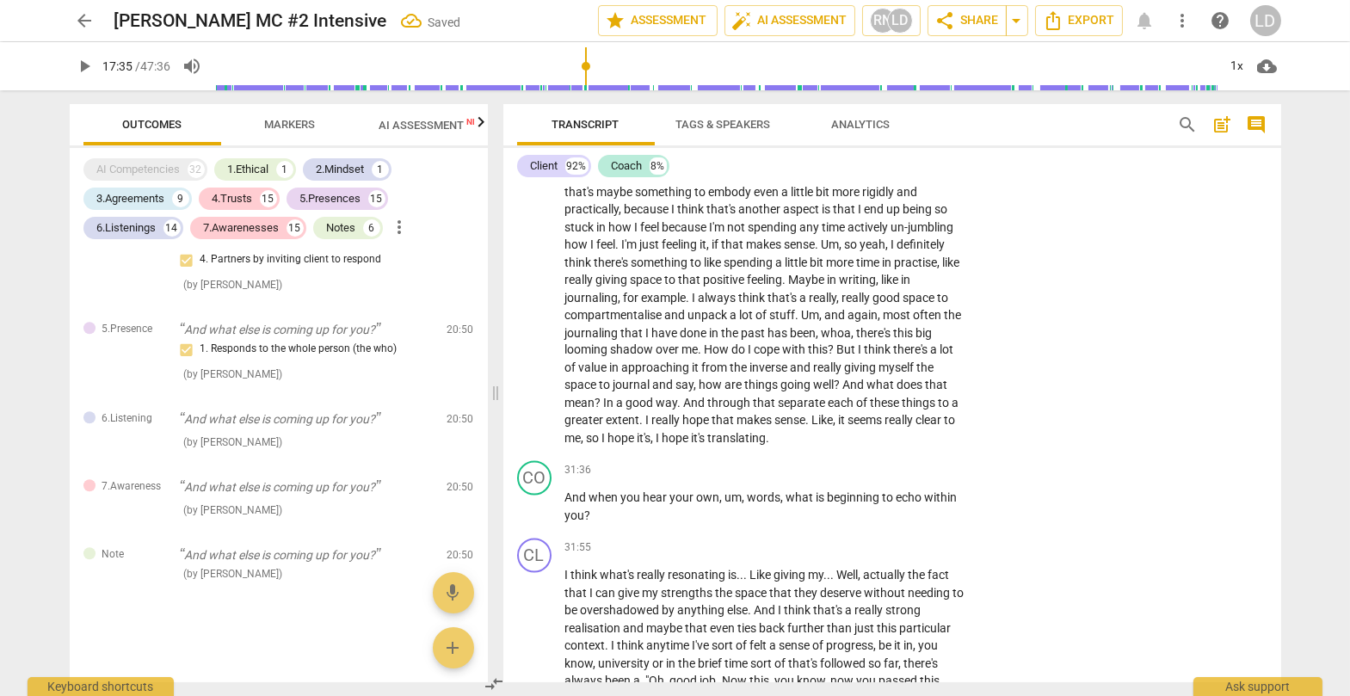
scroll to position [7289, 0]
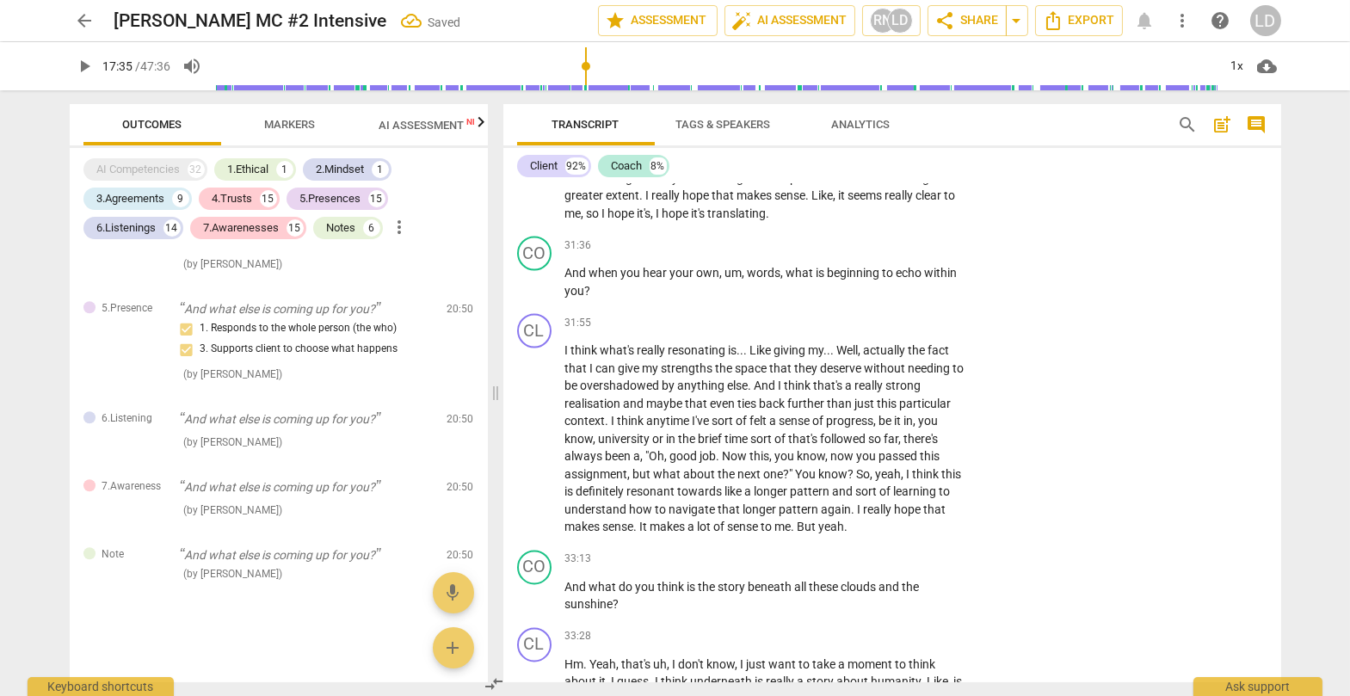
scroll to position [7522, 0]
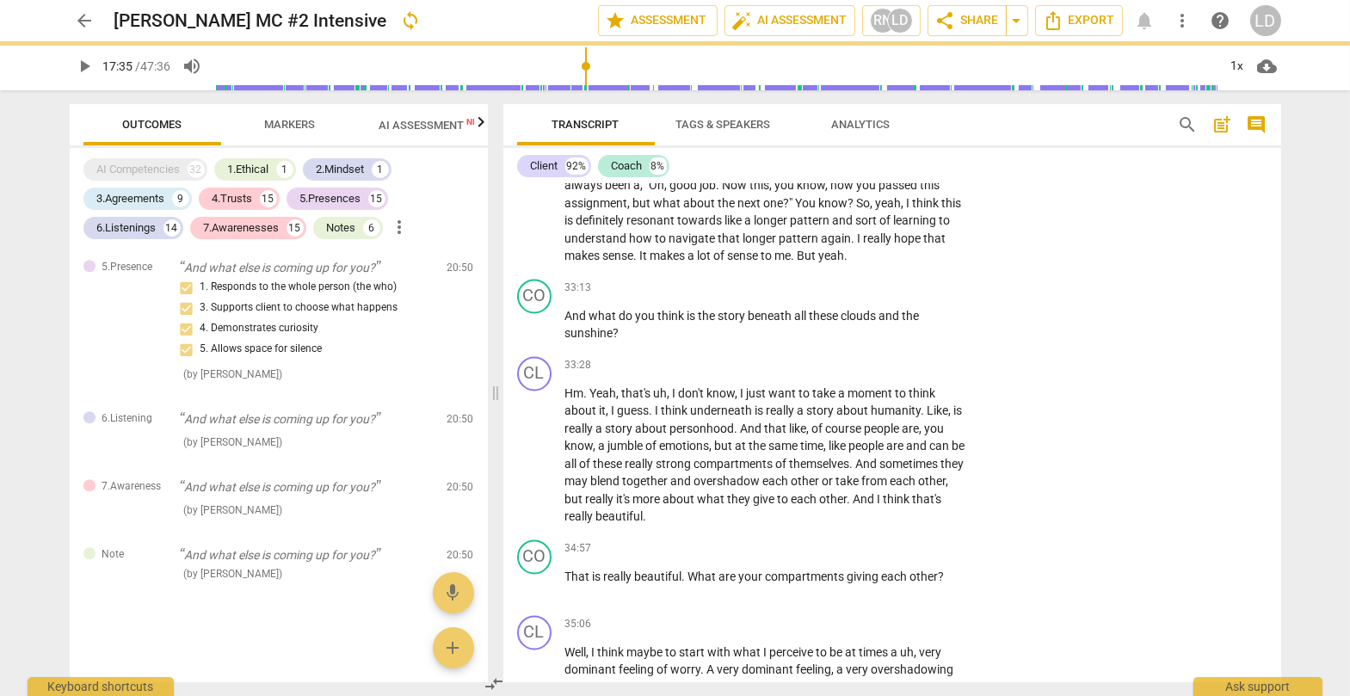
scroll to position [7783, 0]
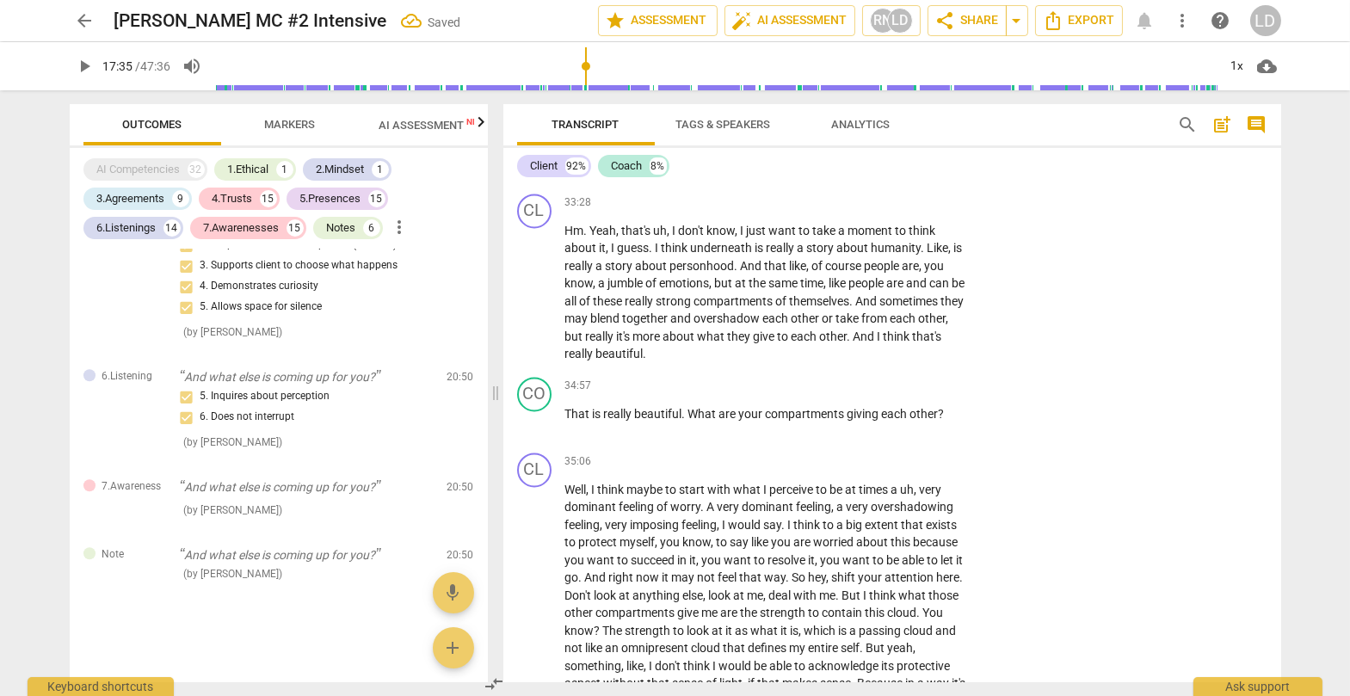
scroll to position [7945, 0]
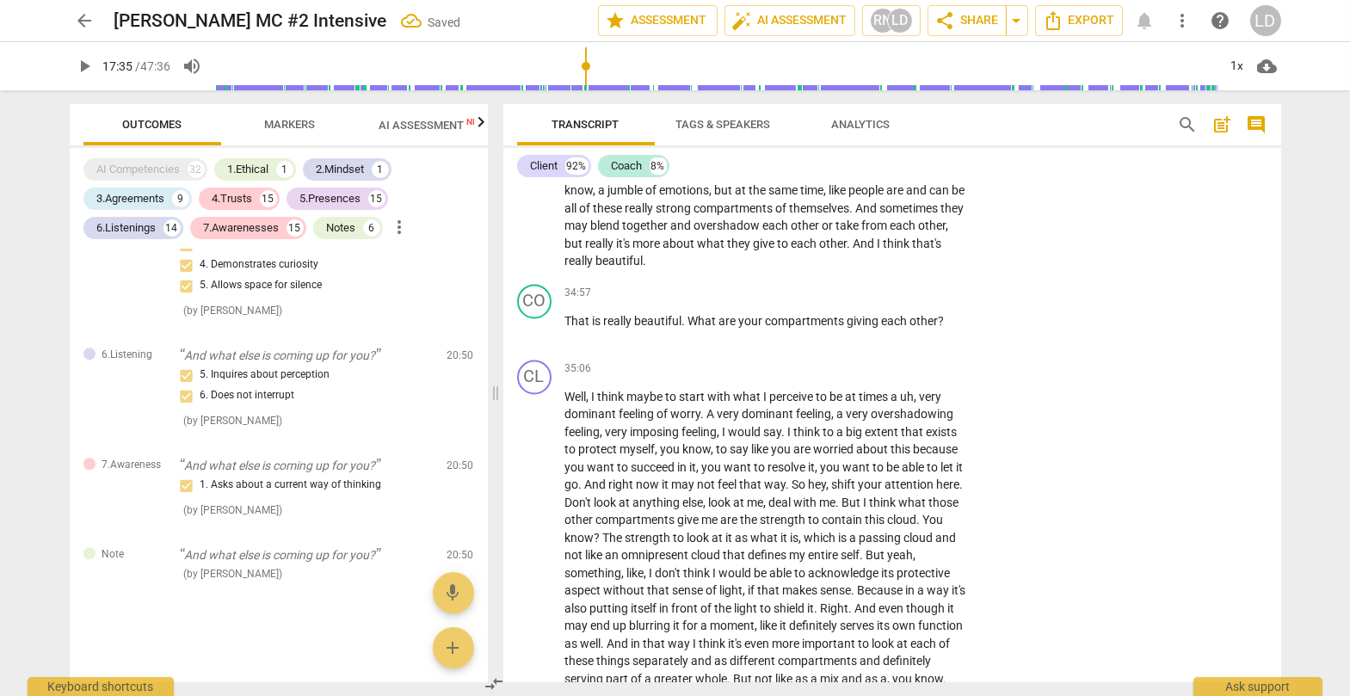
scroll to position [8048, 0]
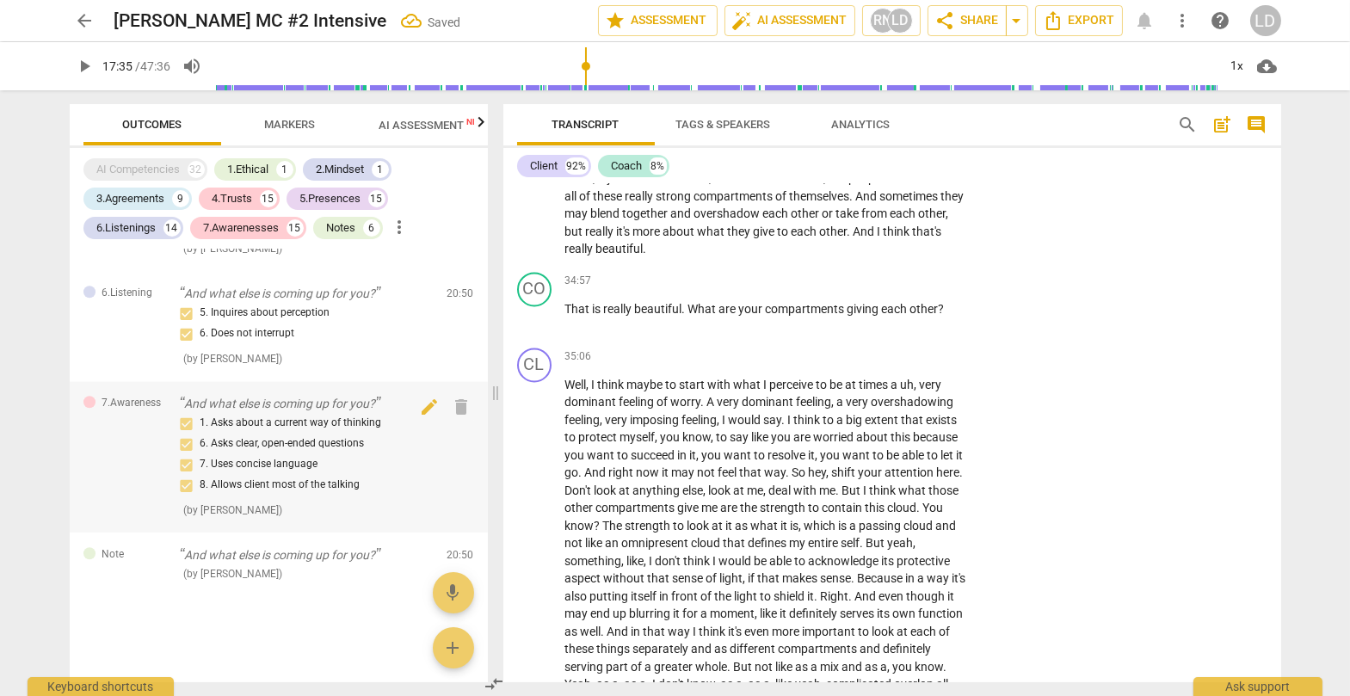
scroll to position [13792, 0]
click at [360, 509] on p "And what else is coming up for you?" at bounding box center [307, 555] width 254 height 18
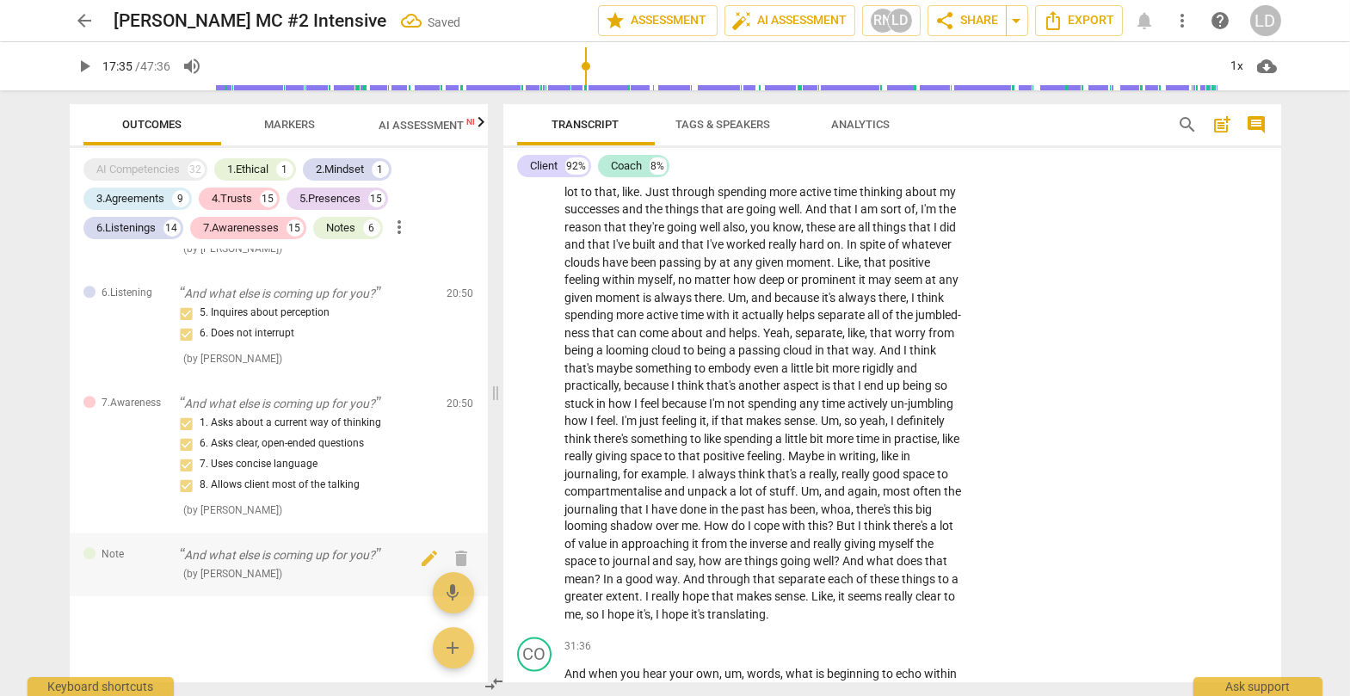
scroll to position [7095, 0]
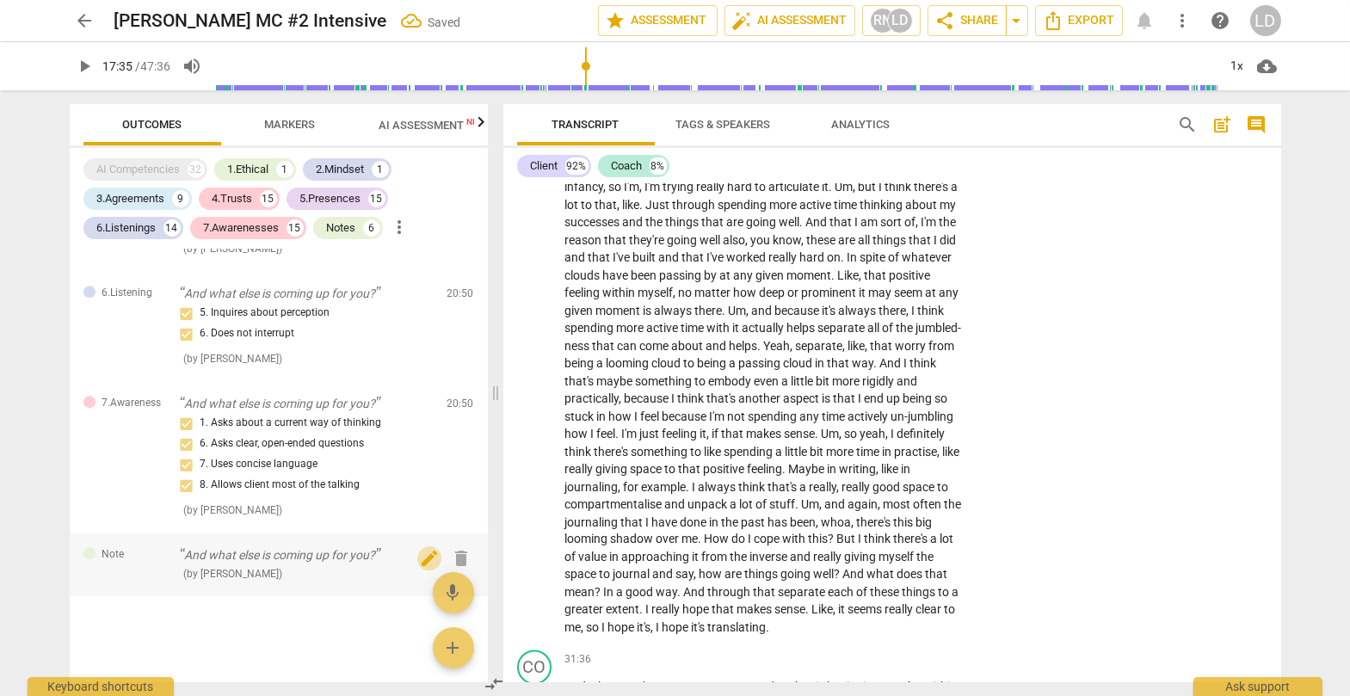
click at [419, 509] on span "edit" at bounding box center [429, 558] width 21 height 21
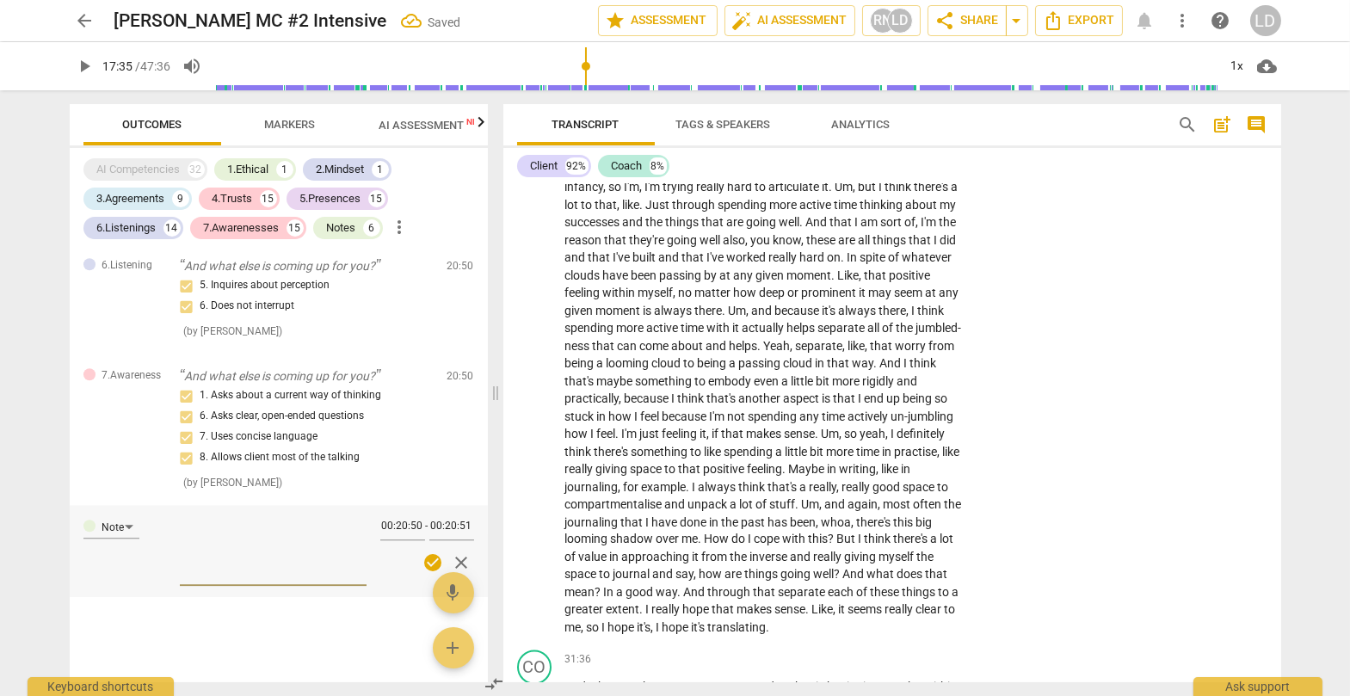
scroll to position [13780, 0]
click at [261, 509] on textarea "CP: What are you discovering that is important" at bounding box center [273, 549] width 187 height 61
click at [347, 509] on textarea "CP: What are you discovering about yourself that is important" at bounding box center [273, 549] width 187 height 61
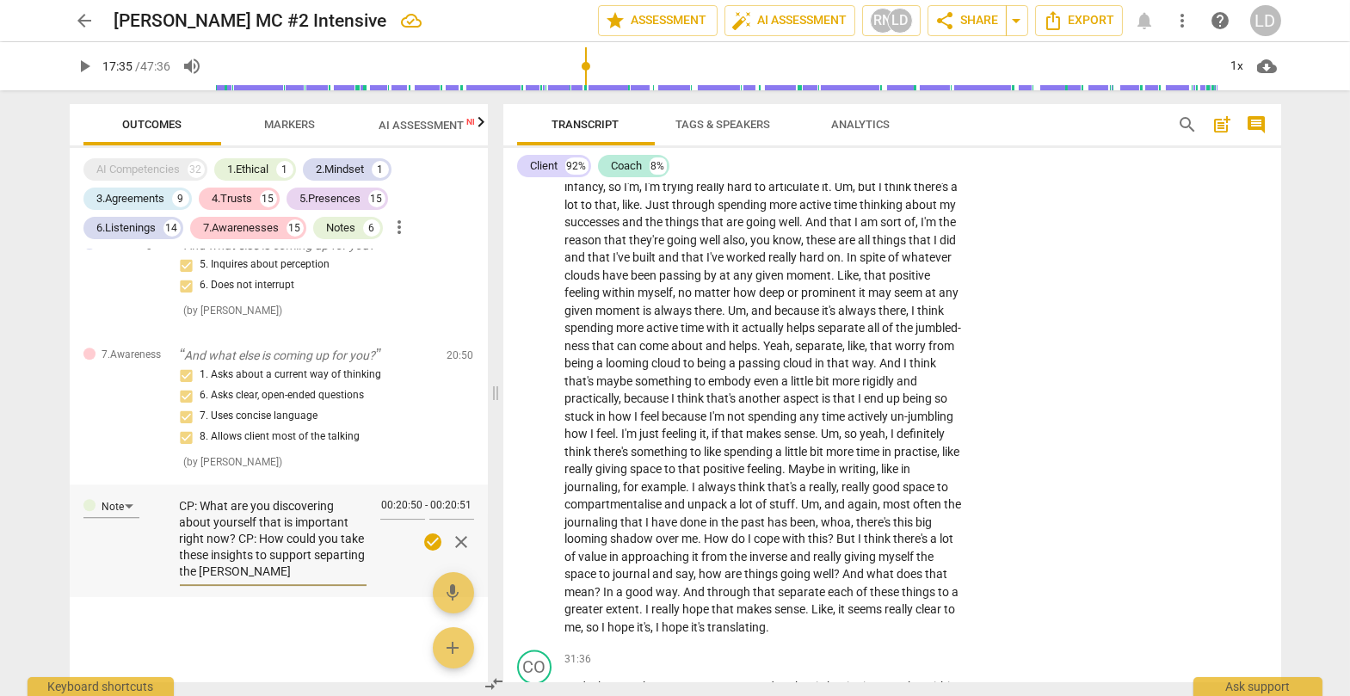
scroll to position [59, 0]
click at [272, 509] on textarea "CP: What are you discovering about yourself that is important right now? CP: Ho…" at bounding box center [273, 539] width 187 height 82
click at [270, 509] on textarea "CP: What are you discovering about yourself that is important right now? CP: Ho…" at bounding box center [273, 539] width 187 height 82
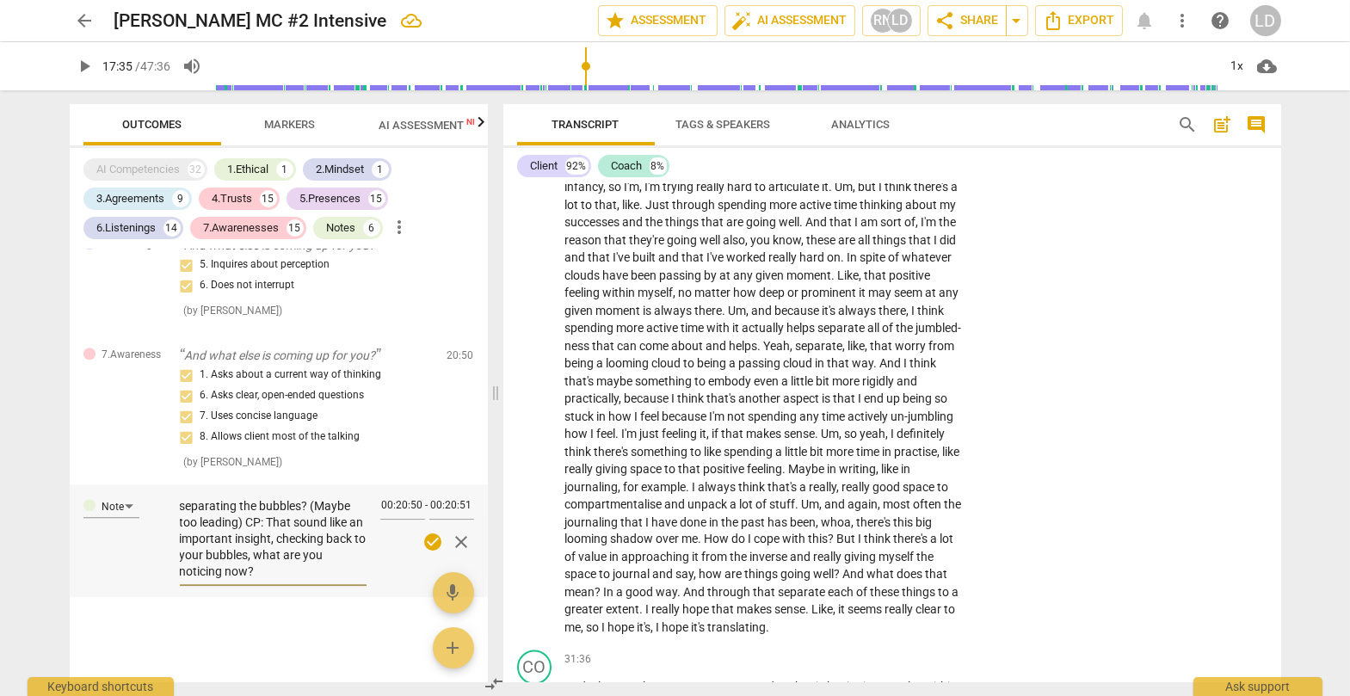
click at [428, 509] on span "check_circle" at bounding box center [432, 542] width 21 height 21
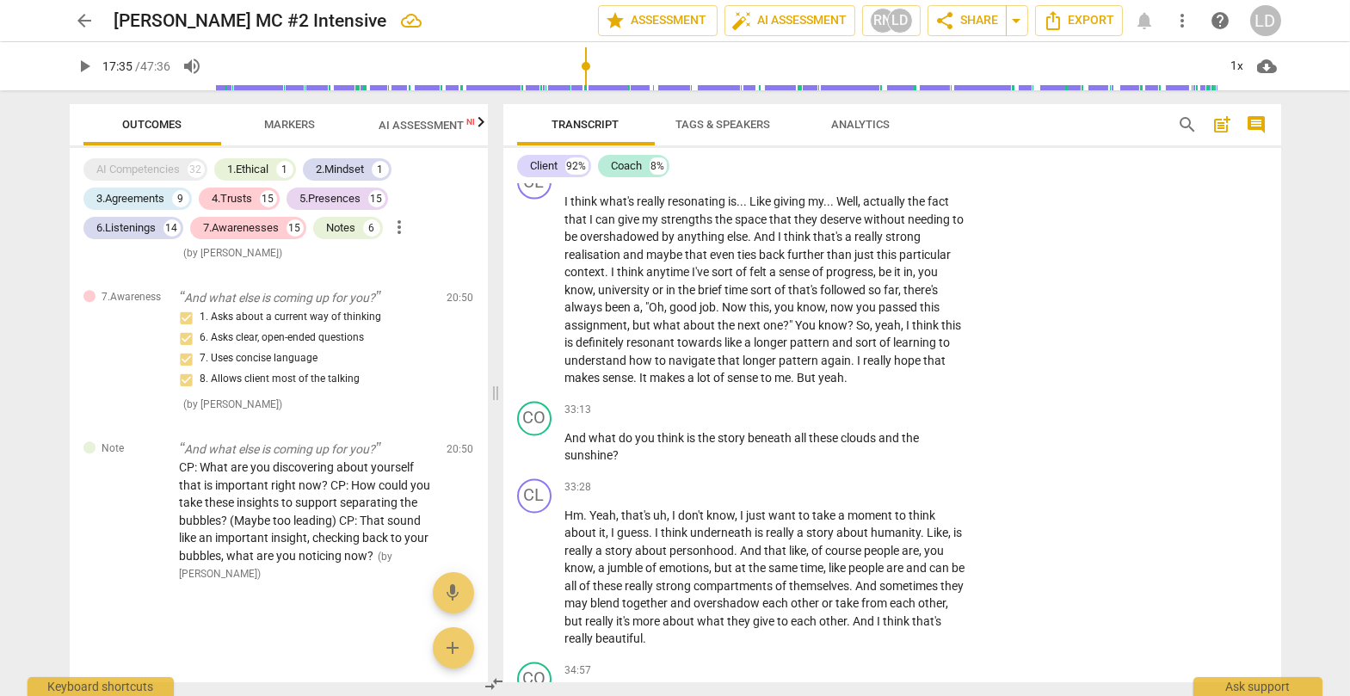
scroll to position [7657, 0]
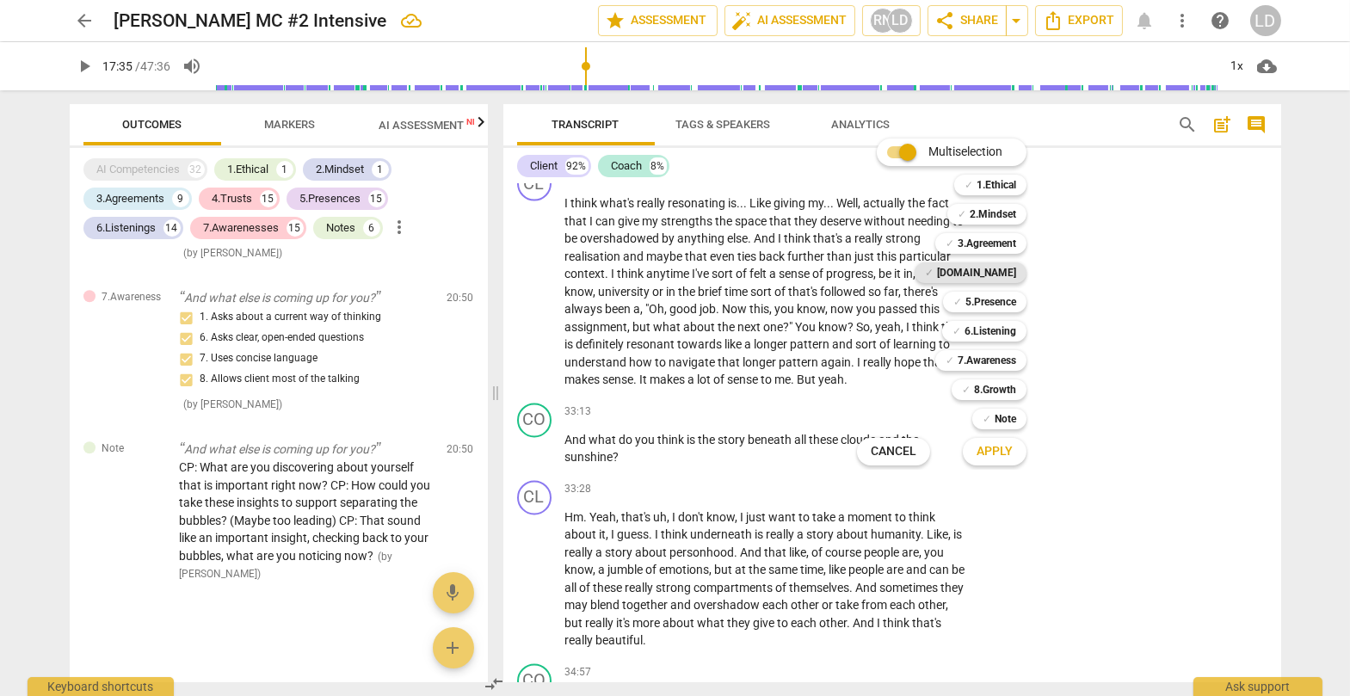
click at [864, 278] on b "[DOMAIN_NAME]" at bounding box center [976, 272] width 79 height 21
click at [864, 300] on b "5.Presence" at bounding box center [990, 302] width 51 height 21
click at [864, 321] on b "6.Listening" at bounding box center [990, 331] width 52 height 21
click at [864, 352] on b "7.Awareness" at bounding box center [986, 360] width 58 height 21
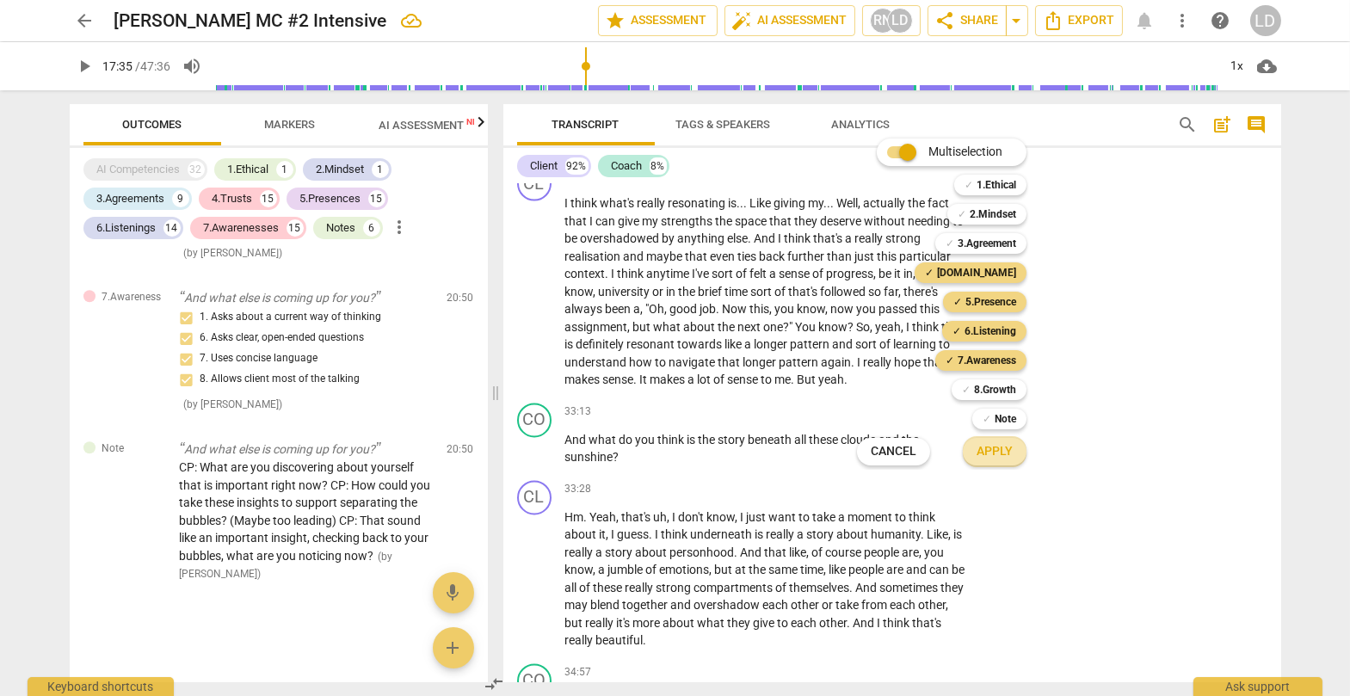
click at [864, 440] on button "Apply" at bounding box center [995, 451] width 64 height 31
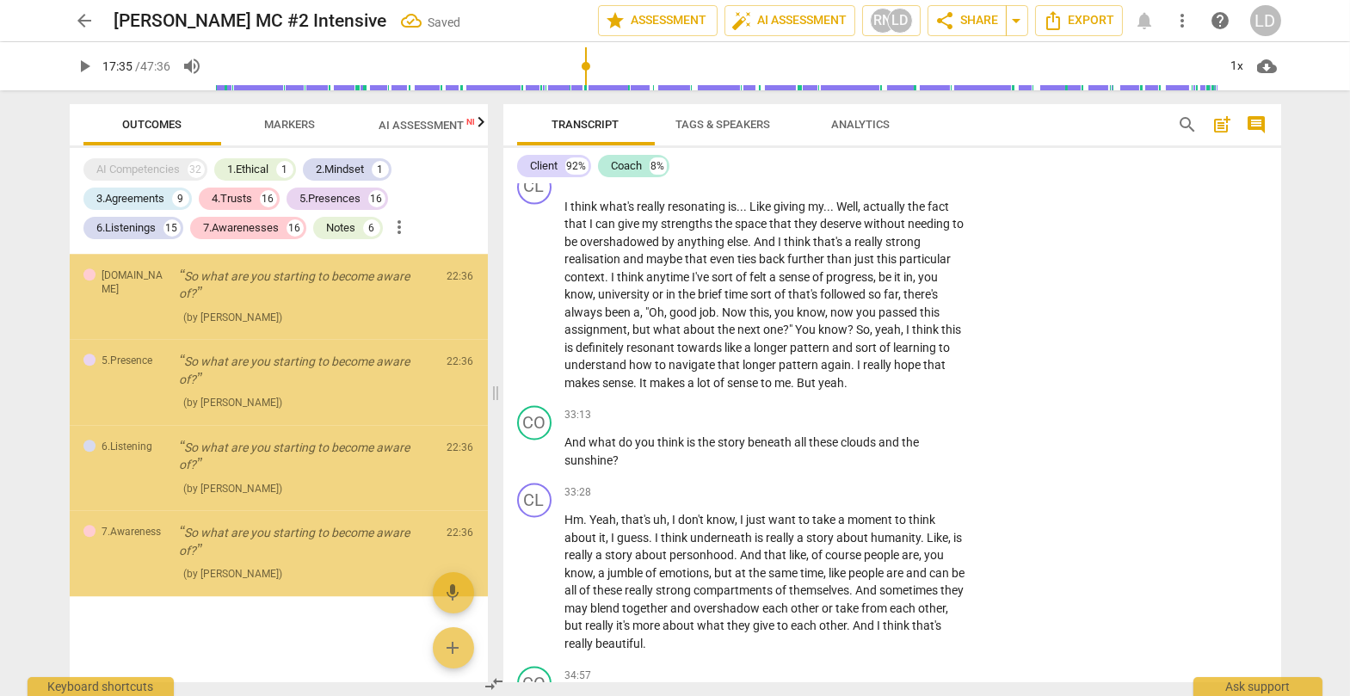
scroll to position [14364, 0]
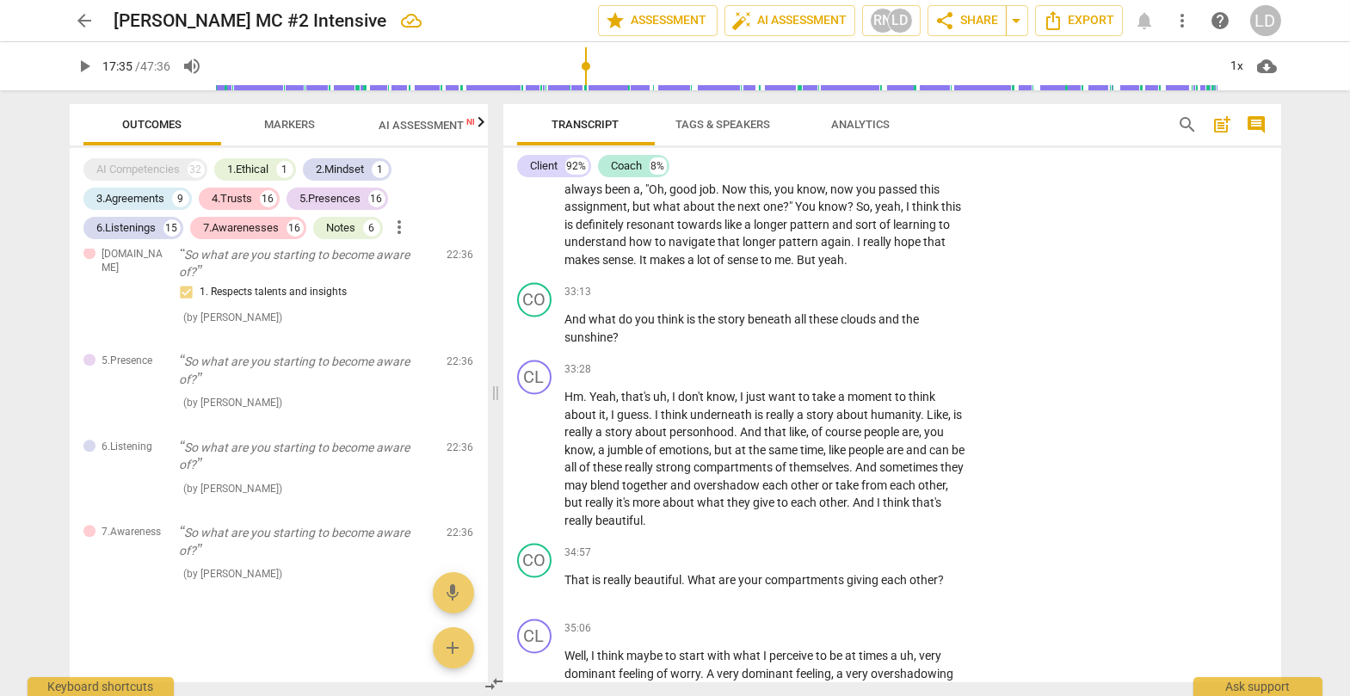
scroll to position [7782, 0]
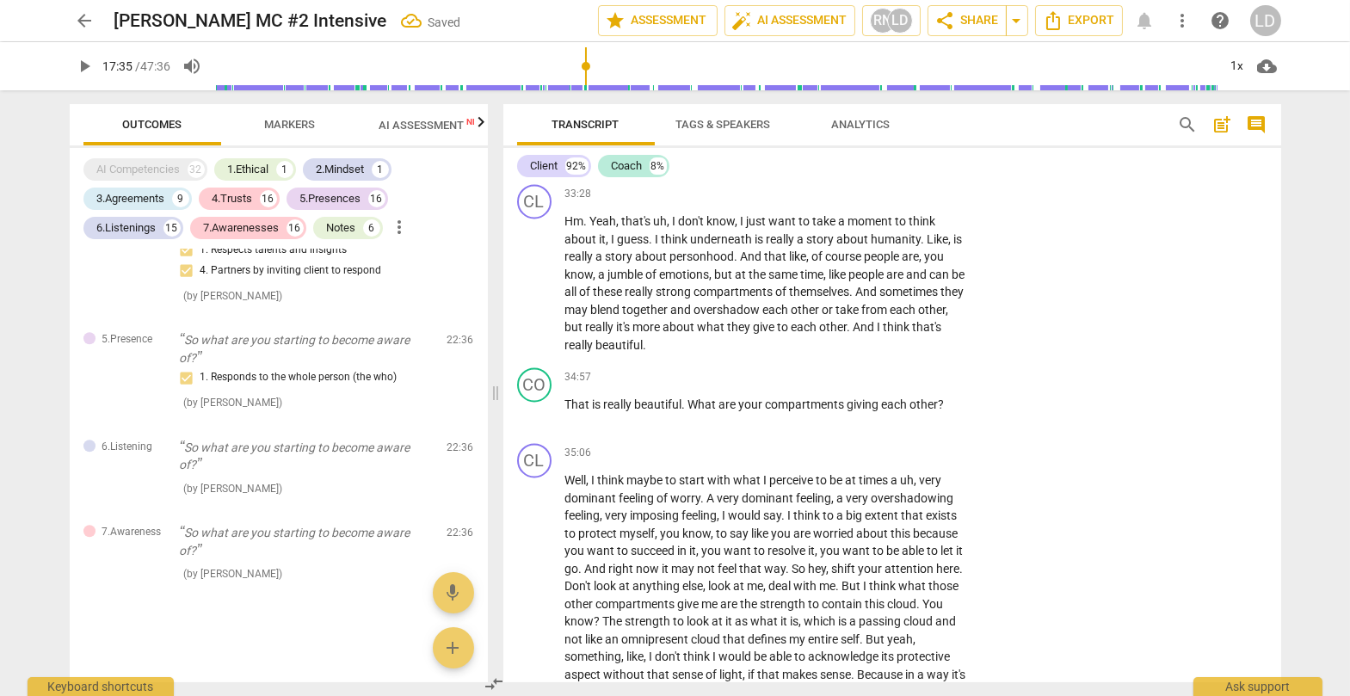
scroll to position [7956, 0]
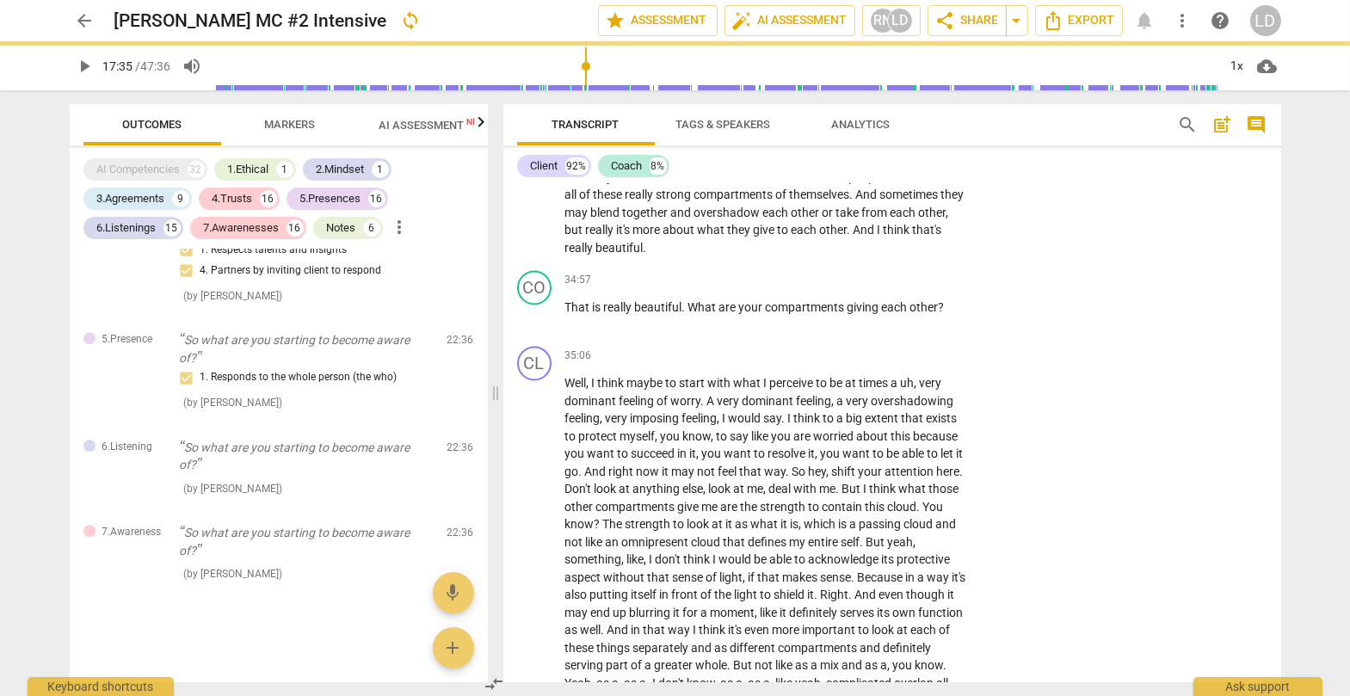
scroll to position [8054, 0]
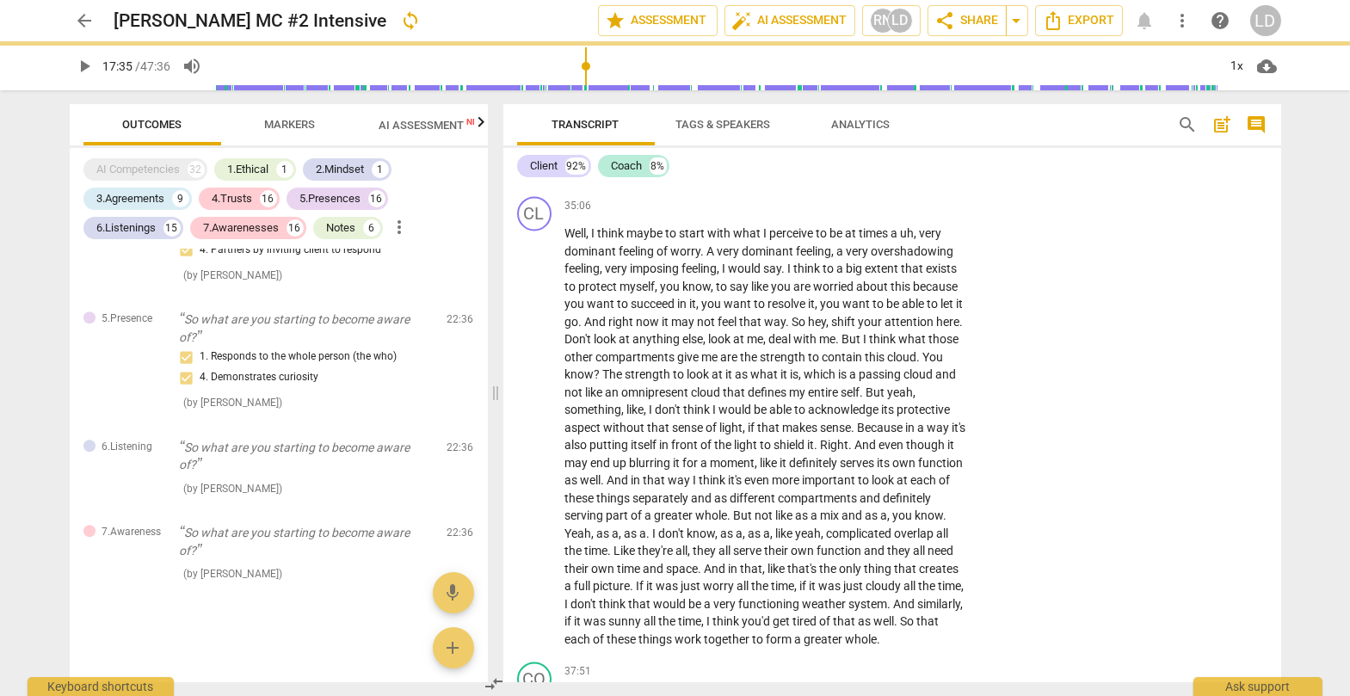
scroll to position [8205, 0]
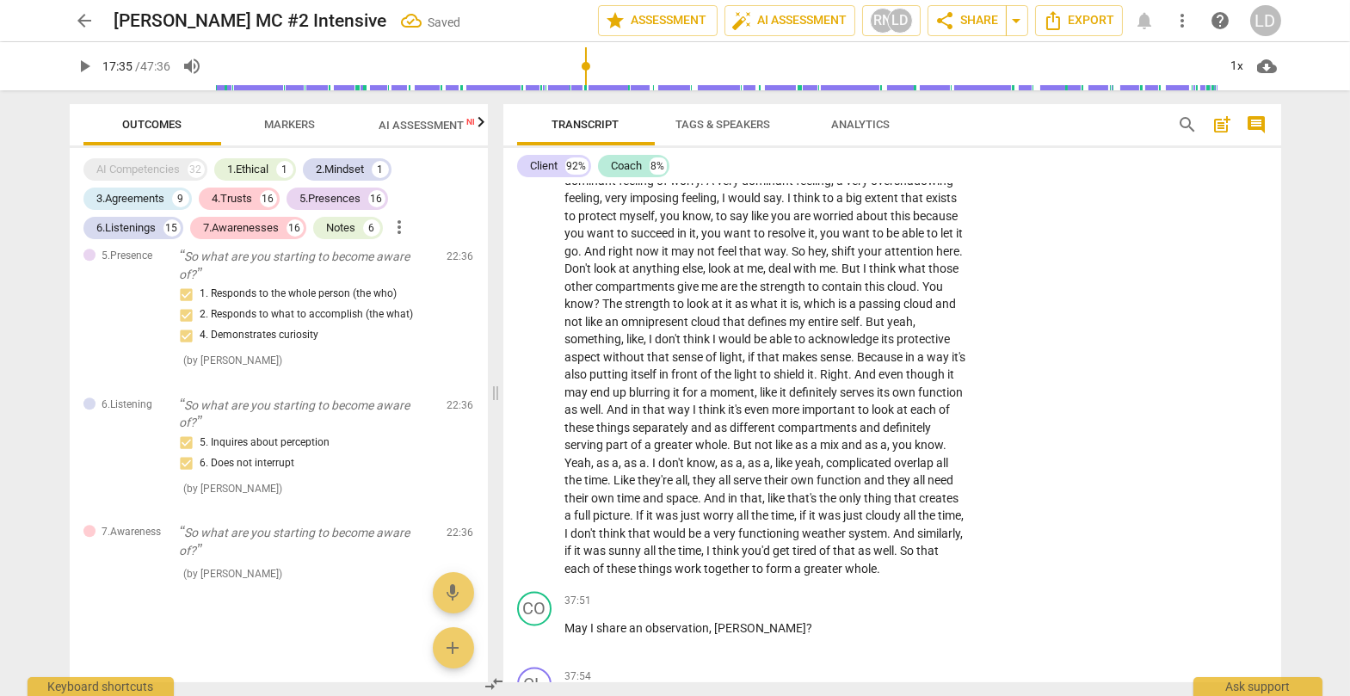
scroll to position [8277, 0]
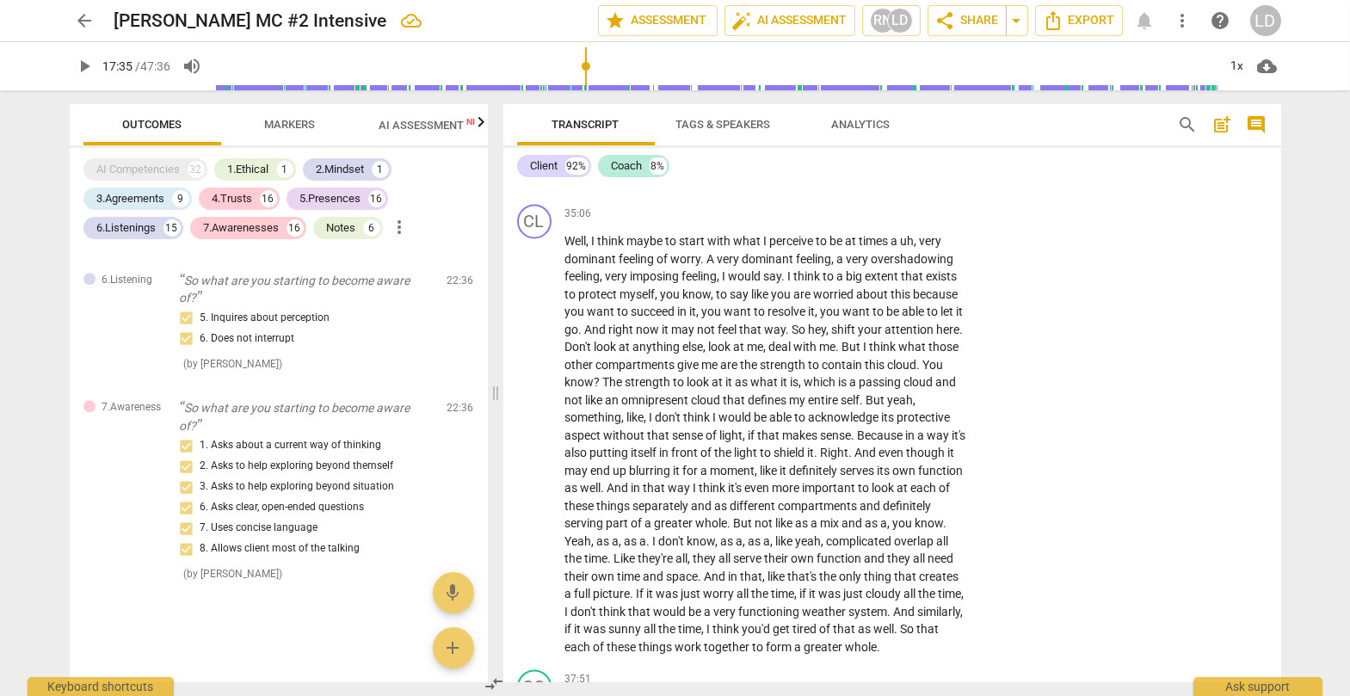
scroll to position [8191, 0]
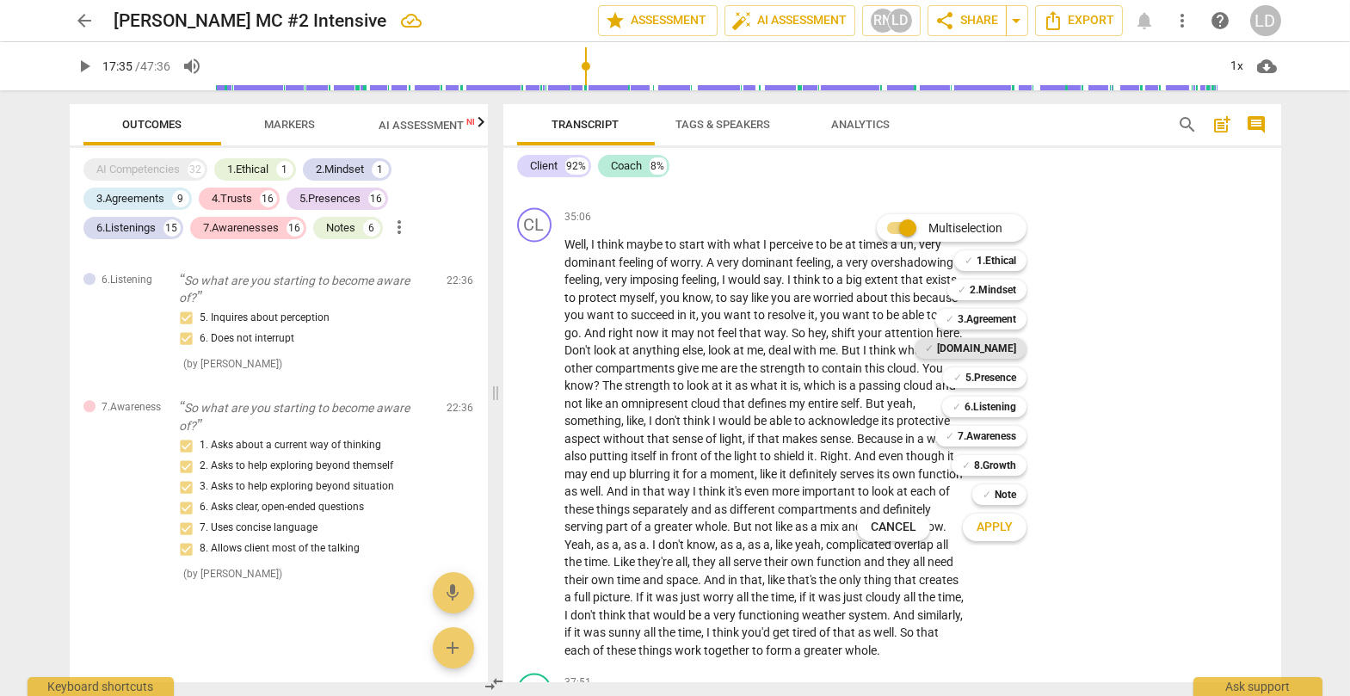
click at [864, 347] on b "[DOMAIN_NAME]" at bounding box center [976, 348] width 79 height 21
click at [864, 375] on b "5.Presence" at bounding box center [990, 377] width 51 height 21
click at [864, 405] on b "6.Listening" at bounding box center [990, 407] width 52 height 21
click at [864, 432] on b "7.Awareness" at bounding box center [986, 436] width 58 height 21
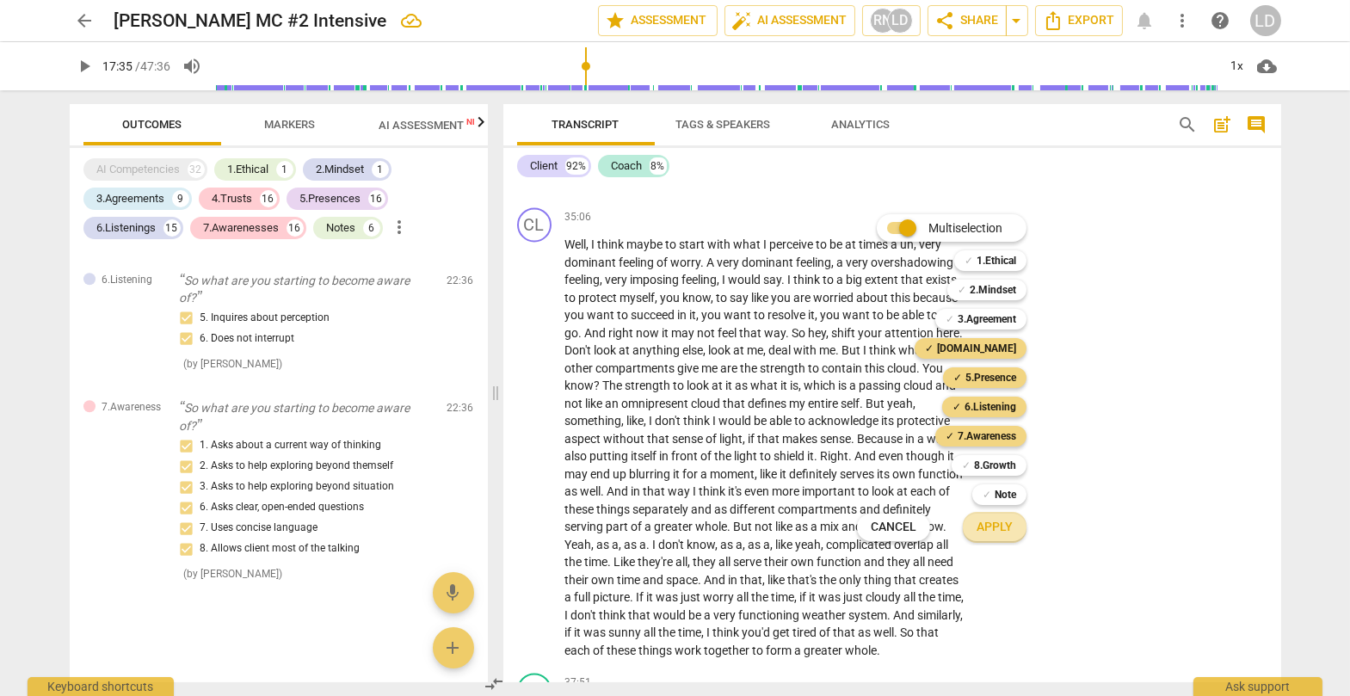
click at [864, 509] on span "Apply" at bounding box center [994, 527] width 36 height 17
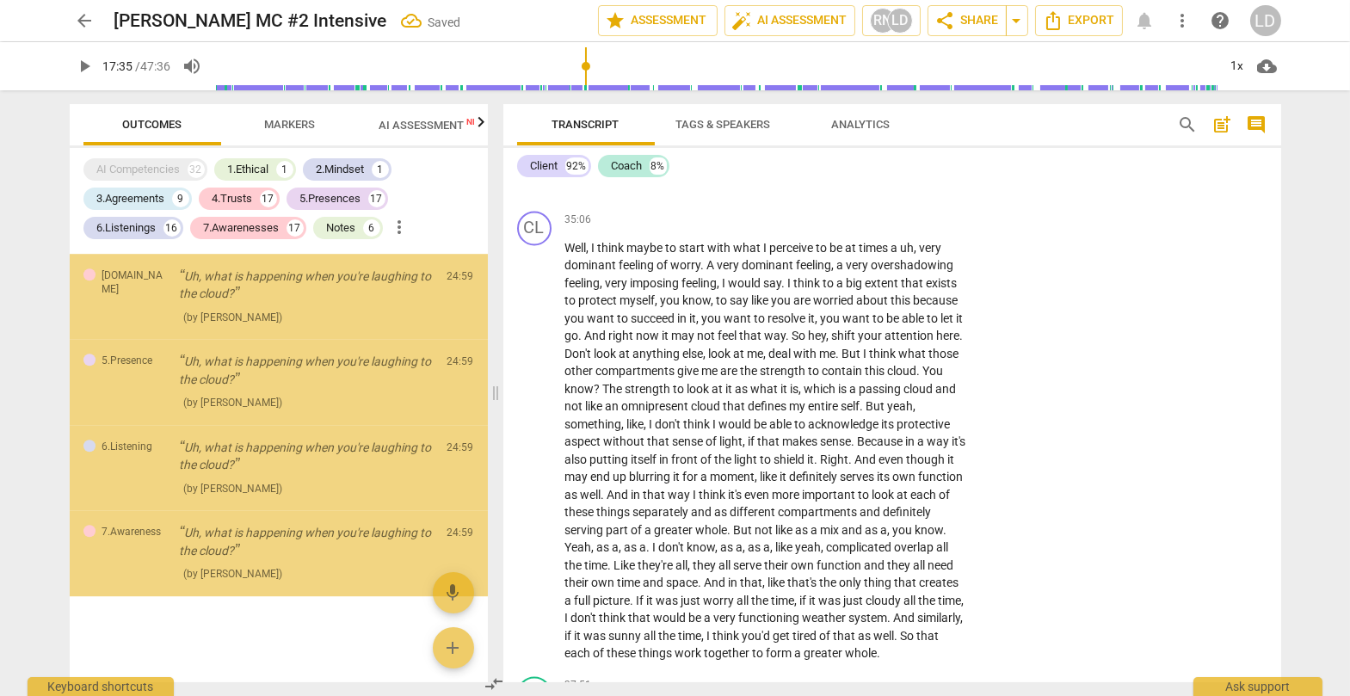
scroll to position [15133, 0]
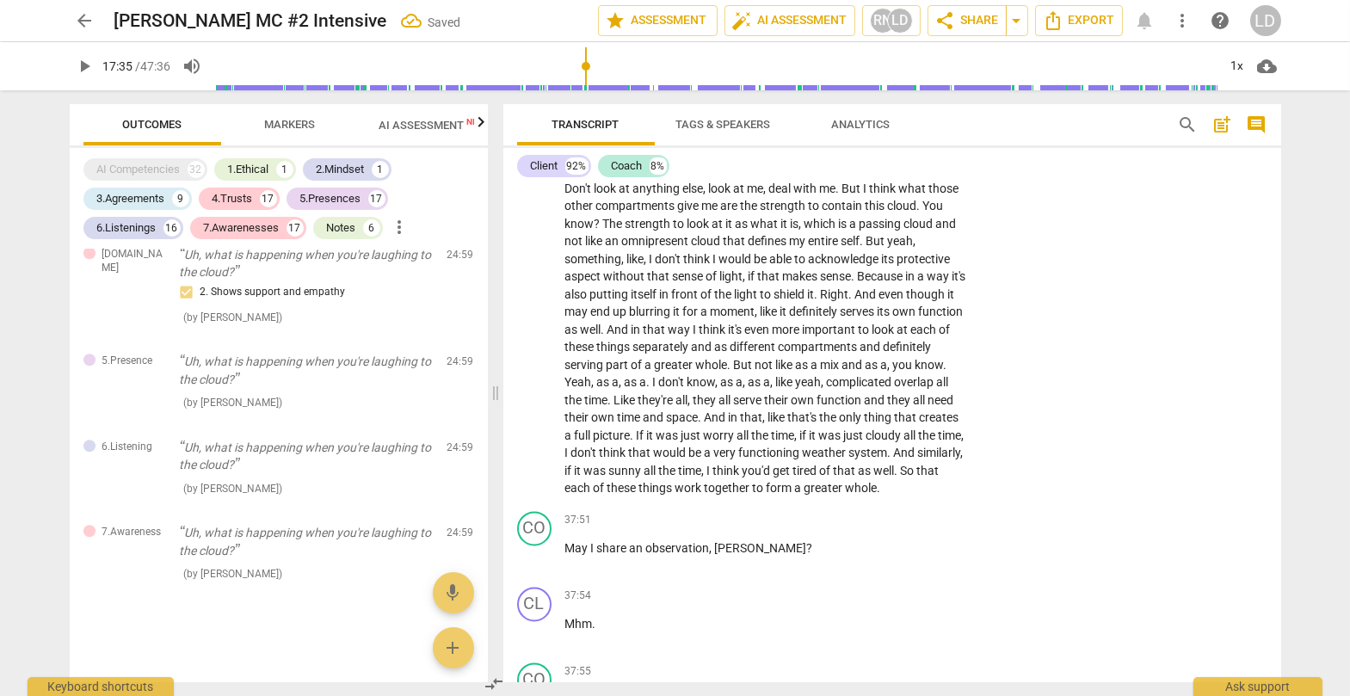
scroll to position [8361, 0]
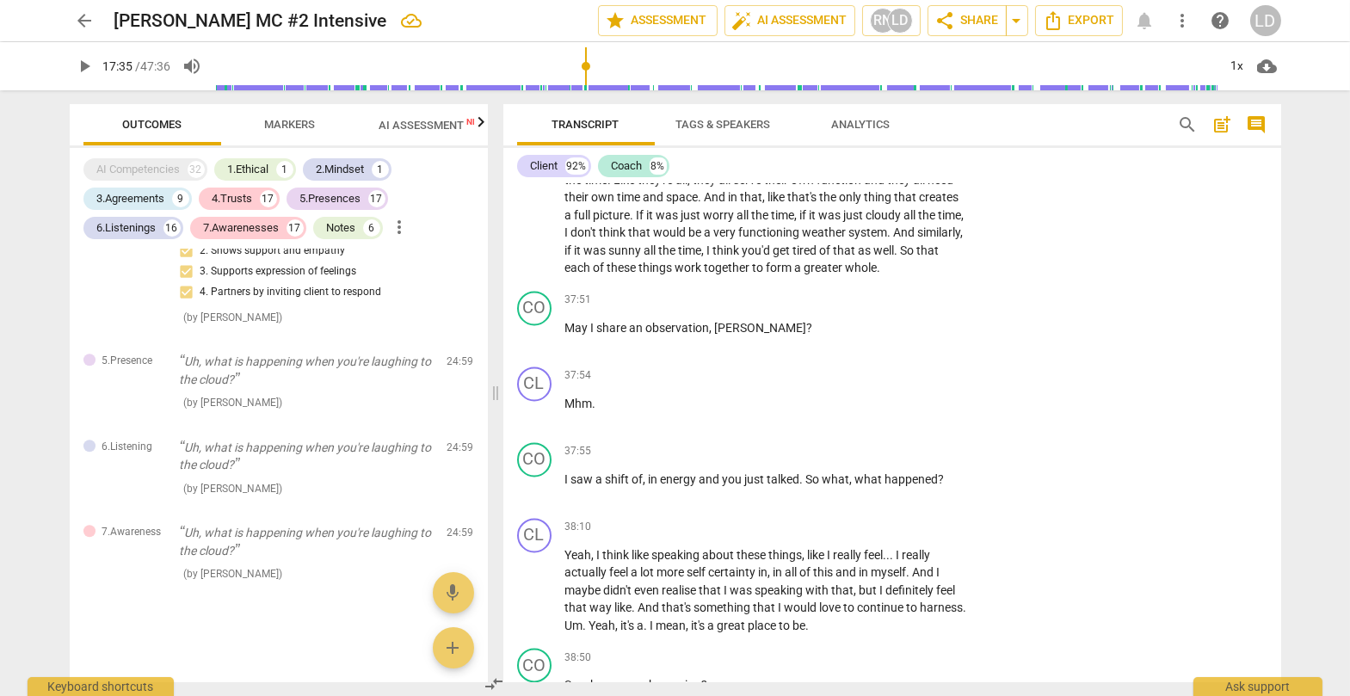
scroll to position [8581, 0]
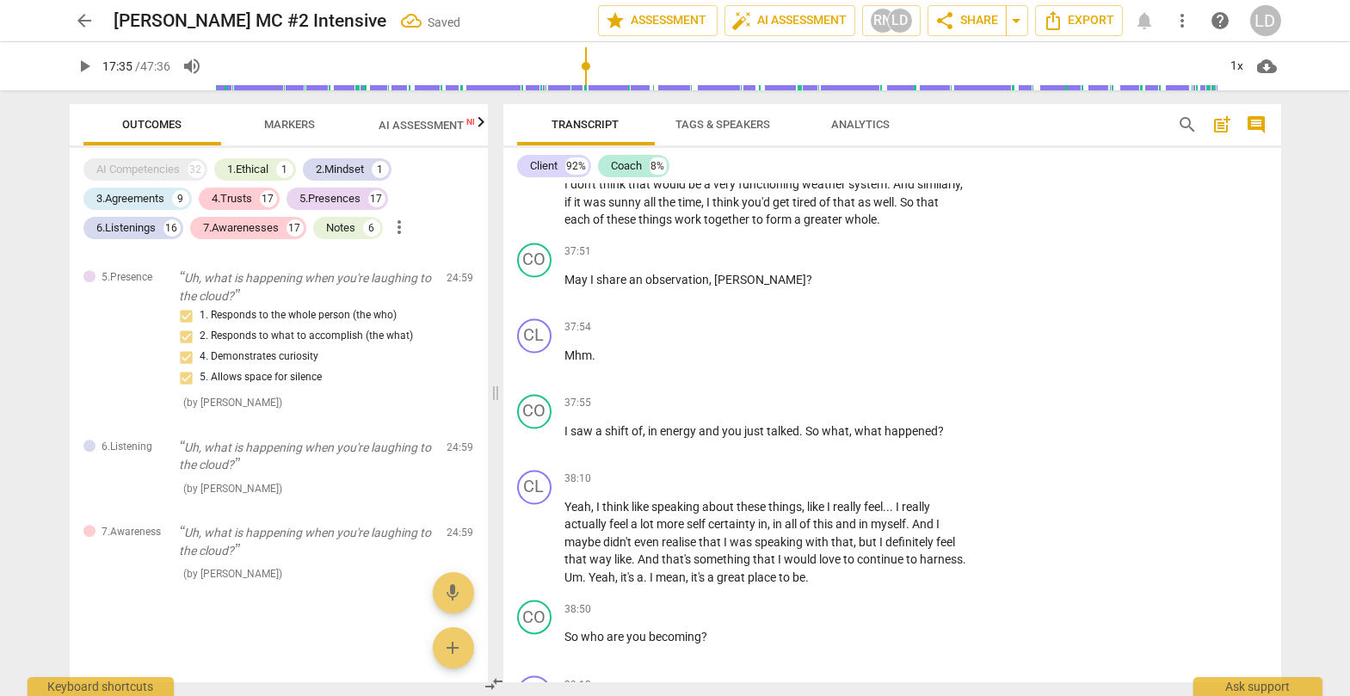
scroll to position [8627, 0]
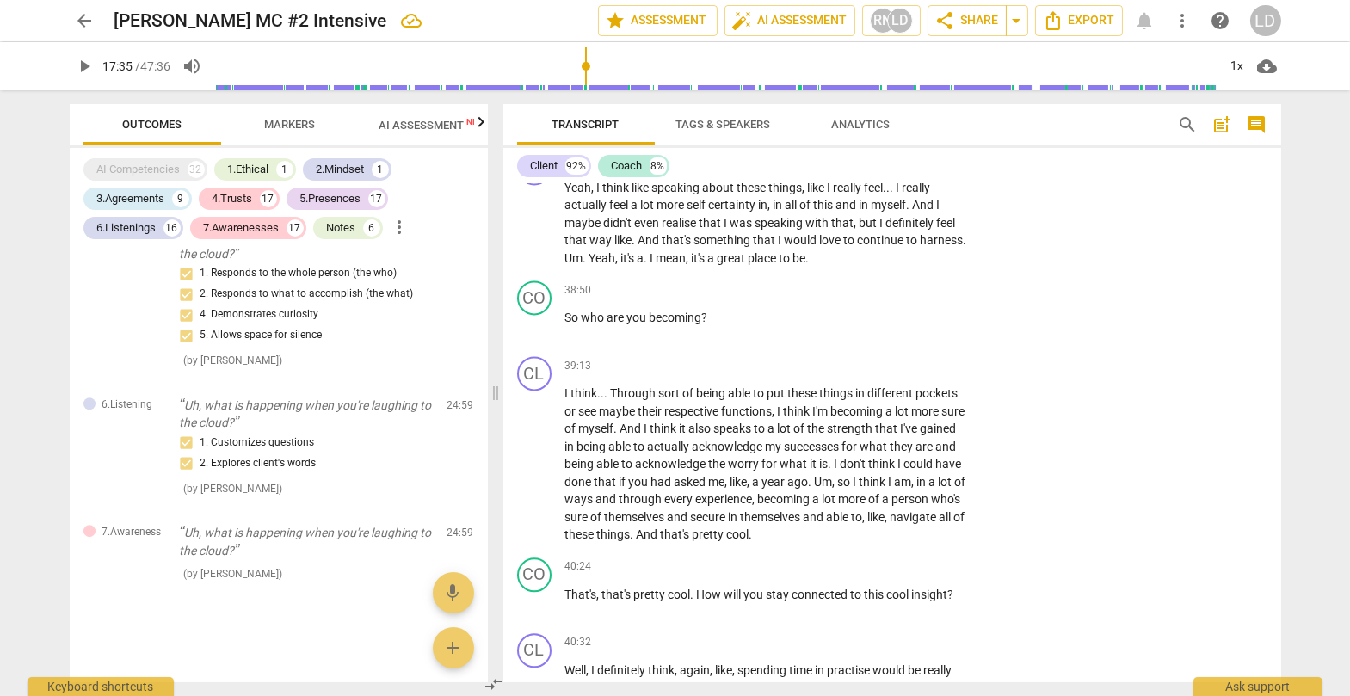
scroll to position [8949, 0]
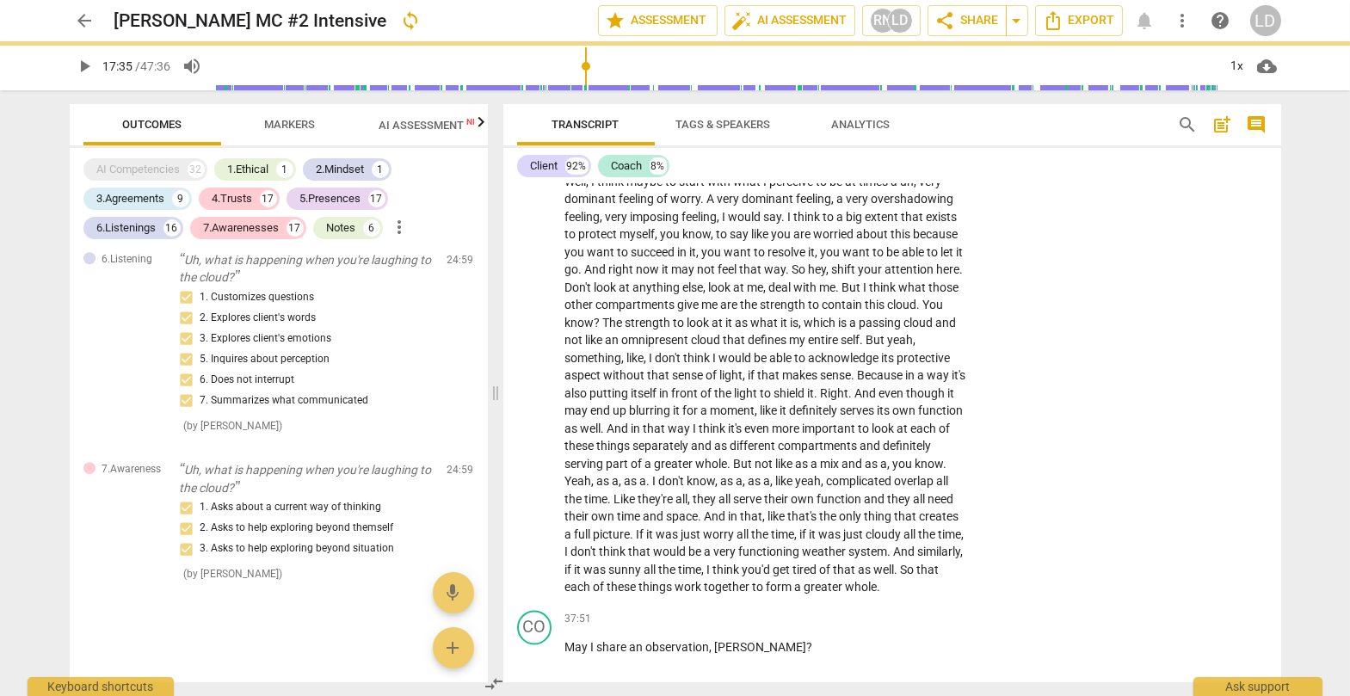
scroll to position [8265, 0]
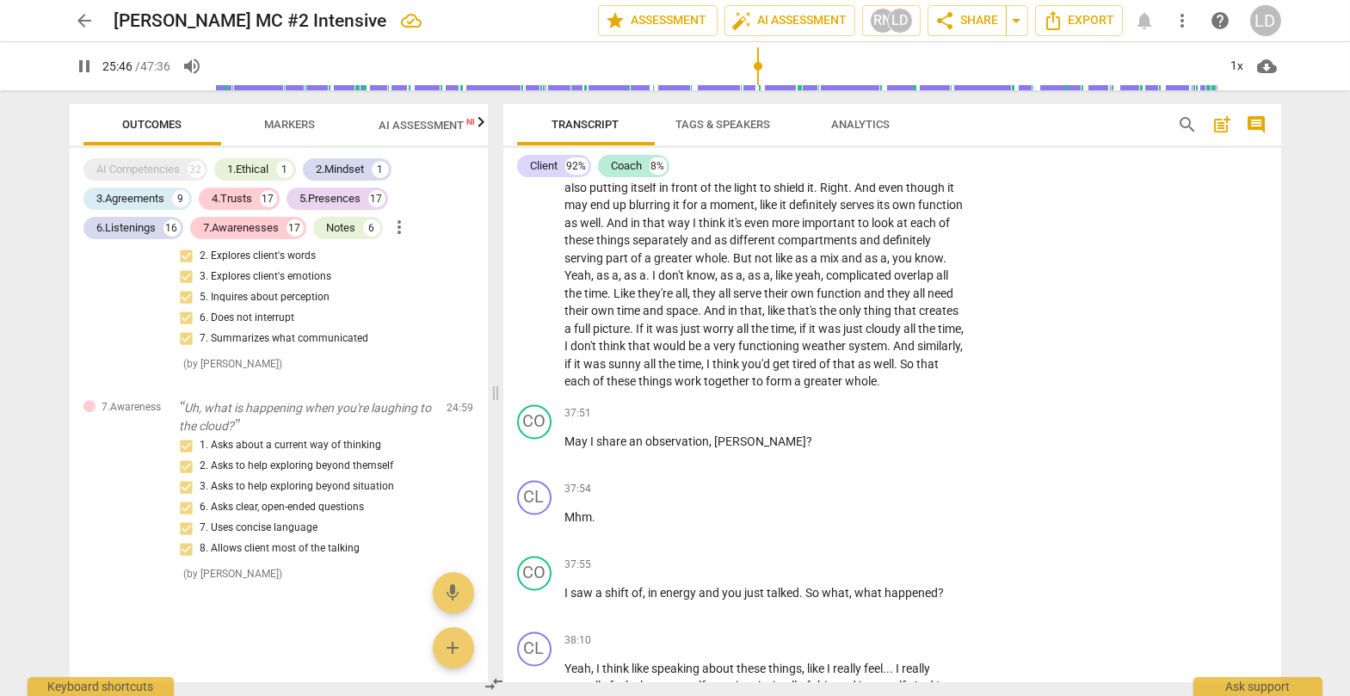
scroll to position [8472, 0]
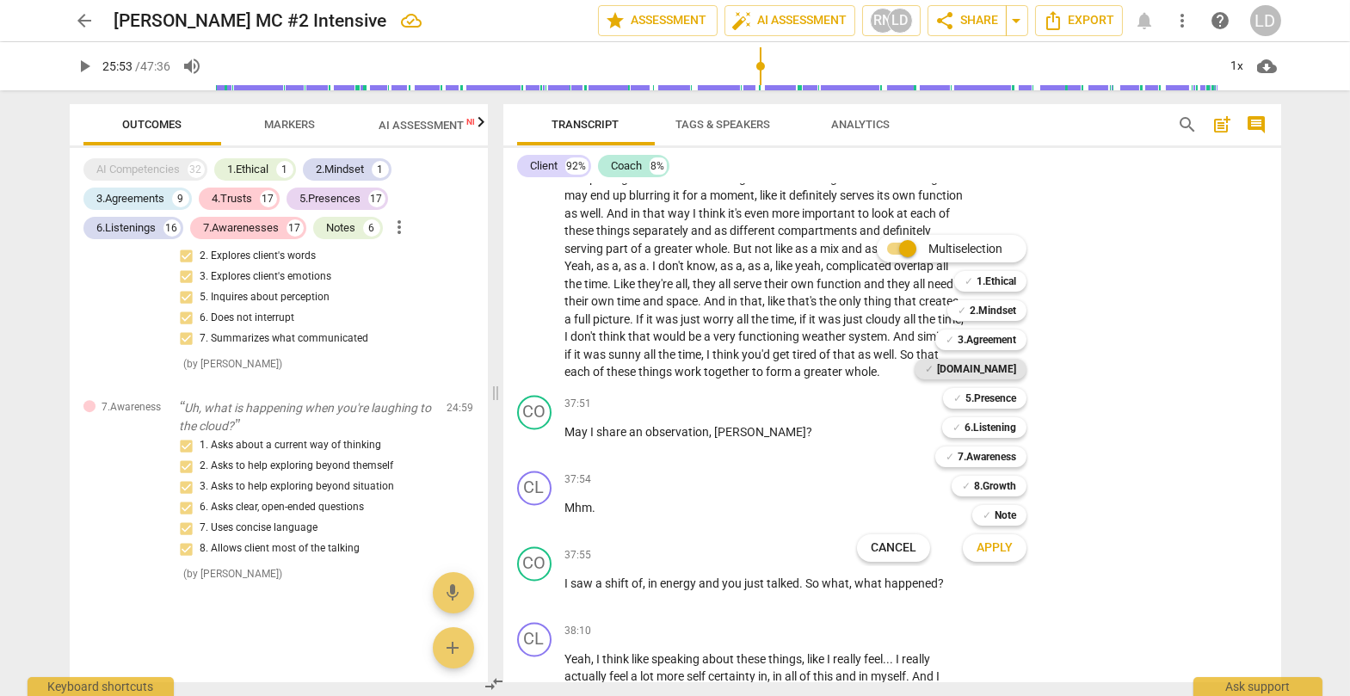
click at [864, 366] on b "[DOMAIN_NAME]" at bounding box center [976, 369] width 79 height 21
click at [864, 398] on b "5.Presence" at bounding box center [990, 398] width 51 height 21
click at [864, 420] on b "6.Listening" at bounding box center [990, 427] width 52 height 21
click at [864, 448] on b "7.Awareness" at bounding box center [986, 456] width 58 height 21
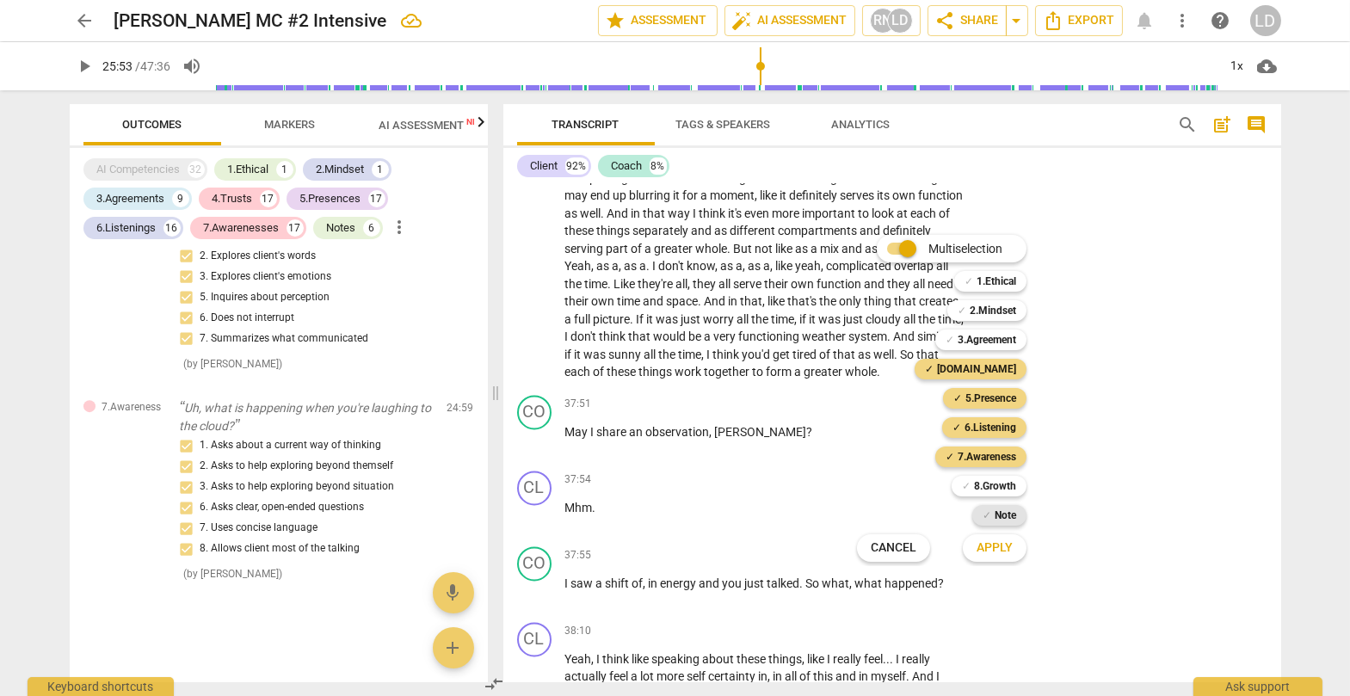
click at [864, 509] on div "✓ Note" at bounding box center [999, 515] width 54 height 21
click at [864, 509] on span "Apply" at bounding box center [994, 547] width 36 height 17
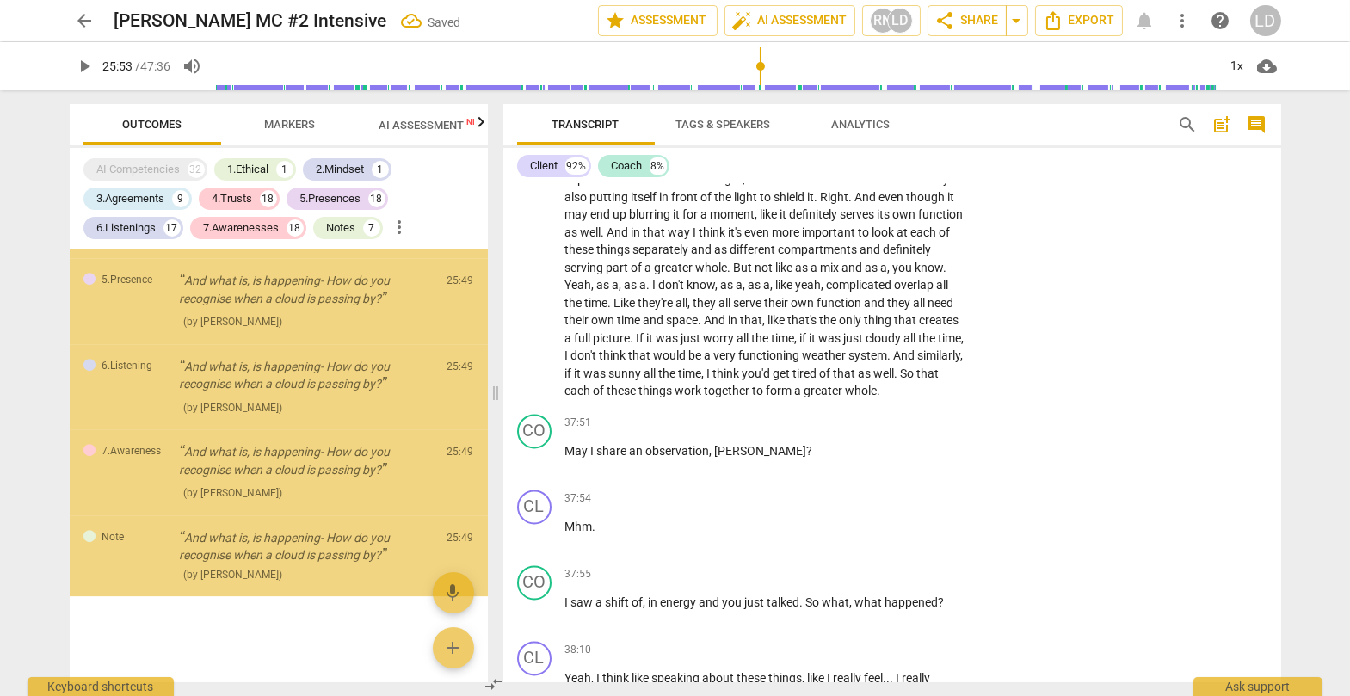
scroll to position [16252, 0]
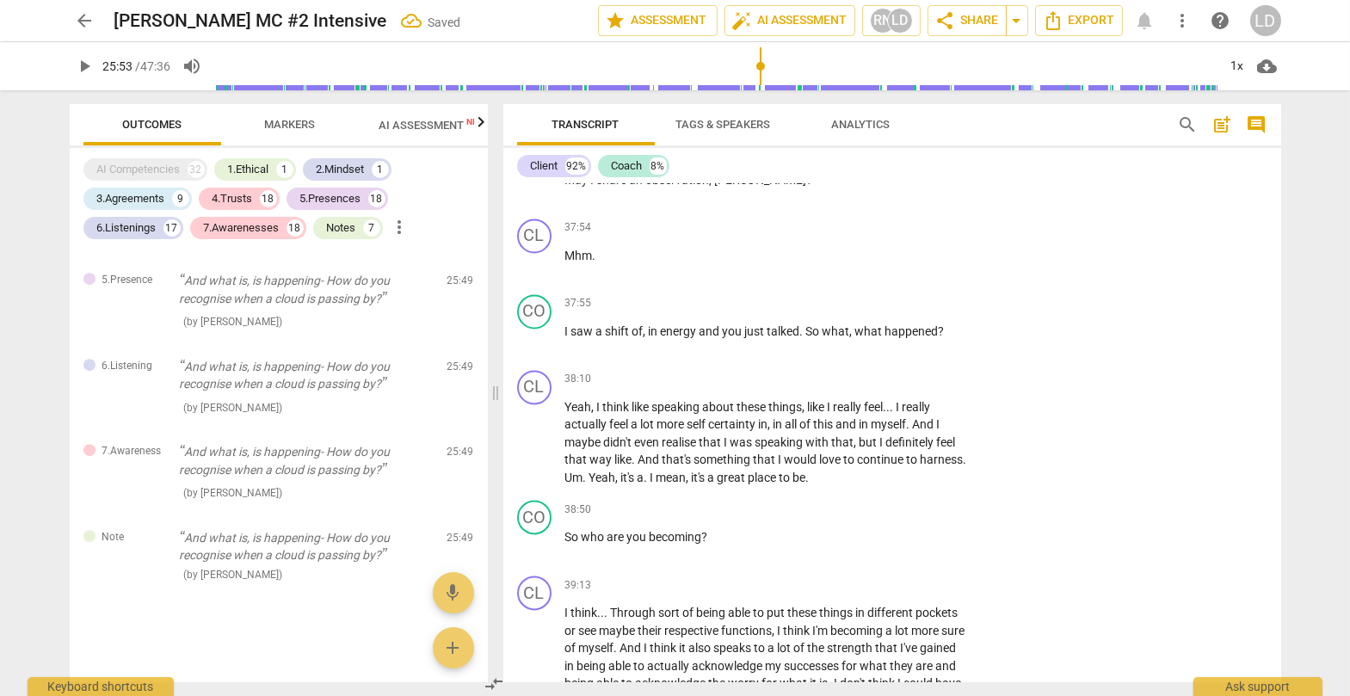
scroll to position [8744, 0]
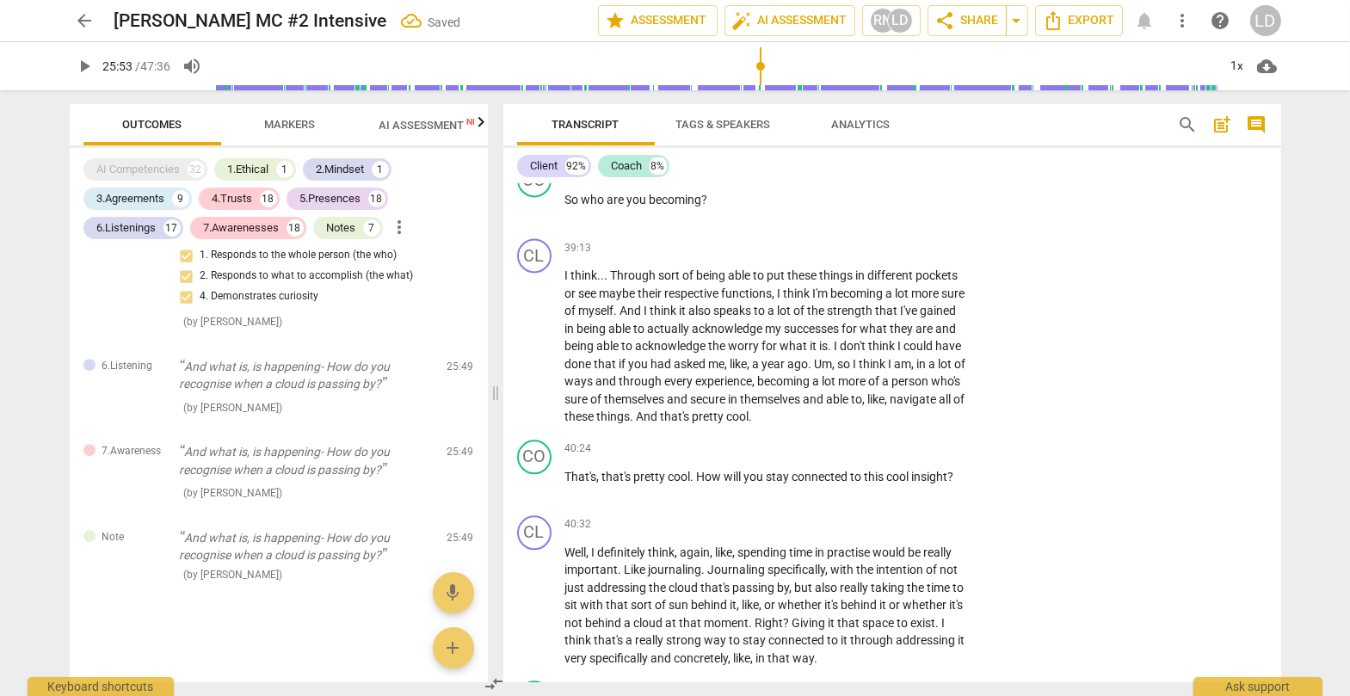
scroll to position [16409, 0]
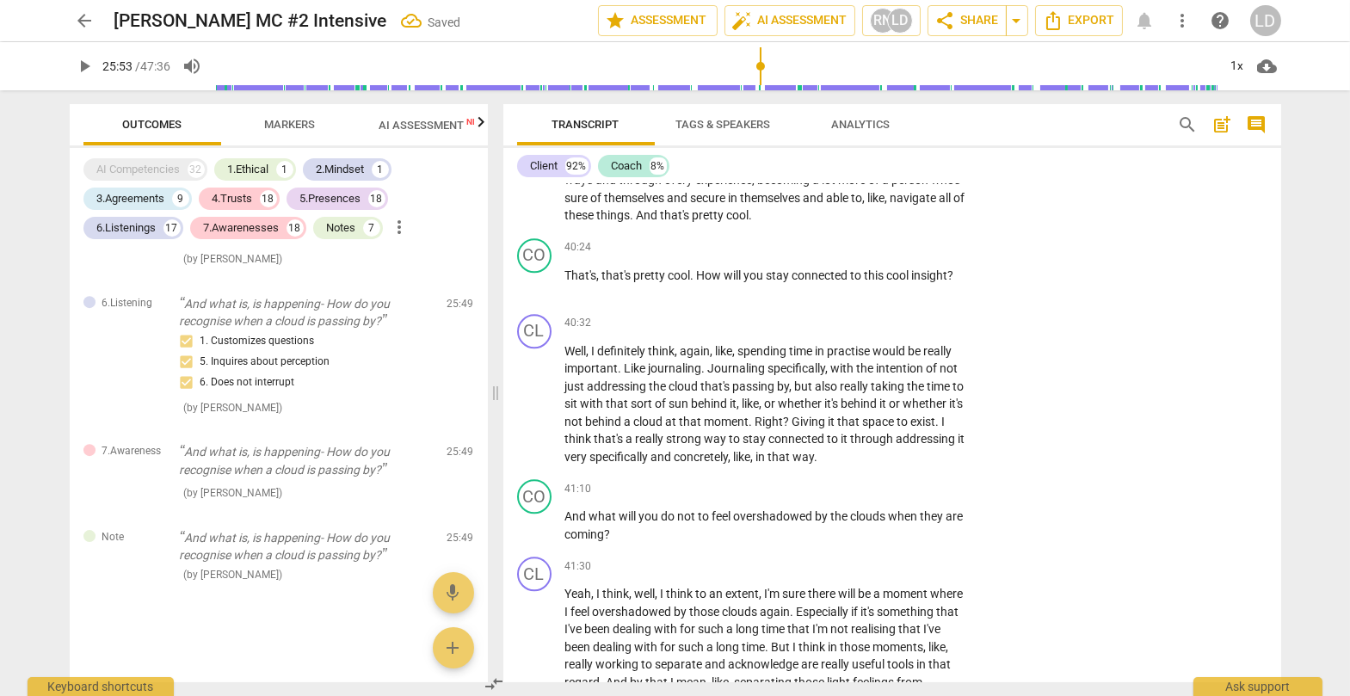
scroll to position [9283, 0]
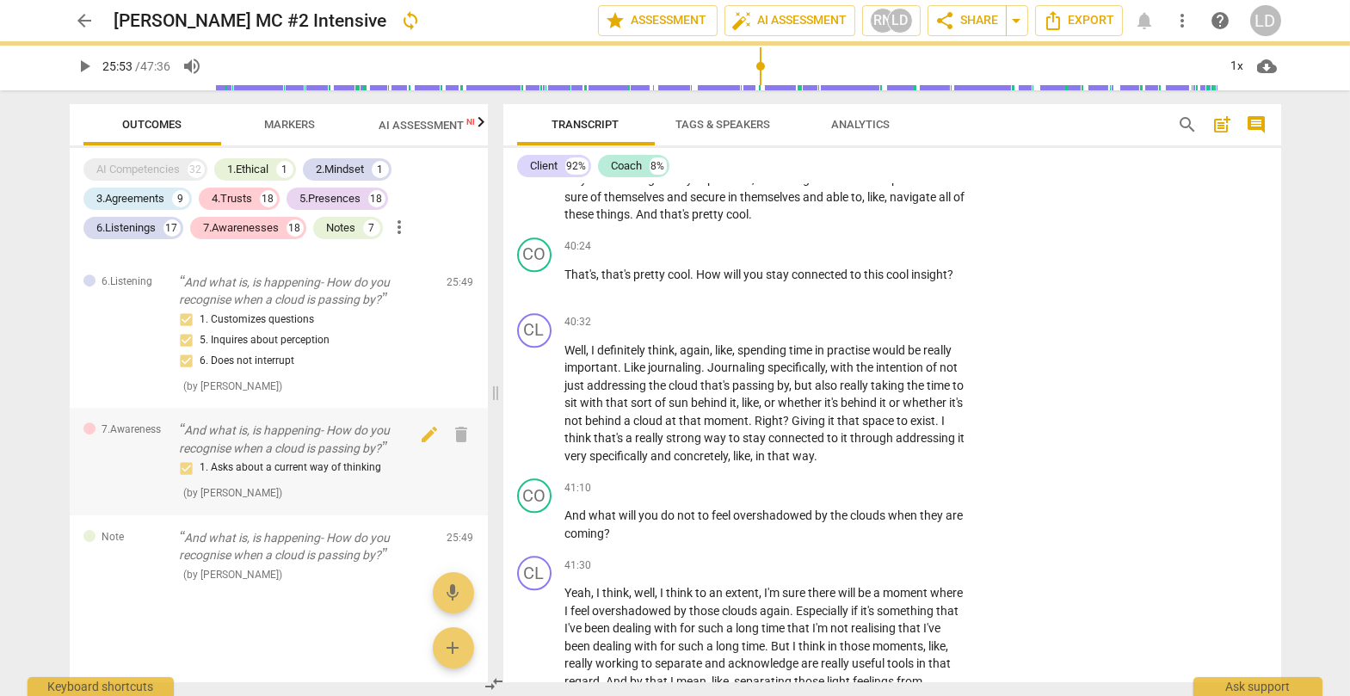
scroll to position [16511, 0]
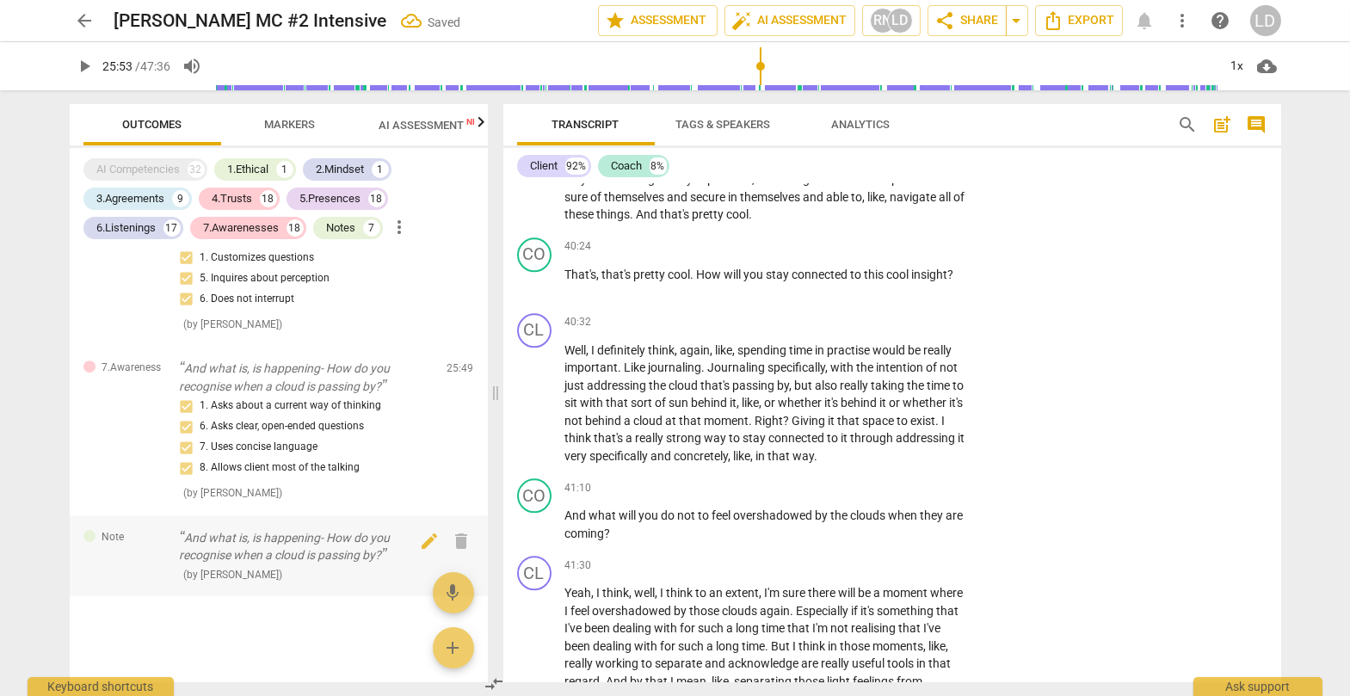
click at [252, 509] on p "And what is, is happening- How do you recognise when a cloud is passing by?" at bounding box center [307, 546] width 254 height 35
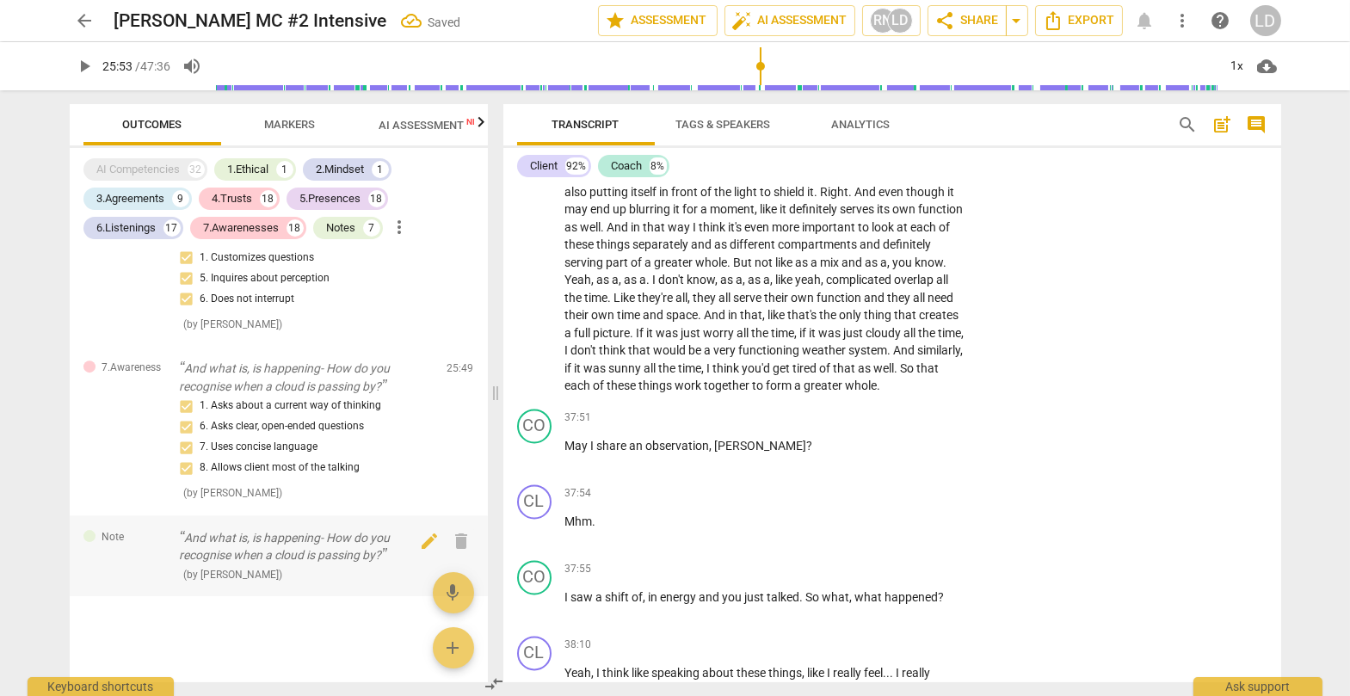
scroll to position [8473, 0]
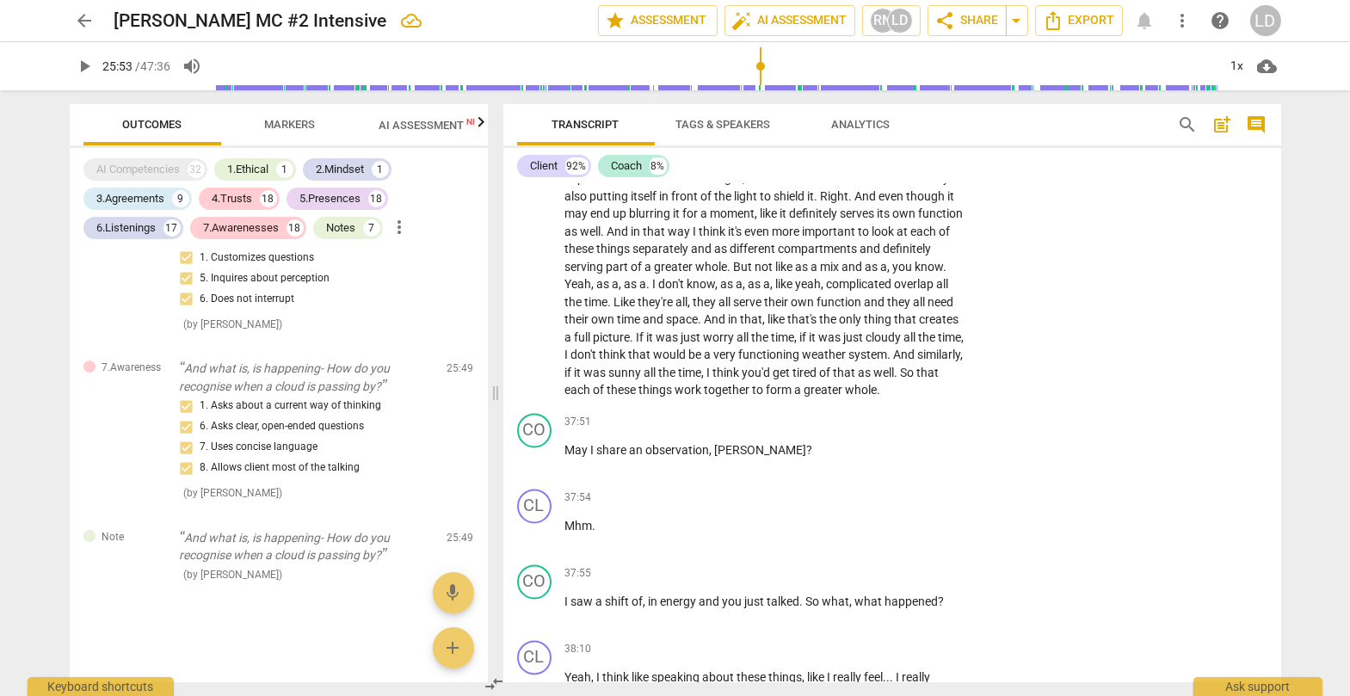
click at [332, 509] on p "And what is, is happening- How do you recognise when a cloud is passing by?" at bounding box center [307, 546] width 254 height 35
click at [419, 509] on span "edit" at bounding box center [429, 541] width 21 height 21
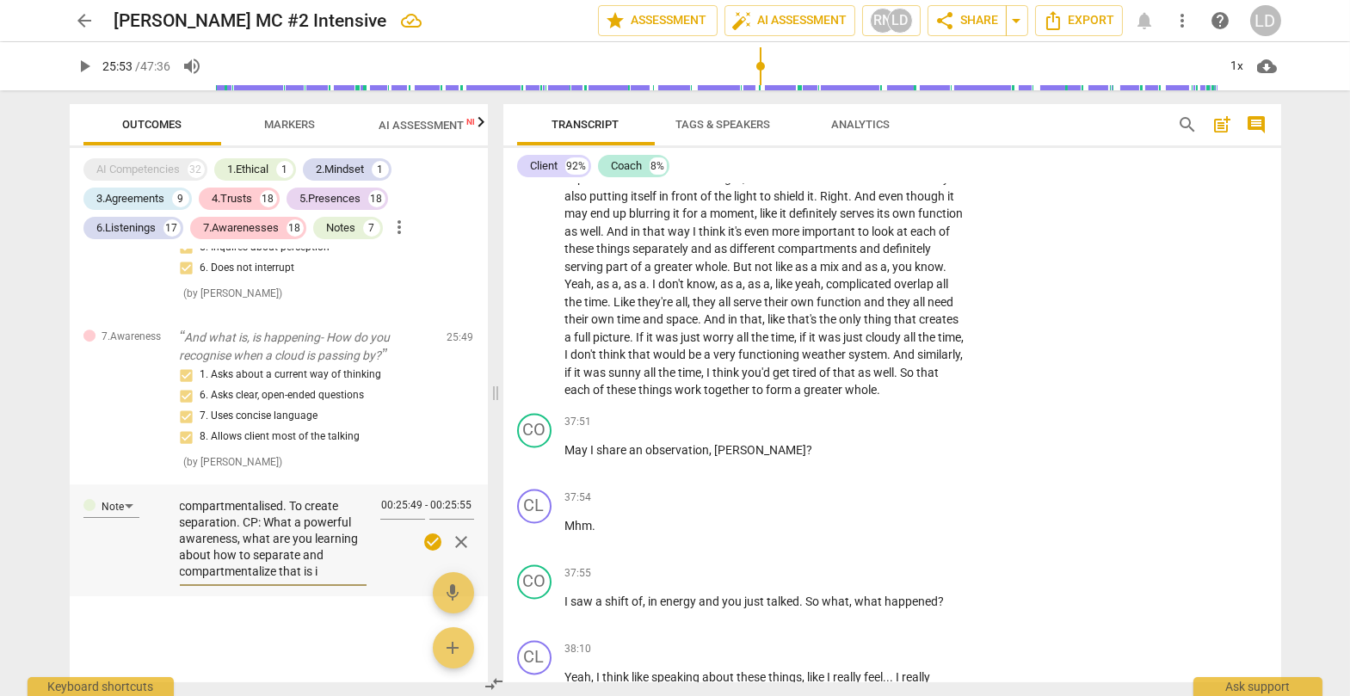
scroll to position [162, 0]
click at [422, 509] on span "check_circle" at bounding box center [432, 542] width 21 height 21
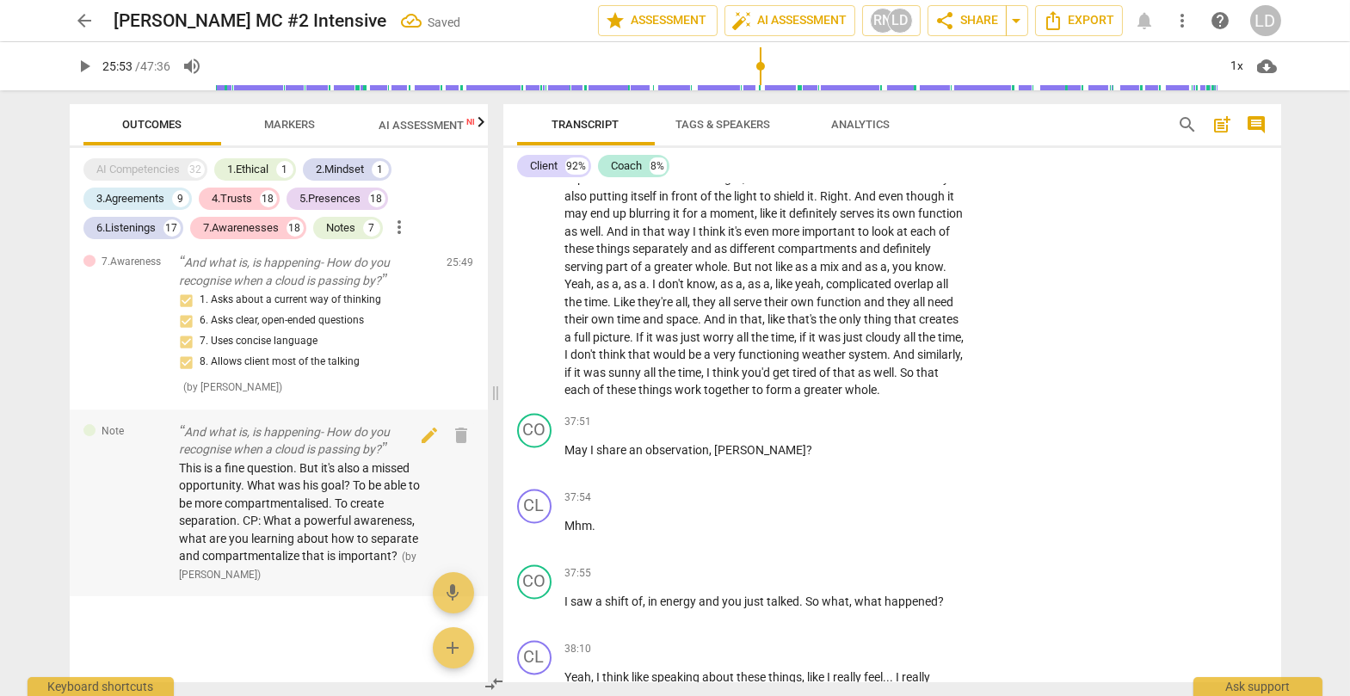
scroll to position [16746, 0]
click at [403, 509] on div "Note And what is, is happening- How do you recognise when a cloud is passing by…" at bounding box center [279, 503] width 418 height 188
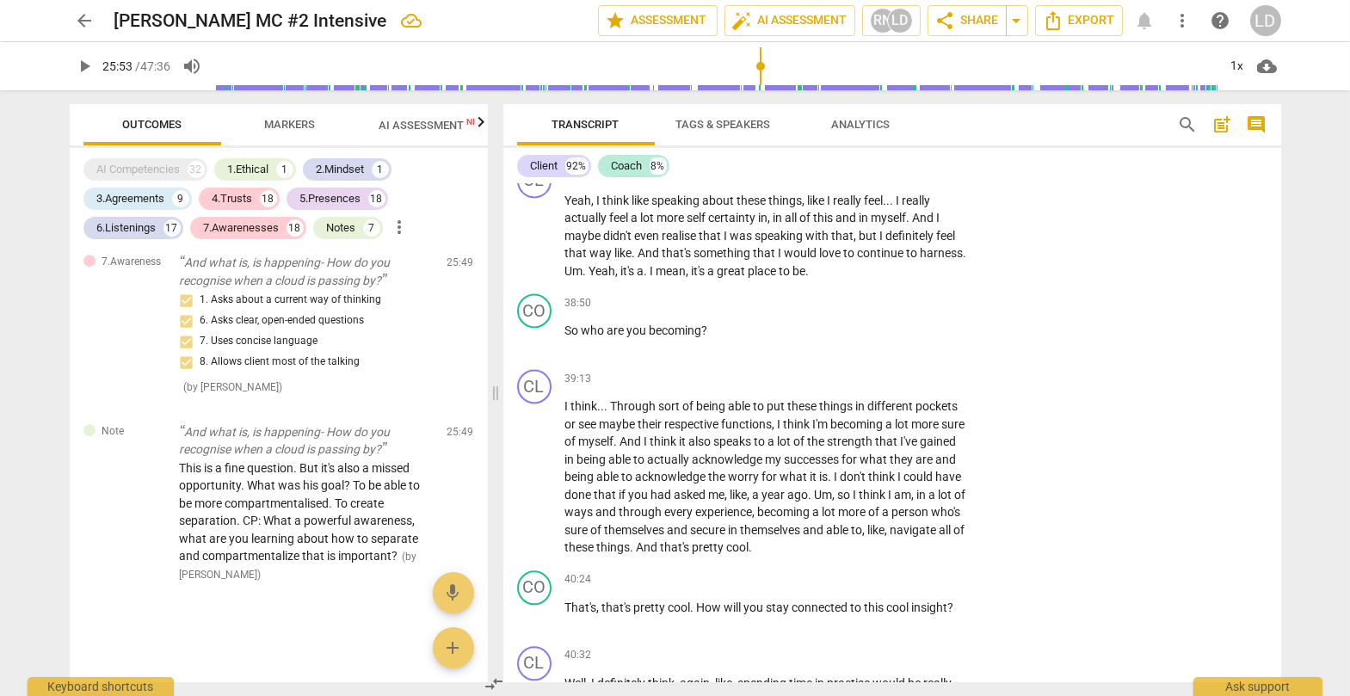
scroll to position [8977, 0]
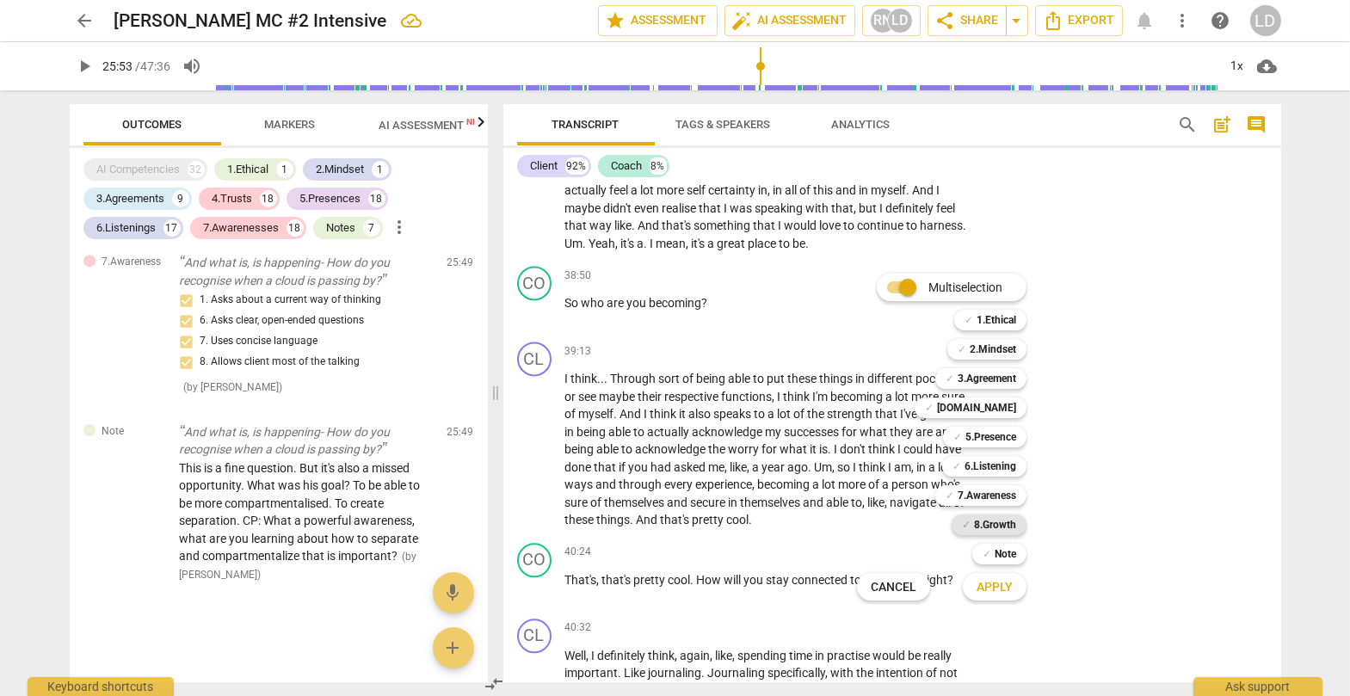
click at [864, 509] on b "8.Growth" at bounding box center [995, 524] width 42 height 21
click at [864, 411] on b "[DOMAIN_NAME]" at bounding box center [976, 407] width 79 height 21
click at [864, 509] on span "Apply" at bounding box center [994, 587] width 36 height 17
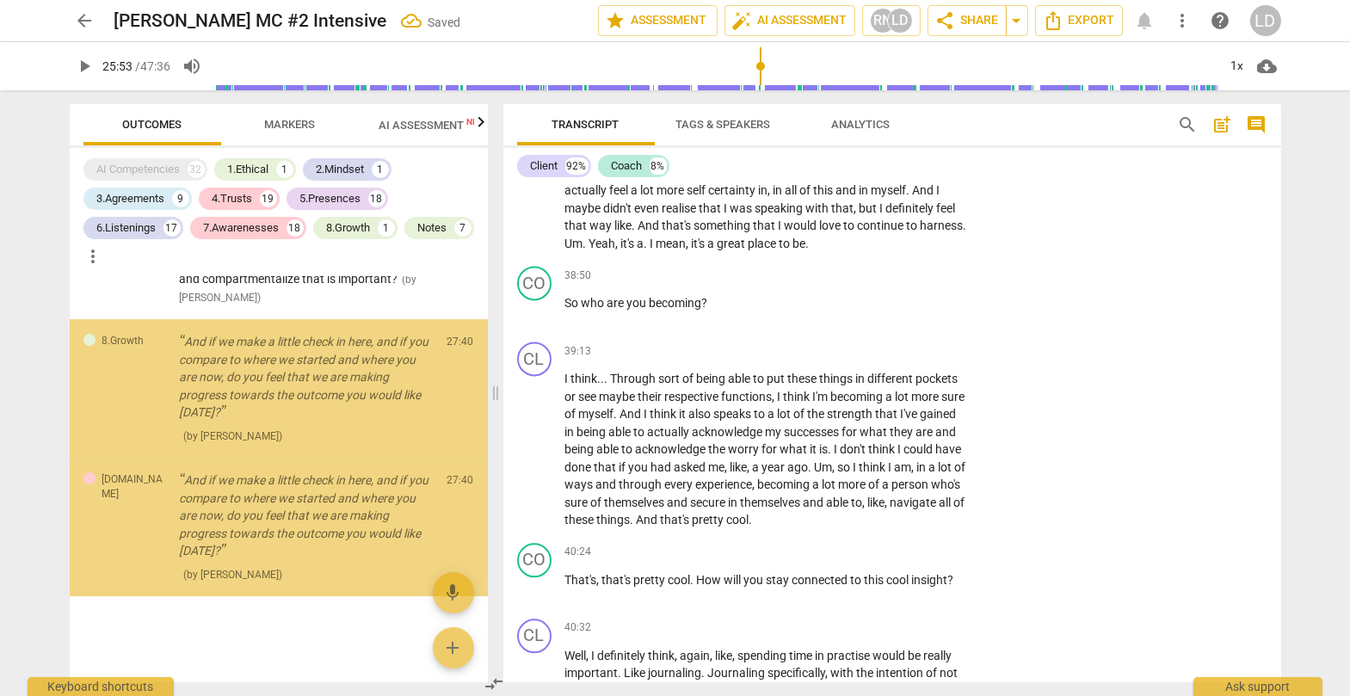
scroll to position [17150, 0]
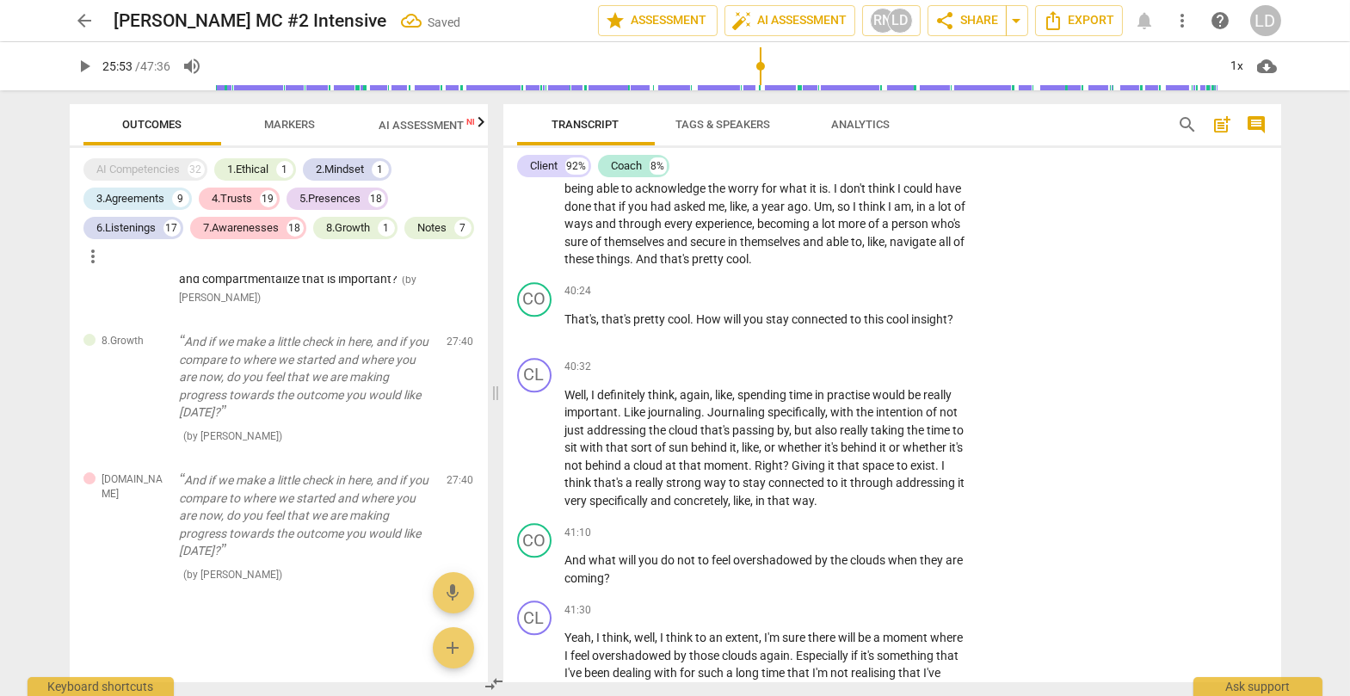
scroll to position [9238, 0]
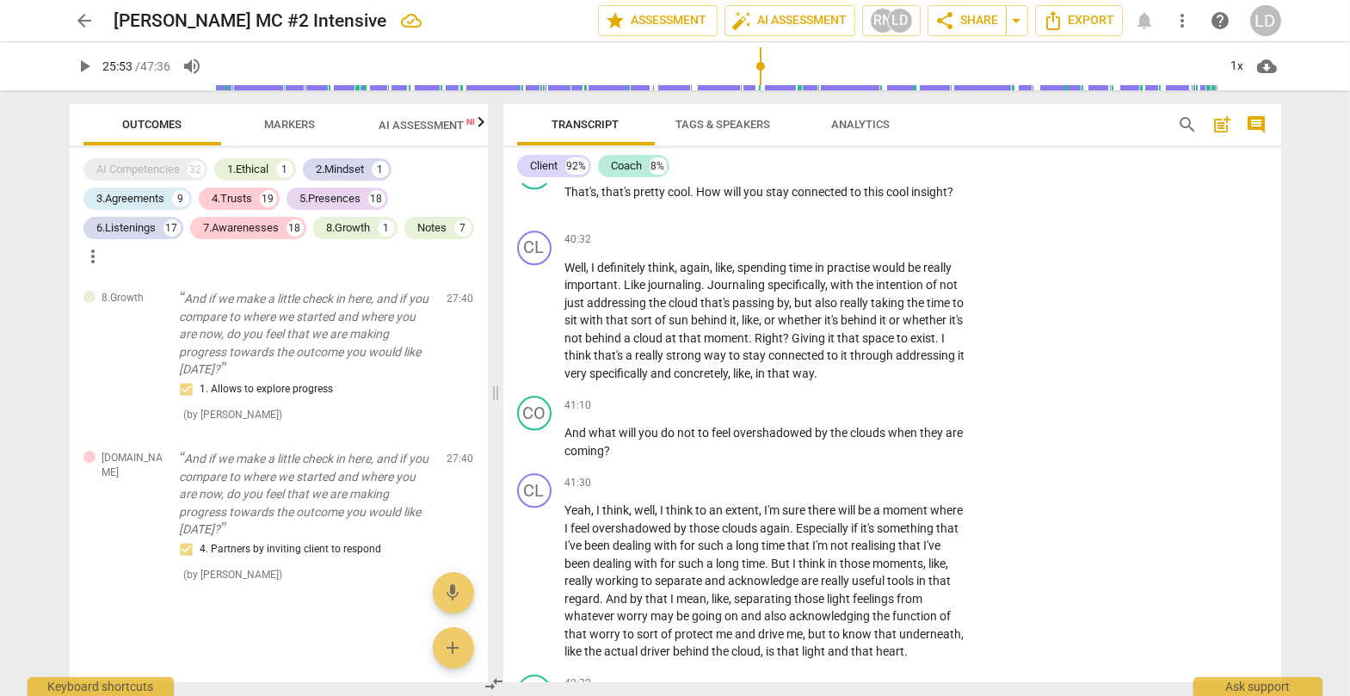
scroll to position [9369, 0]
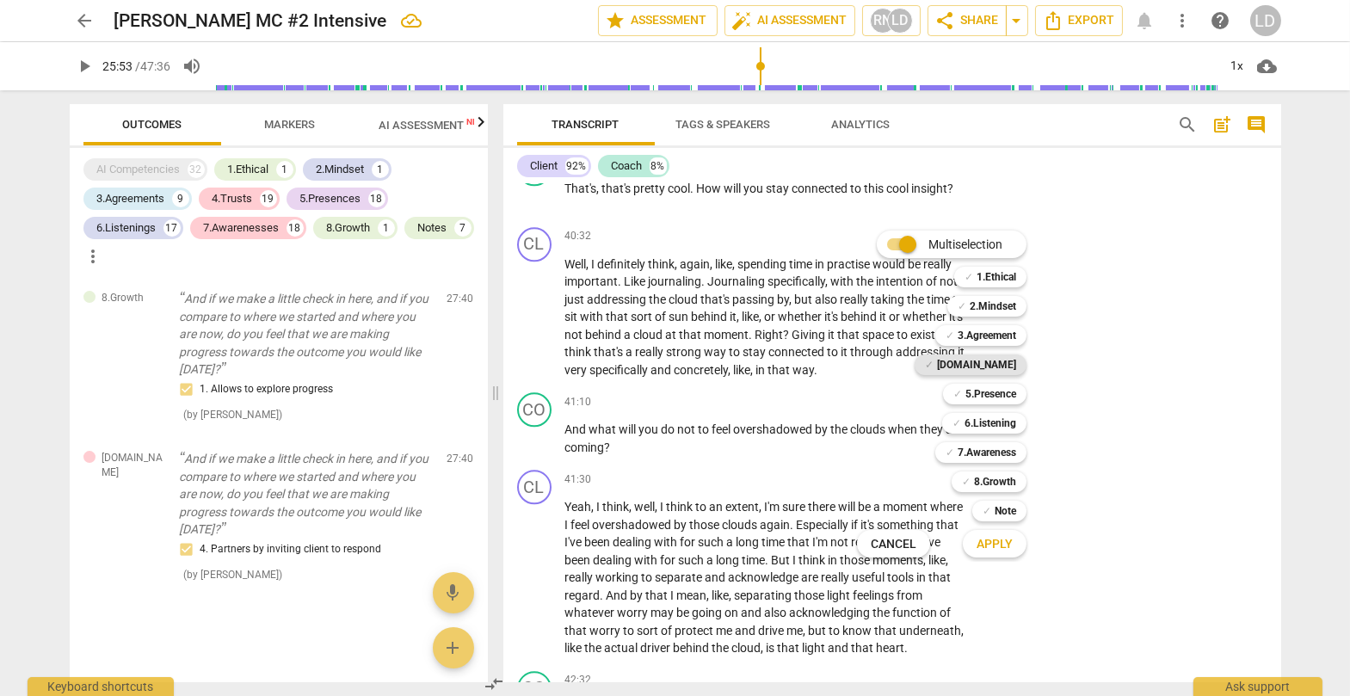
click at [864, 363] on b "[DOMAIN_NAME]" at bounding box center [976, 364] width 79 height 21
click at [864, 395] on b "5.Presence" at bounding box center [990, 394] width 51 height 21
click at [864, 419] on b "6.Listening" at bounding box center [990, 423] width 52 height 21
click at [864, 449] on b "7.Awareness" at bounding box center [986, 452] width 58 height 21
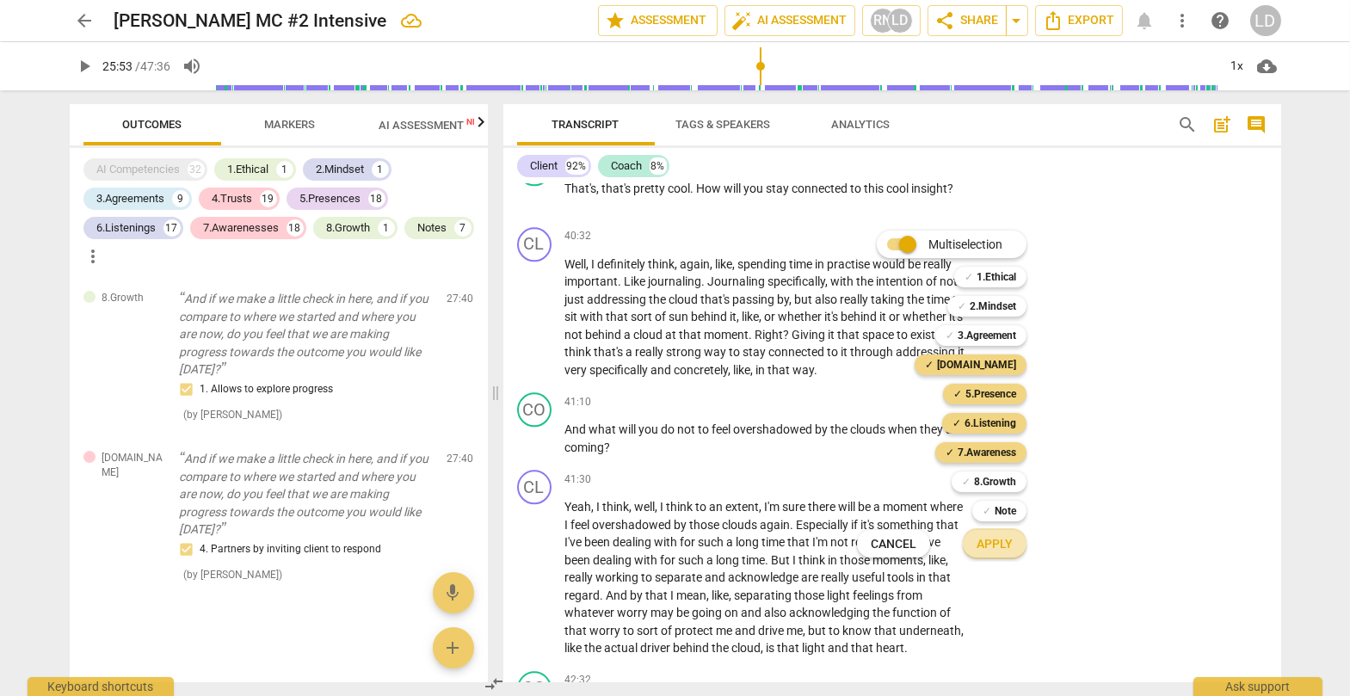
click at [864, 509] on span "Apply" at bounding box center [994, 544] width 36 height 17
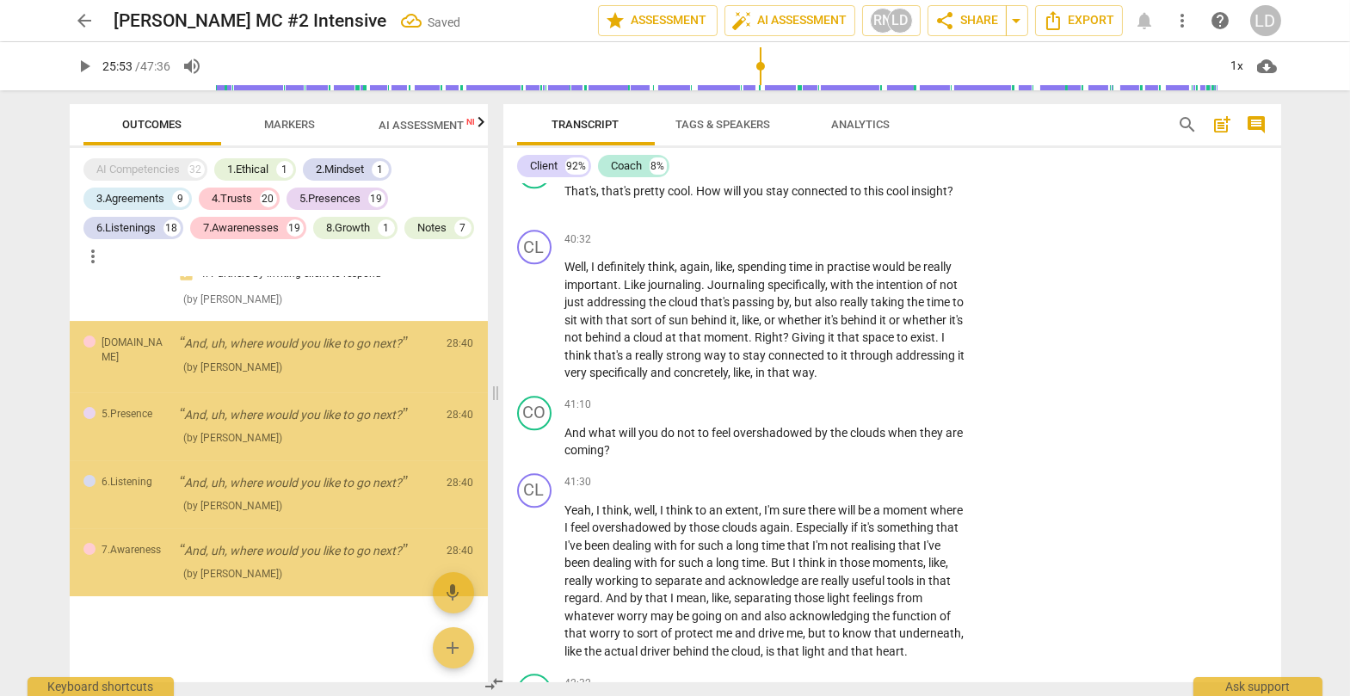
scroll to position [17605, 0]
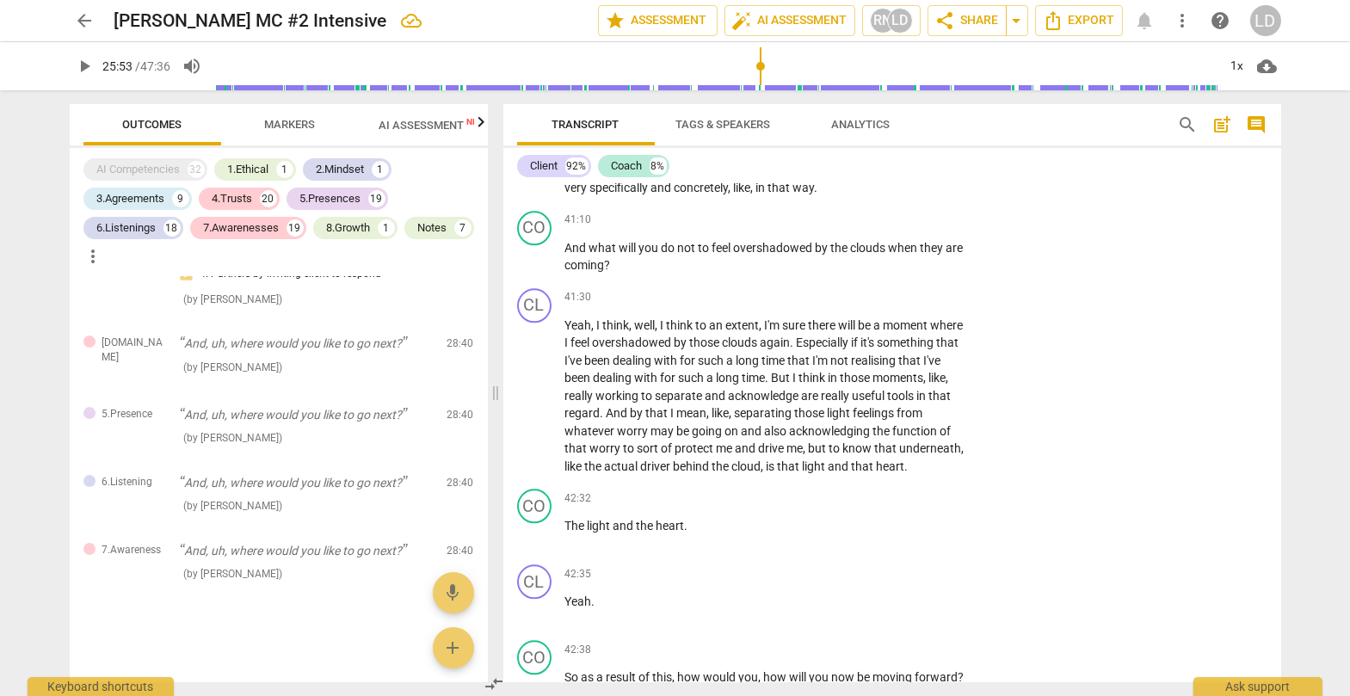
scroll to position [9562, 0]
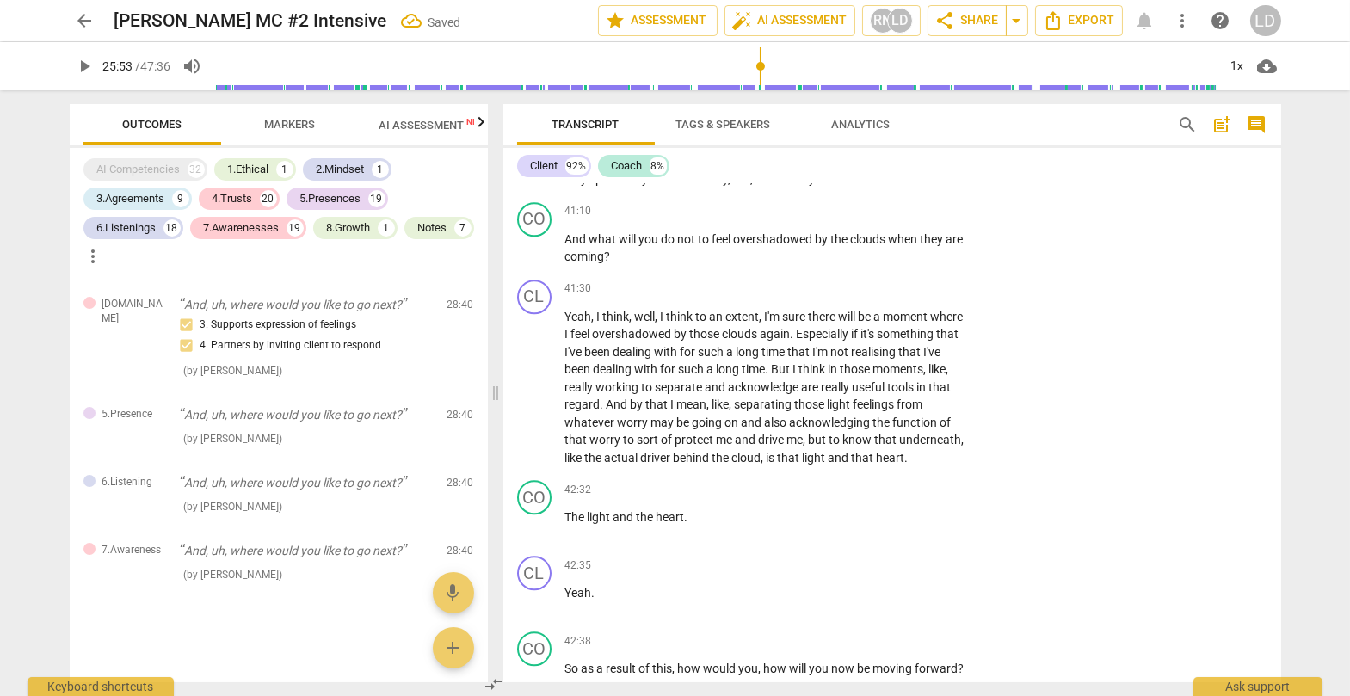
scroll to position [17664, 0]
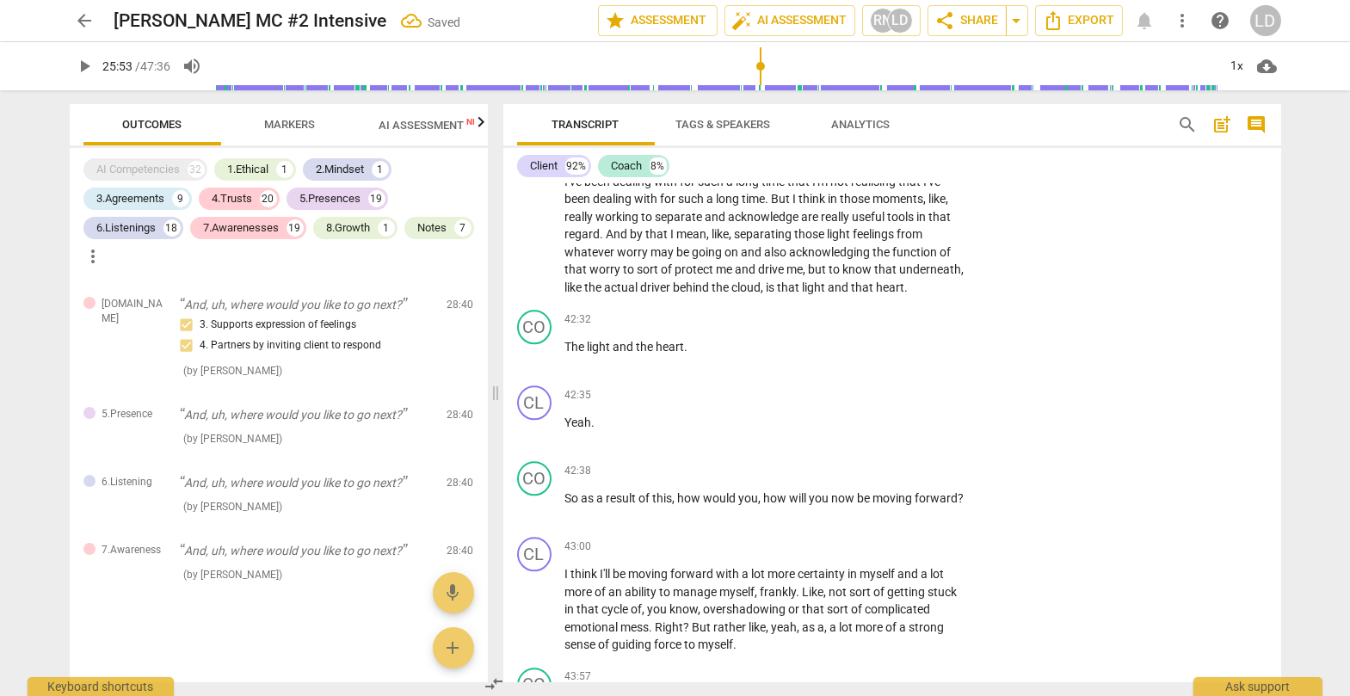
scroll to position [9733, 0]
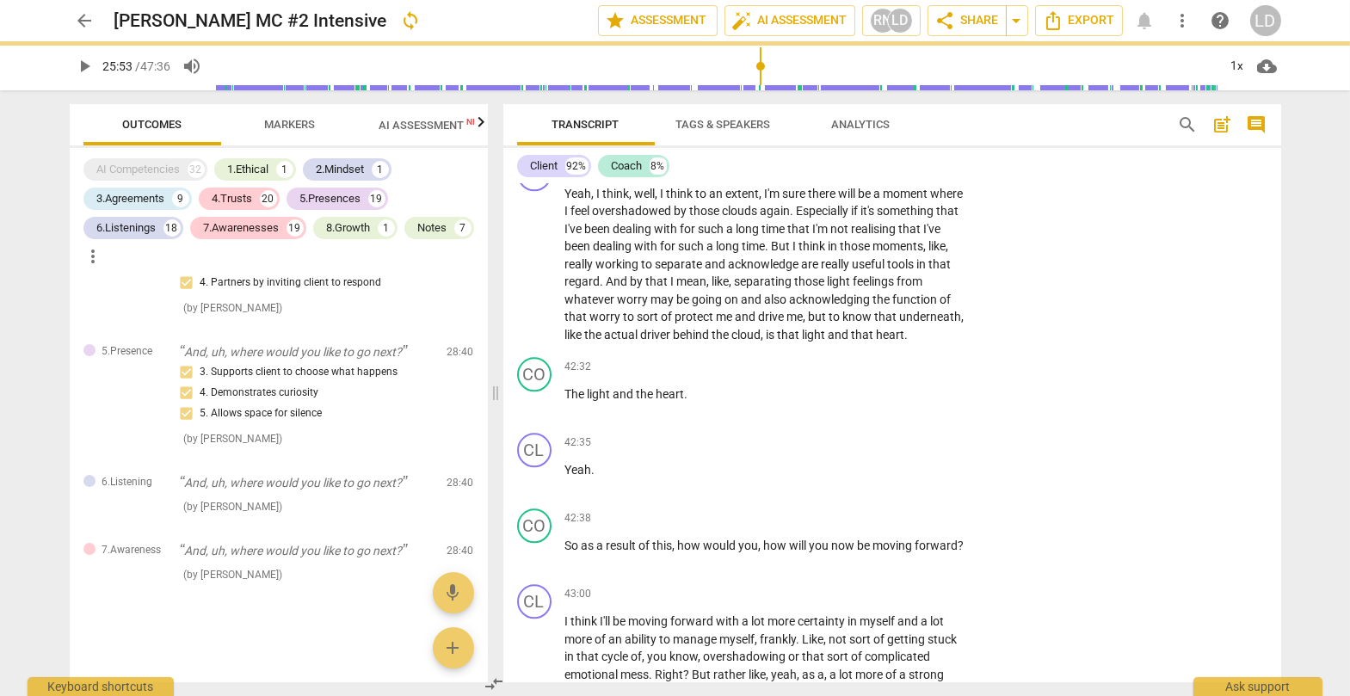
scroll to position [9670, 0]
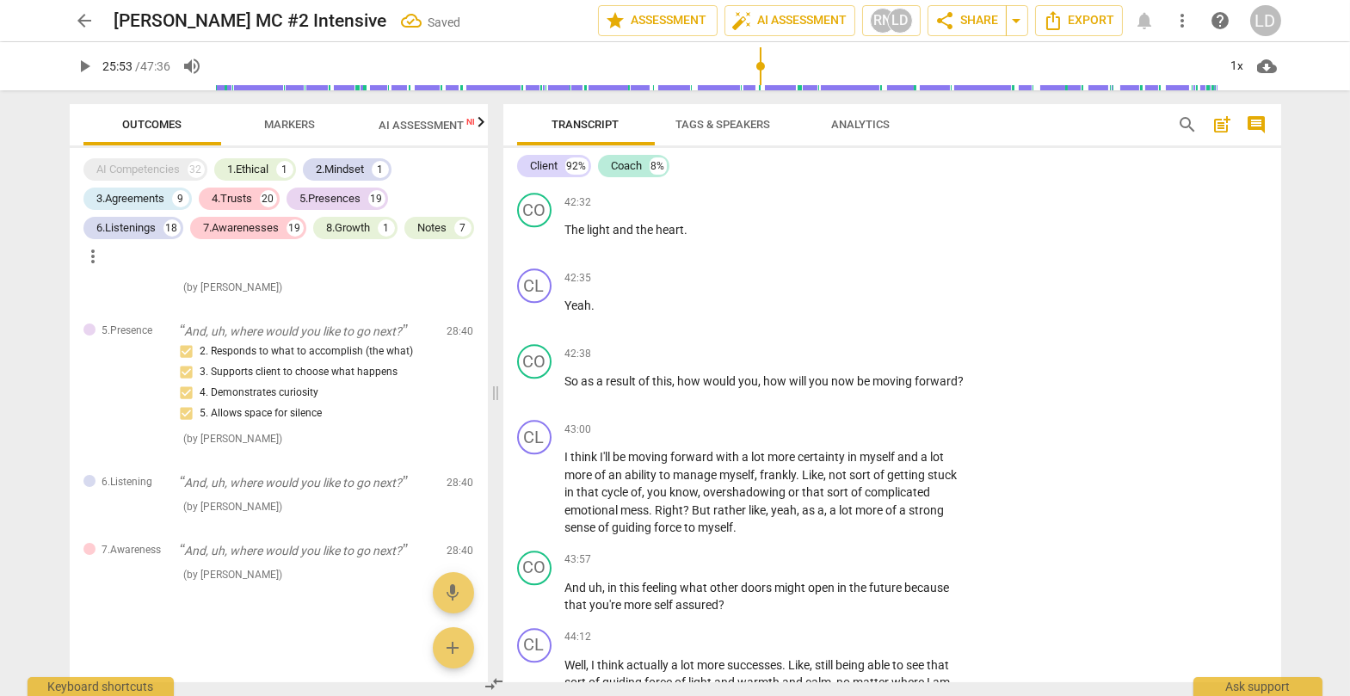
scroll to position [9860, 0]
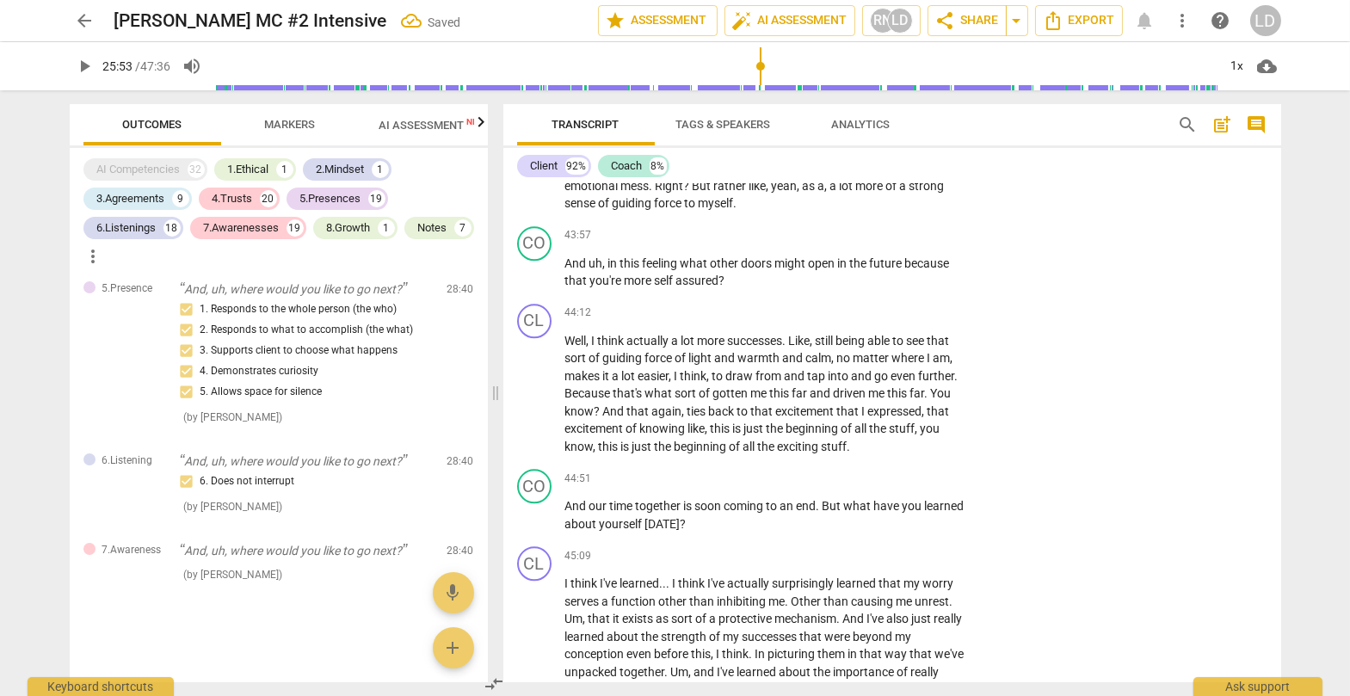
scroll to position [10178, 0]
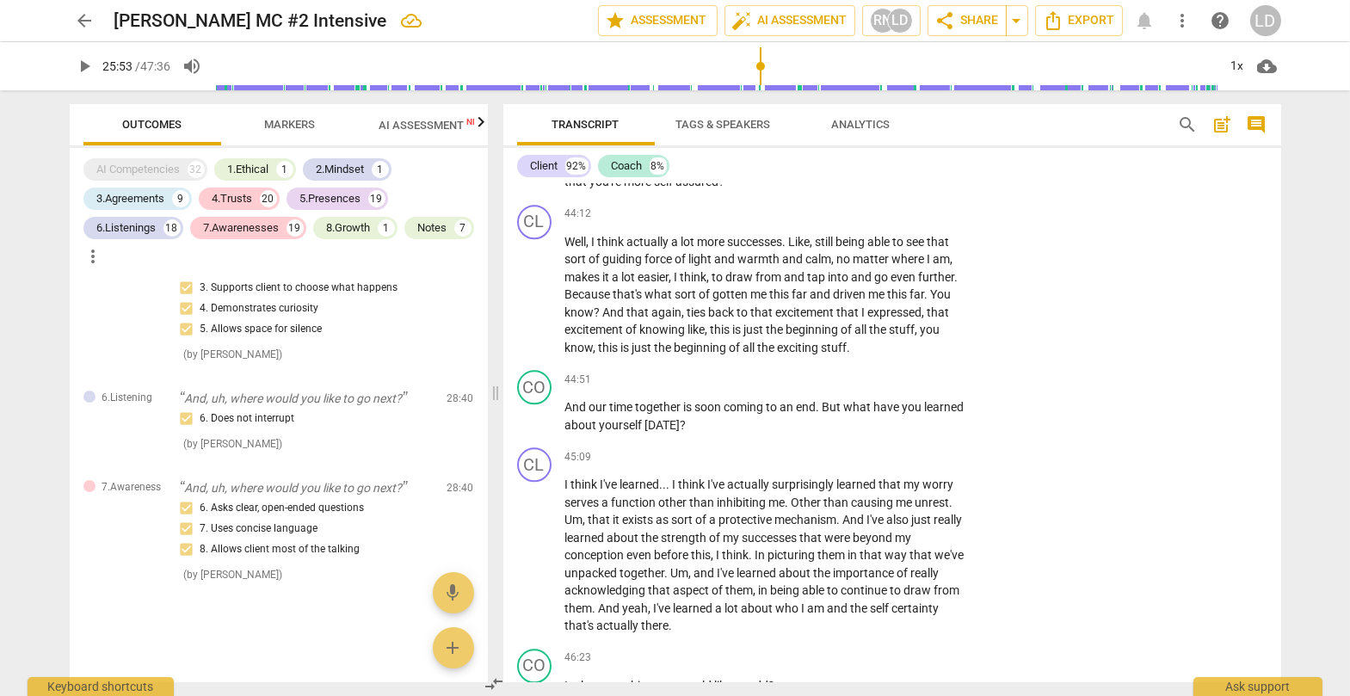
scroll to position [10282, 0]
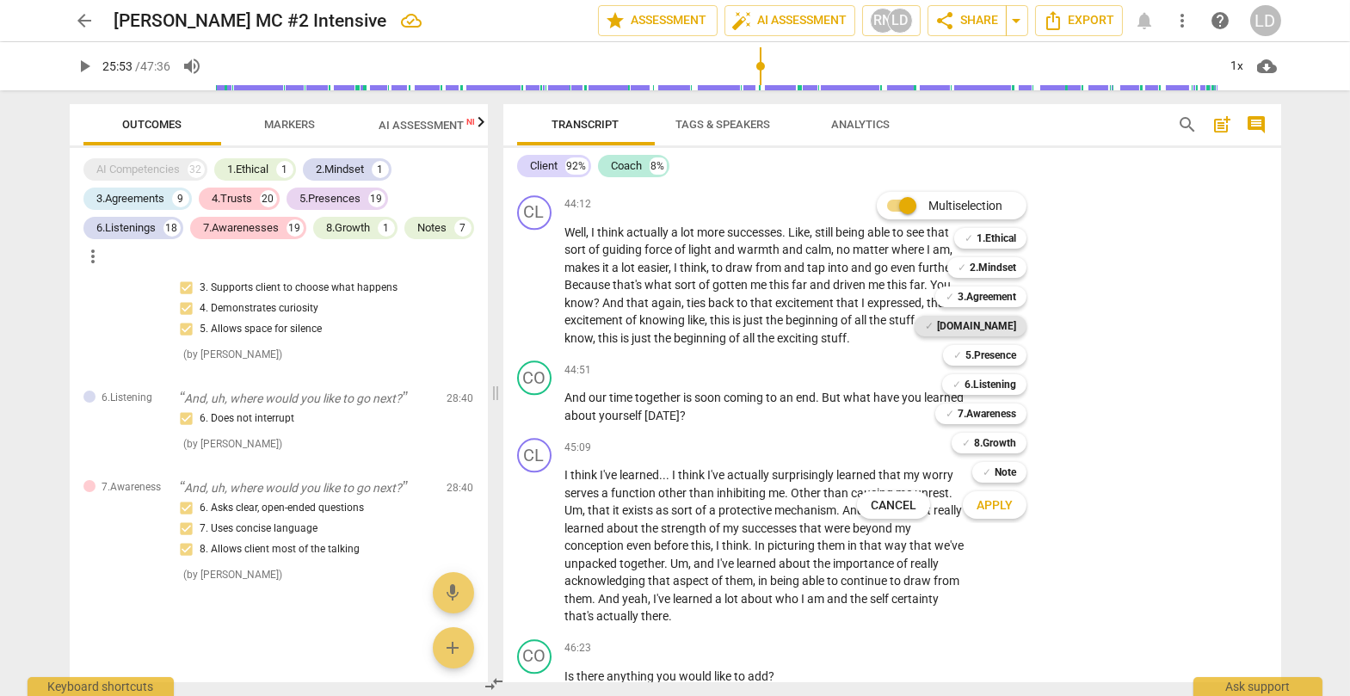
click at [864, 333] on b "[DOMAIN_NAME]" at bounding box center [976, 326] width 79 height 21
click at [864, 352] on b "5.Presence" at bounding box center [990, 355] width 51 height 21
click at [864, 381] on b "6.Listening" at bounding box center [990, 384] width 52 height 21
click at [864, 411] on b "7.Awareness" at bounding box center [986, 413] width 58 height 21
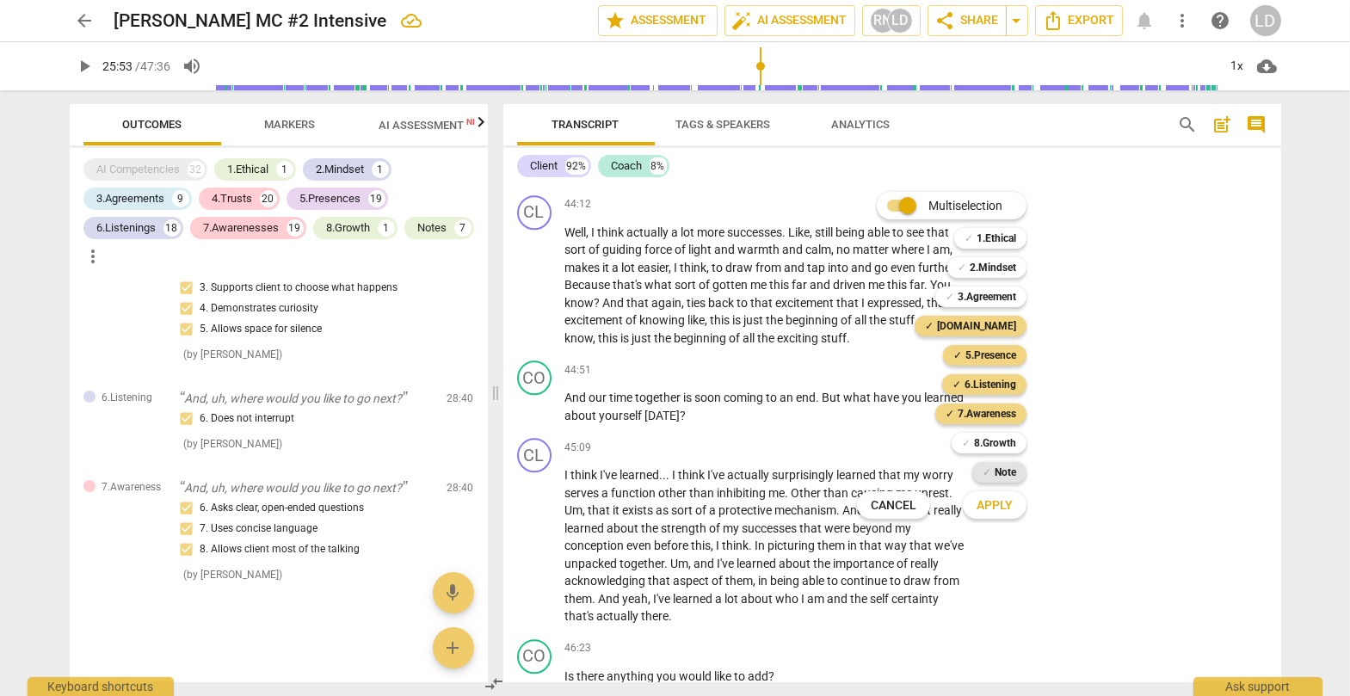
click at [864, 469] on b "Note" at bounding box center [1005, 472] width 22 height 21
click at [864, 506] on span "Apply" at bounding box center [994, 505] width 36 height 17
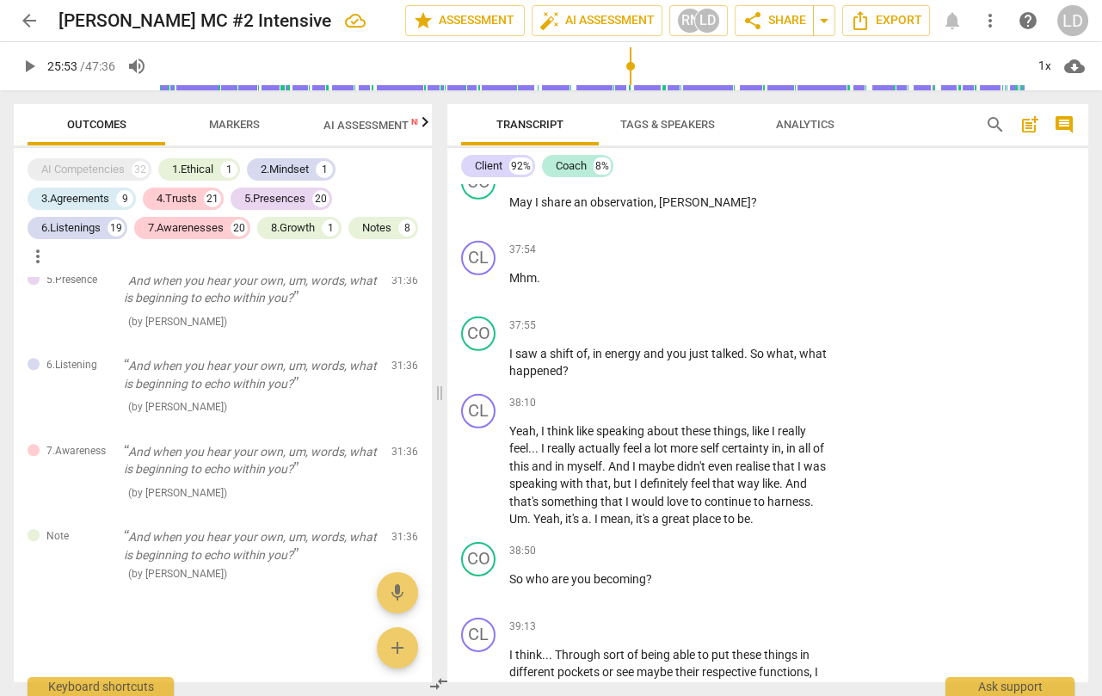
scroll to position [11985, 0]
